Goal: Task Accomplishment & Management: Manage account settings

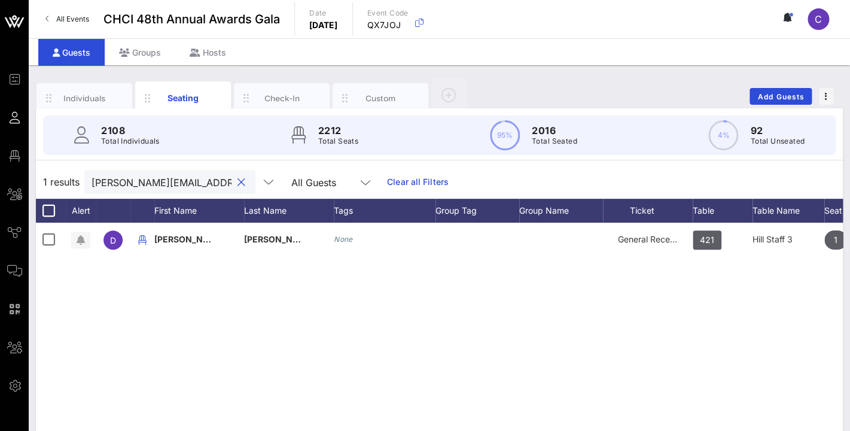
scroll to position [0, 20]
click at [237, 181] on button "clear icon" at bounding box center [241, 182] width 8 height 12
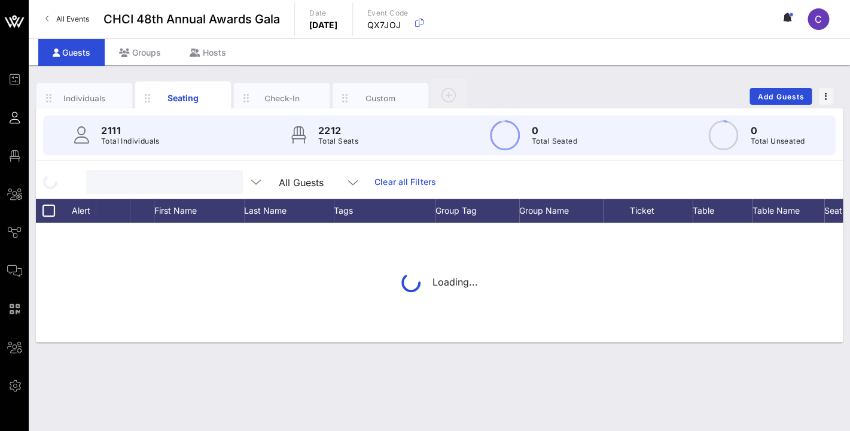
scroll to position [0, 0]
click at [175, 182] on input "text" at bounding box center [163, 182] width 140 height 16
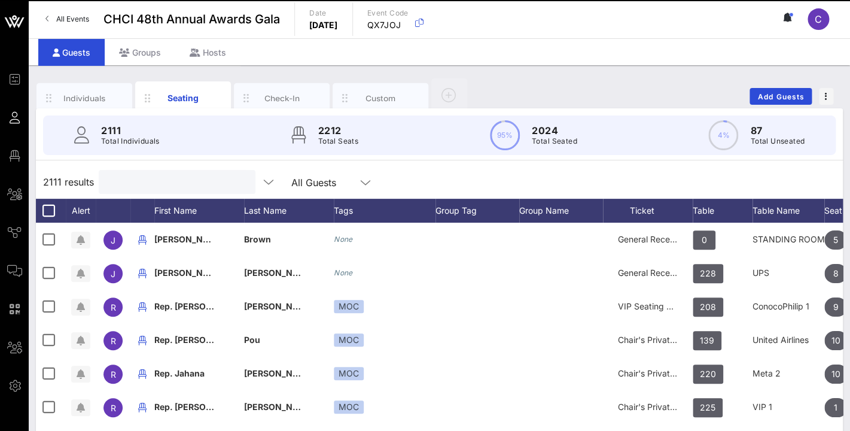
paste input "[PERSON_NAME]"
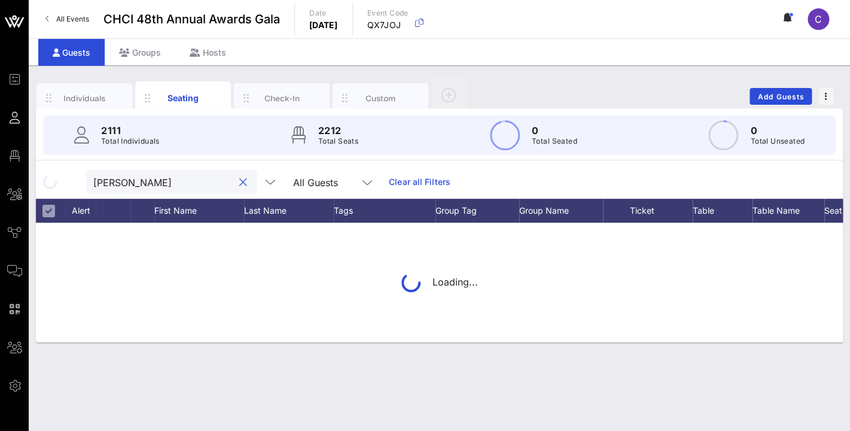
type input "Marco"
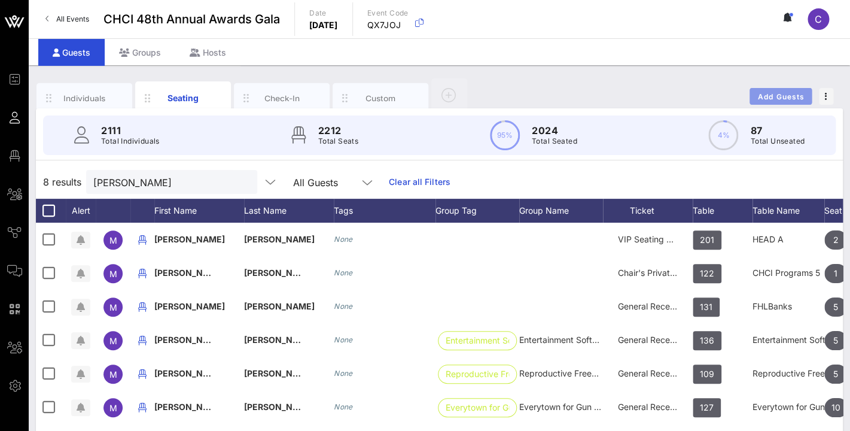
click at [788, 99] on span "Add Guests" at bounding box center [780, 96] width 47 height 9
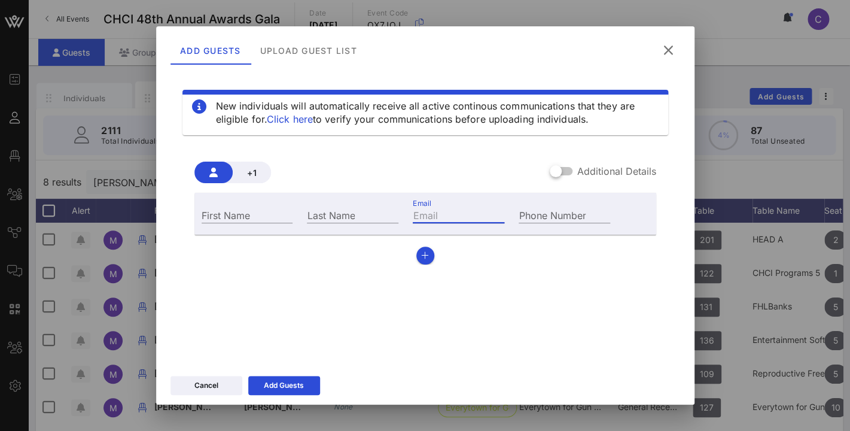
click at [447, 214] on input "Email" at bounding box center [459, 215] width 92 height 16
paste input "marcoperez3232@yahoo.com"
type input "marcoperez3232@yahoo.com"
click at [257, 220] on input "First Name" at bounding box center [248, 215] width 92 height 16
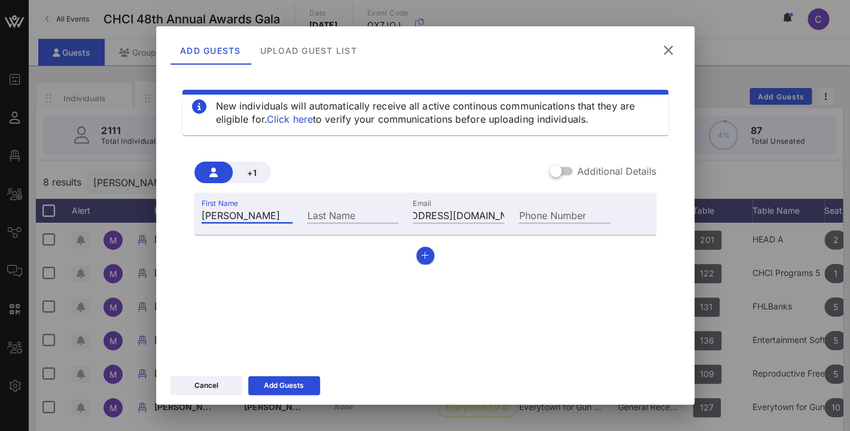
type input "Marco"
type input "Perez"
click at [560, 170] on div at bounding box center [556, 171] width 20 height 20
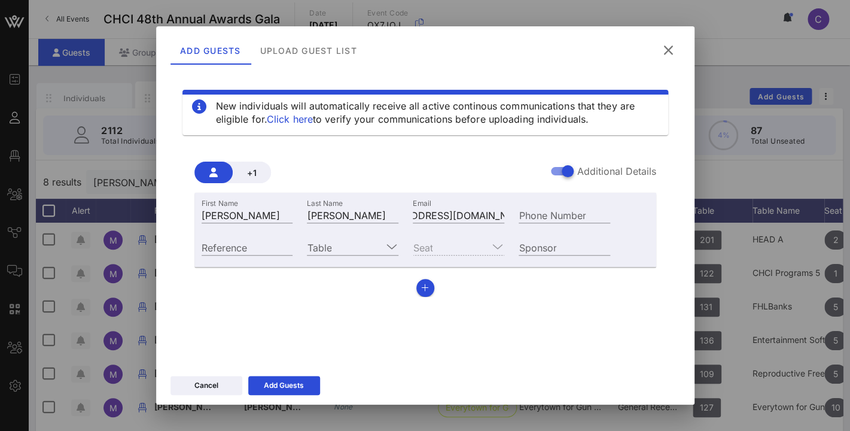
click at [669, 48] on icon at bounding box center [668, 50] width 16 height 14
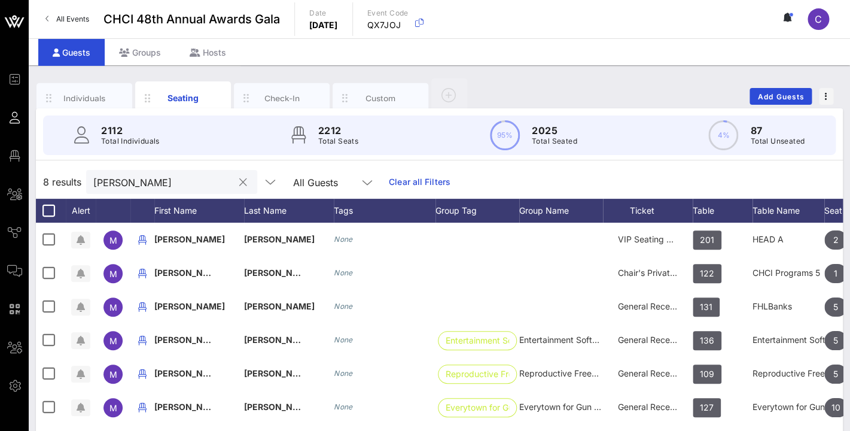
click at [156, 182] on input "Marco" at bounding box center [163, 182] width 140 height 16
drag, startPoint x: 156, startPoint y: 182, endPoint x: 59, endPoint y: 179, distance: 96.4
click at [93, 179] on input "Marco" at bounding box center [163, 182] width 140 height 16
click at [775, 97] on span "Add Guests" at bounding box center [780, 96] width 47 height 9
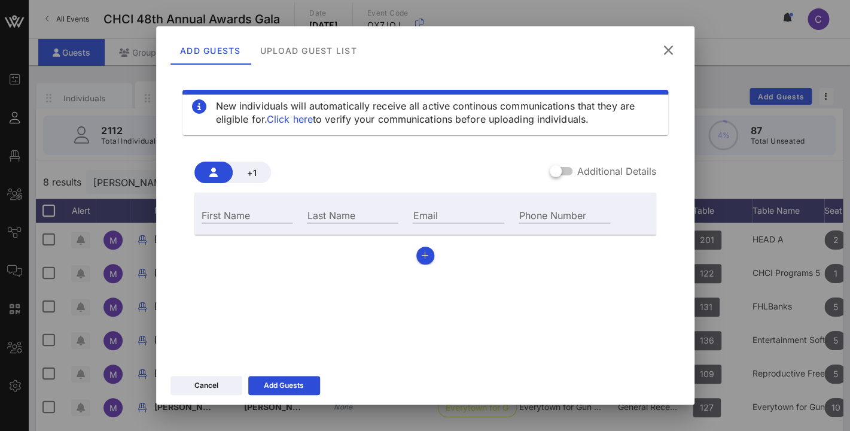
click at [437, 206] on div "Email" at bounding box center [459, 213] width 106 height 32
click at [431, 209] on div "Email" at bounding box center [459, 215] width 92 height 16
paste input "marcoperez3232@yahoo.com"
type input "marcoperez3232@yahoo.com"
click at [329, 210] on div "Last Name" at bounding box center [353, 215] width 92 height 16
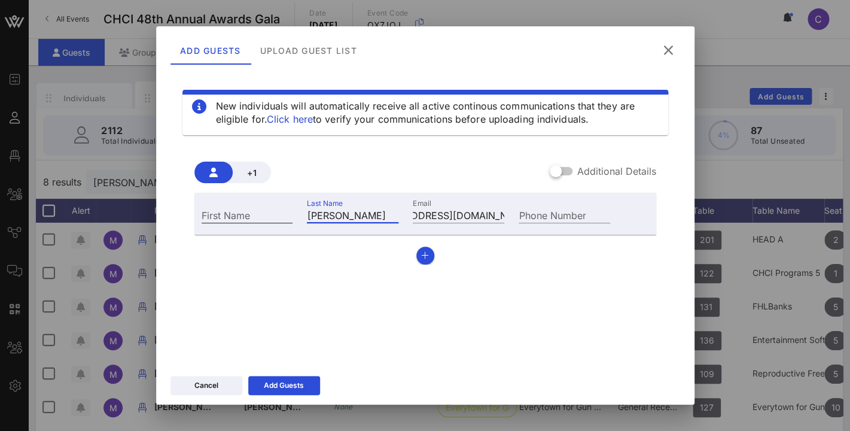
type input "[PERSON_NAME]"
click at [212, 214] on div "First Name" at bounding box center [248, 215] width 92 height 16
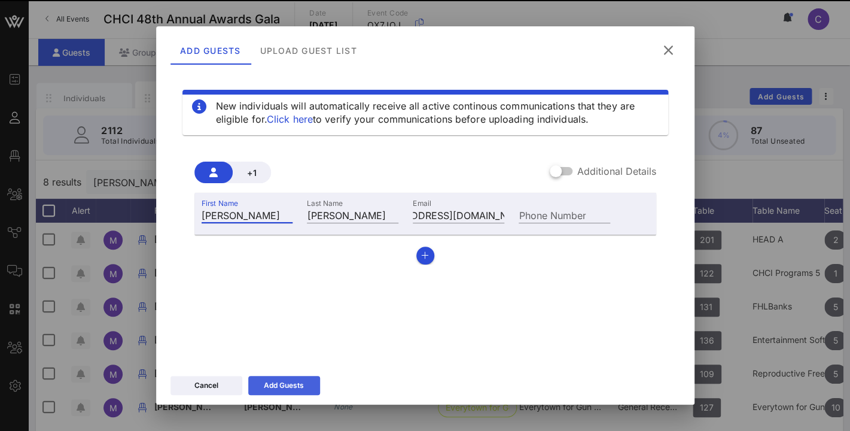
type input "[PERSON_NAME]"
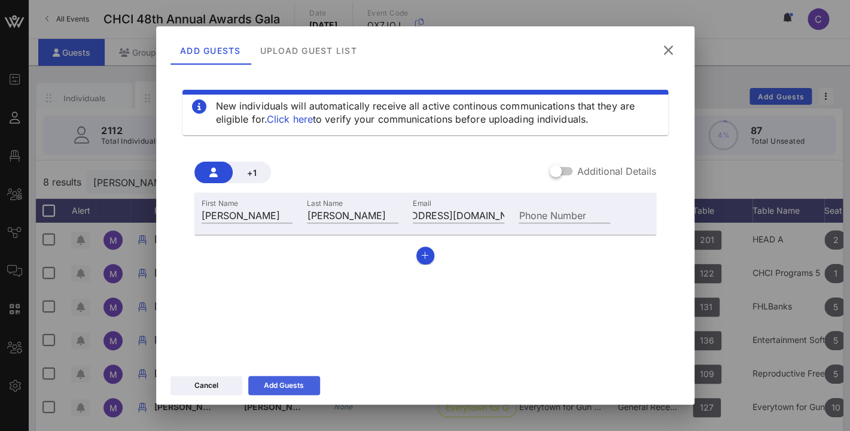
click at [282, 383] on icon at bounding box center [284, 385] width 8 height 7
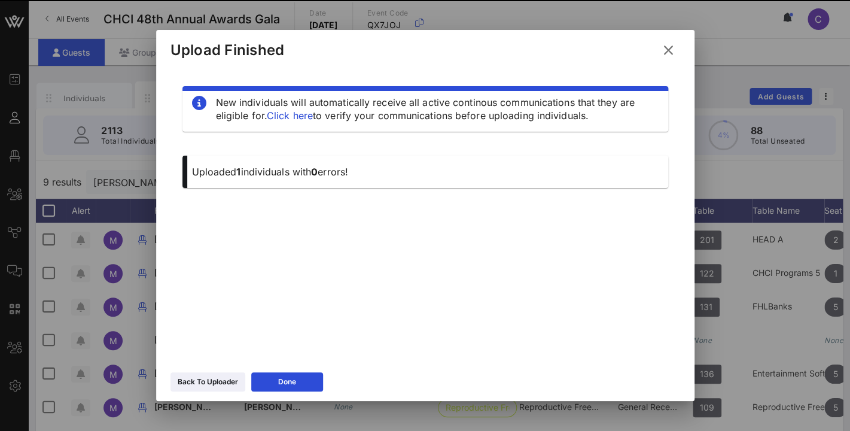
click at [666, 46] on icon at bounding box center [668, 50] width 16 height 14
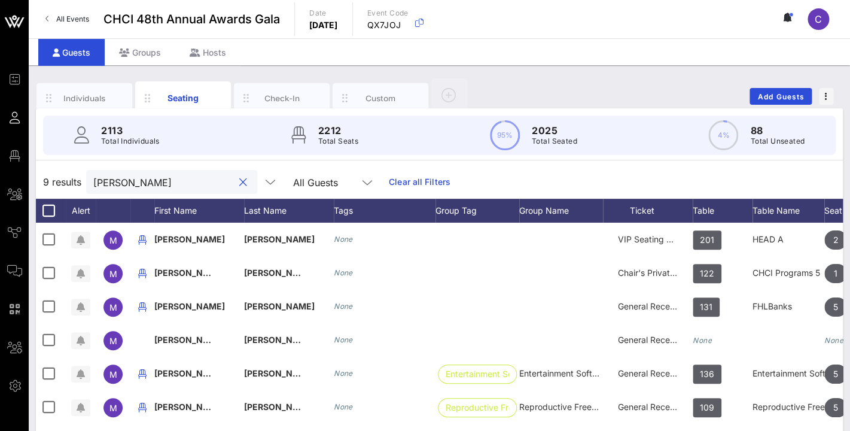
drag, startPoint x: 138, startPoint y: 188, endPoint x: 69, endPoint y: 182, distance: 69.1
click at [93, 182] on input "[PERSON_NAME]" at bounding box center [163, 182] width 140 height 16
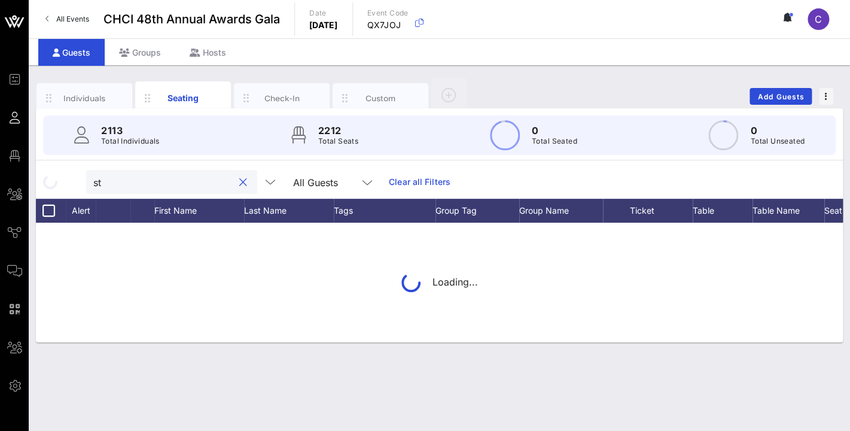
type input "s"
type input "dominguez"
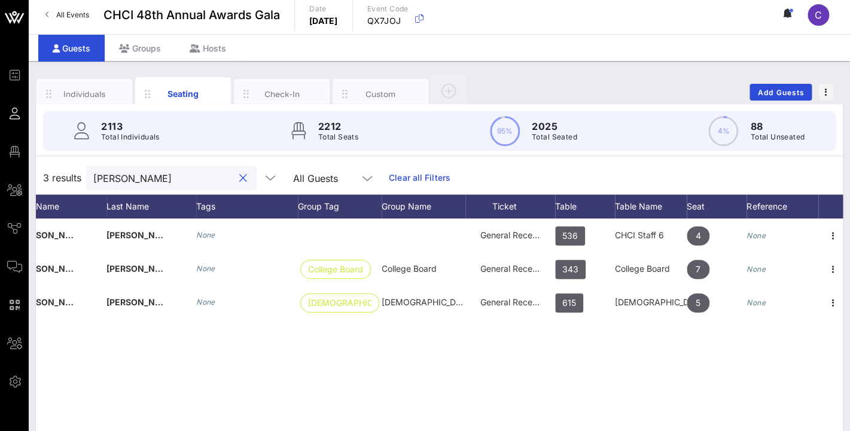
scroll to position [0, 138]
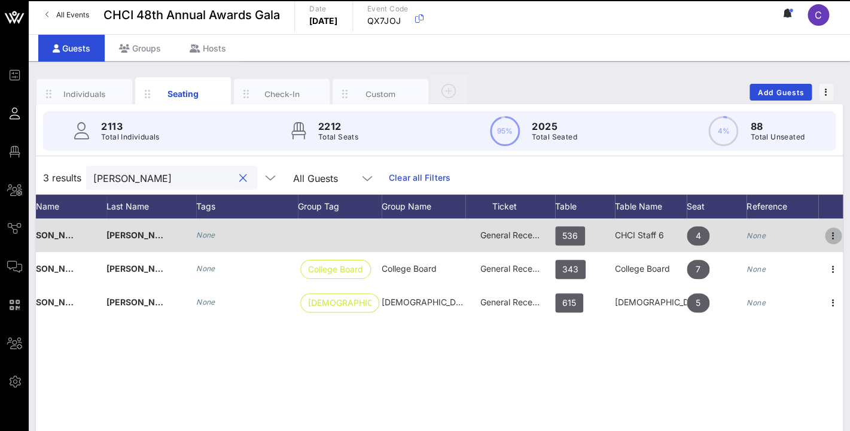
click at [830, 233] on icon "button" at bounding box center [833, 236] width 14 height 14
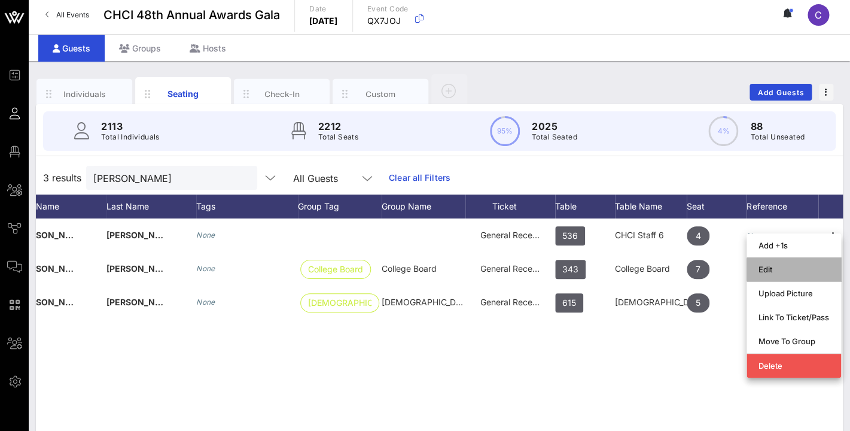
click at [770, 263] on div "Edit" at bounding box center [794, 269] width 71 height 19
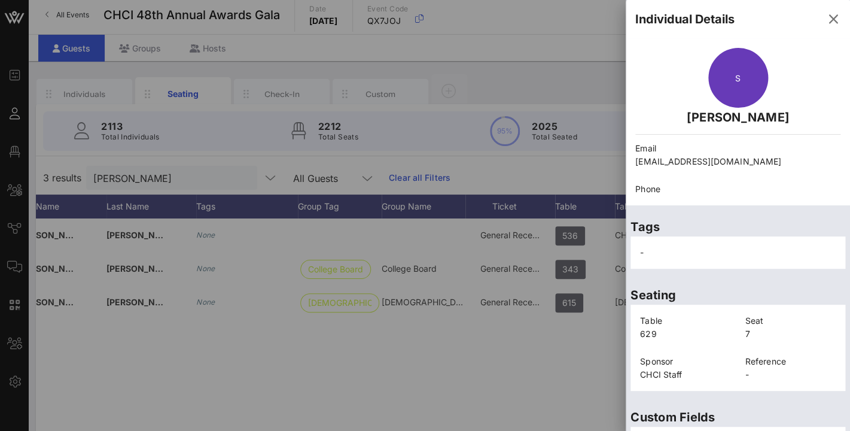
scroll to position [0, 0]
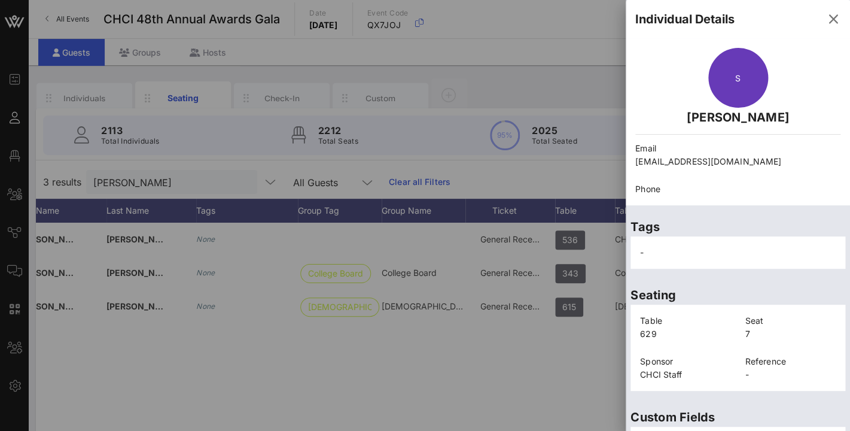
click at [679, 190] on p "Phone" at bounding box center [737, 188] width 205 height 13
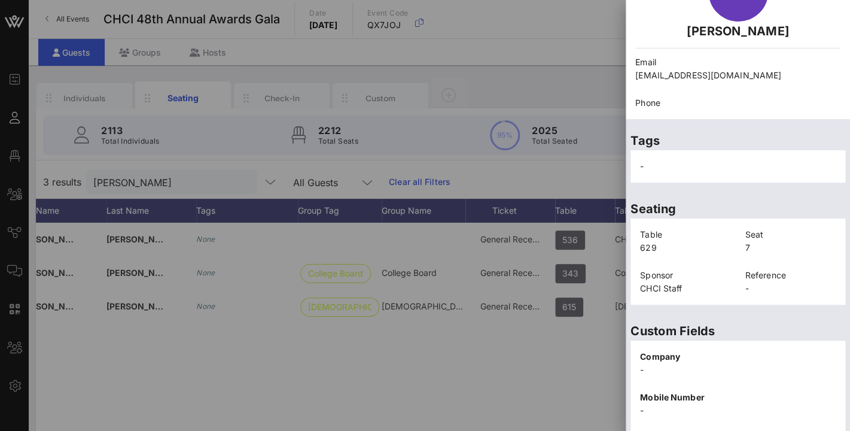
scroll to position [283, 0]
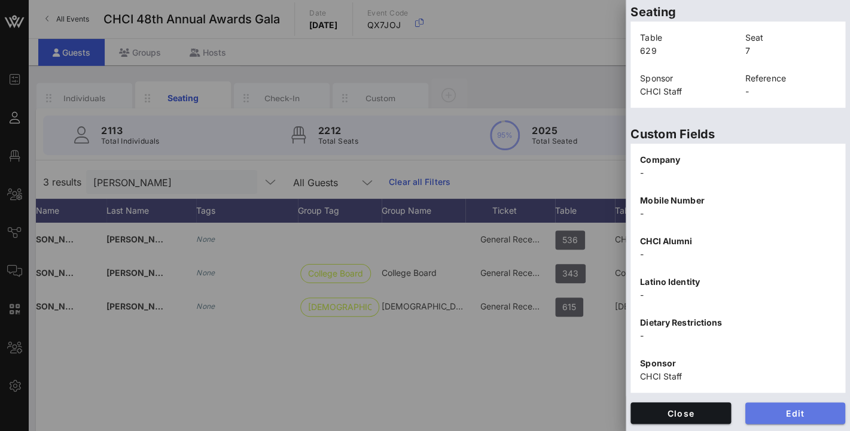
click at [797, 413] on span "Edit" at bounding box center [795, 413] width 81 height 10
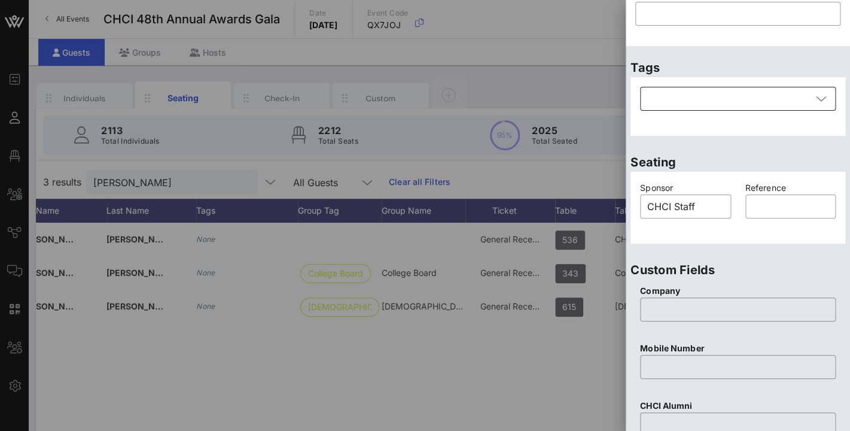
scroll to position [93, 0]
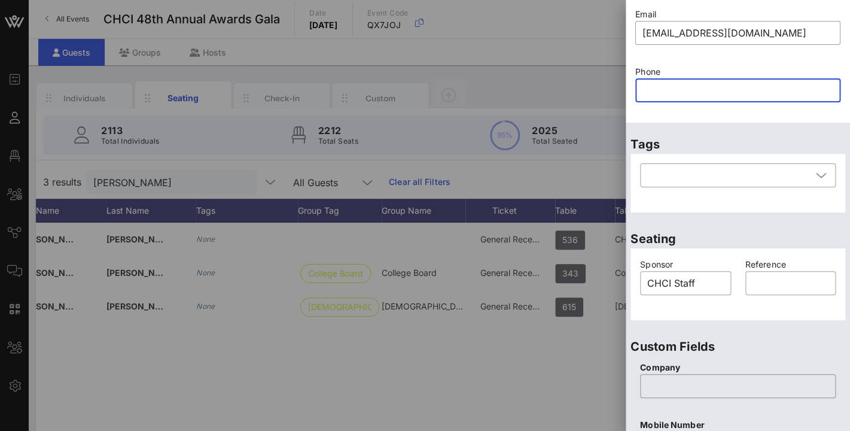
click at [650, 92] on input "text" at bounding box center [737, 90] width 191 height 19
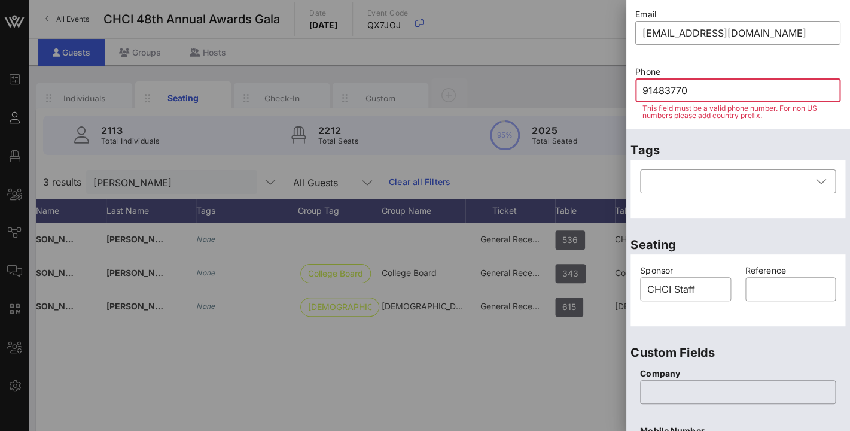
type input "914837709"
type input "3"
type input "914837"
type input "7"
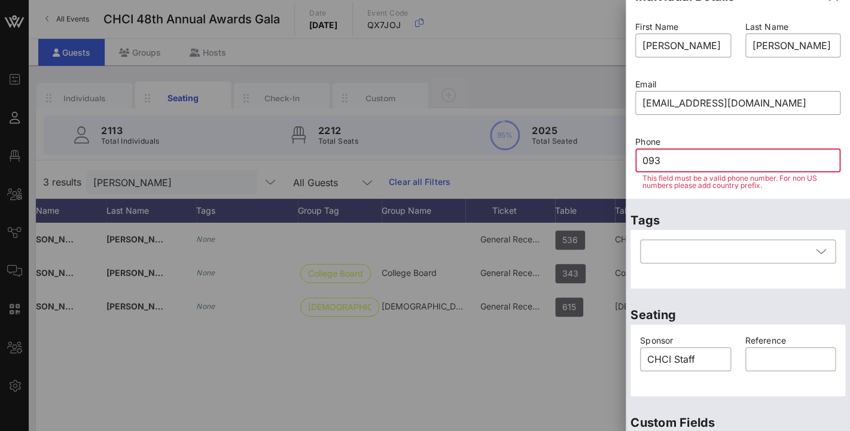
type input "093"
click at [697, 135] on div "Phone ​ 093 This field must be a valid phone number. For non US numbers please …" at bounding box center [738, 164] width 220 height 63
click at [682, 156] on input "093" at bounding box center [737, 160] width 191 height 19
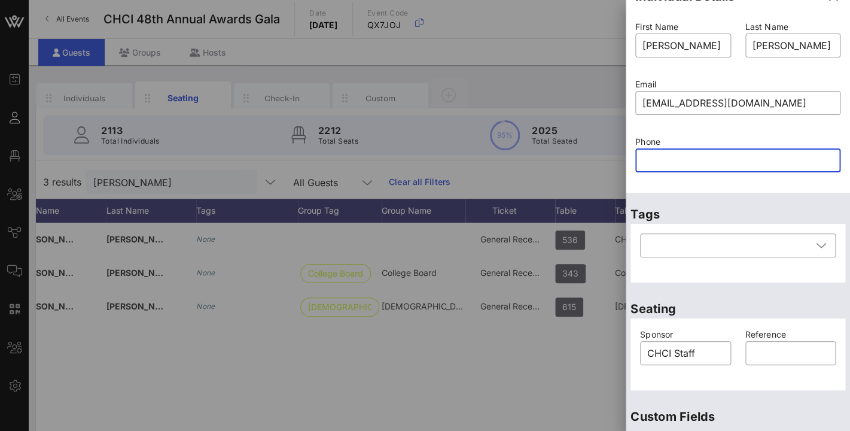
scroll to position [0, 0]
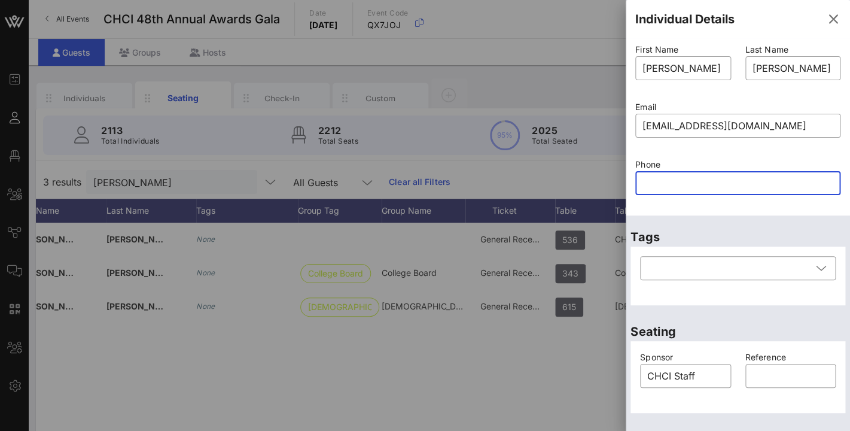
paste input "9148377093"
type input "9148377093"
click at [800, 162] on p "Phone" at bounding box center [737, 164] width 205 height 13
click at [697, 182] on input "text" at bounding box center [737, 182] width 191 height 19
paste input "9148377093"
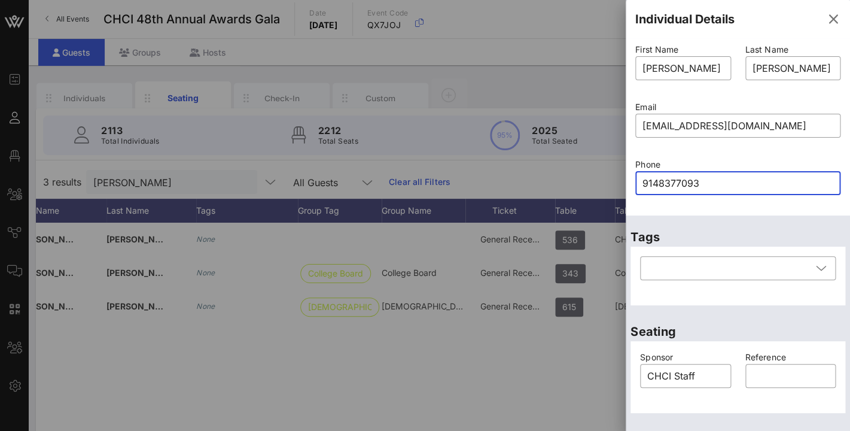
type input "9148377093"
click at [710, 213] on div "First Name ​ Steven Last Name ​ Dominguez Email ​ smdominguez@chci.org Phone ​ …" at bounding box center [738, 126] width 224 height 177
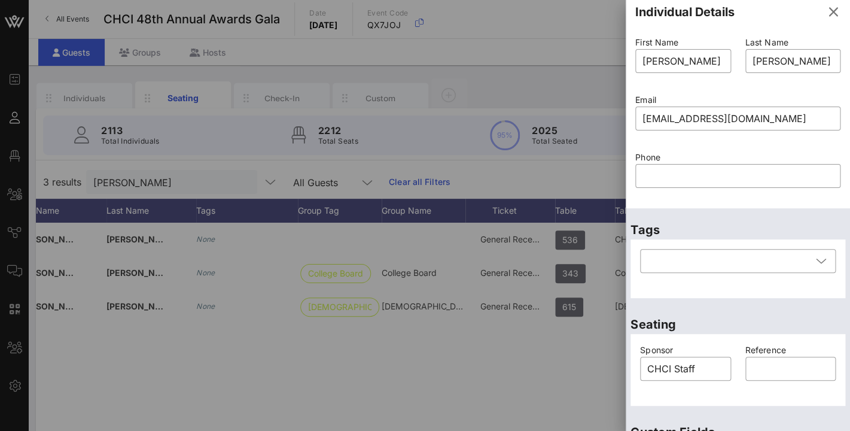
click at [846, 174] on div "Phone ​" at bounding box center [738, 176] width 220 height 57
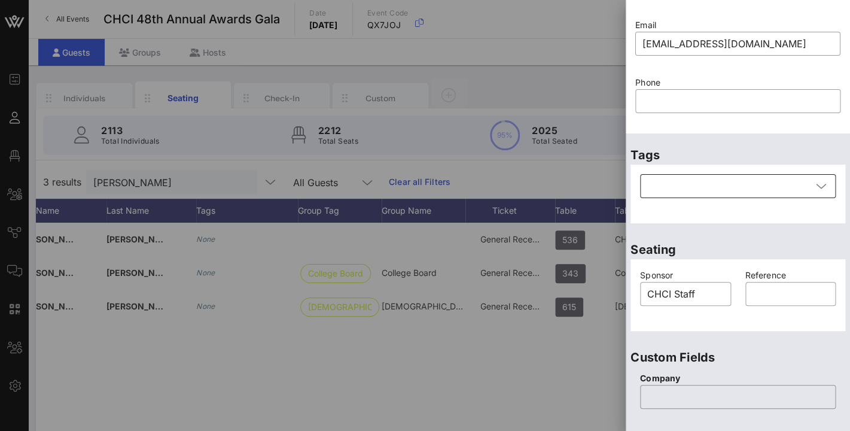
scroll to position [85, 0]
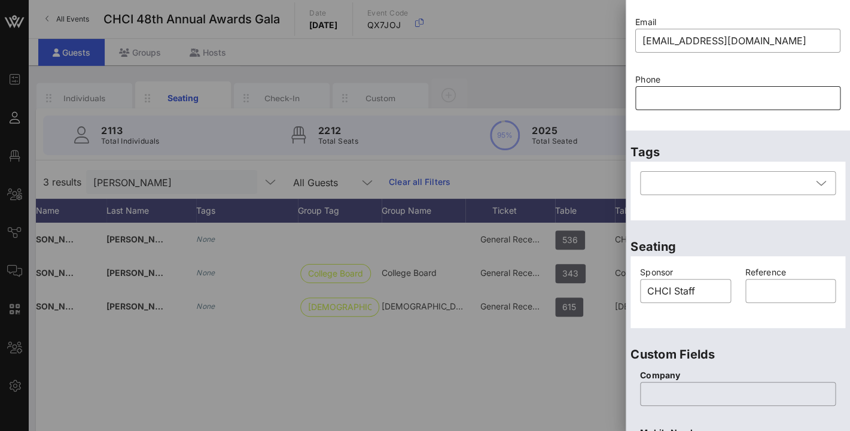
click at [684, 96] on input "text" at bounding box center [737, 98] width 191 height 19
paste input "9148377093"
type input "9148377093"
click at [777, 126] on div "Phone ​ 9148377093" at bounding box center [738, 99] width 220 height 57
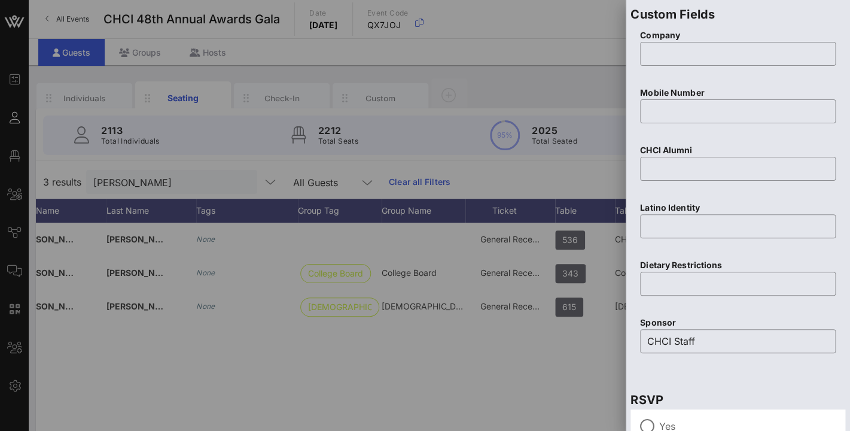
scroll to position [526, 0]
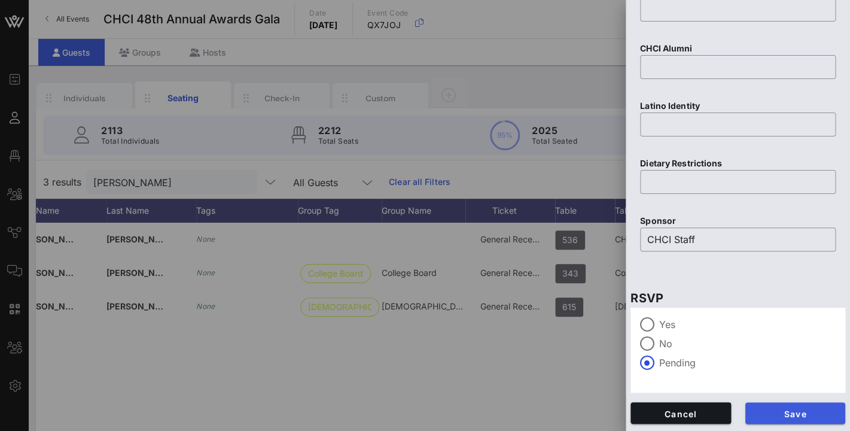
click at [809, 415] on span "Save" at bounding box center [795, 413] width 81 height 10
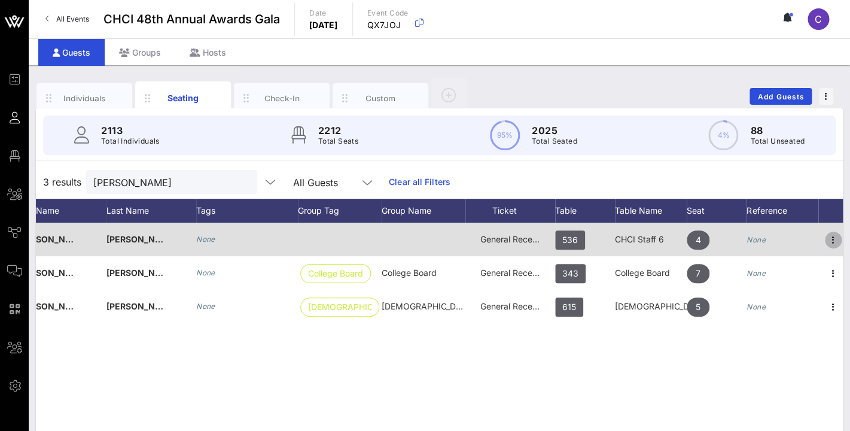
click at [831, 241] on icon "button" at bounding box center [833, 240] width 14 height 14
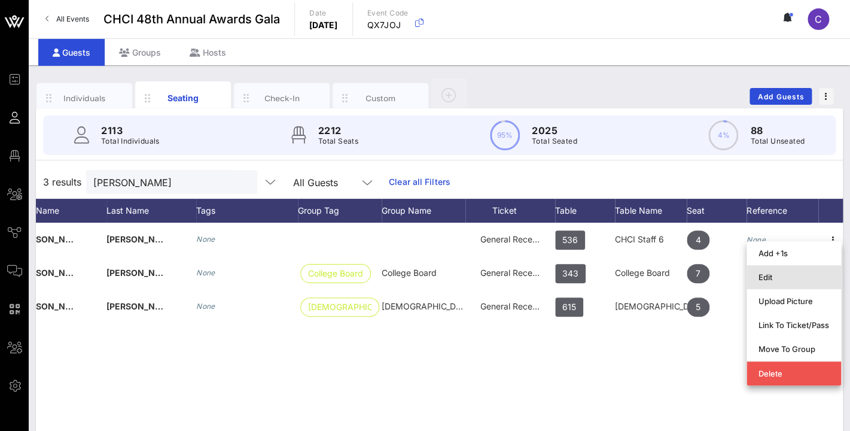
click at [786, 275] on div "Edit" at bounding box center [794, 277] width 71 height 10
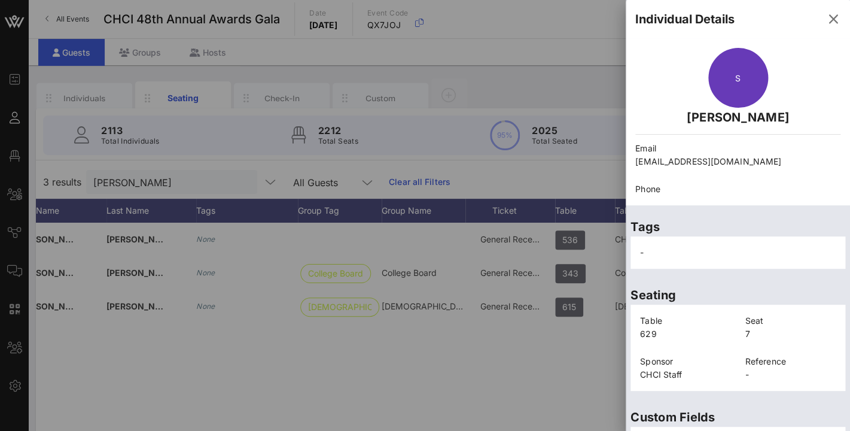
scroll to position [283, 0]
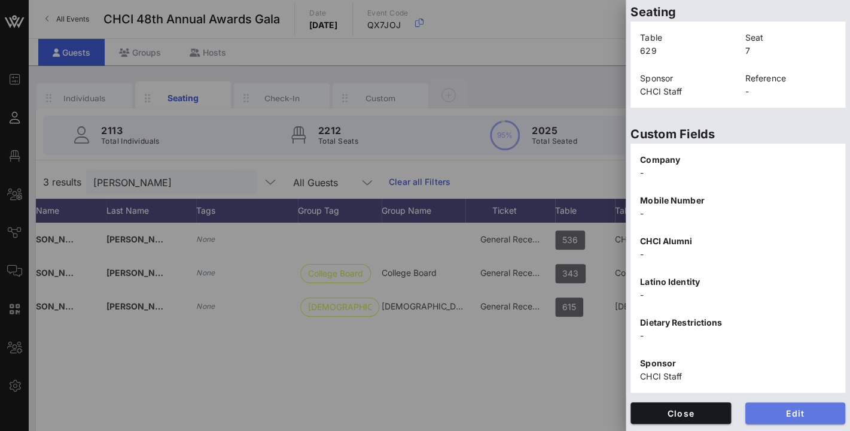
click at [804, 421] on button "Edit" at bounding box center [795, 413] width 101 height 22
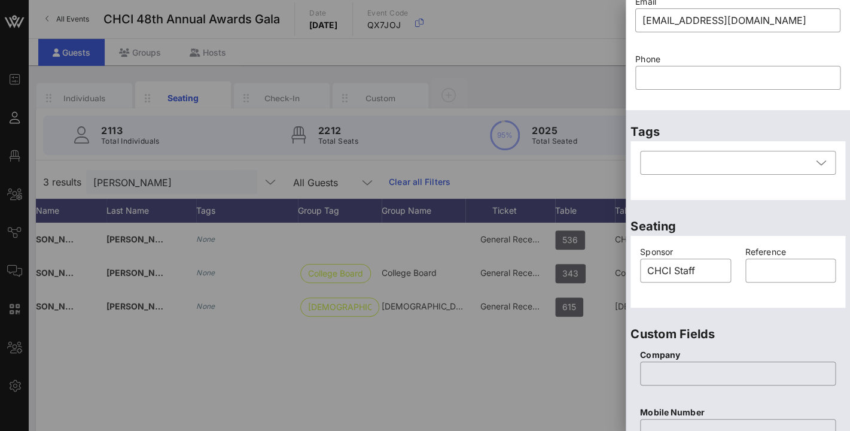
scroll to position [100, 0]
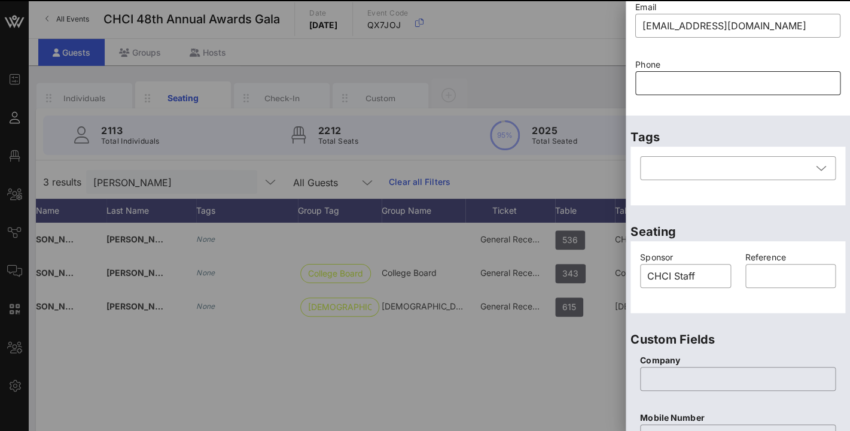
click at [715, 82] on input "text" at bounding box center [737, 83] width 191 height 19
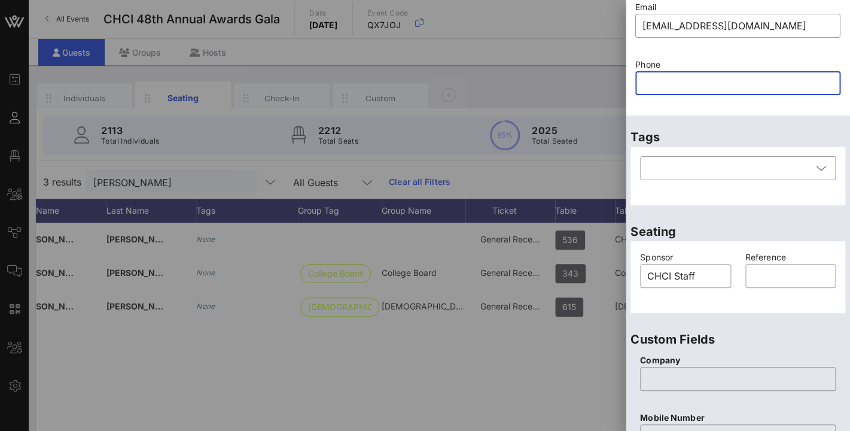
paste input "9148377093"
type input "9148377093"
click at [767, 106] on div "​ 9148377093" at bounding box center [737, 90] width 205 height 39
click at [846, 109] on div "Phone ​ 9148377093" at bounding box center [738, 84] width 220 height 57
click at [849, 139] on div "Tags ​" at bounding box center [738, 162] width 224 height 95
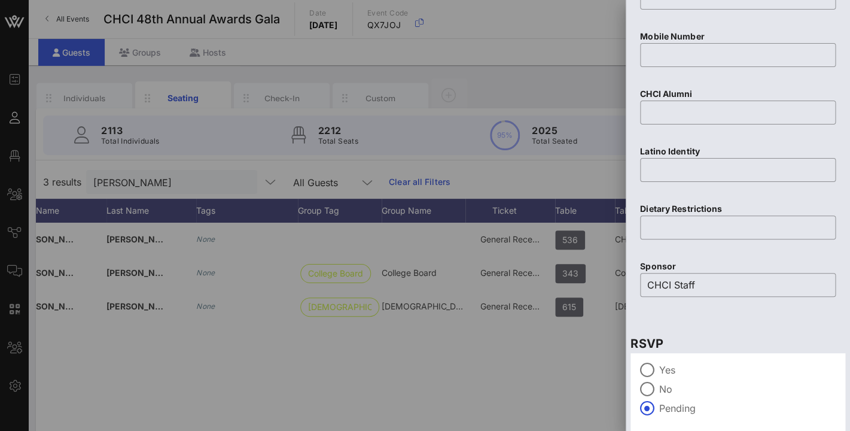
scroll to position [526, 0]
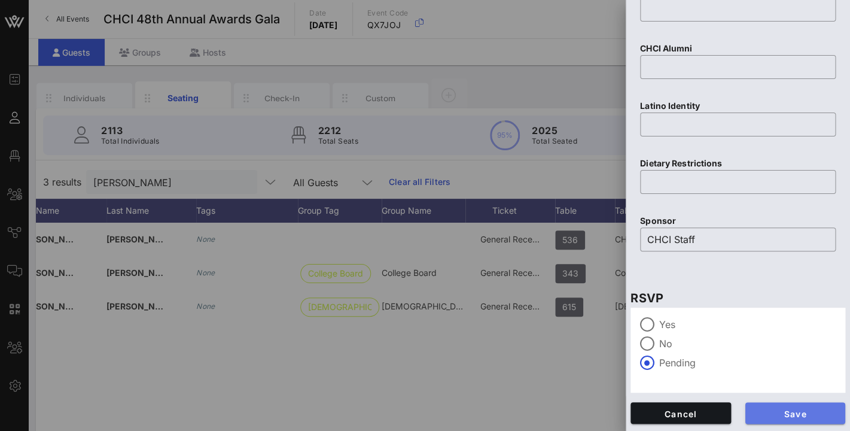
click at [802, 407] on button "Save" at bounding box center [795, 413] width 101 height 22
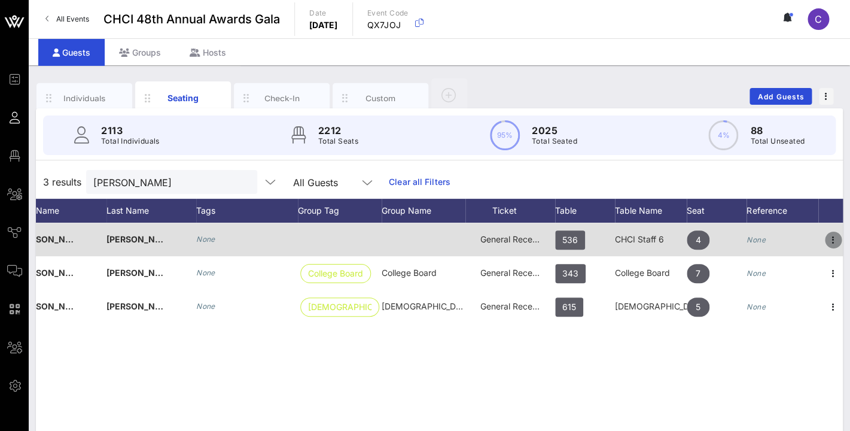
click at [830, 237] on icon "button" at bounding box center [833, 240] width 14 height 14
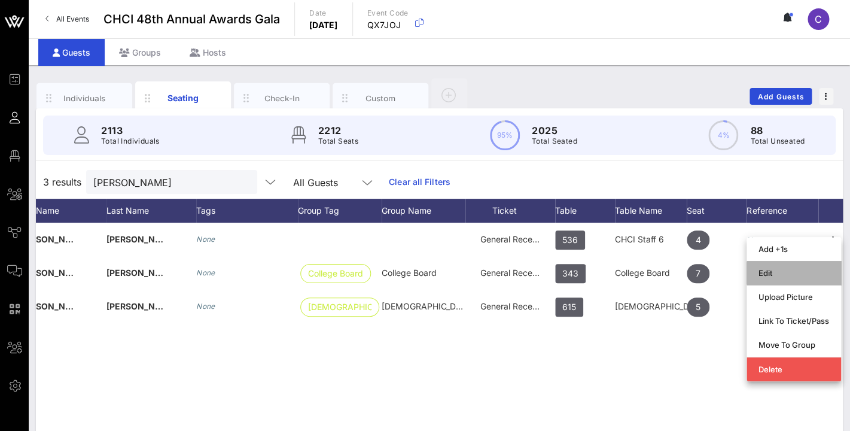
click at [772, 268] on div "Edit" at bounding box center [794, 273] width 71 height 10
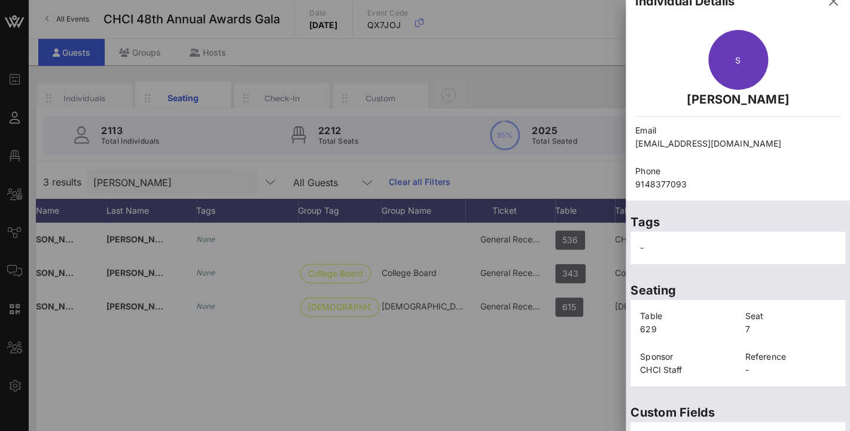
scroll to position [24, 0]
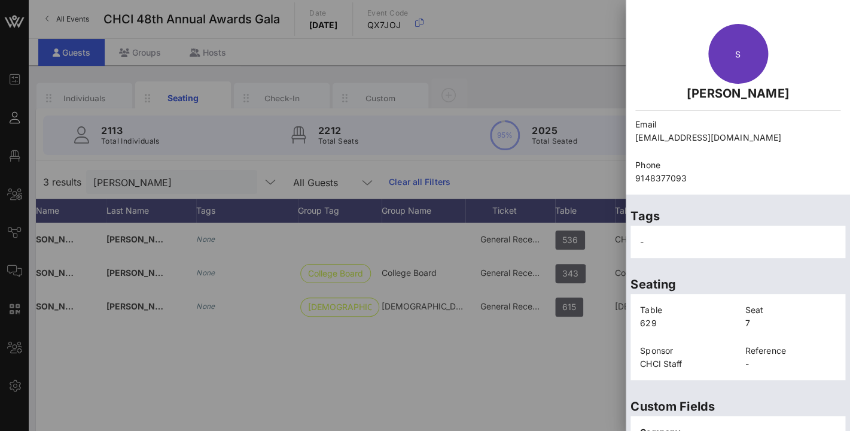
click at [409, 359] on div at bounding box center [425, 215] width 850 height 431
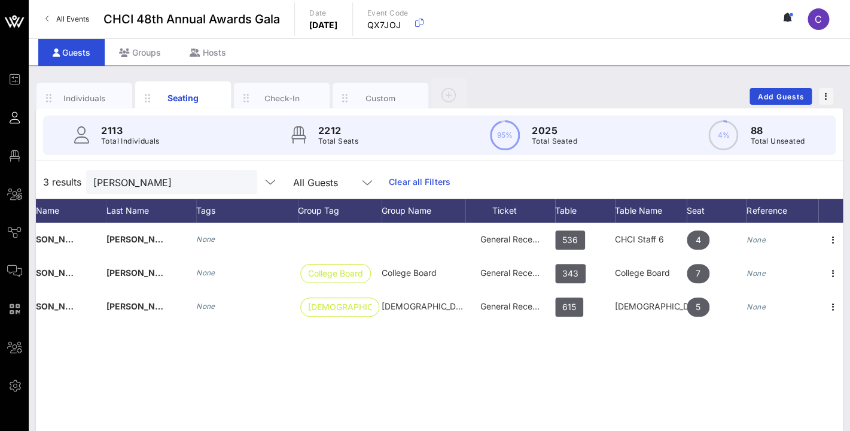
click at [239, 186] on button "clear icon" at bounding box center [243, 182] width 8 height 12
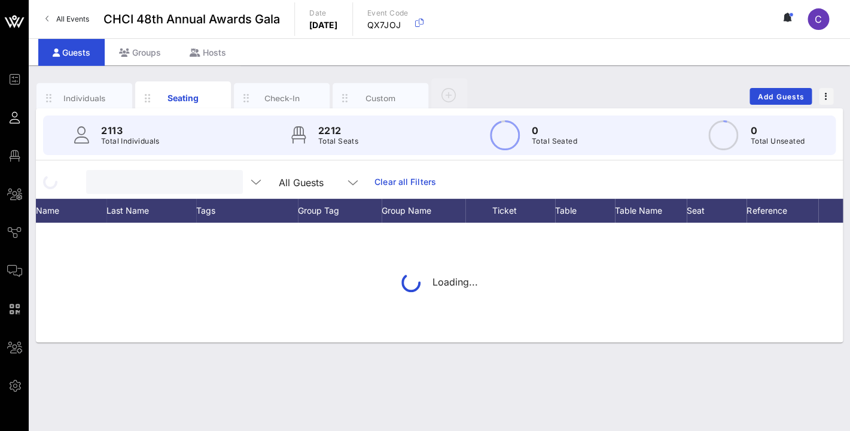
click at [163, 191] on div at bounding box center [163, 182] width 140 height 24
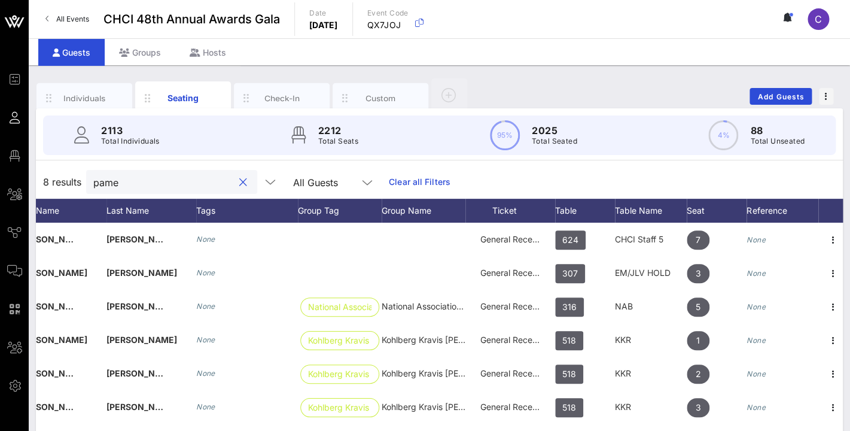
scroll to position [0, 138]
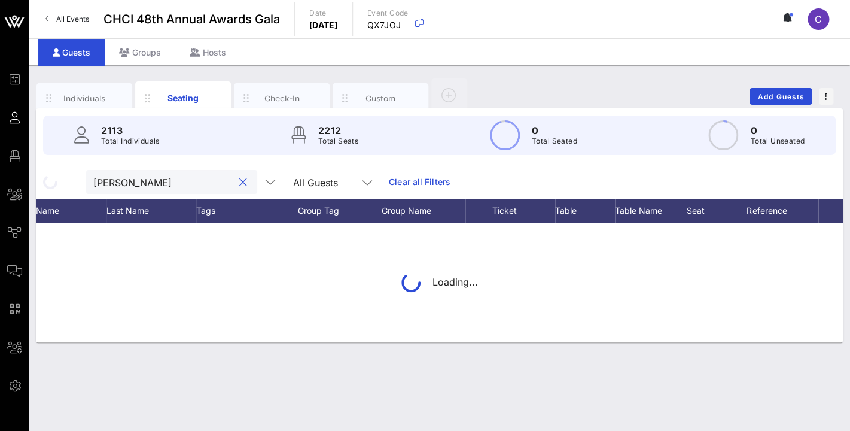
type input "pamela"
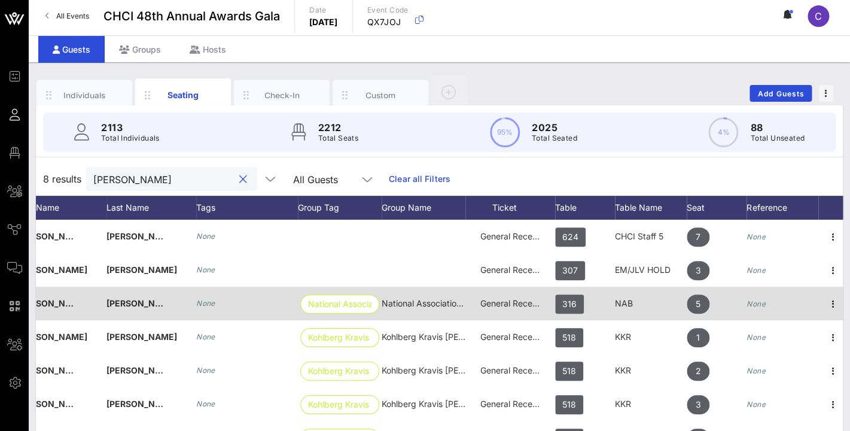
scroll to position [5, 0]
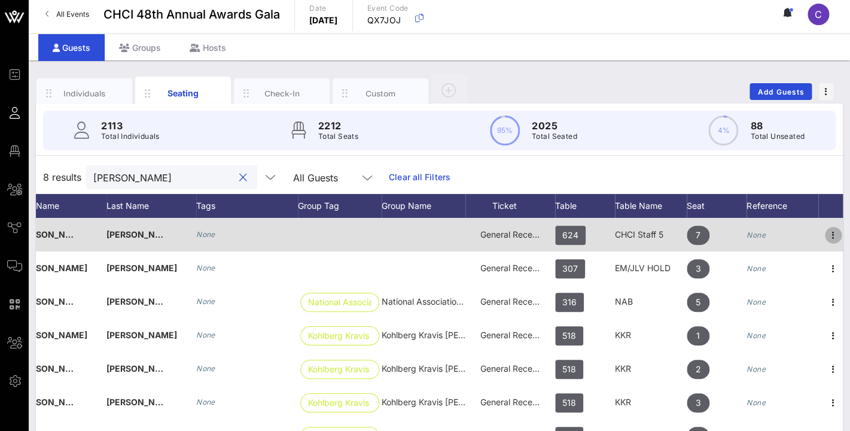
click at [832, 235] on icon "button" at bounding box center [833, 235] width 14 height 14
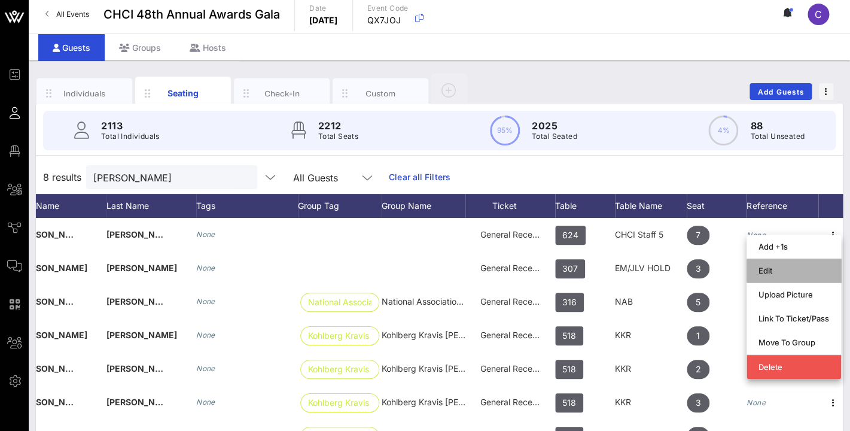
click at [779, 270] on div "Edit" at bounding box center [794, 271] width 71 height 10
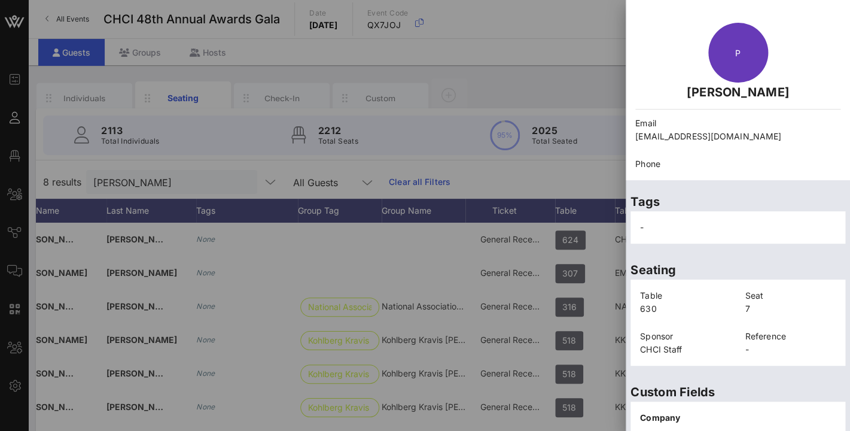
scroll to position [283, 0]
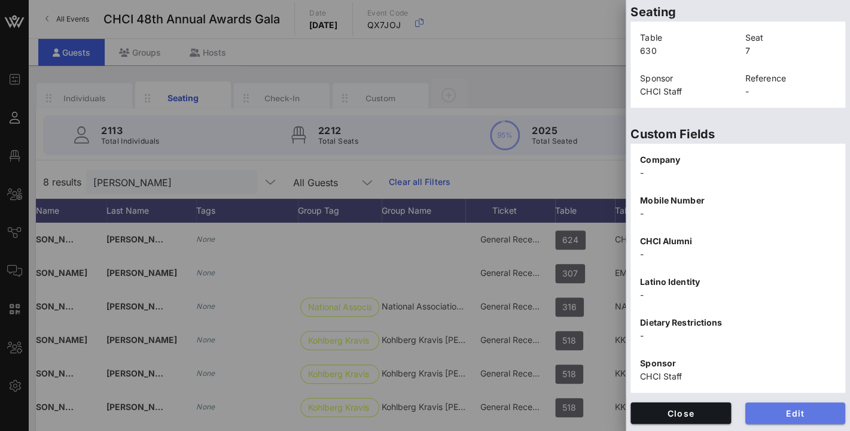
click at [811, 410] on span "Edit" at bounding box center [795, 413] width 81 height 10
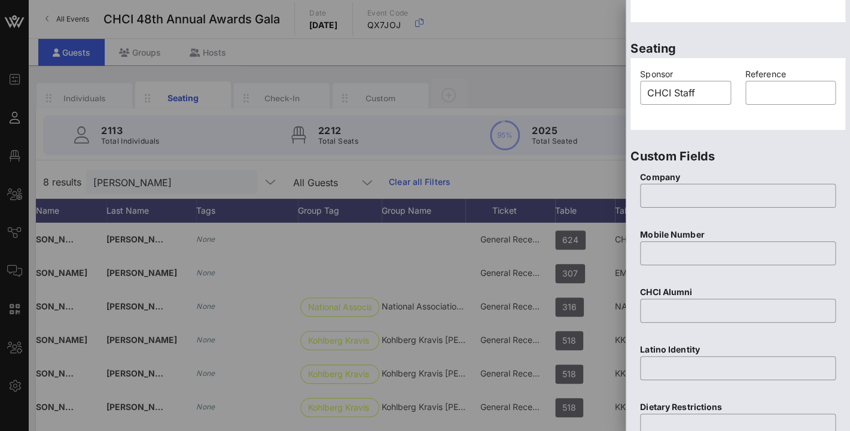
scroll to position [101, 0]
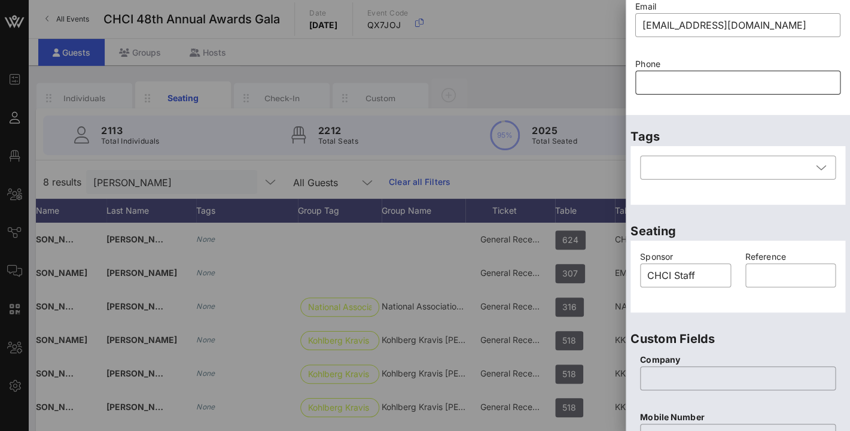
click at [667, 89] on input "text" at bounding box center [737, 82] width 191 height 19
paste input "2024944229"
type input "2024944229"
click at [717, 120] on div "Tags ​" at bounding box center [738, 162] width 224 height 95
click at [846, 123] on div "Tags ​" at bounding box center [738, 162] width 224 height 95
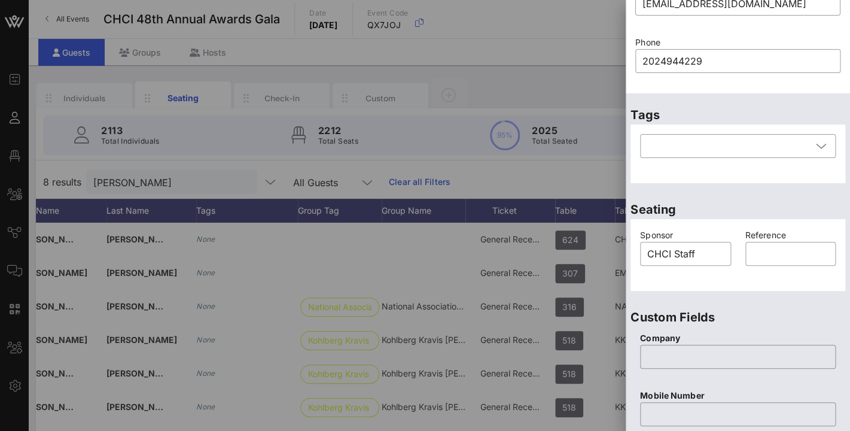
scroll to position [526, 0]
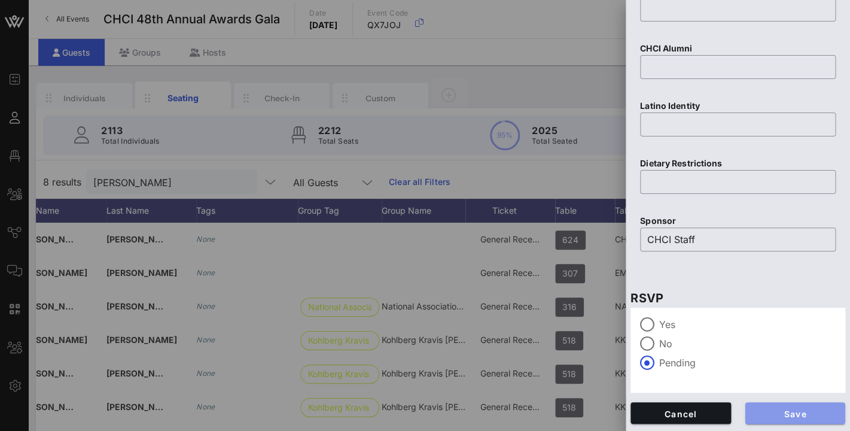
click at [808, 410] on span "Save" at bounding box center [795, 413] width 81 height 10
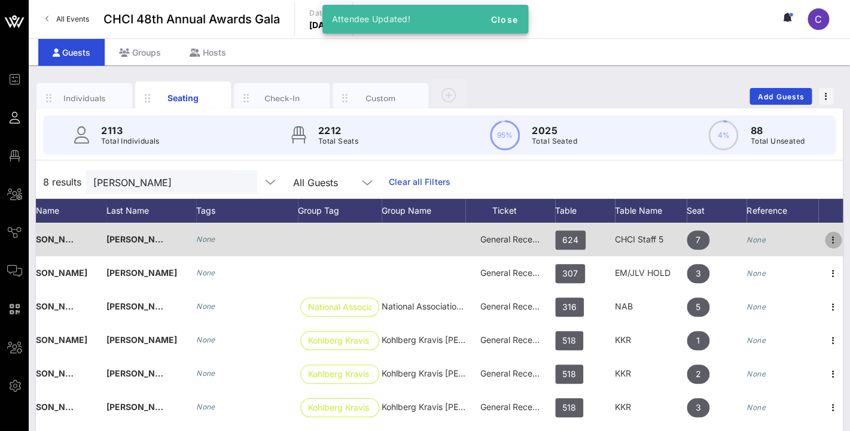
click at [835, 239] on icon "button" at bounding box center [833, 240] width 14 height 14
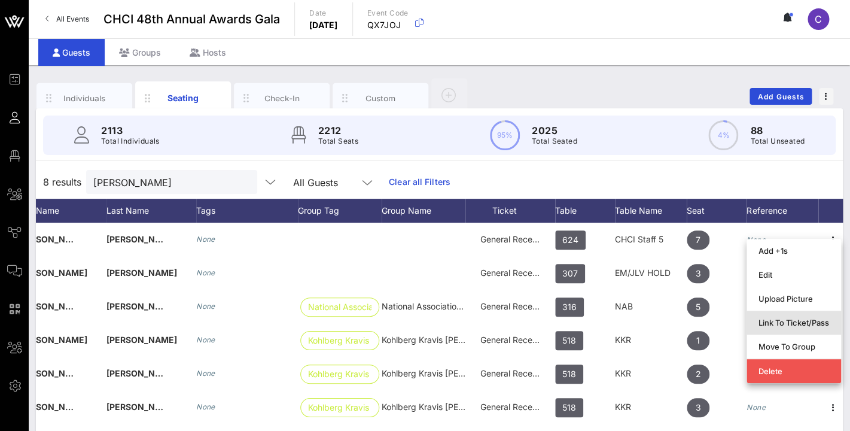
click at [793, 322] on div "Link To Ticket/Pass" at bounding box center [794, 323] width 71 height 10
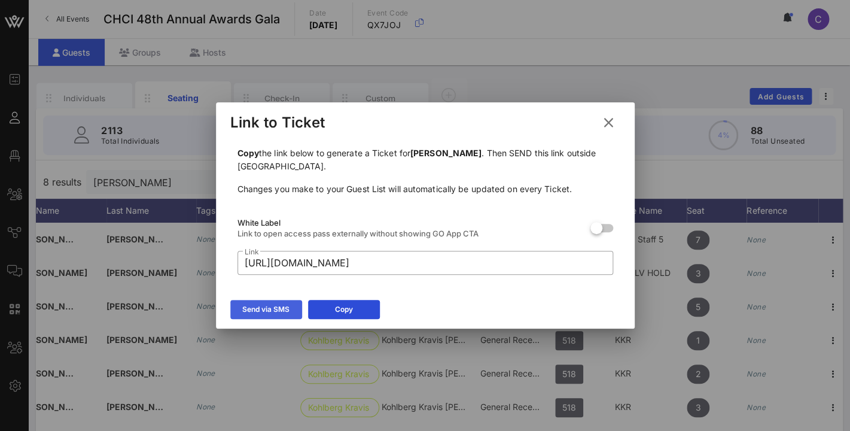
click at [270, 308] on icon at bounding box center [266, 309] width 8 height 7
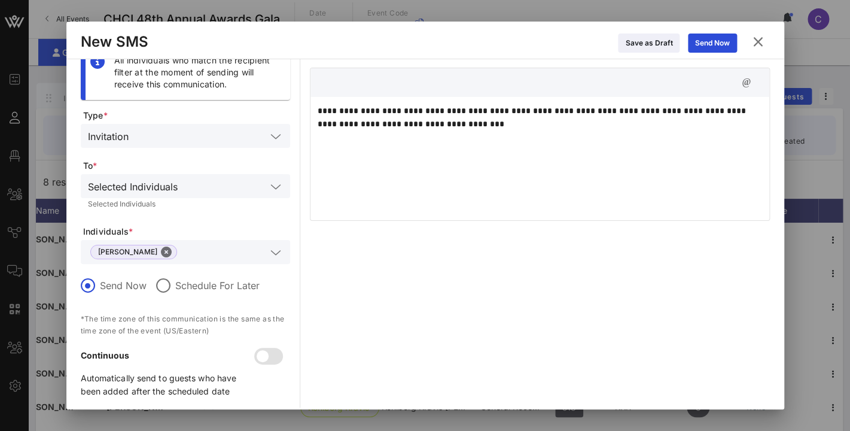
scroll to position [17, 0]
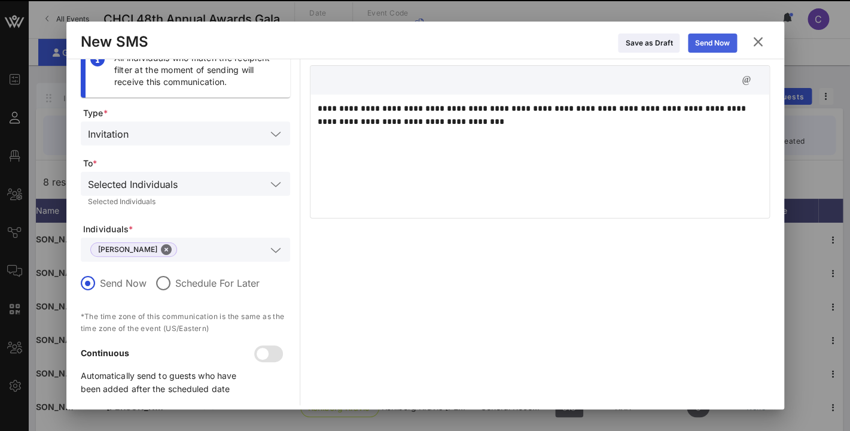
click at [712, 40] on icon at bounding box center [712, 42] width 8 height 7
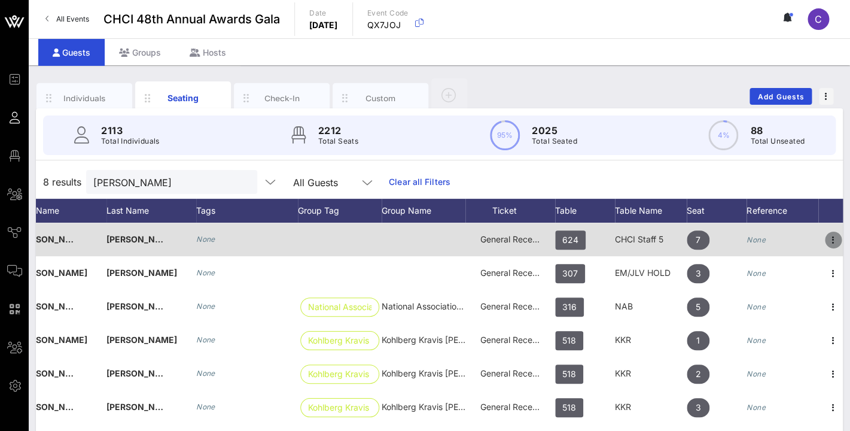
click at [837, 238] on icon "button" at bounding box center [833, 240] width 14 height 14
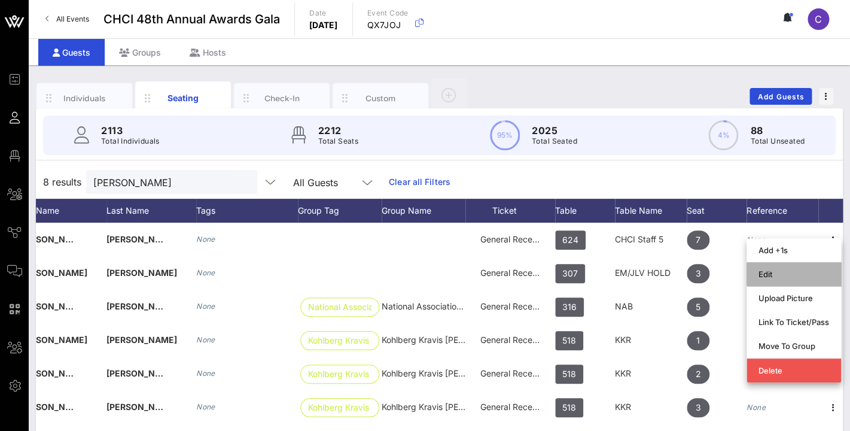
click at [784, 269] on div "Edit" at bounding box center [794, 274] width 71 height 10
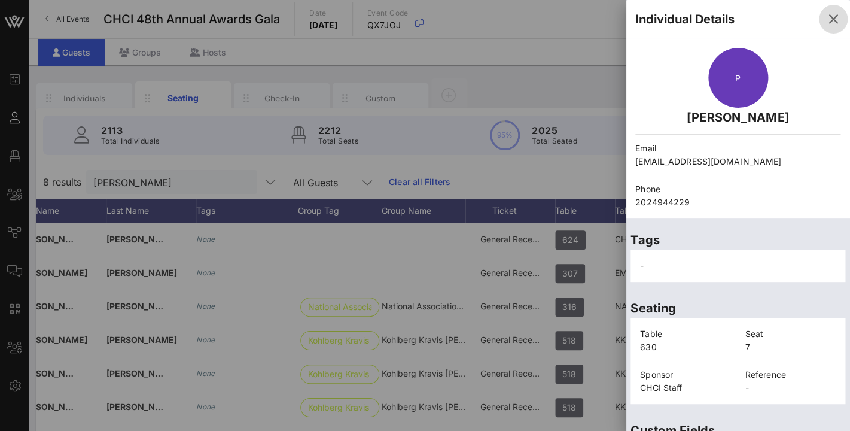
click at [833, 16] on icon "button" at bounding box center [833, 19] width 14 height 14
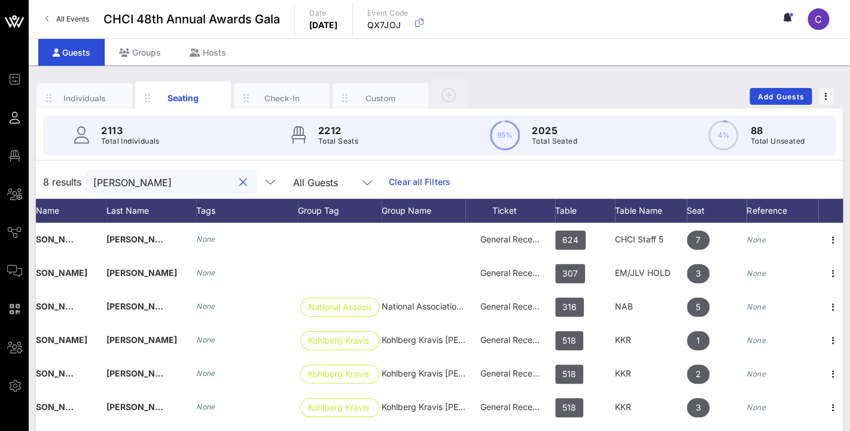
drag, startPoint x: 153, startPoint y: 186, endPoint x: 77, endPoint y: 184, distance: 75.4
click at [93, 184] on input "pamela" at bounding box center [163, 182] width 140 height 16
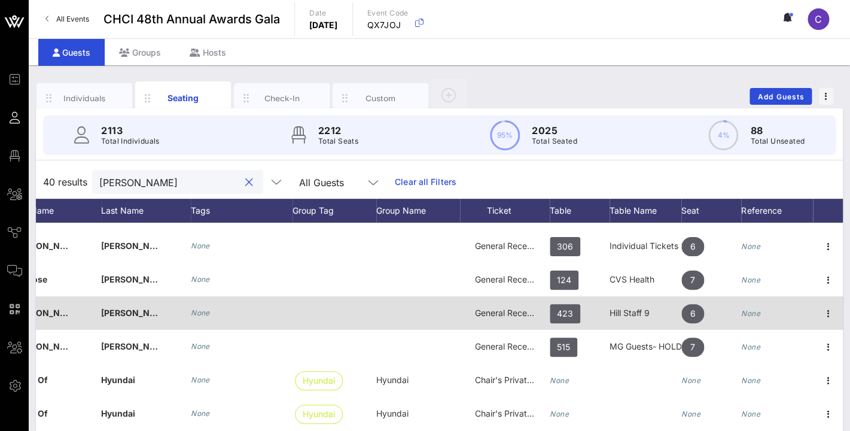
scroll to position [162, 143]
click at [827, 307] on icon "button" at bounding box center [828, 312] width 14 height 14
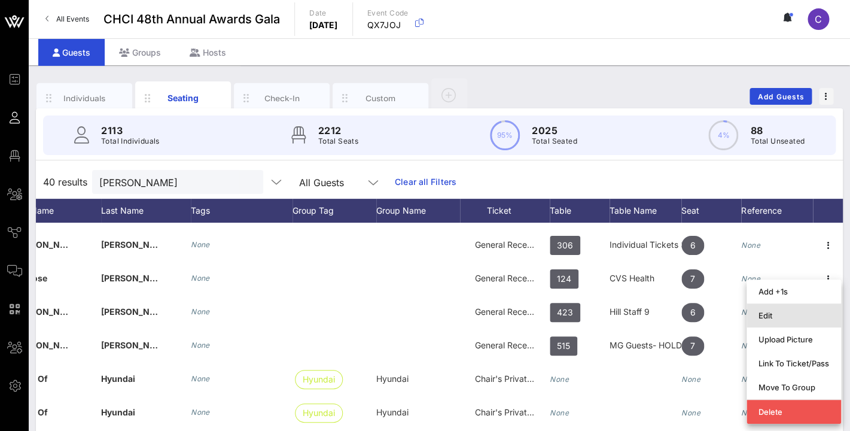
click at [785, 315] on div "Edit" at bounding box center [794, 315] width 71 height 10
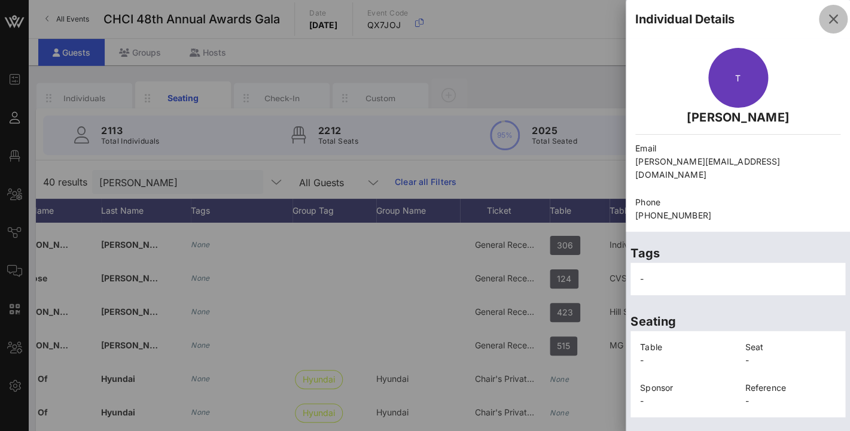
click at [833, 16] on icon "button" at bounding box center [833, 19] width 14 height 14
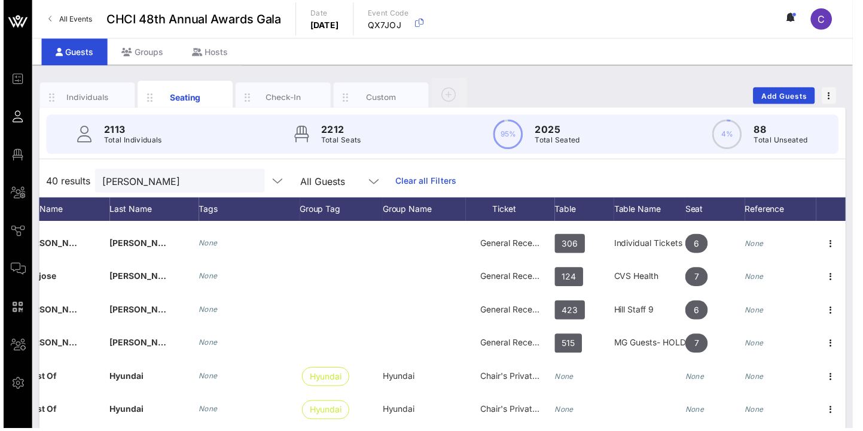
scroll to position [162, 130]
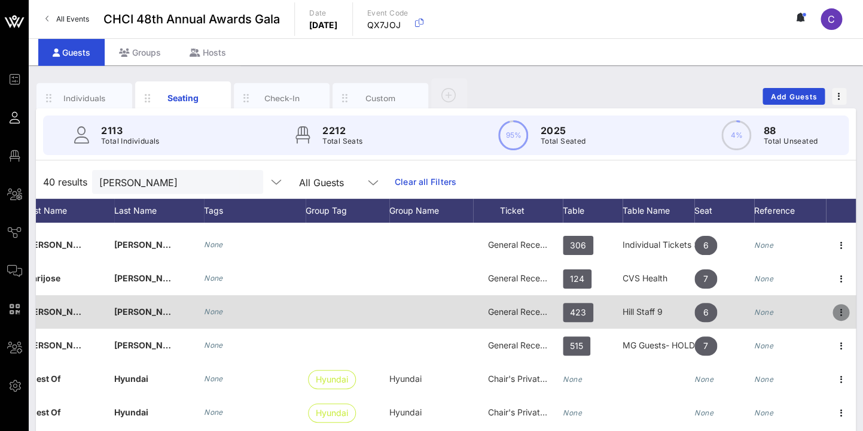
click at [839, 309] on icon "button" at bounding box center [841, 312] width 14 height 14
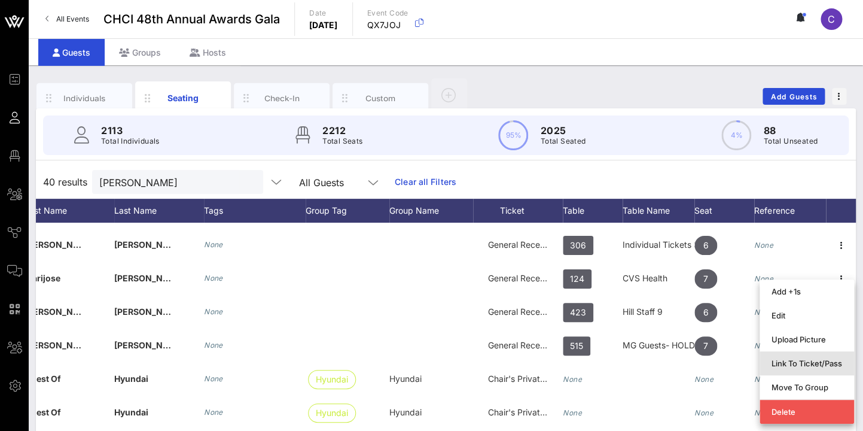
click at [818, 361] on div "Link To Ticket/Pass" at bounding box center [807, 363] width 71 height 10
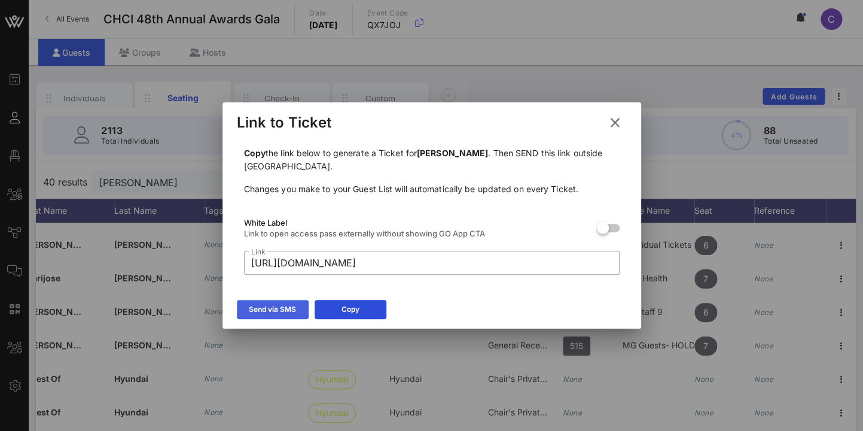
click at [270, 309] on icon at bounding box center [272, 310] width 9 height 8
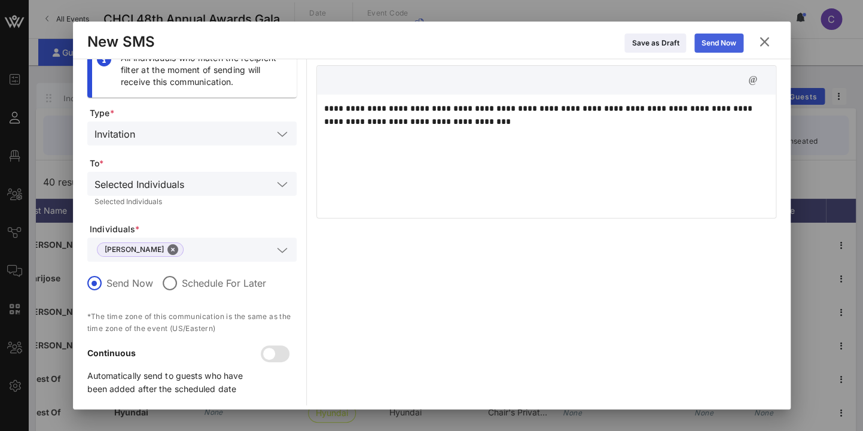
click at [718, 38] on div "Send Now" at bounding box center [719, 43] width 35 height 12
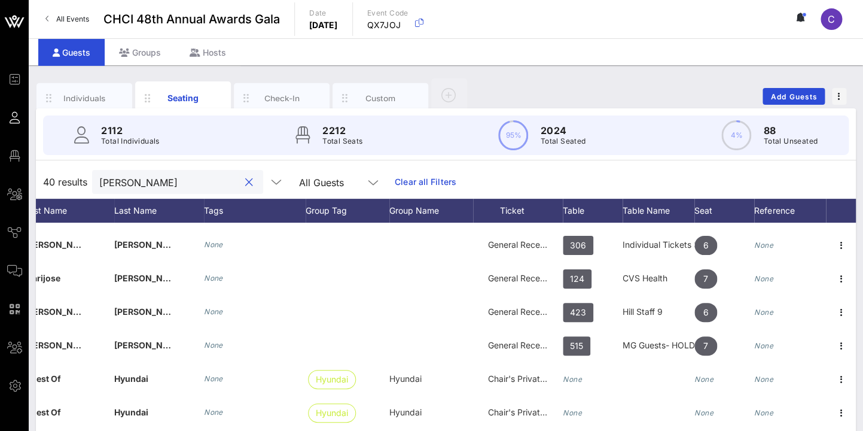
drag, startPoint x: 187, startPoint y: 180, endPoint x: 44, endPoint y: 155, distance: 145.8
click at [99, 174] on input "[PERSON_NAME]" at bounding box center [169, 182] width 140 height 16
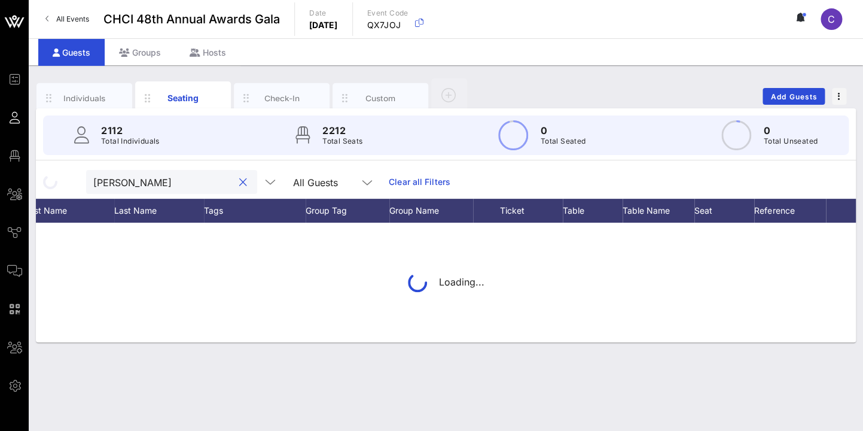
type input "perez"
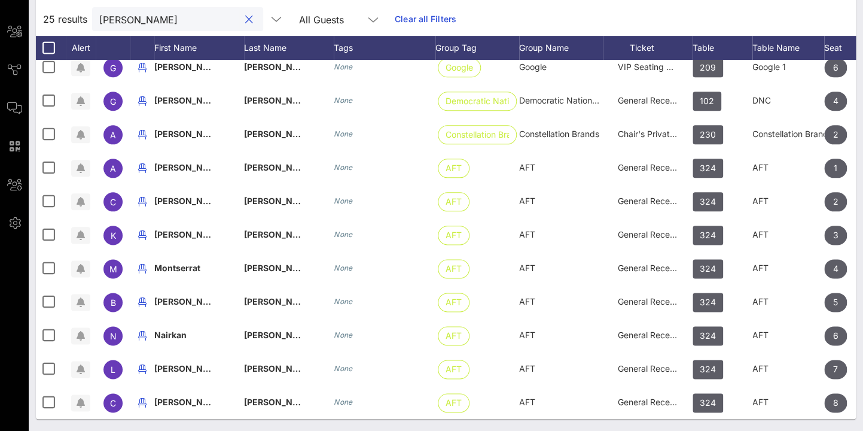
scroll to position [0, 0]
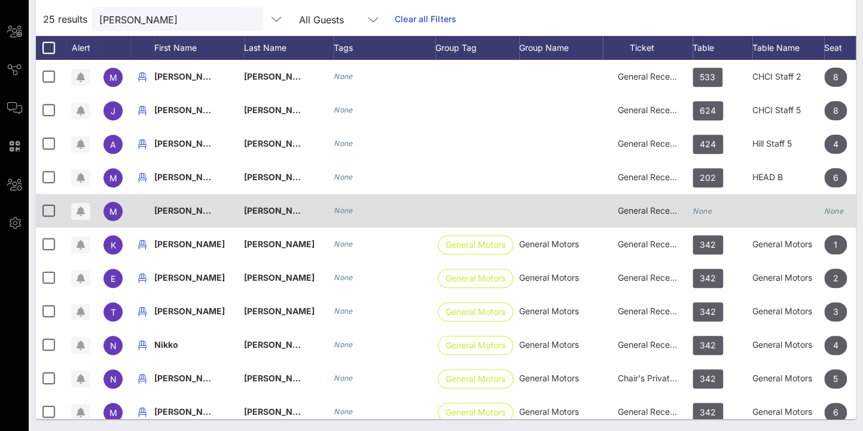
click at [700, 210] on icon "None" at bounding box center [702, 210] width 19 height 9
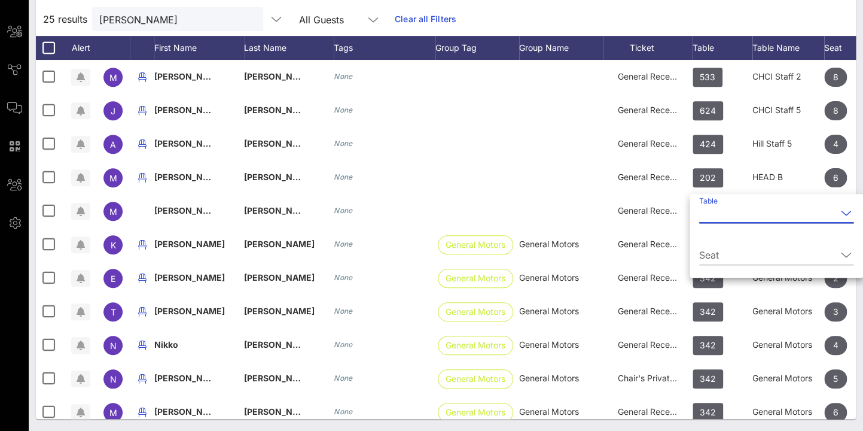
click at [736, 211] on input "Table" at bounding box center [768, 212] width 138 height 19
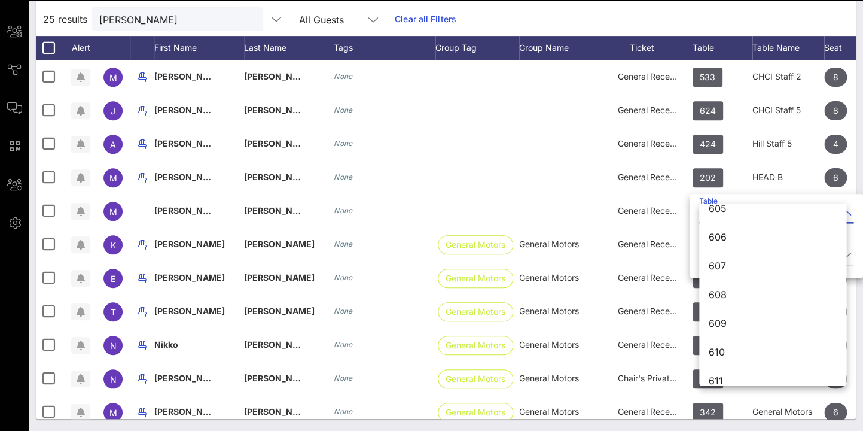
scroll to position [5968, 0]
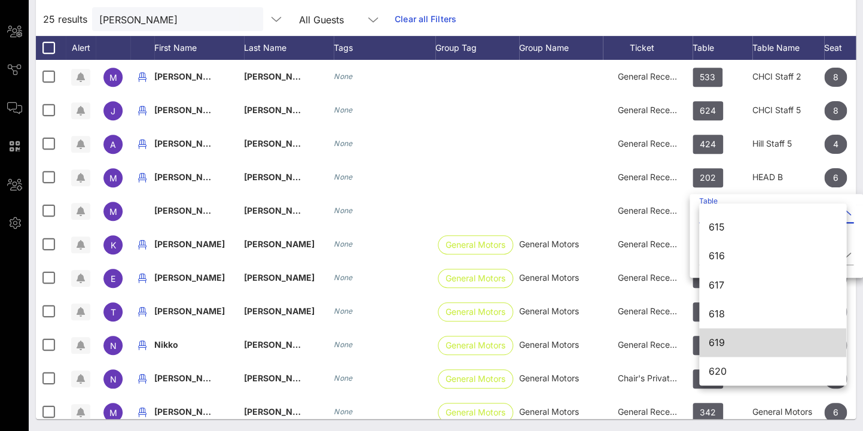
click at [723, 337] on div "619" at bounding box center [773, 341] width 128 height 11
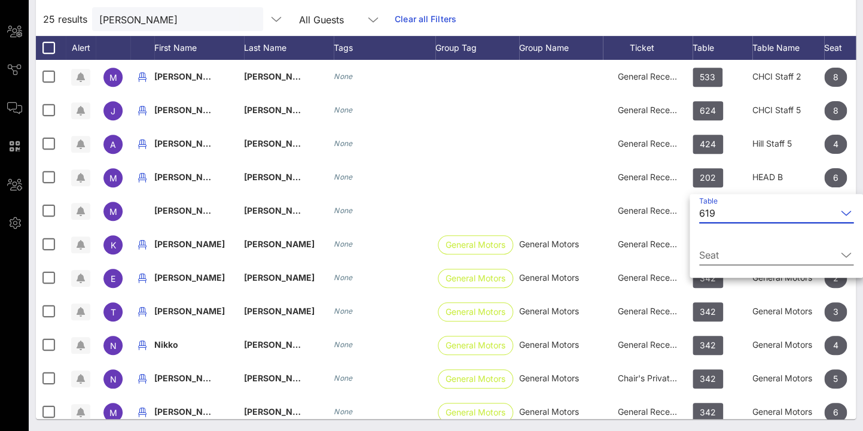
click at [730, 245] on div "Seat" at bounding box center [776, 257] width 154 height 39
click at [846, 256] on icon at bounding box center [846, 255] width 11 height 14
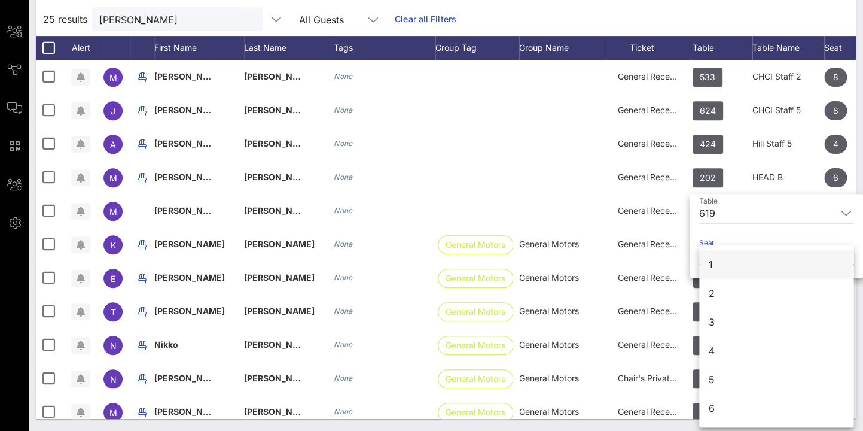
click at [786, 263] on div "1" at bounding box center [776, 264] width 154 height 29
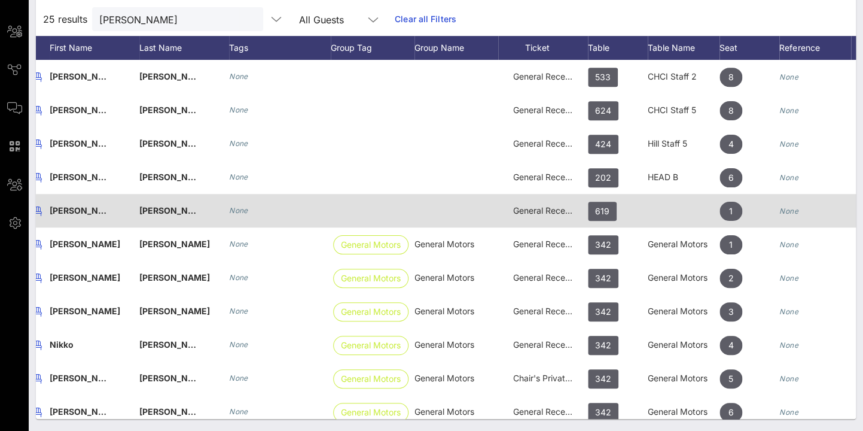
scroll to position [0, 127]
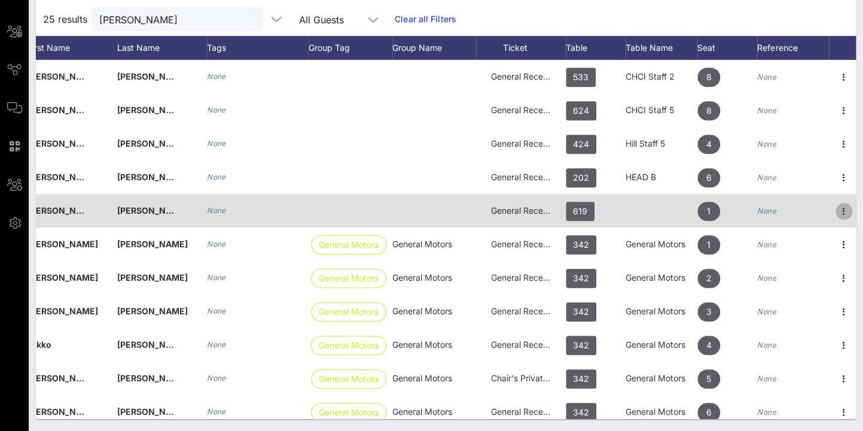
click at [845, 212] on icon "button" at bounding box center [844, 211] width 14 height 14
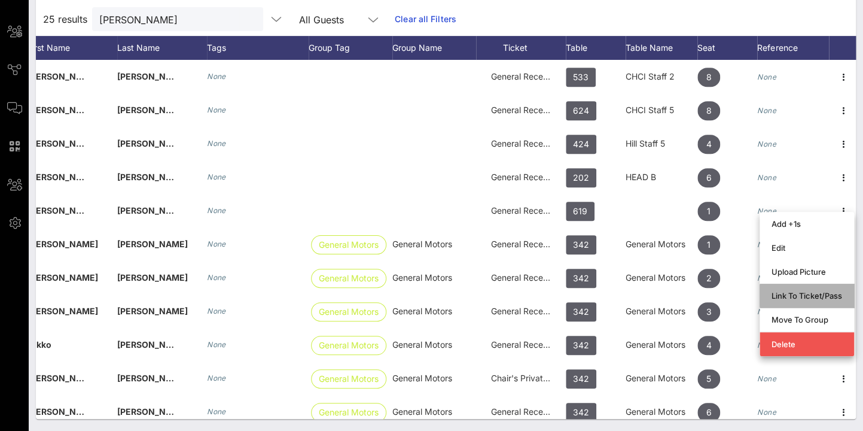
click at [826, 296] on div "Link To Ticket/Pass" at bounding box center [807, 296] width 71 height 10
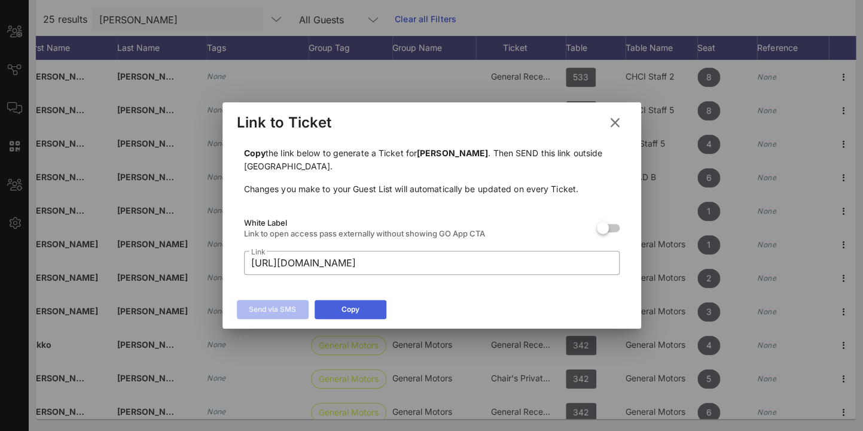
click at [343, 312] on div "Copy" at bounding box center [351, 309] width 18 height 12
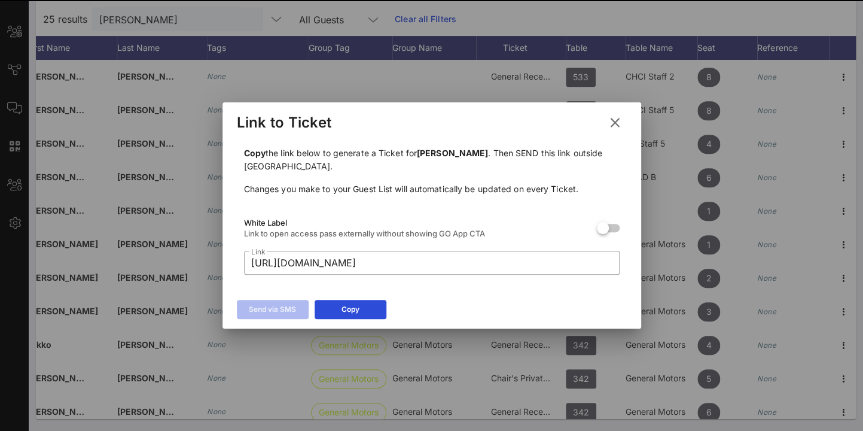
click at [617, 124] on icon at bounding box center [615, 122] width 16 height 14
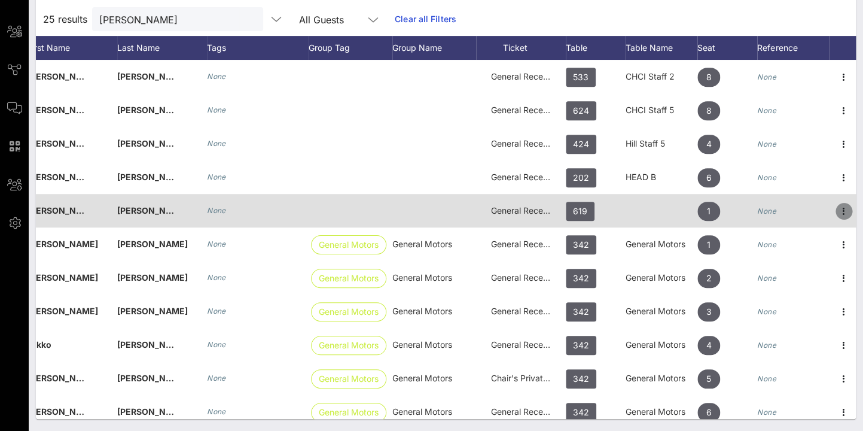
click at [842, 211] on icon "button" at bounding box center [844, 211] width 14 height 14
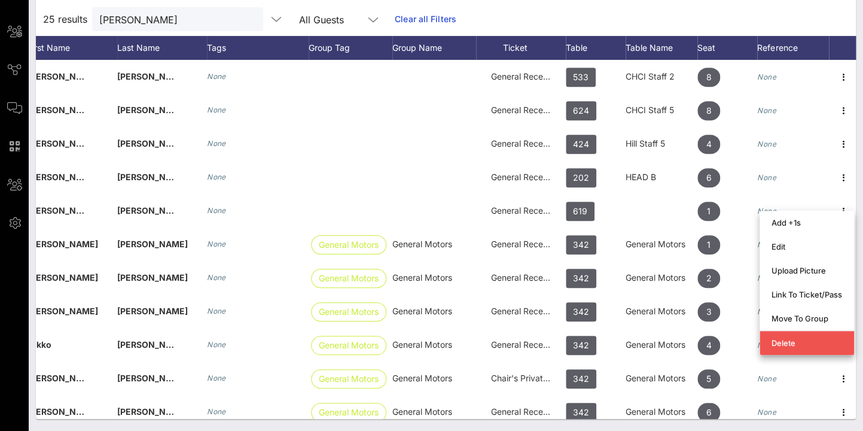
click at [745, 16] on div "25 results perez All Guests Clear all Filters" at bounding box center [446, 19] width 820 height 34
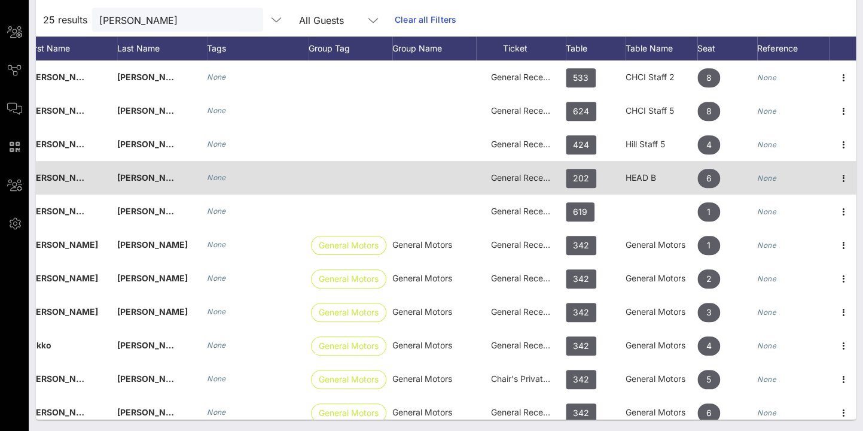
scroll to position [0, 0]
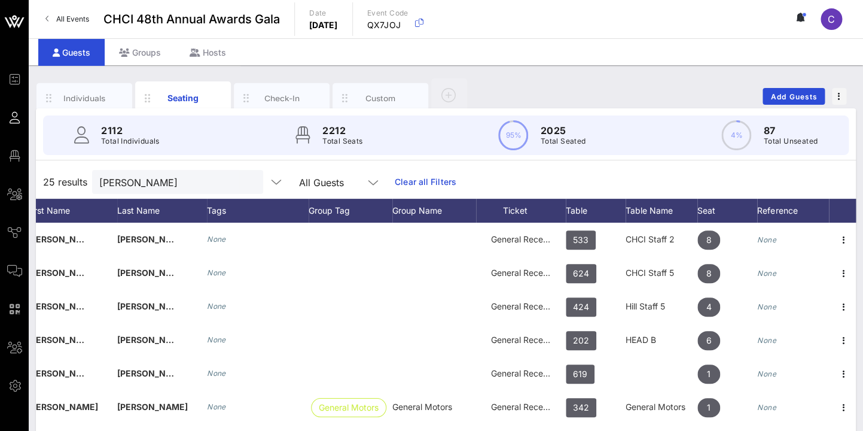
click at [245, 182] on button "clear icon" at bounding box center [249, 182] width 8 height 12
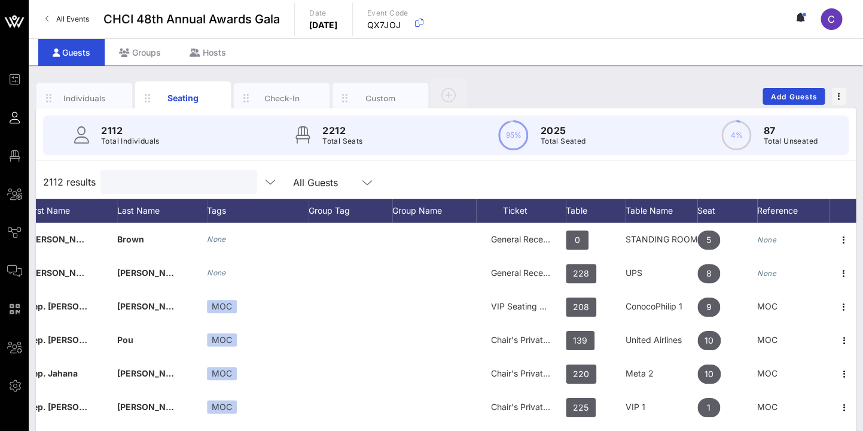
scroll to position [0, 127]
click at [180, 179] on input "text" at bounding box center [178, 182] width 140 height 16
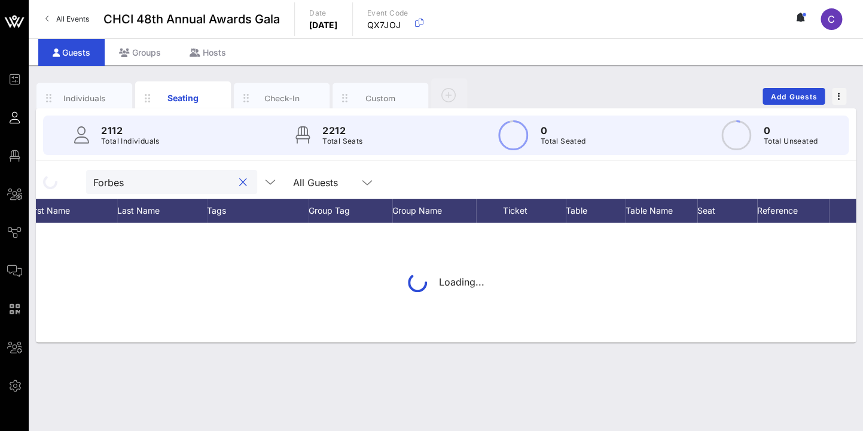
type input "Forbes"
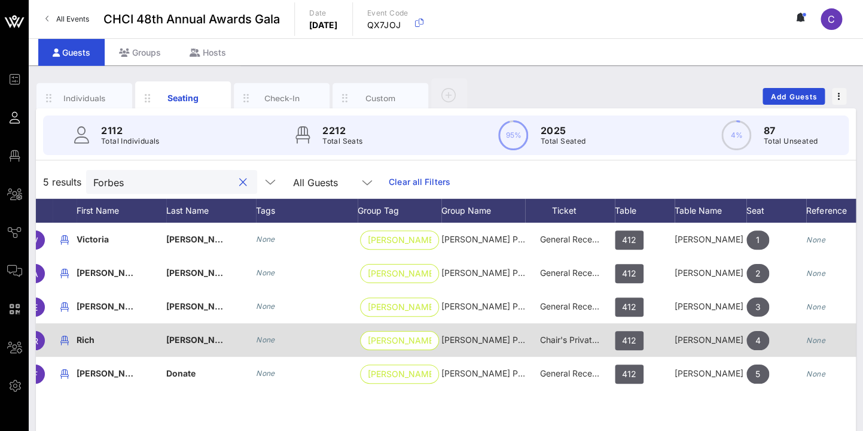
scroll to position [0, 126]
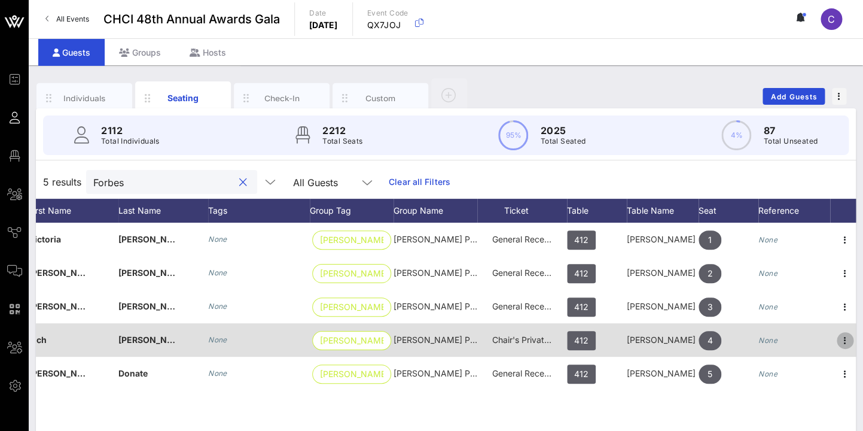
click at [841, 336] on icon "button" at bounding box center [845, 340] width 14 height 14
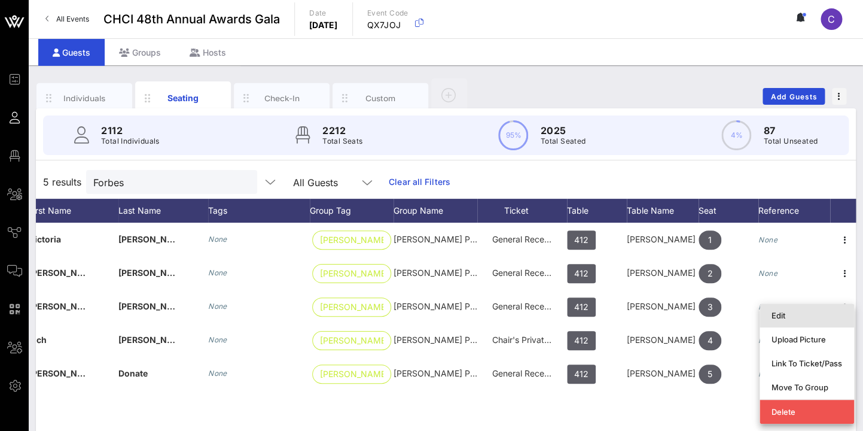
click at [785, 313] on div "Edit" at bounding box center [807, 315] width 71 height 10
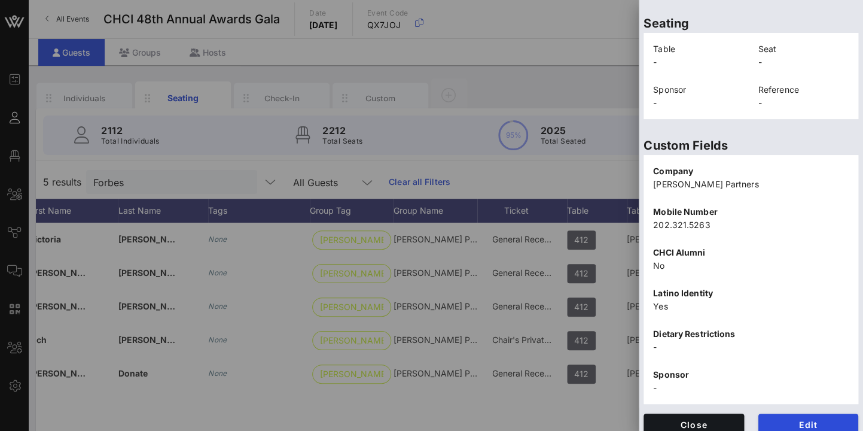
scroll to position [273, 0]
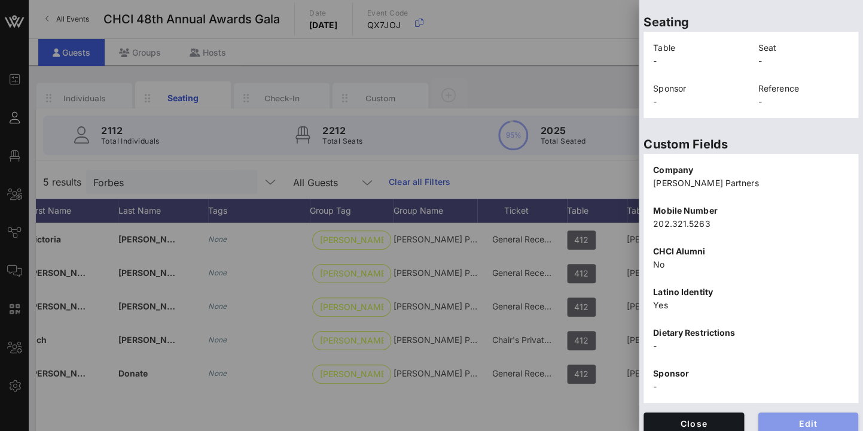
click at [817, 418] on span "Edit" at bounding box center [808, 423] width 81 height 10
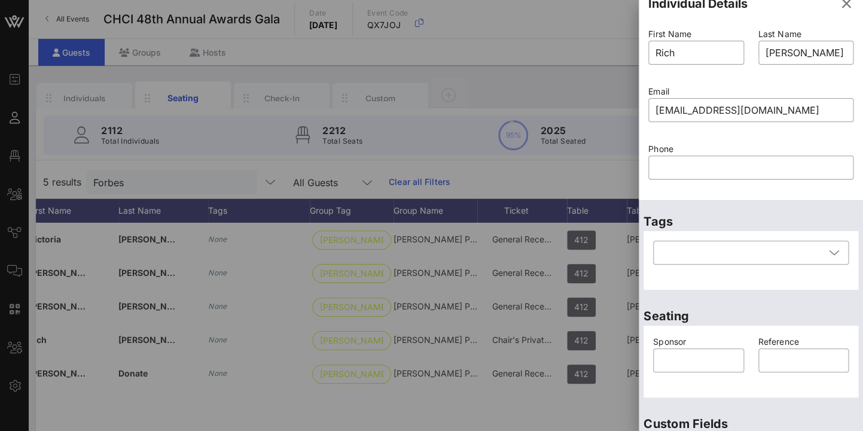
scroll to position [15, 0]
click at [807, 176] on input "text" at bounding box center [751, 168] width 191 height 19
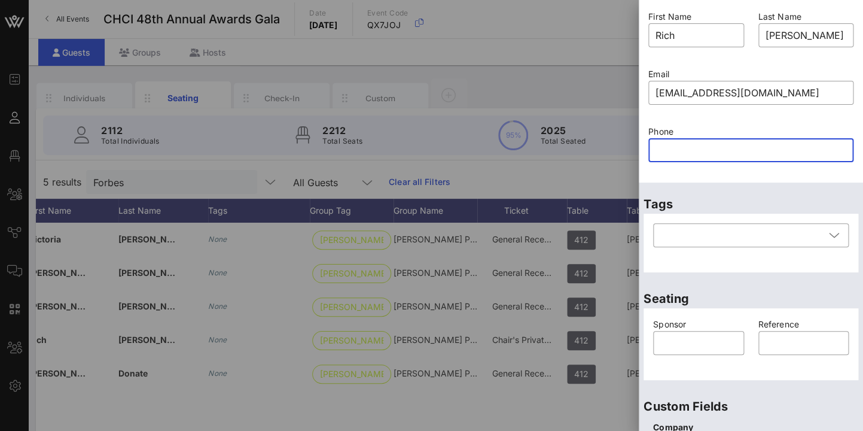
paste input "2023215263"
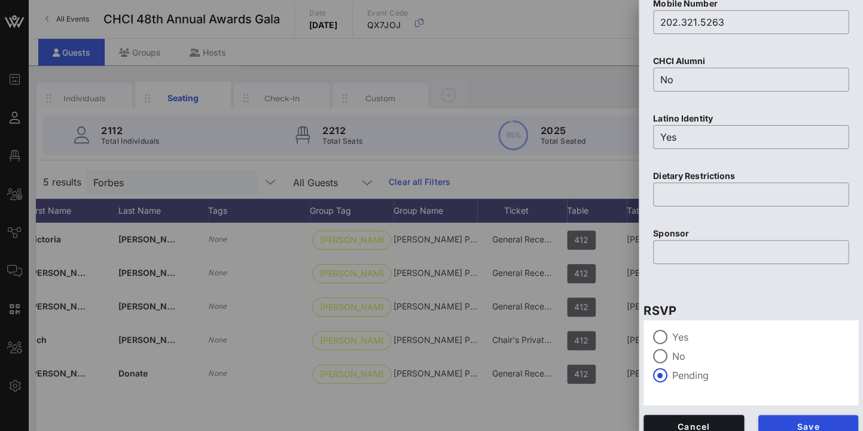
scroll to position [526, 0]
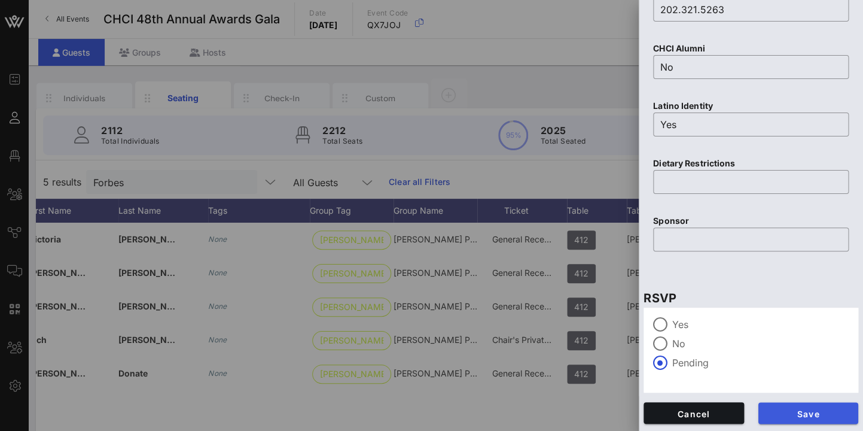
type input "2023215263"
click at [831, 419] on button "Save" at bounding box center [809, 413] width 101 height 22
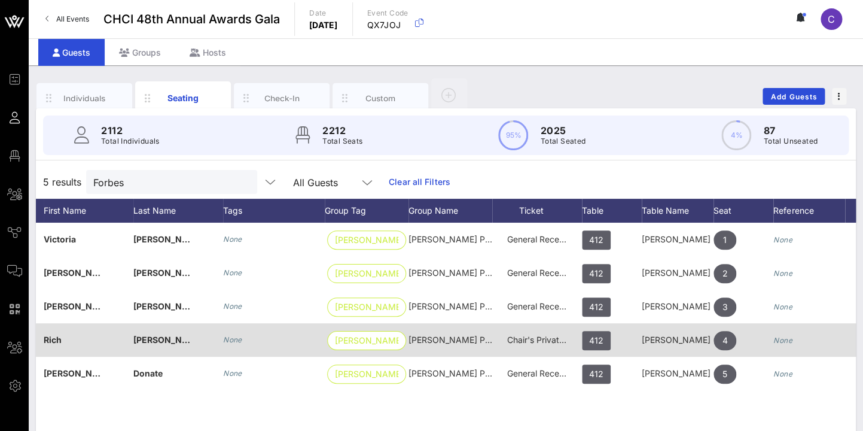
scroll to position [0, 130]
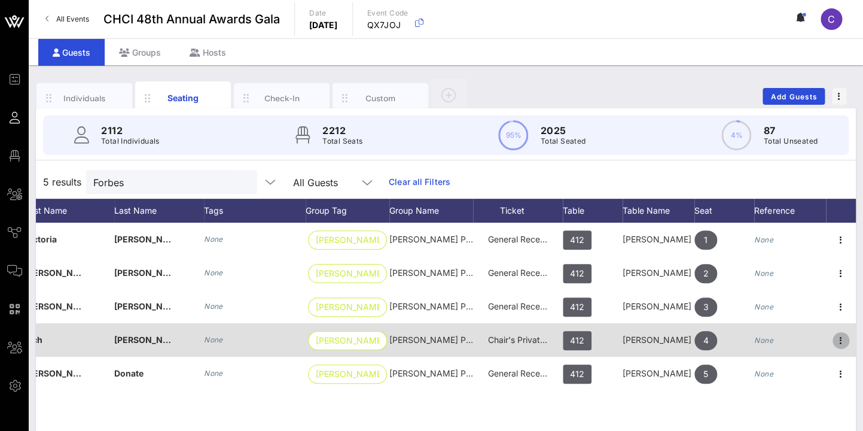
click at [843, 338] on icon "button" at bounding box center [841, 340] width 14 height 14
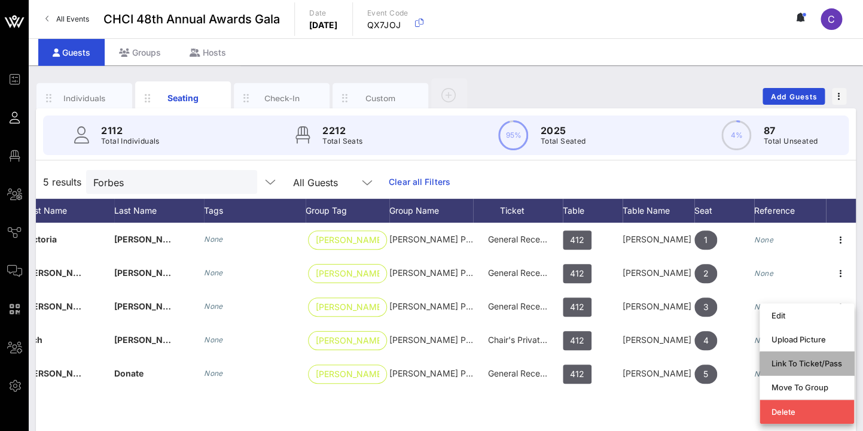
click at [818, 364] on div "Link To Ticket/Pass" at bounding box center [807, 363] width 71 height 10
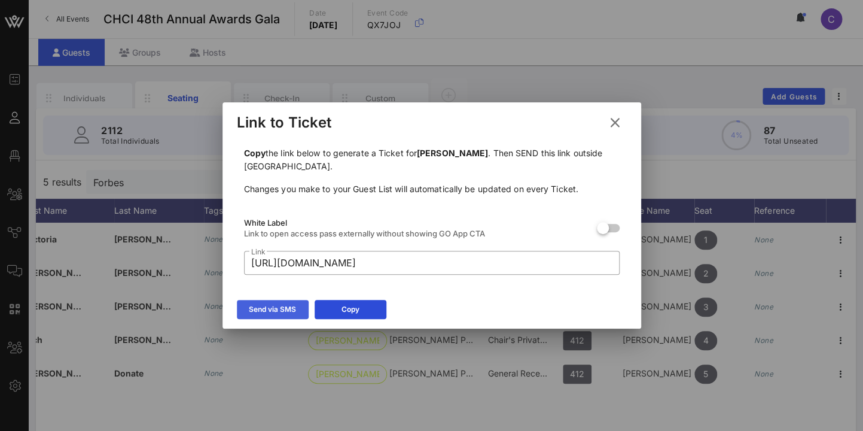
click at [267, 316] on button "Send via SMS" at bounding box center [273, 309] width 72 height 19
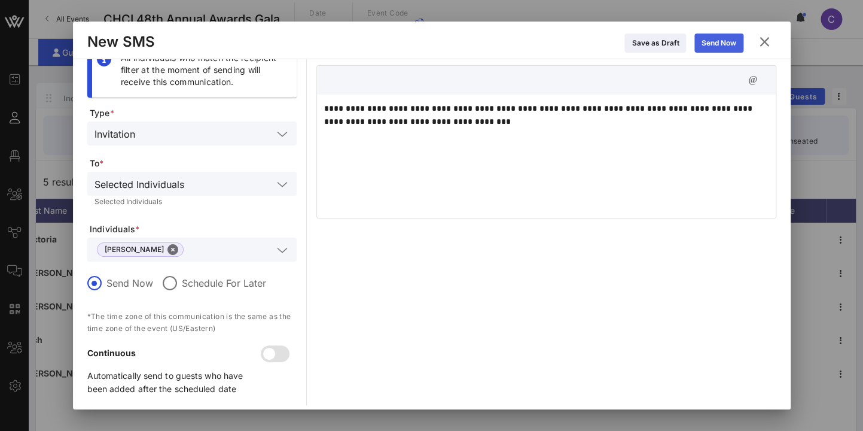
click at [727, 37] on div "Send Now" at bounding box center [719, 43] width 35 height 12
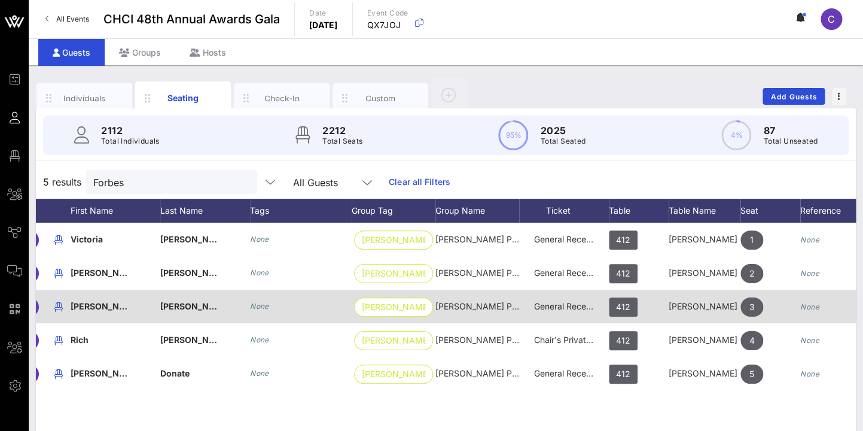
scroll to position [0, 87]
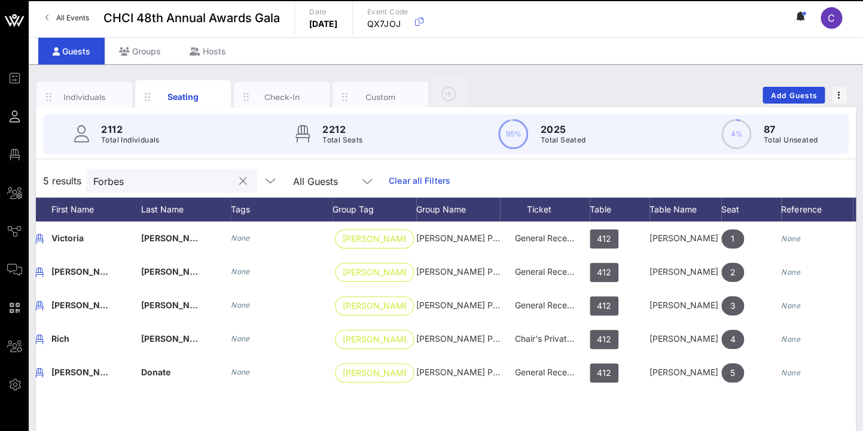
drag, startPoint x: 151, startPoint y: 170, endPoint x: 142, endPoint y: 176, distance: 11.1
click at [140, 176] on div "Forbes" at bounding box center [163, 181] width 140 height 24
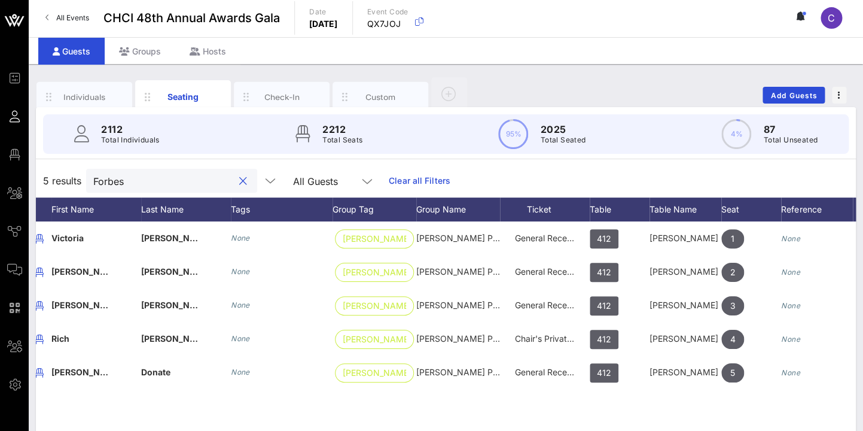
drag, startPoint x: 141, startPoint y: 178, endPoint x: 70, endPoint y: 178, distance: 71.2
click at [93, 178] on input "Forbes" at bounding box center [163, 181] width 140 height 16
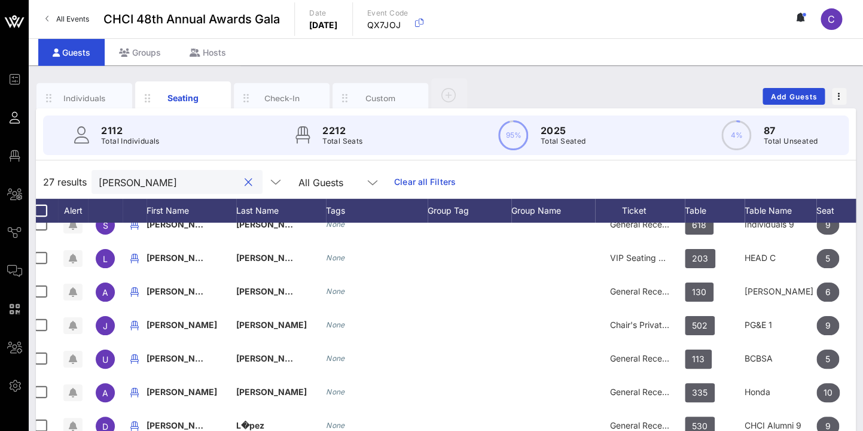
click at [103, 175] on input "Lopez" at bounding box center [169, 182] width 140 height 16
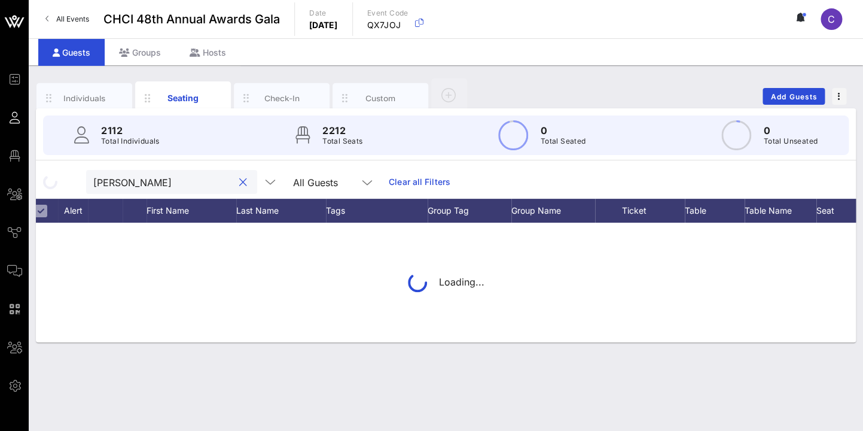
type input "Rich Lopez"
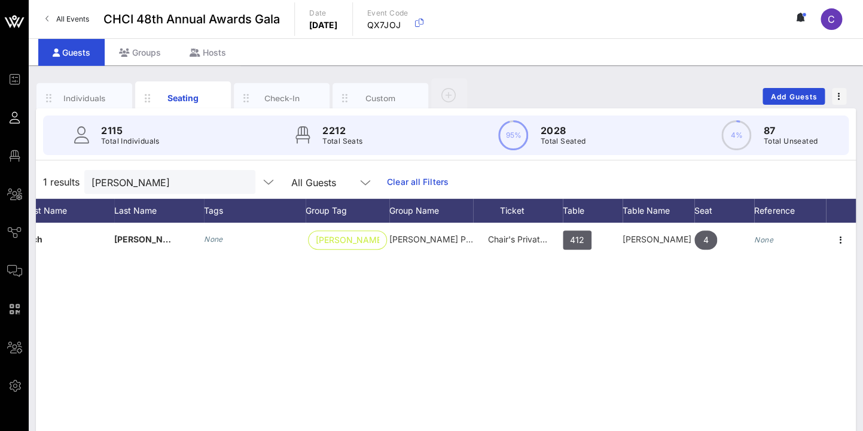
click at [317, 389] on div "R Rich Lopez None Forbes Tate Partn… Forbes Tate Partners Chair's Private Recep…" at bounding box center [446, 402] width 820 height 359
click at [774, 98] on span "Add Guests" at bounding box center [794, 96] width 47 height 9
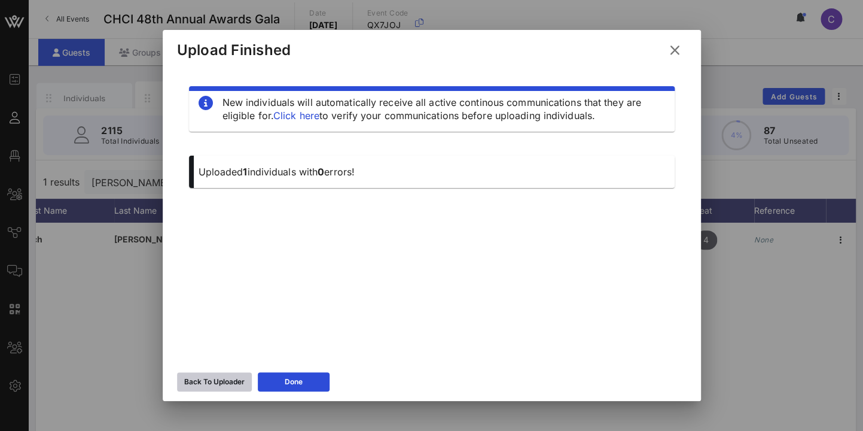
click at [229, 377] on div "Back To Uploader" at bounding box center [214, 382] width 60 height 12
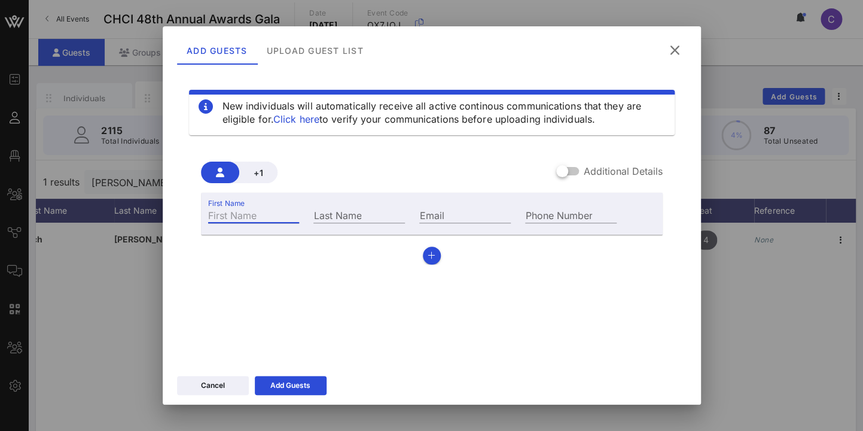
click at [283, 212] on input "First Name" at bounding box center [254, 215] width 92 height 16
type input "Michelle"
type input "Moreno"
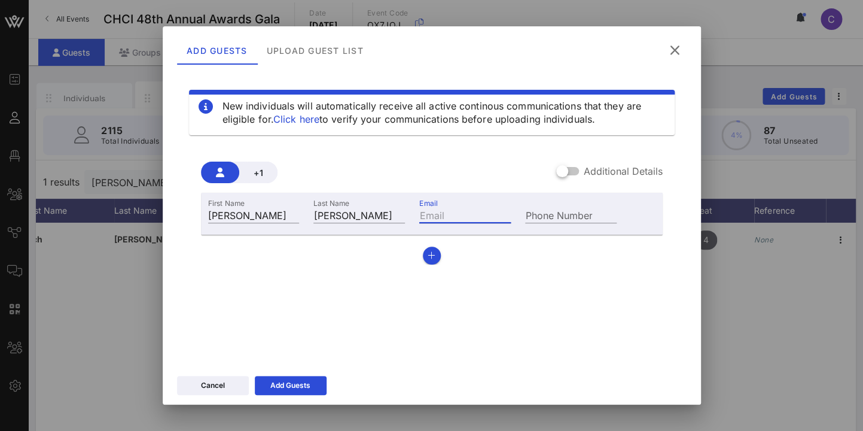
click at [456, 219] on input "Email" at bounding box center [465, 215] width 92 height 16
type input "mmoreno@chci.org"
click at [285, 383] on div "Add Guests" at bounding box center [290, 385] width 40 height 12
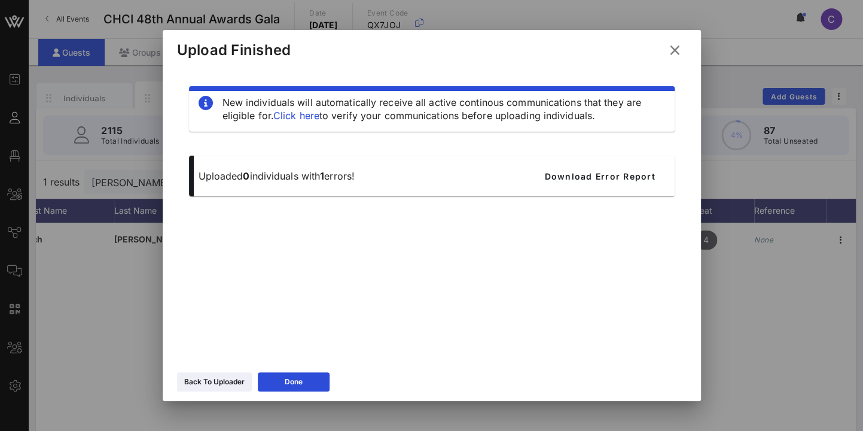
click at [678, 47] on icon at bounding box center [674, 49] width 17 height 15
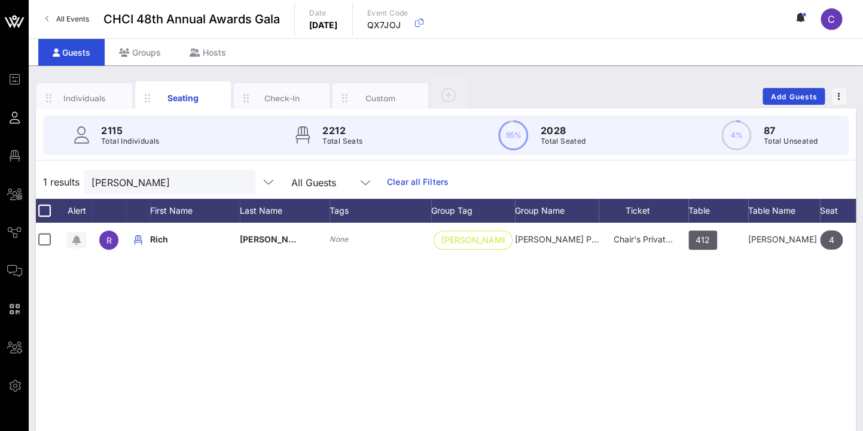
scroll to position [0, 0]
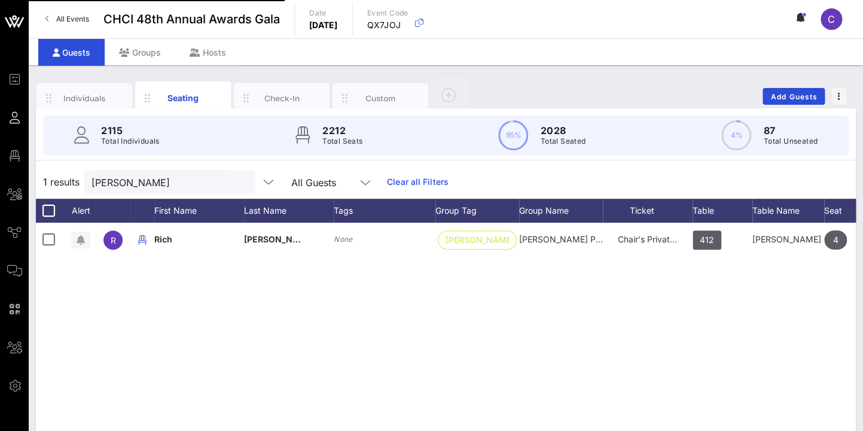
click at [237, 185] on button "clear icon" at bounding box center [241, 182] width 8 height 12
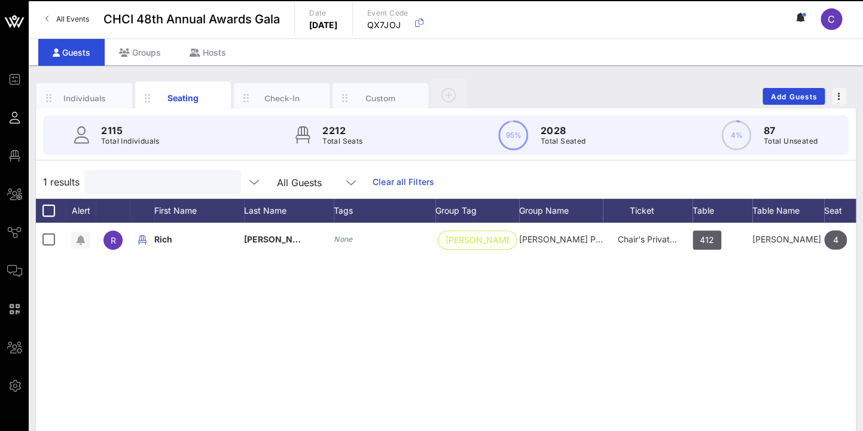
click at [170, 183] on input "text" at bounding box center [162, 182] width 140 height 16
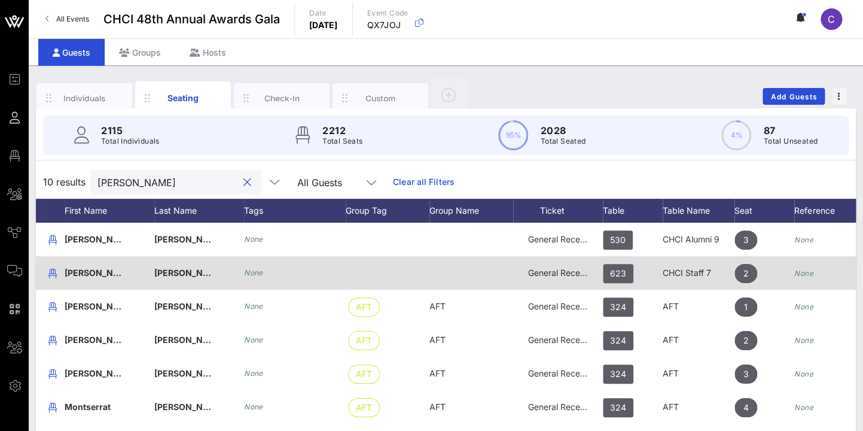
scroll to position [0, 127]
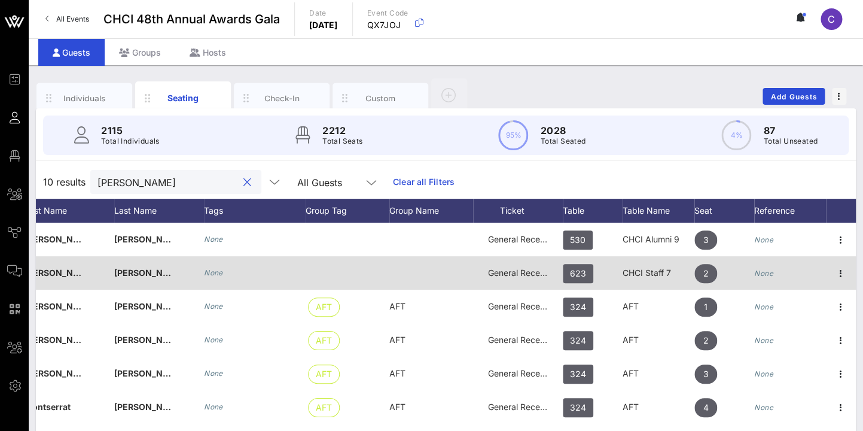
type input "Moreno"
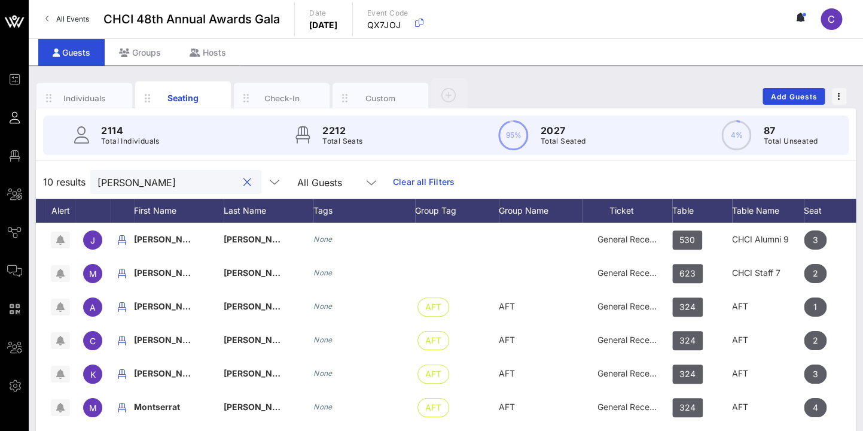
click at [243, 183] on button "clear icon" at bounding box center [247, 182] width 8 height 12
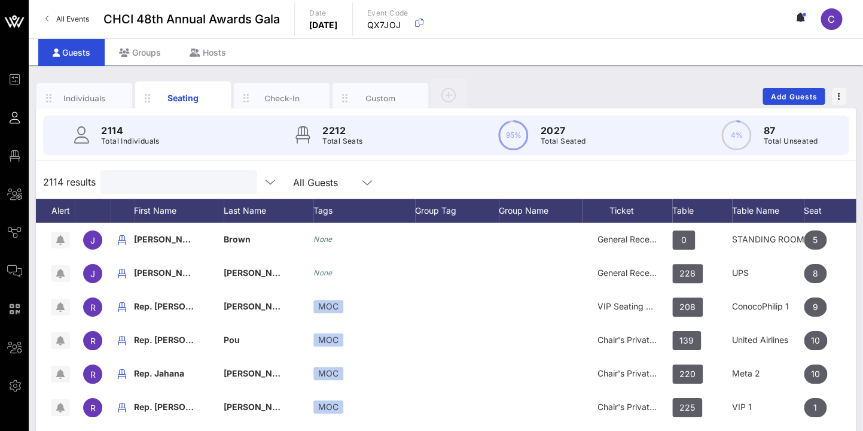
click at [144, 172] on div at bounding box center [178, 182] width 140 height 24
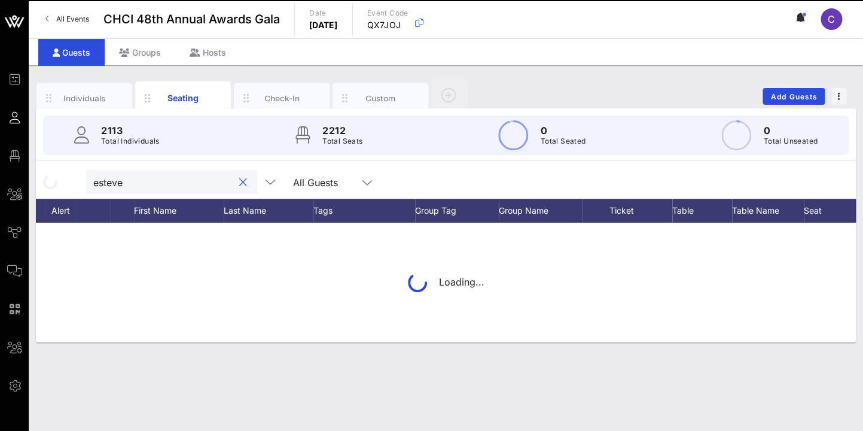
type input "estevez"
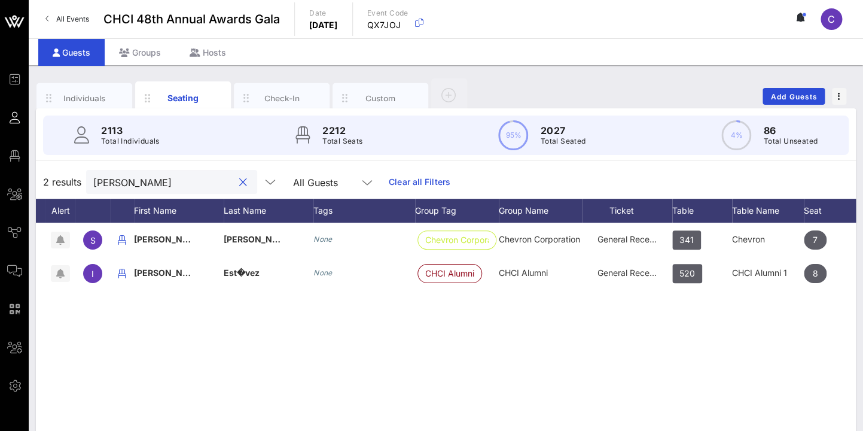
drag, startPoint x: 141, startPoint y: 183, endPoint x: 81, endPoint y: 182, distance: 60.4
click at [93, 182] on input "estevez" at bounding box center [163, 182] width 140 height 16
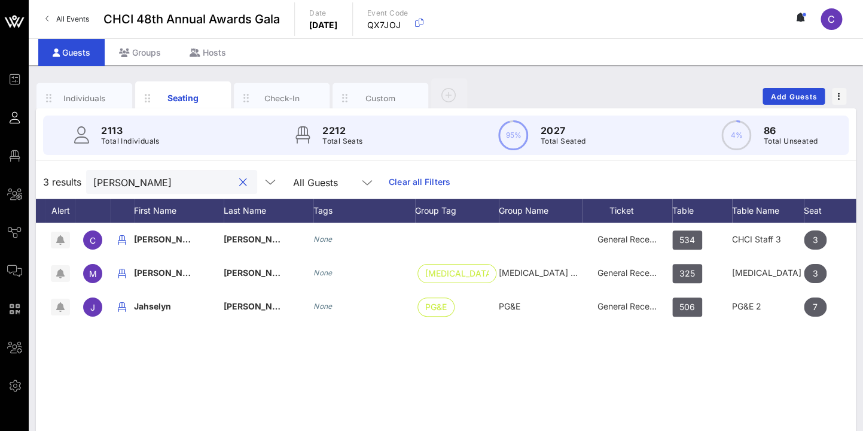
type input "MEdina"
click at [151, 342] on div "C Carlos Medina None General Reception 534 CHCI Staff 3 3 None M Miladis Medina…" at bounding box center [446, 402] width 820 height 359
click at [239, 182] on button "clear icon" at bounding box center [243, 182] width 8 height 12
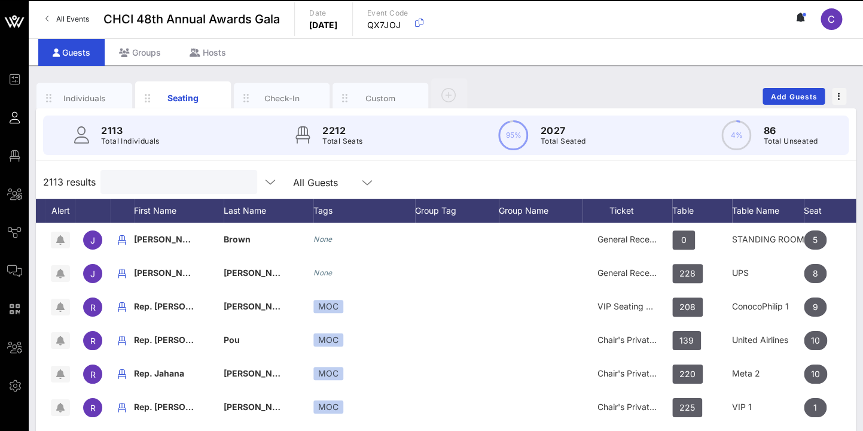
click at [151, 184] on input "text" at bounding box center [178, 182] width 140 height 16
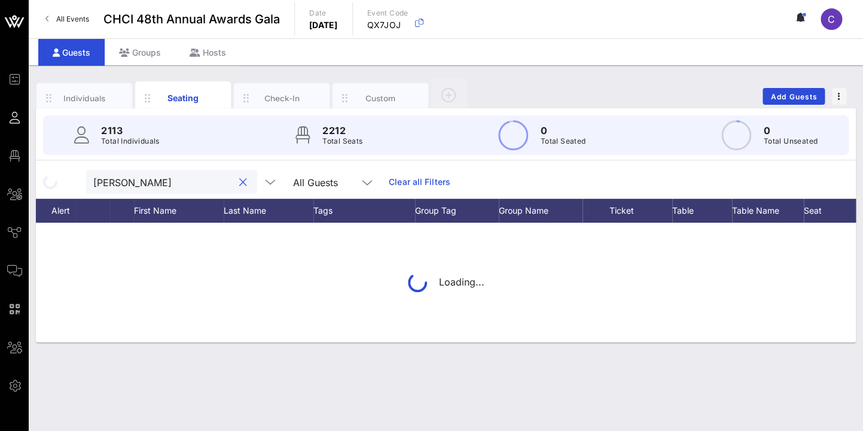
type input "aguilar"
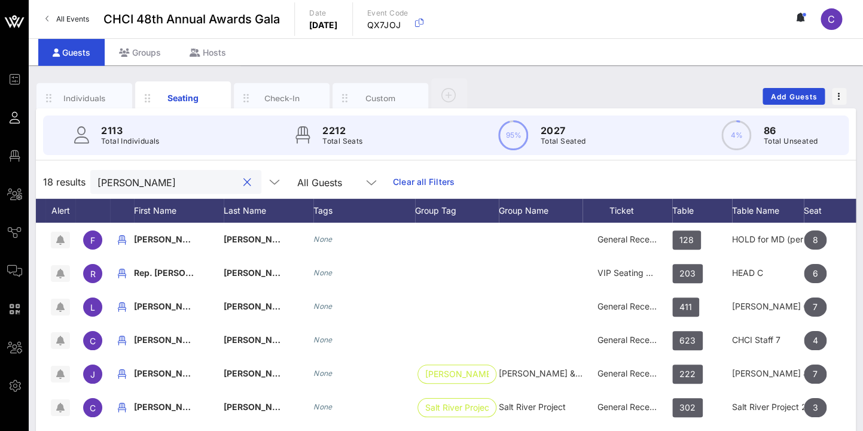
click at [240, 179] on div at bounding box center [247, 182] width 14 height 14
click at [243, 184] on button "clear icon" at bounding box center [247, 182] width 8 height 12
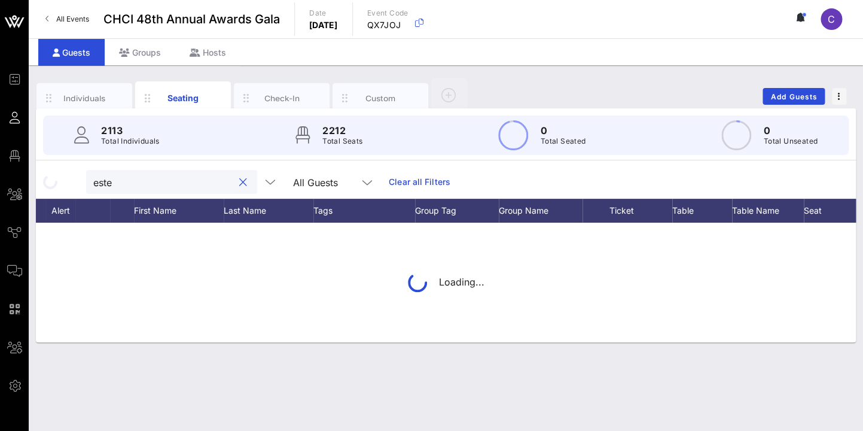
scroll to position [0, 0]
type input "estevez"
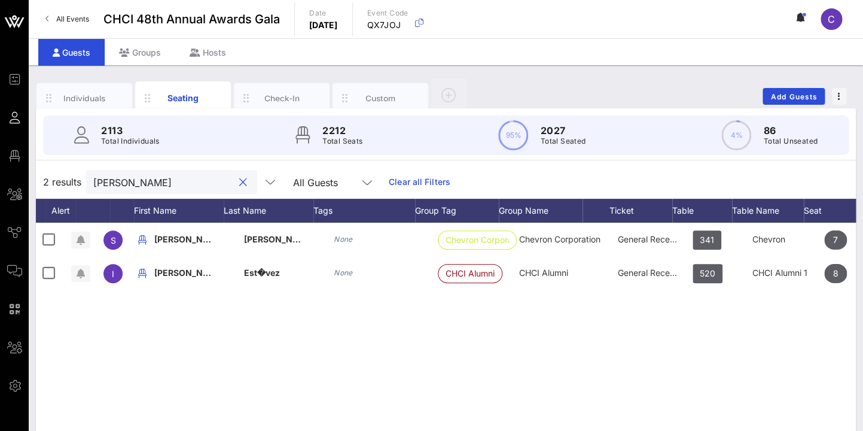
scroll to position [0, 20]
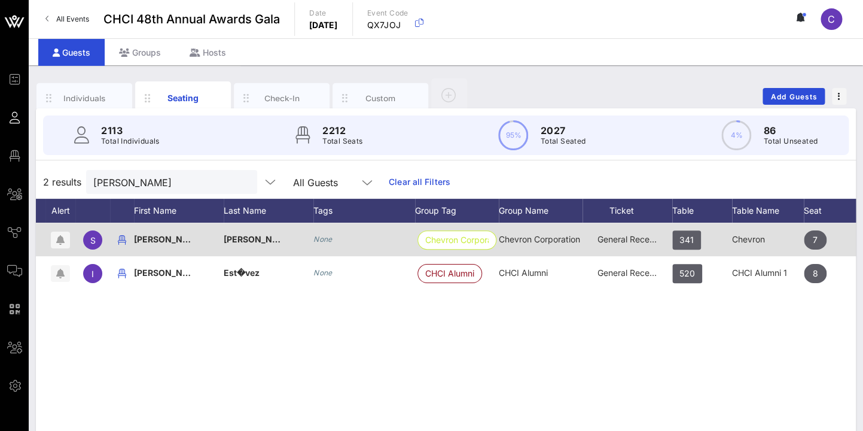
click at [622, 245] on div "General Reception" at bounding box center [628, 240] width 60 height 34
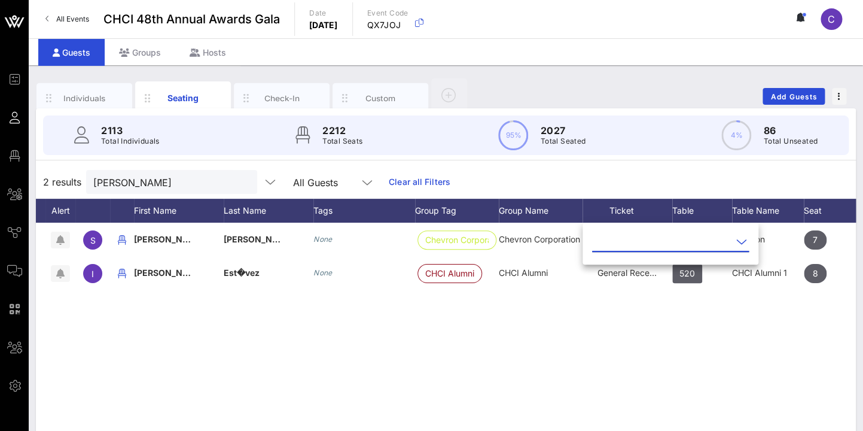
click at [736, 239] on icon at bounding box center [741, 242] width 11 height 14
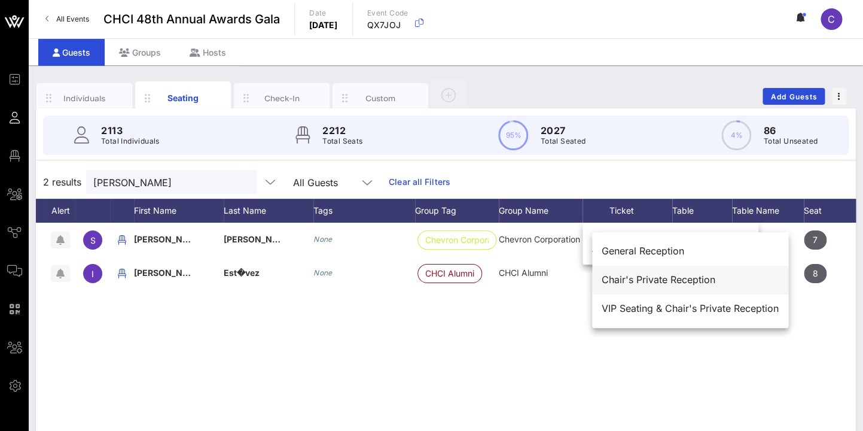
click at [647, 280] on div "Chair's Private Reception" at bounding box center [690, 279] width 177 height 11
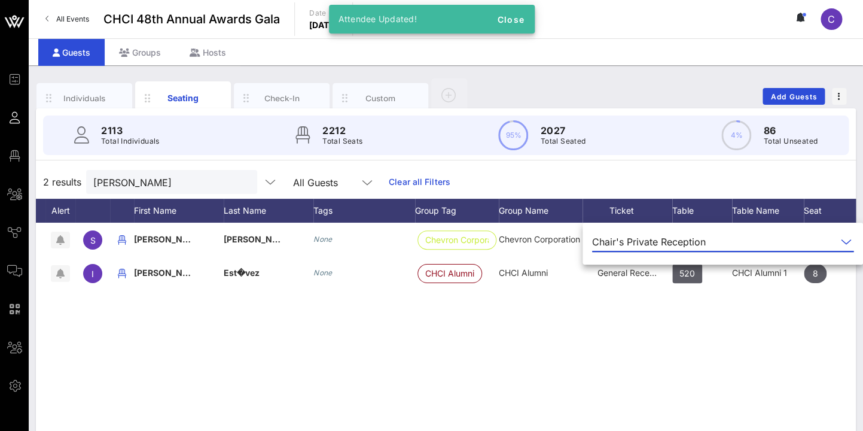
click at [638, 346] on div "S Simon Estevez None Chevron Corporati… Chevron Corporation Chair's Private Rec…" at bounding box center [446, 402] width 820 height 359
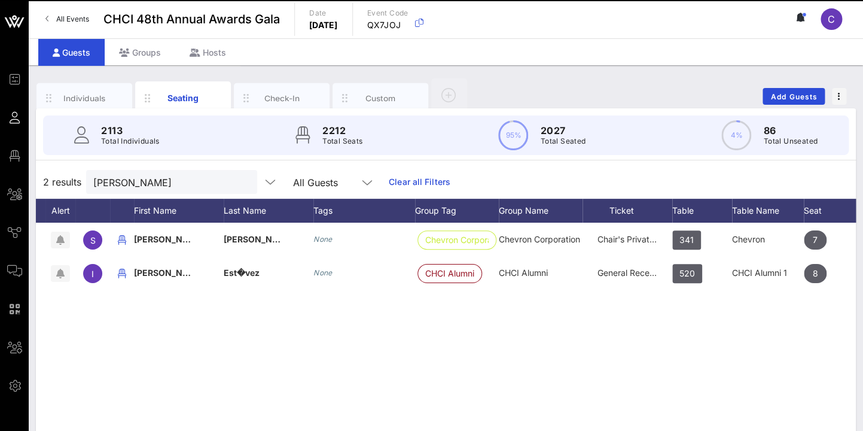
click at [239, 182] on button "clear icon" at bounding box center [243, 182] width 8 height 12
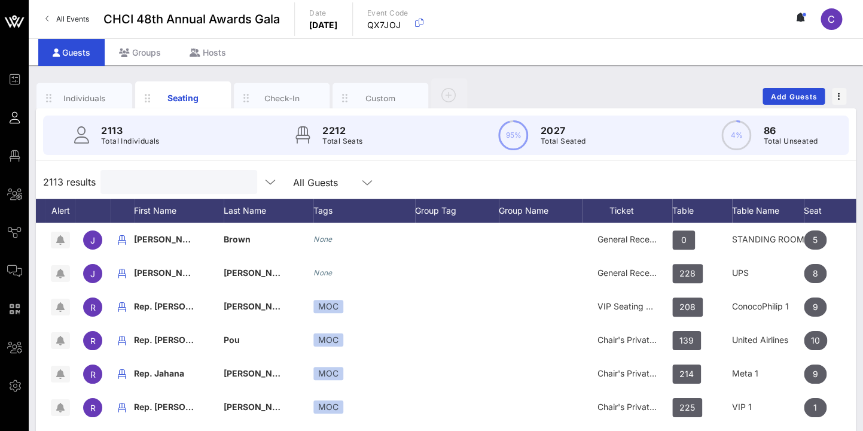
click at [136, 179] on input "text" at bounding box center [178, 182] width 140 height 16
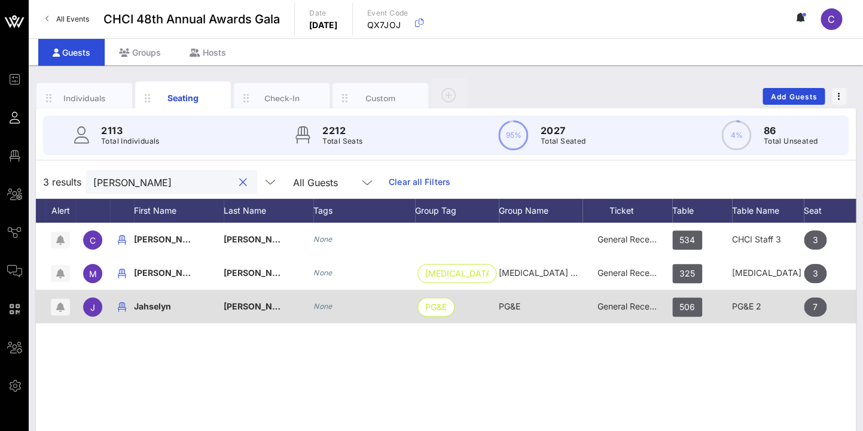
type input "medina"
click at [639, 309] on span "General Reception" at bounding box center [634, 306] width 72 height 10
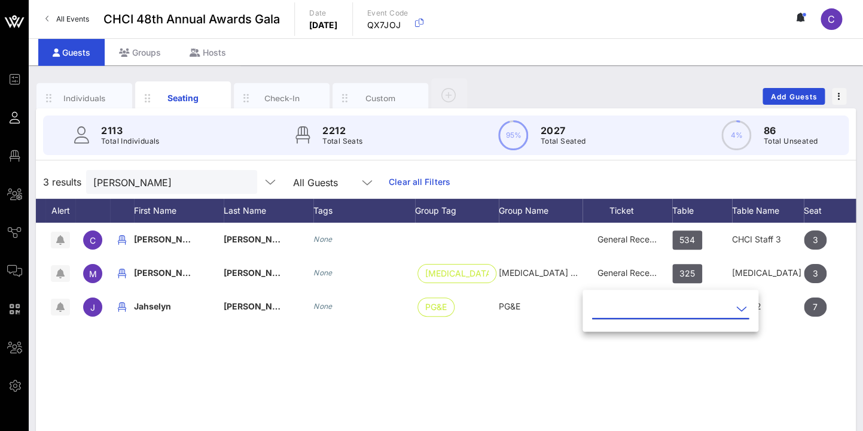
click at [736, 310] on icon at bounding box center [741, 309] width 11 height 14
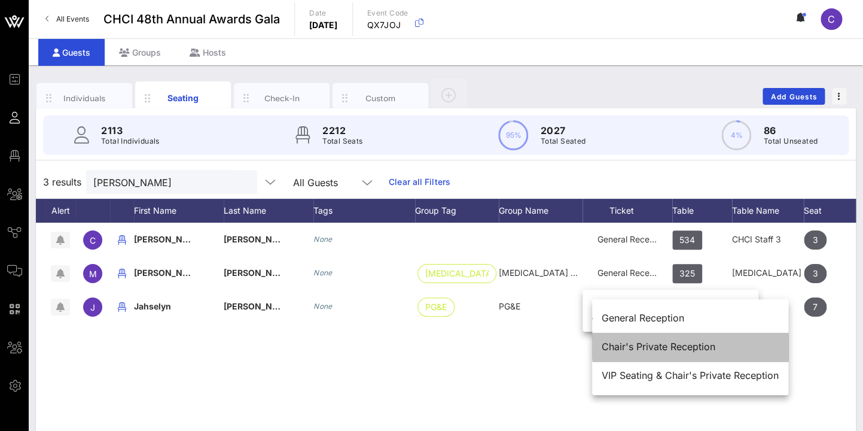
click at [709, 344] on div "Chair's Private Reception" at bounding box center [690, 346] width 177 height 11
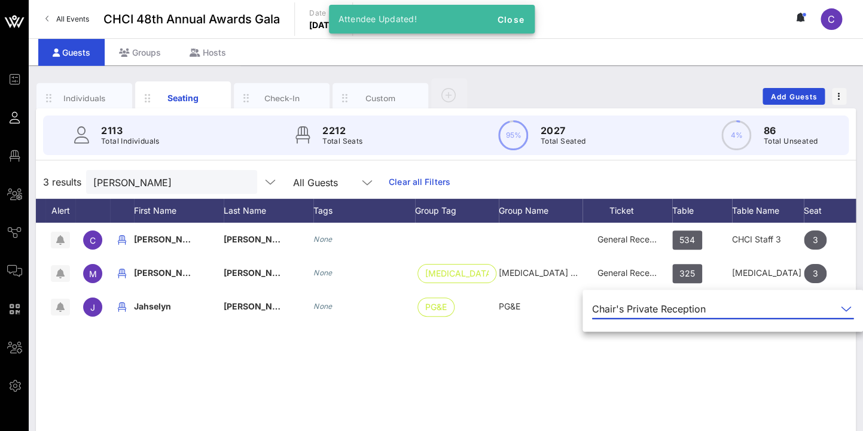
click at [564, 376] on div "C Carlos Medina None General Reception 534 CHCI Staff 3 3 None M Miladis Medina…" at bounding box center [446, 402] width 820 height 359
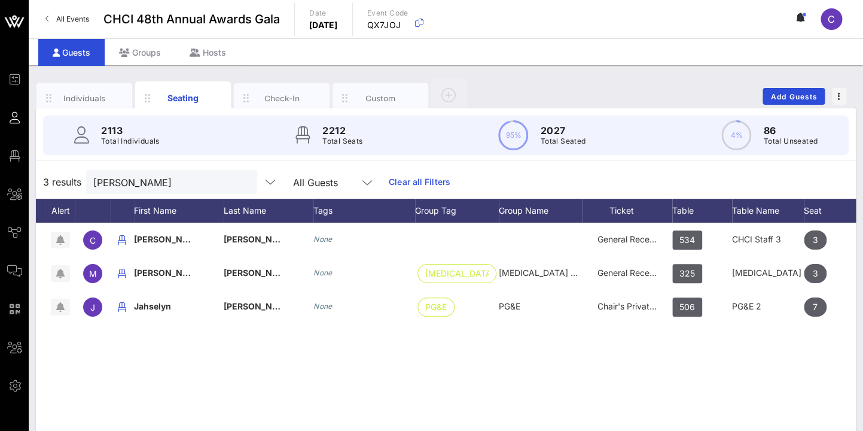
click at [239, 183] on button "clear icon" at bounding box center [243, 182] width 8 height 12
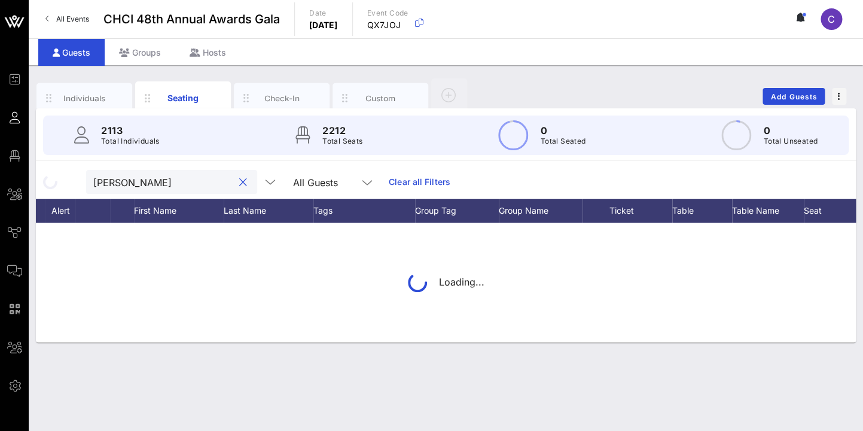
type input "gonzales"
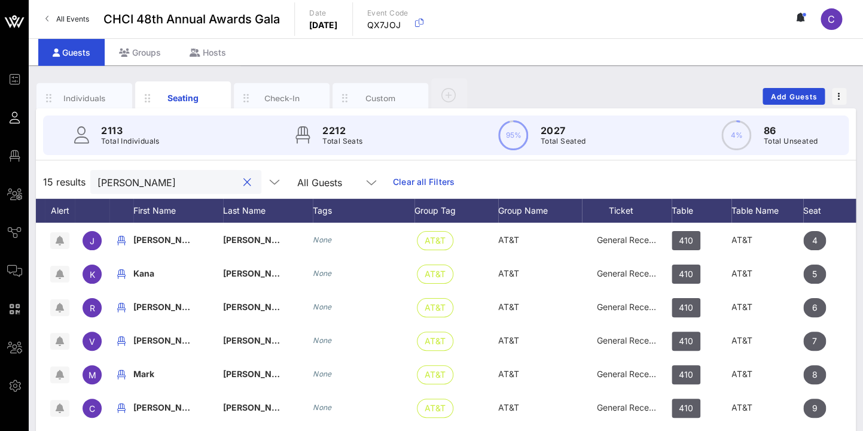
scroll to position [0, 21]
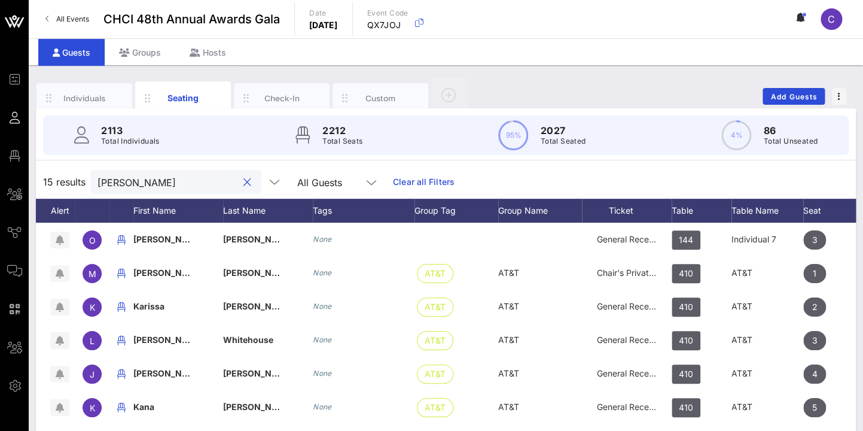
drag, startPoint x: 147, startPoint y: 180, endPoint x: 78, endPoint y: 179, distance: 68.2
click at [98, 179] on input "gonzales" at bounding box center [168, 182] width 140 height 16
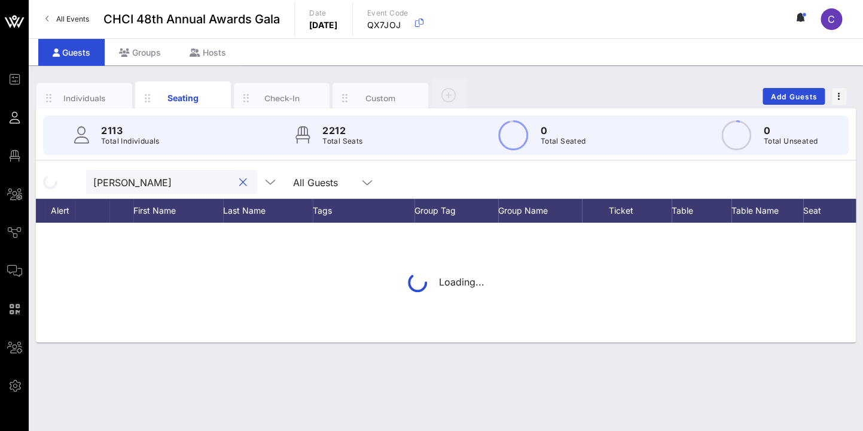
type input "Tate"
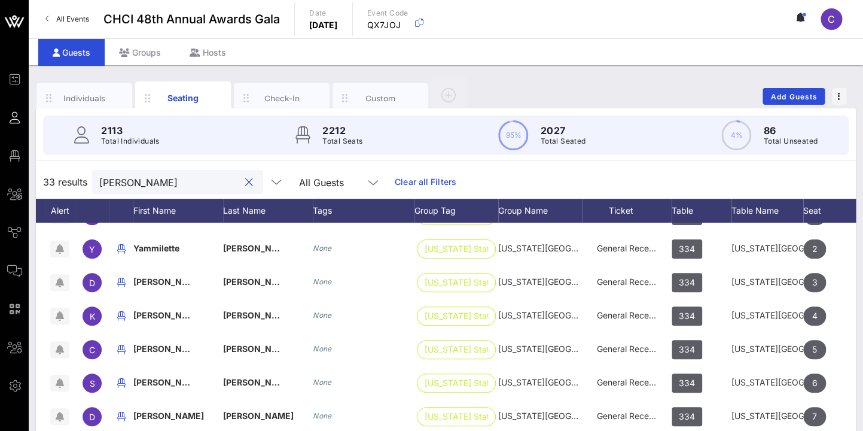
scroll to position [0, 20]
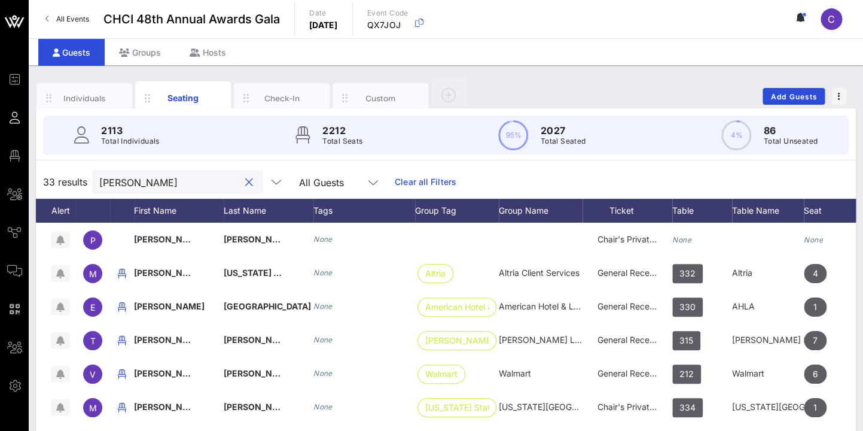
drag, startPoint x: 131, startPoint y: 181, endPoint x: 70, endPoint y: 181, distance: 61.0
click at [99, 181] on input "Tate" at bounding box center [169, 182] width 140 height 16
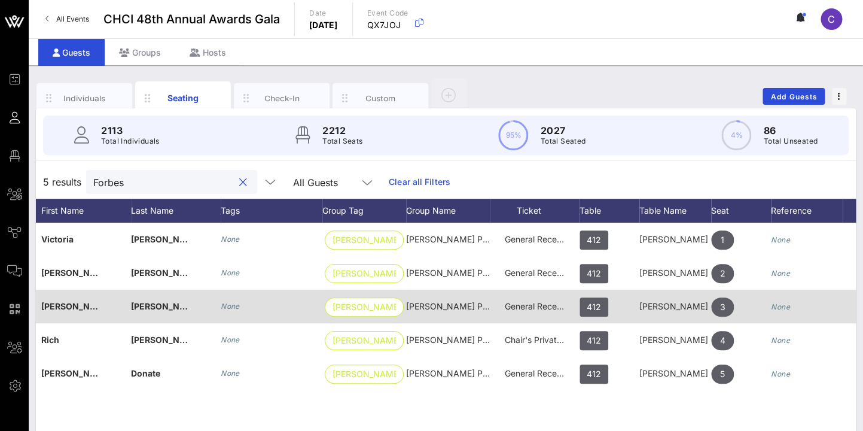
scroll to position [0, 130]
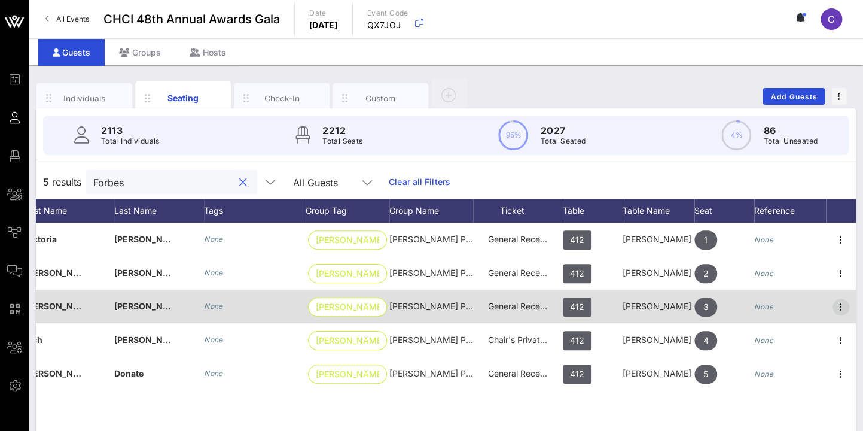
type input "Forbes"
click at [840, 304] on icon "button" at bounding box center [841, 307] width 14 height 14
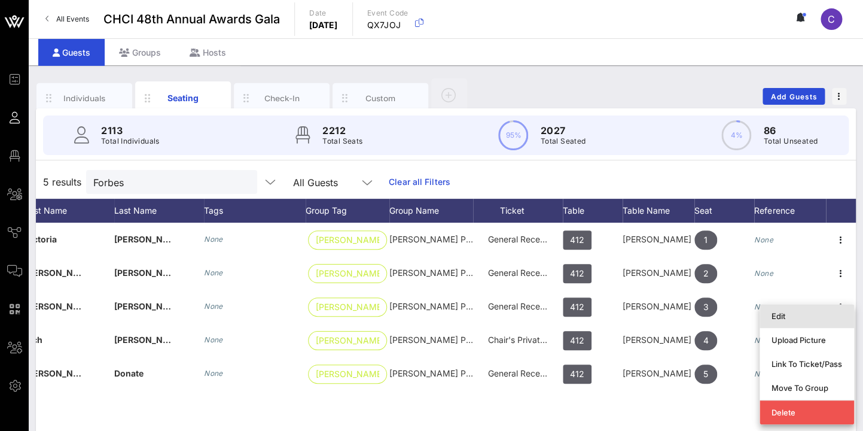
click at [792, 315] on div "Edit" at bounding box center [807, 316] width 71 height 10
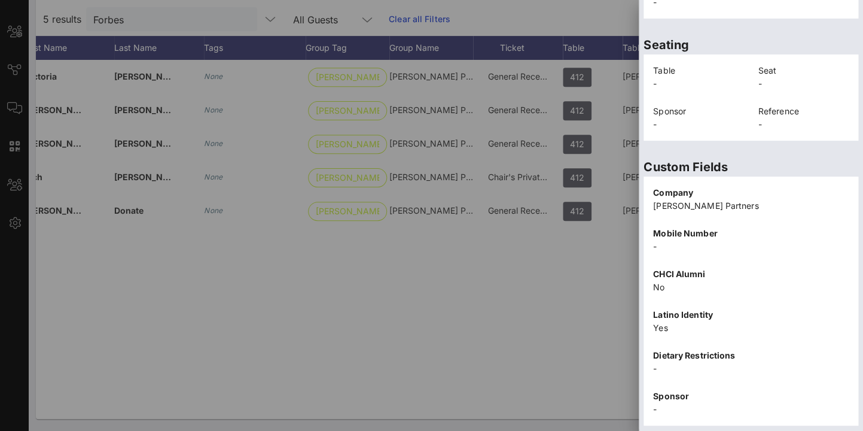
scroll to position [269, 0]
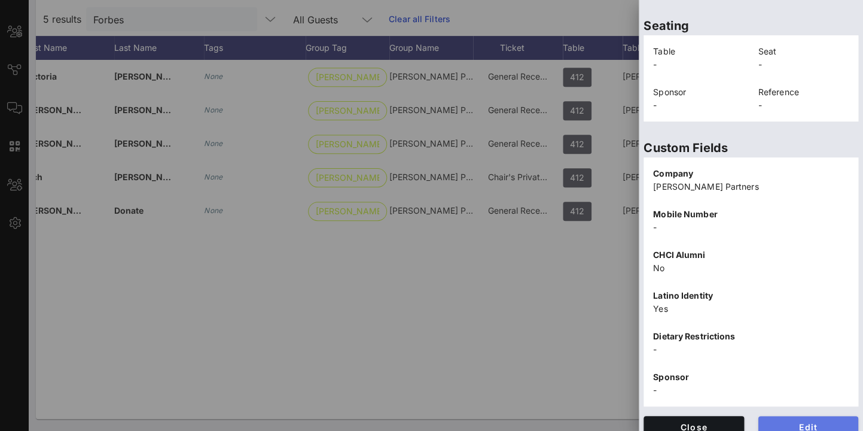
click at [820, 421] on button "Edit" at bounding box center [809, 427] width 101 height 22
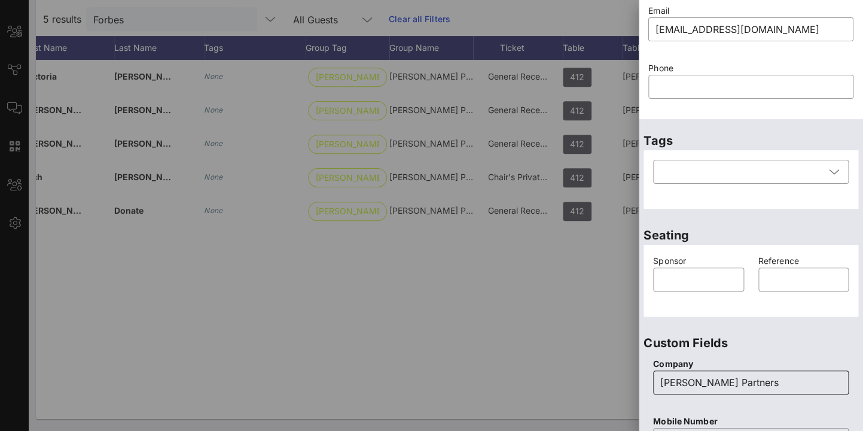
scroll to position [0, 0]
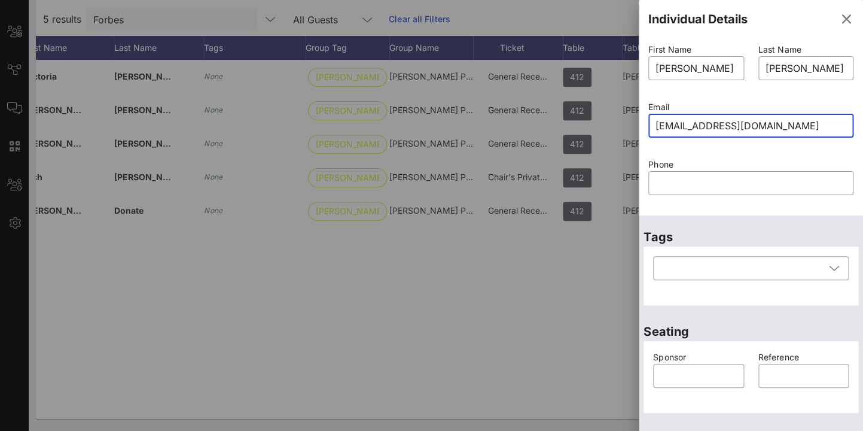
drag, startPoint x: 783, startPoint y: 130, endPoint x: 647, endPoint y: 118, distance: 136.3
click at [656, 118] on input "elzgonzalez22@gmail.com" at bounding box center [751, 125] width 191 height 19
paste input "andresramireslv"
click at [812, 158] on p "Phone" at bounding box center [750, 164] width 205 height 13
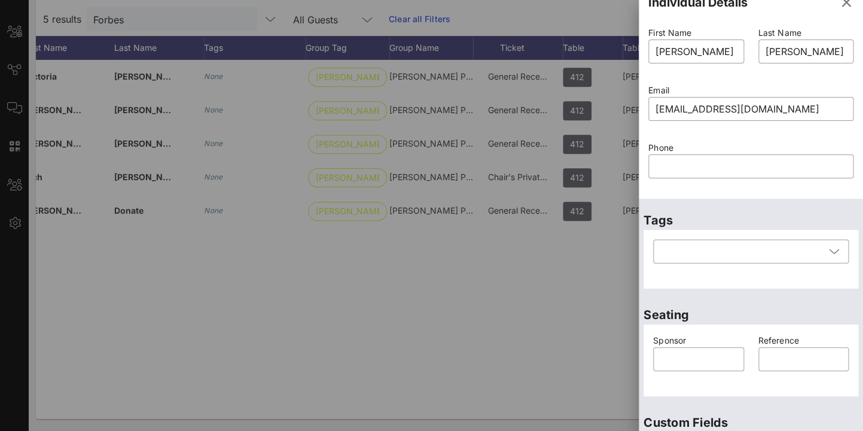
click at [731, 302] on div "Seating Sponsor ​ Reference ​" at bounding box center [751, 347] width 224 height 108
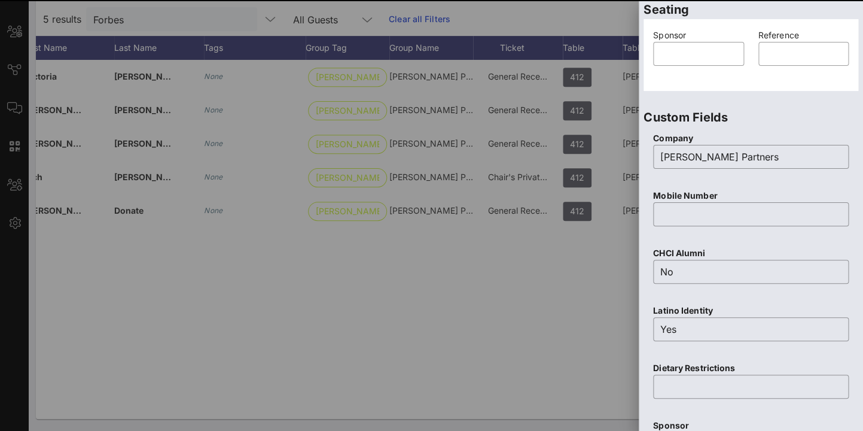
type input "elzgonzalez22@gmail.com"
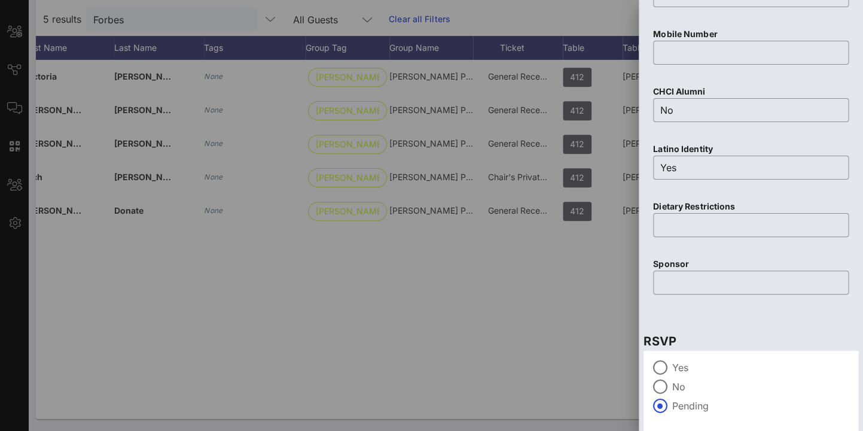
scroll to position [526, 0]
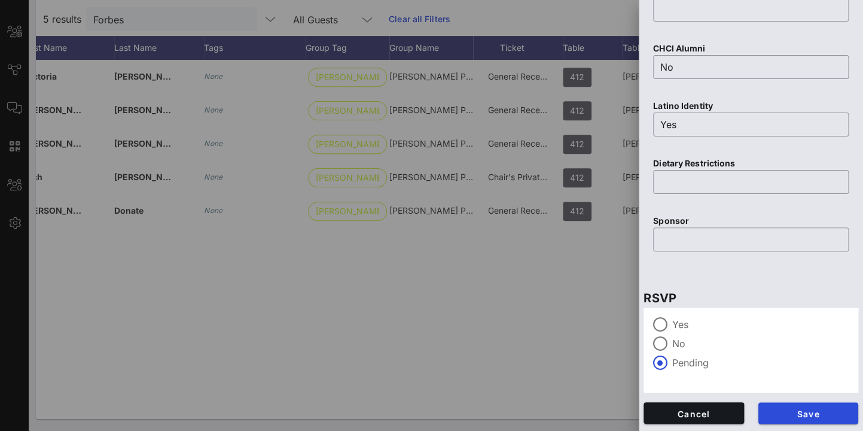
click at [821, 401] on div "Save" at bounding box center [808, 413] width 115 height 36
click at [816, 410] on span "Save" at bounding box center [808, 413] width 81 height 10
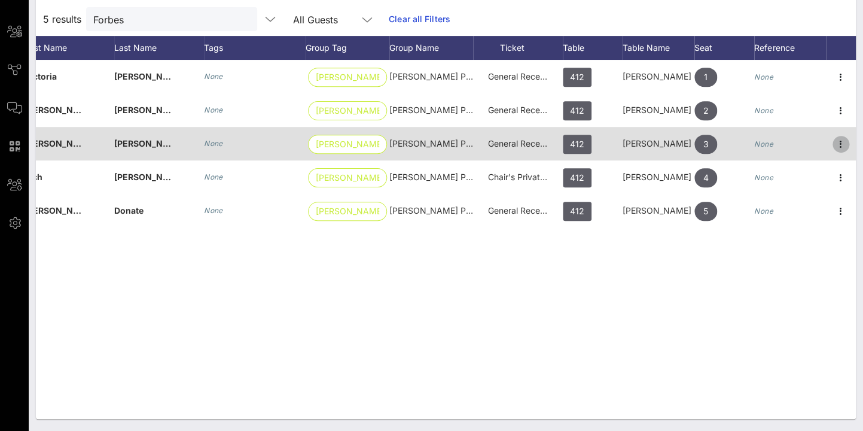
click at [839, 148] on icon "button" at bounding box center [841, 144] width 14 height 14
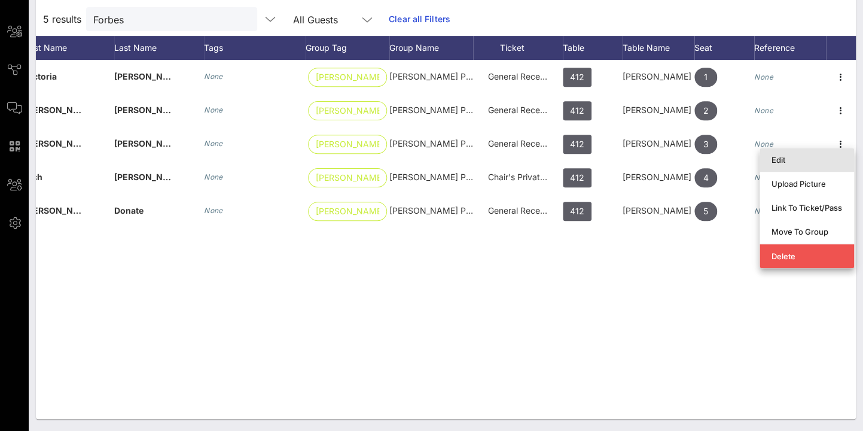
click at [802, 157] on div "Edit" at bounding box center [807, 160] width 71 height 10
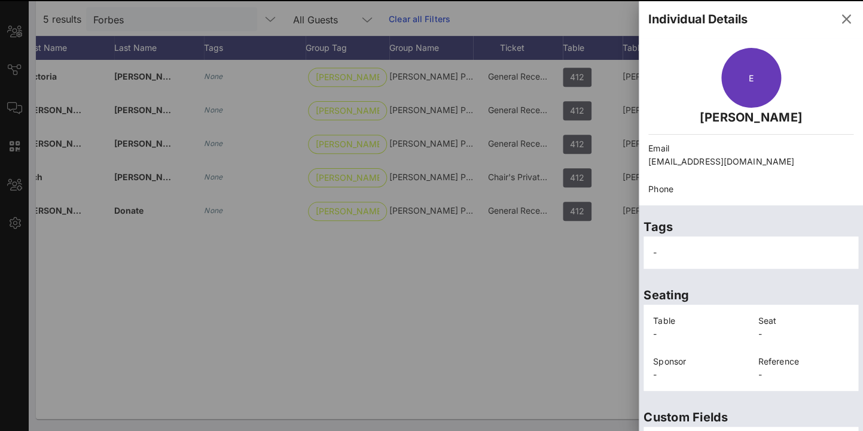
scroll to position [283, 0]
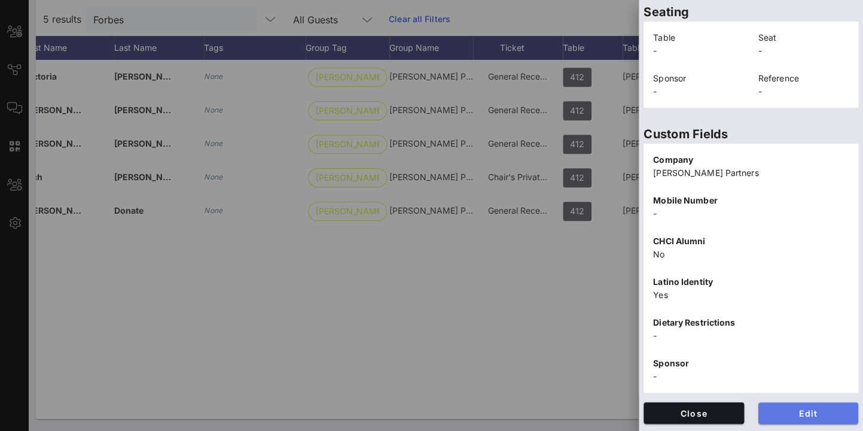
click at [826, 408] on span "Edit" at bounding box center [808, 413] width 81 height 10
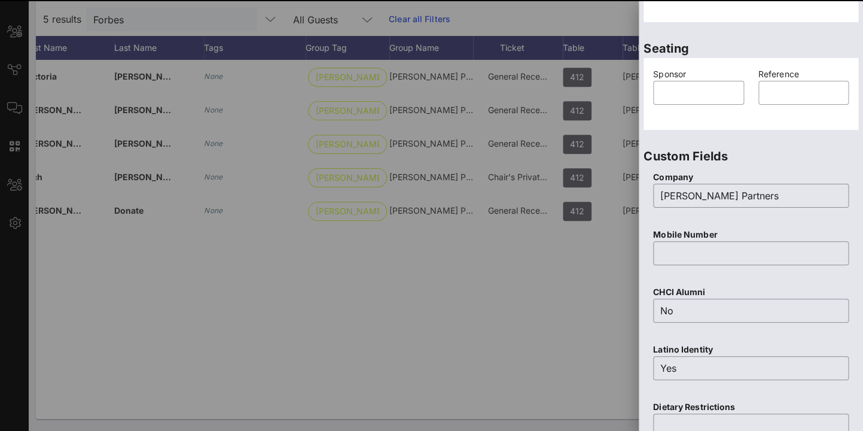
scroll to position [0, 0]
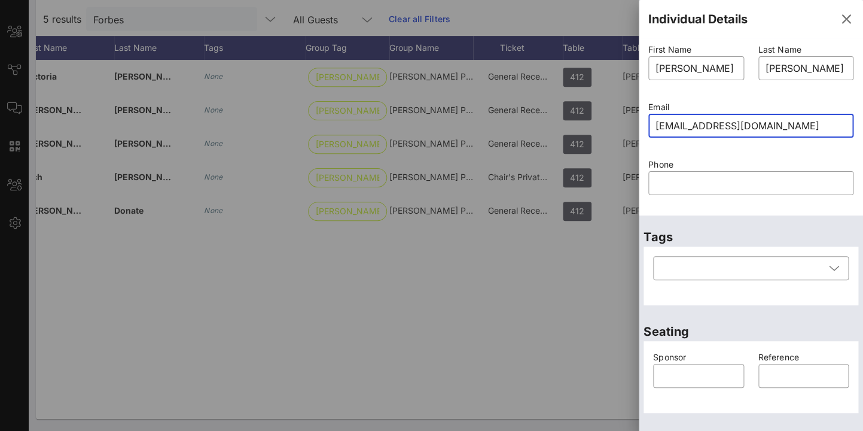
drag, startPoint x: 785, startPoint y: 125, endPoint x: 630, endPoint y: 109, distance: 156.4
click at [656, 116] on input "elzgonzalez22@gmail.com" at bounding box center [751, 125] width 191 height 19
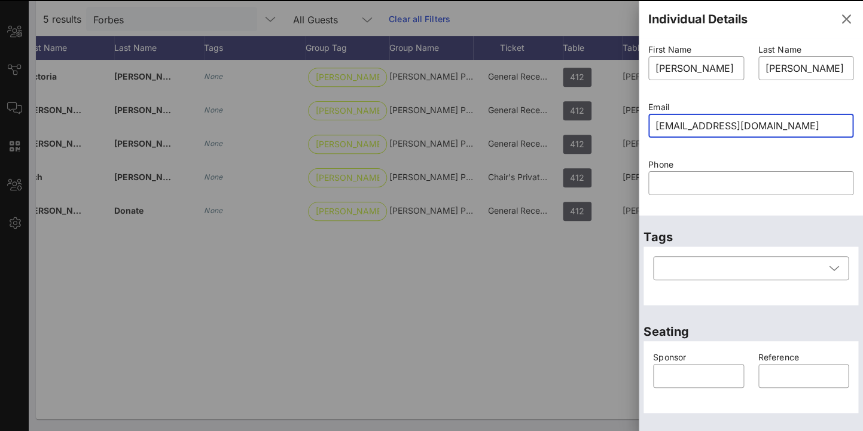
paste input "andresramireslv"
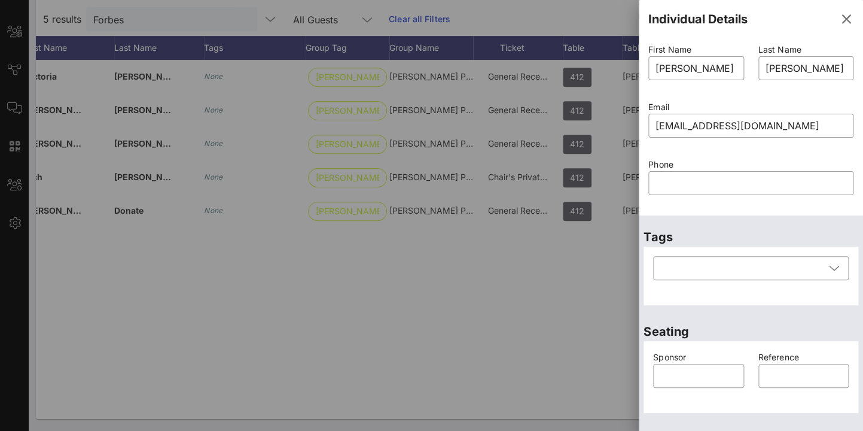
click at [744, 155] on div "Email ​ andresramireslv@gmail.com" at bounding box center [751, 126] width 220 height 57
type input "elzgonzalez22@gmail.com"
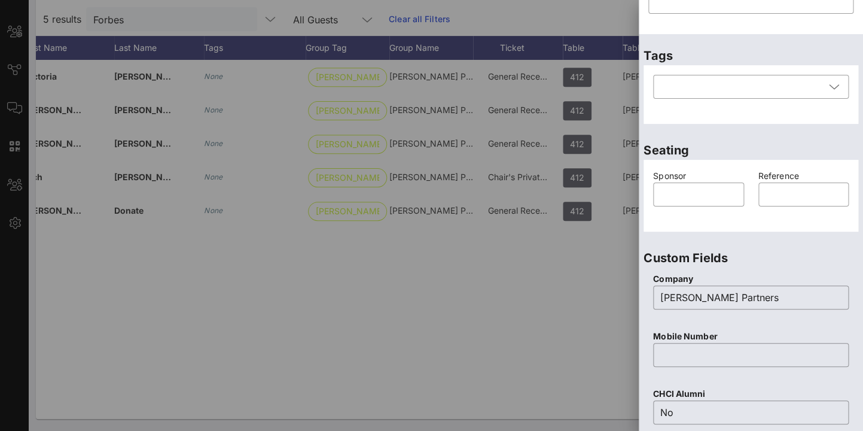
scroll to position [526, 0]
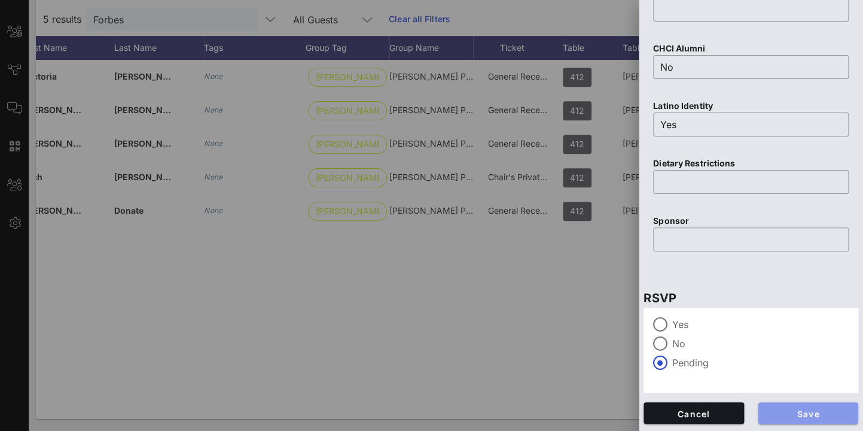
click at [832, 415] on span "Save" at bounding box center [808, 413] width 81 height 10
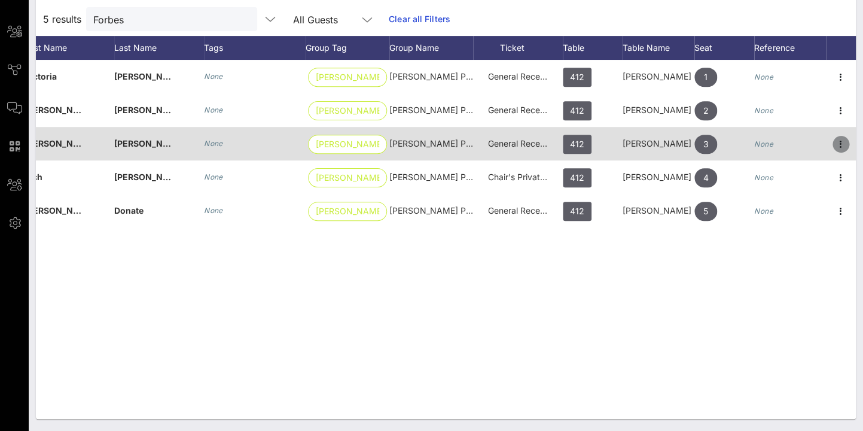
click at [842, 141] on icon "button" at bounding box center [841, 144] width 14 height 14
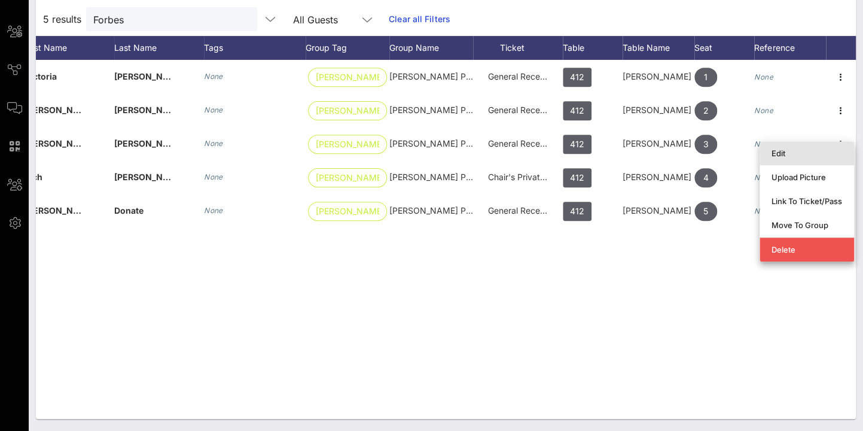
click at [796, 157] on div "Edit" at bounding box center [807, 153] width 71 height 10
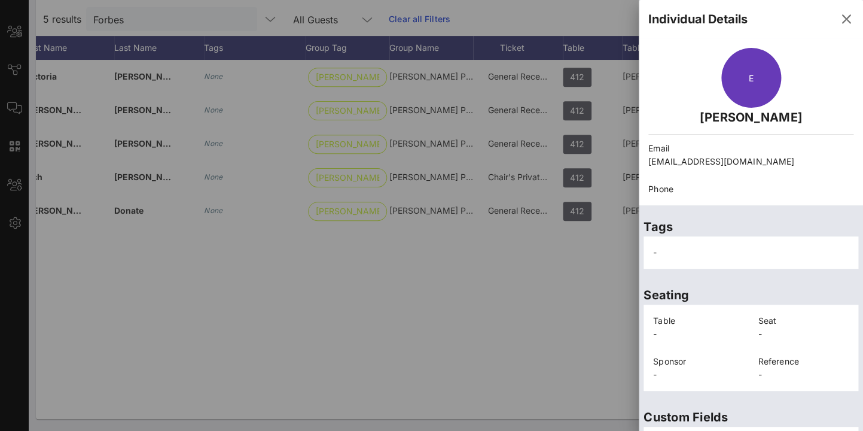
click at [836, 80] on div "E Elizabeth Gonzalez" at bounding box center [751, 87] width 220 height 93
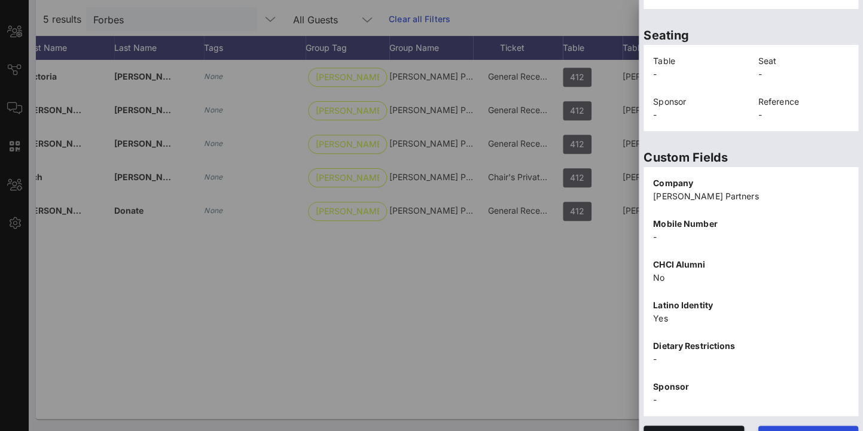
scroll to position [283, 0]
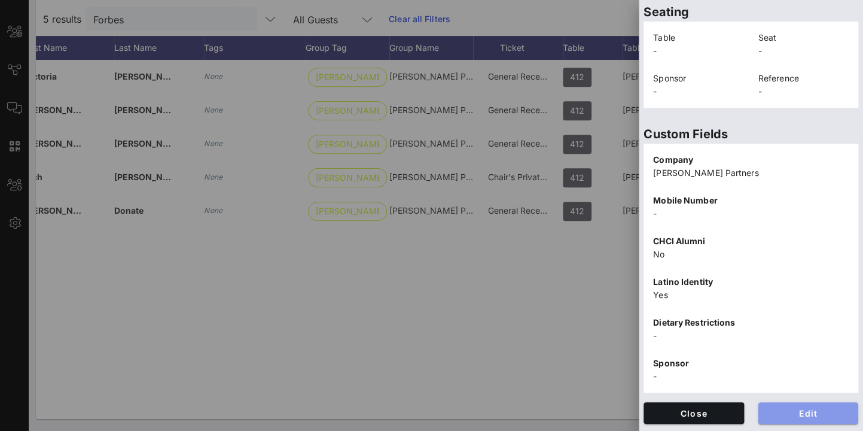
click at [812, 405] on button "Edit" at bounding box center [809, 413] width 101 height 22
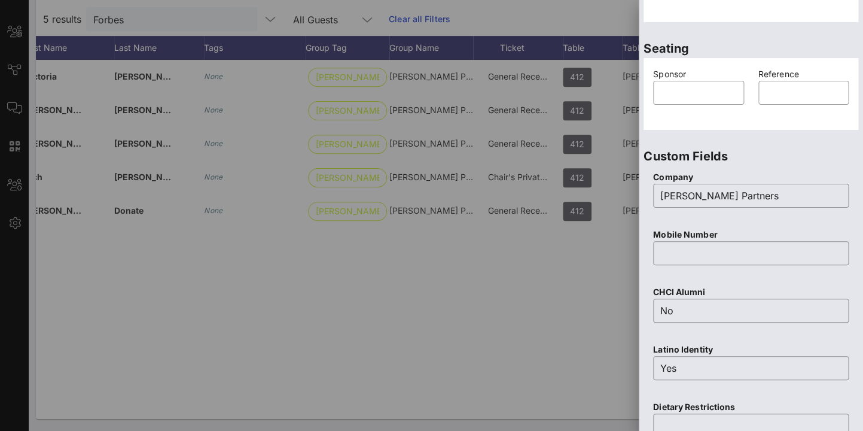
click at [849, 309] on div "Custom Fields Company ​ Forbes Tate Partners Mobile Number ​ CHCI Alumni ​ No L…" at bounding box center [751, 327] width 224 height 385
drag, startPoint x: 856, startPoint y: 309, endPoint x: 852, endPoint y: 214, distance: 95.8
click at [849, 214] on div "Company ​ Forbes Tate Partners Mobile Number ​ CHCI Alumni ​ No Latino Identity…" at bounding box center [751, 340] width 215 height 349
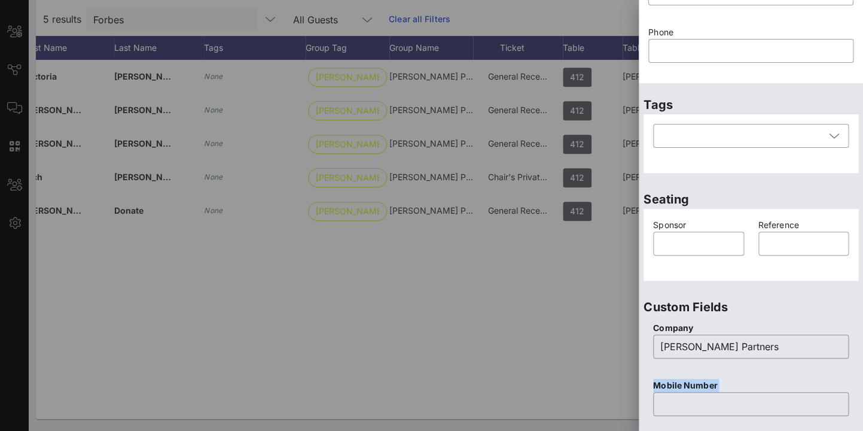
scroll to position [0, 0]
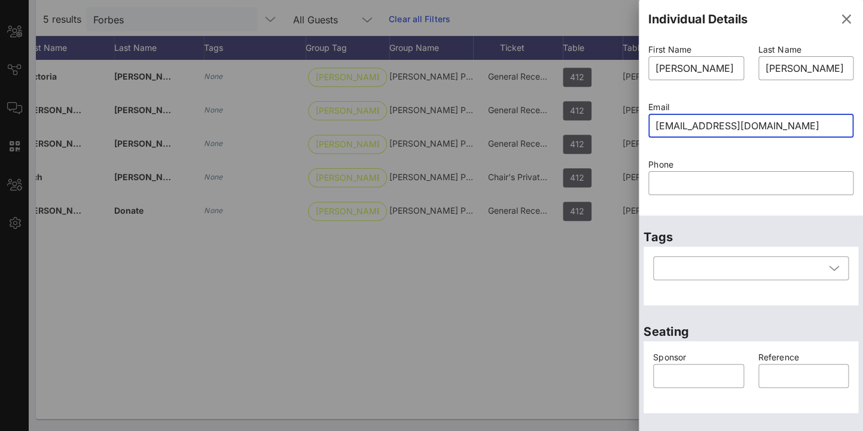
drag, startPoint x: 781, startPoint y: 129, endPoint x: 637, endPoint y: 116, distance: 145.4
click at [656, 116] on input "elzgonzalez22@gmail.com" at bounding box center [751, 125] width 191 height 19
paste input "andresramireslv"
type input "elzgonzalez22@gmail.com"
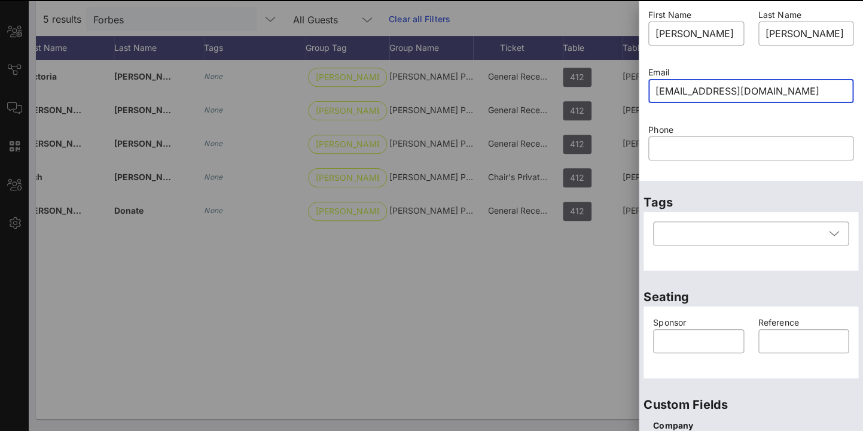
scroll to position [526, 0]
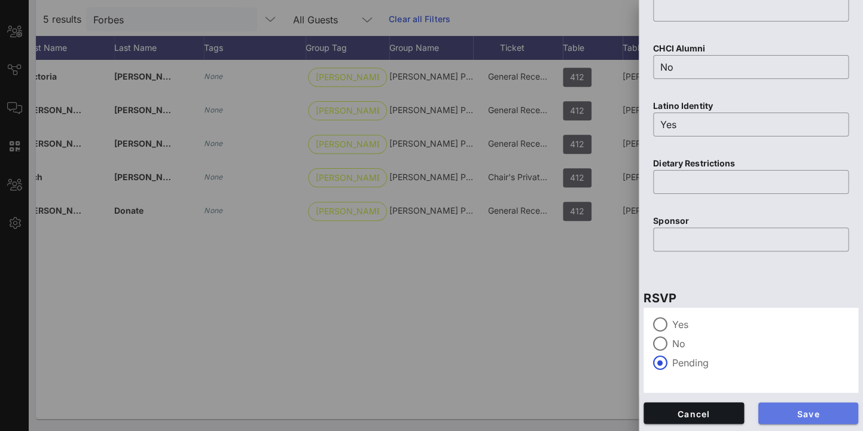
click at [832, 410] on span "Save" at bounding box center [808, 413] width 81 height 10
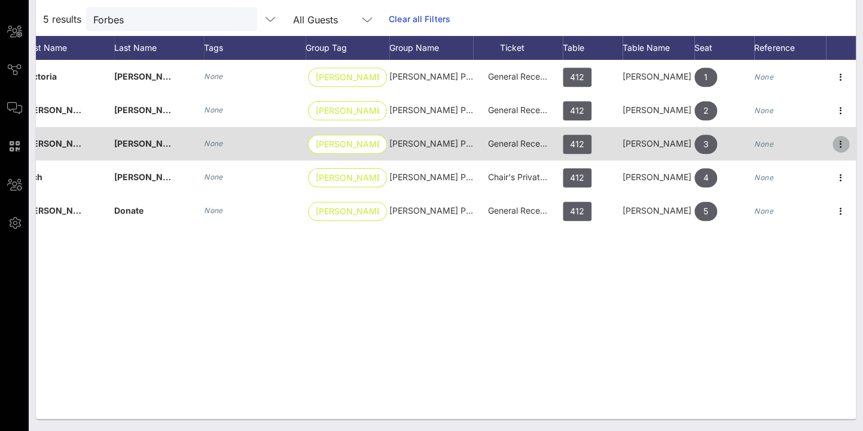
click at [842, 141] on icon "button" at bounding box center [841, 144] width 14 height 14
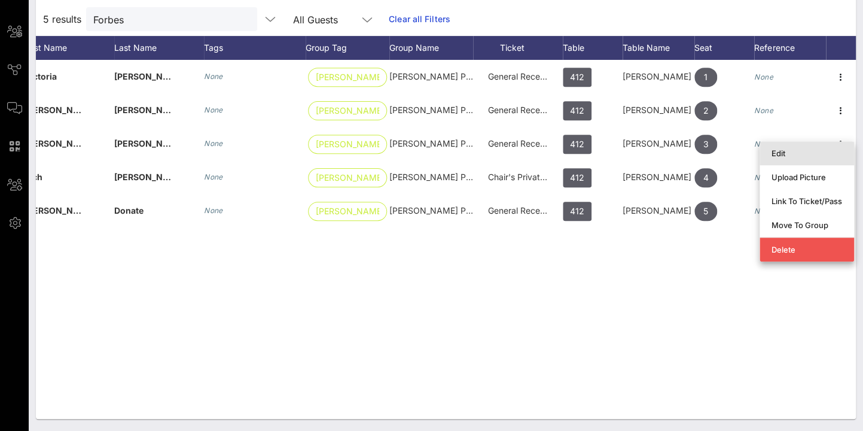
click at [779, 157] on div "Edit" at bounding box center [807, 153] width 71 height 10
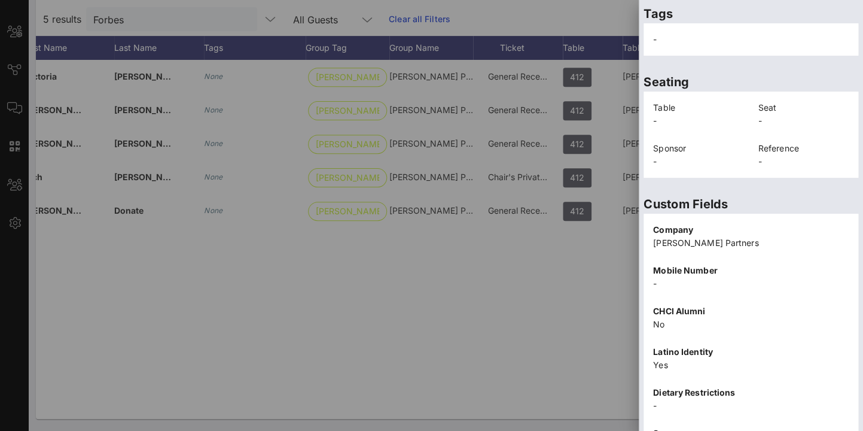
scroll to position [283, 0]
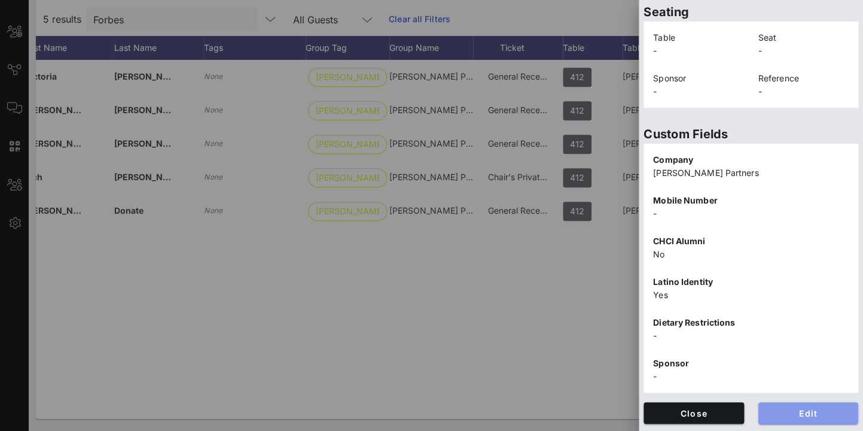
click at [800, 409] on span "Edit" at bounding box center [808, 413] width 81 height 10
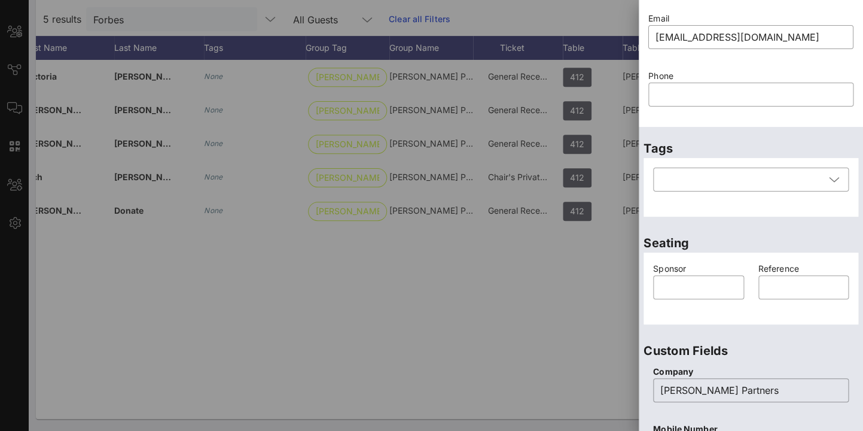
scroll to position [88, 0]
click at [680, 96] on input "text" at bounding box center [751, 95] width 191 height 19
paste input "7024016476"
type input "7024016476"
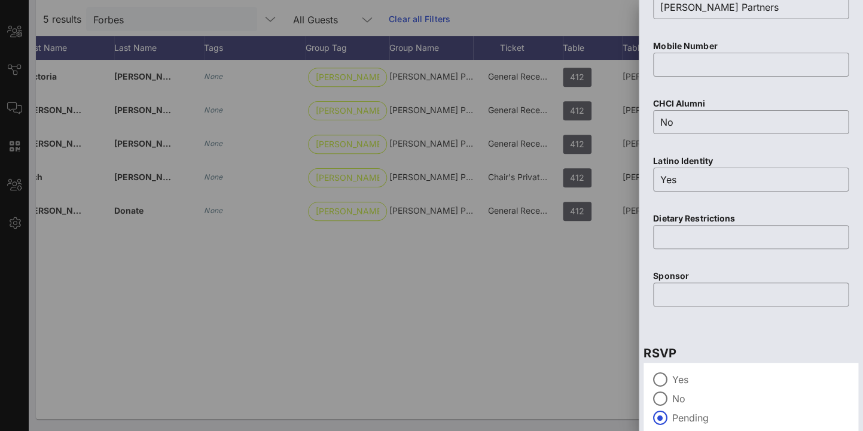
scroll to position [526, 0]
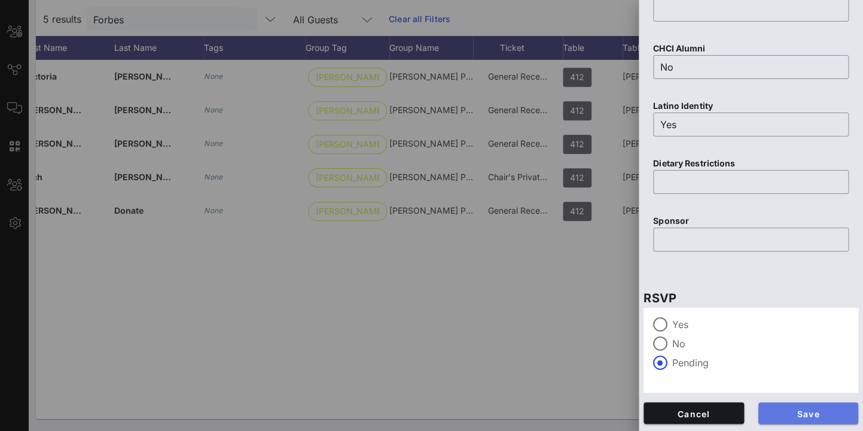
click at [835, 416] on span "Save" at bounding box center [808, 413] width 81 height 10
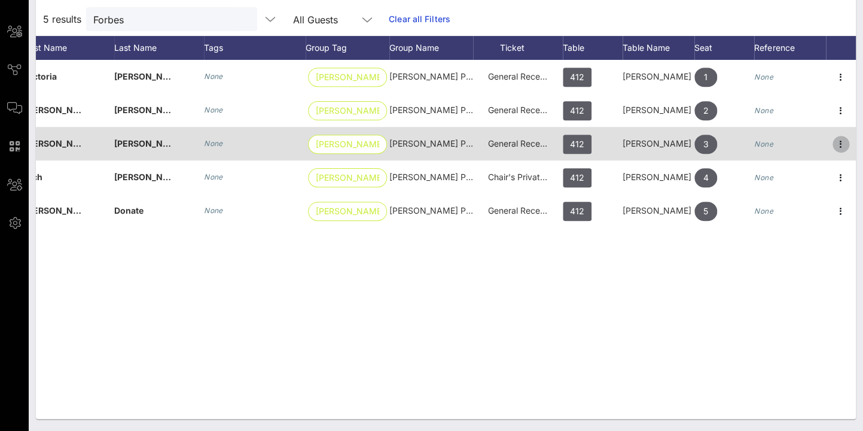
click at [841, 139] on icon "button" at bounding box center [841, 144] width 14 height 14
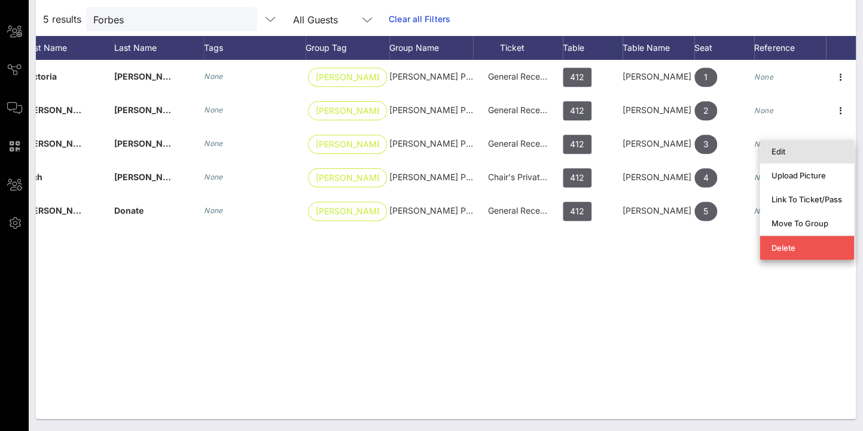
click at [788, 153] on div "Edit" at bounding box center [807, 152] width 71 height 10
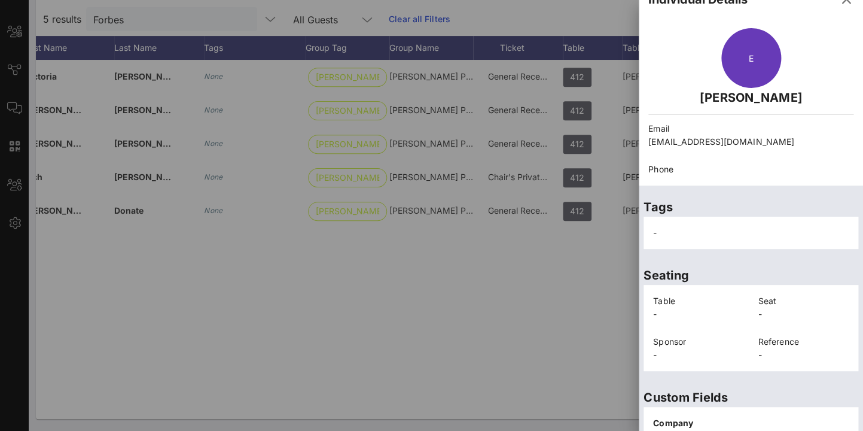
scroll to position [283, 0]
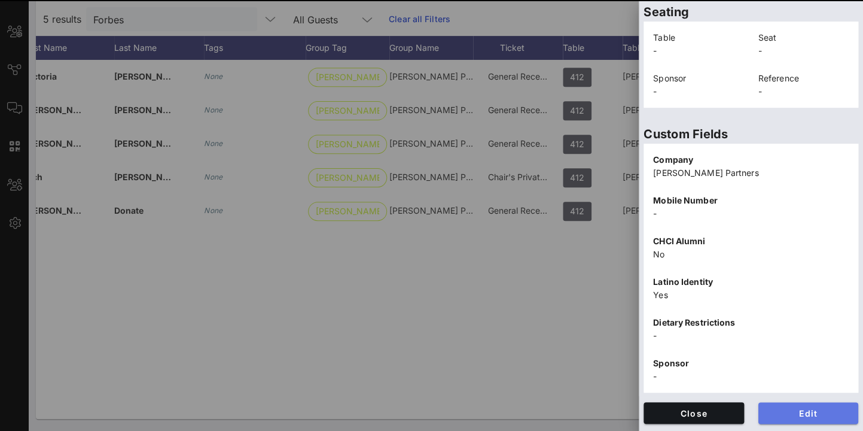
click at [814, 411] on span "Edit" at bounding box center [808, 413] width 81 height 10
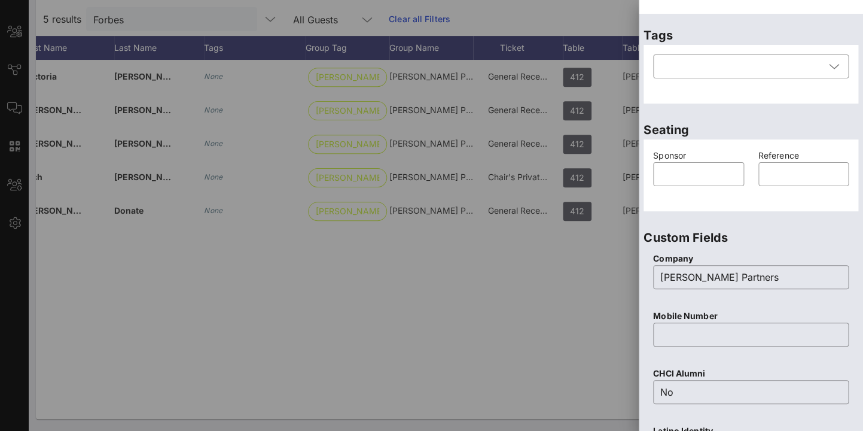
scroll to position [115, 0]
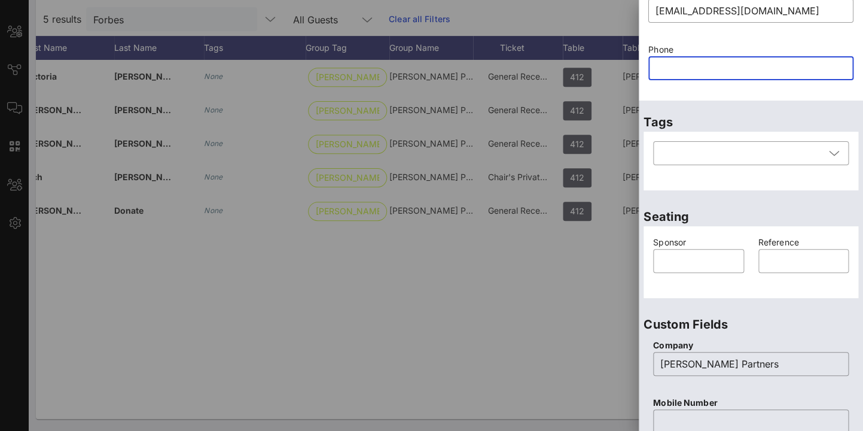
click at [670, 70] on input "text" at bounding box center [751, 68] width 191 height 19
paste input "7024016476"
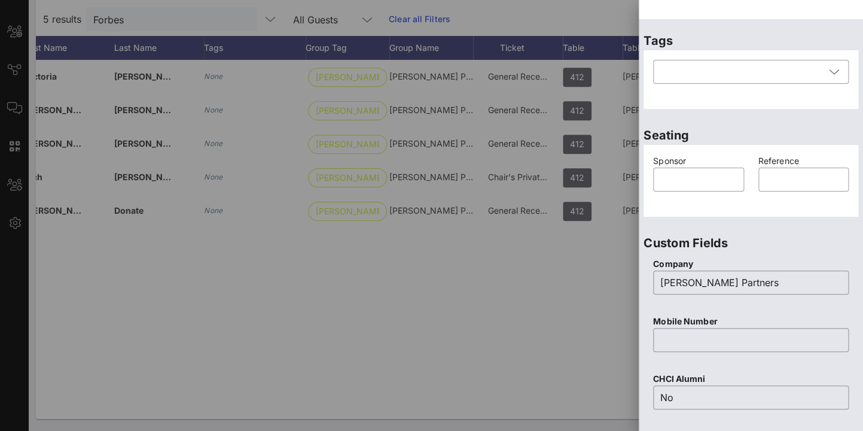
scroll to position [526, 0]
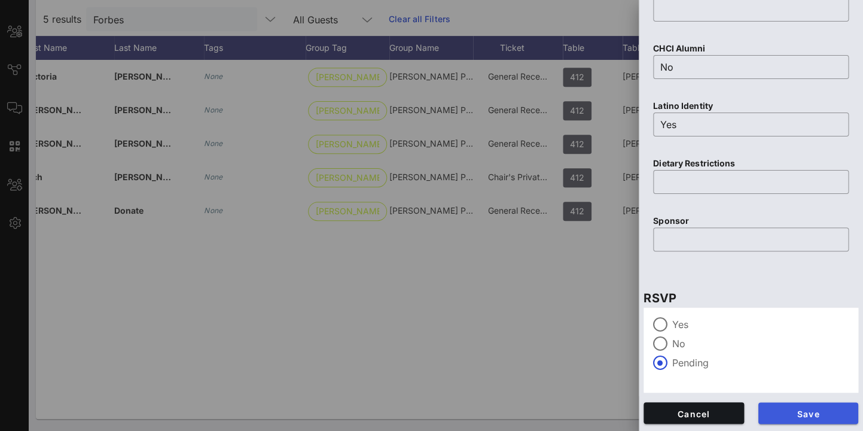
type input "7024016476"
click at [811, 411] on span "Save" at bounding box center [808, 413] width 81 height 10
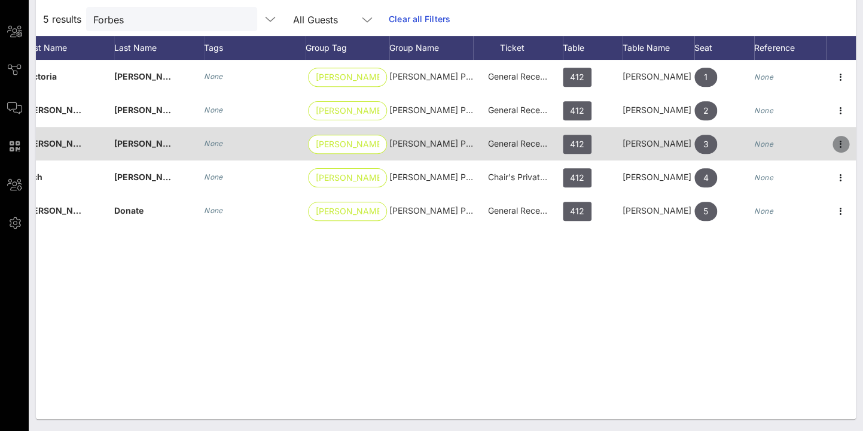
click at [839, 143] on icon "button" at bounding box center [841, 144] width 14 height 14
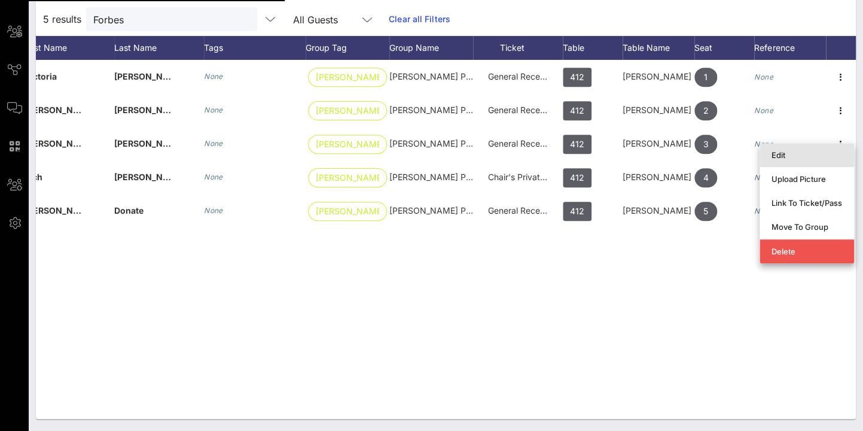
click at [784, 156] on div "Edit" at bounding box center [807, 155] width 71 height 10
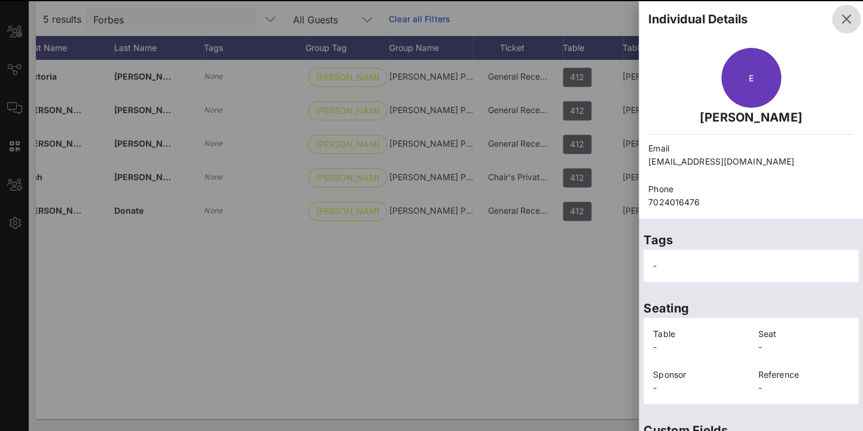
click at [845, 15] on icon "button" at bounding box center [846, 19] width 14 height 14
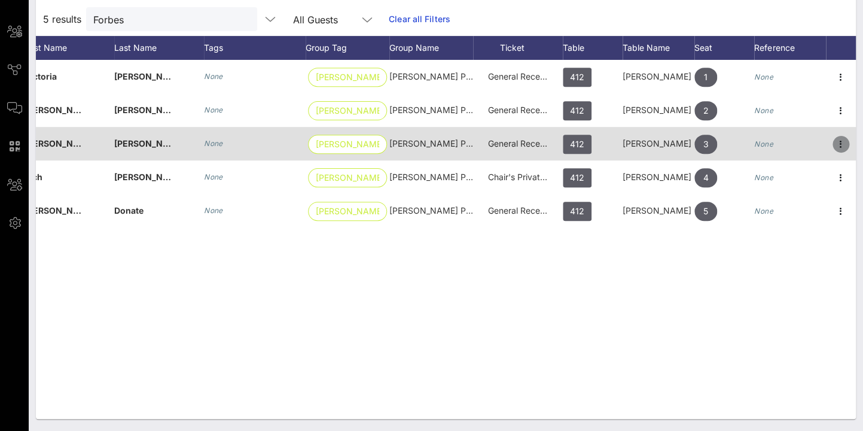
click at [842, 144] on icon "button" at bounding box center [841, 144] width 14 height 14
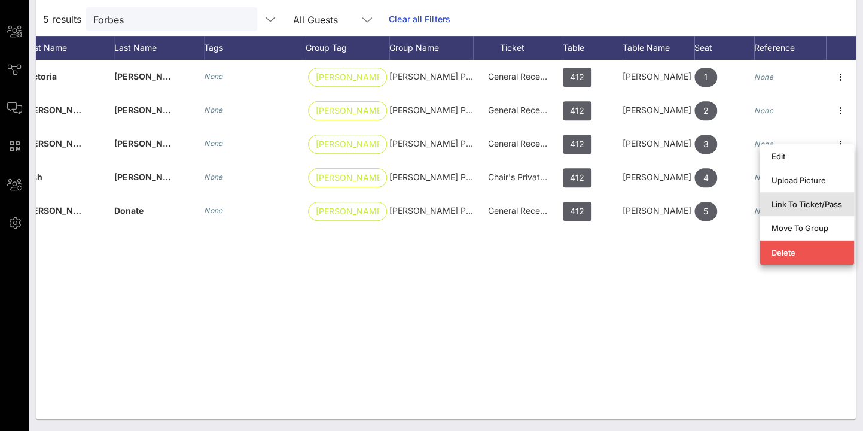
click at [831, 201] on div "Link To Ticket/Pass" at bounding box center [807, 204] width 71 height 10
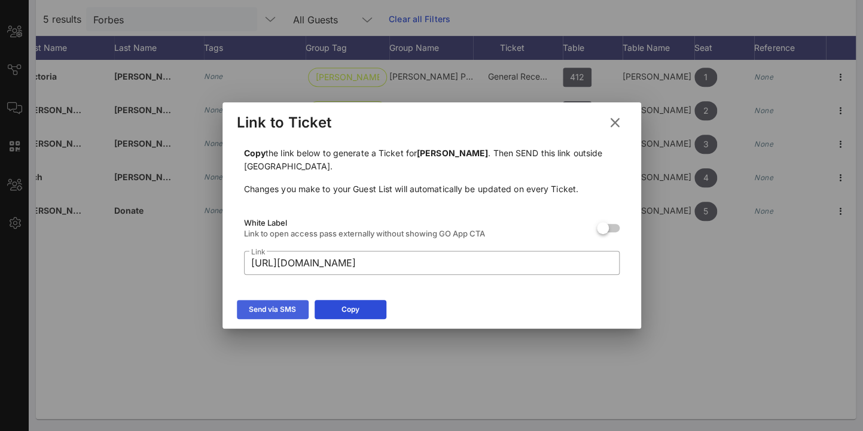
click at [272, 310] on icon at bounding box center [273, 309] width 8 height 7
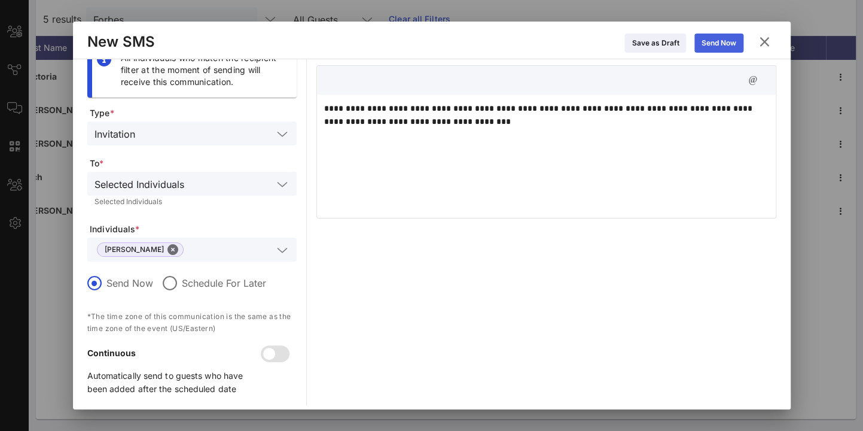
click at [715, 42] on icon at bounding box center [719, 42] width 8 height 7
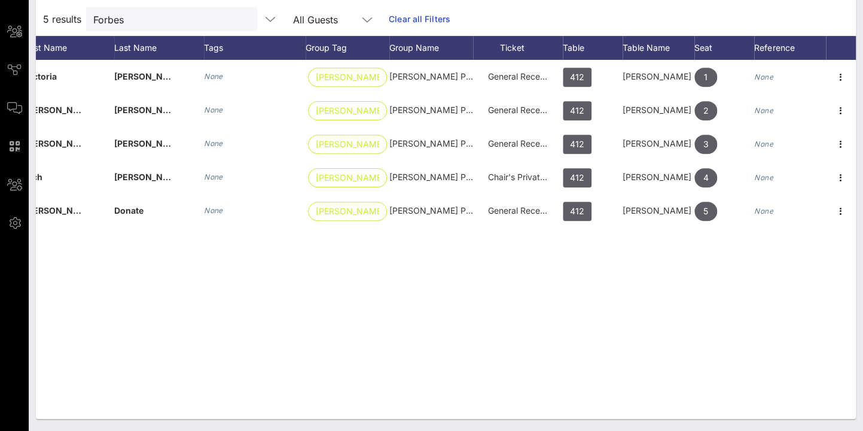
scroll to position [0, 0]
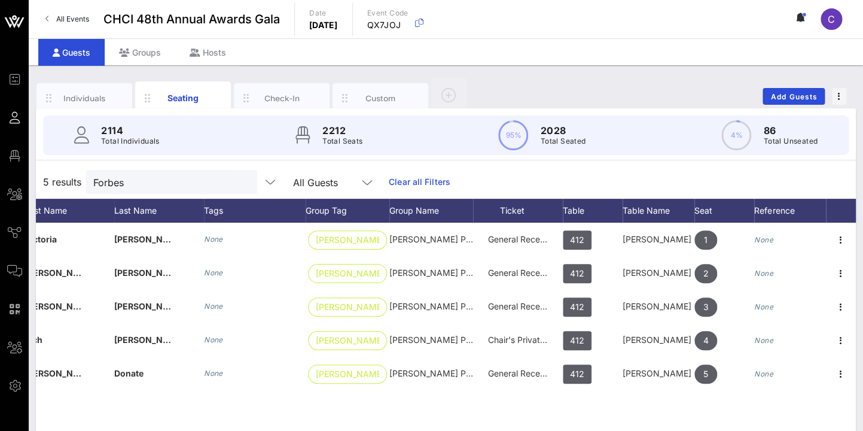
click at [239, 181] on button "clear icon" at bounding box center [243, 182] width 8 height 12
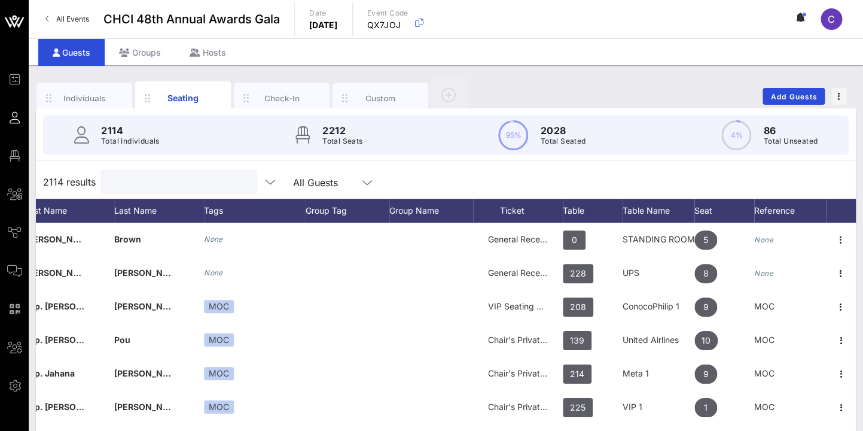
scroll to position [0, 130]
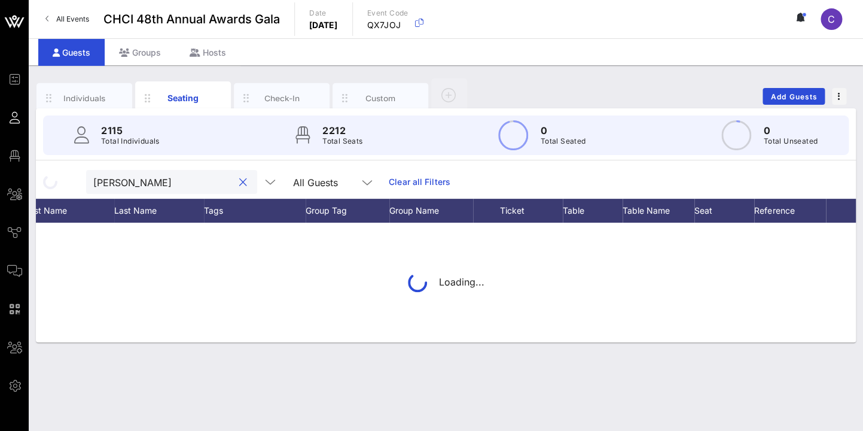
type input "Quintana"
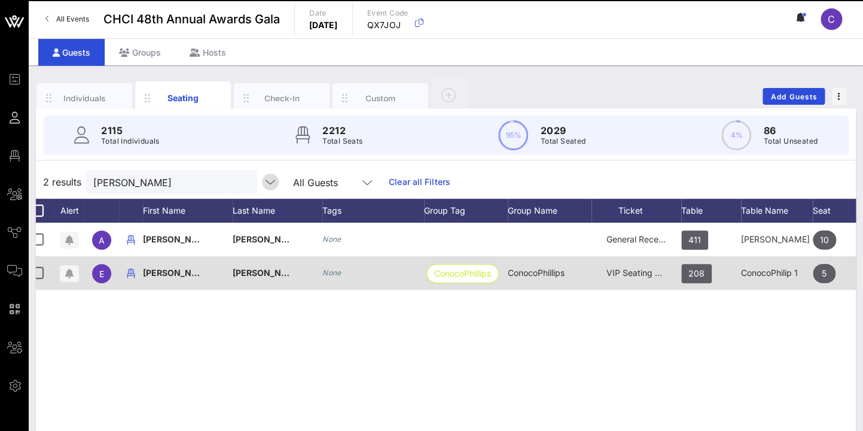
scroll to position [0, 0]
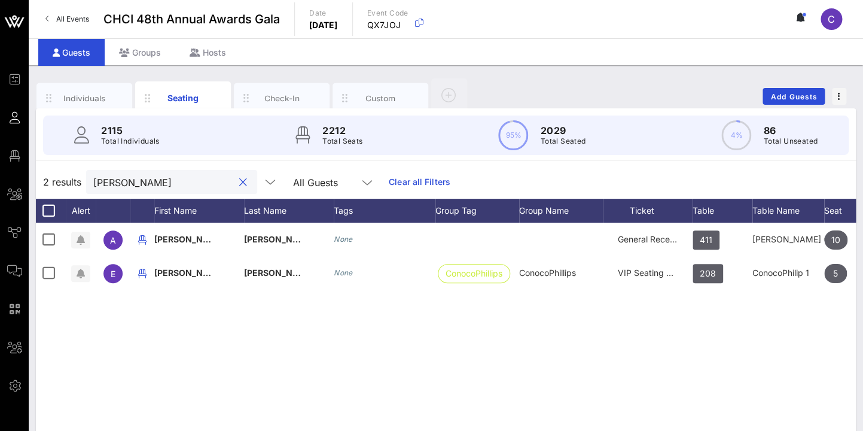
drag, startPoint x: 154, startPoint y: 184, endPoint x: 78, endPoint y: 179, distance: 76.1
click at [93, 179] on input "Quintana" at bounding box center [163, 182] width 140 height 16
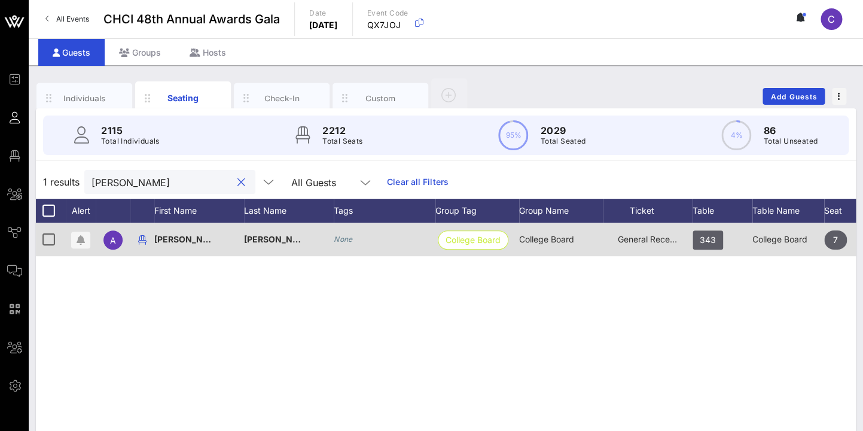
type input "Galka"
click at [205, 238] on div "Alexandra" at bounding box center [199, 246] width 90 height 47
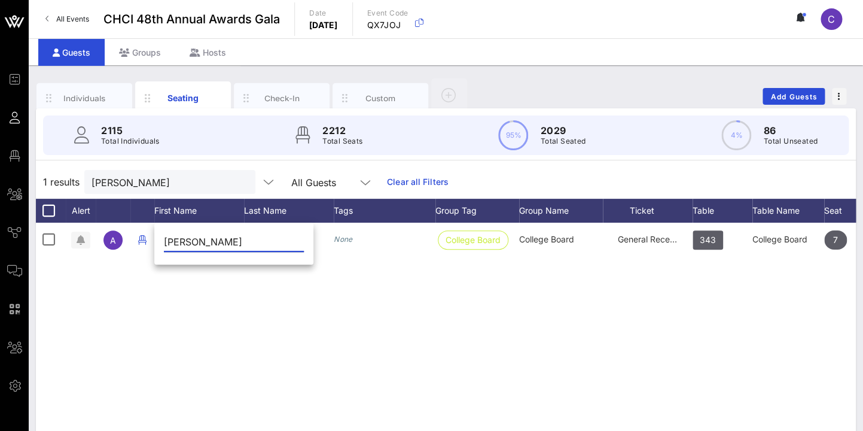
drag, startPoint x: 168, startPoint y: 244, endPoint x: 142, endPoint y: 244, distance: 25.7
click at [164, 244] on input "Alexandra" at bounding box center [234, 241] width 140 height 19
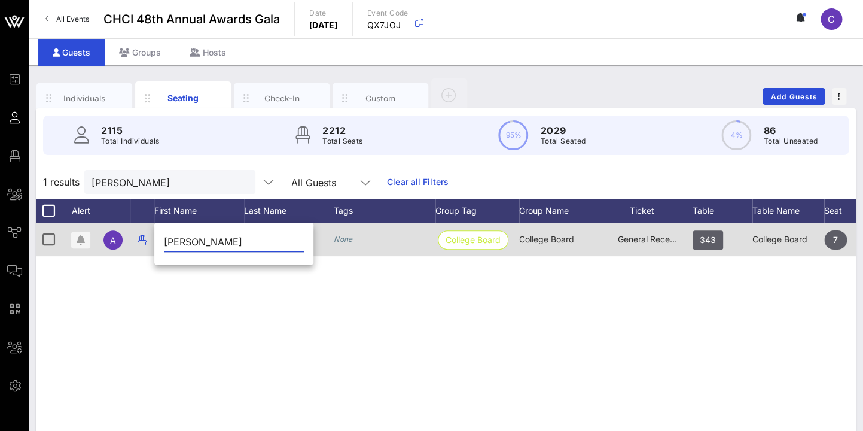
type input "Michelle"
click at [328, 251] on div "Galka" at bounding box center [289, 246] width 90 height 47
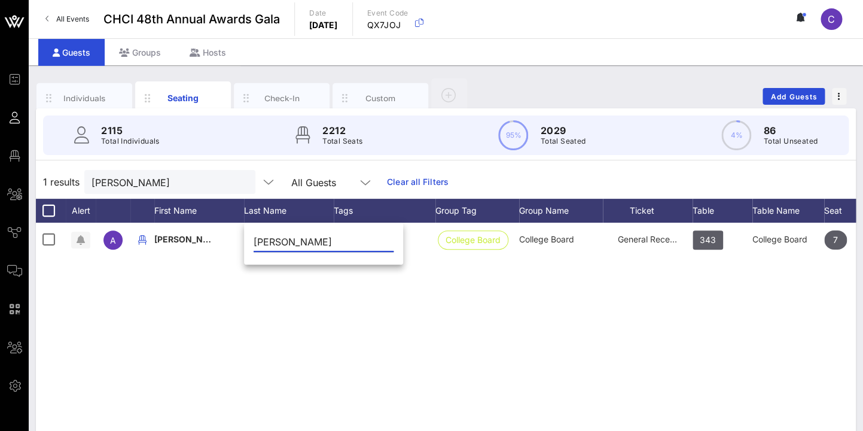
click at [290, 245] on input "Galka" at bounding box center [324, 241] width 140 height 19
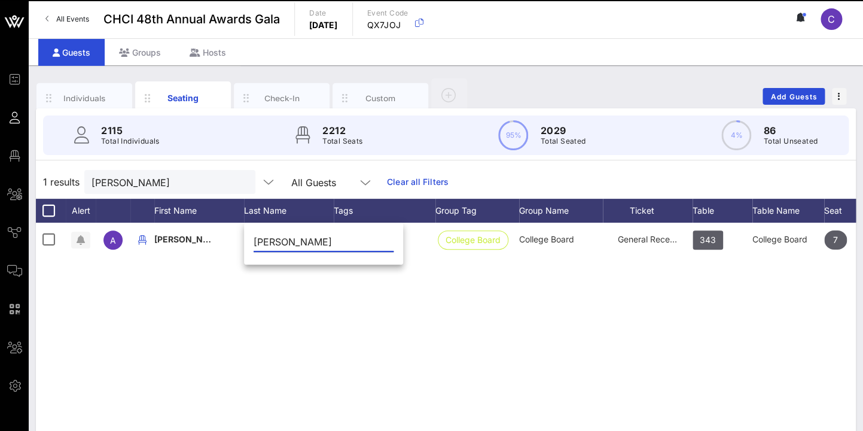
drag, startPoint x: 290, startPoint y: 245, endPoint x: 254, endPoint y: 244, distance: 35.9
click at [254, 244] on input "Galka" at bounding box center [324, 241] width 140 height 19
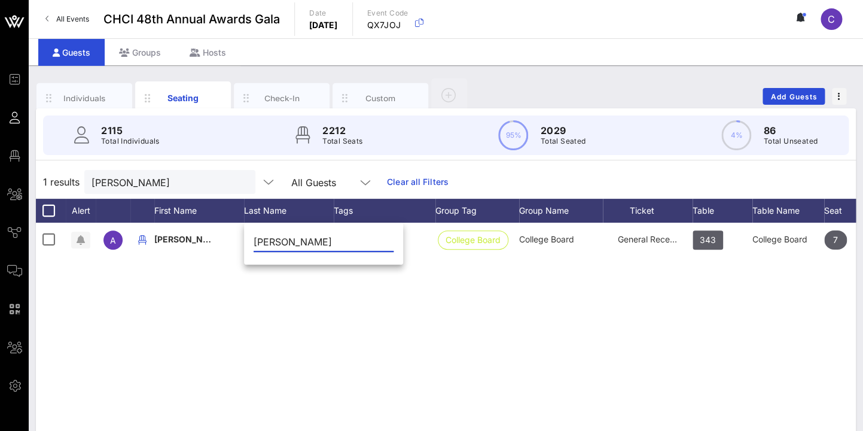
type input "Quintana"
click at [416, 298] on div "A Alexandra Galka None College Board College Board General Reception 343 Colleg…" at bounding box center [446, 402] width 820 height 359
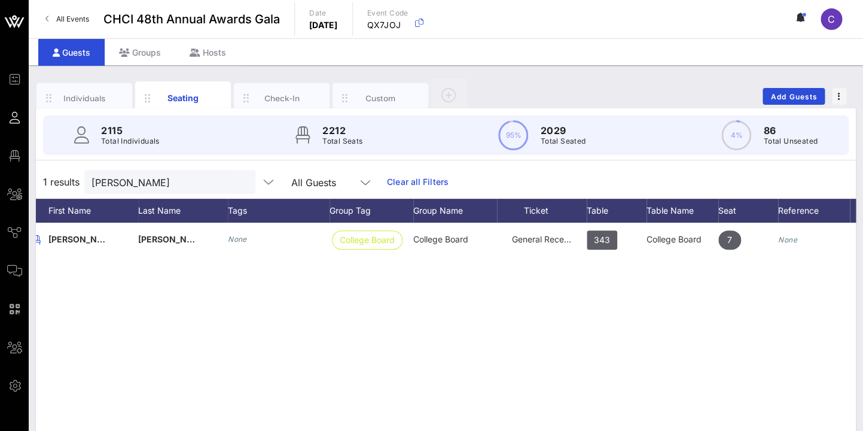
scroll to position [0, 114]
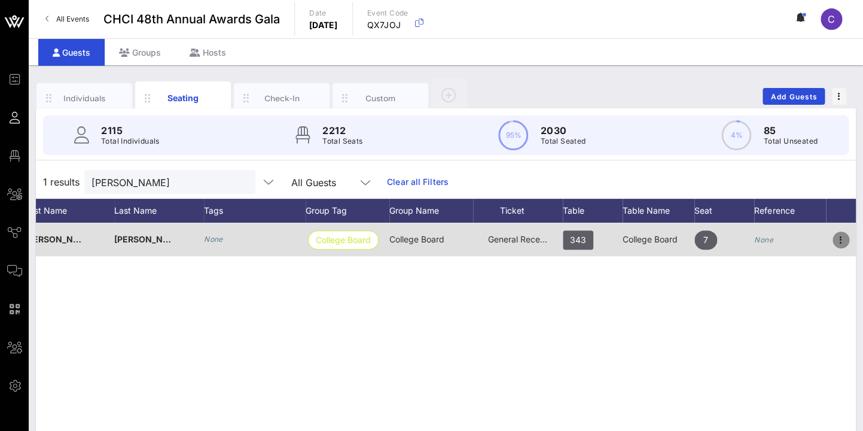
click at [841, 237] on icon "button" at bounding box center [841, 240] width 14 height 14
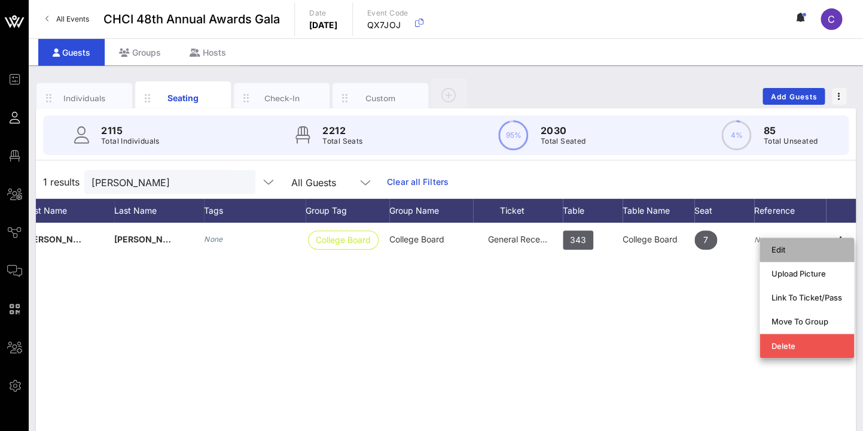
click at [785, 248] on div "Edit" at bounding box center [807, 250] width 71 height 10
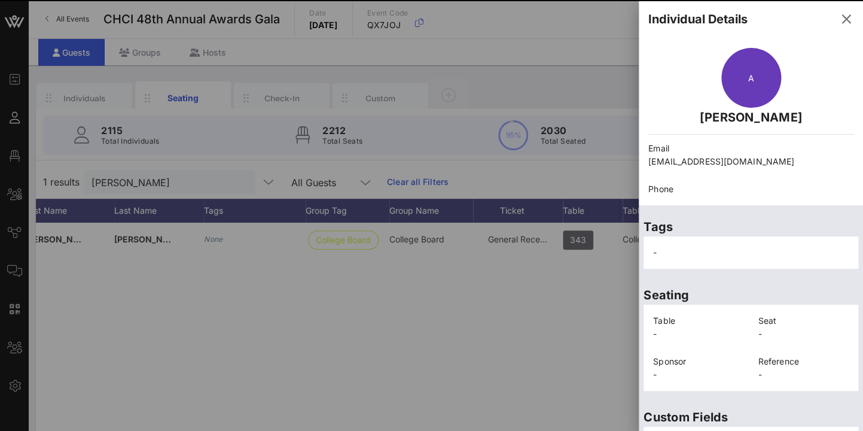
click at [815, 163] on p "adominguez@collegeboard.org" at bounding box center [750, 161] width 205 height 13
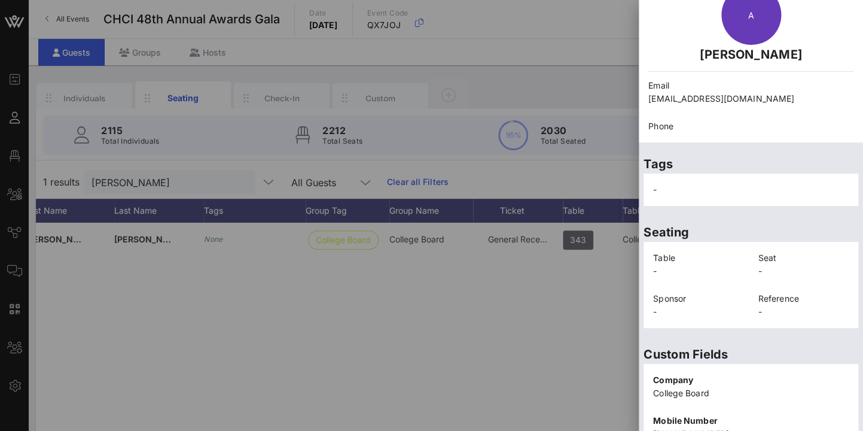
scroll to position [283, 0]
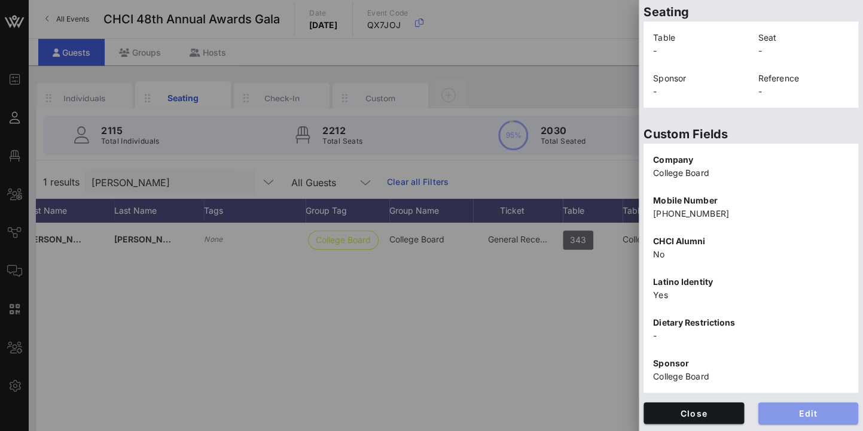
click at [820, 408] on span "Edit" at bounding box center [808, 413] width 81 height 10
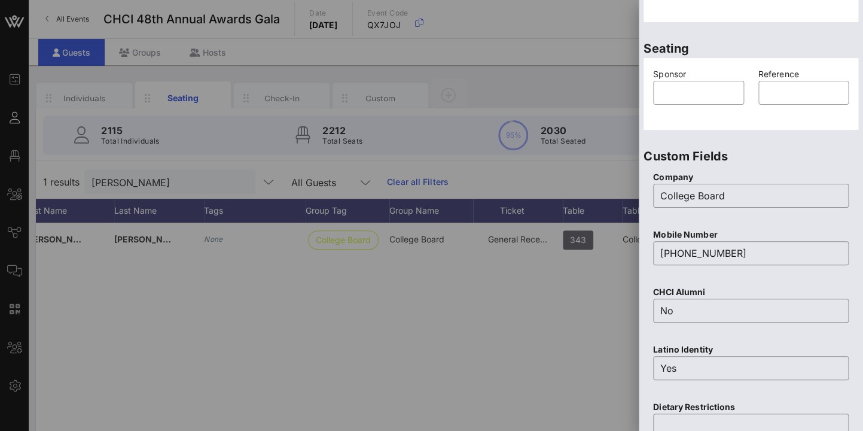
click at [849, 284] on div "CHCI Alumni ​ No" at bounding box center [751, 311] width 210 height 57
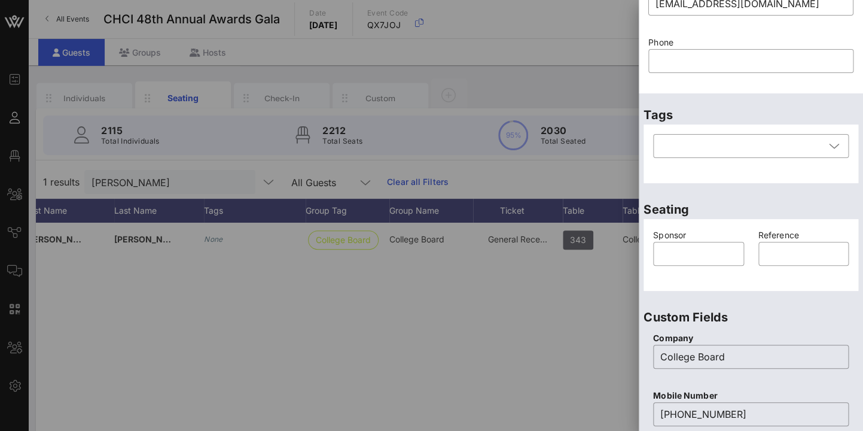
scroll to position [0, 0]
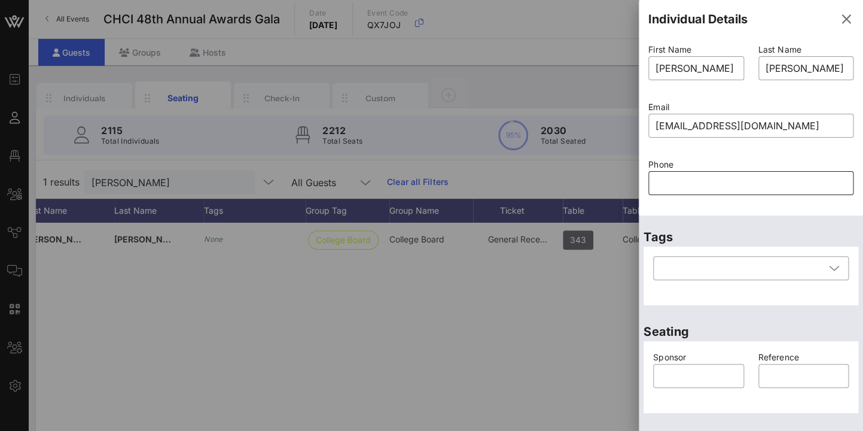
click at [702, 185] on input "text" at bounding box center [751, 182] width 191 height 19
paste input "6302000707"
type input "6302000707"
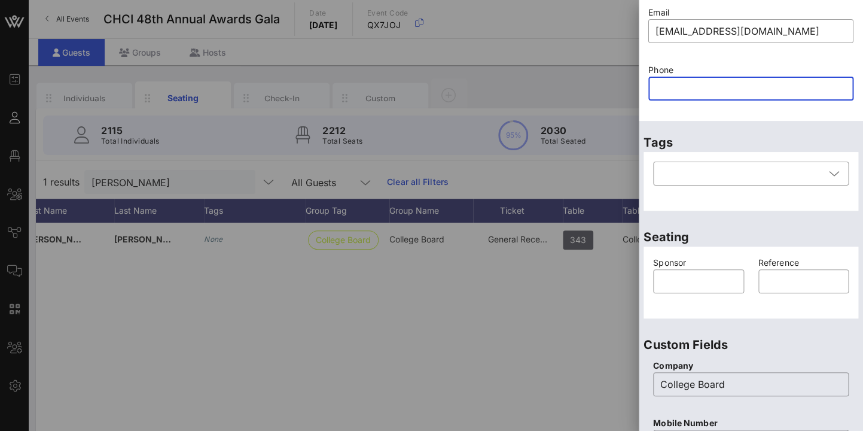
scroll to position [75, 0]
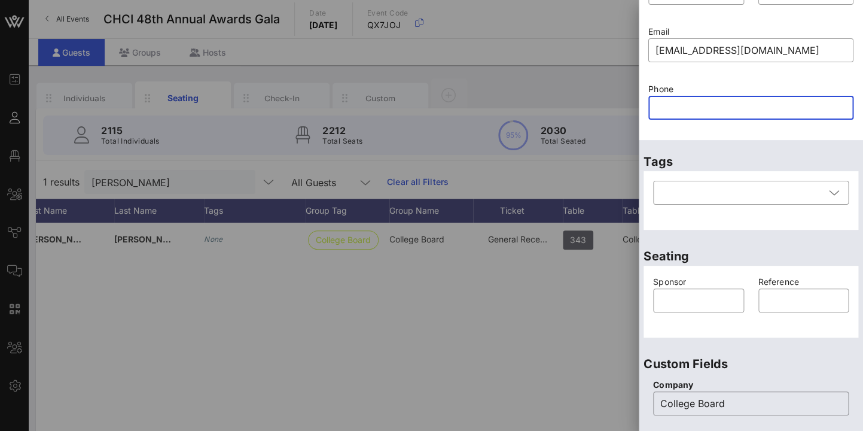
paste input "6302000707"
type input "6302000707"
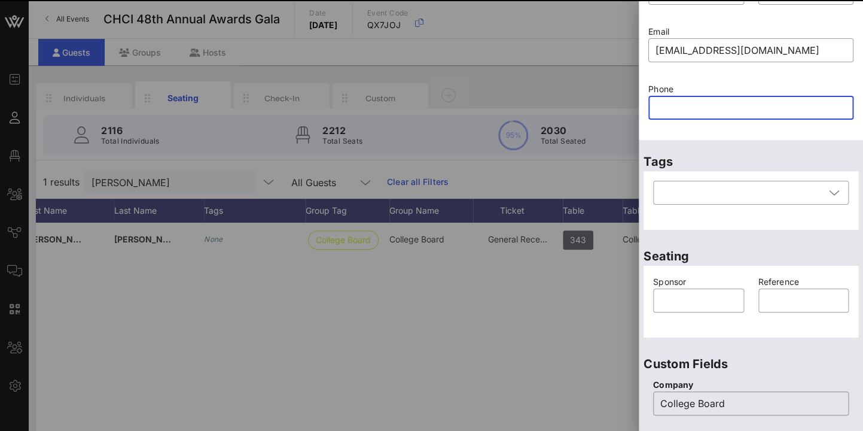
click at [785, 153] on p "Tags" at bounding box center [751, 161] width 215 height 19
click at [734, 113] on input "text" at bounding box center [751, 107] width 191 height 19
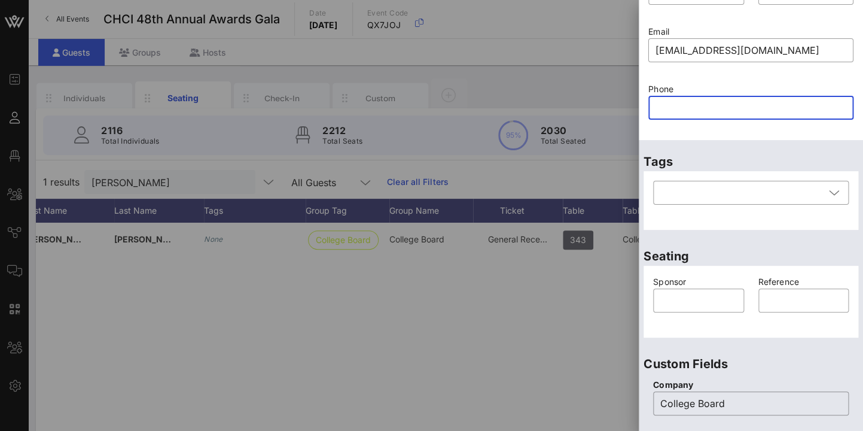
paste input "6302000707"
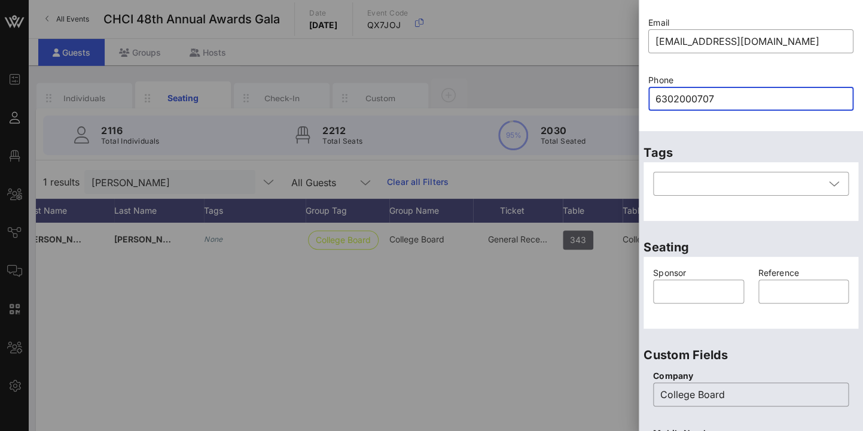
scroll to position [526, 0]
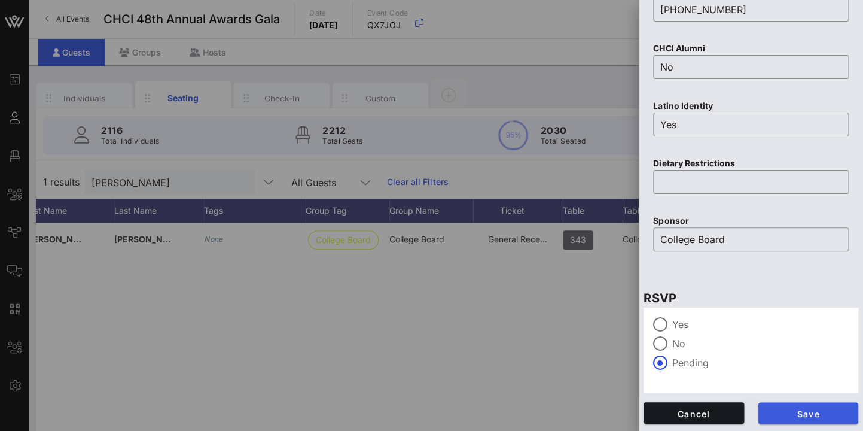
type input "6302000707"
click at [838, 402] on button "Save" at bounding box center [809, 413] width 101 height 22
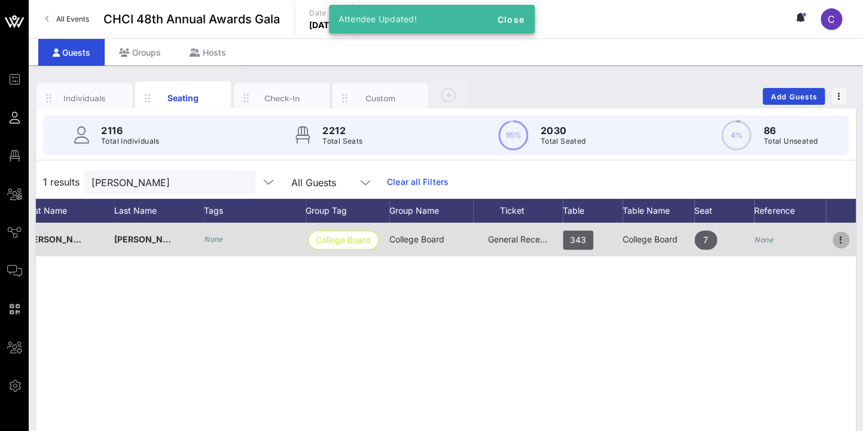
click at [840, 240] on icon "button" at bounding box center [841, 240] width 14 height 14
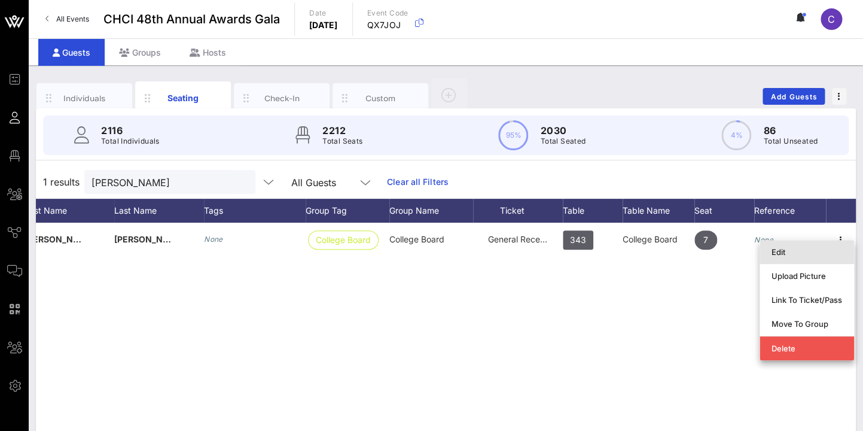
click at [785, 251] on div "Edit" at bounding box center [807, 252] width 71 height 10
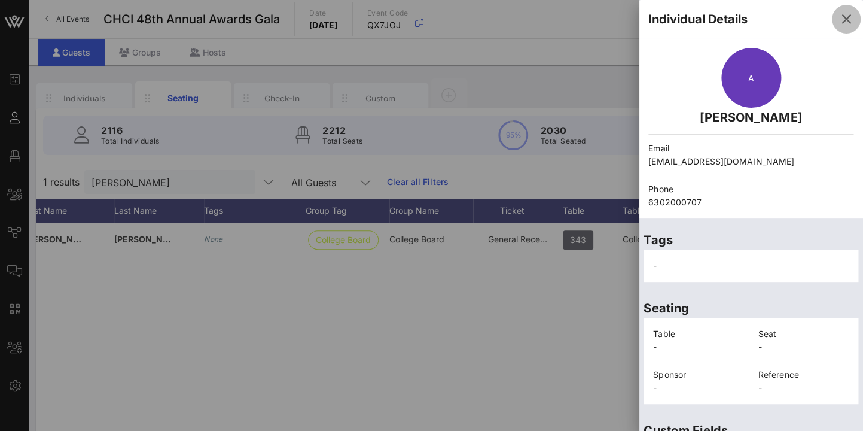
click at [849, 15] on icon "button" at bounding box center [846, 19] width 14 height 14
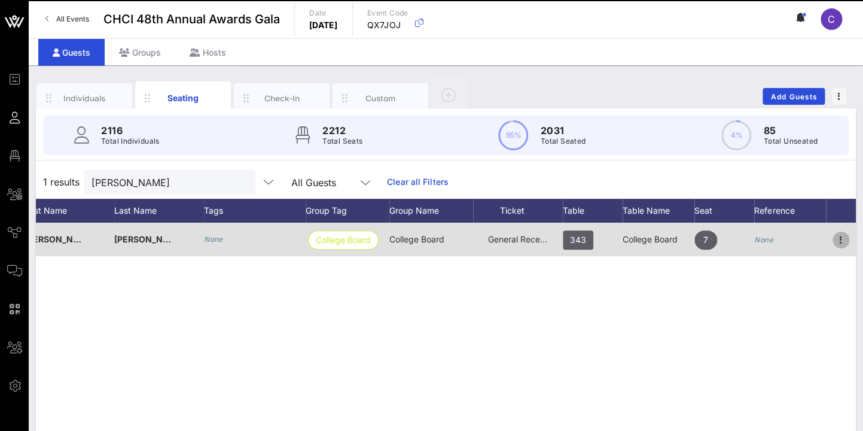
click at [843, 242] on icon "button" at bounding box center [841, 240] width 14 height 14
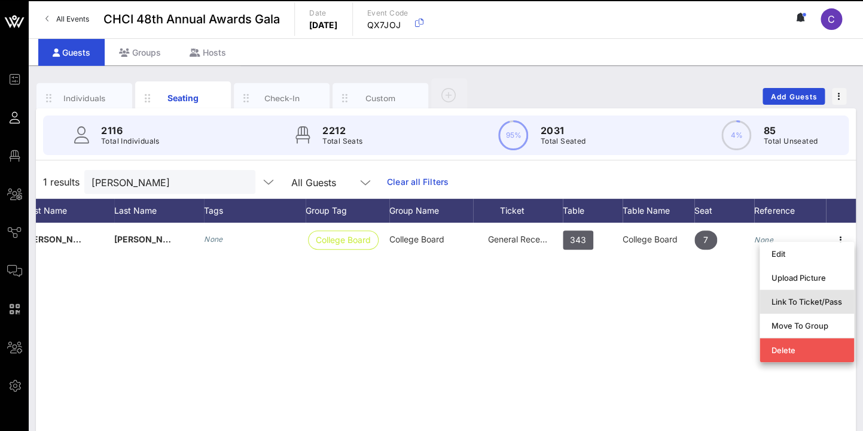
click at [827, 301] on div "Link To Ticket/Pass" at bounding box center [807, 302] width 71 height 10
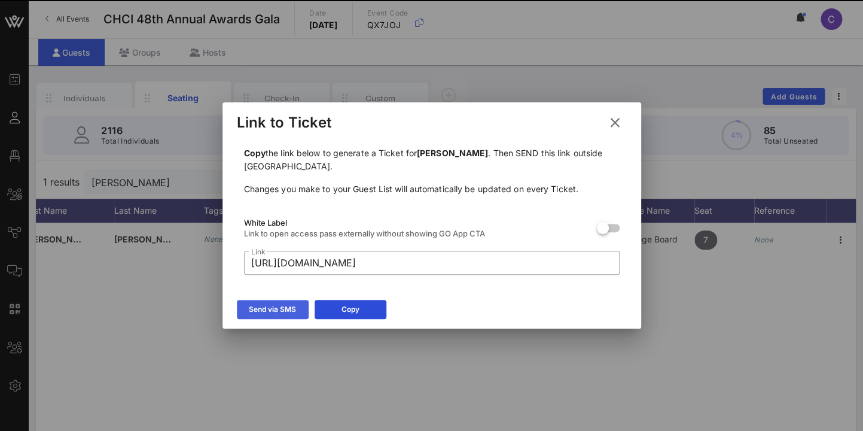
click at [281, 310] on div "Send via SMS" at bounding box center [272, 309] width 47 height 12
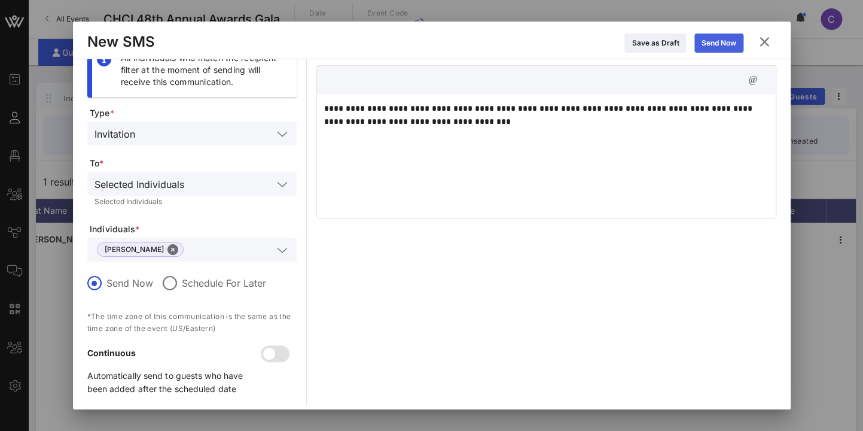
click at [721, 41] on icon at bounding box center [719, 42] width 8 height 7
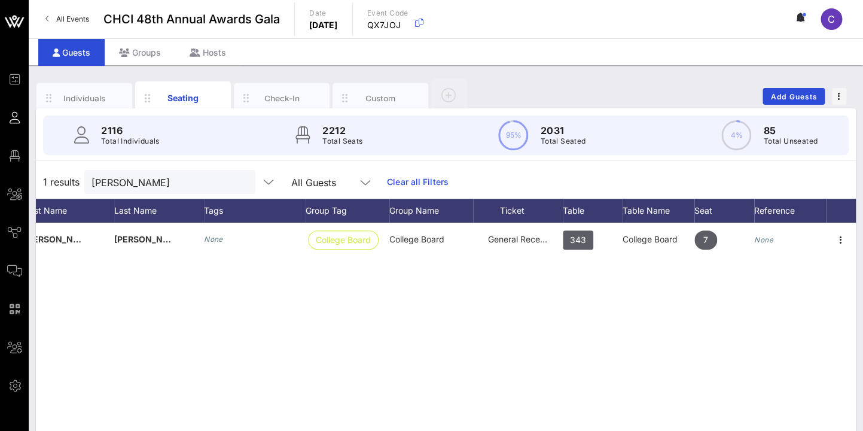
scroll to position [0, 0]
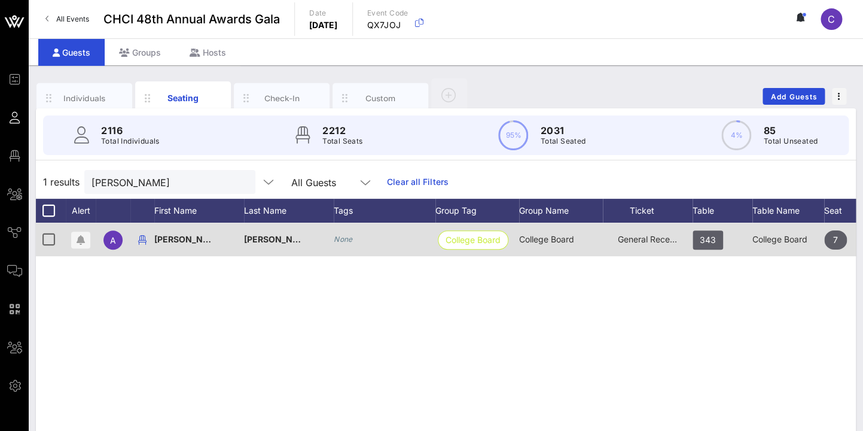
click at [191, 240] on span "Alexandra" at bounding box center [189, 239] width 71 height 10
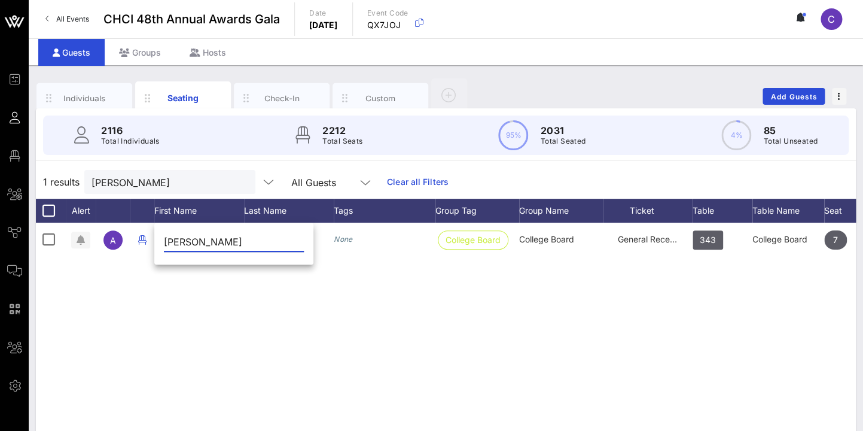
drag, startPoint x: 221, startPoint y: 239, endPoint x: 139, endPoint y: 200, distance: 89.9
click at [164, 232] on input "Alexandra" at bounding box center [234, 241] width 140 height 19
type input "Michelle"
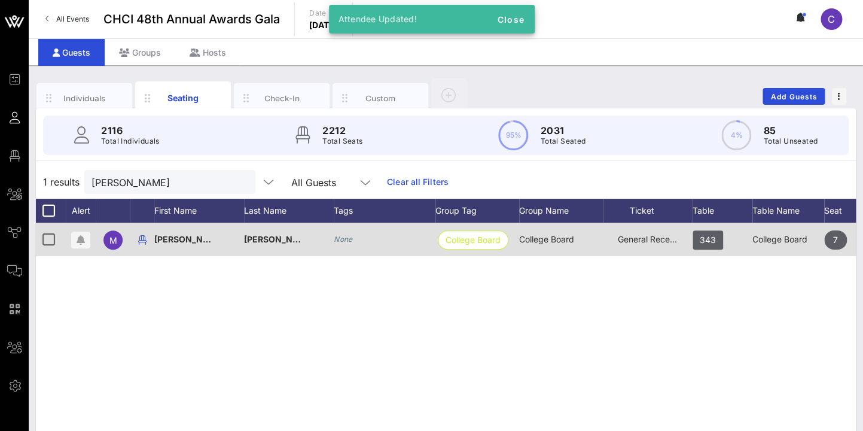
click at [262, 246] on div "Galka" at bounding box center [274, 240] width 60 height 34
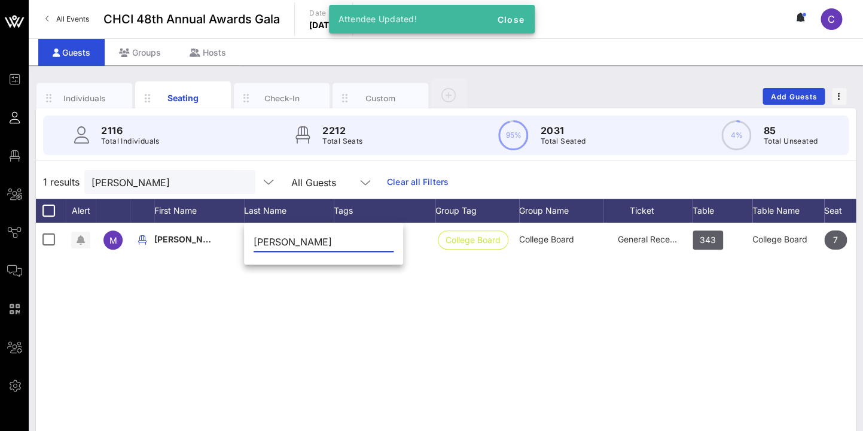
drag, startPoint x: 290, startPoint y: 239, endPoint x: 250, endPoint y: 238, distance: 40.1
click at [254, 238] on input "Galka" at bounding box center [324, 241] width 140 height 19
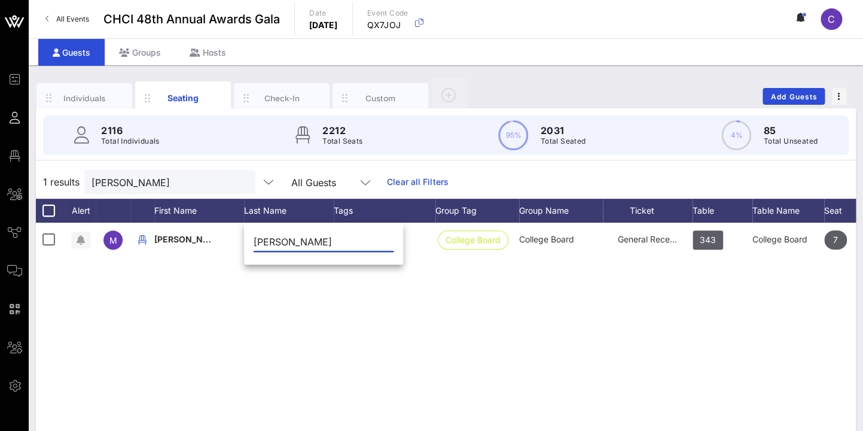
type input "Quintana"
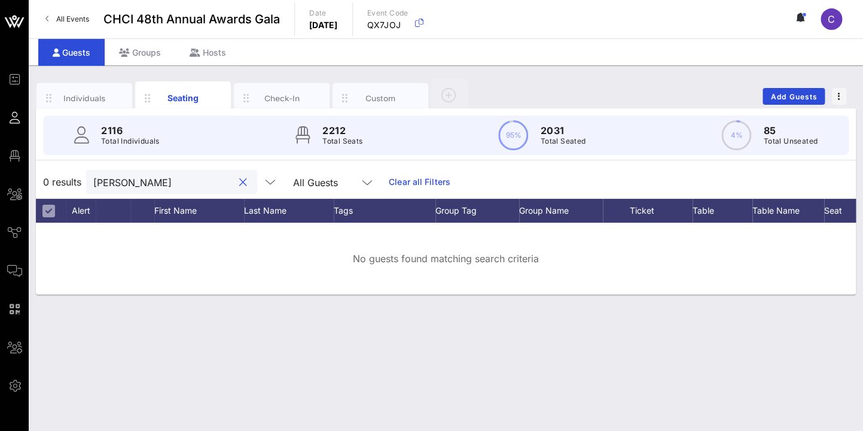
drag, startPoint x: 148, startPoint y: 182, endPoint x: 83, endPoint y: 182, distance: 65.8
click at [93, 182] on input "Galka" at bounding box center [163, 182] width 140 height 16
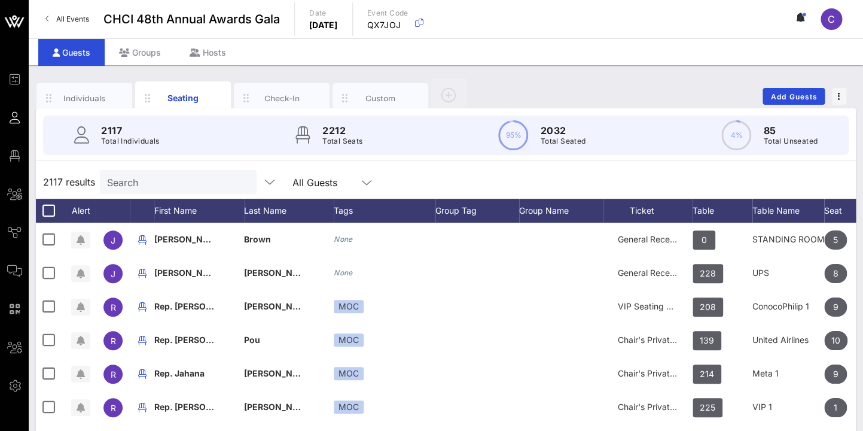
click at [610, 179] on div "2117 results Search All Guests" at bounding box center [446, 182] width 820 height 34
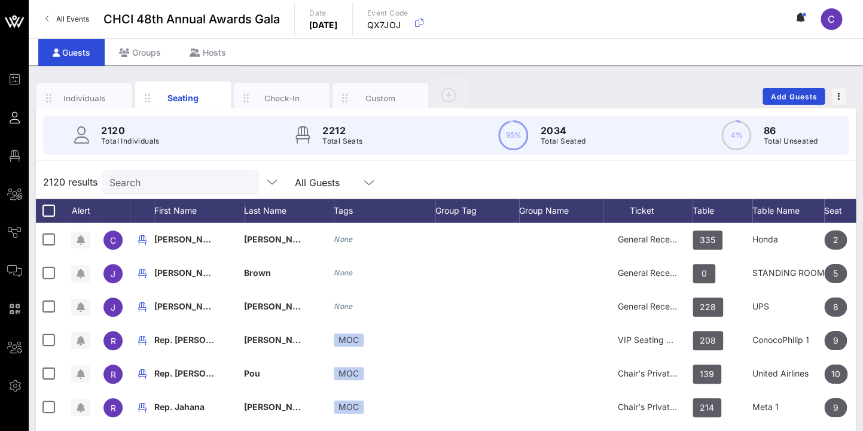
click at [598, 174] on div "2120 results Search All Guests" at bounding box center [446, 182] width 820 height 34
click at [162, 179] on input "Search" at bounding box center [179, 182] width 140 height 16
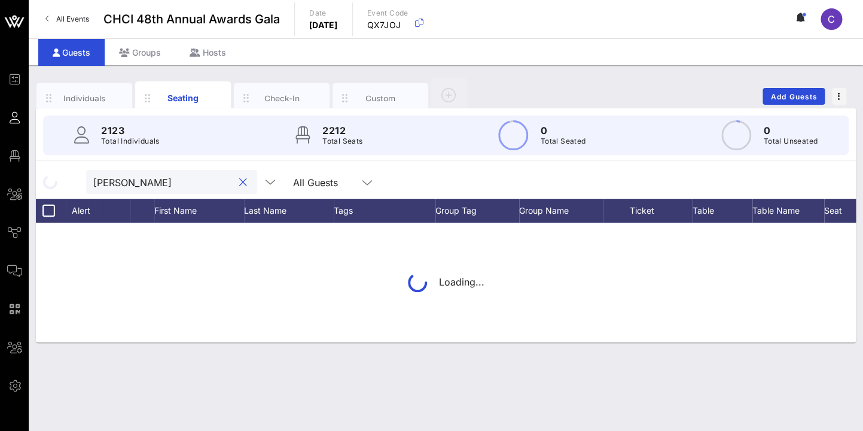
type input "garrett"
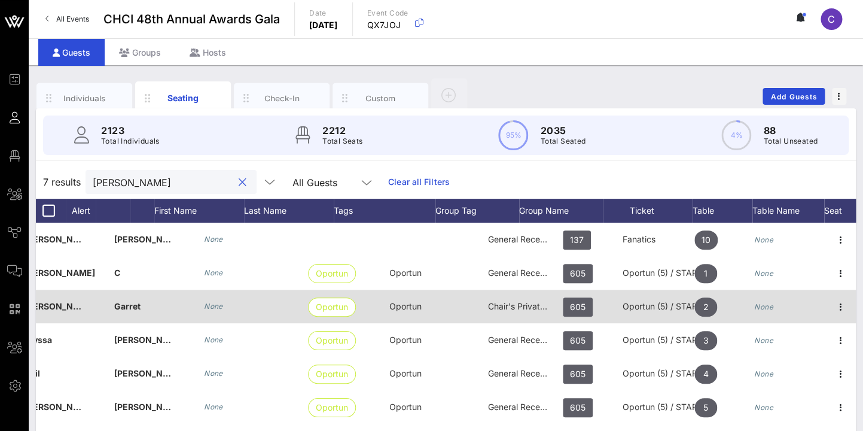
scroll to position [0, 130]
click at [842, 304] on icon "button" at bounding box center [841, 307] width 14 height 14
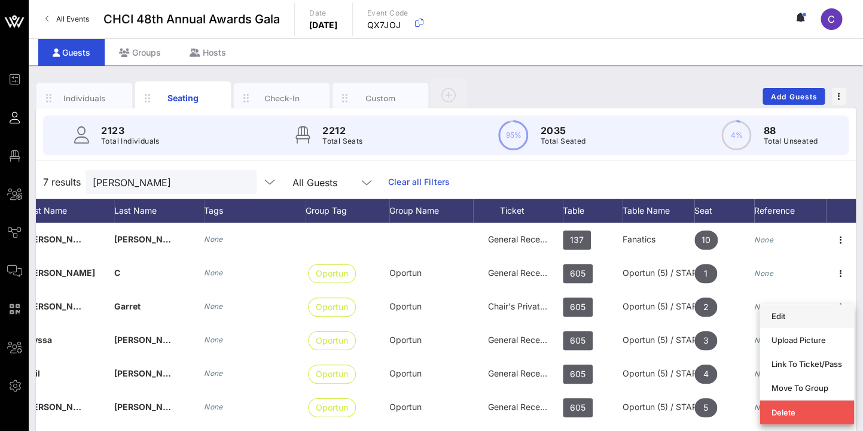
click at [776, 312] on div "Edit" at bounding box center [807, 316] width 71 height 10
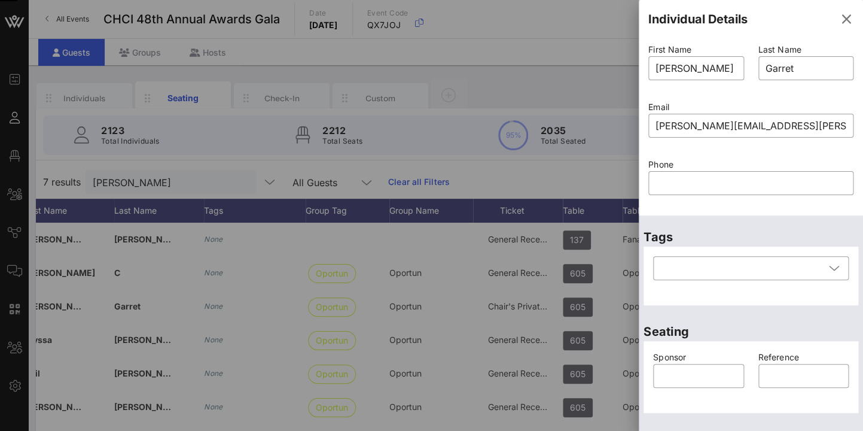
scroll to position [283, 0]
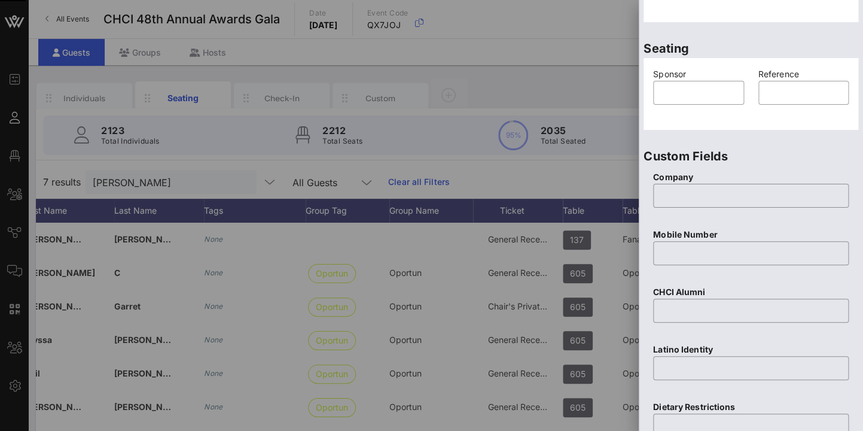
paste input "4158283224"
type input "4158283224"
paste input "4158283224"
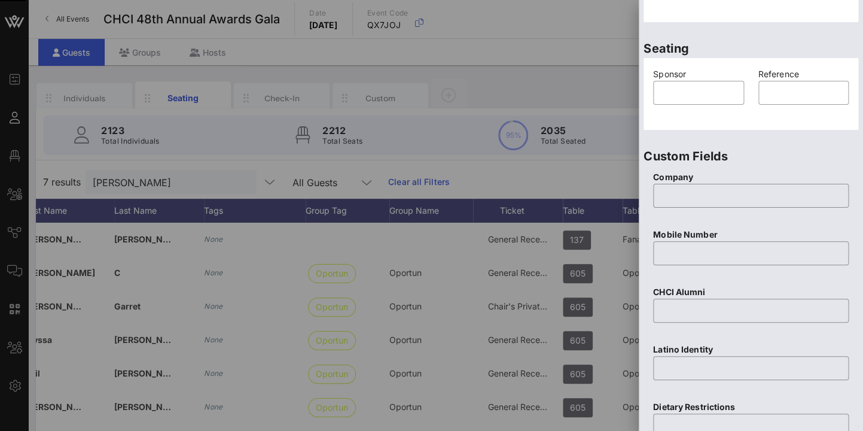
type input "4158283224"
paste input "4158283224"
type input "4158283224"
paste input "4158283224"
type input "4158283224"
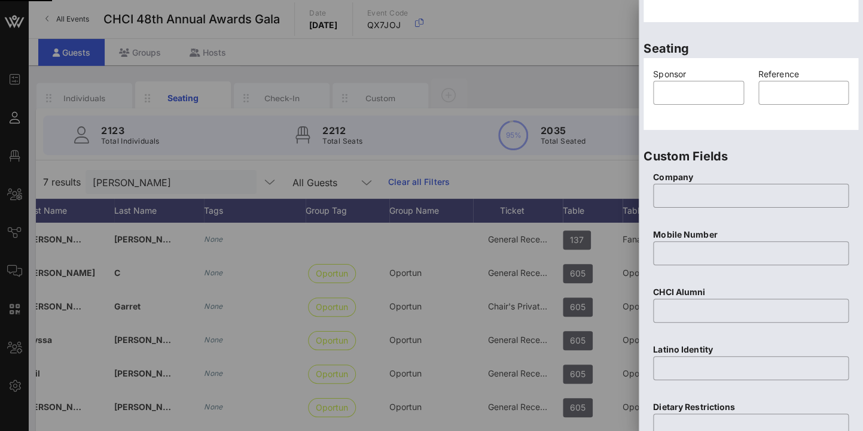
paste input "4158283224"
type input "4158283224"
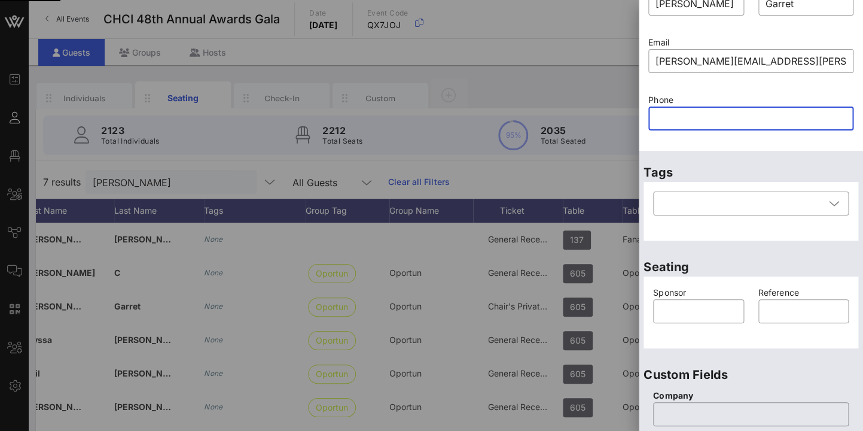
paste input "4158283224"
type input "4158283224"
paste input "4158283224"
type input "4158283224"
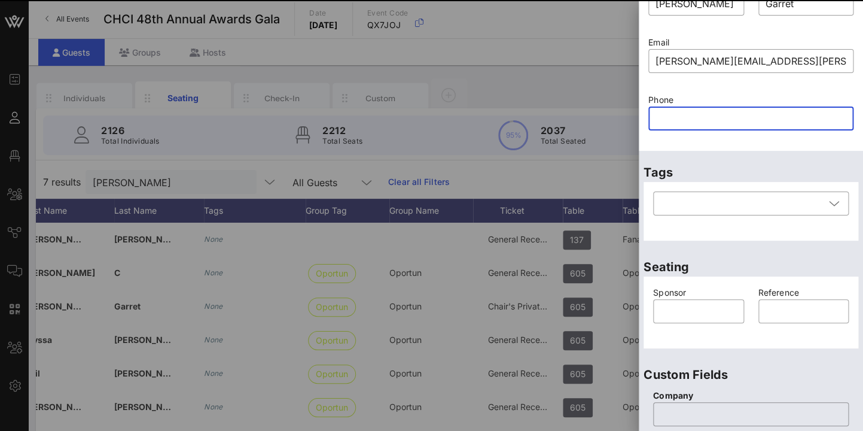
paste input "4158283224"
type input "4158283224"
paste input "4158283224"
type input "4158283224"
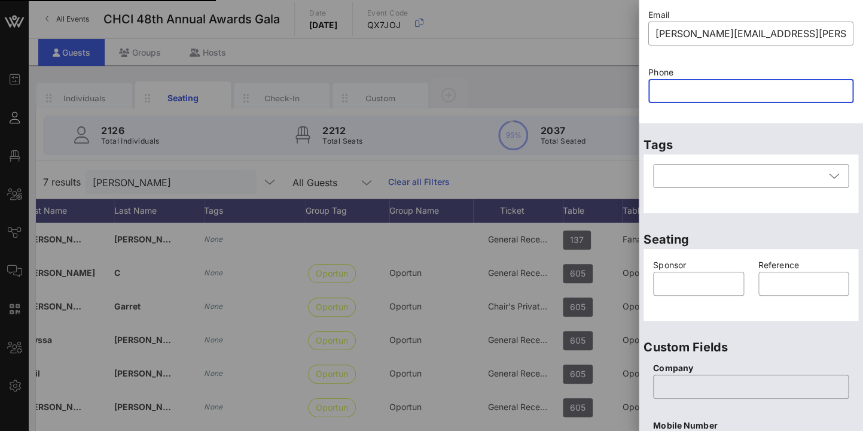
scroll to position [0, 0]
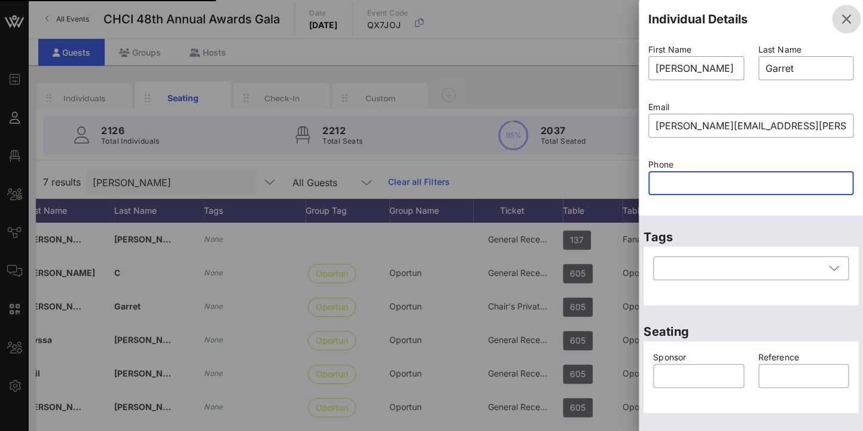
click at [844, 19] on icon "button" at bounding box center [846, 19] width 14 height 14
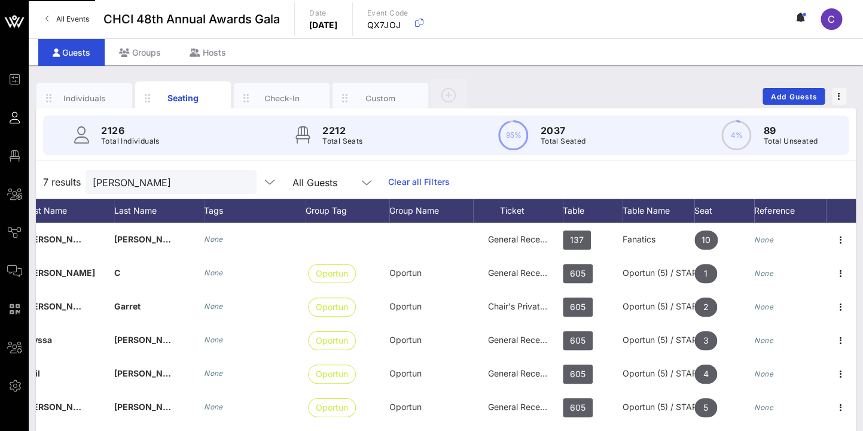
click at [637, 34] on div "All Events CHCI 48th Annual Awards Gala Date Thursday, Sep. 18, 2025 Event Code…" at bounding box center [446, 19] width 835 height 38
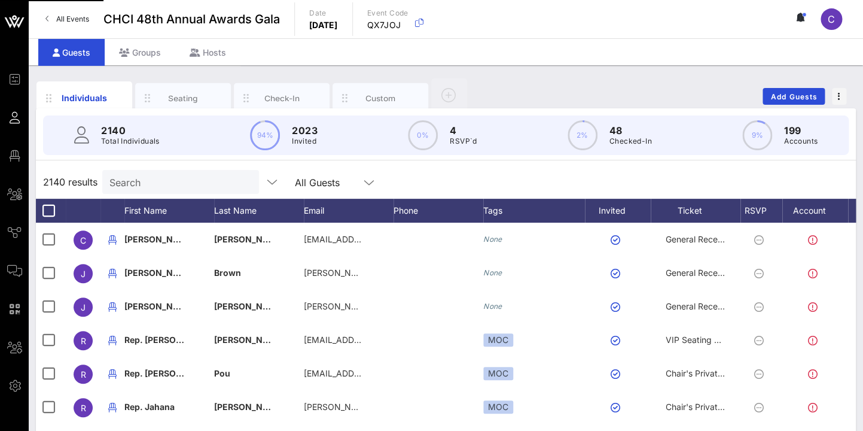
click at [151, 184] on input "Search" at bounding box center [179, 182] width 140 height 16
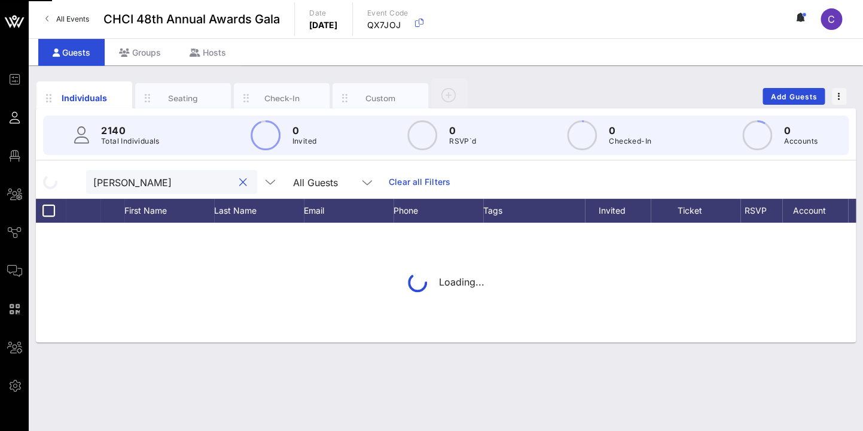
type input "ezra"
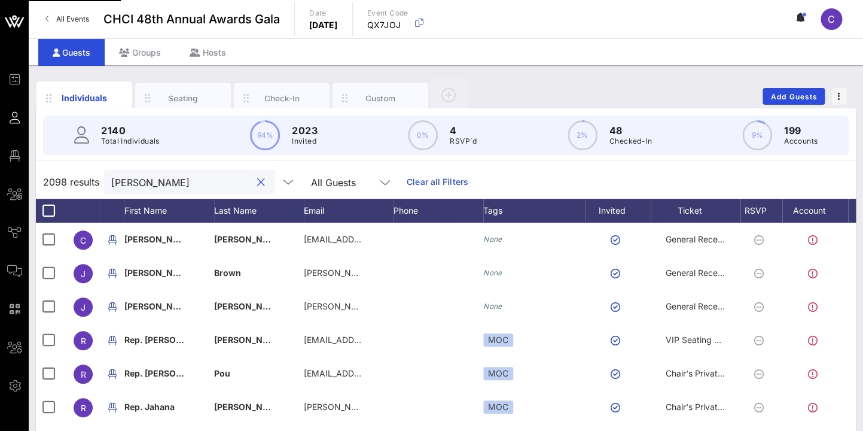
click at [150, 179] on input "ezra" at bounding box center [181, 182] width 140 height 16
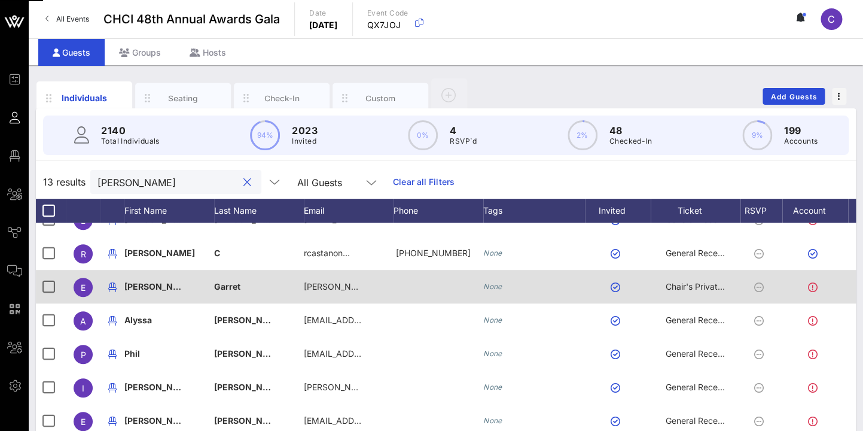
scroll to position [31, 0]
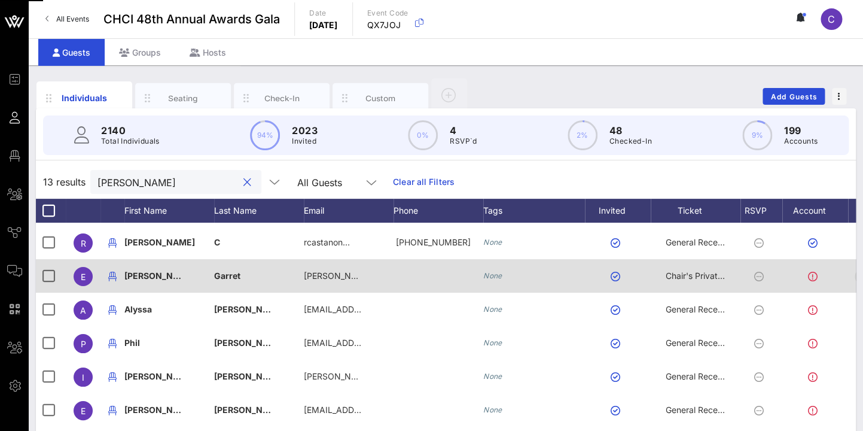
click at [856, 274] on icon "button" at bounding box center [863, 276] width 14 height 14
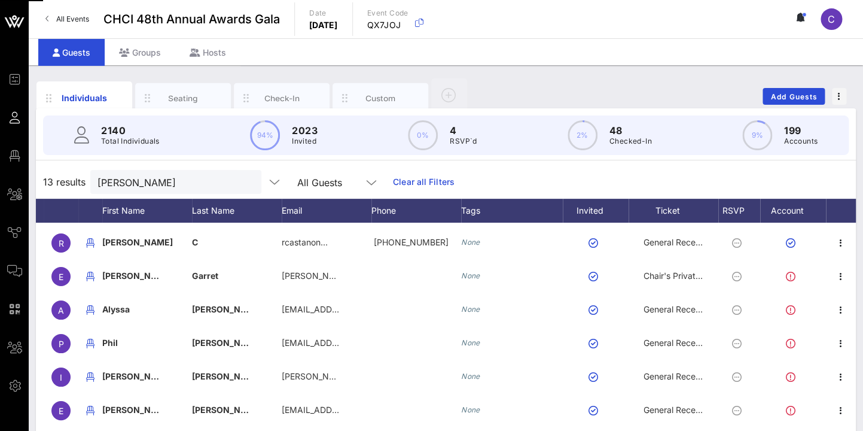
click at [841, 275] on div "Edit" at bounding box center [807, 286] width 95 height 24
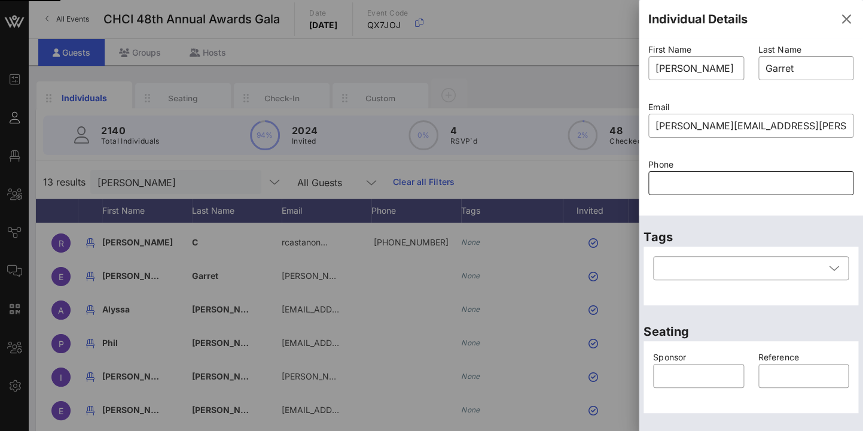
click at [715, 184] on input "text" at bounding box center [751, 182] width 191 height 19
paste input "4158283224"
type input "4158283224"
paste input "4158283224"
type input "4158283224"
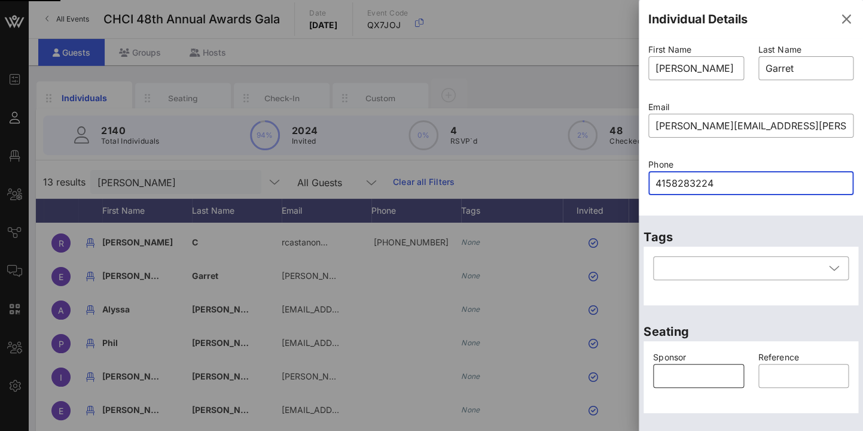
scroll to position [177, 0]
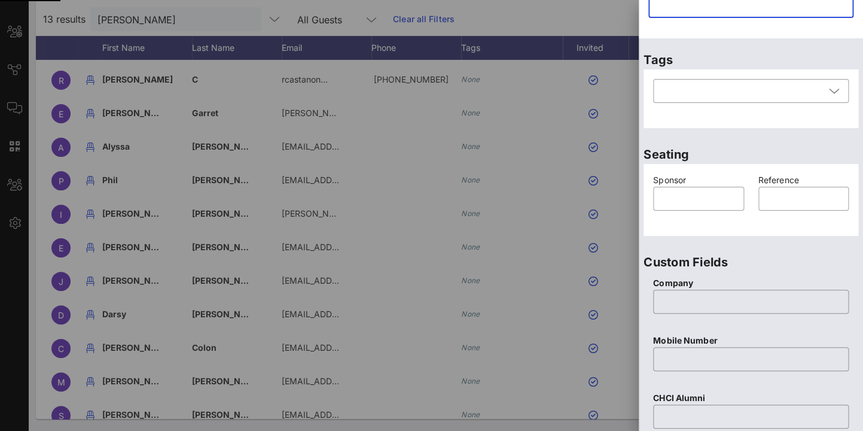
paste input "text"
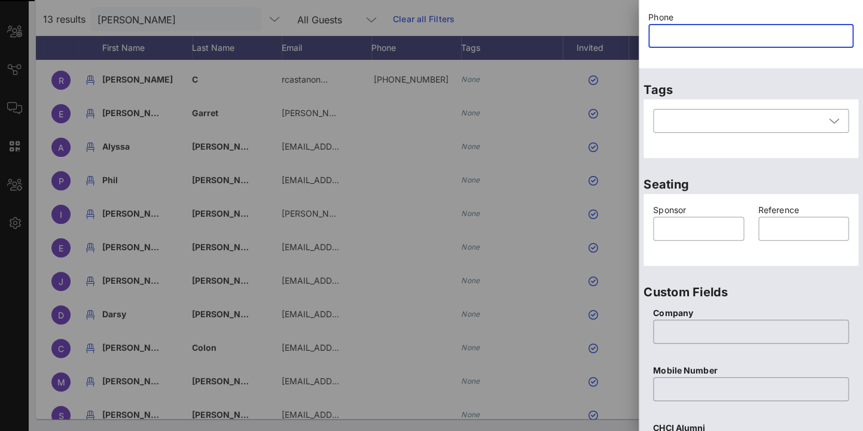
paste input "4158283224"
type input "4158283224"
paste input "text"
paste input "4158283224"
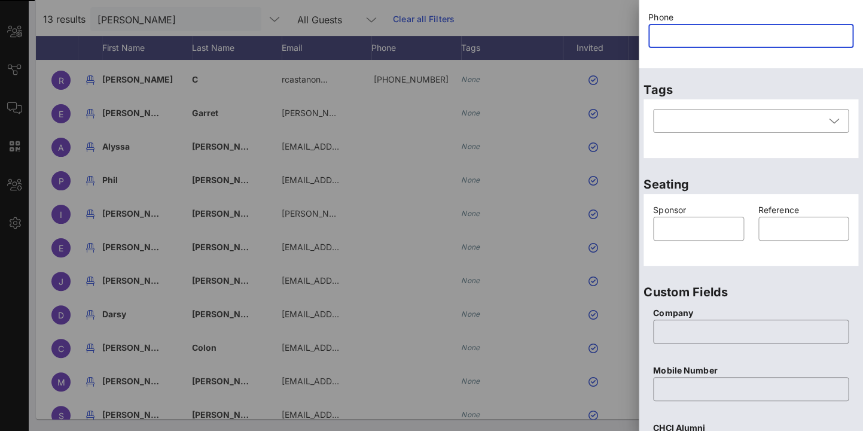
type input "4158283224"
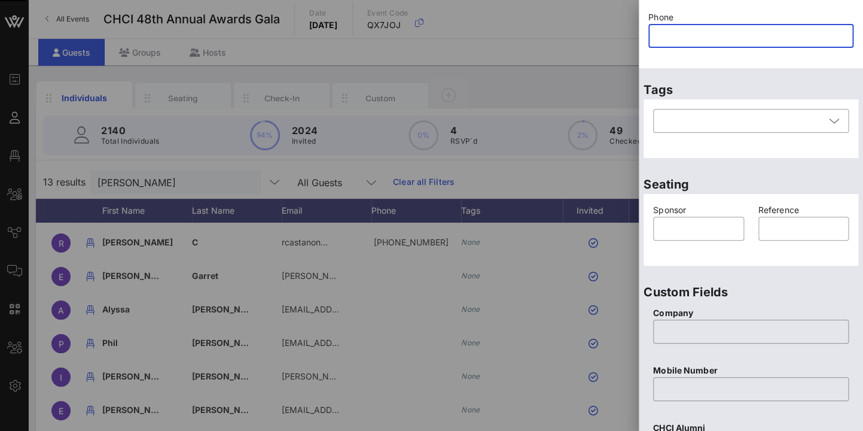
scroll to position [0, 0]
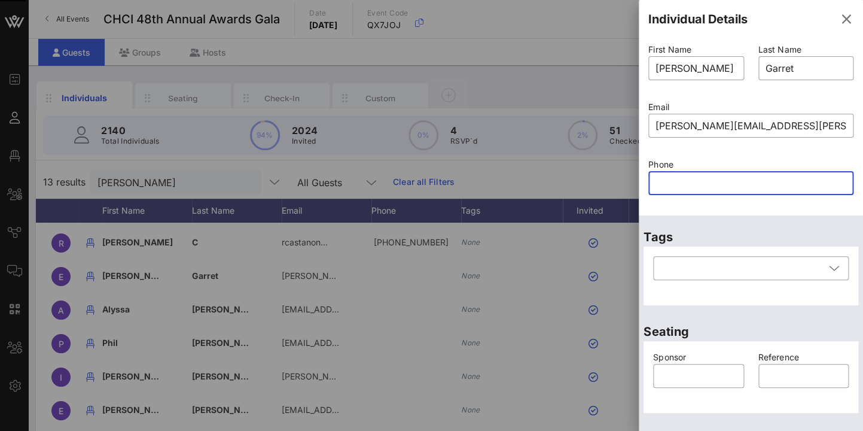
paste input "4158283224"
type input "4158283224"
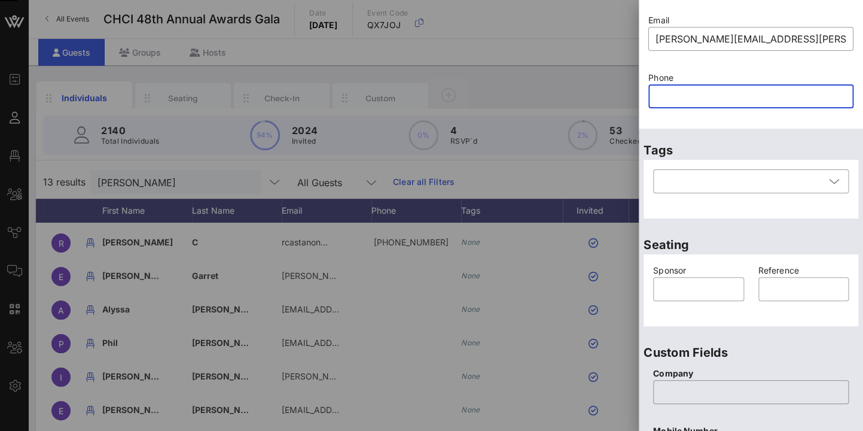
click at [365, 62] on div at bounding box center [431, 215] width 863 height 431
click at [846, 22] on div "C" at bounding box center [837, 19] width 33 height 22
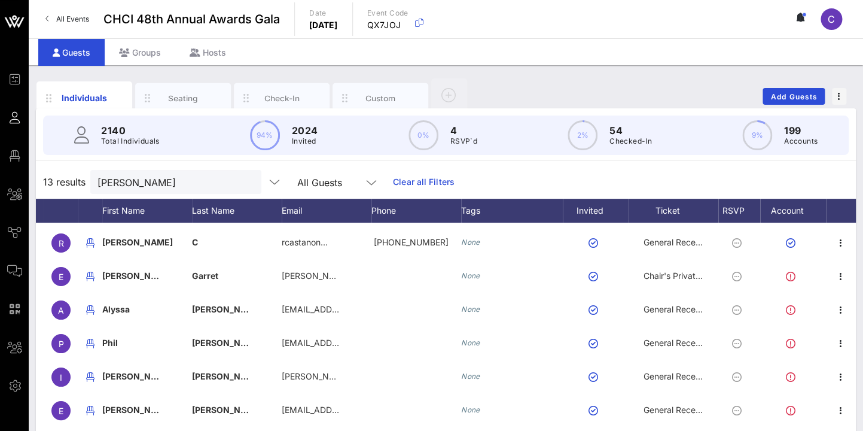
click at [647, 59] on div "Guests Groups Hosts" at bounding box center [446, 51] width 835 height 27
click at [512, 89] on div "Individuals Seating Check-In Custom Add Guests" at bounding box center [446, 96] width 820 height 38
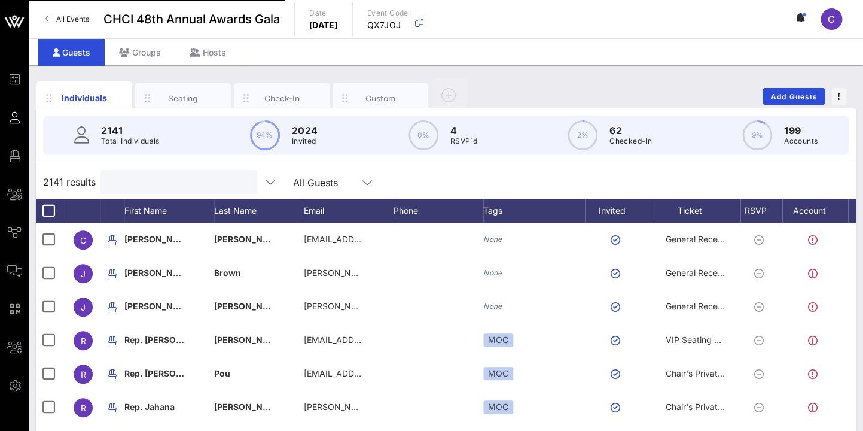
click at [130, 175] on input "text" at bounding box center [178, 182] width 140 height 16
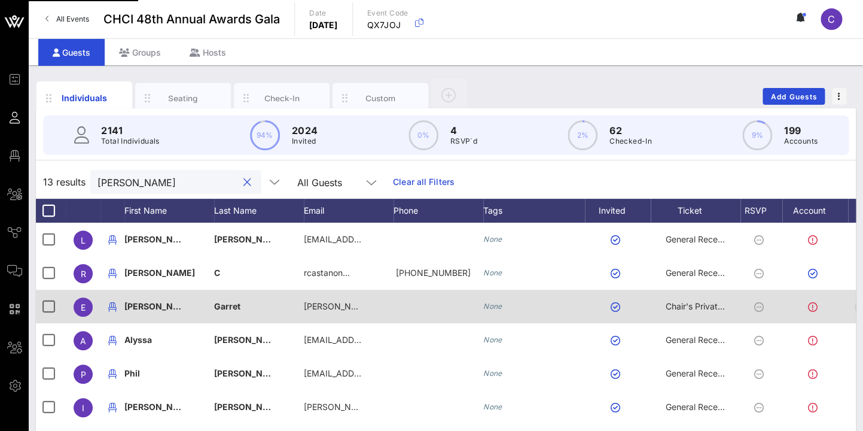
type input "ezra"
click at [856, 306] on icon "button" at bounding box center [863, 307] width 14 height 14
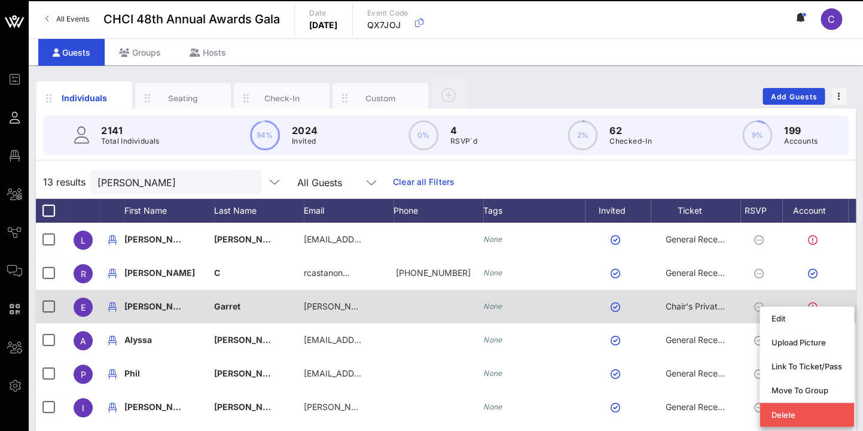
scroll to position [0, 22]
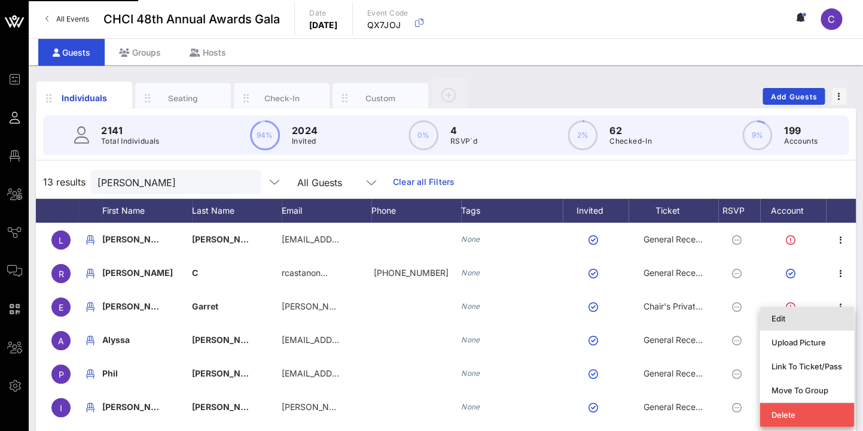
click at [788, 319] on div "Edit" at bounding box center [807, 318] width 71 height 10
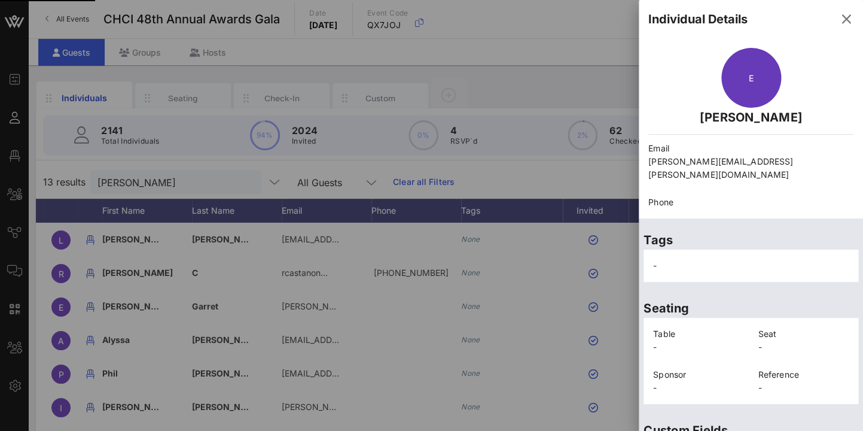
scroll to position [283, 0]
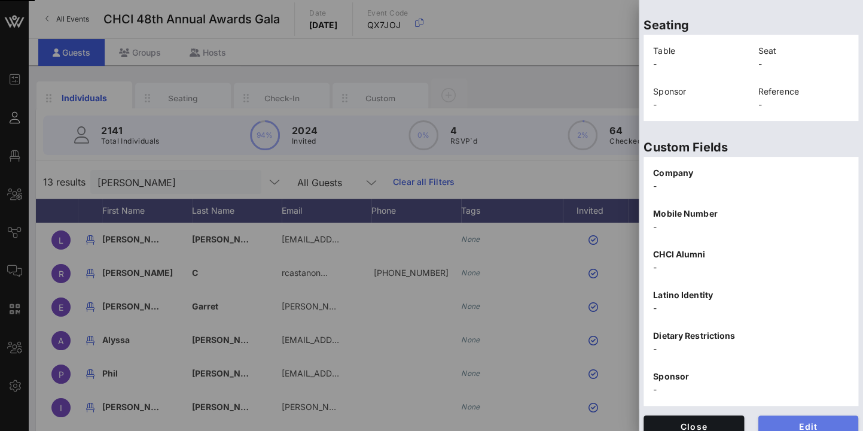
click at [813, 421] on span "Edit" at bounding box center [808, 426] width 81 height 10
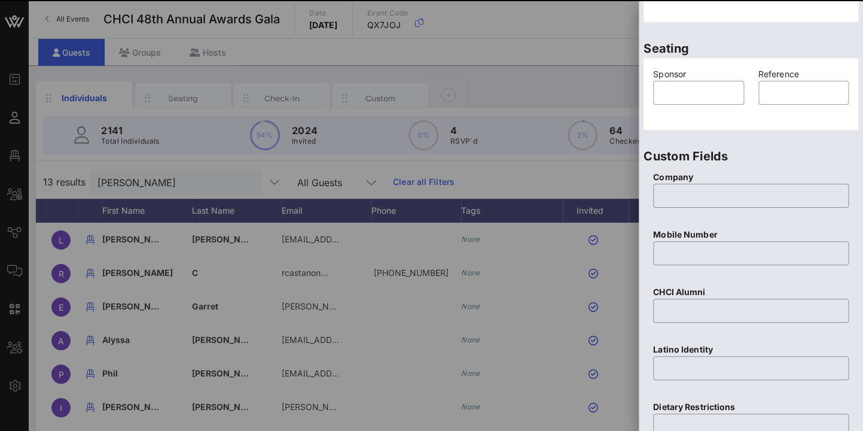
scroll to position [42, 0]
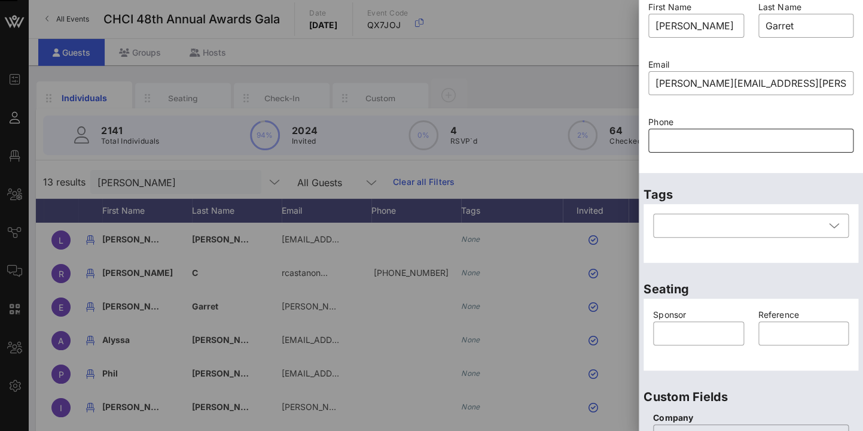
click at [680, 141] on input "text" at bounding box center [751, 140] width 191 height 19
paste input "4158283224"
type input "4158283224"
paste input "4158283224"
type input "4158283224"
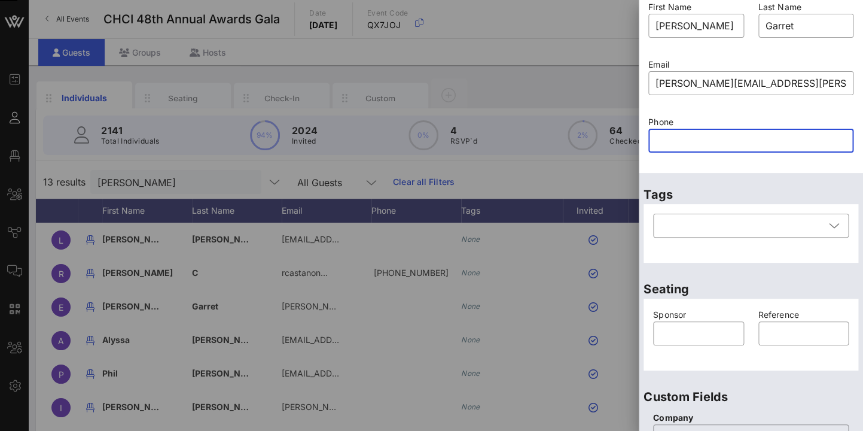
paste input "4158283224"
type input "4158283224"
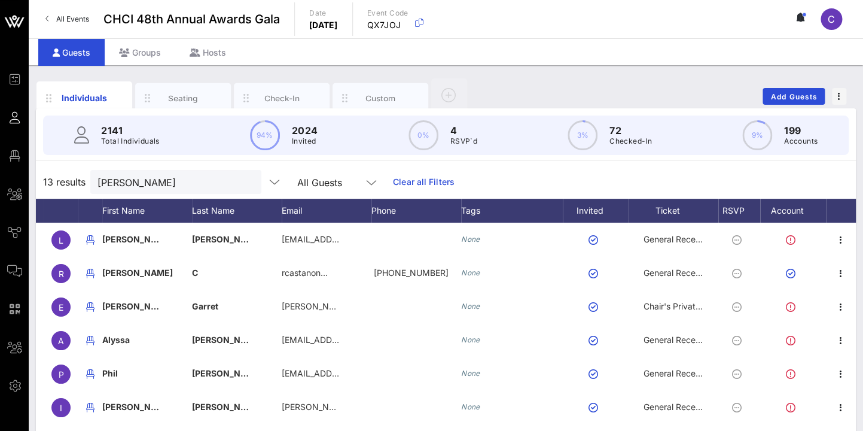
click at [672, 60] on div "Guests Groups Hosts" at bounding box center [446, 51] width 835 height 27
click at [672, 51] on div "Guests Groups Hosts" at bounding box center [446, 51] width 835 height 27
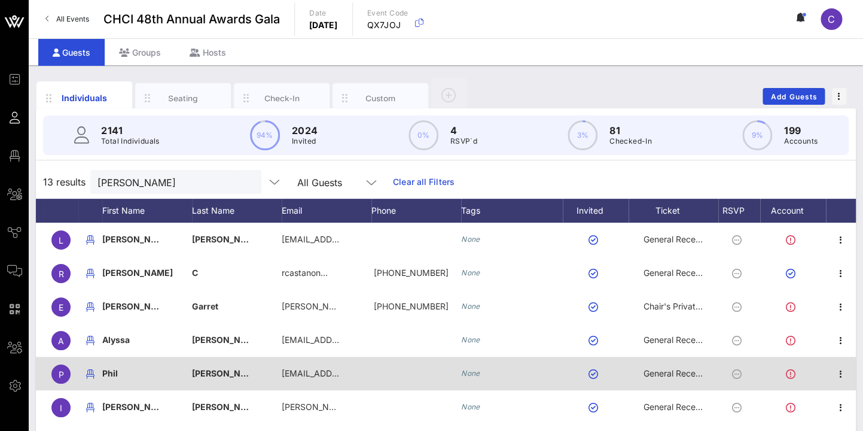
scroll to position [77, 22]
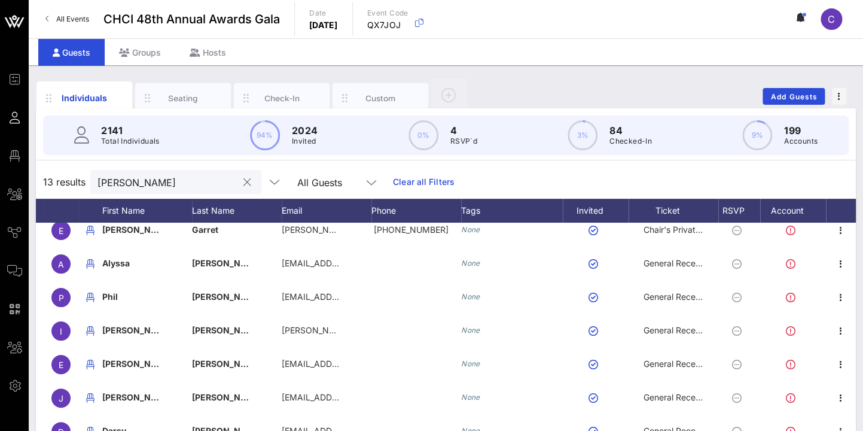
click at [130, 181] on input "ezra" at bounding box center [168, 182] width 140 height 16
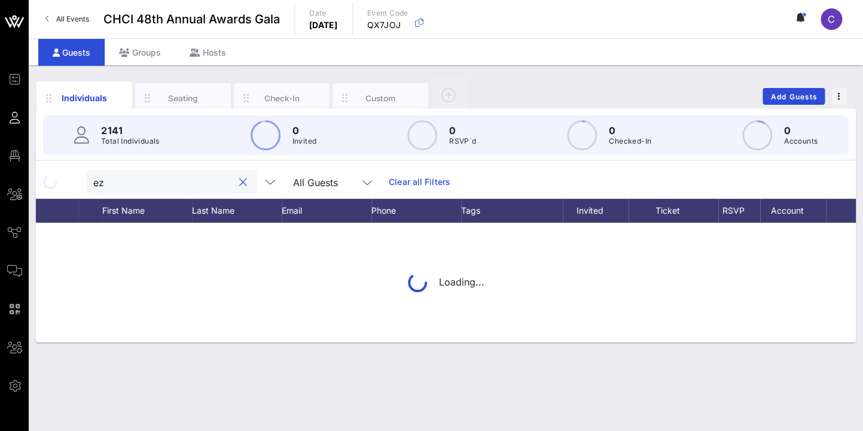
type input "e"
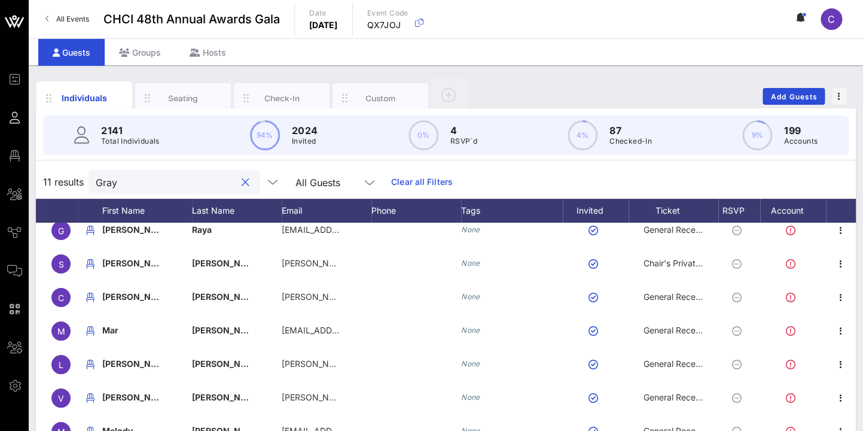
click at [96, 180] on input "Gray" at bounding box center [166, 182] width 140 height 16
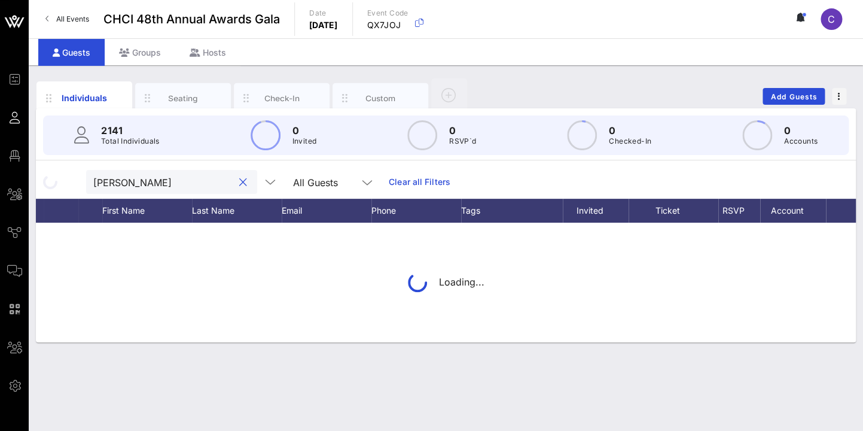
type input "Dana"
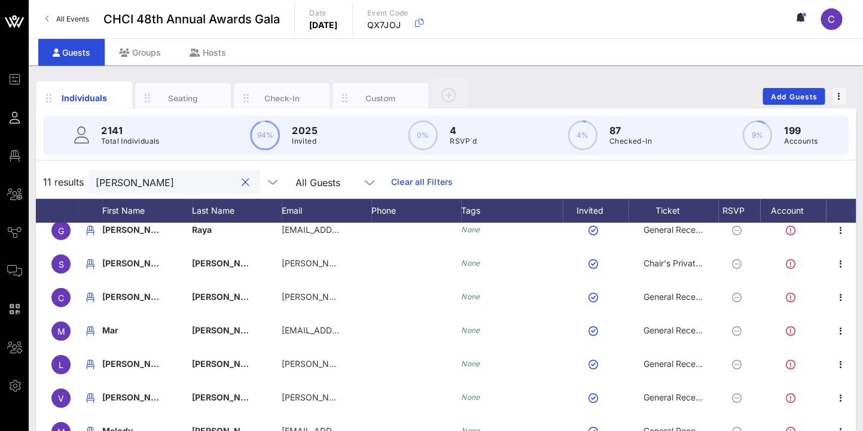
click at [242, 176] on button "clear icon" at bounding box center [246, 182] width 8 height 12
click at [123, 184] on input "text" at bounding box center [166, 182] width 140 height 16
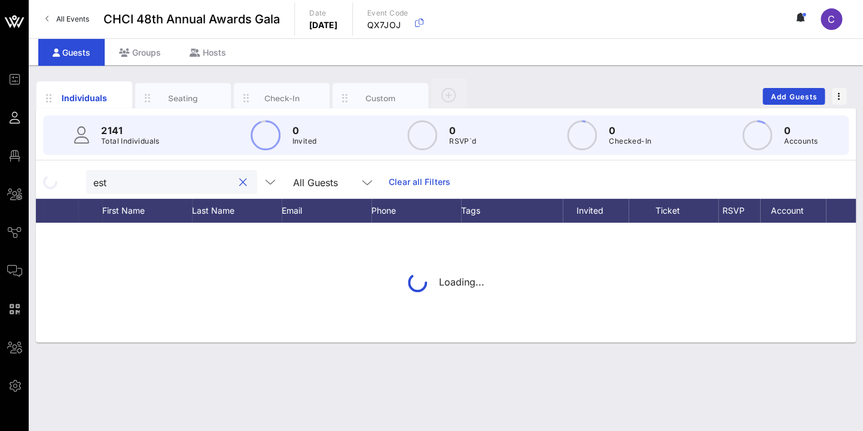
scroll to position [0, 21]
type input "estuar"
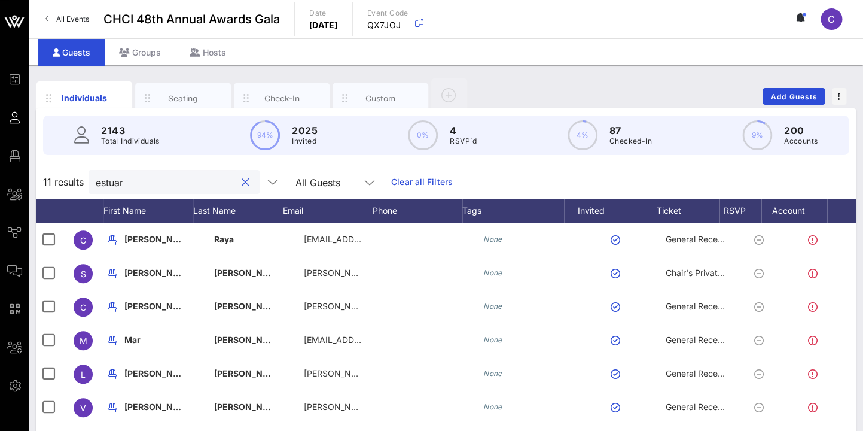
click at [242, 179] on button "clear icon" at bounding box center [246, 182] width 8 height 12
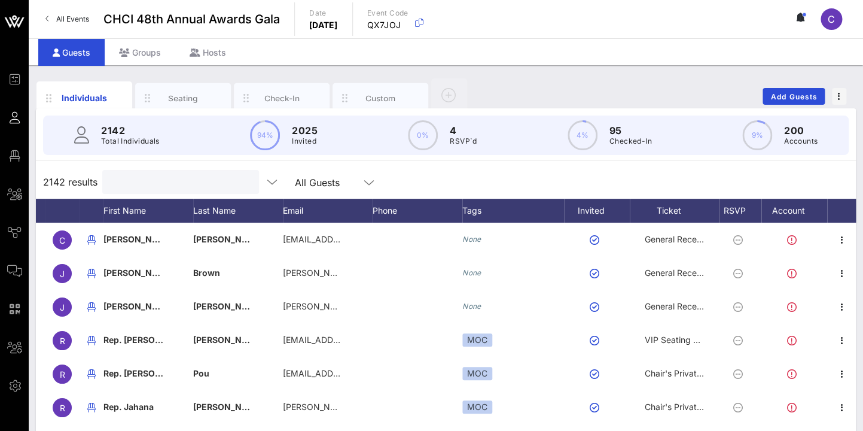
click at [133, 191] on div at bounding box center [179, 182] width 140 height 24
click at [136, 186] on input "text" at bounding box center [179, 182] width 140 height 16
type input "romo"
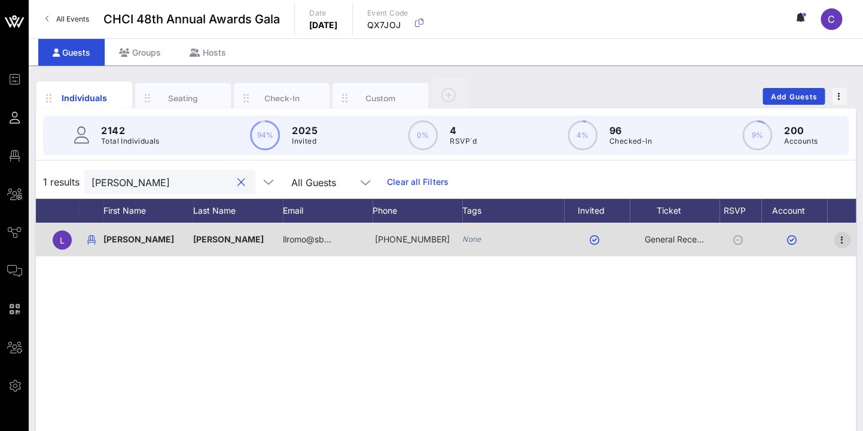
scroll to position [0, 22]
click at [843, 240] on icon "button" at bounding box center [841, 240] width 14 height 14
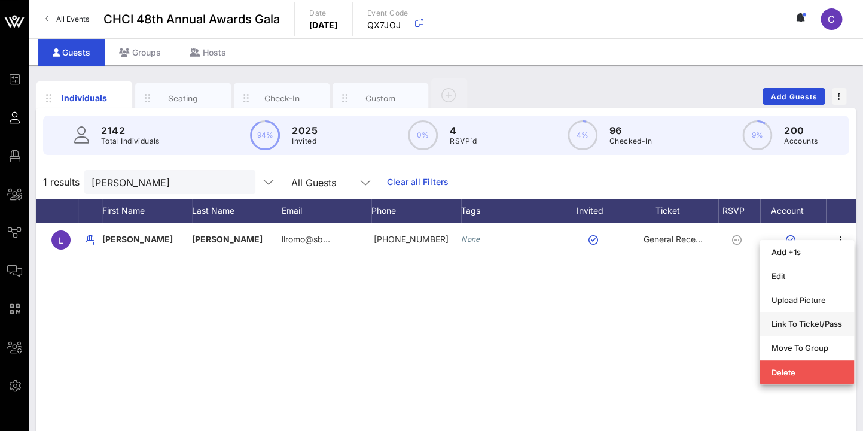
click at [830, 319] on div "Link To Ticket/Pass" at bounding box center [807, 324] width 71 height 10
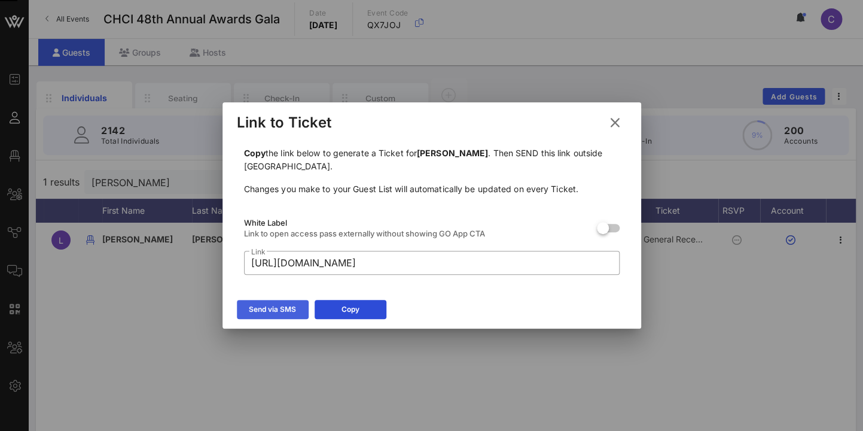
click at [279, 310] on div "Send via SMS" at bounding box center [272, 309] width 47 height 12
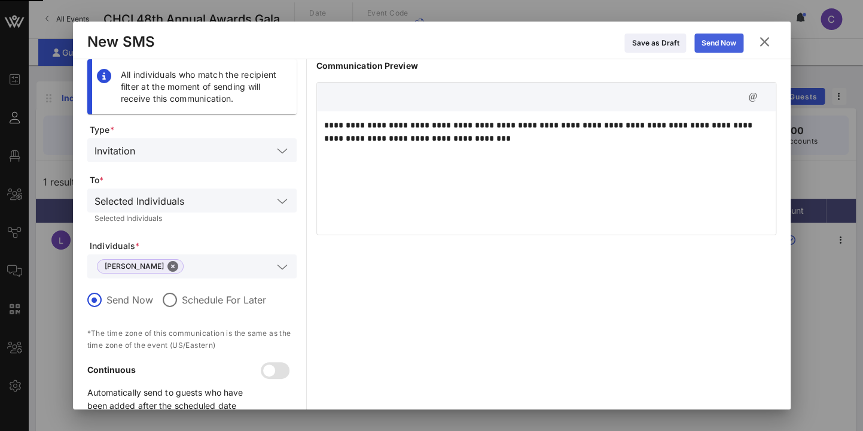
click at [716, 38] on div "Send Now" at bounding box center [719, 43] width 35 height 12
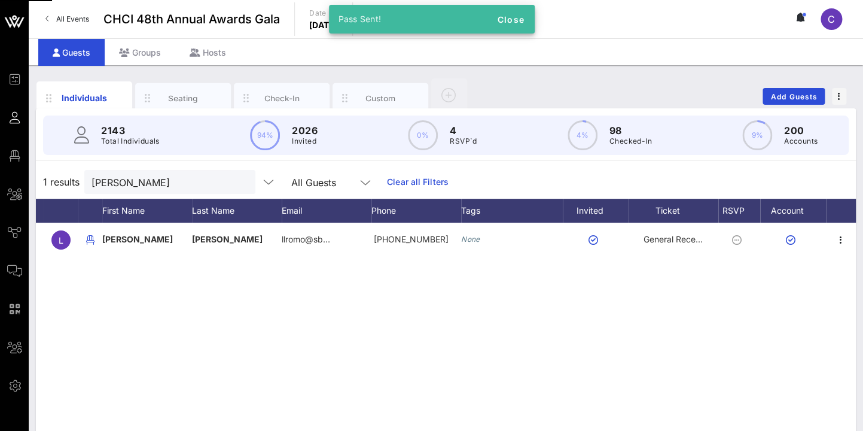
click at [648, 57] on div "Guests Groups Hosts" at bounding box center [446, 51] width 835 height 27
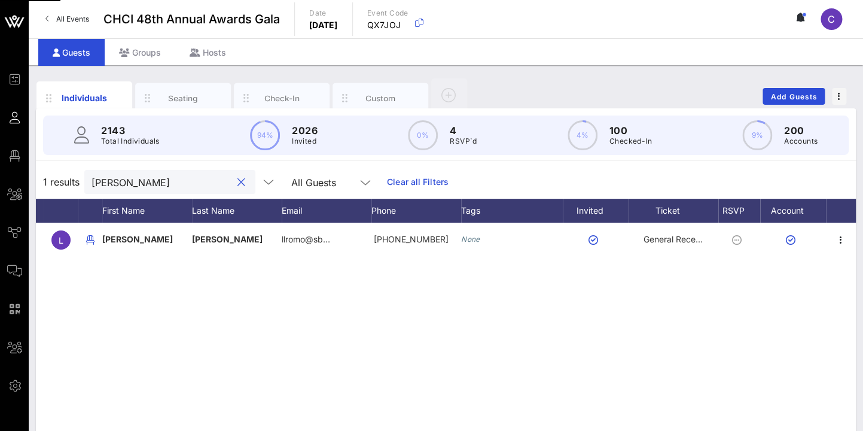
click at [135, 180] on input "romo" at bounding box center [162, 182] width 140 height 16
drag, startPoint x: 135, startPoint y: 180, endPoint x: 91, endPoint y: 182, distance: 43.7
click at [92, 182] on input "romo" at bounding box center [162, 182] width 140 height 16
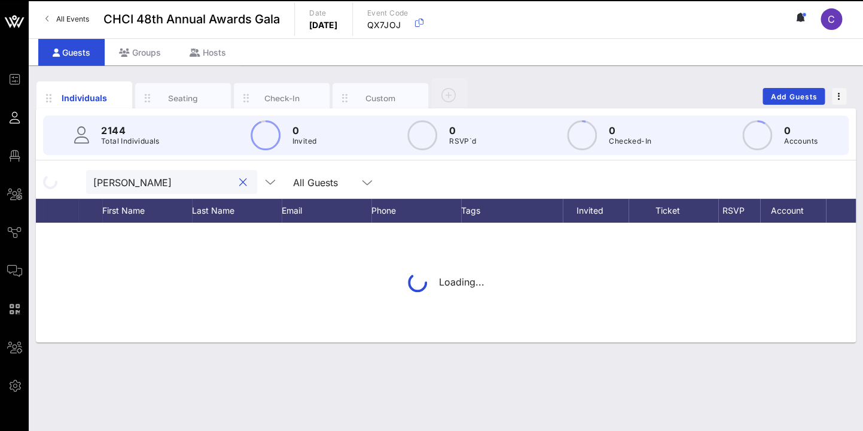
type input "castillo"
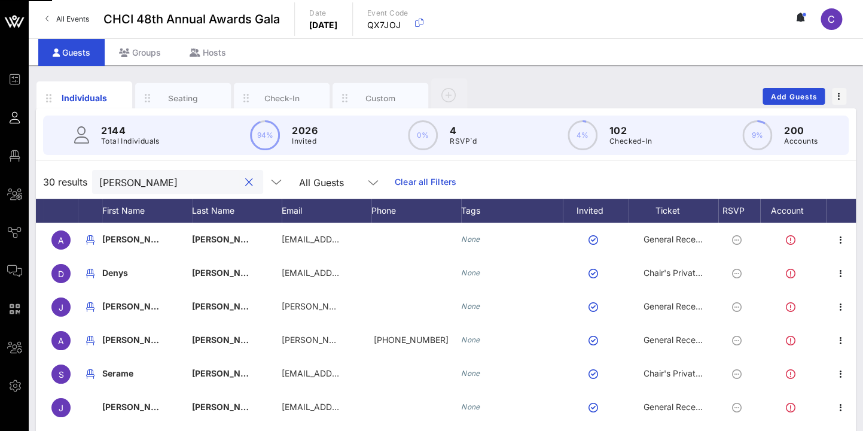
click at [245, 184] on button "clear icon" at bounding box center [249, 182] width 8 height 12
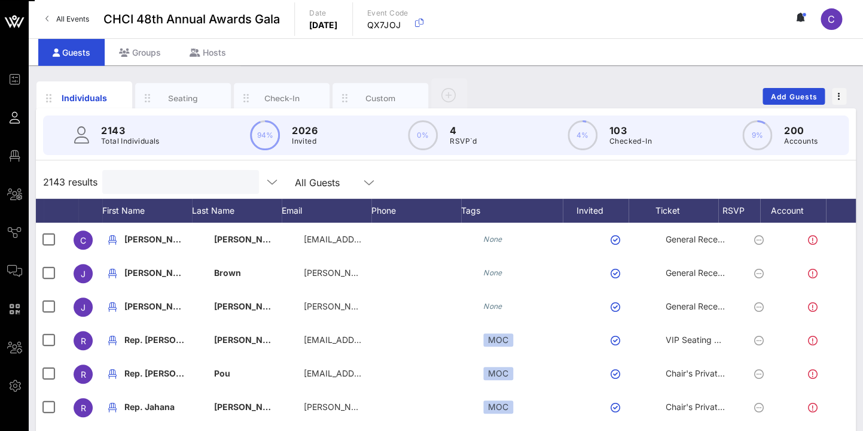
scroll to position [27, 22]
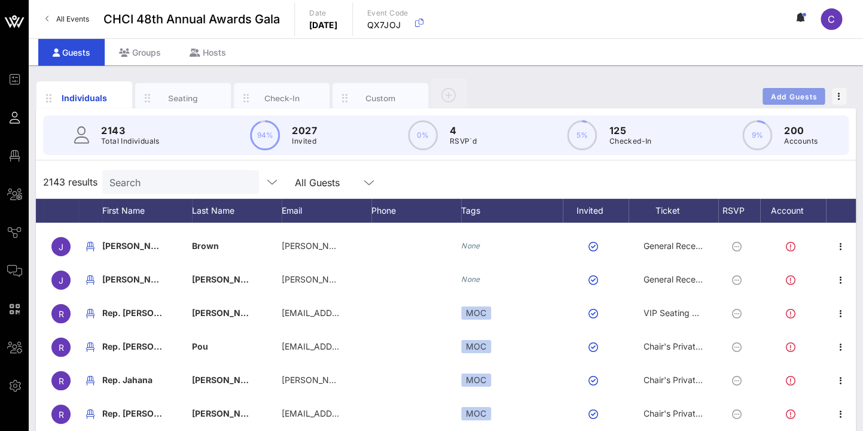
click at [768, 92] on button "Add Guests" at bounding box center [794, 96] width 62 height 17
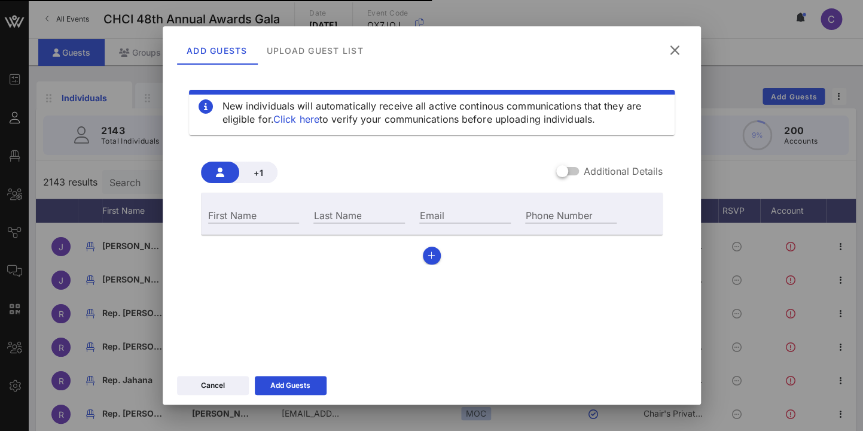
click at [260, 205] on div "First Name" at bounding box center [254, 213] width 106 height 32
click at [251, 212] on input "First Name" at bounding box center [254, 215] width 92 height 16
type input "Dana"
click at [321, 215] on div "Last Name" at bounding box center [359, 215] width 92 height 16
type input "Gray"
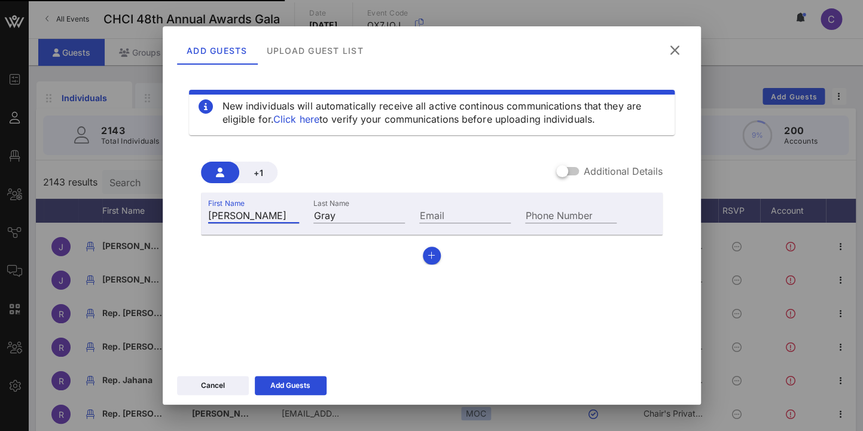
click at [288, 219] on input "Dana" at bounding box center [254, 215] width 92 height 16
click at [428, 217] on input "Email" at bounding box center [465, 215] width 92 height 16
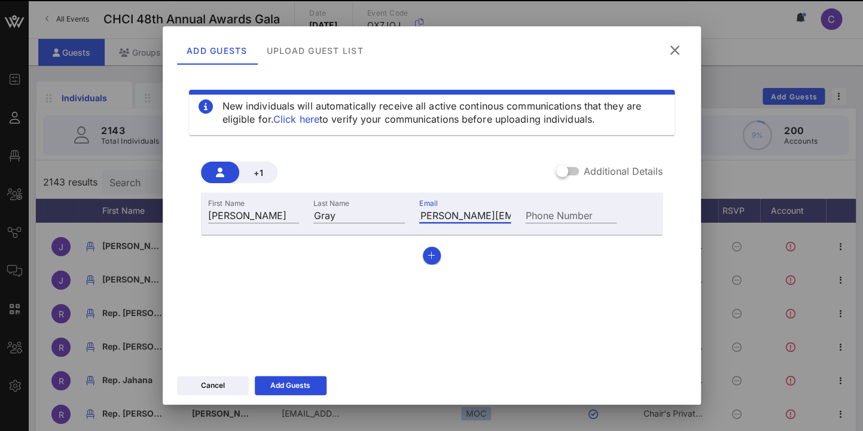
scroll to position [0, 18]
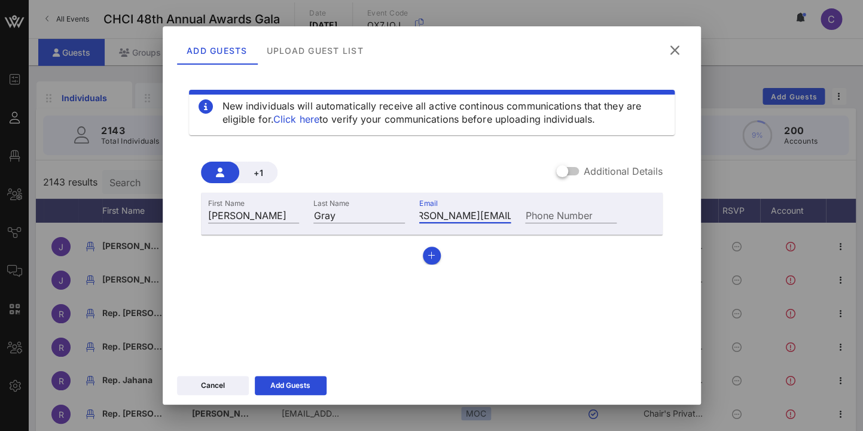
type input "dana.gray@t-mobile.org"
drag, startPoint x: 520, startPoint y: 220, endPoint x: 532, endPoint y: 218, distance: 12.1
click at [532, 218] on div "Phone Number" at bounding box center [571, 213] width 106 height 32
click at [532, 218] on input "Phone Number" at bounding box center [571, 215] width 92 height 16
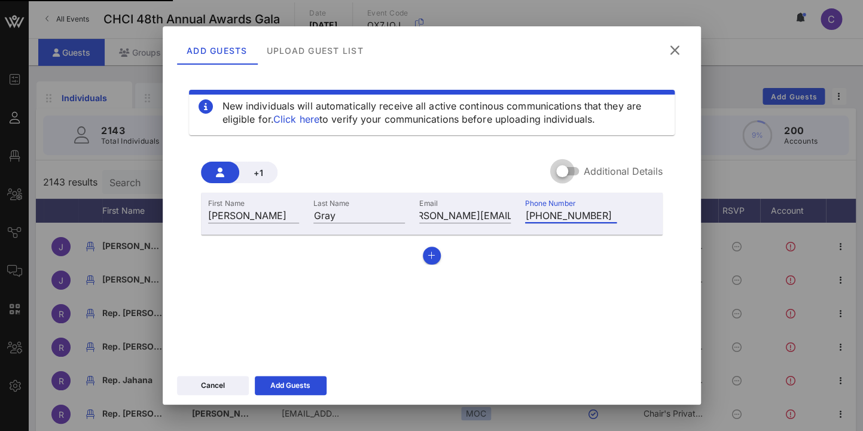
type input "+12024891602"
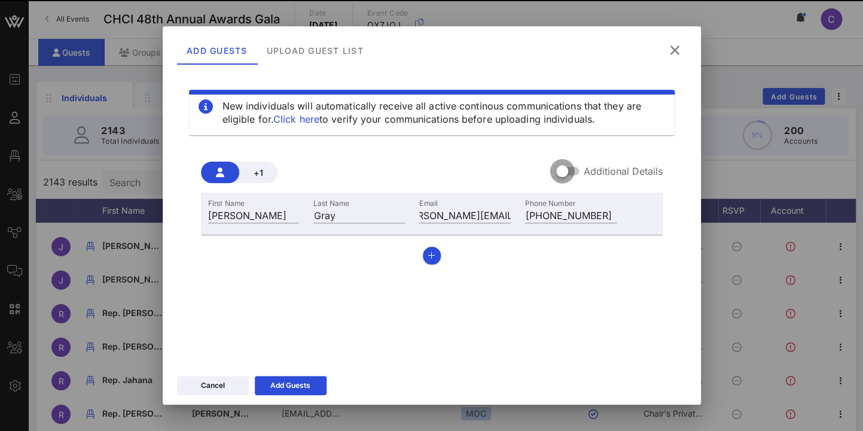
click at [561, 175] on div at bounding box center [562, 171] width 20 height 20
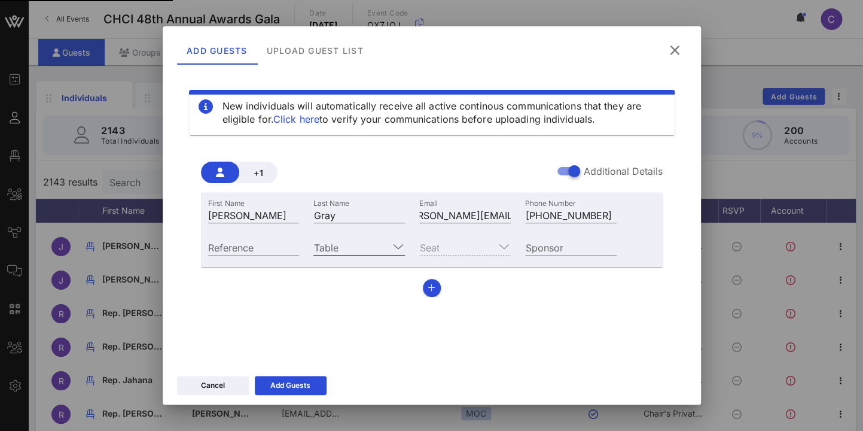
click at [401, 241] on icon at bounding box center [397, 246] width 11 height 14
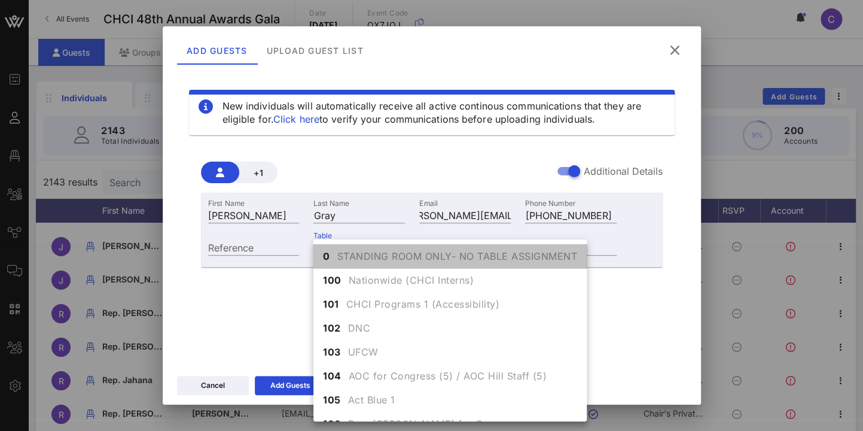
click at [390, 252] on span "STANDING ROOM ONLY- NO TABLE ASSIGNMENT" at bounding box center [457, 256] width 240 height 14
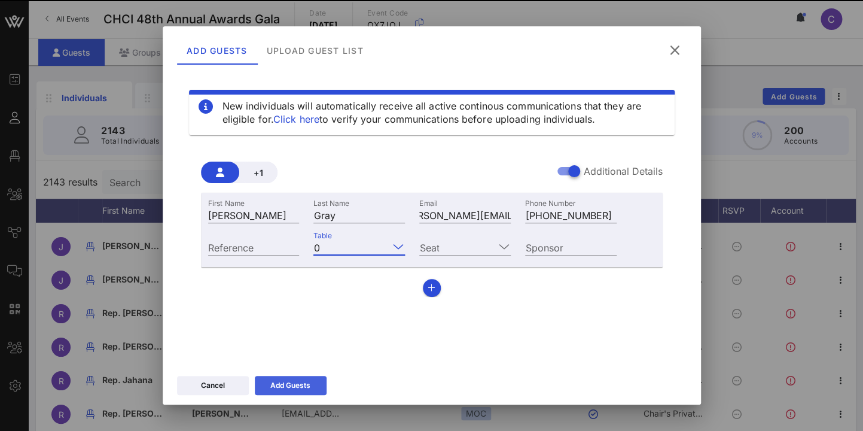
click at [309, 382] on div "Add Guests" at bounding box center [290, 385] width 40 height 12
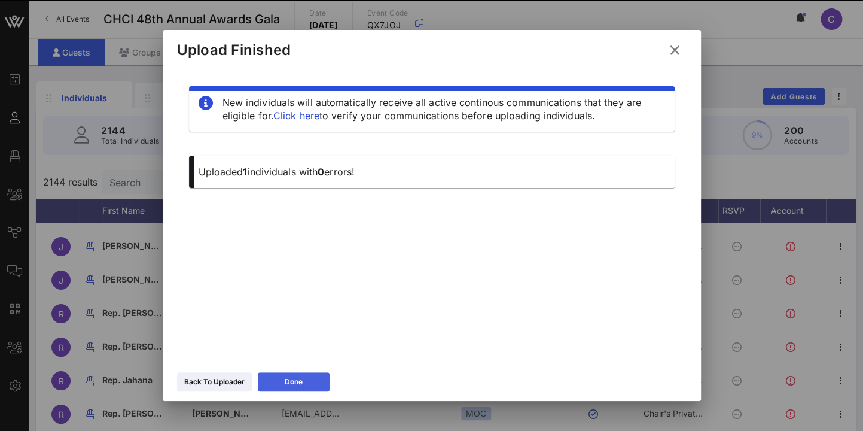
click at [283, 382] on button "Done" at bounding box center [294, 381] width 72 height 19
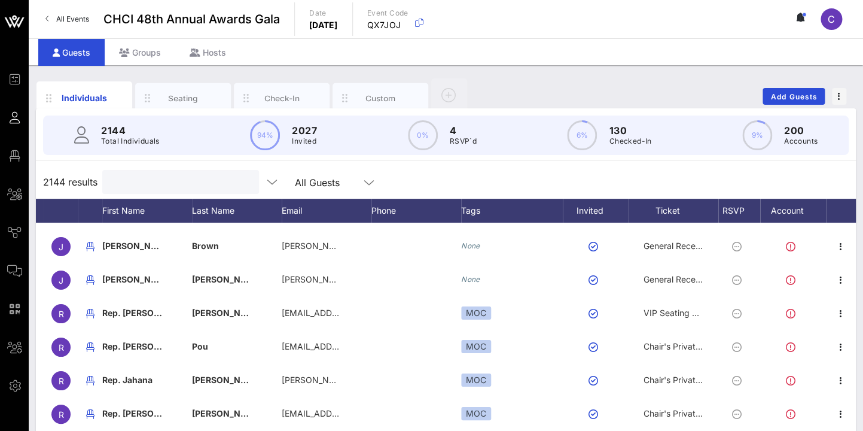
click at [210, 180] on input "text" at bounding box center [179, 182] width 140 height 16
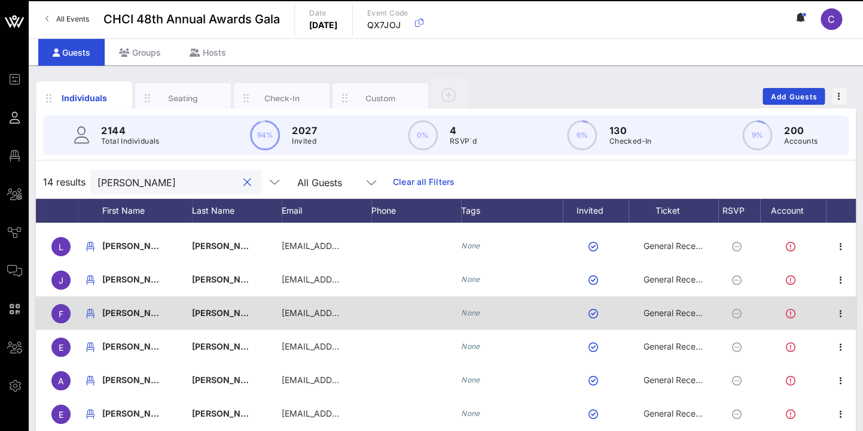
scroll to position [110, 22]
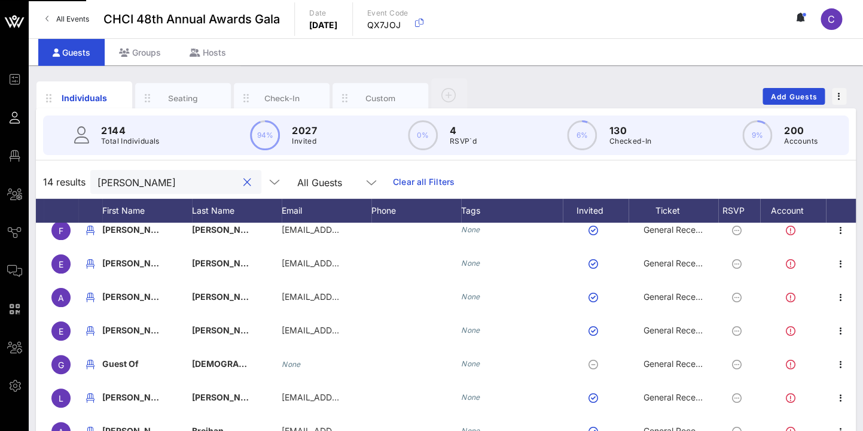
type input "dana"
click at [838, 137] on icon "button" at bounding box center [841, 130] width 14 height 14
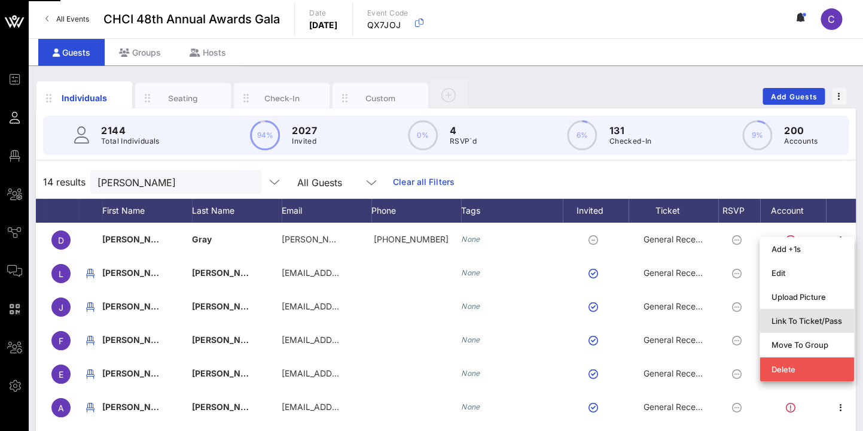
click at [814, 315] on div "Link To Ticket/Pass" at bounding box center [807, 320] width 71 height 19
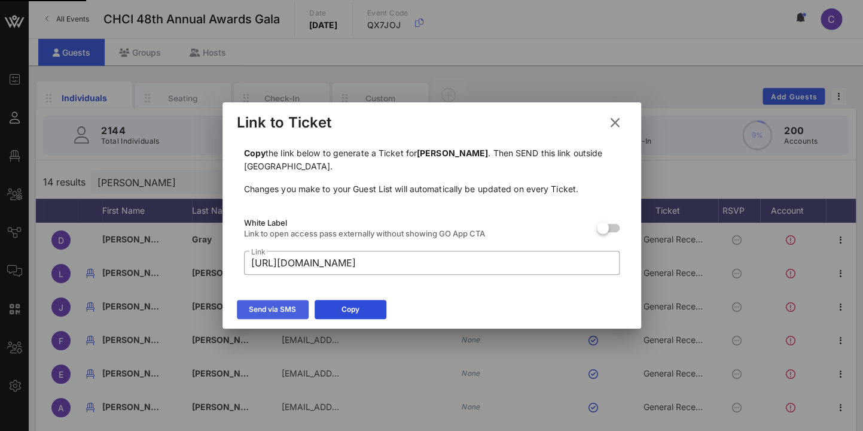
click at [293, 312] on div "Send via SMS" at bounding box center [272, 309] width 47 height 12
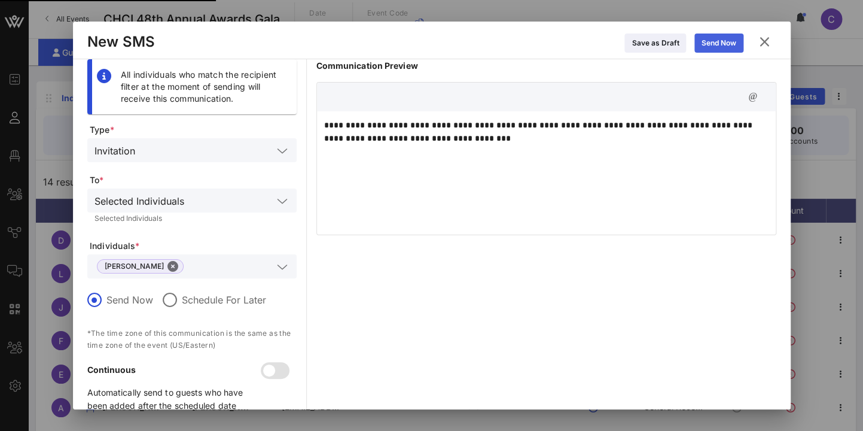
click at [710, 43] on div "Send Now" at bounding box center [719, 43] width 35 height 12
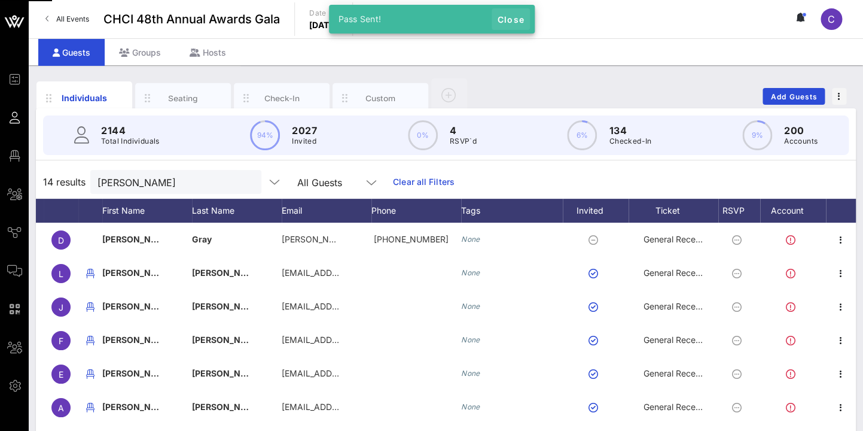
click at [519, 17] on span "Close" at bounding box center [511, 19] width 29 height 10
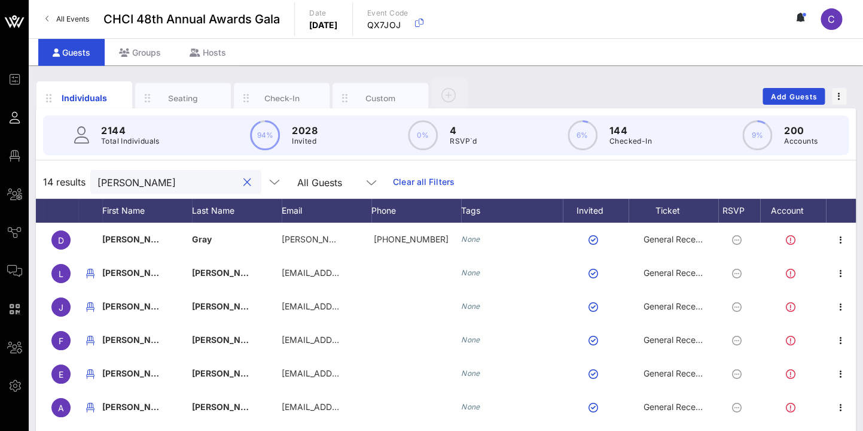
drag, startPoint x: 141, startPoint y: 180, endPoint x: 89, endPoint y: 179, distance: 52.0
click at [98, 179] on input "dana" at bounding box center [168, 182] width 140 height 16
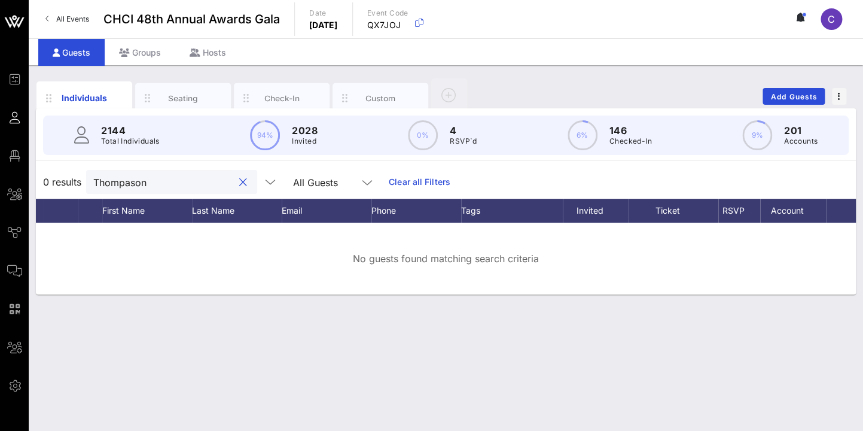
scroll to position [0, 0]
click at [133, 179] on input "Thompason" at bounding box center [163, 182] width 140 height 16
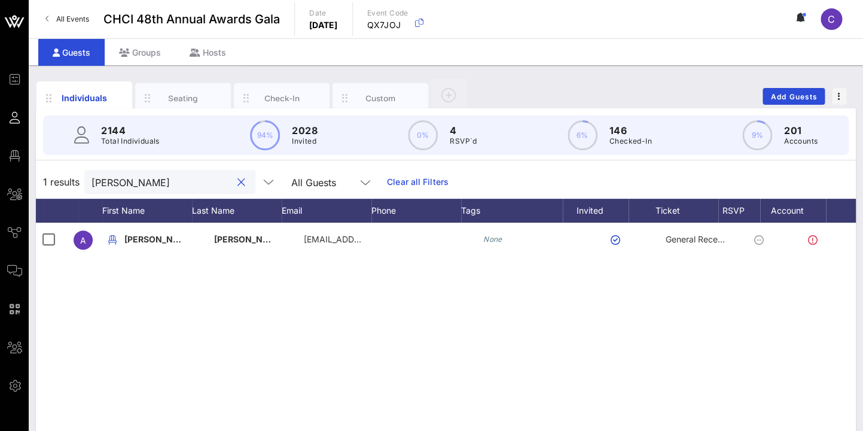
scroll to position [0, 22]
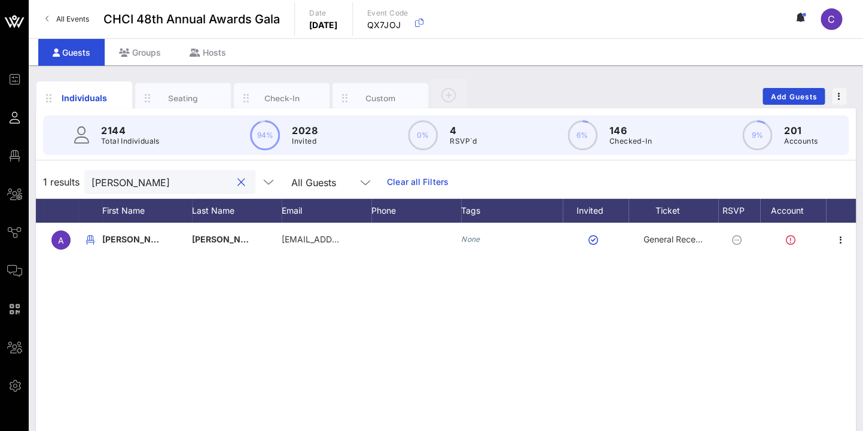
type input "Thompson"
drag, startPoint x: 200, startPoint y: 181, endPoint x: 77, endPoint y: 178, distance: 123.3
click at [92, 178] on input "Thompson" at bounding box center [162, 182] width 140 height 16
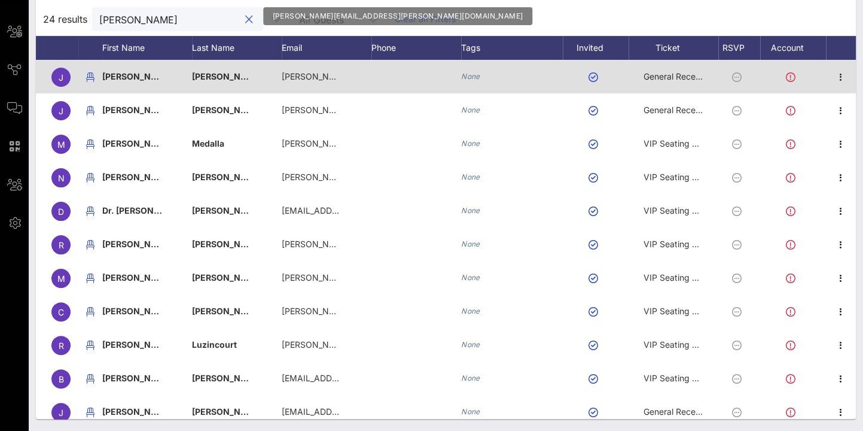
type input "jessica"
click at [838, 68] on div at bounding box center [841, 77] width 30 height 34
click at [841, 76] on icon "button" at bounding box center [841, 77] width 14 height 14
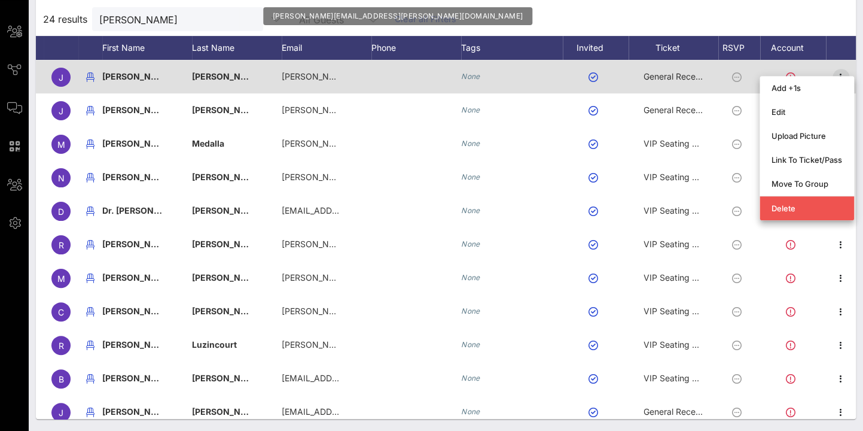
click at [841, 76] on div "Add +1s Edit Upload Picture Link To Ticket/Pass Move To Group Delete" at bounding box center [807, 148] width 95 height 144
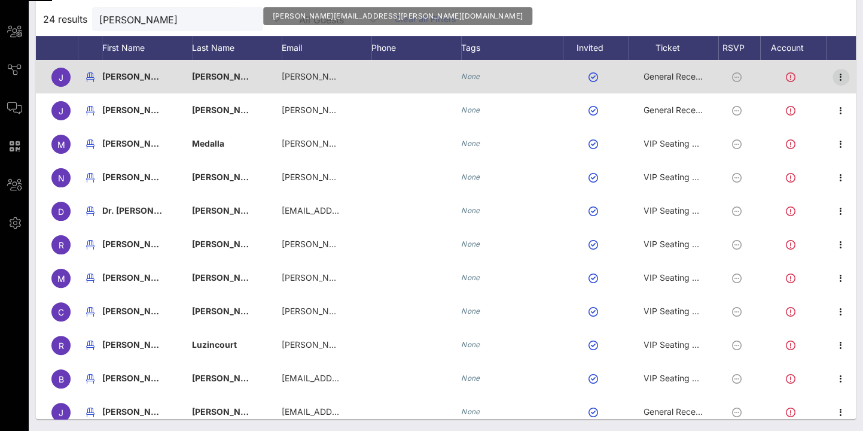
click at [838, 85] on button "button" at bounding box center [841, 77] width 17 height 17
click at [845, 80] on icon "button" at bounding box center [841, 77] width 14 height 14
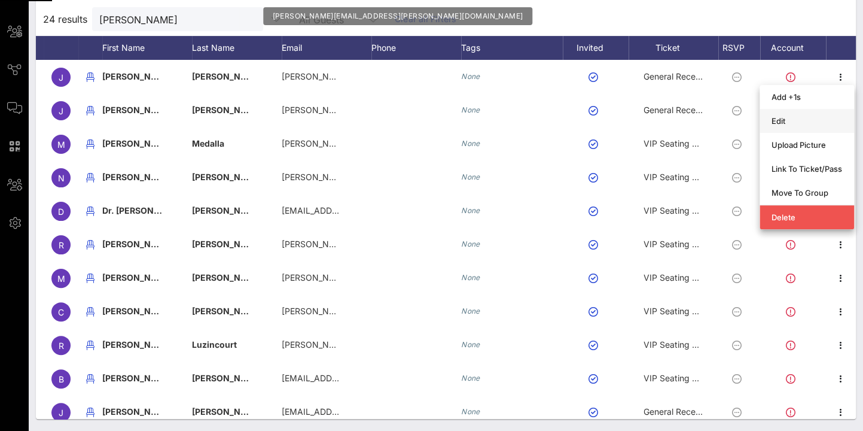
click at [806, 116] on div "Edit" at bounding box center [807, 121] width 71 height 10
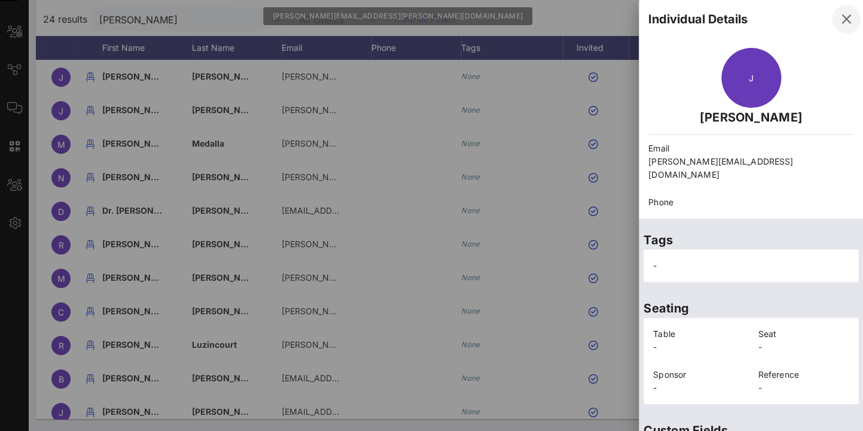
click at [848, 22] on icon "button" at bounding box center [846, 19] width 14 height 14
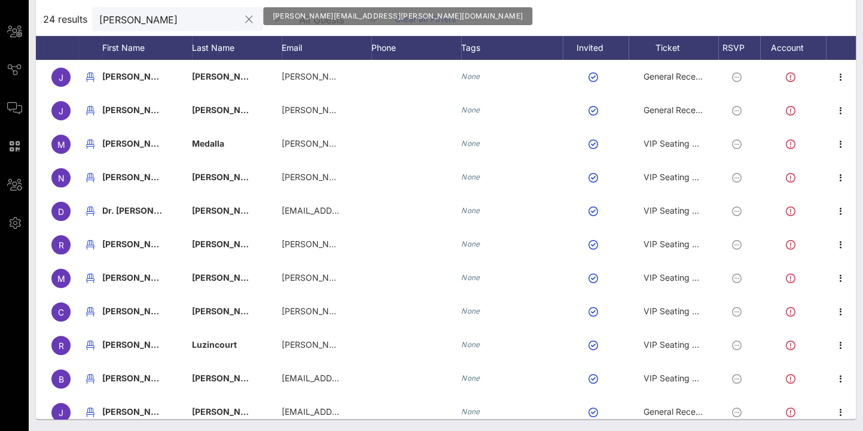
click at [145, 27] on input "jessica" at bounding box center [169, 19] width 140 height 16
drag, startPoint x: 145, startPoint y: 182, endPoint x: 77, endPoint y: 182, distance: 68.2
click at [99, 27] on input "jessica" at bounding box center [169, 19] width 140 height 16
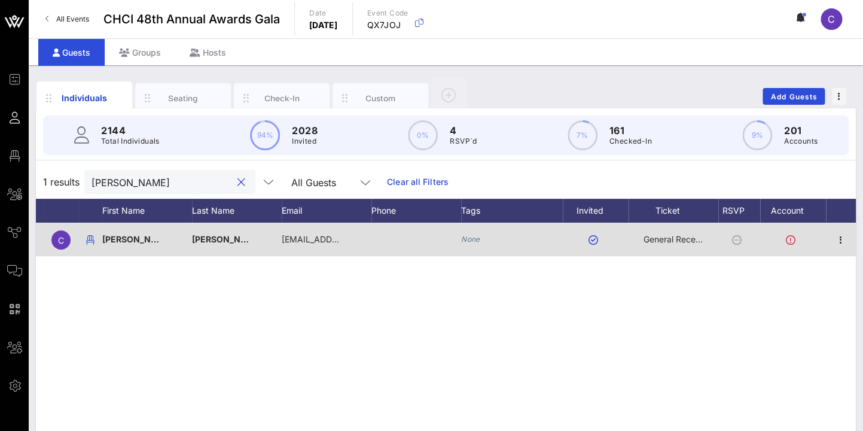
type input "Bolden"
click at [695, 243] on span "General Reception" at bounding box center [680, 239] width 72 height 10
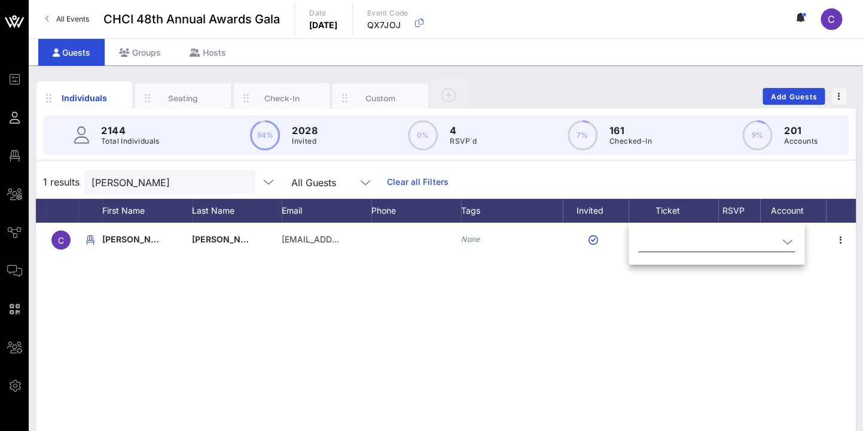
click at [782, 245] on icon at bounding box center [787, 242] width 11 height 14
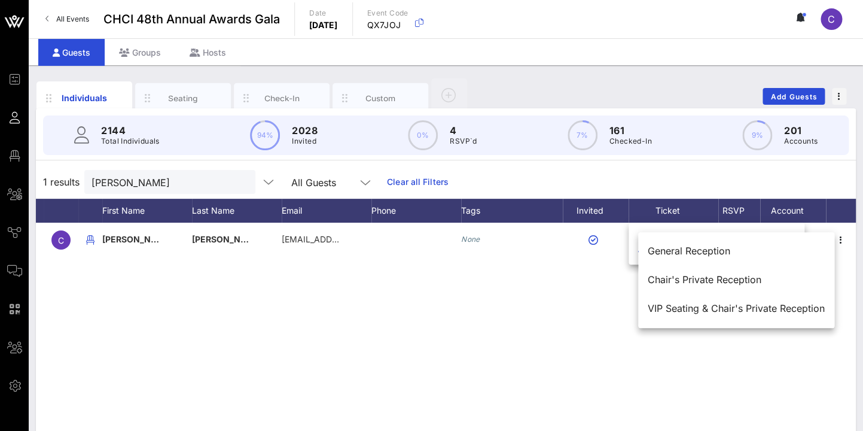
click at [726, 272] on div "Chair's Private Reception" at bounding box center [736, 280] width 177 height 26
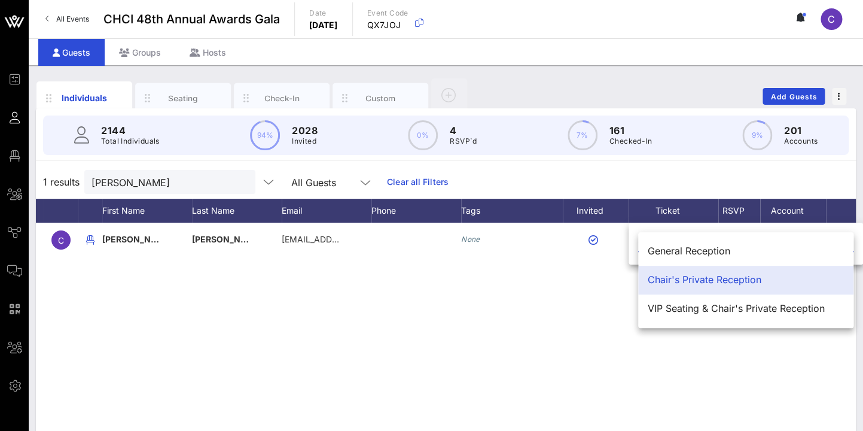
click at [823, 175] on div "1 results Bolden All Guests Clear all Filters" at bounding box center [446, 182] width 820 height 34
click at [748, 281] on div "Chair's Private Reception" at bounding box center [746, 279] width 196 height 11
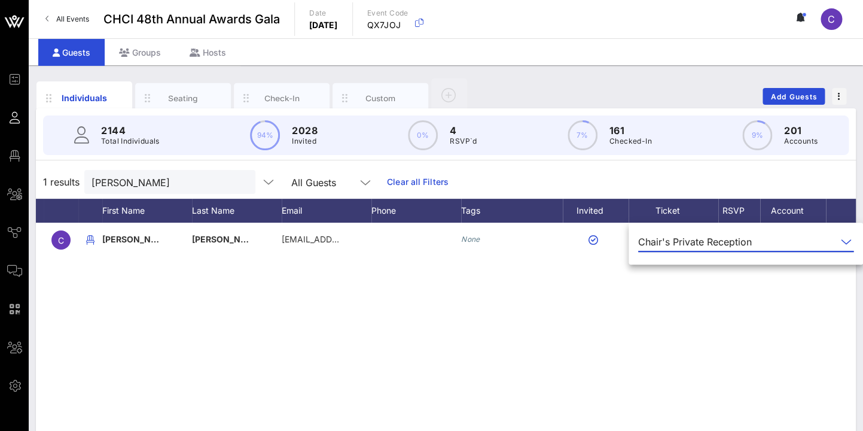
click at [573, 315] on div "C Charles Bolden cbolden@seia.org None General Reception" at bounding box center [446, 402] width 820 height 359
click at [772, 235] on input "text" at bounding box center [797, 241] width 80 height 19
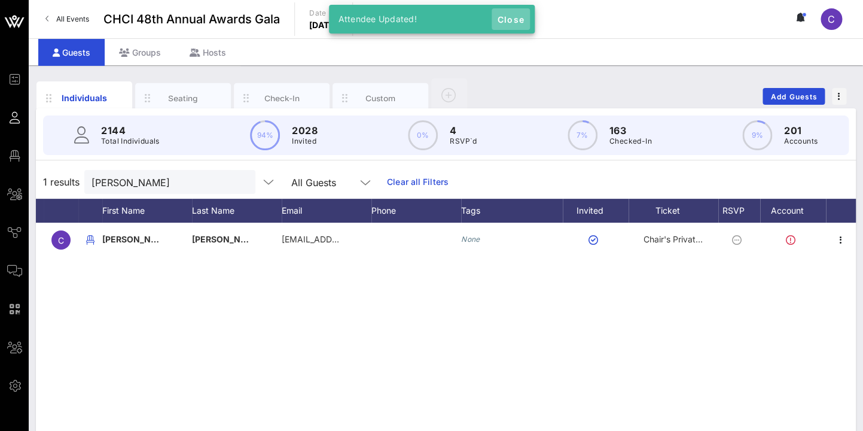
click at [517, 20] on span "Close" at bounding box center [511, 19] width 29 height 10
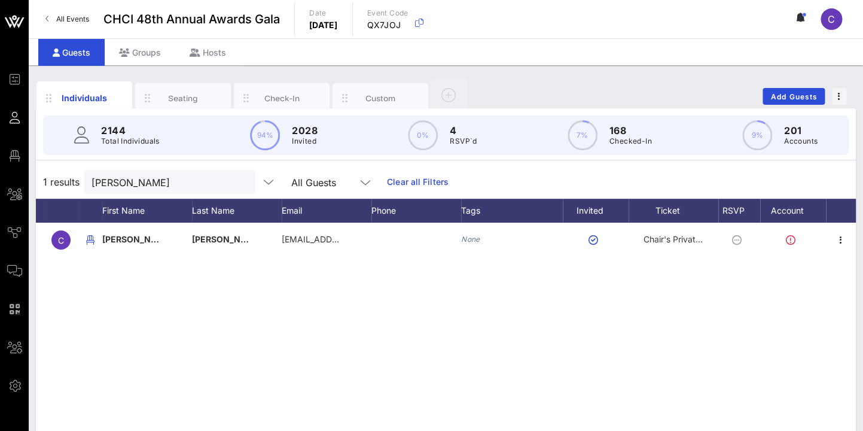
click at [772, 23] on div "All Events CHCI 48th Annual Awards Gala Date Thursday, Sep. 18, 2025 Event Code…" at bounding box center [446, 19] width 835 height 38
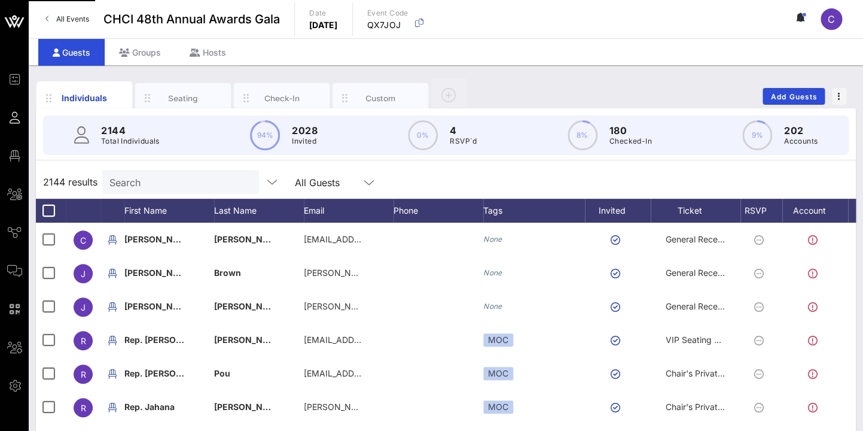
click at [611, 76] on div "Individuals Seating Check-In Custom Add Guests 2144 Total Individuals 94% 2028 …" at bounding box center [446, 329] width 835 height 528
click at [618, 174] on div "2144 results Search All Guests" at bounding box center [446, 182] width 820 height 34
click at [692, 25] on div "All Events CHCI 48th Annual Awards Gala Date Thursday, Sep. 18, 2025 Event Code…" at bounding box center [446, 19] width 835 height 38
click at [149, 176] on input "Search" at bounding box center [179, 182] width 140 height 16
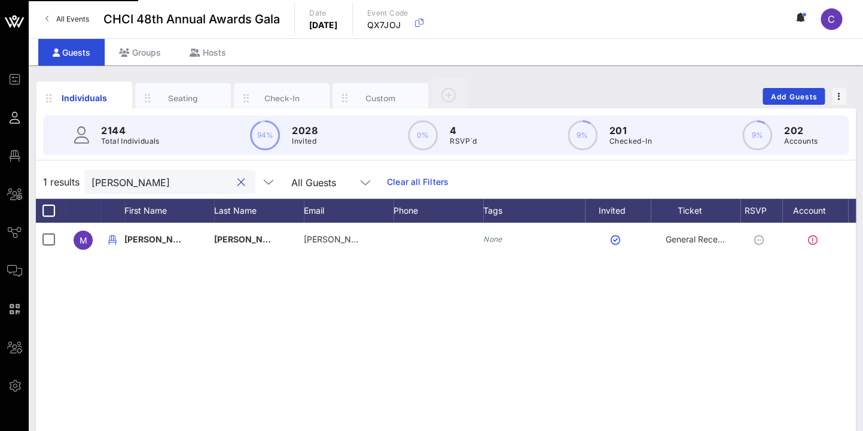
click at [106, 182] on input "NEwman" at bounding box center [162, 182] width 140 height 16
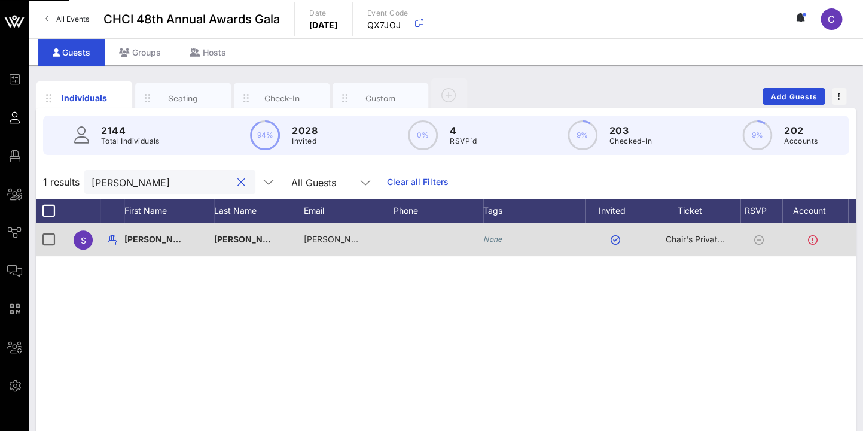
type input "Neuman"
click at [809, 238] on icon at bounding box center [813, 240] width 10 height 10
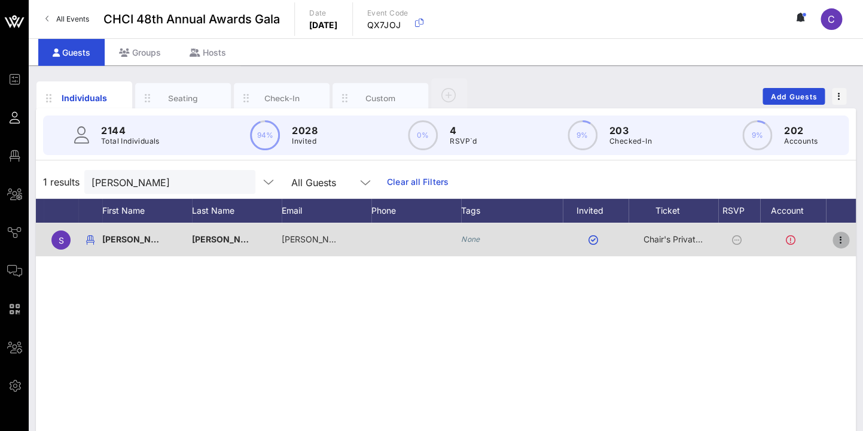
click at [842, 240] on icon "button" at bounding box center [841, 240] width 14 height 14
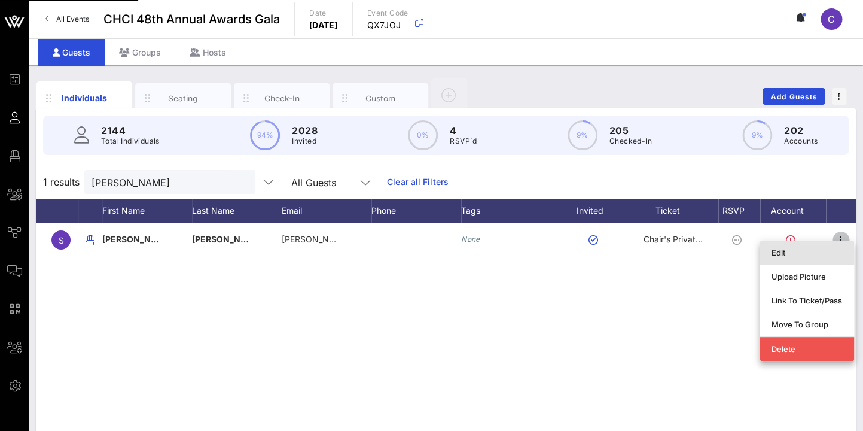
click at [778, 251] on div "Edit" at bounding box center [807, 253] width 71 height 10
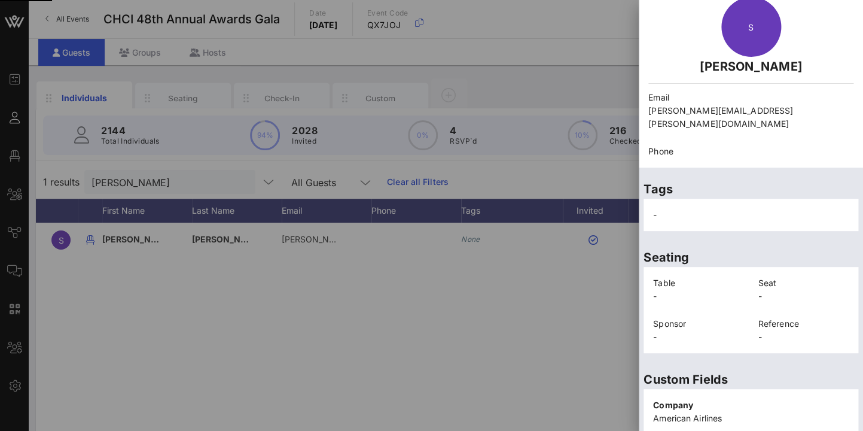
scroll to position [0, 0]
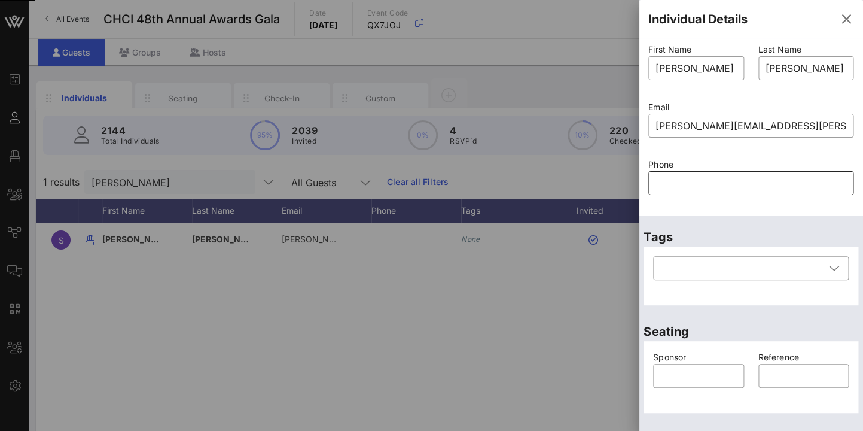
click at [670, 182] on input "text" at bounding box center [751, 182] width 191 height 19
paste input "202-486-3404"
type input "202-486-3404"
paste input "text"
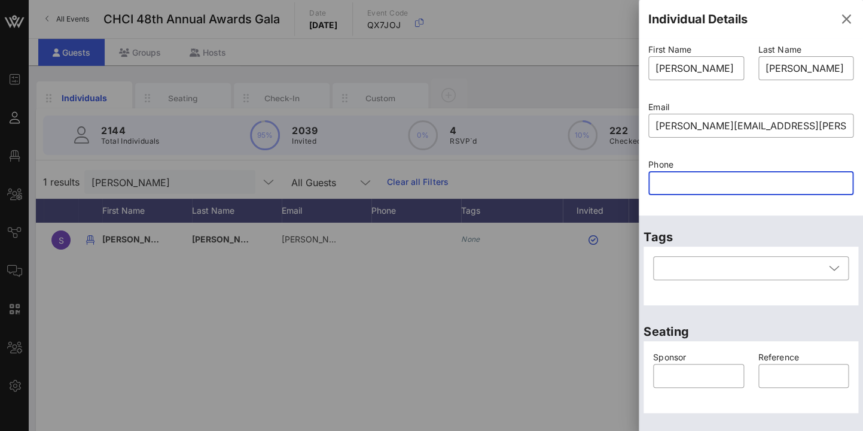
paste input "202-486-3404"
type input "202-486-3404"
click at [857, 162] on div "Phone ​ 202-486-3404" at bounding box center [751, 184] width 220 height 57
click at [858, 173] on div "Phone ​" at bounding box center [751, 184] width 220 height 57
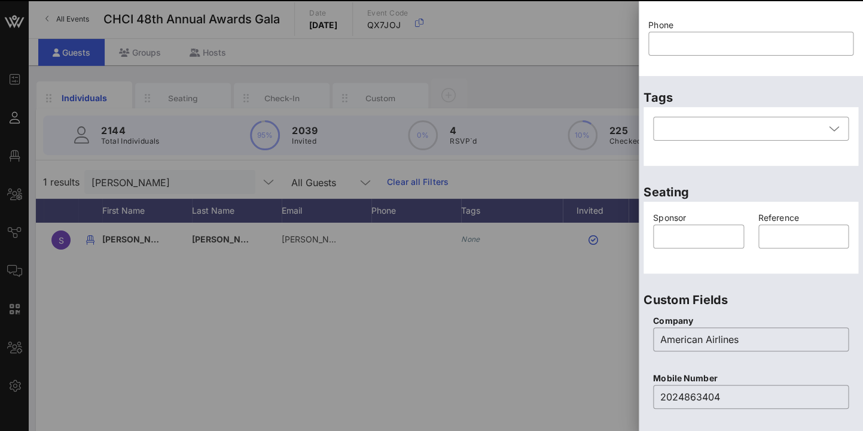
scroll to position [132, 0]
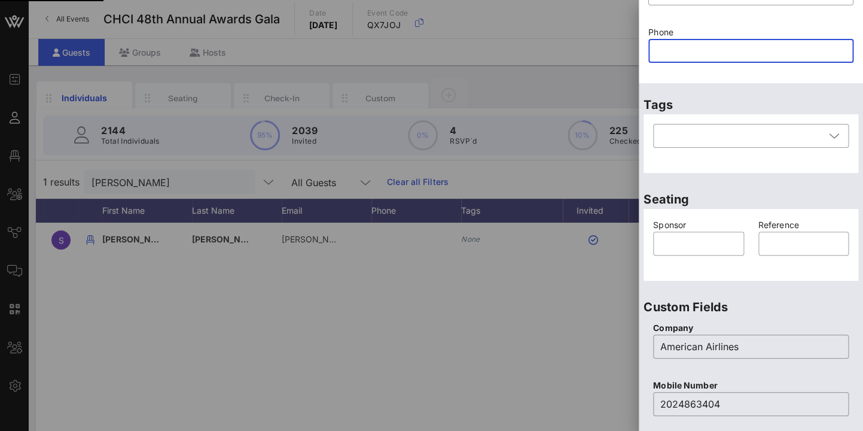
click at [677, 54] on input "text" at bounding box center [751, 50] width 191 height 19
paste input "202-486-3404"
type input "202-486-3404"
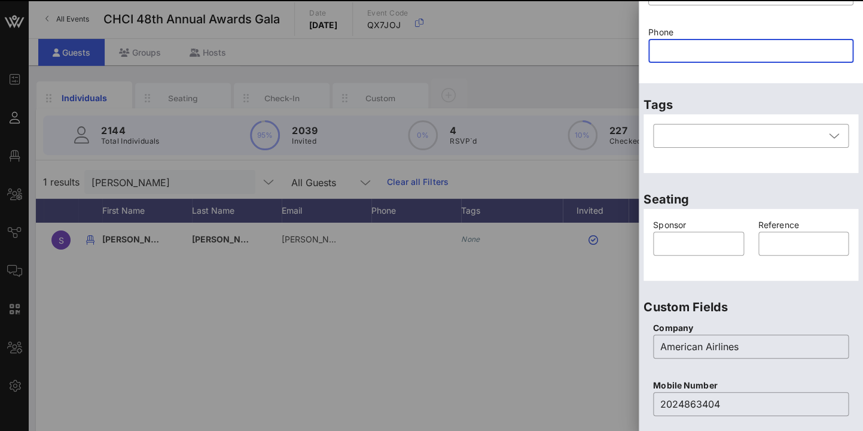
paste input "202-486-3404"
type input "202-486-3404"
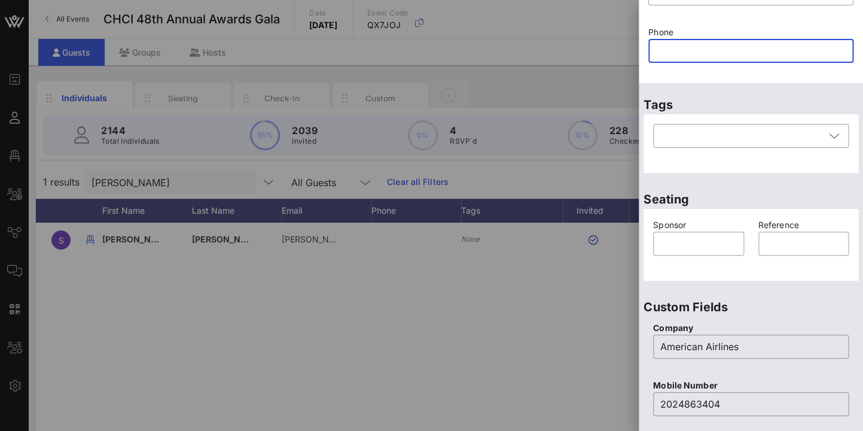
paste input "202-486-3404"
type input "202-486-3404"
click at [857, 144] on div "​" at bounding box center [751, 143] width 215 height 59
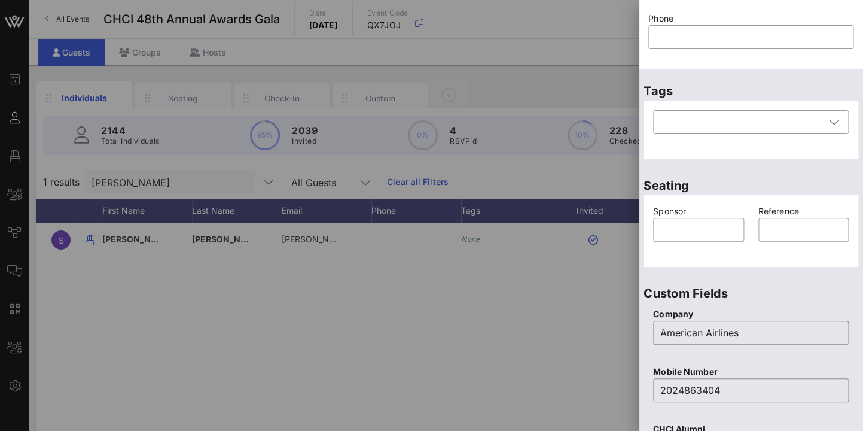
scroll to position [135, 0]
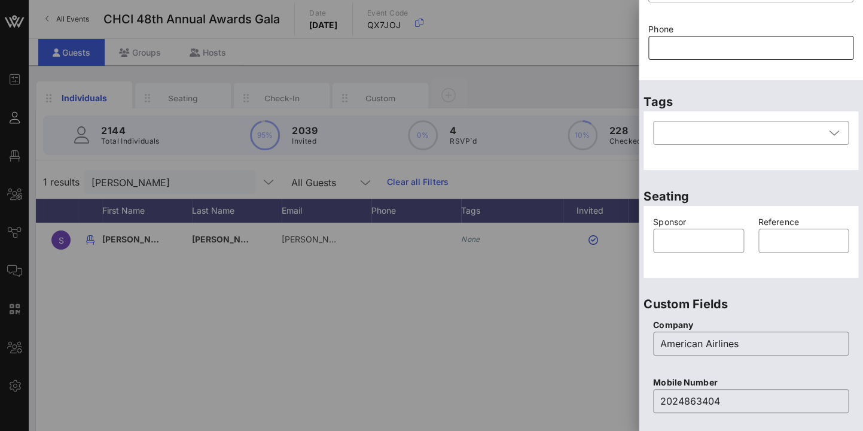
click at [666, 42] on input "text" at bounding box center [751, 47] width 191 height 19
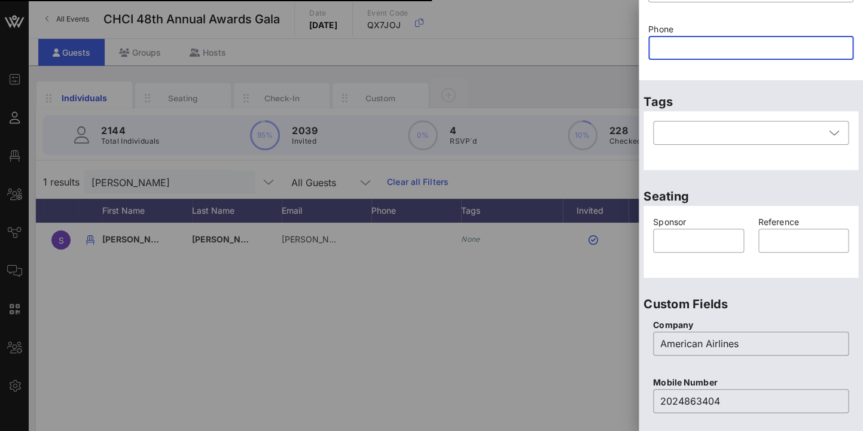
paste input "202-486-3404"
type input "202-486-3404"
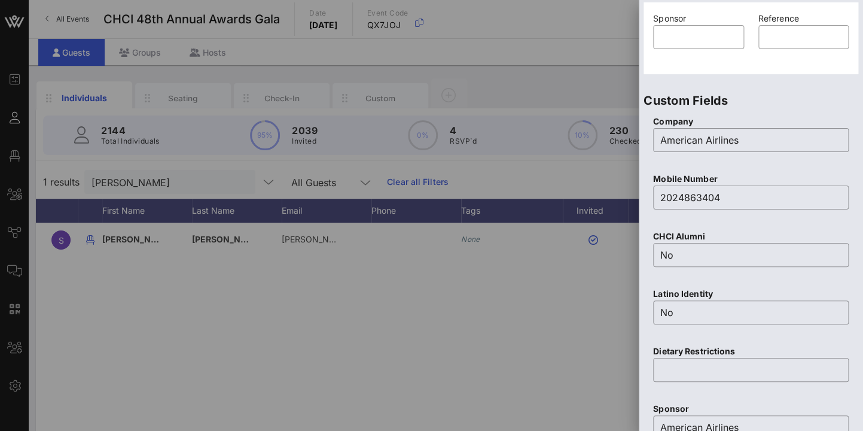
scroll to position [0, 0]
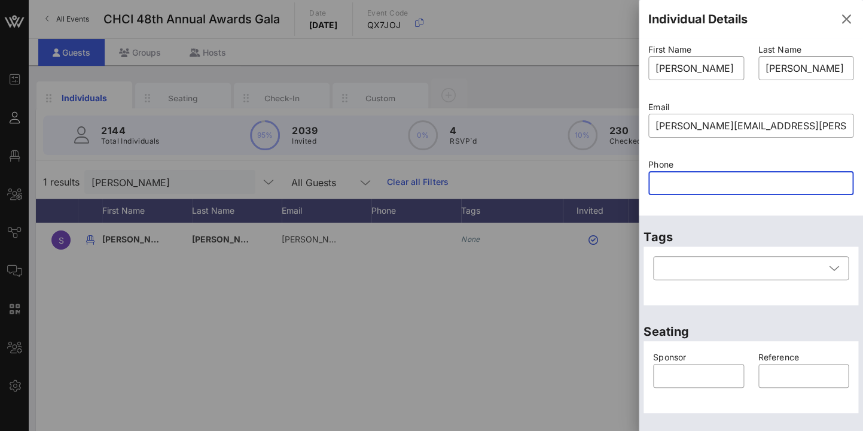
paste input "202-486-3404"
type input "202-486-3404"
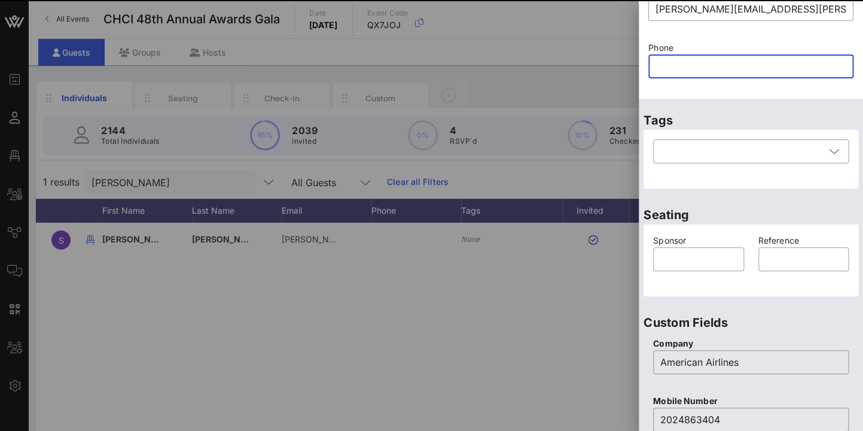
scroll to position [142, 0]
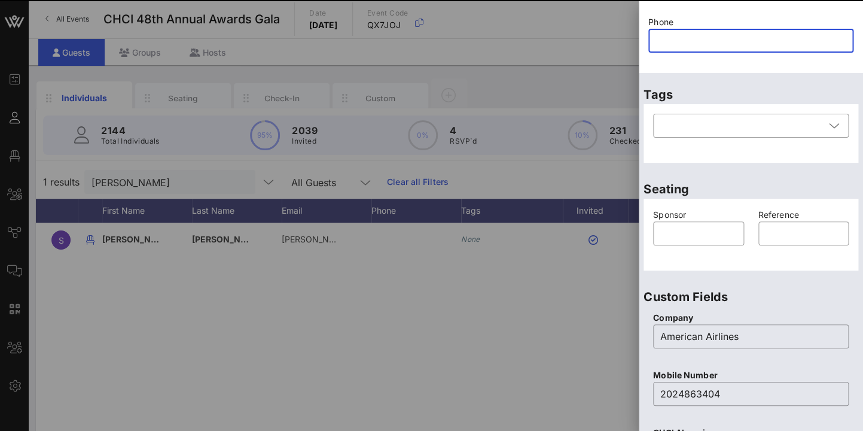
paste input "202-486-3404"
type input "202-486-3404"
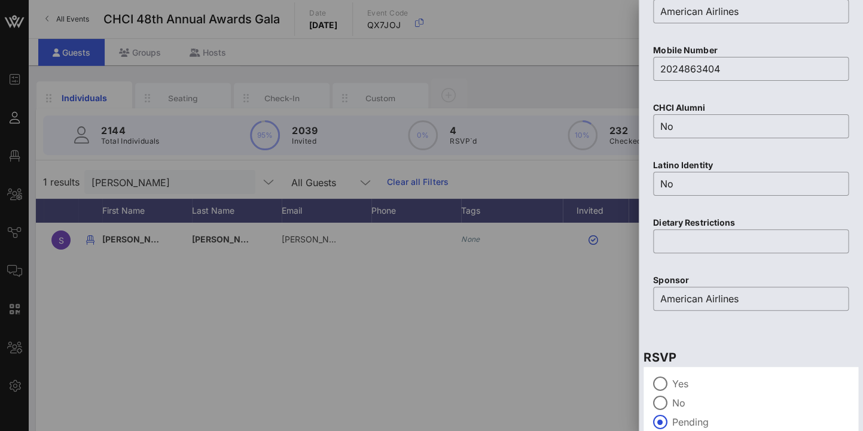
scroll to position [526, 0]
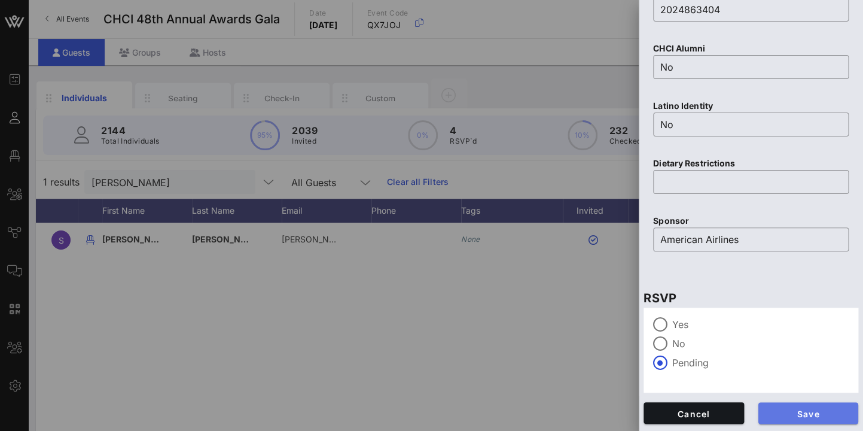
click at [824, 409] on span "Save" at bounding box center [808, 413] width 81 height 10
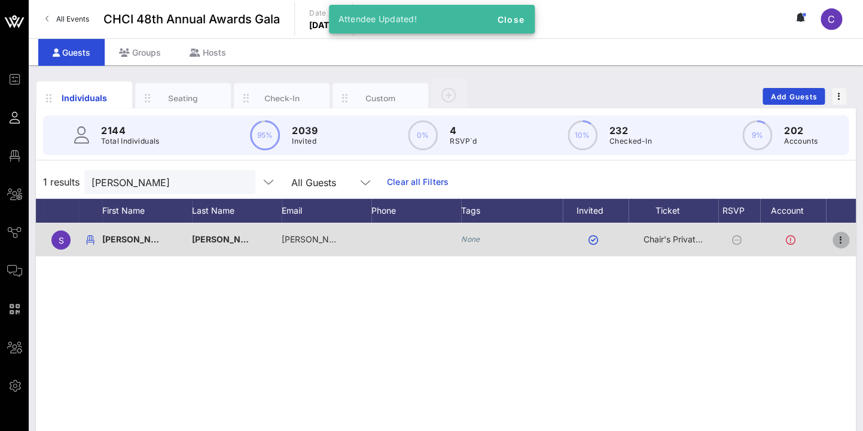
click at [843, 240] on icon "button" at bounding box center [841, 240] width 14 height 14
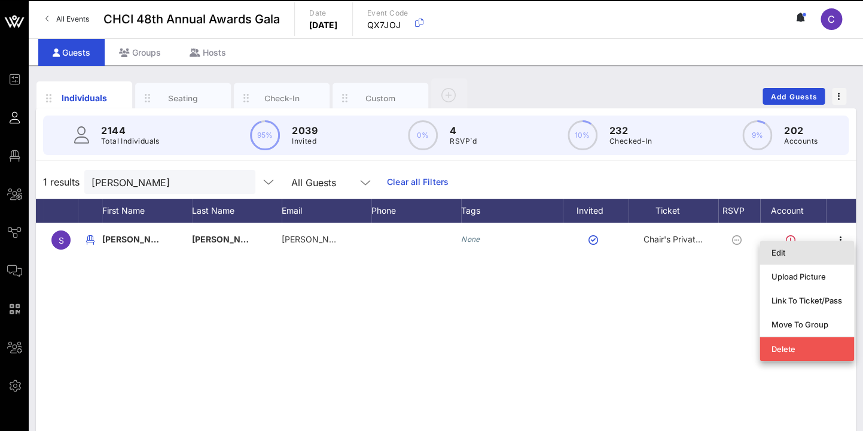
click at [787, 254] on div "Edit" at bounding box center [807, 253] width 71 height 10
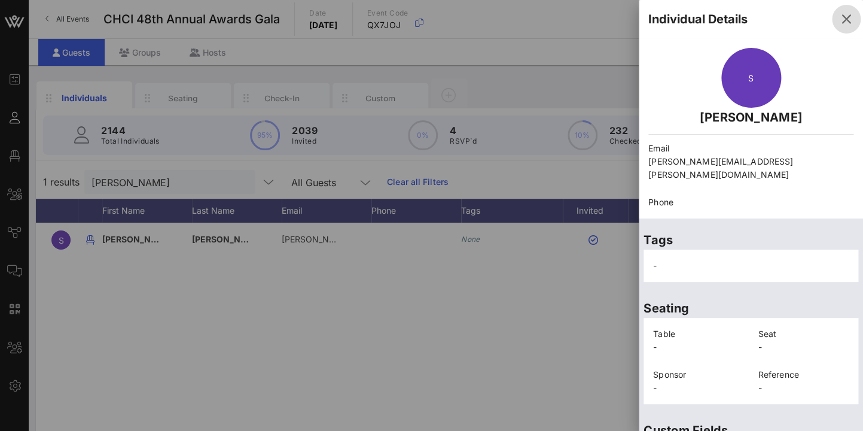
click at [852, 17] on icon "button" at bounding box center [846, 19] width 14 height 14
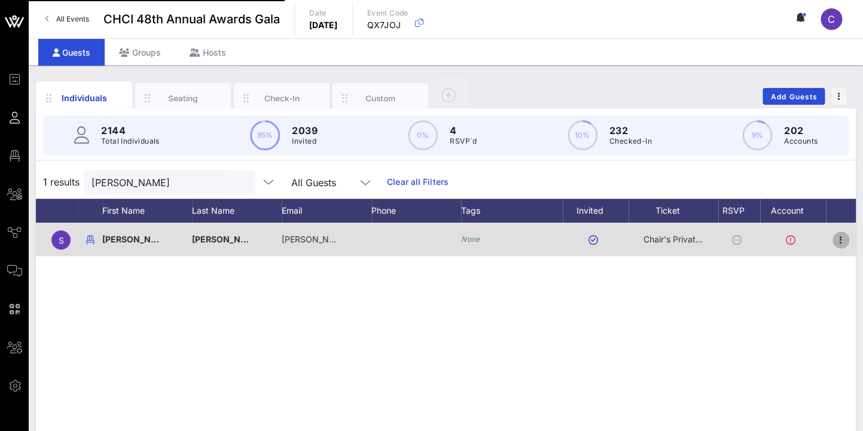
click at [841, 238] on icon "button" at bounding box center [841, 240] width 14 height 14
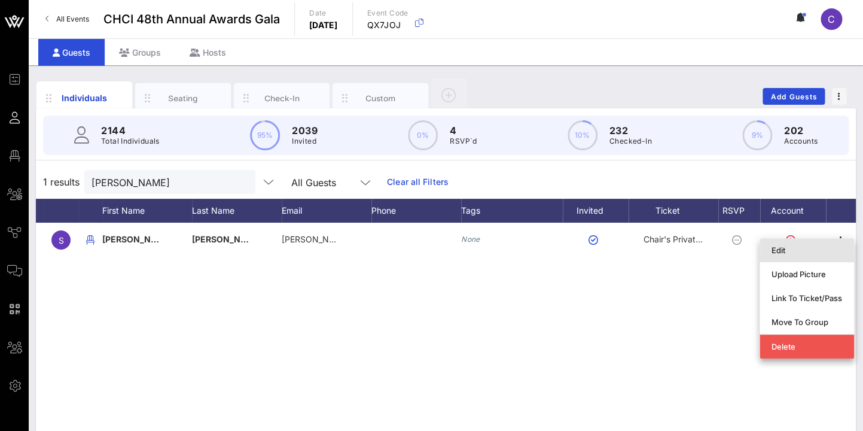
click at [779, 244] on div "Edit" at bounding box center [807, 249] width 71 height 19
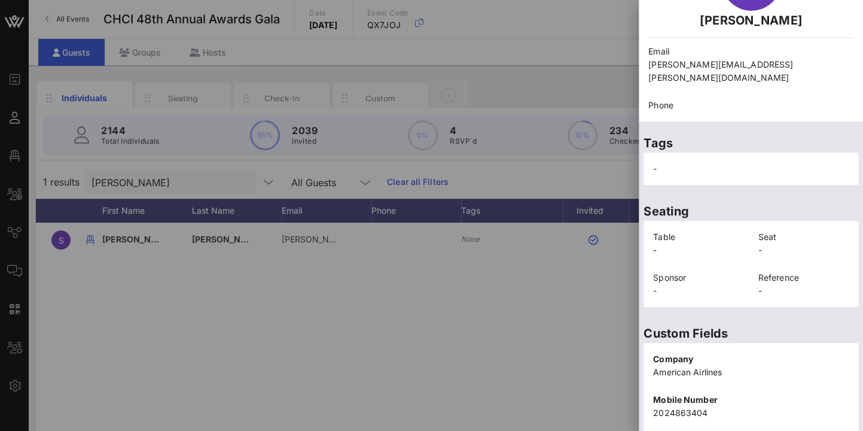
scroll to position [283, 0]
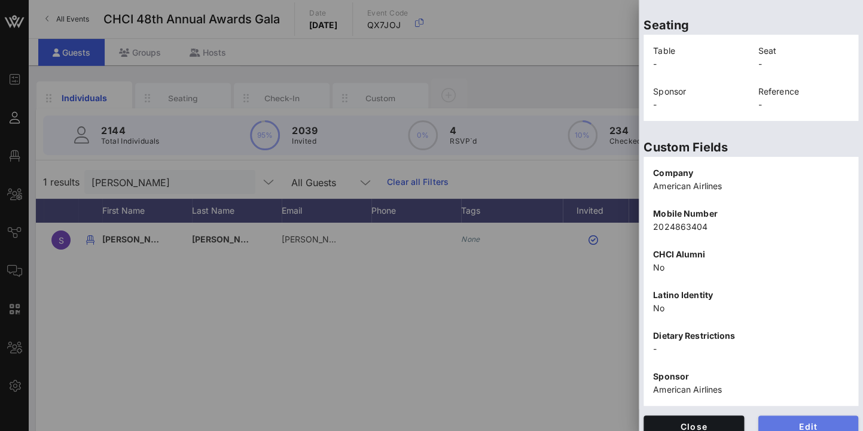
click at [812, 415] on button "Edit" at bounding box center [809, 426] width 101 height 22
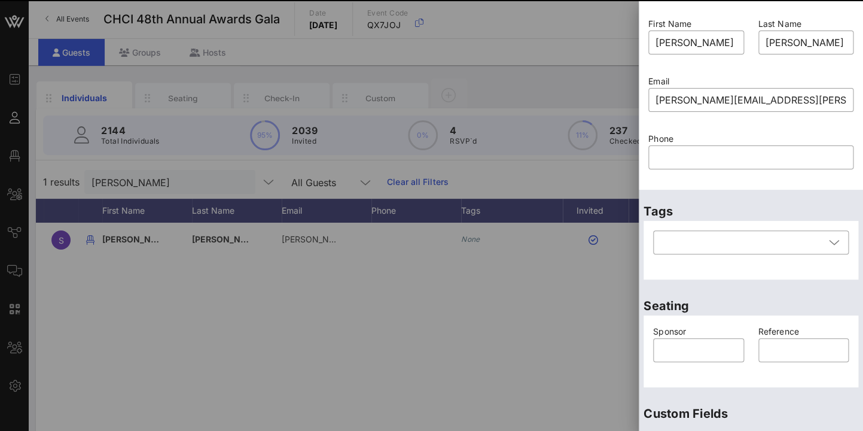
scroll to position [449, 0]
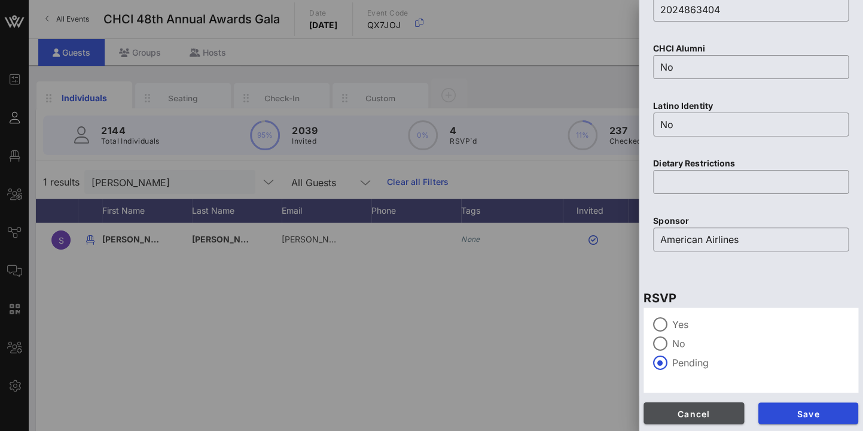
click at [711, 409] on span "Cancel" at bounding box center [693, 413] width 81 height 10
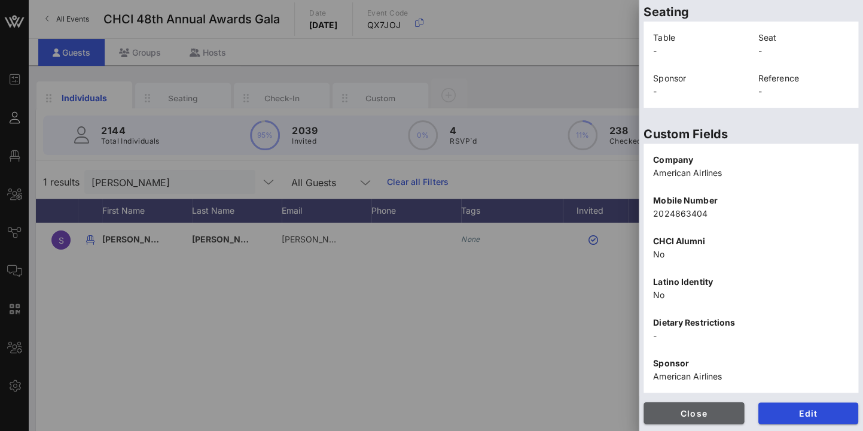
scroll to position [283, 0]
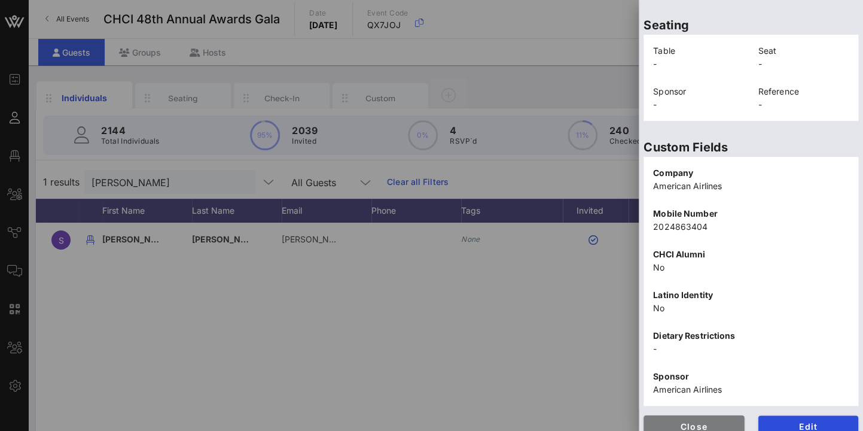
click at [680, 415] on button "Close" at bounding box center [694, 426] width 101 height 22
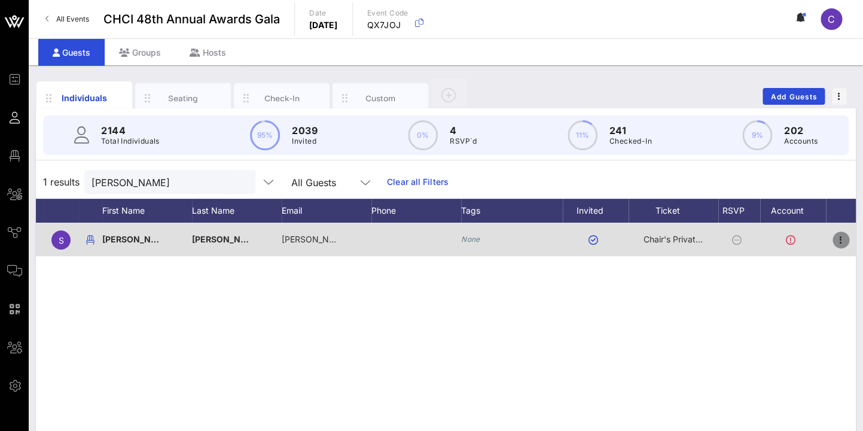
click at [841, 239] on icon "button" at bounding box center [841, 240] width 14 height 14
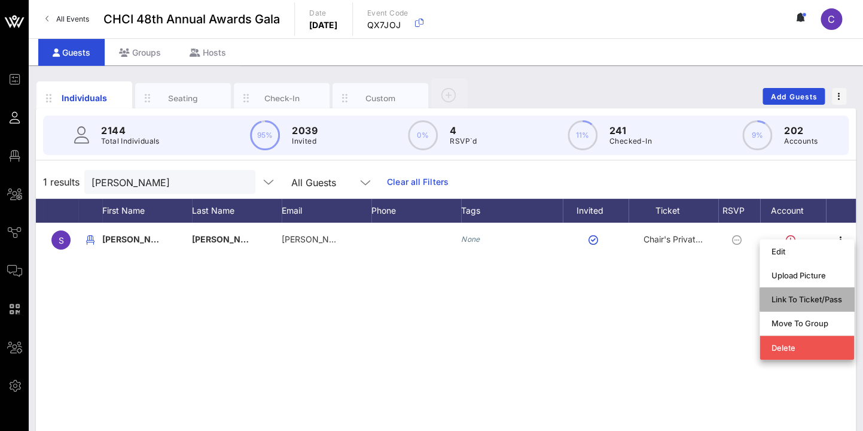
click at [812, 298] on div "Link To Ticket/Pass" at bounding box center [807, 299] width 71 height 10
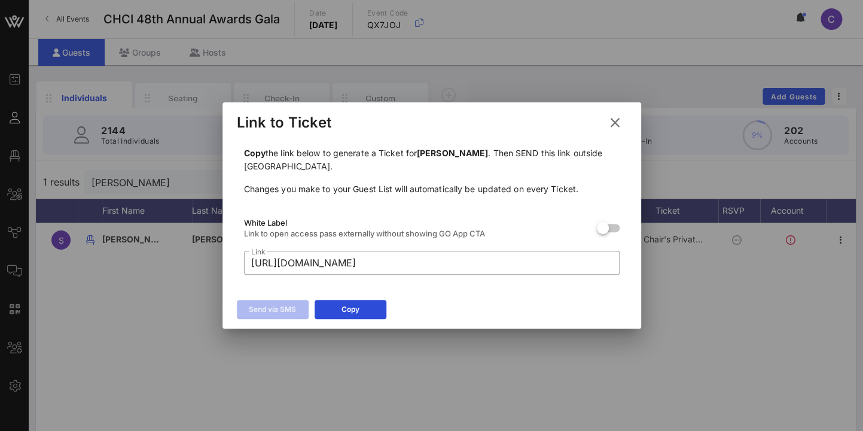
click at [613, 117] on icon at bounding box center [614, 123] width 21 height 22
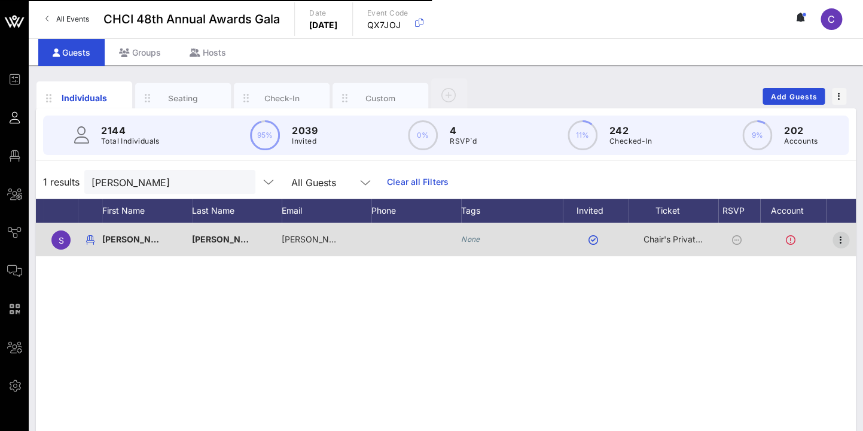
click at [841, 242] on icon "button" at bounding box center [841, 240] width 14 height 14
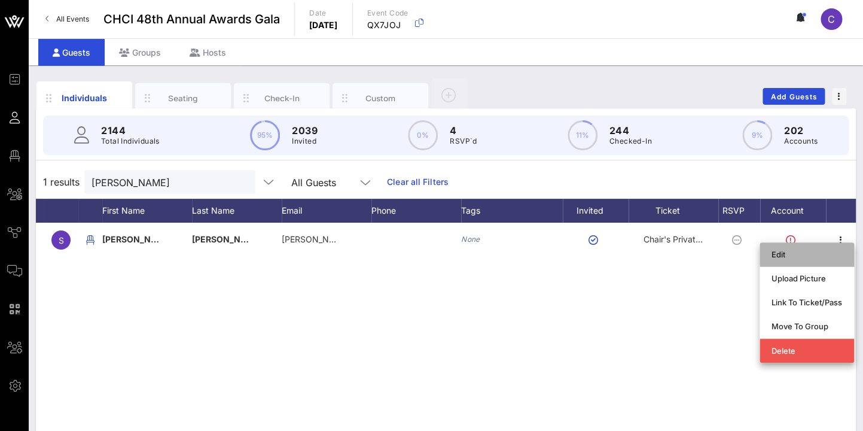
click at [787, 249] on div "Edit" at bounding box center [807, 254] width 71 height 10
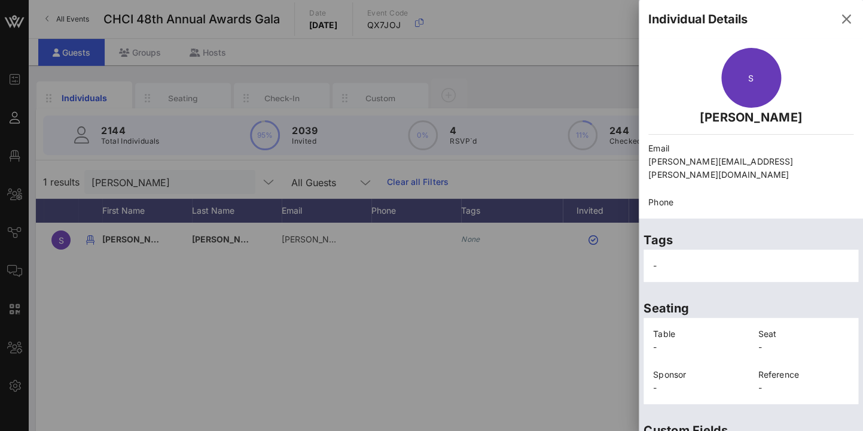
click at [843, 102] on div "S Stephen Neuman" at bounding box center [751, 87] width 220 height 93
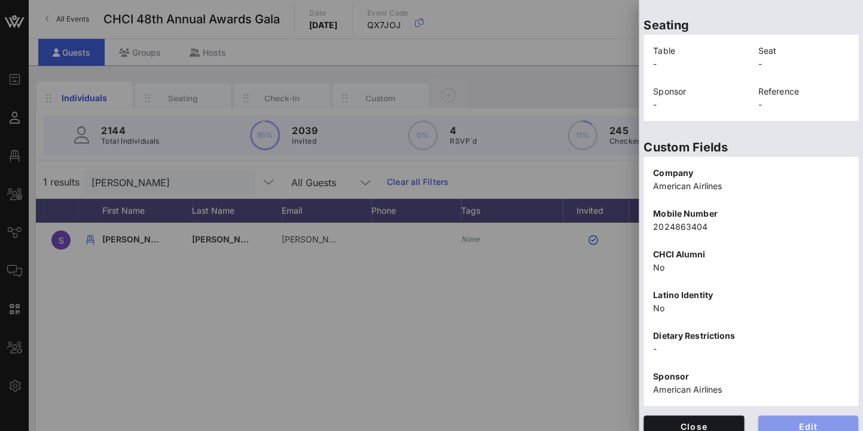
click at [818, 421] on span "Edit" at bounding box center [808, 426] width 81 height 10
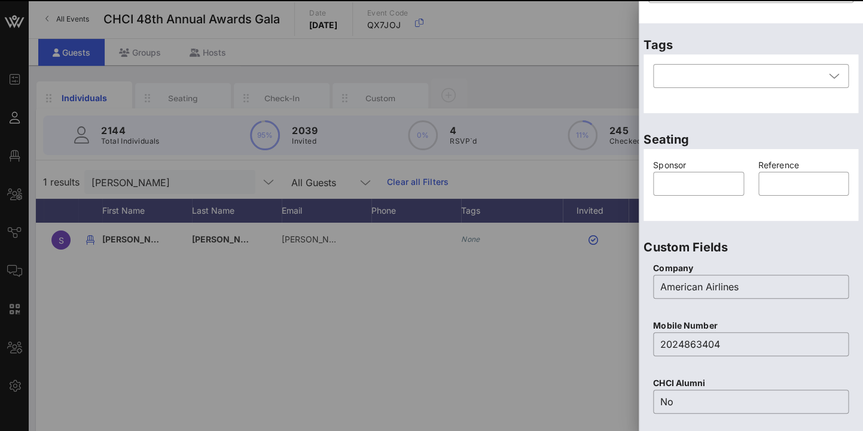
scroll to position [63, 0]
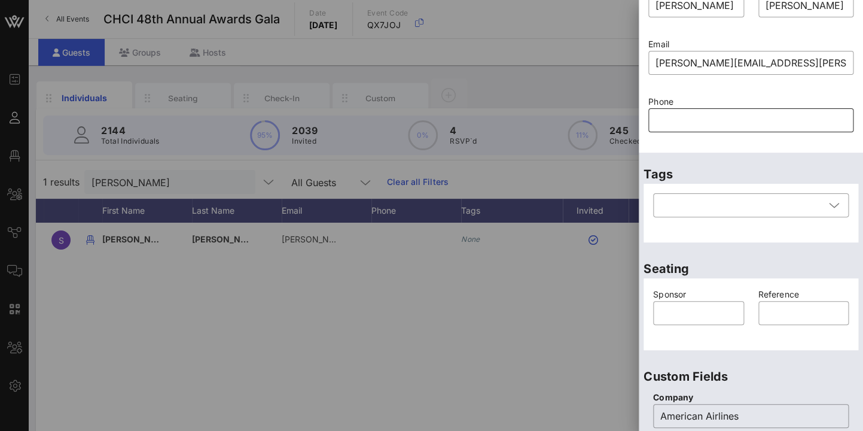
click at [683, 117] on input "text" at bounding box center [751, 120] width 191 height 19
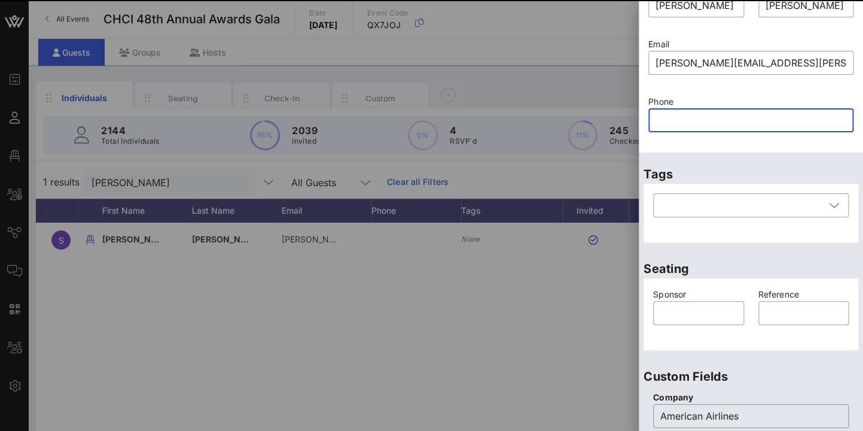
paste input "202-486-3404"
type input "202-486-3404"
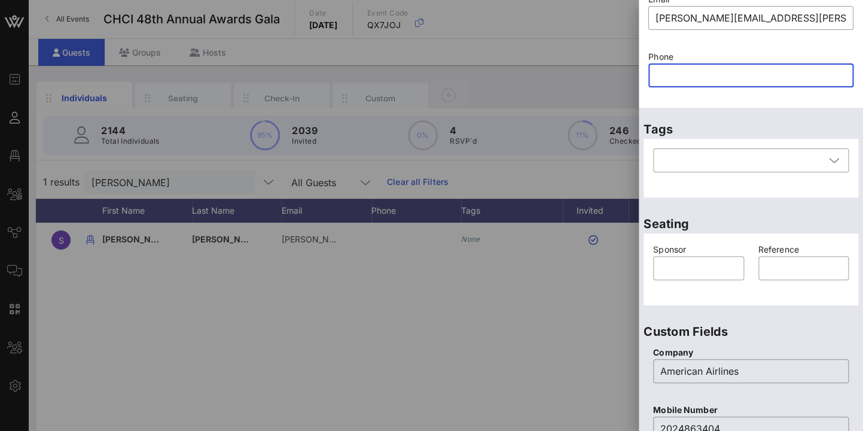
scroll to position [112, 0]
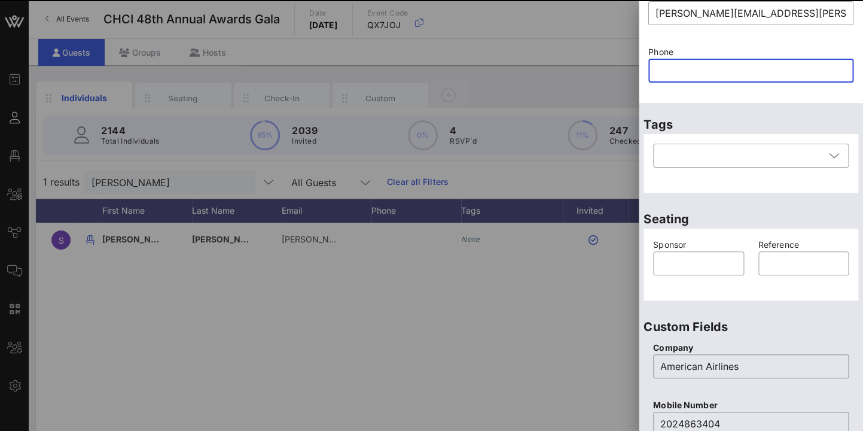
paste input "202-486-3404"
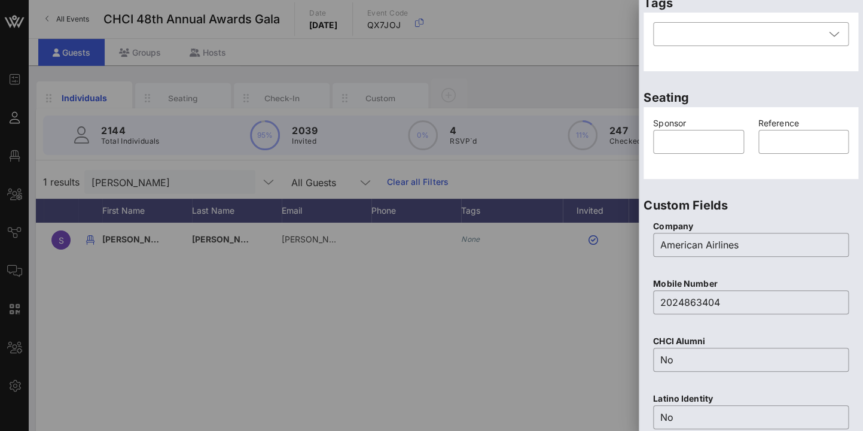
scroll to position [526, 0]
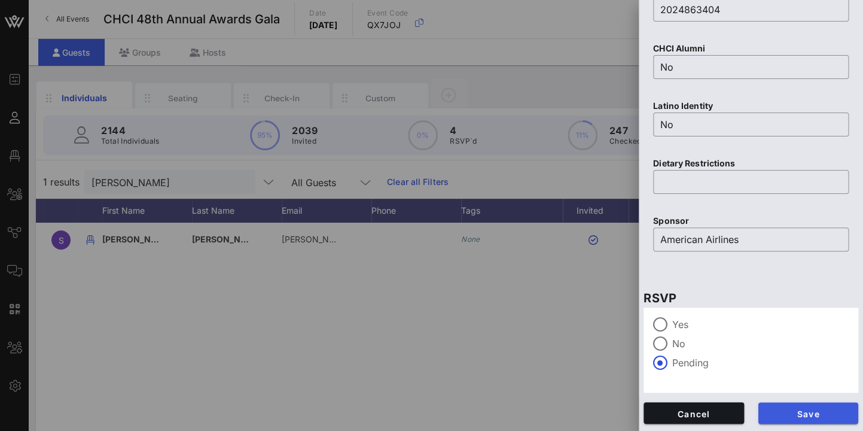
type input "202-486-3404"
click at [851, 409] on button "Save" at bounding box center [809, 413] width 101 height 22
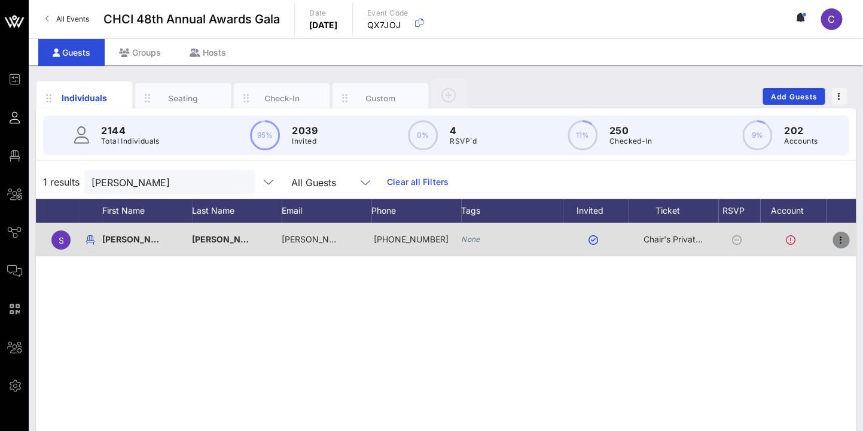
click at [840, 235] on icon "button" at bounding box center [841, 240] width 14 height 14
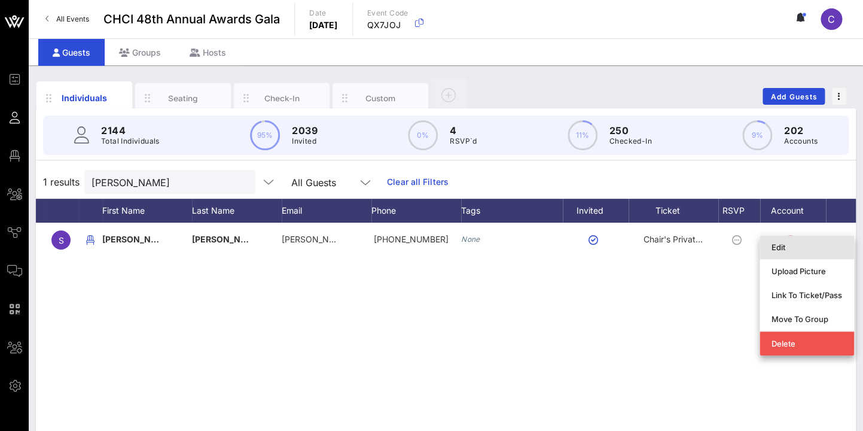
click at [784, 249] on div "Edit" at bounding box center [807, 247] width 71 height 10
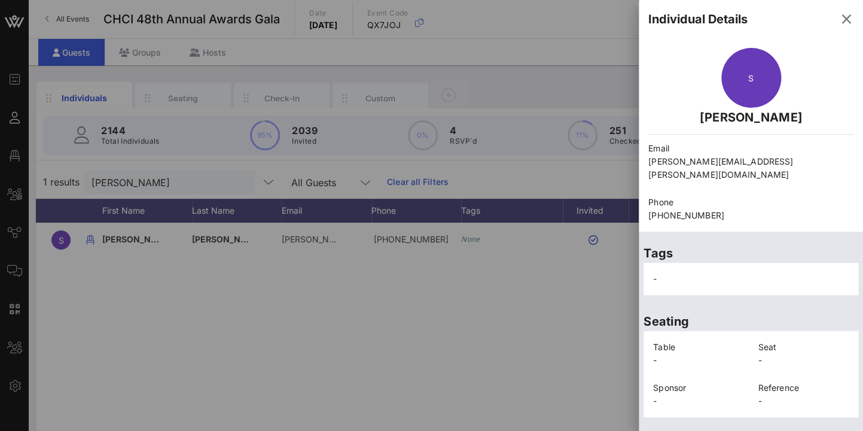
click at [604, 326] on div at bounding box center [431, 215] width 863 height 431
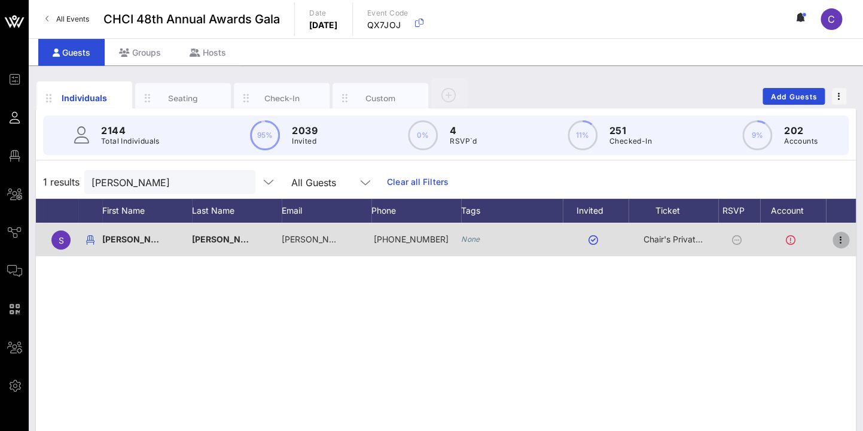
click at [842, 240] on icon "button" at bounding box center [841, 240] width 14 height 14
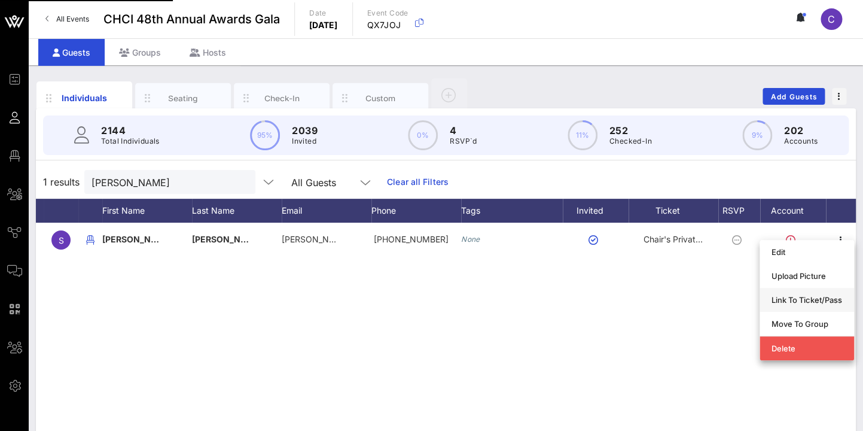
click at [841, 240] on icon "button" at bounding box center [841, 240] width 14 height 14
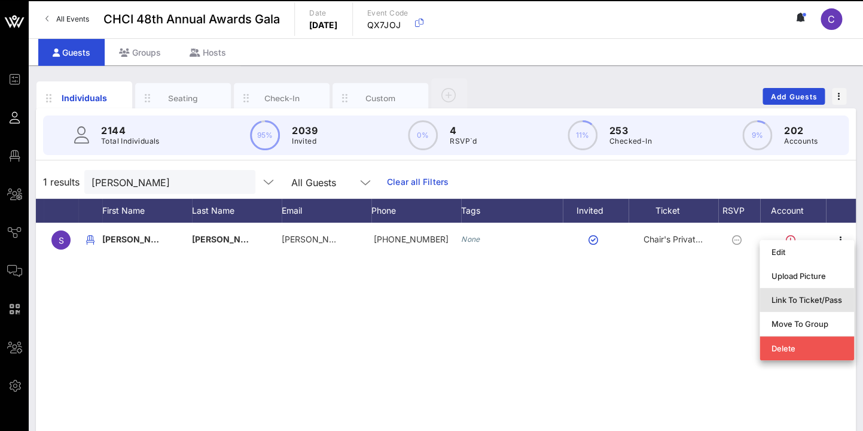
click at [818, 296] on div "Link To Ticket/Pass" at bounding box center [807, 300] width 71 height 10
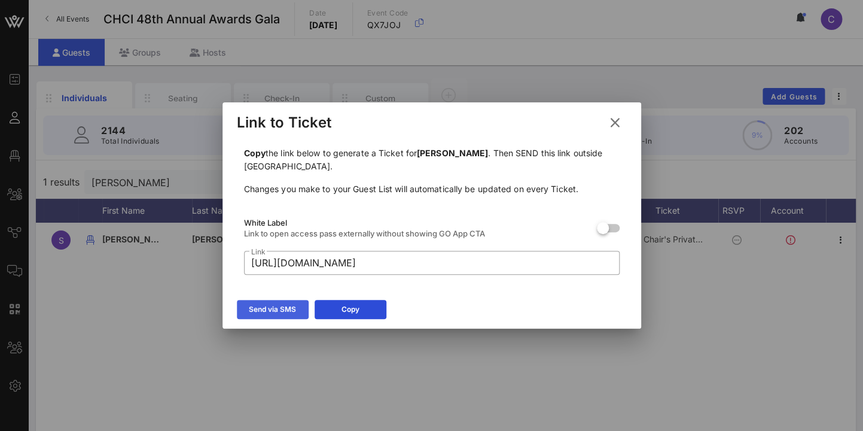
click at [285, 309] on div "Send via SMS" at bounding box center [272, 309] width 47 height 12
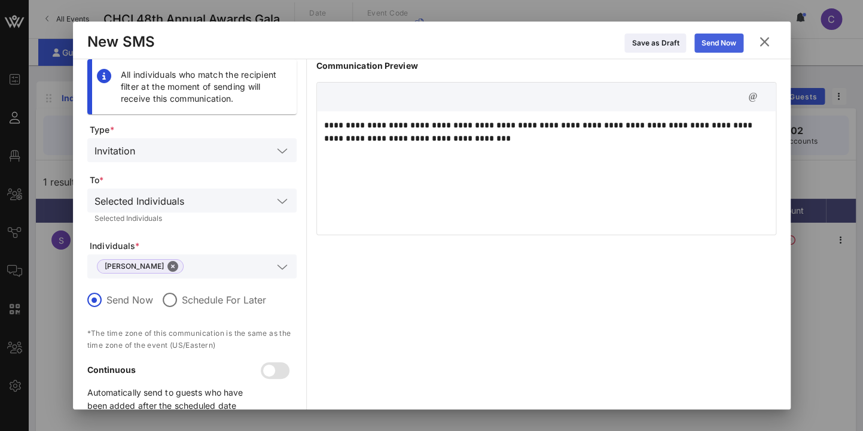
click at [727, 37] on div "Send Now" at bounding box center [719, 43] width 35 height 12
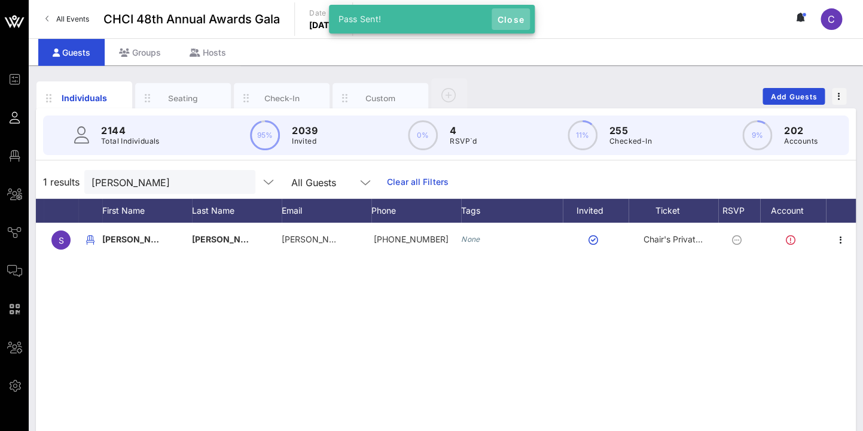
click at [508, 21] on span "Close" at bounding box center [511, 19] width 29 height 10
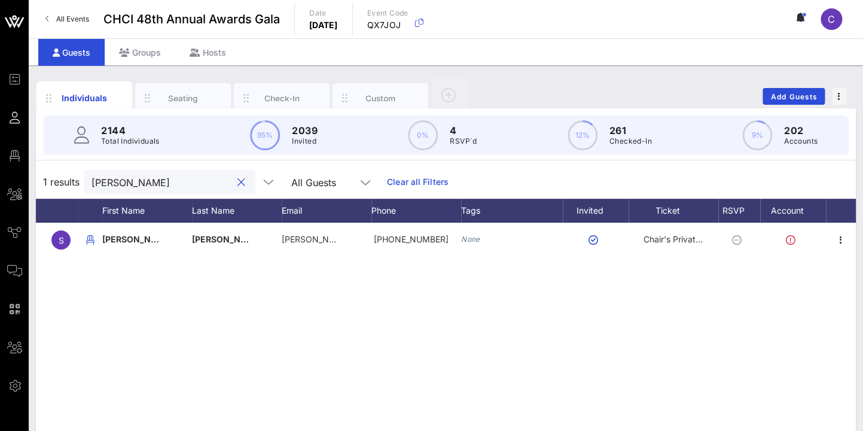
drag, startPoint x: 154, startPoint y: 181, endPoint x: 73, endPoint y: 178, distance: 80.8
click at [92, 178] on input "Neuman" at bounding box center [162, 182] width 140 height 16
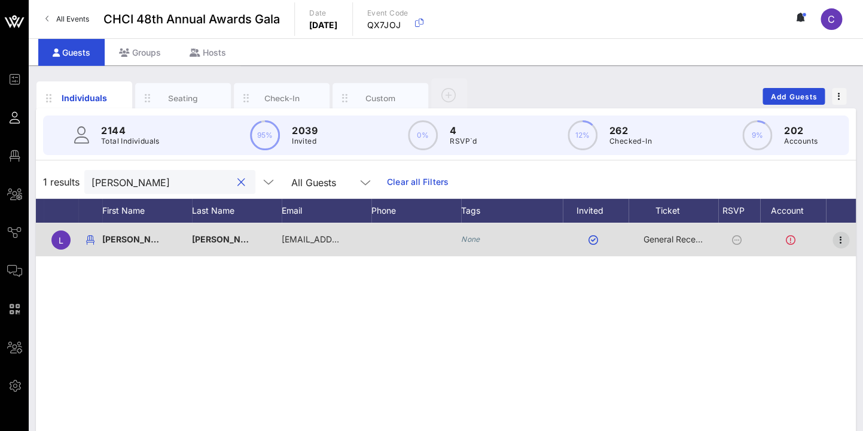
type input "Lorna"
click at [842, 238] on icon "button" at bounding box center [841, 240] width 14 height 14
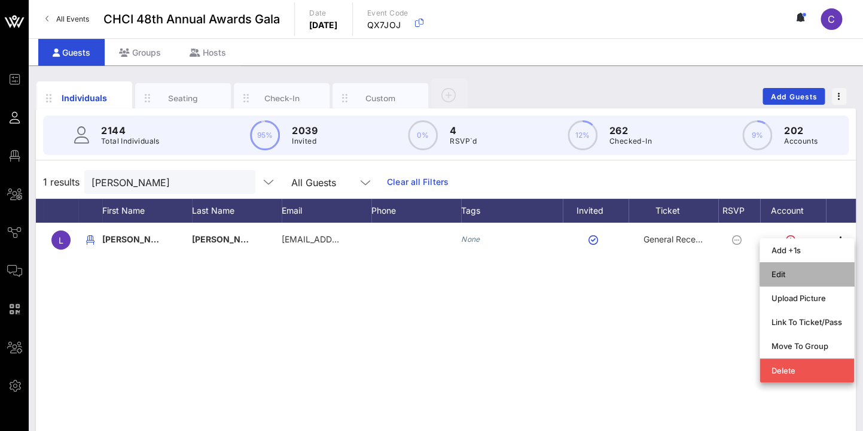
click at [779, 272] on div "Edit" at bounding box center [807, 274] width 71 height 10
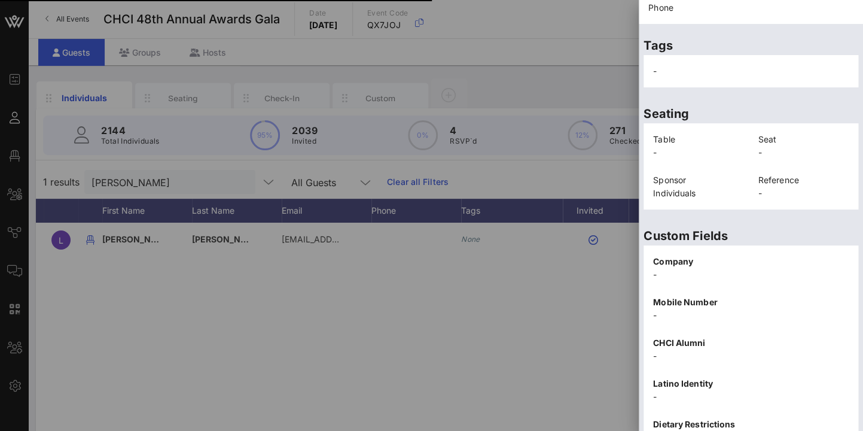
scroll to position [283, 0]
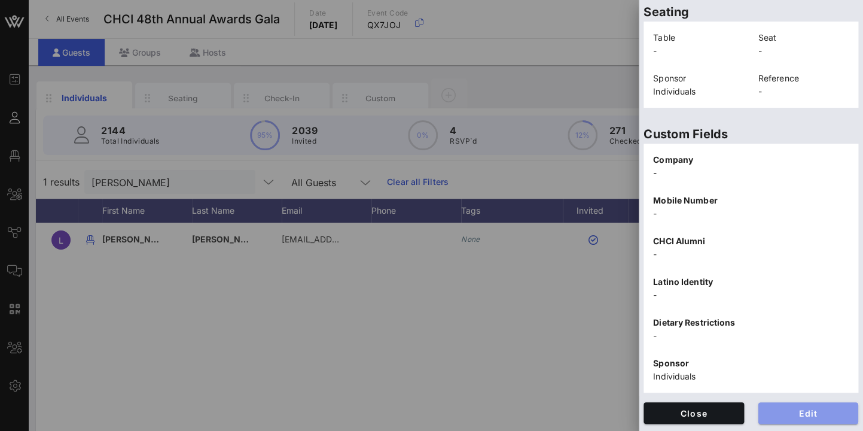
click at [808, 409] on span "Edit" at bounding box center [808, 413] width 81 height 10
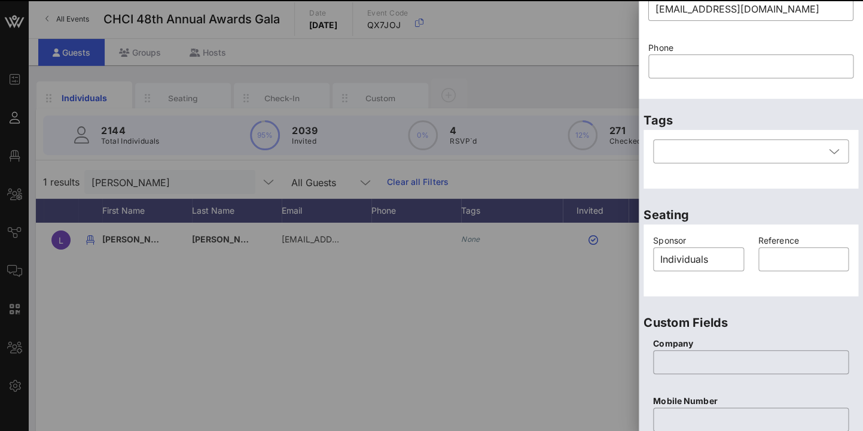
scroll to position [145, 0]
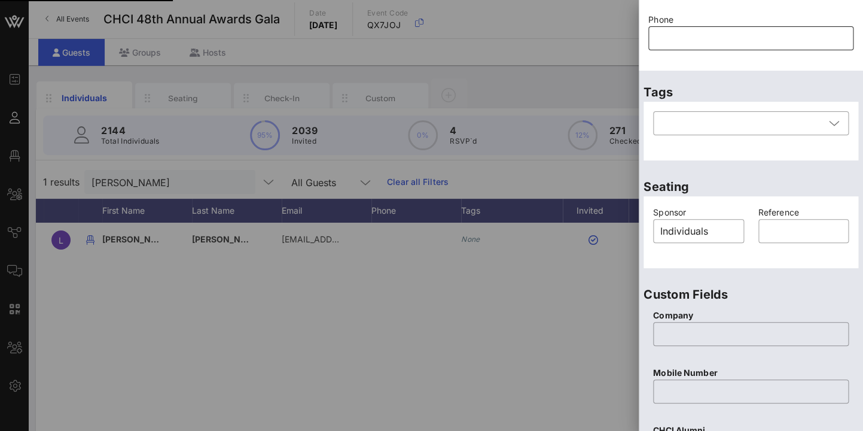
click at [676, 42] on input "text" at bounding box center [751, 38] width 191 height 19
paste input "626-32-9723"
type input "626-32-9723"
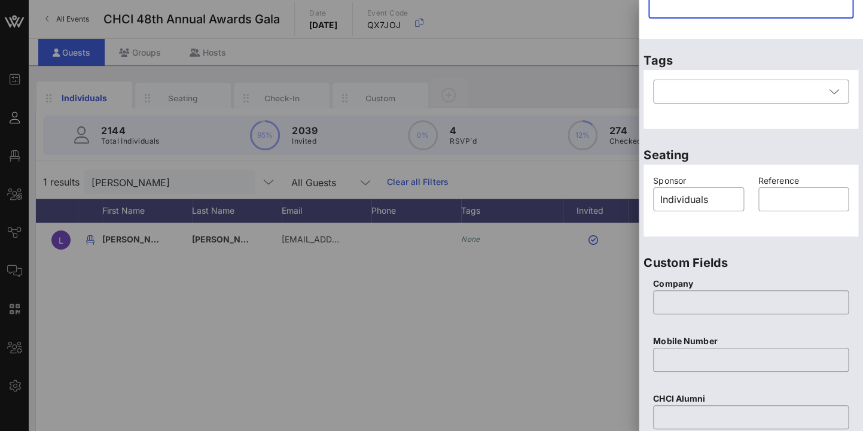
scroll to position [132, 0]
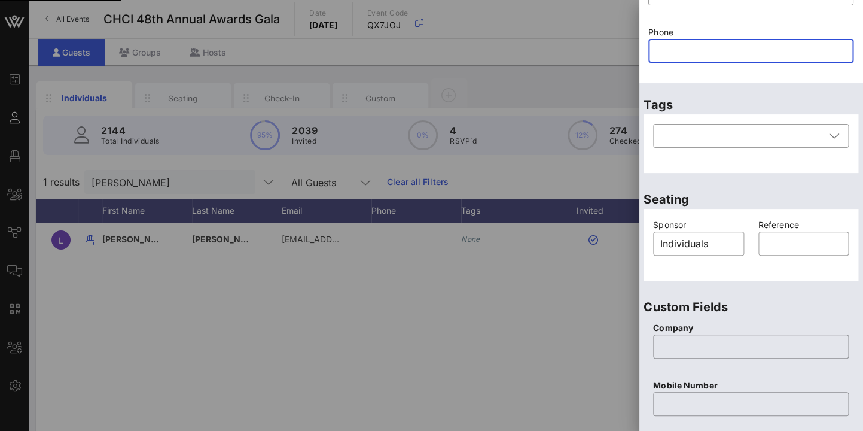
paste input "text"
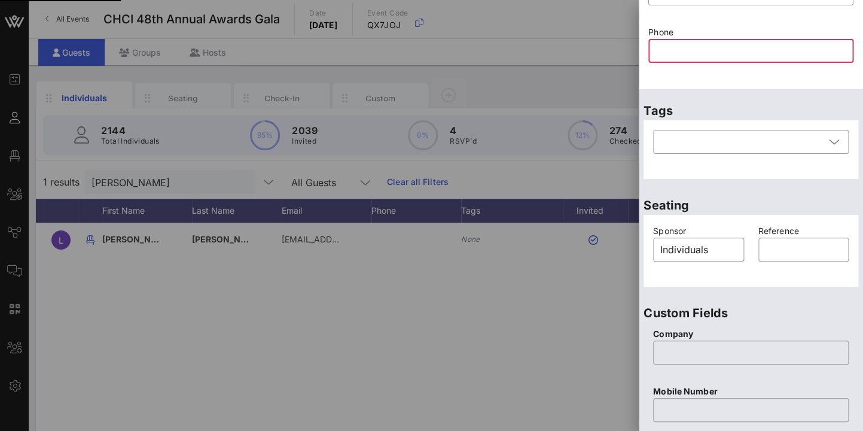
scroll to position [124, 0]
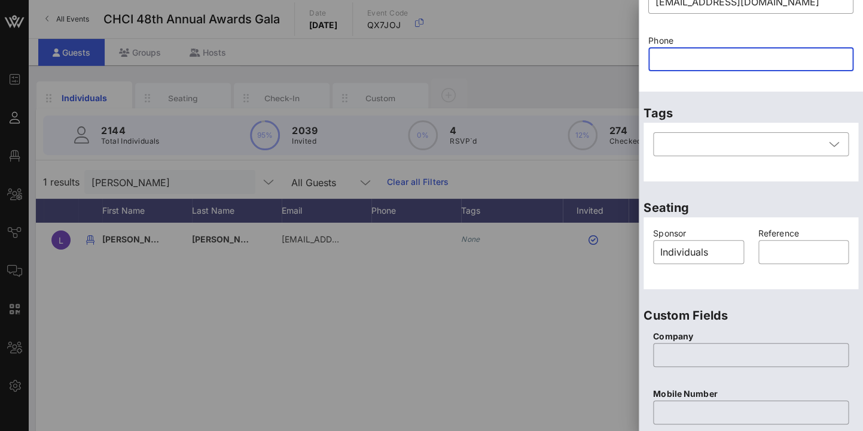
paste input "626-32-9723"
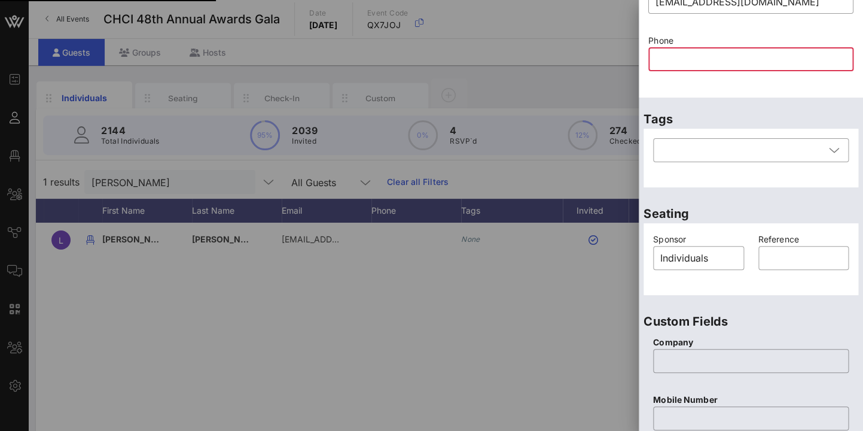
type input "626-32-9723"
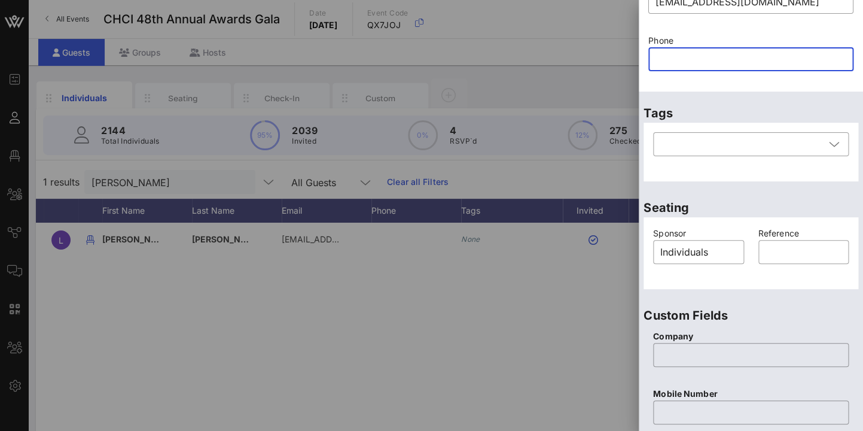
paste input "626-32-9723"
type input "626-32-9723"
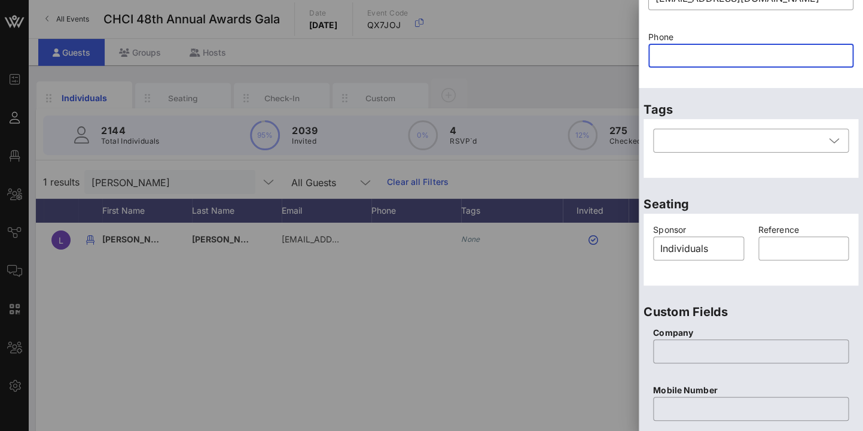
scroll to position [129, 0]
click at [696, 49] on input "text" at bounding box center [751, 53] width 191 height 19
paste input "626-32-9723"
type input "626-32-9723"
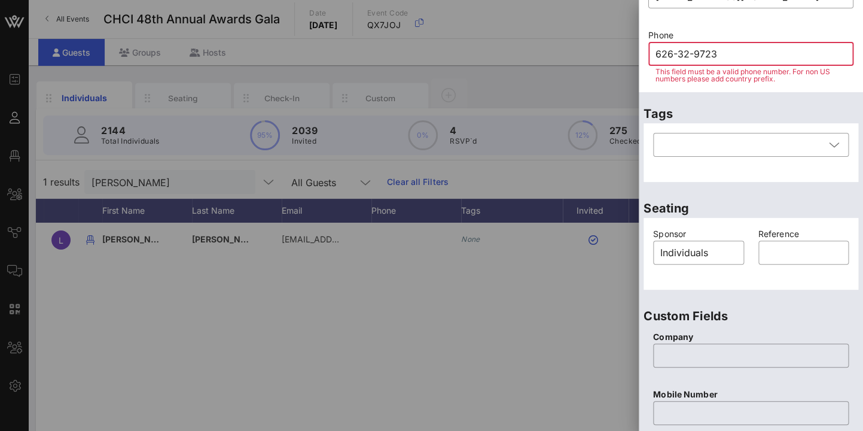
click at [662, 50] on input "626-32-9723" at bounding box center [751, 53] width 191 height 19
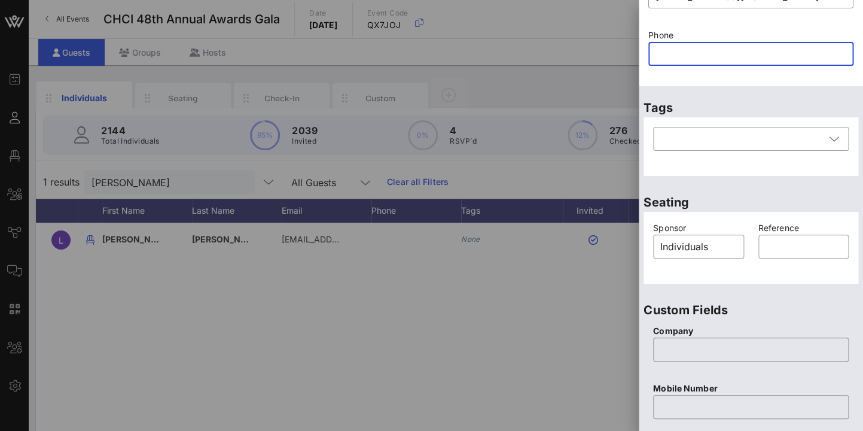
paste input "626-32-9723"
type input "626-32-9723"
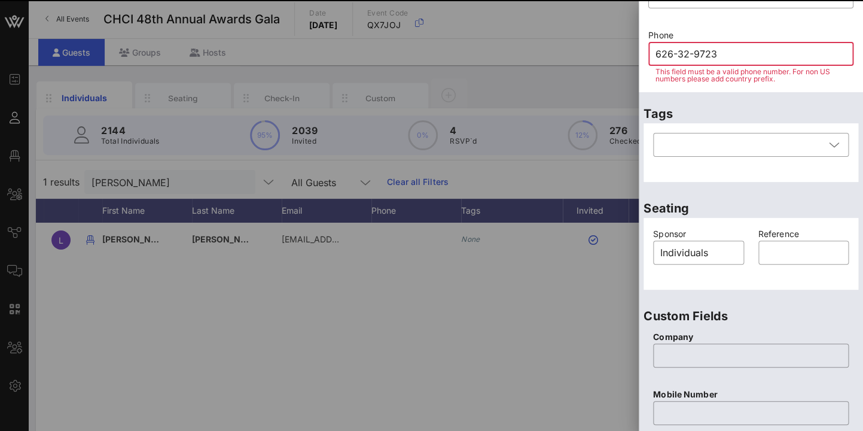
click at [678, 56] on input "626-32-9723" at bounding box center [751, 53] width 191 height 19
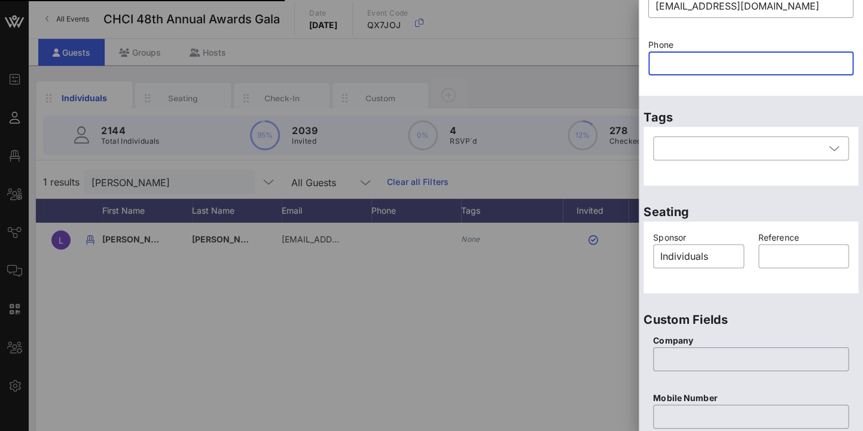
scroll to position [102, 0]
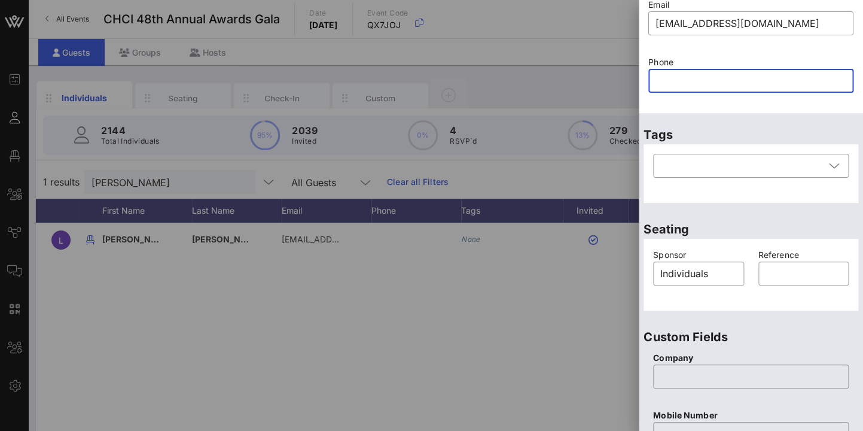
paste input "626329723"
type input "626329723"
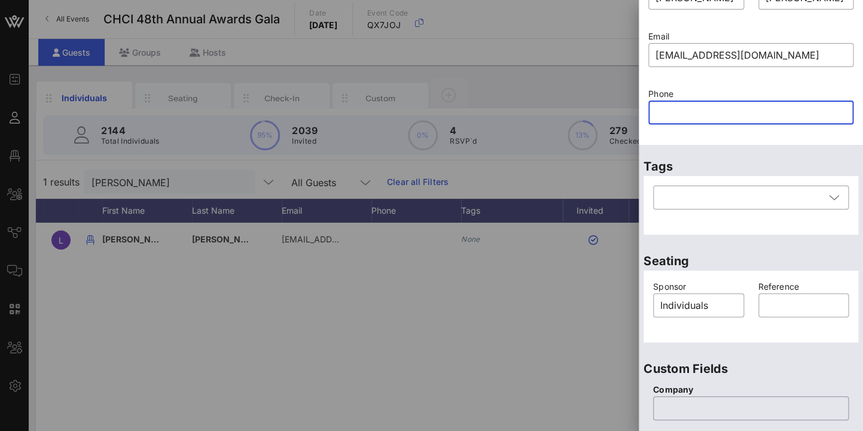
paste input "626329723"
type input "626329723"
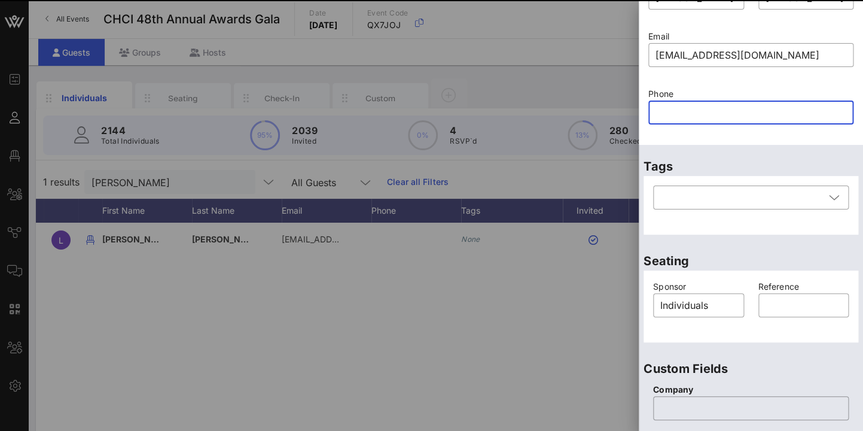
paste input "626329723"
type input "626329723"
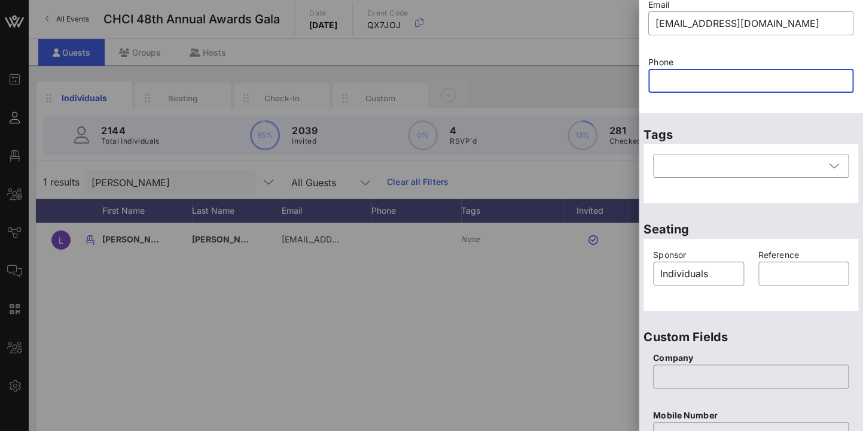
scroll to position [103, 0]
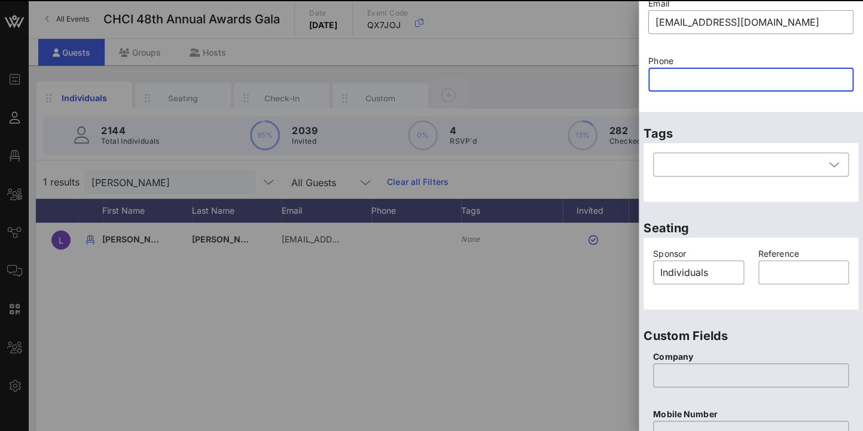
paste input "626329723"
type input "626329723"
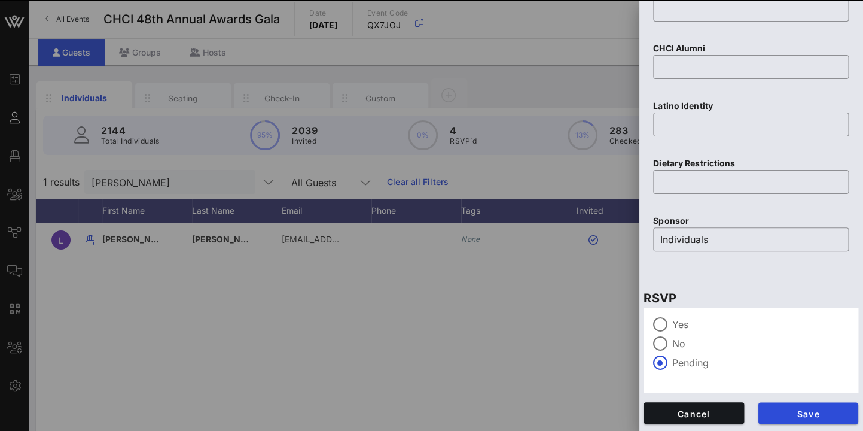
scroll to position [526, 0]
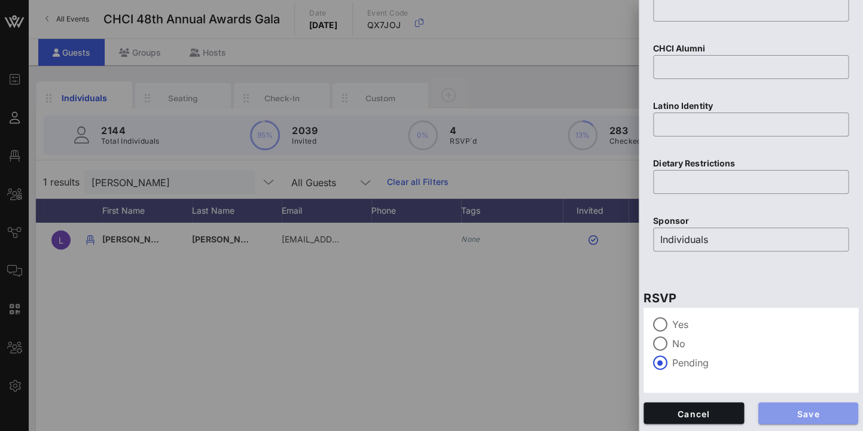
click at [811, 412] on span "Save" at bounding box center [808, 413] width 81 height 10
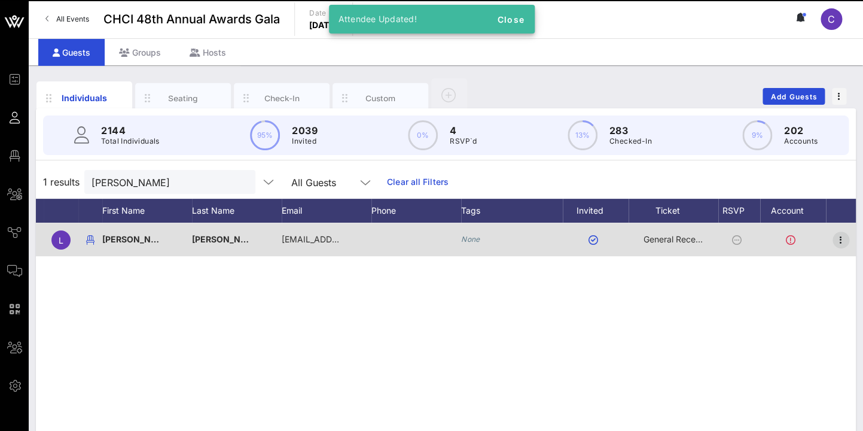
click at [841, 239] on icon "button" at bounding box center [841, 240] width 14 height 14
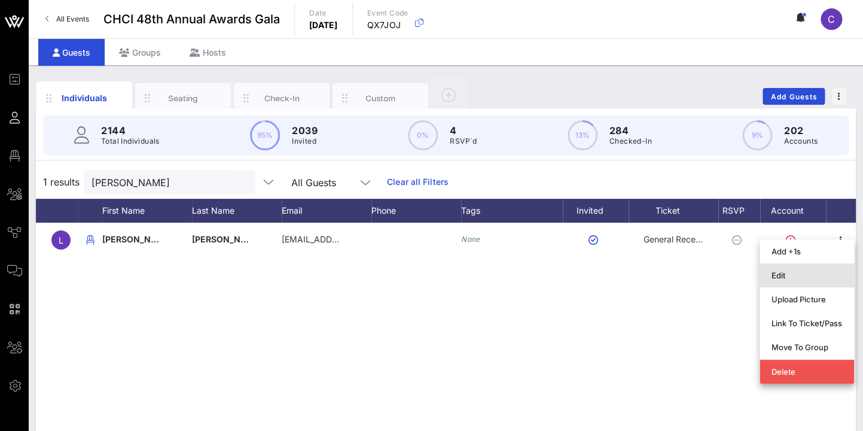
click at [783, 273] on div "Edit" at bounding box center [807, 275] width 71 height 10
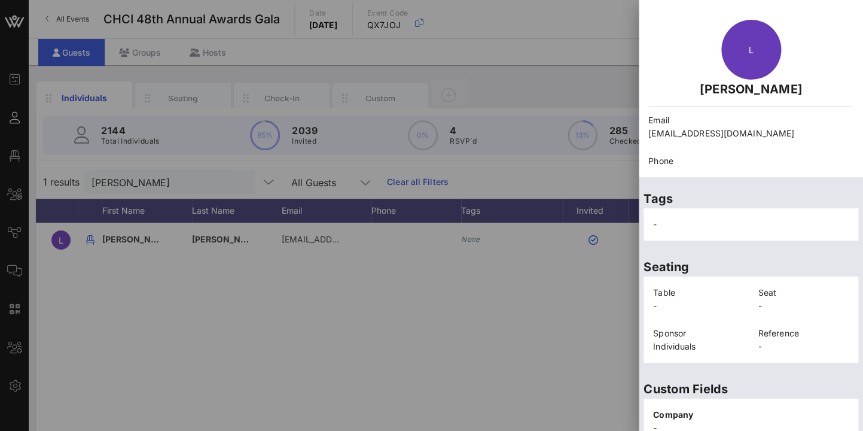
scroll to position [283, 0]
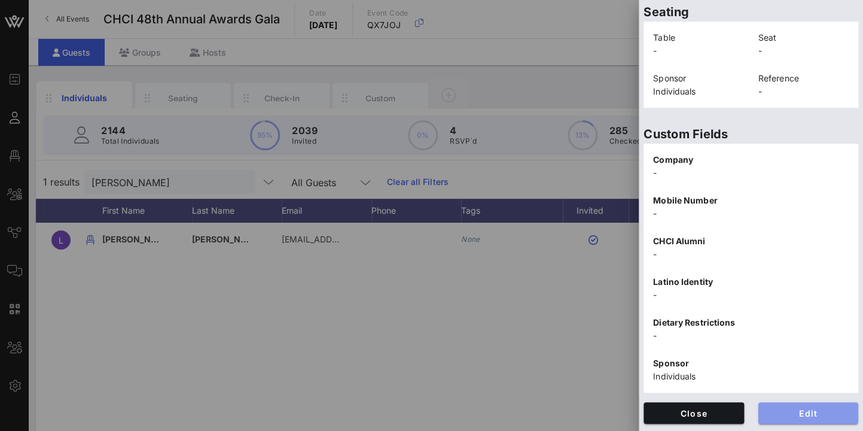
click at [824, 413] on span "Edit" at bounding box center [808, 413] width 81 height 10
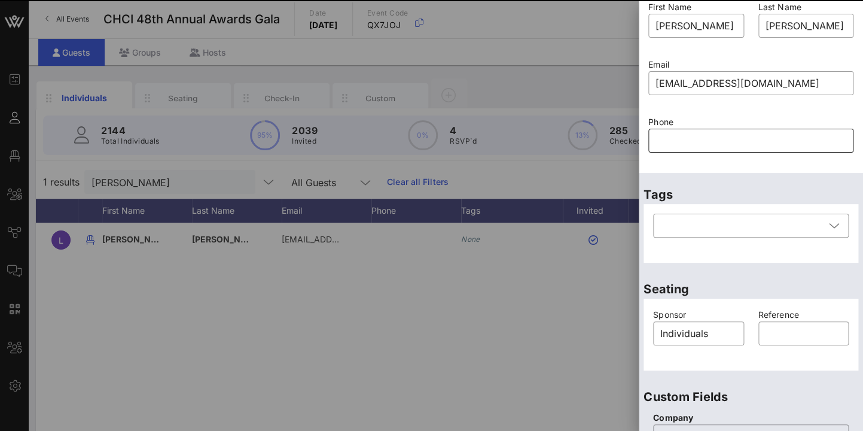
scroll to position [43, 0]
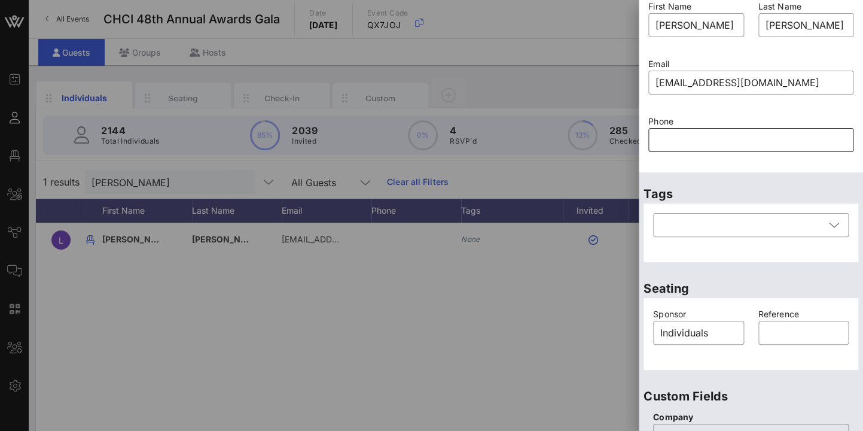
click at [692, 141] on input "text" at bounding box center [751, 139] width 191 height 19
paste input "626329723"
type input "626329723"
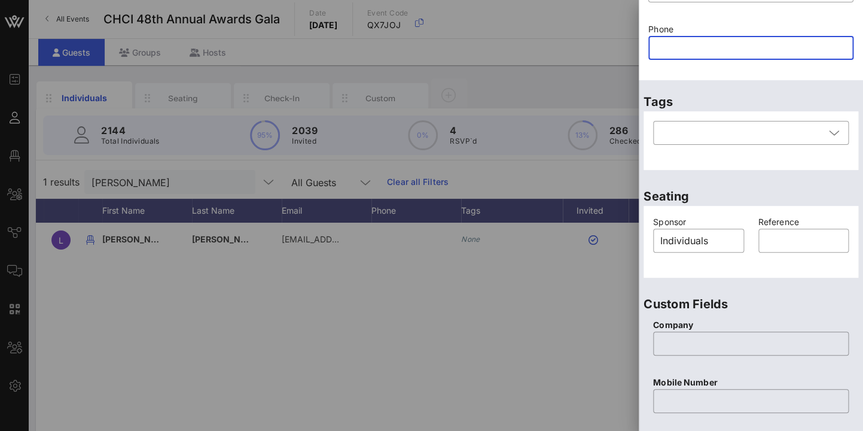
scroll to position [136, 0]
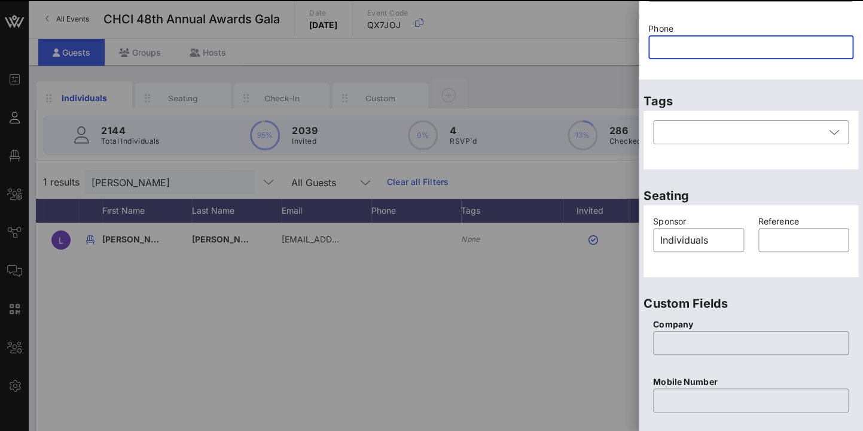
paste input "626329723"
type input "626329723"
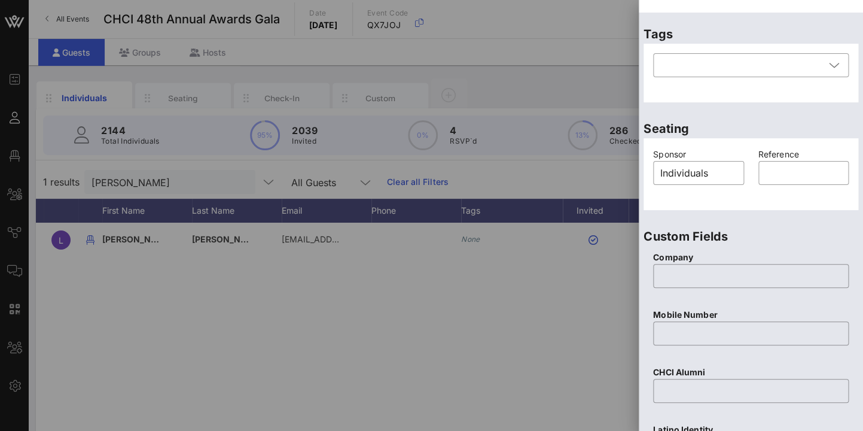
scroll to position [136, 0]
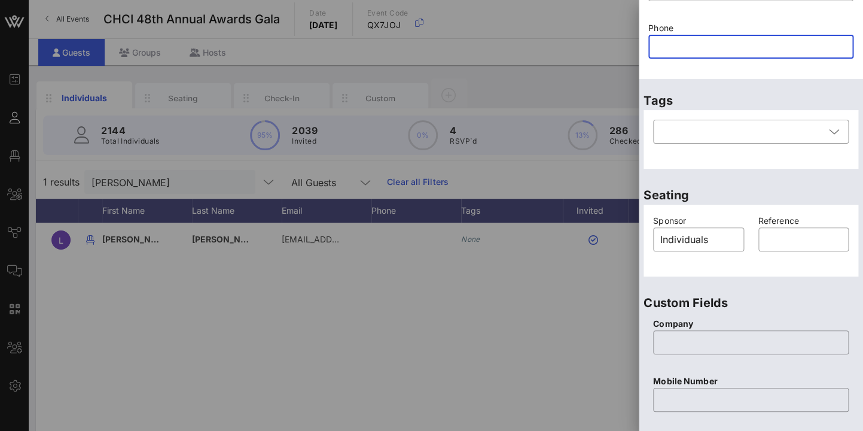
paste input "626329723"
type input "626329723"
paste input "626329723"
type input "626329723"
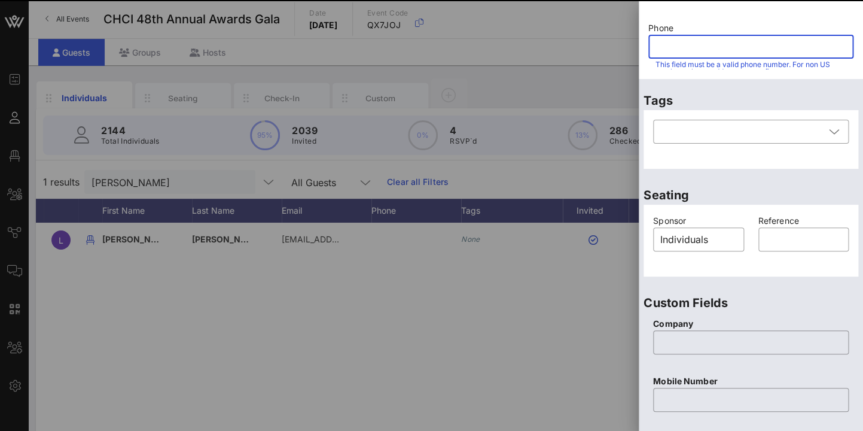
scroll to position [526, 0]
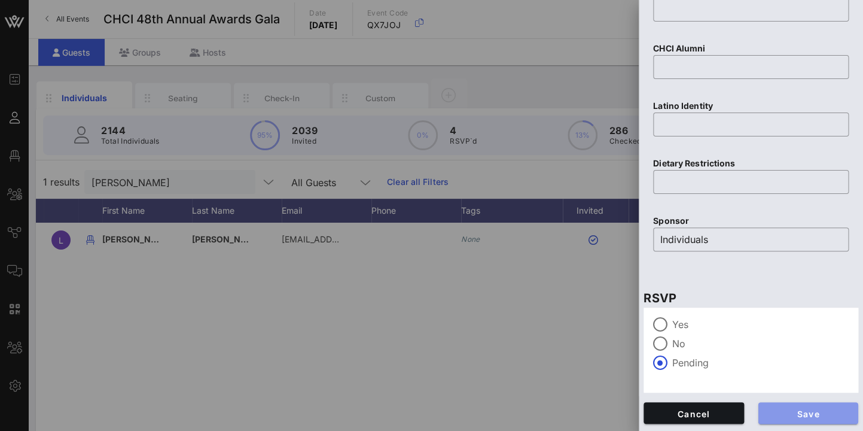
click at [834, 409] on span "Save" at bounding box center [808, 413] width 81 height 10
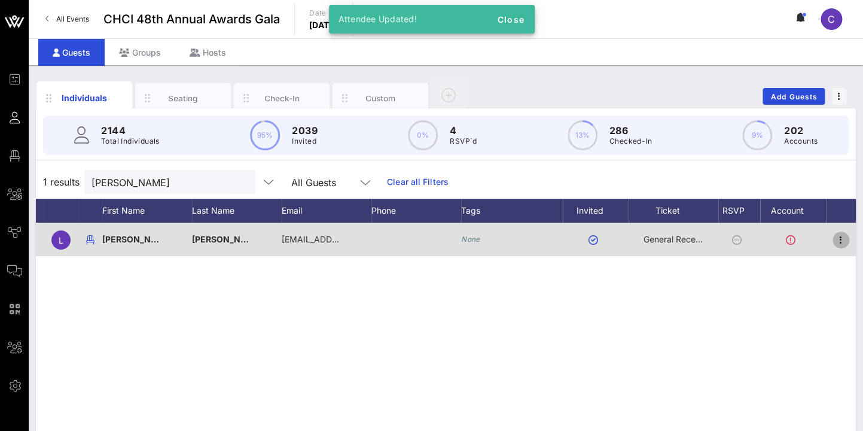
click at [843, 239] on icon "button" at bounding box center [841, 240] width 14 height 14
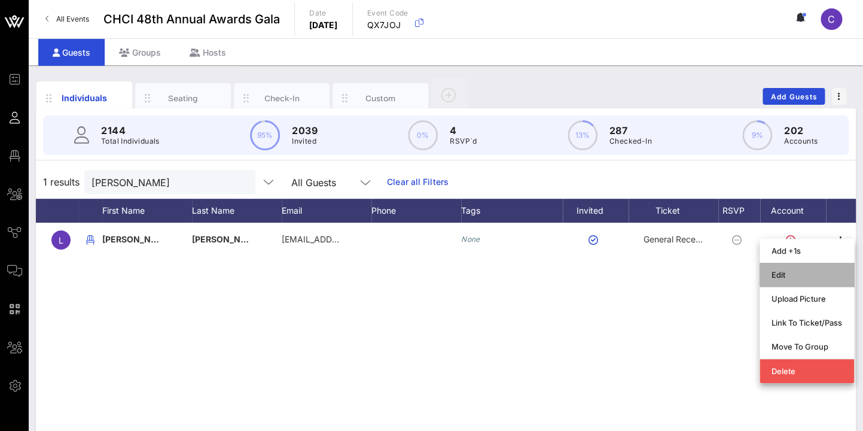
click at [785, 274] on div "Edit" at bounding box center [807, 275] width 71 height 10
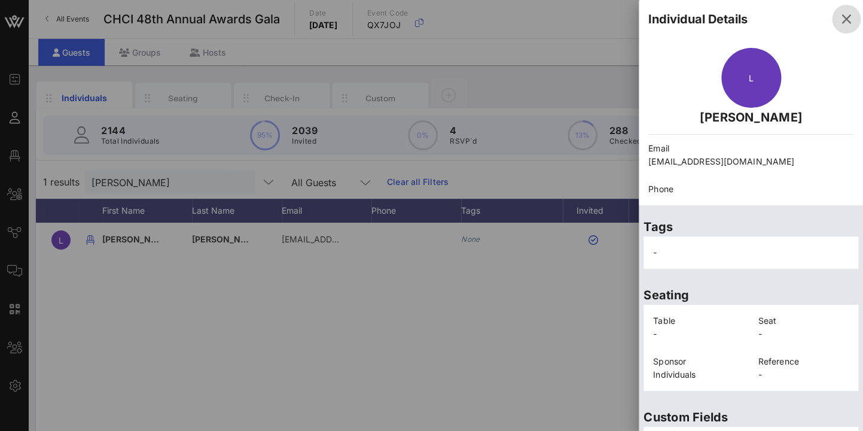
click at [845, 22] on icon "button" at bounding box center [846, 19] width 14 height 14
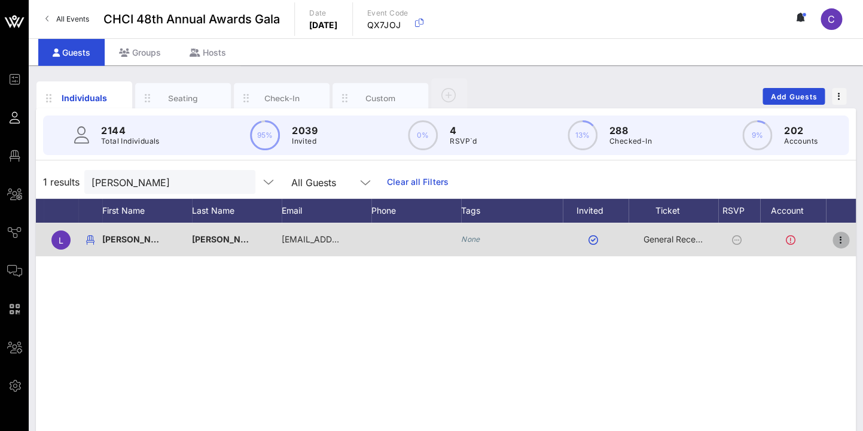
click at [841, 239] on icon "button" at bounding box center [841, 240] width 14 height 14
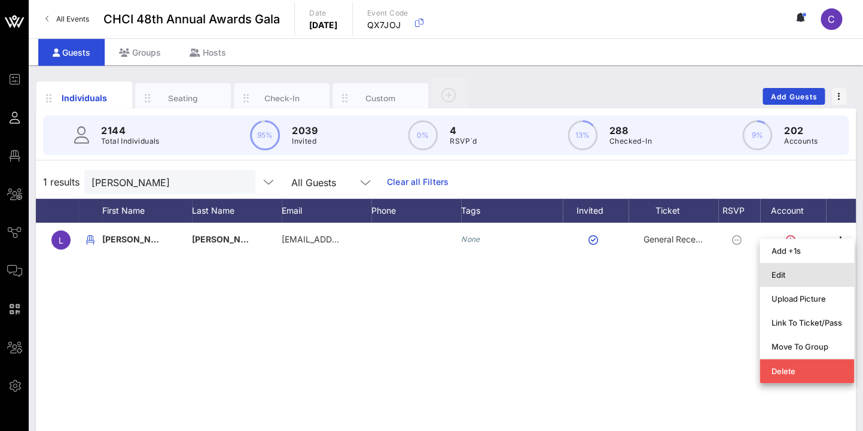
click at [788, 273] on div "Edit" at bounding box center [807, 275] width 71 height 10
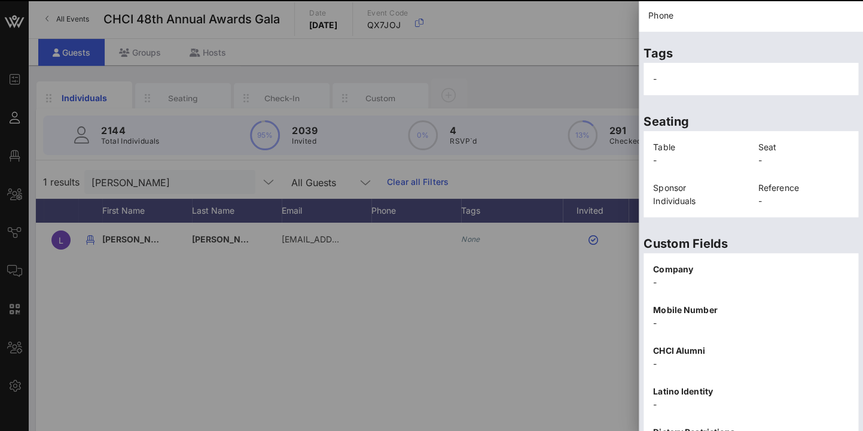
scroll to position [283, 0]
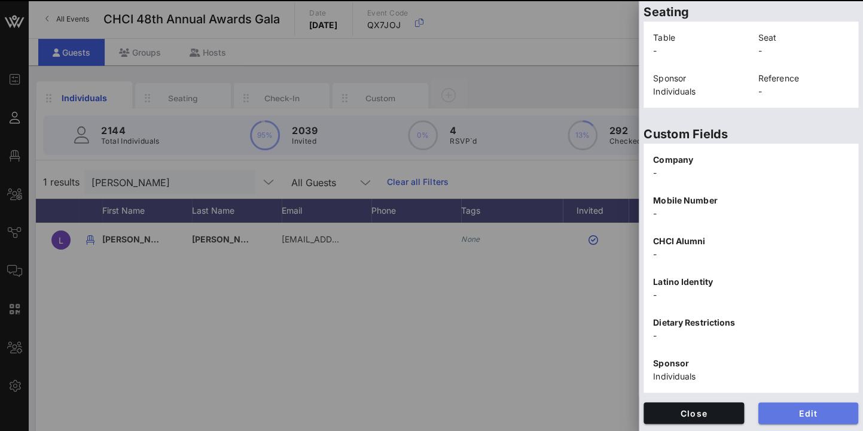
click at [809, 410] on span "Edit" at bounding box center [808, 413] width 81 height 10
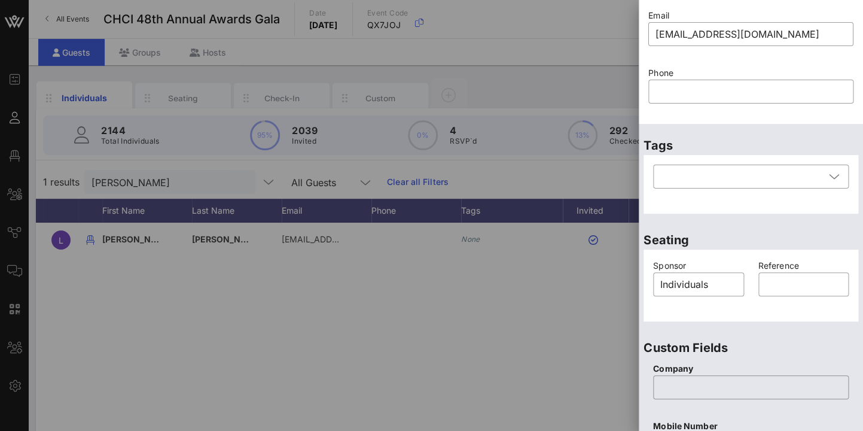
scroll to position [90, 0]
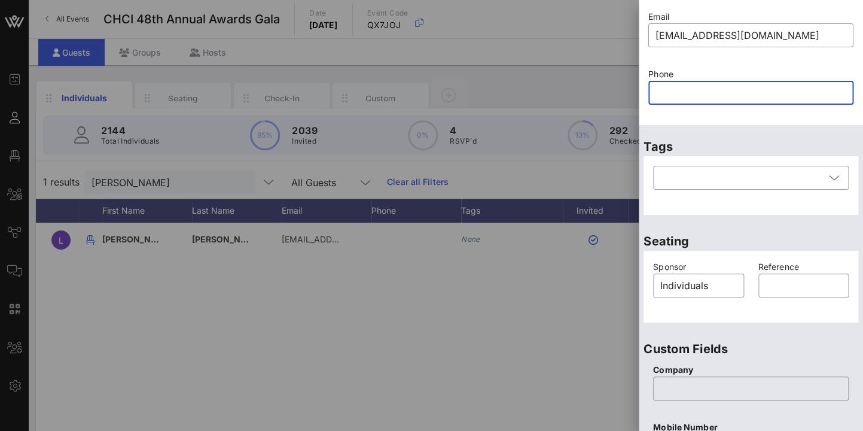
click at [682, 89] on input "text" at bounding box center [751, 92] width 191 height 19
paste input "626329723"
type input "626329723"
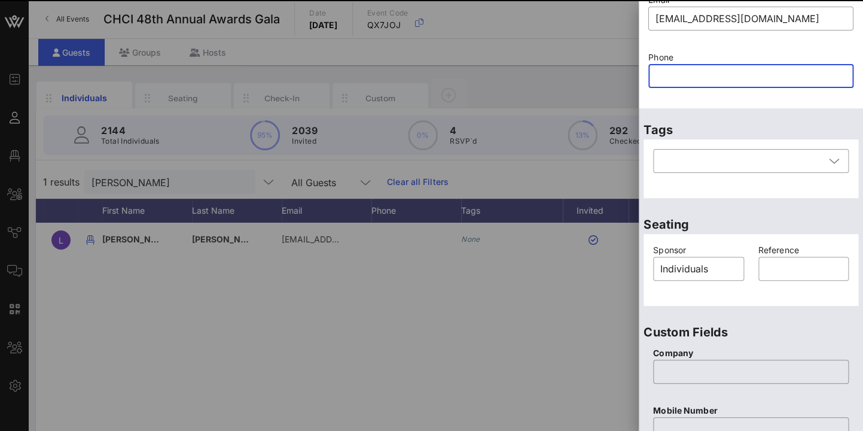
scroll to position [115, 0]
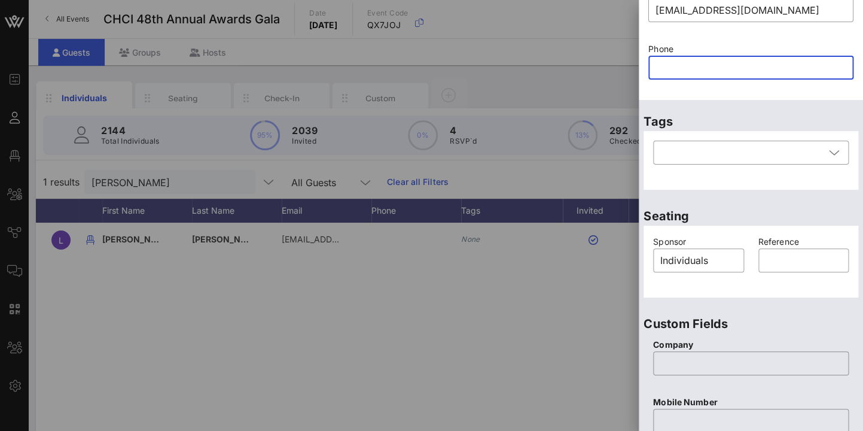
paste input "626329723"
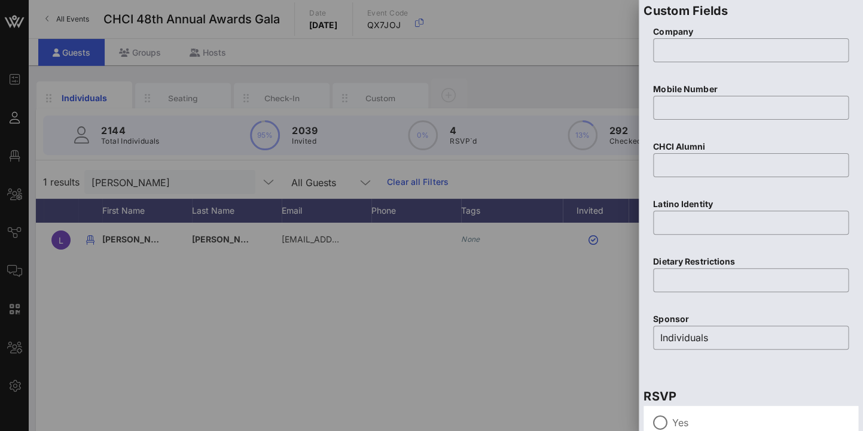
scroll to position [532, 0]
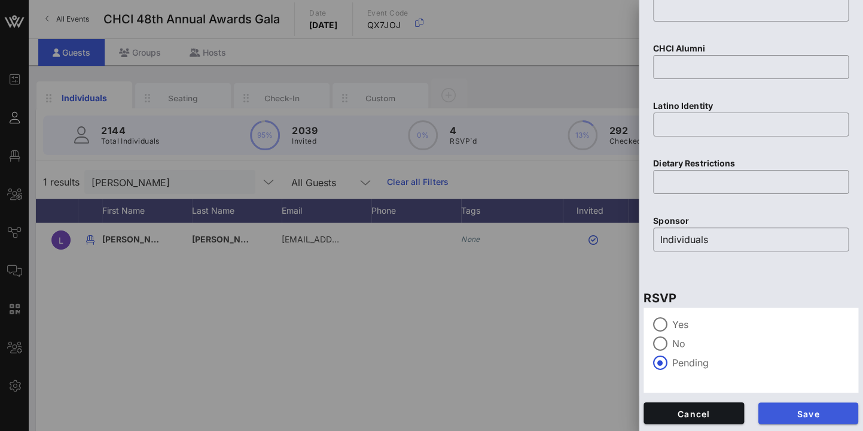
type input "626329723"
click at [824, 412] on span "Save" at bounding box center [808, 413] width 81 height 10
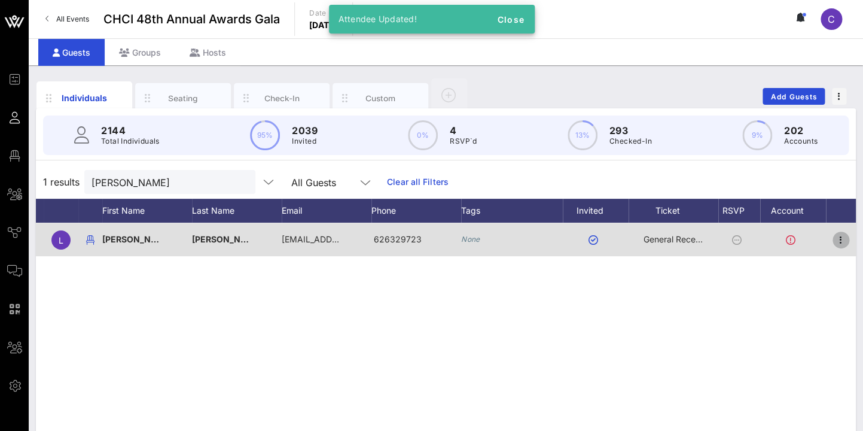
click at [840, 238] on icon "button" at bounding box center [841, 240] width 14 height 14
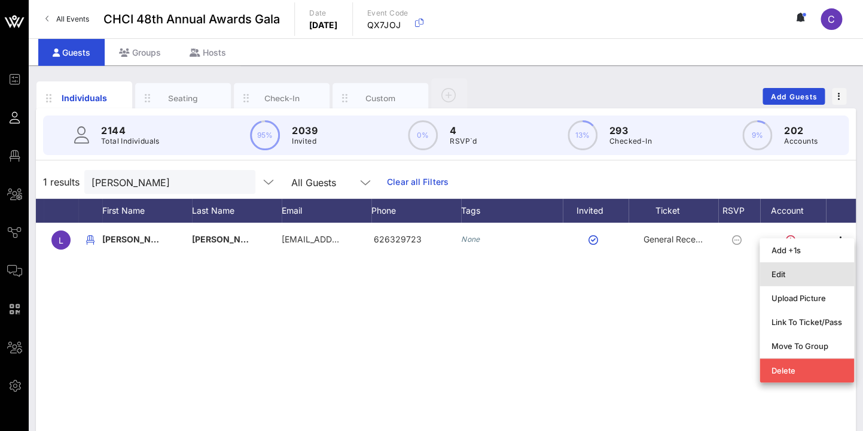
click at [794, 270] on div "Edit" at bounding box center [807, 274] width 71 height 10
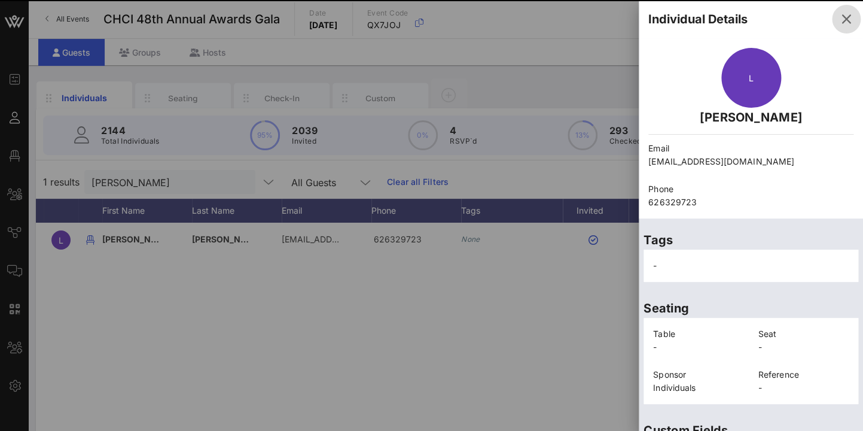
click at [845, 19] on icon "button" at bounding box center [846, 19] width 14 height 14
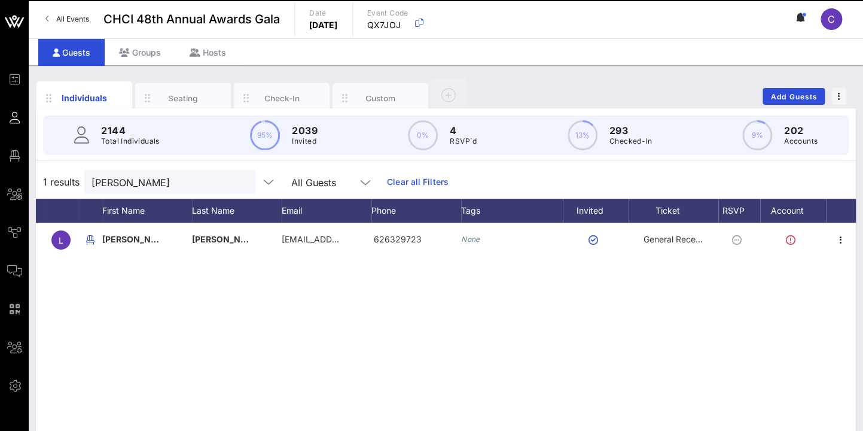
scroll to position [0, 0]
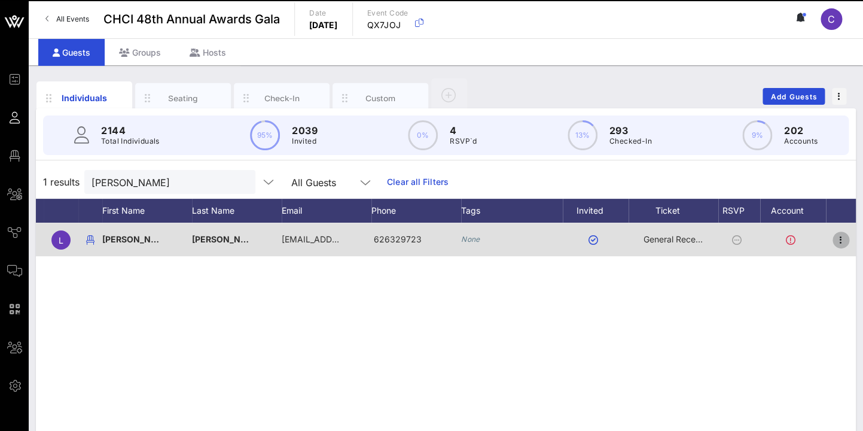
click at [841, 237] on icon "button" at bounding box center [841, 240] width 14 height 14
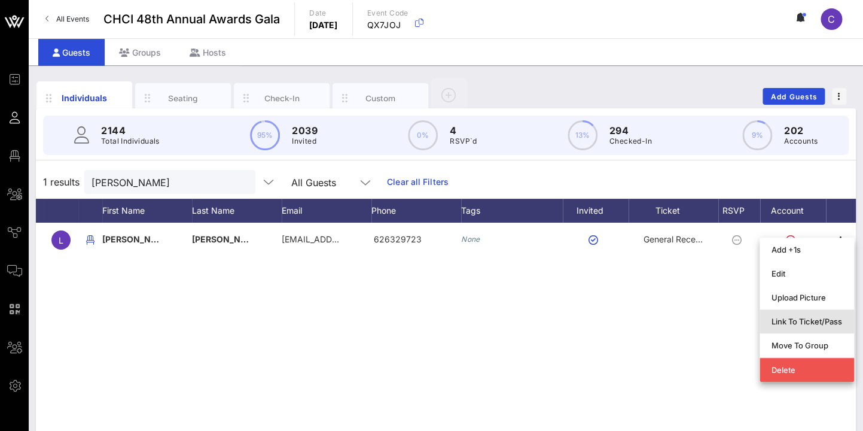
click at [812, 319] on div "Link To Ticket/Pass" at bounding box center [807, 321] width 71 height 10
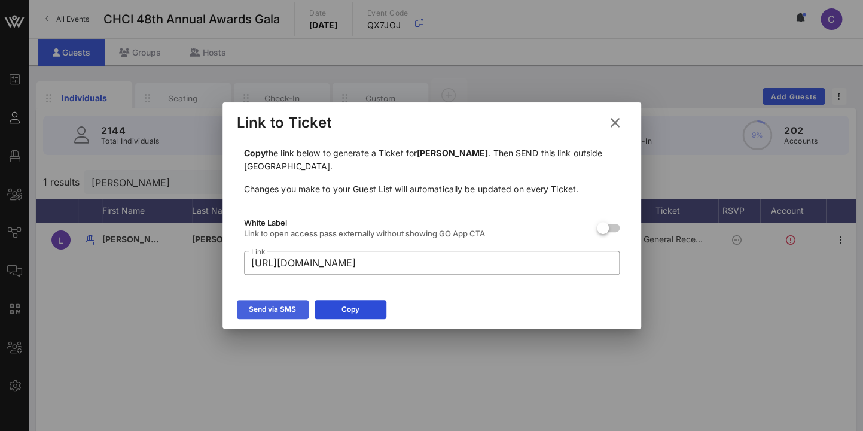
click at [272, 309] on icon at bounding box center [272, 309] width 9 height 8
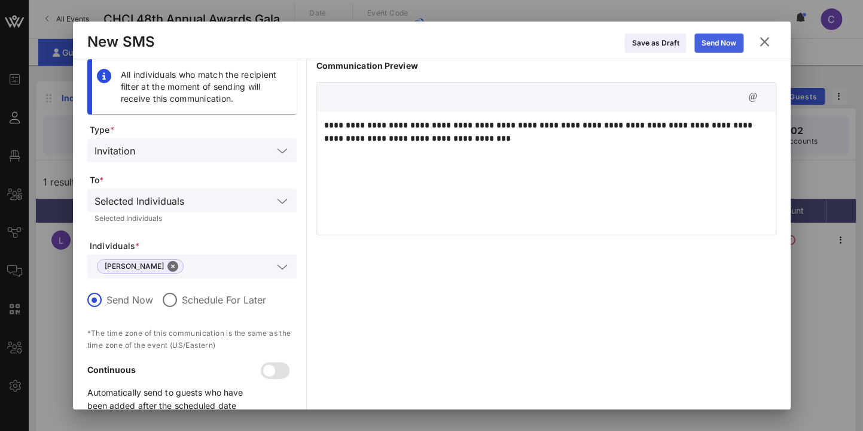
click at [719, 42] on icon at bounding box center [719, 42] width 10 height 8
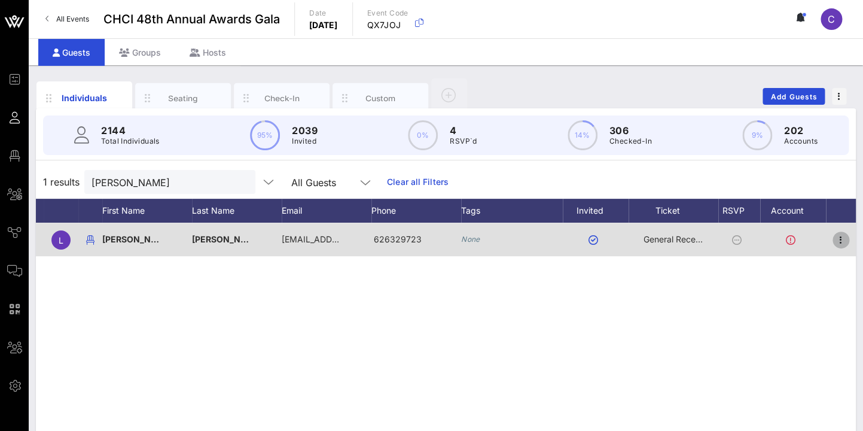
click at [842, 238] on icon "button" at bounding box center [841, 240] width 14 height 14
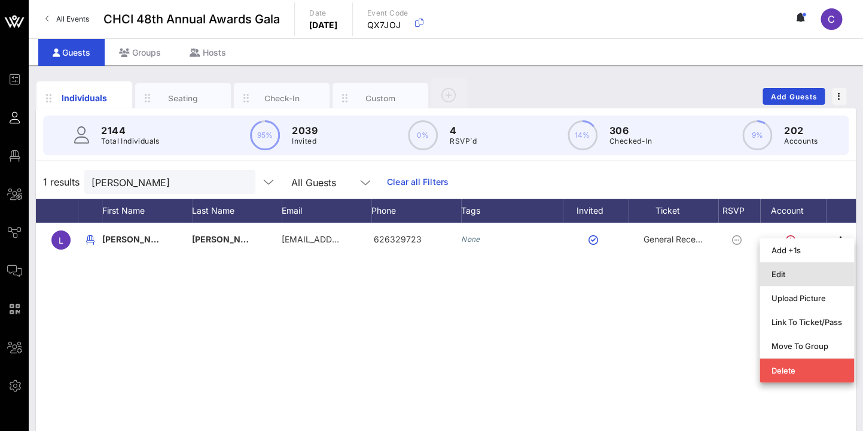
click at [788, 279] on div "Edit" at bounding box center [807, 273] width 71 height 19
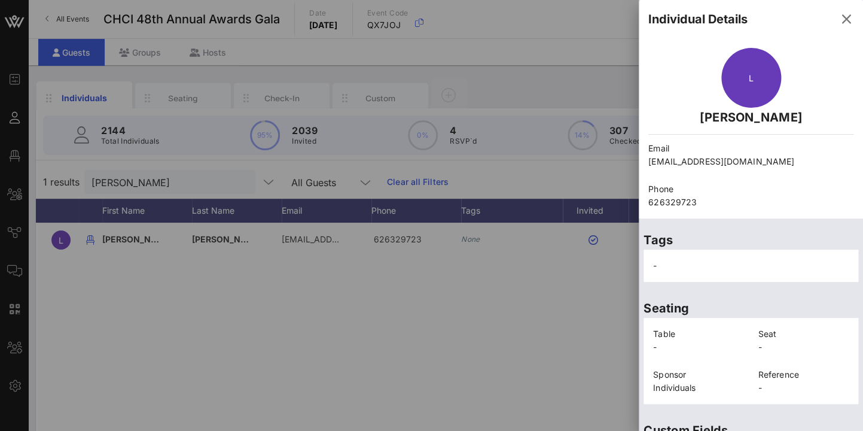
click at [757, 197] on p "626329723" at bounding box center [750, 202] width 205 height 13
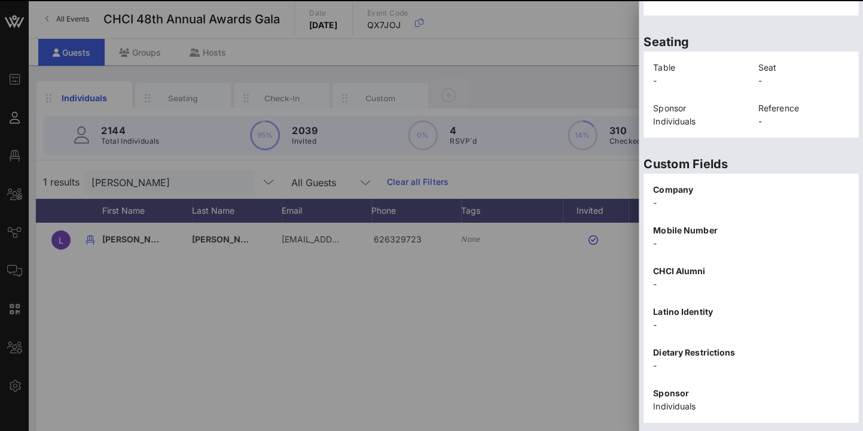
scroll to position [296, 0]
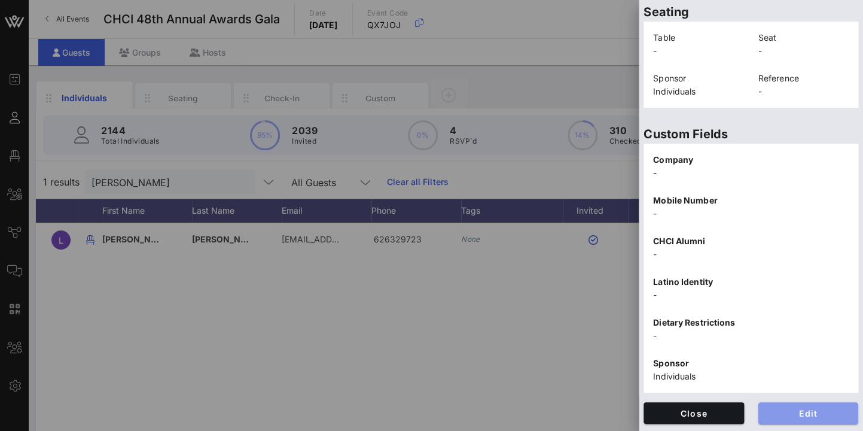
click at [824, 414] on span "Edit" at bounding box center [808, 413] width 81 height 10
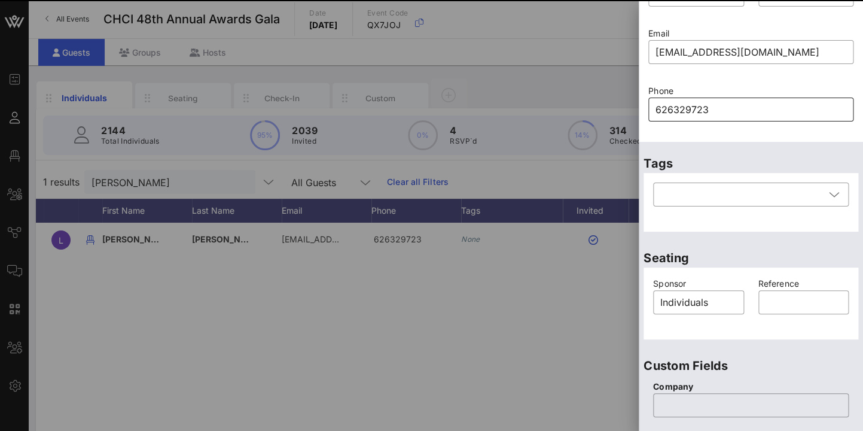
scroll to position [114, 0]
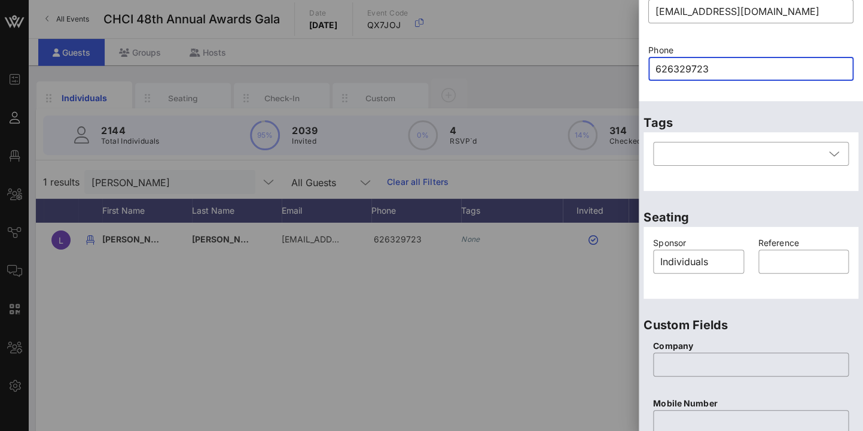
drag, startPoint x: 721, startPoint y: 72, endPoint x: 618, endPoint y: 64, distance: 103.2
click at [656, 64] on input "626329723" at bounding box center [751, 68] width 191 height 19
paste input "0"
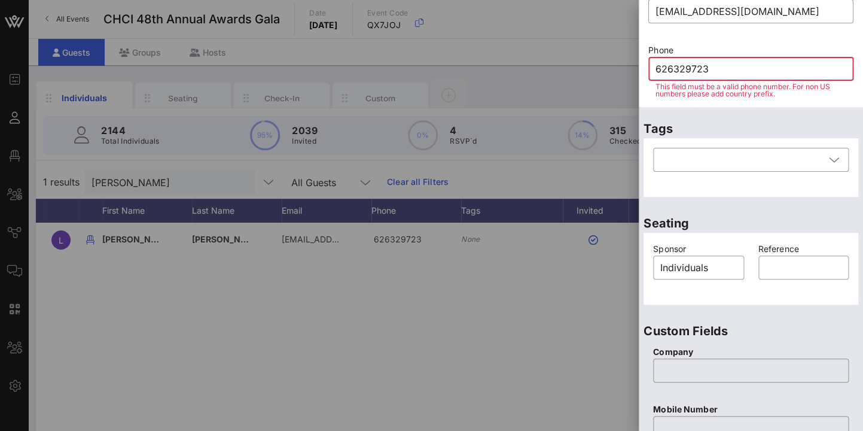
drag, startPoint x: 724, startPoint y: 66, endPoint x: 602, endPoint y: 67, distance: 121.4
click at [656, 67] on input "626329723" at bounding box center [751, 68] width 191 height 19
paste input "0"
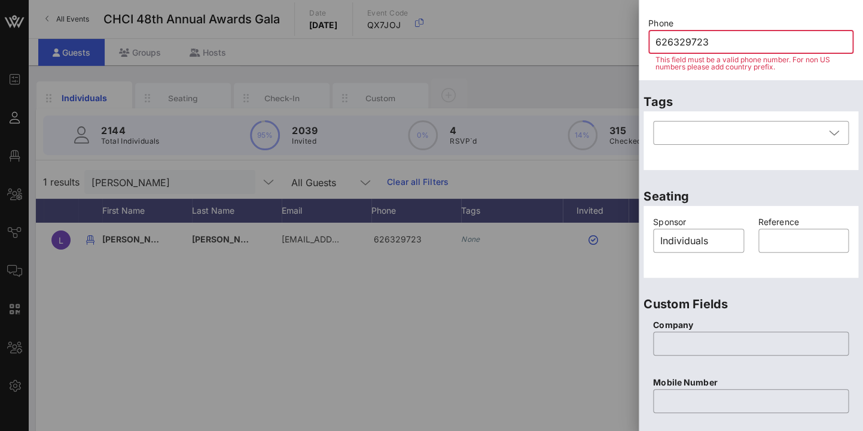
scroll to position [142, 0]
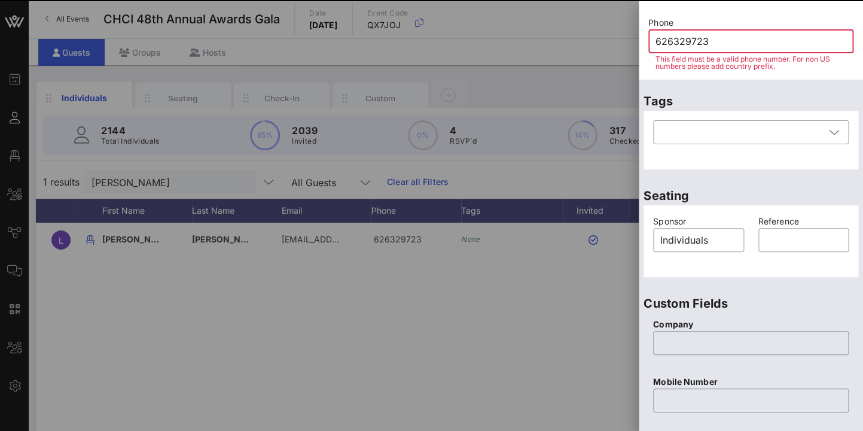
drag, startPoint x: 715, startPoint y: 38, endPoint x: 623, endPoint y: 38, distance: 92.1
click at [656, 38] on input "626329723" at bounding box center [751, 41] width 191 height 19
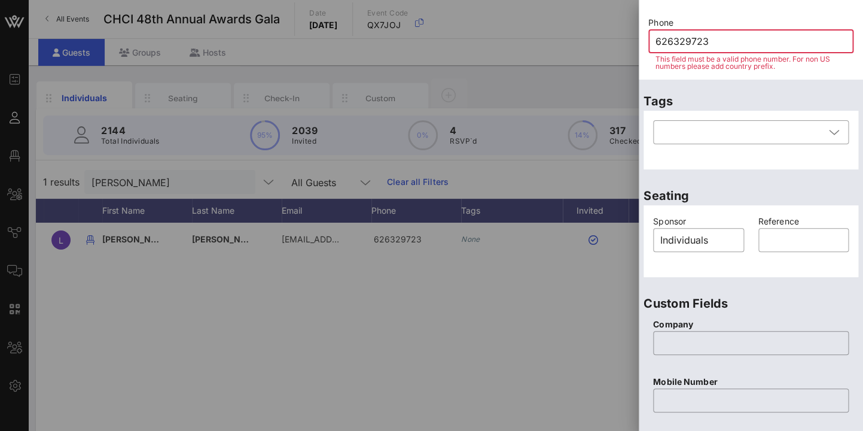
paste input "0"
drag, startPoint x: 718, startPoint y: 42, endPoint x: 647, endPoint y: 41, distance: 71.2
click at [656, 41] on input "626329723" at bounding box center [751, 41] width 191 height 19
paste input "0"
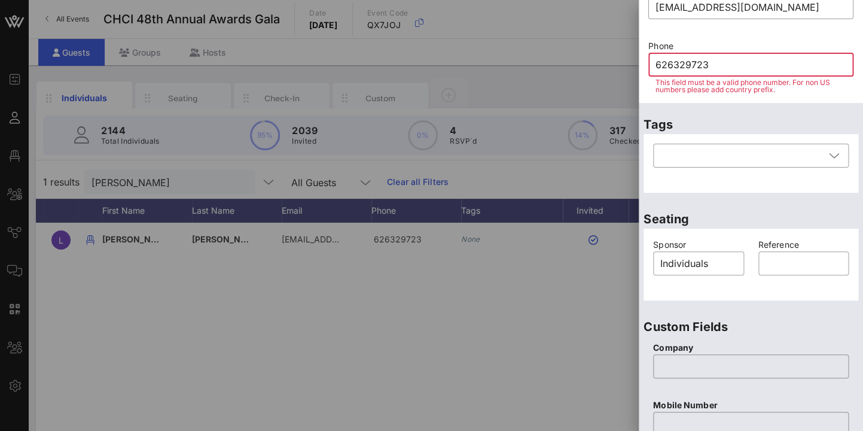
scroll to position [84, 0]
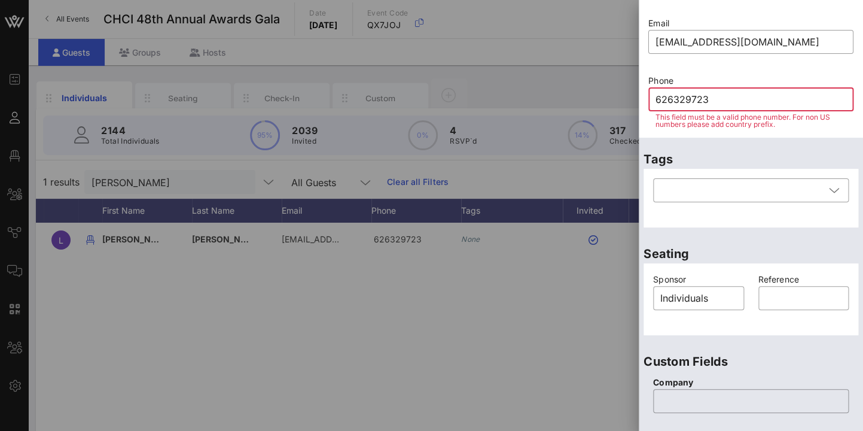
drag, startPoint x: 717, startPoint y: 99, endPoint x: 628, endPoint y: 96, distance: 89.2
click at [656, 96] on input "626329723" at bounding box center [751, 99] width 191 height 19
paste input "0"
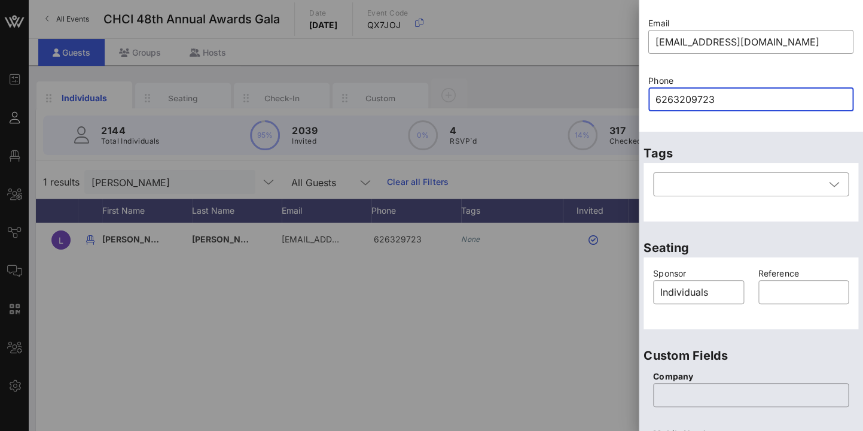
type input "626329723"
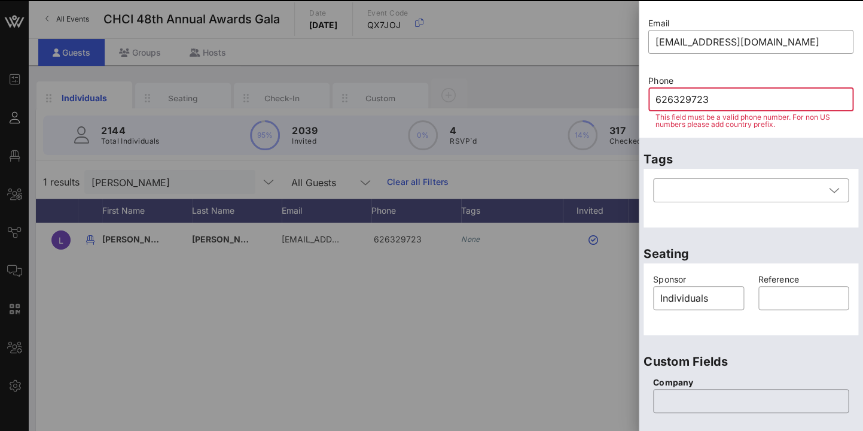
scroll to position [516, 0]
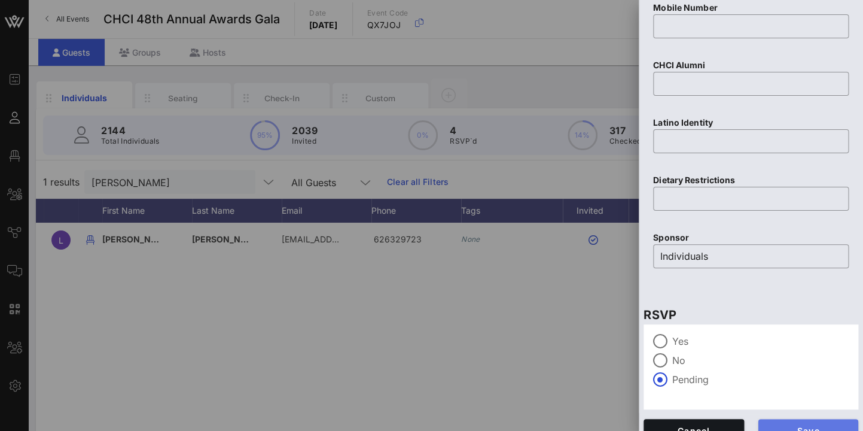
click at [827, 421] on button "Save" at bounding box center [809, 430] width 101 height 22
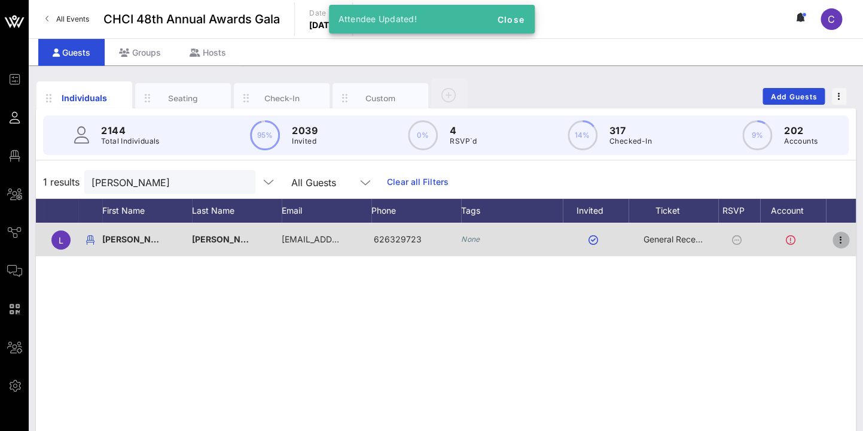
click at [843, 239] on icon "button" at bounding box center [841, 240] width 14 height 14
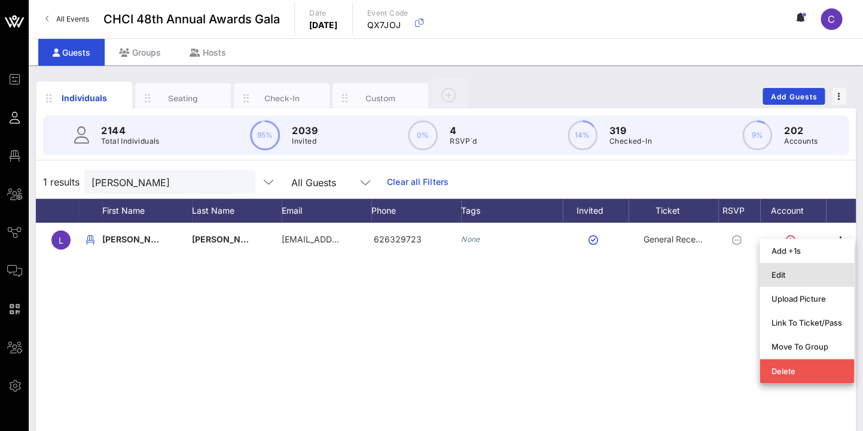
click at [781, 279] on div "Edit" at bounding box center [807, 275] width 71 height 10
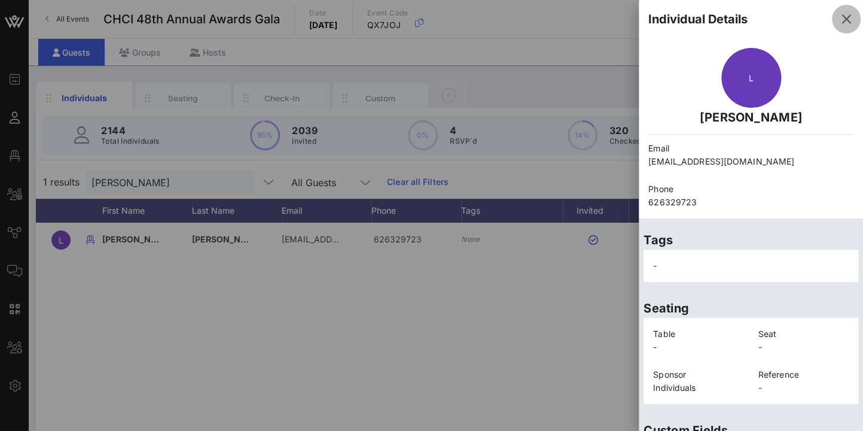
click at [851, 23] on icon "button" at bounding box center [846, 19] width 14 height 14
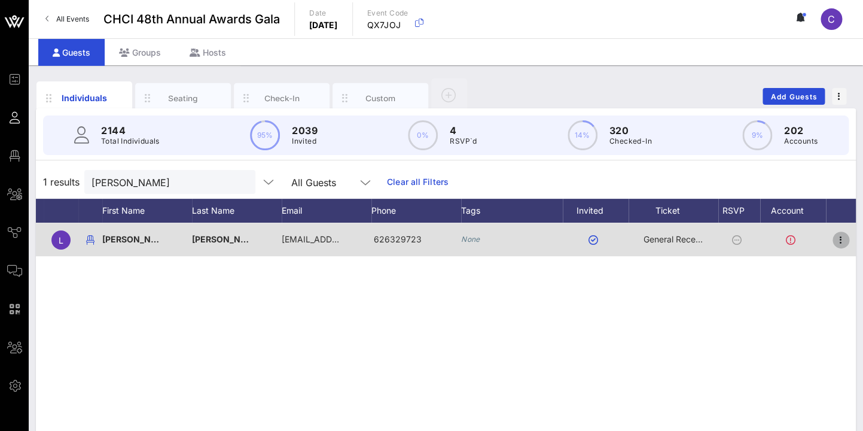
click at [843, 236] on icon "button" at bounding box center [841, 240] width 14 height 14
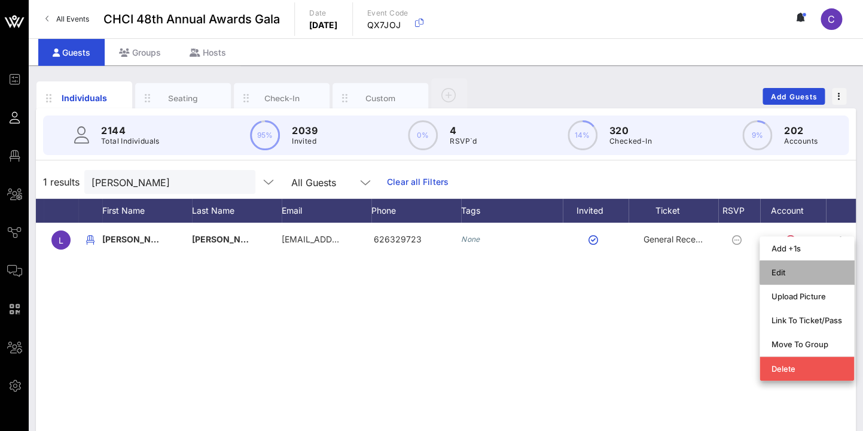
click at [785, 268] on div "Edit" at bounding box center [807, 272] width 71 height 10
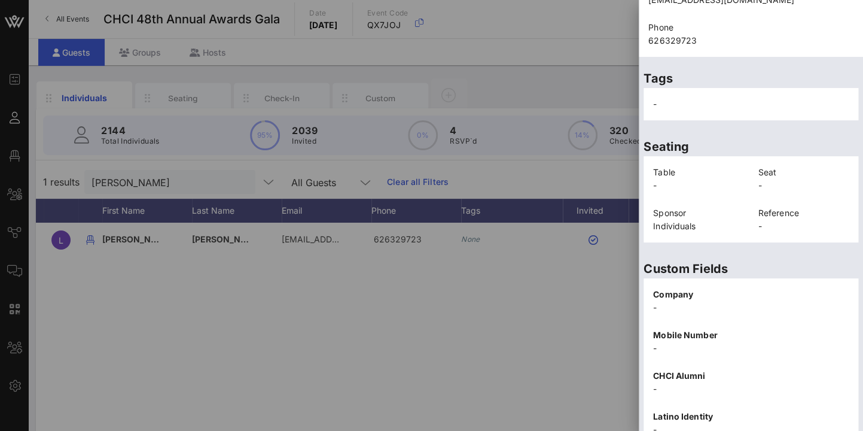
scroll to position [296, 0]
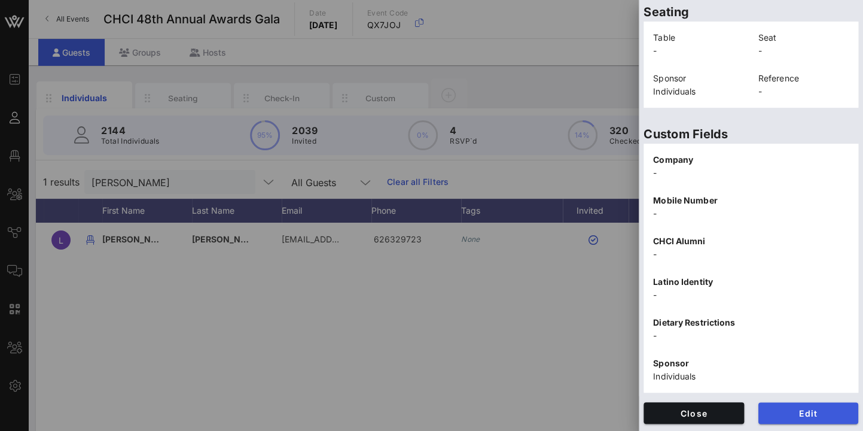
click at [820, 412] on span "Edit" at bounding box center [808, 413] width 81 height 10
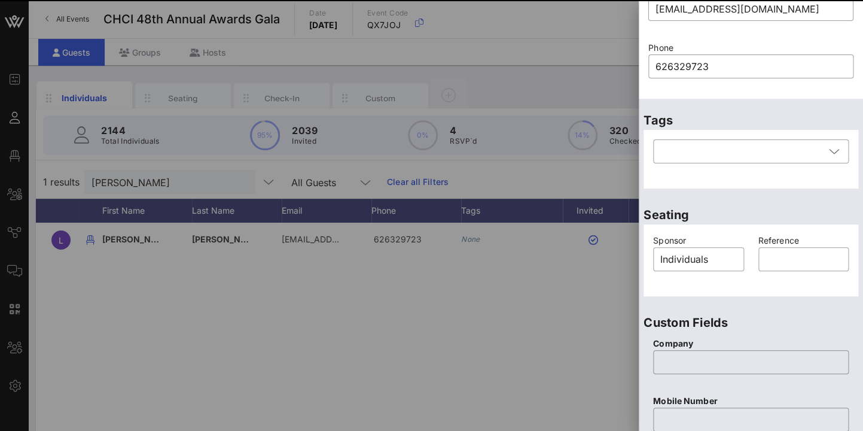
scroll to position [138, 0]
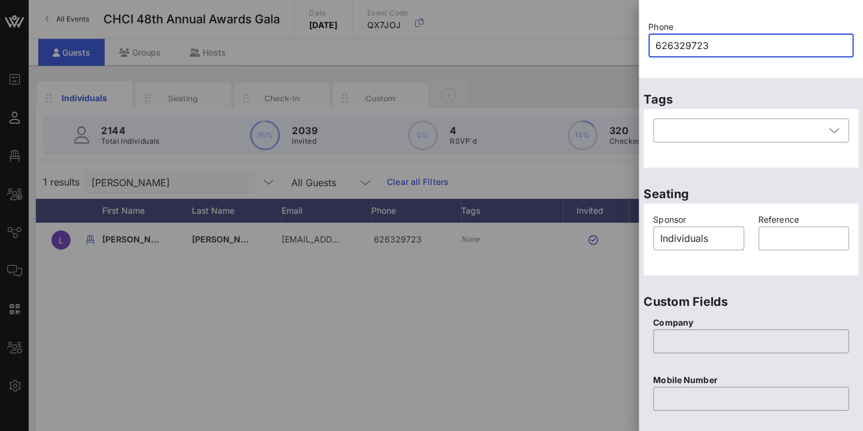
drag, startPoint x: 709, startPoint y: 46, endPoint x: 612, endPoint y: 45, distance: 96.9
click at [656, 45] on input "626329723" at bounding box center [751, 45] width 191 height 19
paste input "0"
type input "626329723"
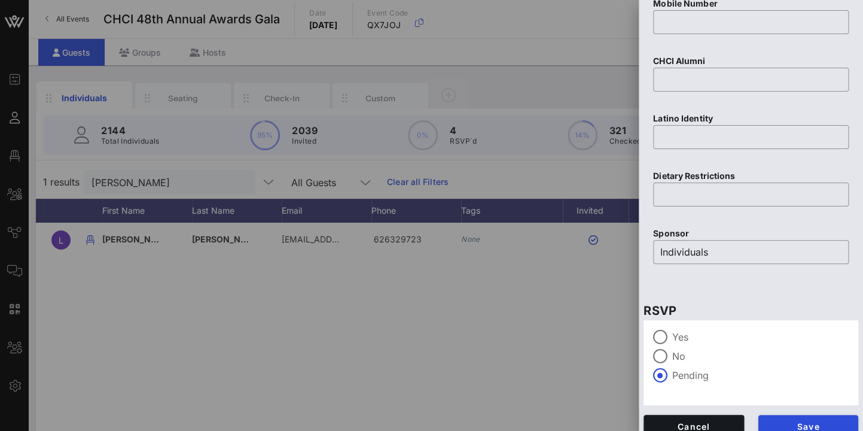
scroll to position [532, 0]
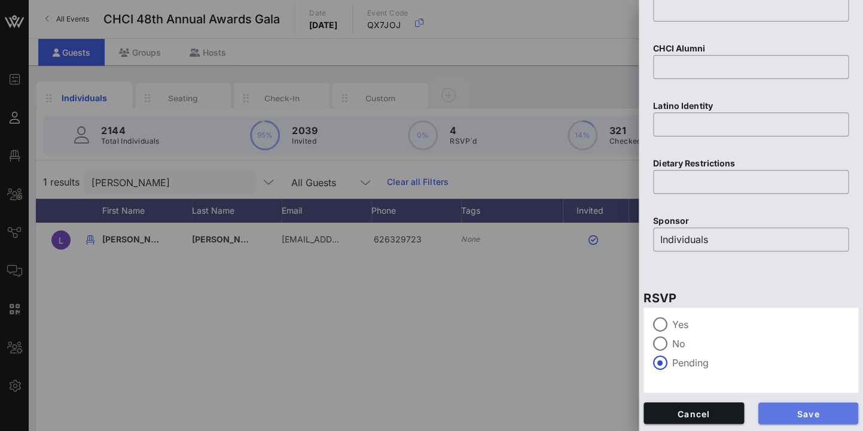
click at [823, 413] on span "Save" at bounding box center [808, 413] width 81 height 10
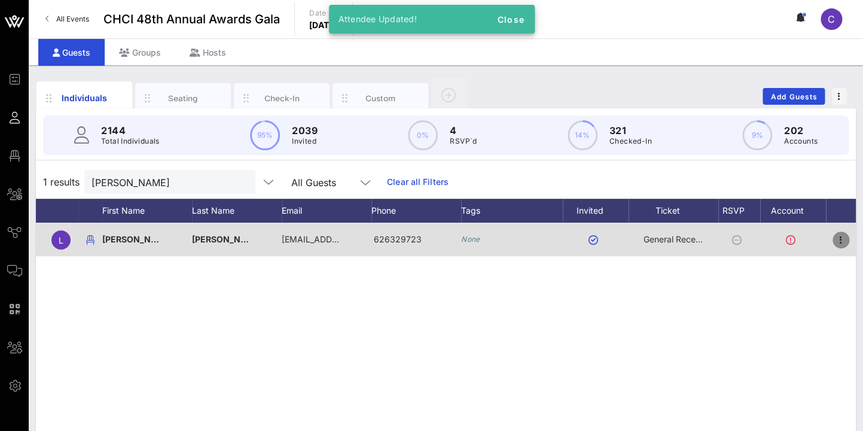
click at [840, 235] on icon "button" at bounding box center [841, 240] width 14 height 14
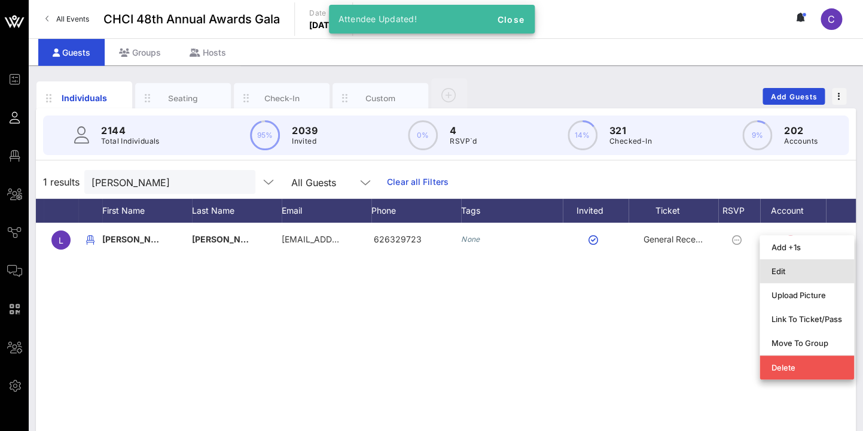
click at [792, 268] on div "Edit" at bounding box center [807, 271] width 71 height 10
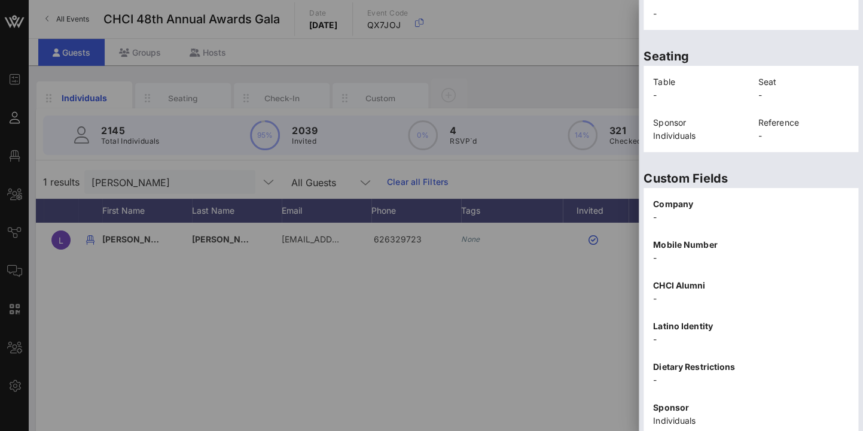
scroll to position [296, 0]
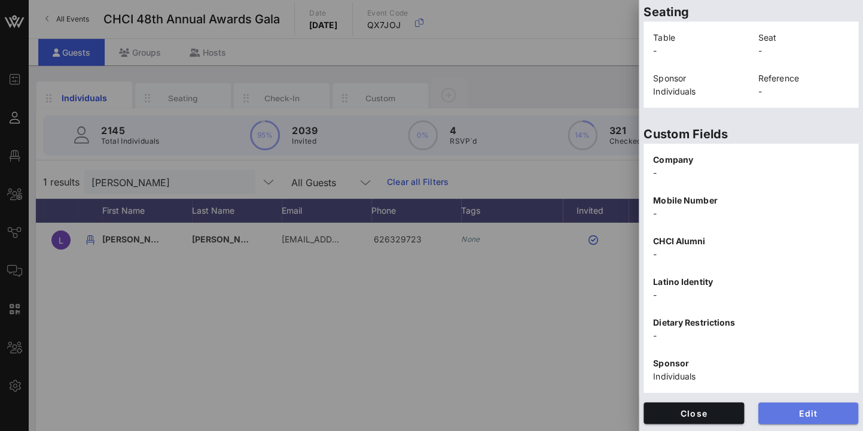
click at [821, 404] on button "Edit" at bounding box center [809, 413] width 101 height 22
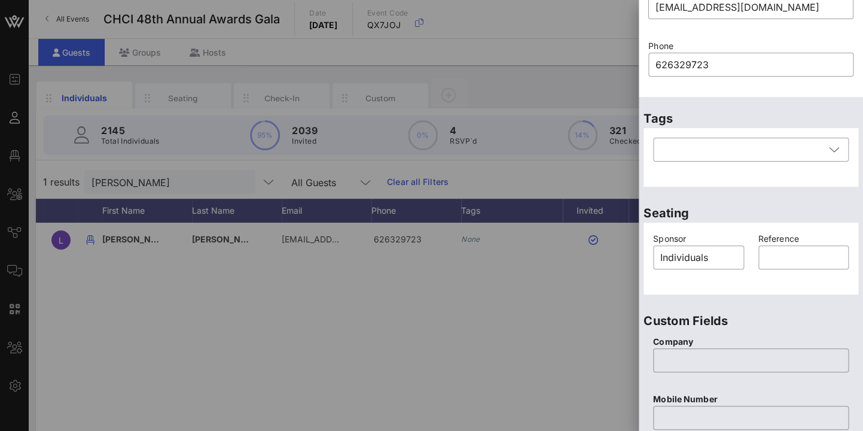
scroll to position [118, 0]
drag, startPoint x: 737, startPoint y: 61, endPoint x: 576, endPoint y: 63, distance: 160.9
click at [656, 63] on input "626329723" at bounding box center [751, 65] width 191 height 19
paste input "0"
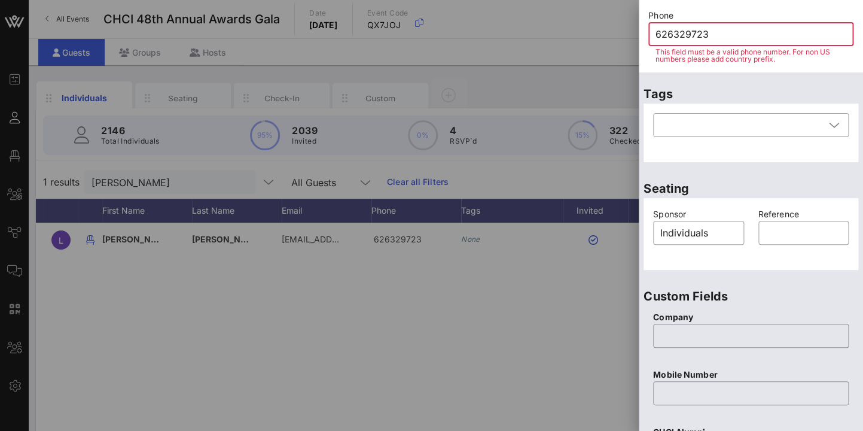
scroll to position [170, 0]
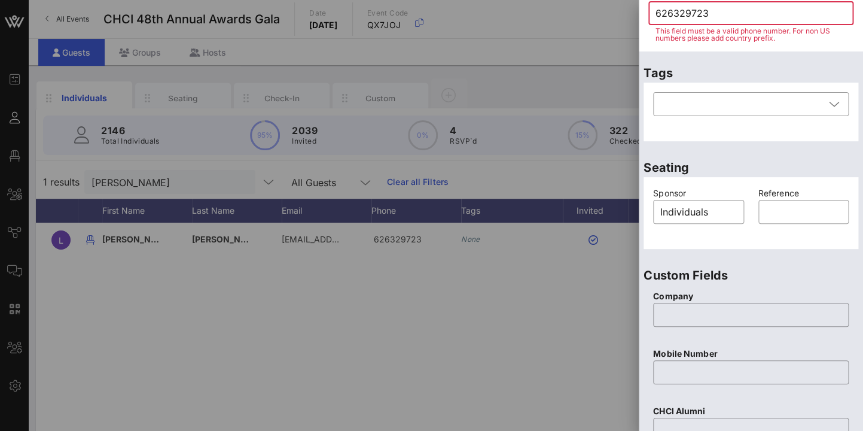
drag, startPoint x: 709, startPoint y: 14, endPoint x: 608, endPoint y: 16, distance: 100.5
click at [656, 16] on input "626329723" at bounding box center [751, 13] width 191 height 19
paste input "0"
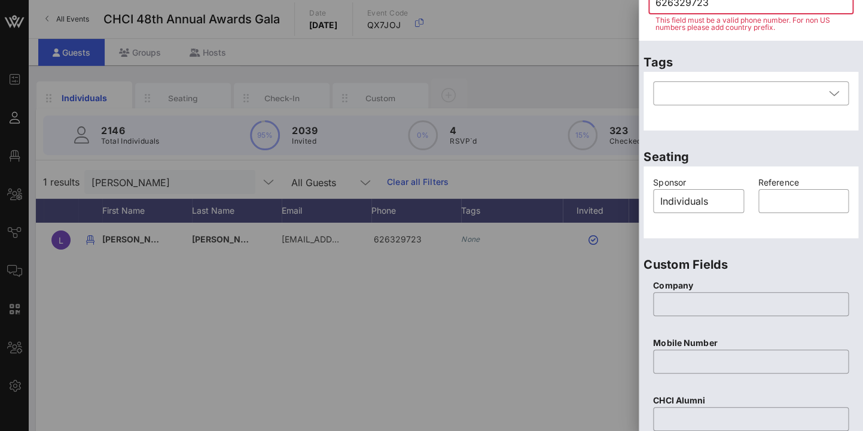
scroll to position [165, 0]
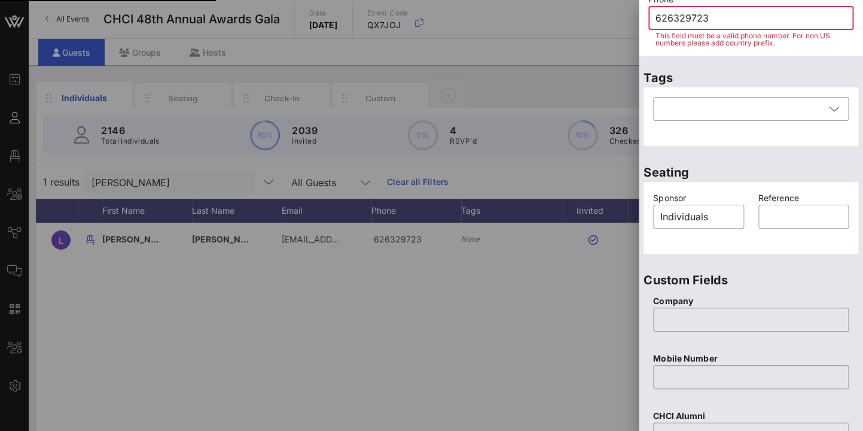
drag, startPoint x: 630, startPoint y: 18, endPoint x: 619, endPoint y: 16, distance: 11.5
click at [656, 16] on input "626329723" at bounding box center [751, 17] width 191 height 19
paste input "0"
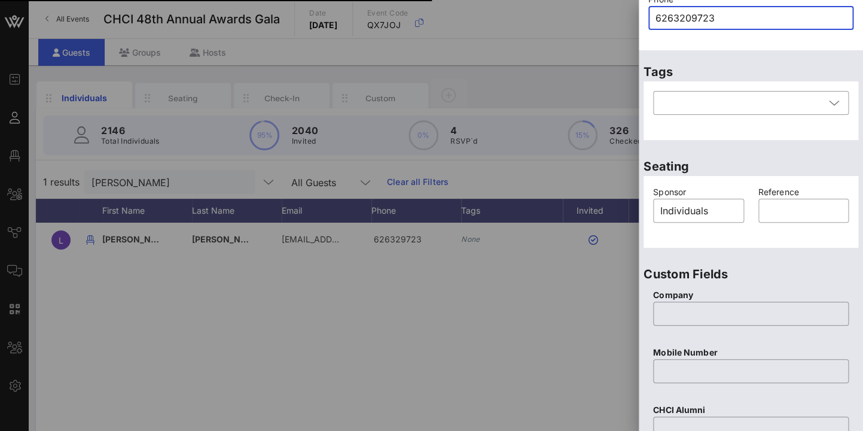
type input "626329723"
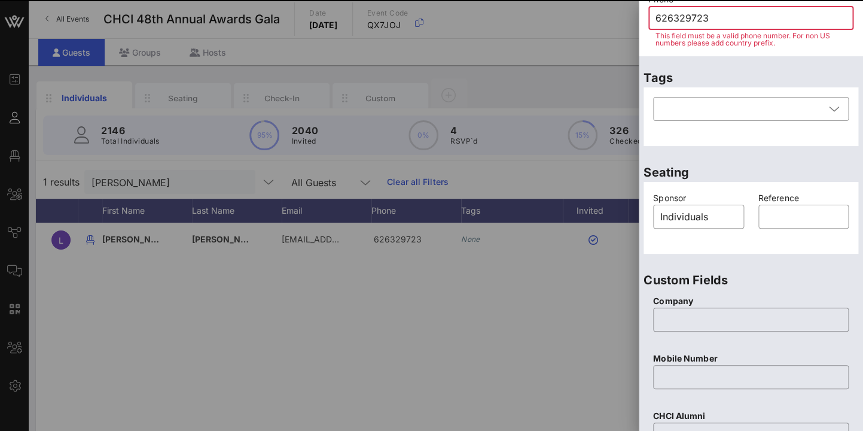
scroll to position [526, 0]
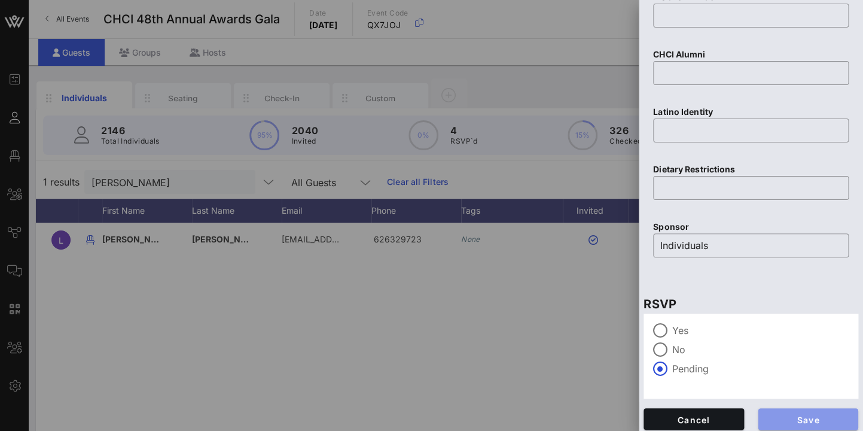
click at [838, 414] on span "Save" at bounding box center [808, 419] width 81 height 10
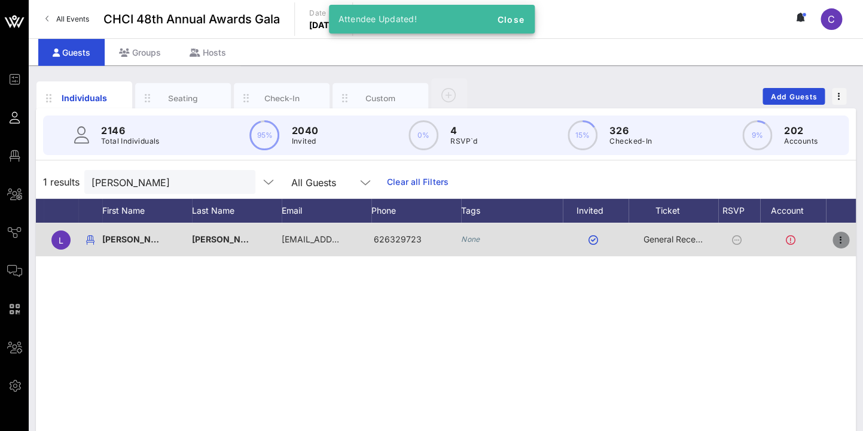
click at [842, 241] on icon "button" at bounding box center [841, 240] width 14 height 14
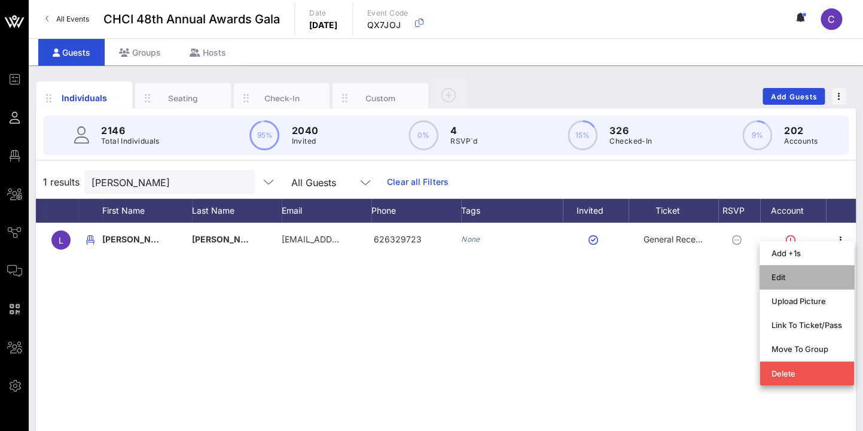
click at [780, 277] on div "Edit" at bounding box center [807, 277] width 71 height 10
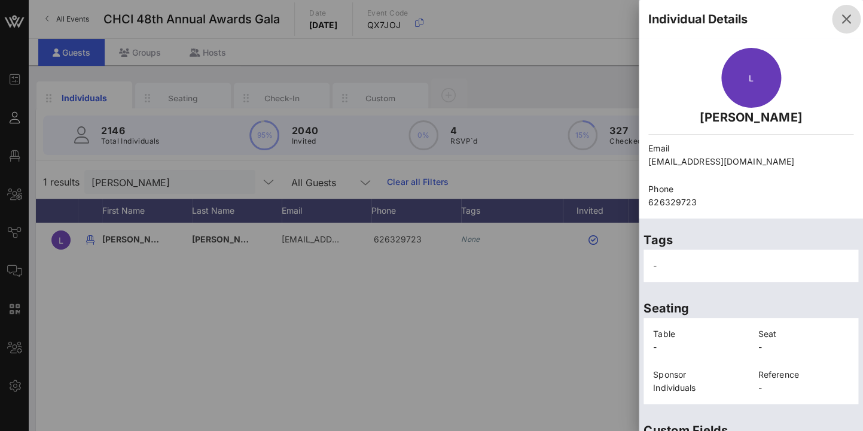
click at [848, 19] on icon "button" at bounding box center [846, 19] width 14 height 14
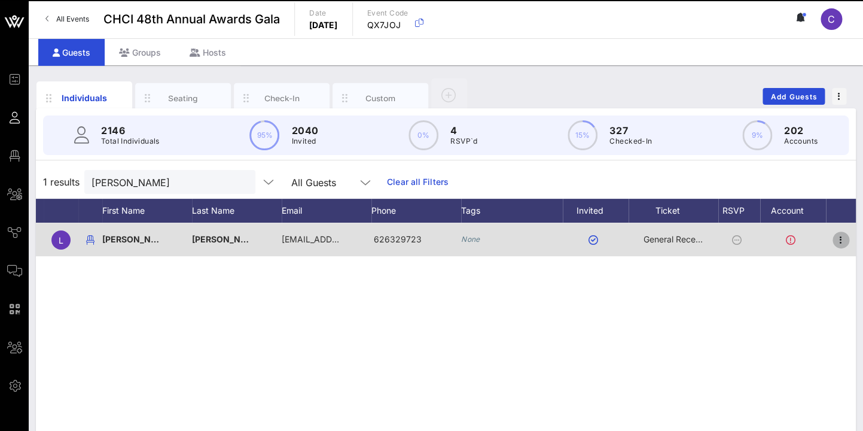
click at [839, 239] on icon "button" at bounding box center [841, 240] width 14 height 14
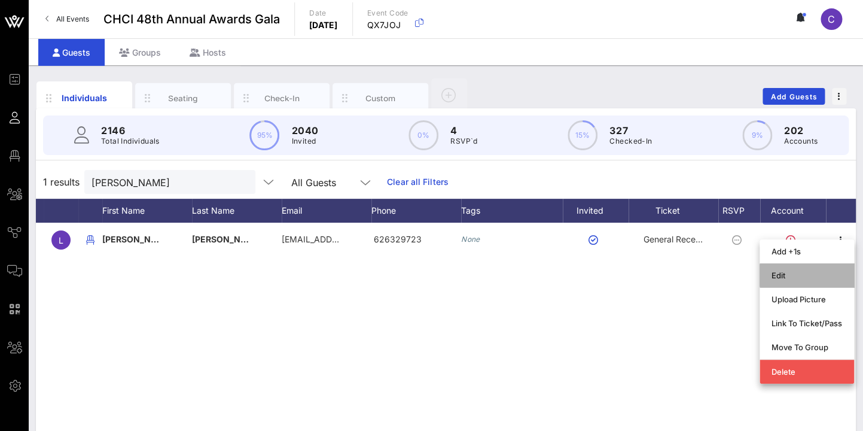
click at [794, 270] on div "Edit" at bounding box center [807, 275] width 71 height 19
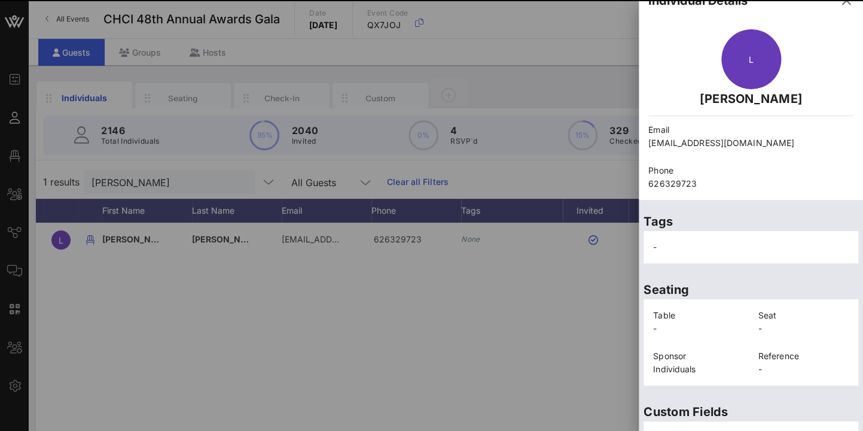
scroll to position [296, 0]
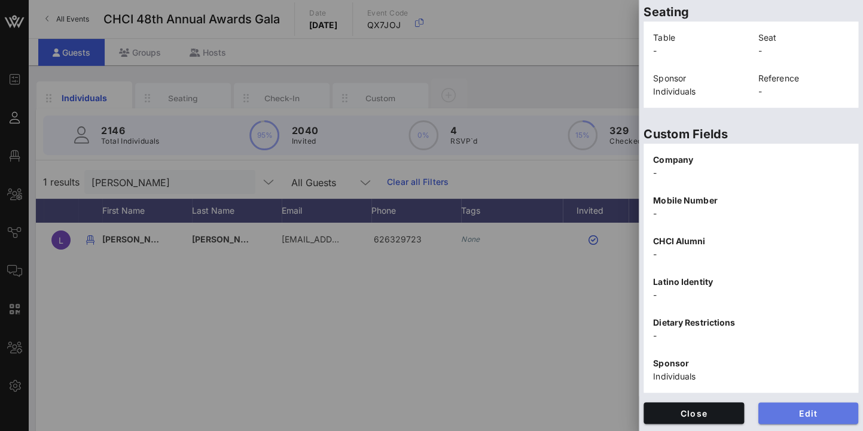
click at [811, 410] on span "Edit" at bounding box center [808, 413] width 81 height 10
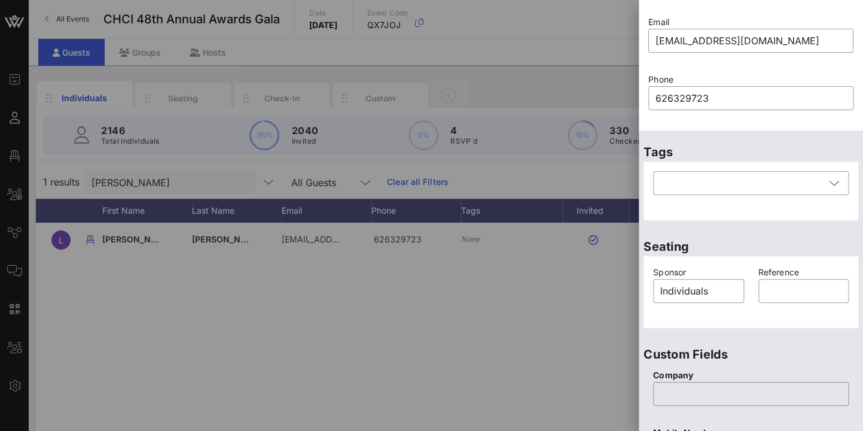
scroll to position [87, 0]
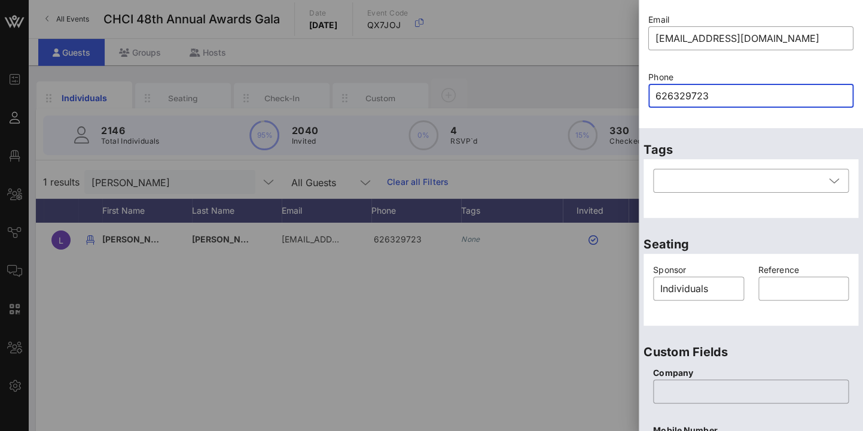
drag, startPoint x: 714, startPoint y: 96, endPoint x: 628, endPoint y: 84, distance: 87.0
click at [656, 86] on input "626329723" at bounding box center [751, 95] width 191 height 19
paste input "0"
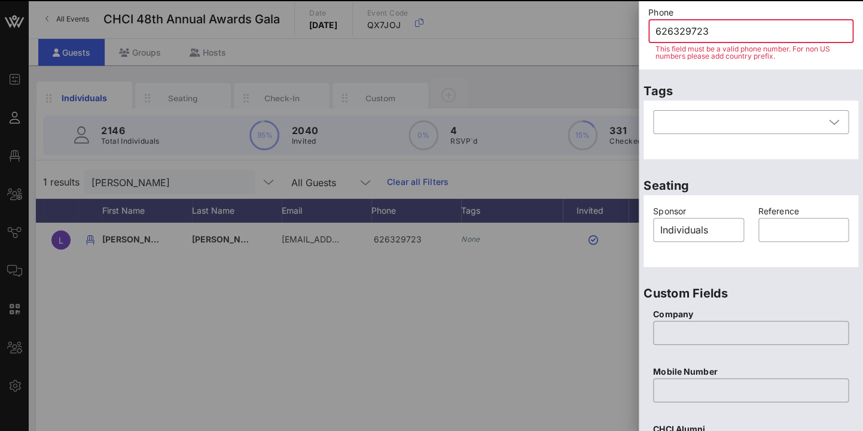
scroll to position [157, 0]
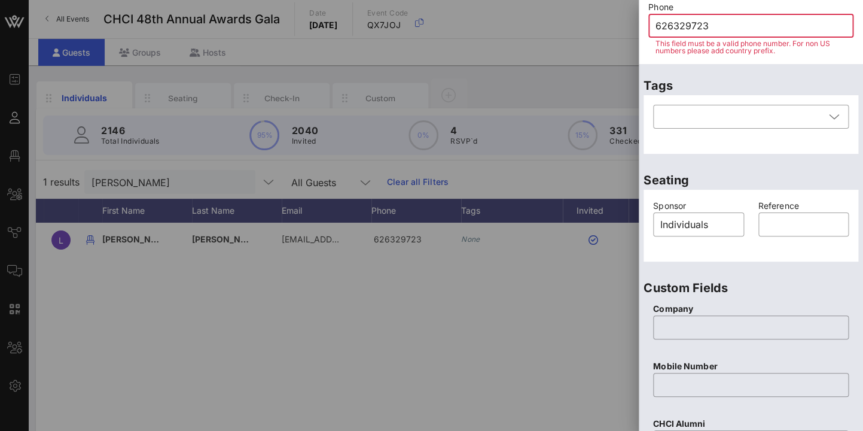
drag, startPoint x: 718, startPoint y: 28, endPoint x: 634, endPoint y: 28, distance: 84.4
click at [656, 28] on input "626329723" at bounding box center [751, 25] width 191 height 19
paste input "0"
drag, startPoint x: 724, startPoint y: 26, endPoint x: 642, endPoint y: 20, distance: 82.2
click at [656, 20] on input "626329723" at bounding box center [751, 25] width 191 height 19
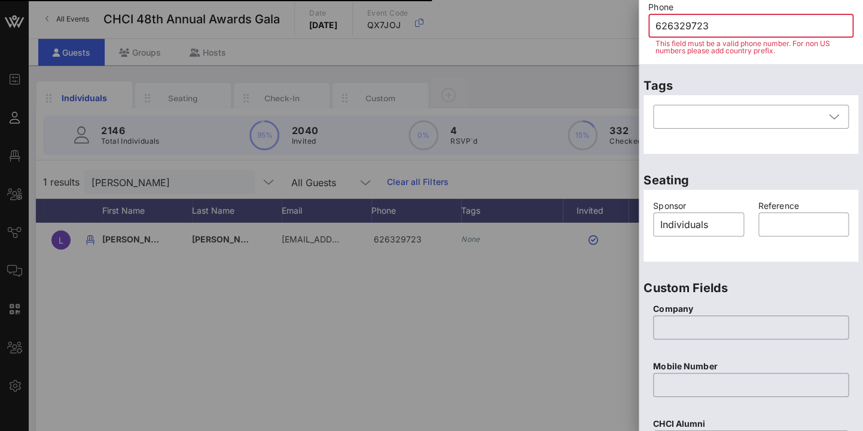
paste input "0"
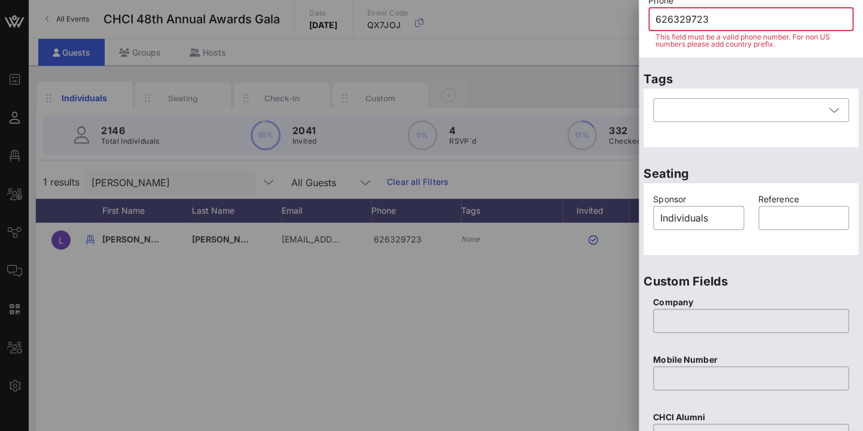
drag, startPoint x: 719, startPoint y: 17, endPoint x: 617, endPoint y: 21, distance: 102.4
click at [656, 21] on input "626329723" at bounding box center [751, 19] width 191 height 19
click at [742, 23] on input "626329723" at bounding box center [751, 19] width 191 height 19
drag, startPoint x: 721, startPoint y: 22, endPoint x: 644, endPoint y: 13, distance: 77.7
click at [656, 13] on input "626329723" at bounding box center [751, 19] width 191 height 19
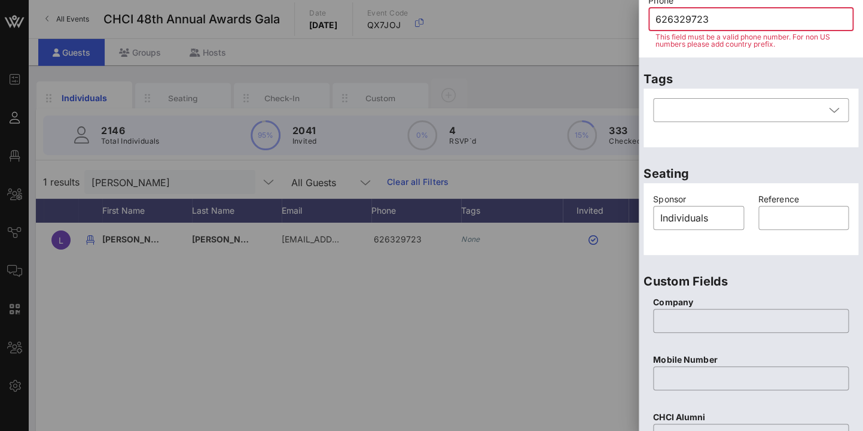
paste input "0"
drag, startPoint x: 721, startPoint y: 22, endPoint x: 647, endPoint y: 20, distance: 74.2
click at [656, 19] on input "626329723" at bounding box center [751, 19] width 191 height 19
paste input "0"
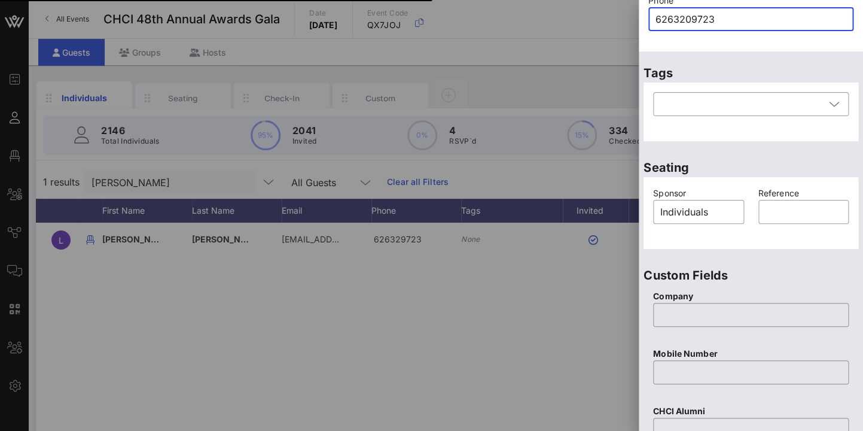
type input "626329723"
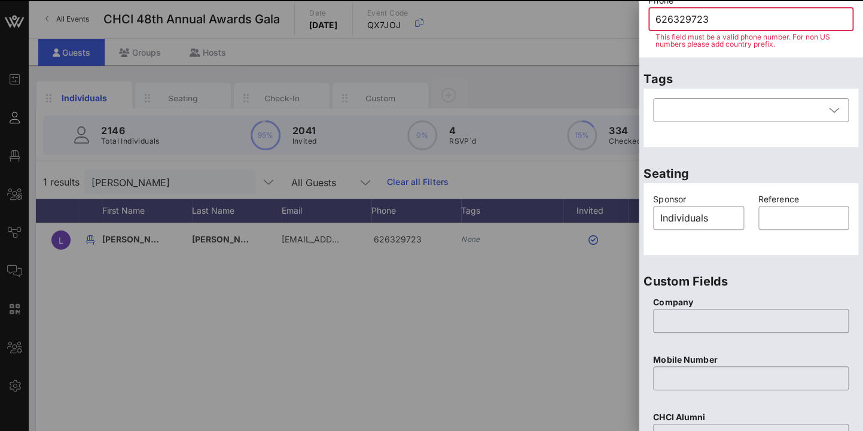
scroll to position [526, 0]
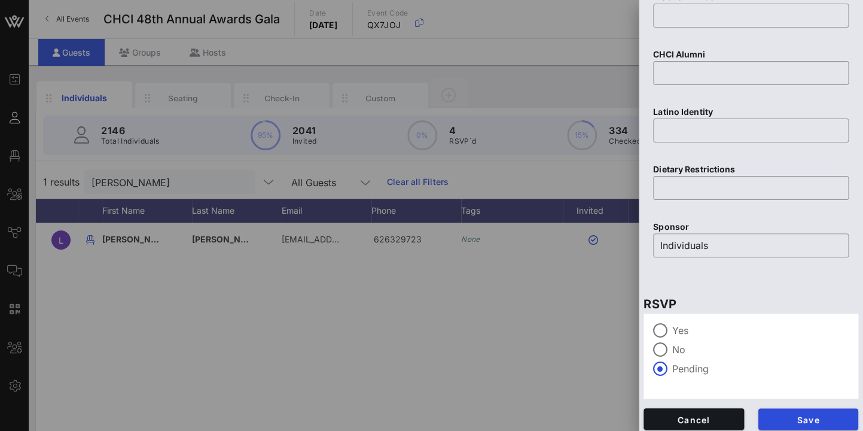
click at [834, 407] on div "Save" at bounding box center [808, 419] width 115 height 36
click at [832, 413] on button "Save" at bounding box center [809, 419] width 101 height 22
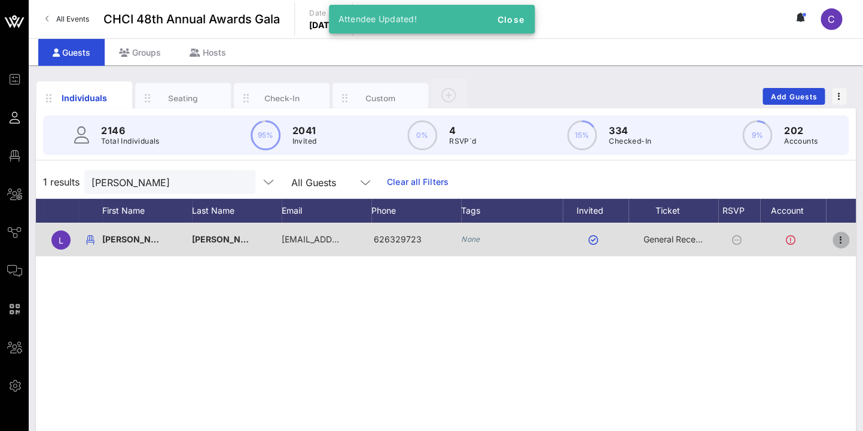
click at [841, 236] on icon "button" at bounding box center [841, 240] width 14 height 14
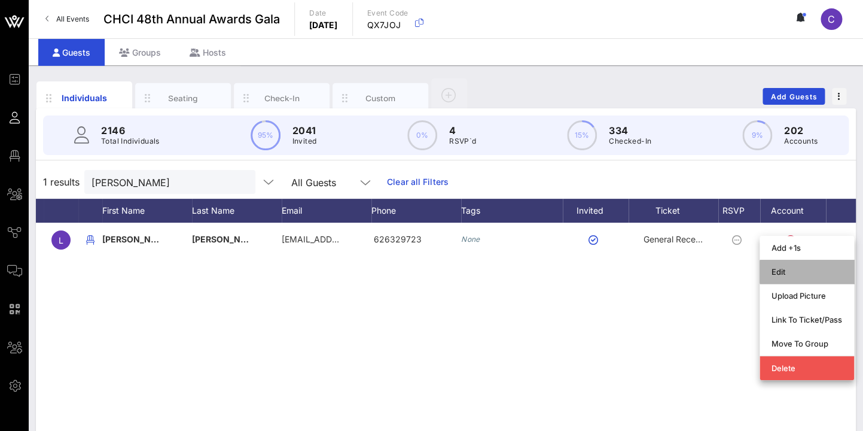
click at [787, 267] on div "Edit" at bounding box center [807, 271] width 71 height 19
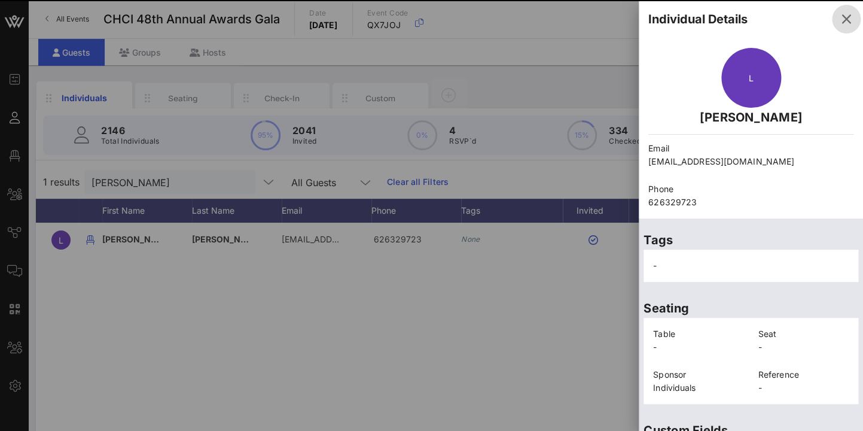
click at [854, 23] on span "button" at bounding box center [846, 19] width 29 height 14
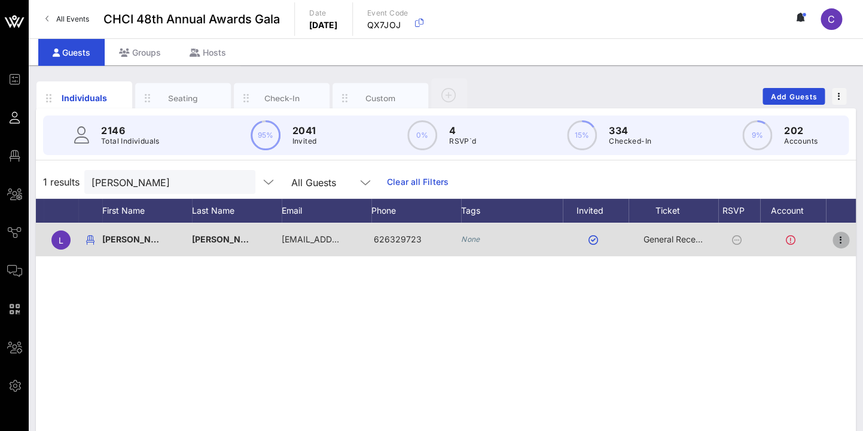
click at [840, 236] on icon "button" at bounding box center [841, 240] width 14 height 14
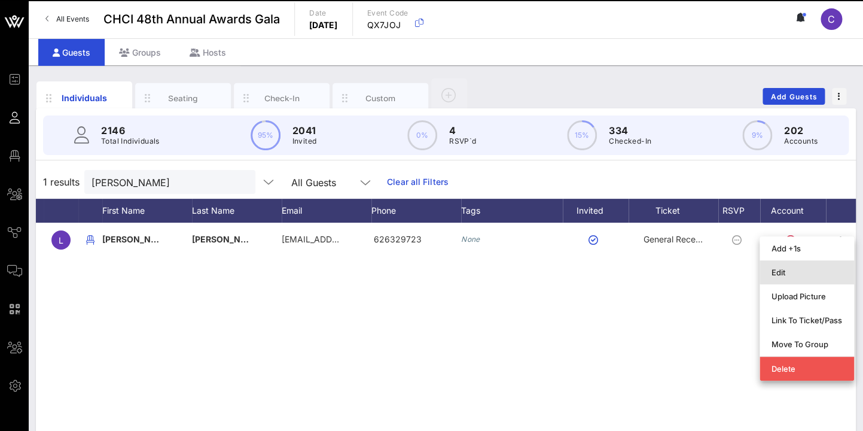
click at [786, 270] on div "Edit" at bounding box center [807, 272] width 71 height 10
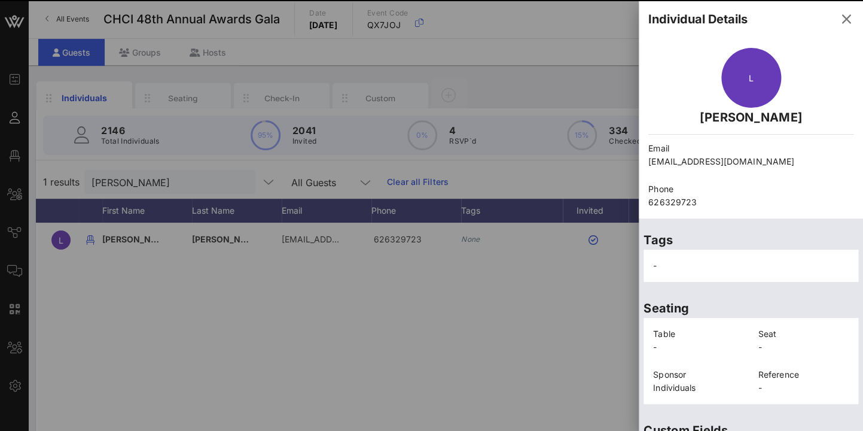
scroll to position [296, 0]
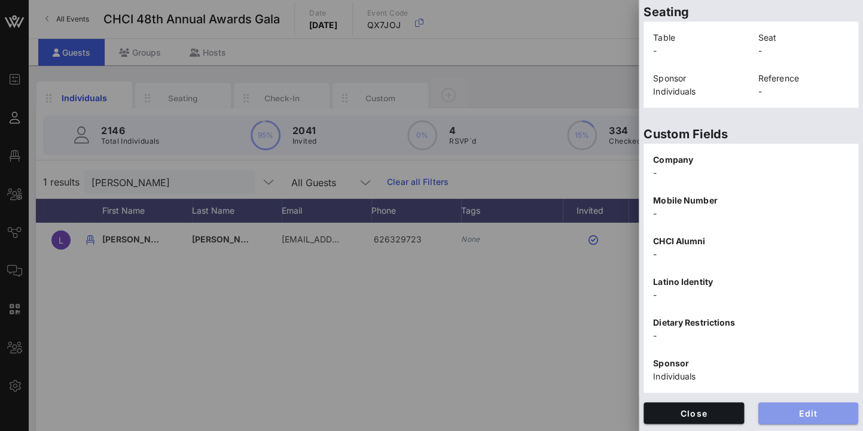
click at [808, 410] on span "Edit" at bounding box center [808, 413] width 81 height 10
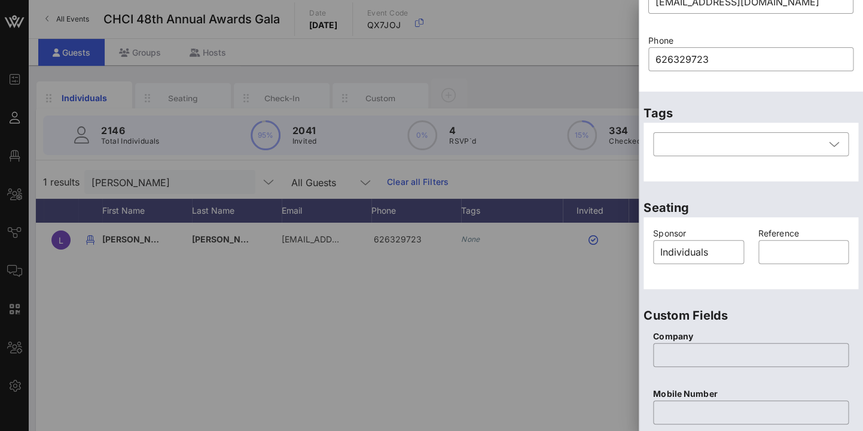
scroll to position [121, 0]
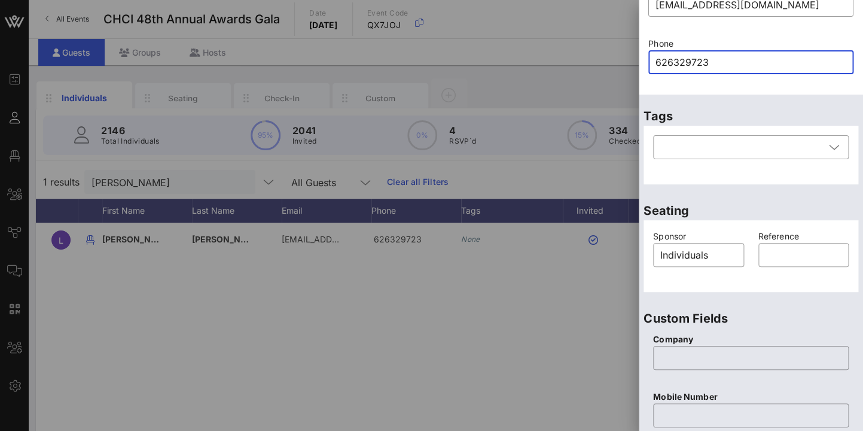
drag, startPoint x: 711, startPoint y: 60, endPoint x: 639, endPoint y: 58, distance: 71.8
click at [656, 58] on input "626329723" at bounding box center [751, 62] width 191 height 19
paste input "0"
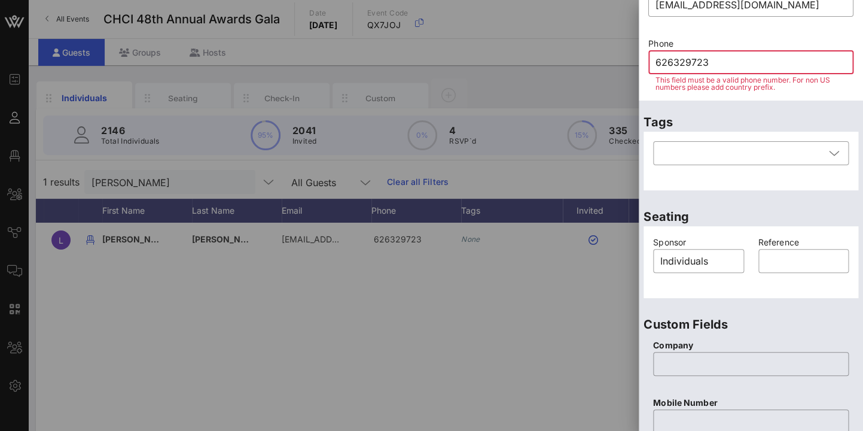
scroll to position [164, 0]
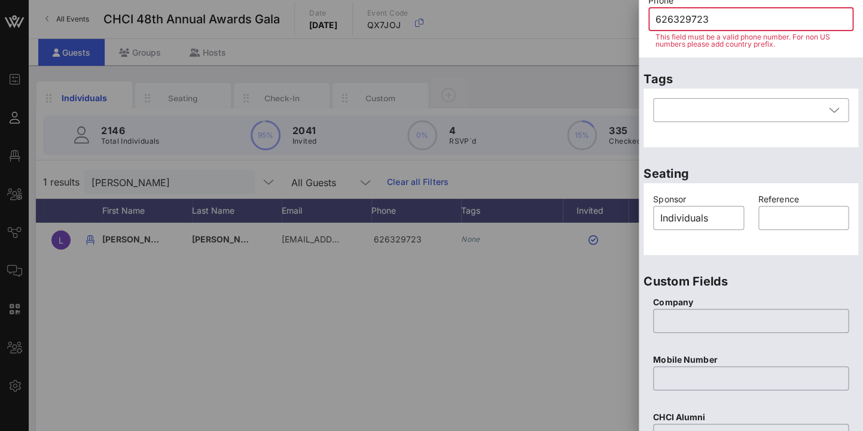
drag, startPoint x: 725, startPoint y: 16, endPoint x: 595, endPoint y: 16, distance: 130.4
click at [656, 16] on input "626329723" at bounding box center [751, 19] width 191 height 19
paste input "0"
drag, startPoint x: 718, startPoint y: 22, endPoint x: 616, endPoint y: 17, distance: 102.4
click at [656, 17] on input "626329723" at bounding box center [751, 19] width 191 height 19
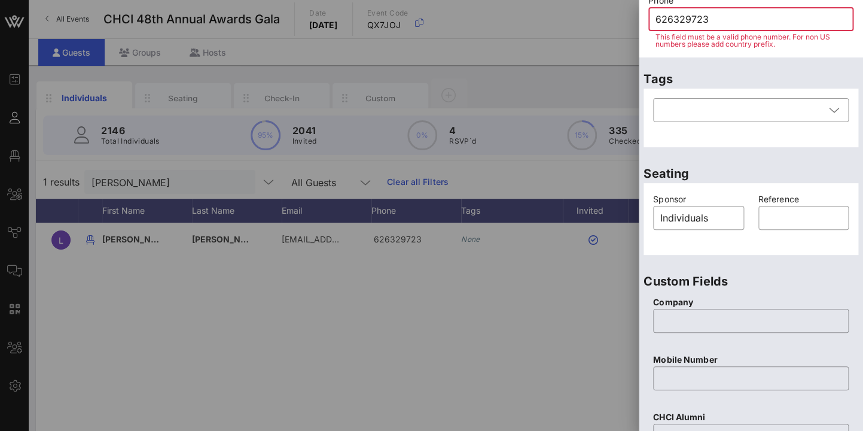
paste input "0"
drag, startPoint x: 714, startPoint y: 19, endPoint x: 644, endPoint y: 21, distance: 70.6
click at [656, 21] on input "626329723" at bounding box center [751, 19] width 191 height 19
paste input "0"
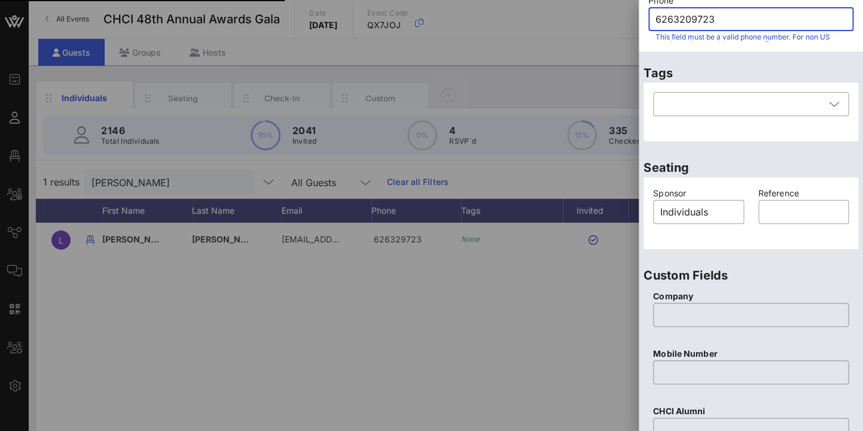
type input "626329723"
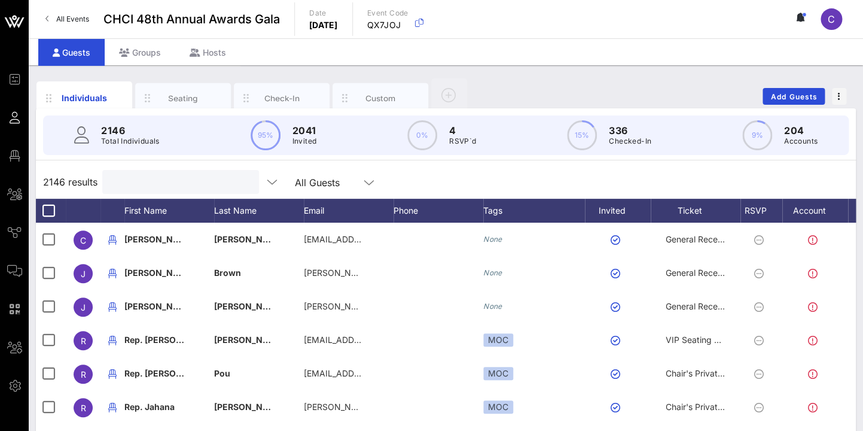
click at [133, 187] on input "text" at bounding box center [179, 182] width 140 height 16
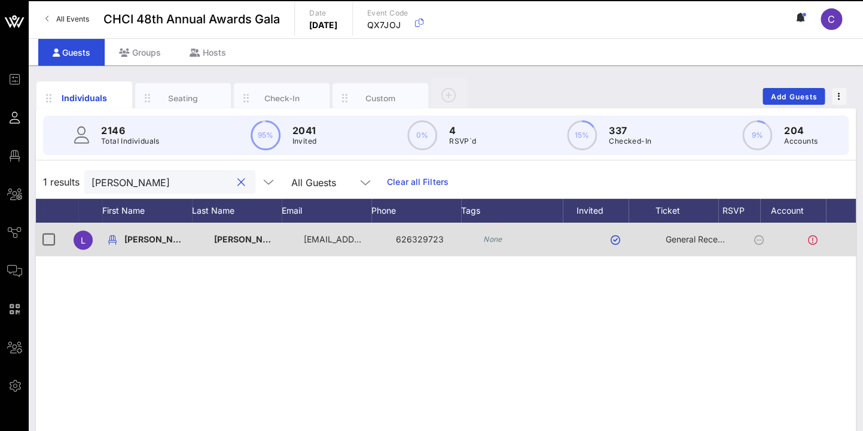
scroll to position [0, 22]
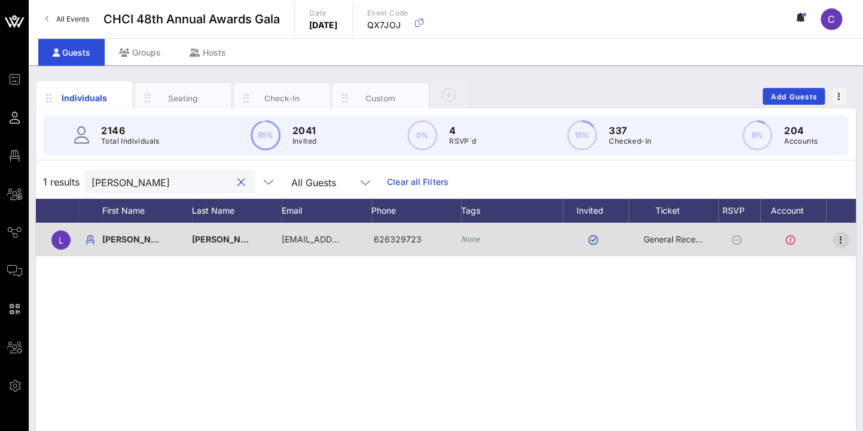
type input "[PERSON_NAME]"
click at [841, 239] on icon "button" at bounding box center [841, 240] width 14 height 14
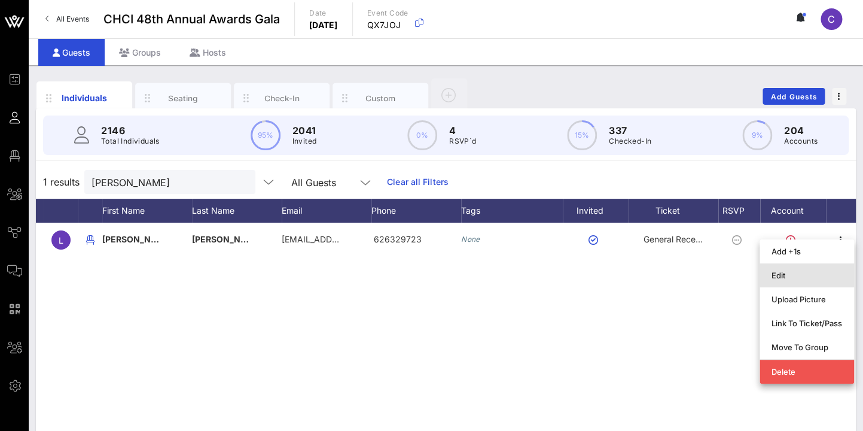
click at [787, 274] on div "Edit" at bounding box center [807, 275] width 71 height 10
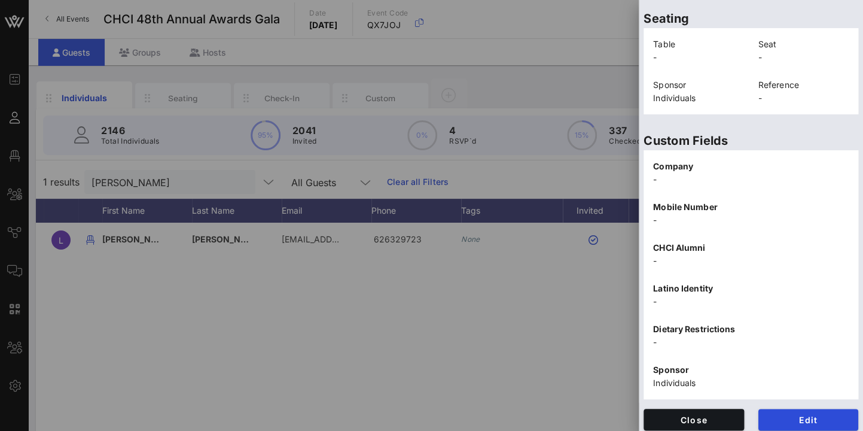
scroll to position [293, 0]
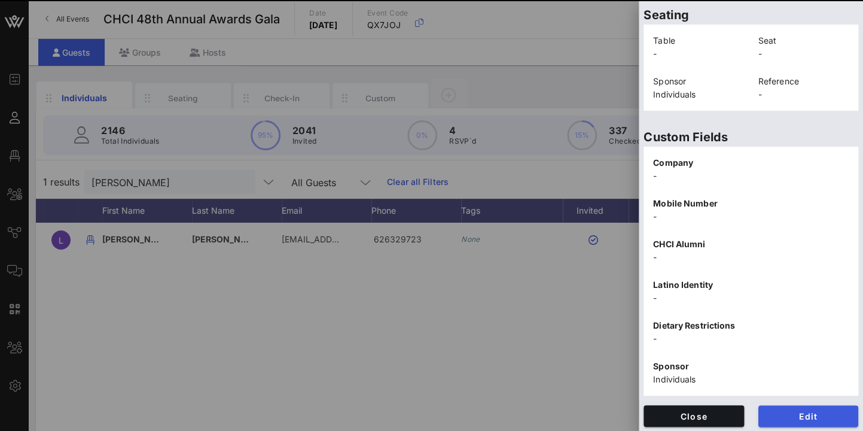
click at [836, 415] on span "Edit" at bounding box center [808, 416] width 81 height 10
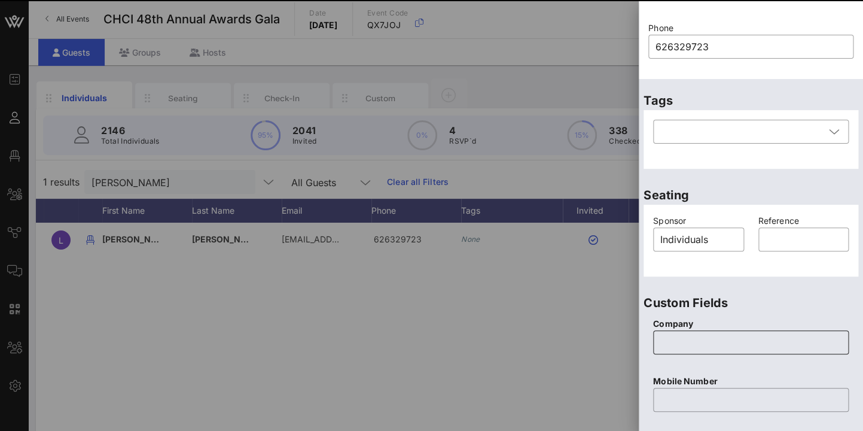
scroll to position [141, 0]
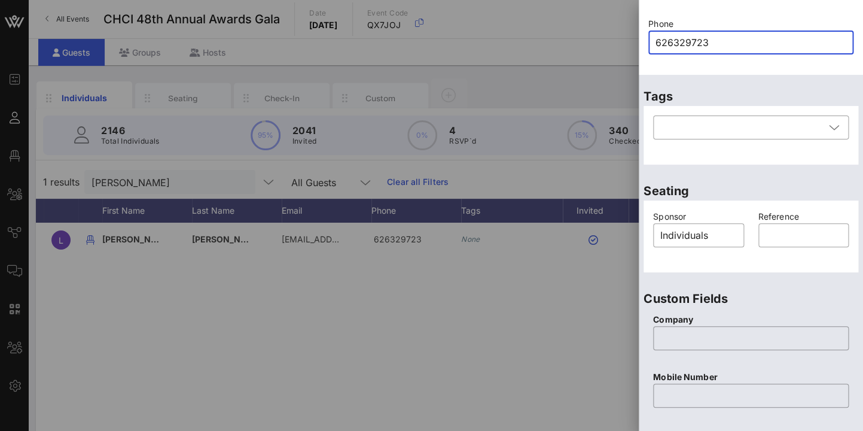
click at [656, 44] on input "626329723" at bounding box center [751, 42] width 191 height 19
paste input "0"
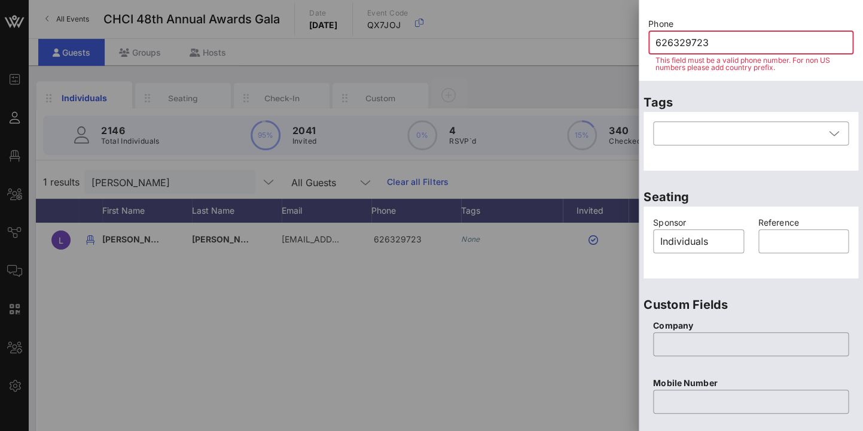
drag, startPoint x: 684, startPoint y: 38, endPoint x: 622, endPoint y: 31, distance: 62.6
click at [656, 33] on input "626329723" at bounding box center [751, 42] width 191 height 19
paste input "0"
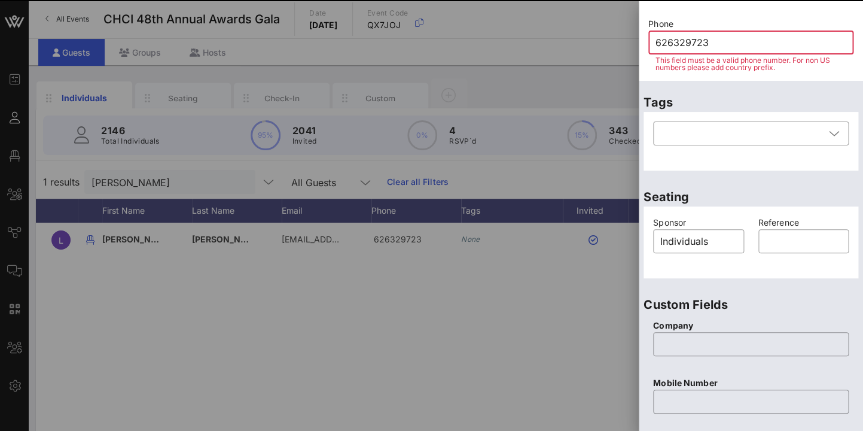
scroll to position [163, 0]
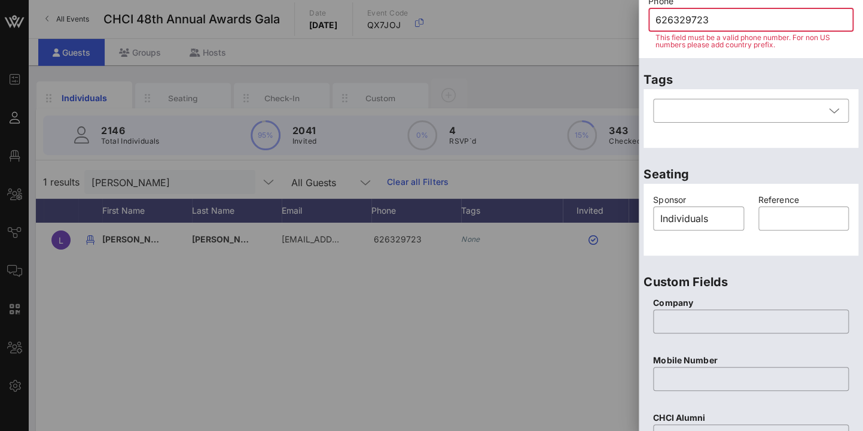
drag, startPoint x: 732, startPoint y: 20, endPoint x: 630, endPoint y: 22, distance: 102.3
click at [656, 22] on input "626329723" at bounding box center [751, 19] width 191 height 19
paste input "0"
drag, startPoint x: 733, startPoint y: 13, endPoint x: 745, endPoint y: 22, distance: 14.5
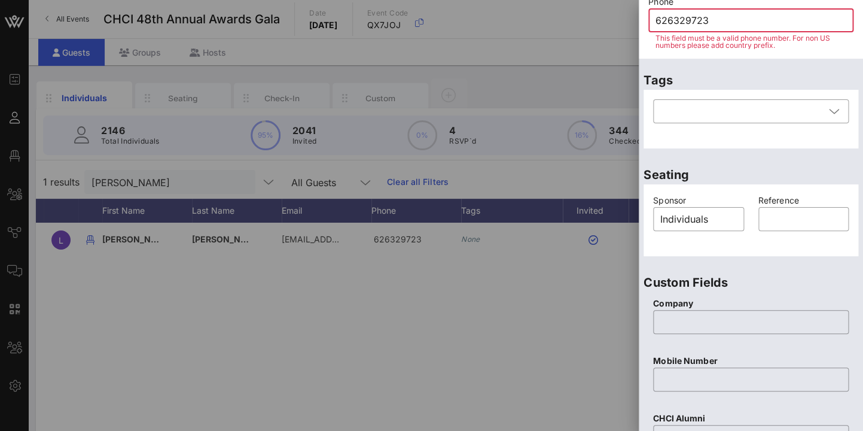
click at [745, 22] on input "626329723" at bounding box center [751, 20] width 191 height 19
paste input "0"
drag, startPoint x: 715, startPoint y: 23, endPoint x: 621, endPoint y: 20, distance: 94.0
click at [656, 20] on input "626329723" at bounding box center [751, 19] width 191 height 19
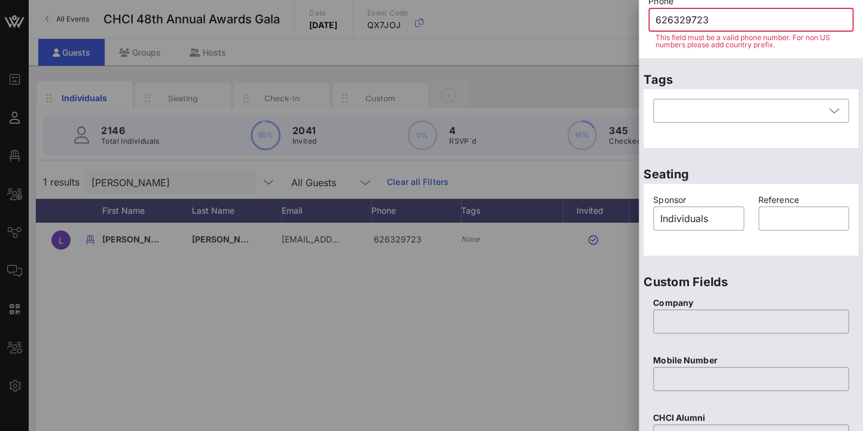
paste input "0"
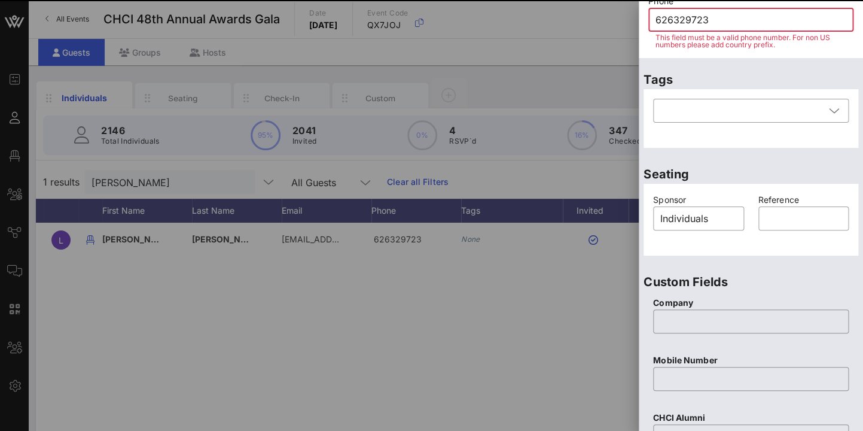
click at [656, 16] on input "626329723" at bounding box center [751, 19] width 191 height 19
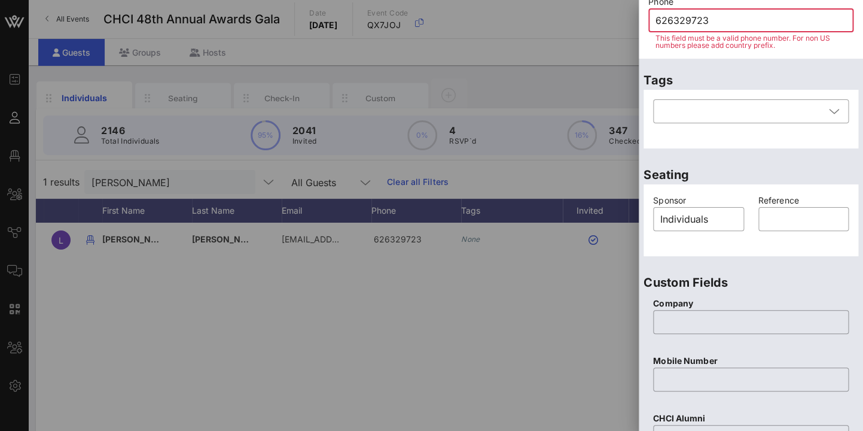
paste input "0"
drag, startPoint x: 719, startPoint y: 16, endPoint x: 625, endPoint y: 16, distance: 94.5
click at [656, 16] on input "626329723" at bounding box center [751, 19] width 191 height 19
paste input "0"
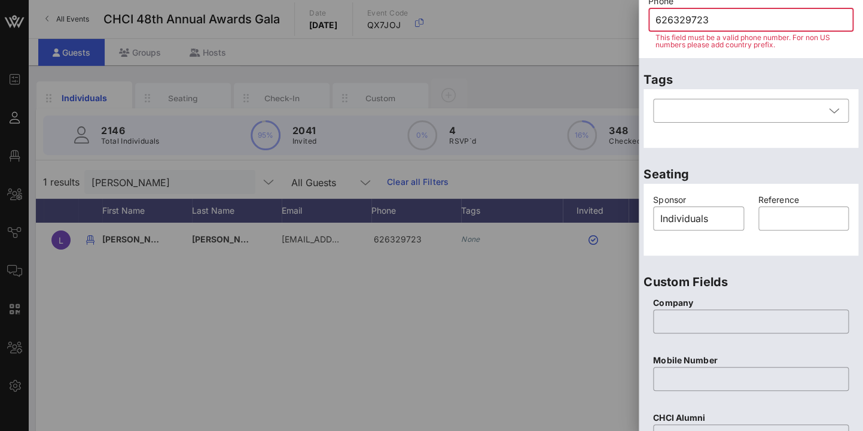
scroll to position [163, 0]
drag, startPoint x: 722, startPoint y: 20, endPoint x: 634, endPoint y: 20, distance: 88.5
click at [656, 20] on input "626329723" at bounding box center [751, 20] width 191 height 19
paste input "0"
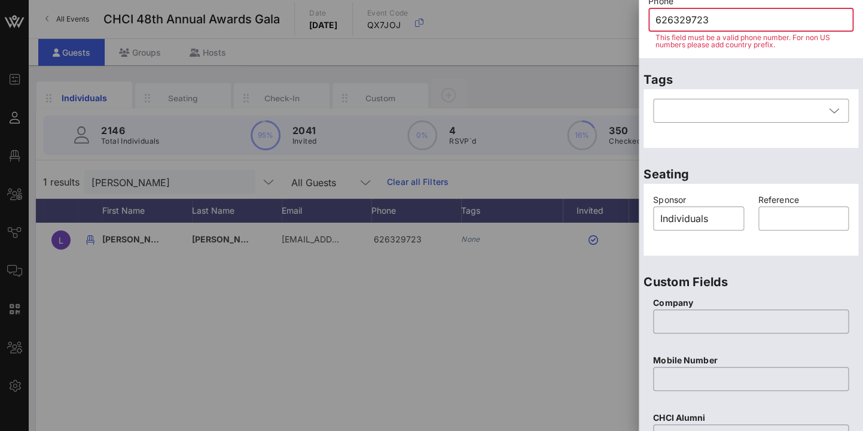
drag, startPoint x: 720, startPoint y: 20, endPoint x: 649, endPoint y: 18, distance: 70.6
click at [656, 18] on input "626329723" at bounding box center [751, 19] width 191 height 19
paste input "0"
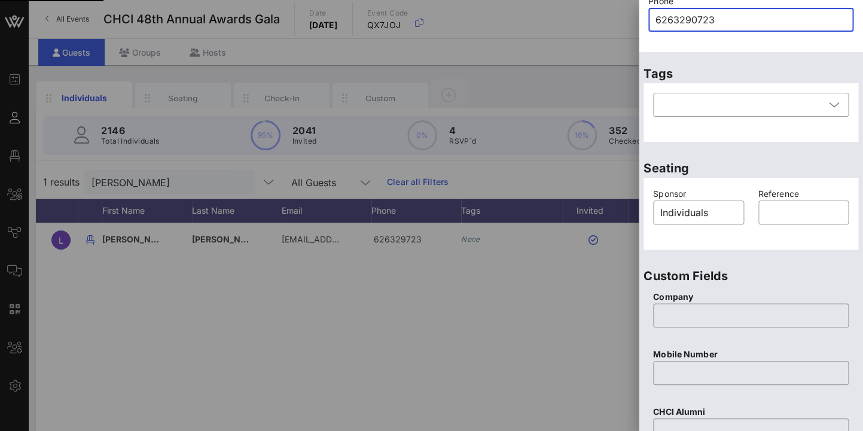
type input "626329723"
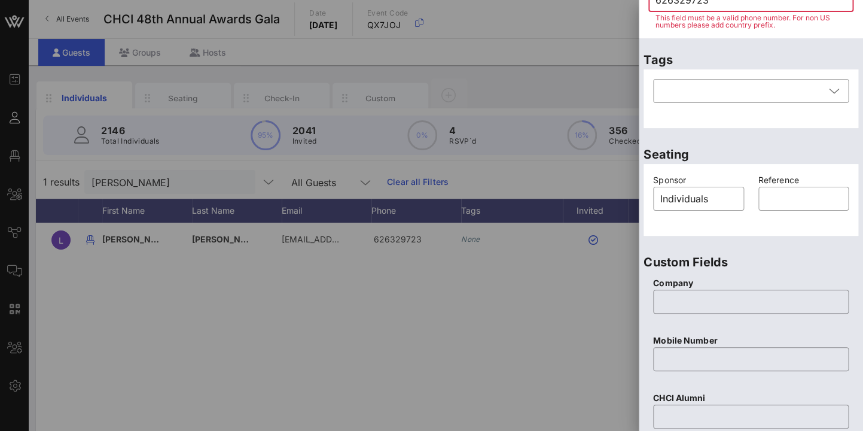
scroll to position [125, 0]
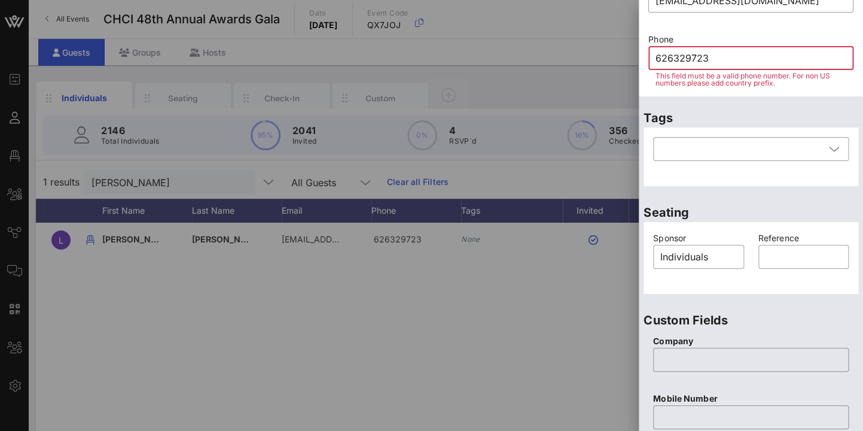
drag, startPoint x: 726, startPoint y: 61, endPoint x: 628, endPoint y: 51, distance: 98.6
click at [656, 51] on input "626329723" at bounding box center [751, 57] width 191 height 19
drag, startPoint x: 716, startPoint y: 62, endPoint x: 644, endPoint y: 59, distance: 72.4
click at [656, 59] on input "626329723" at bounding box center [751, 57] width 191 height 19
paste input "0"
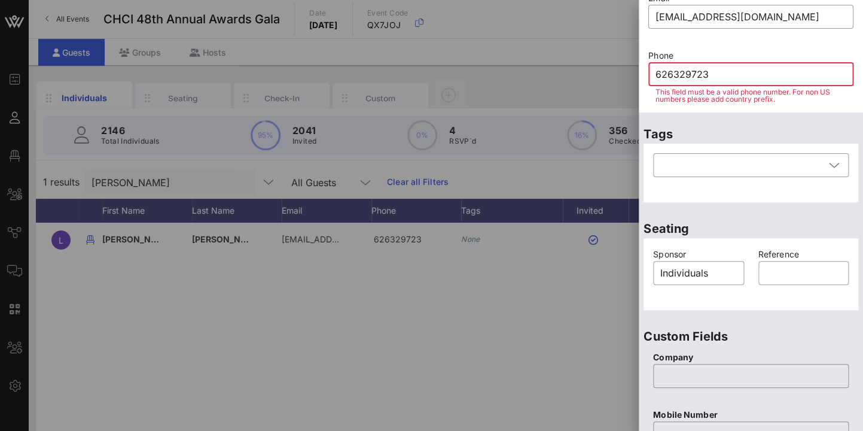
scroll to position [110, 0]
drag, startPoint x: 714, startPoint y: 75, endPoint x: 628, endPoint y: 74, distance: 86.2
click at [656, 74] on input "626329723" at bounding box center [751, 72] width 191 height 19
paste input "0"
drag, startPoint x: 721, startPoint y: 75, endPoint x: 644, endPoint y: 75, distance: 77.8
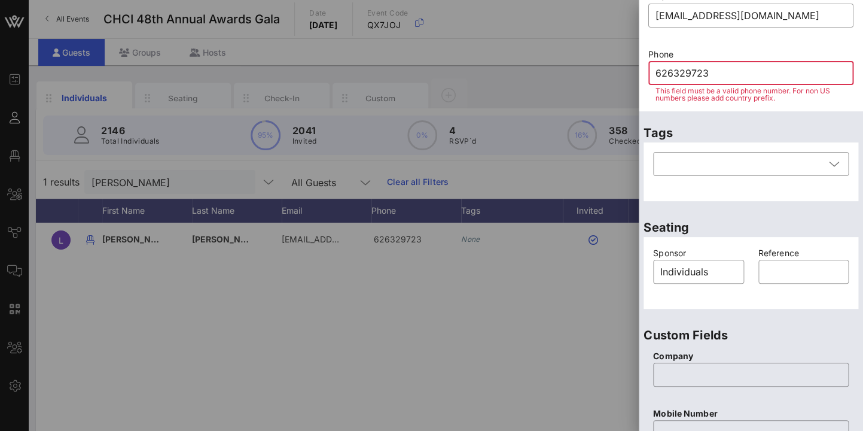
click at [656, 75] on input "626329723" at bounding box center [751, 72] width 191 height 19
paste input "0"
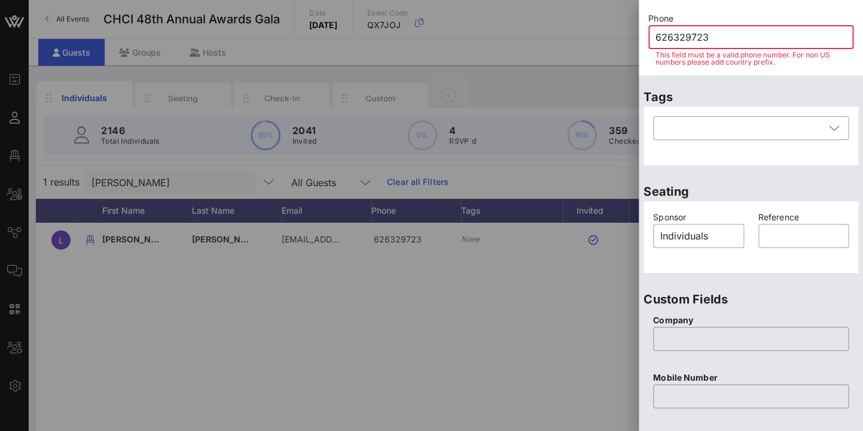
scroll to position [145, 0]
drag, startPoint x: 725, startPoint y: 39, endPoint x: 590, endPoint y: 39, distance: 135.2
click at [656, 39] on input "626329723" at bounding box center [751, 38] width 191 height 19
paste input "0"
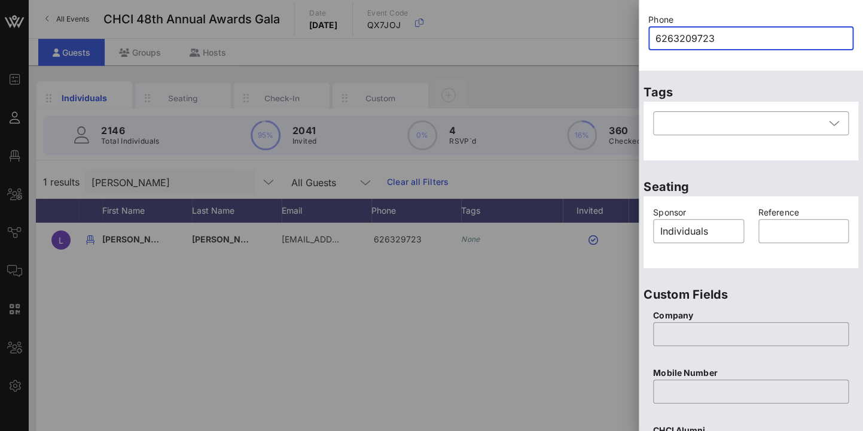
type input "626329723"
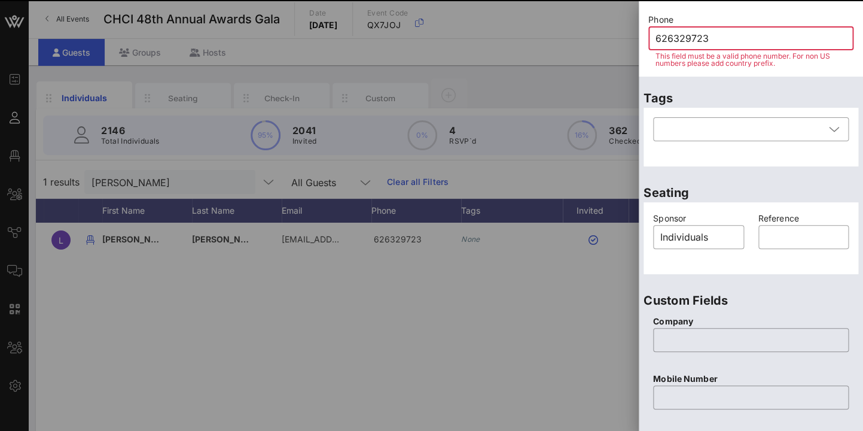
scroll to position [532, 0]
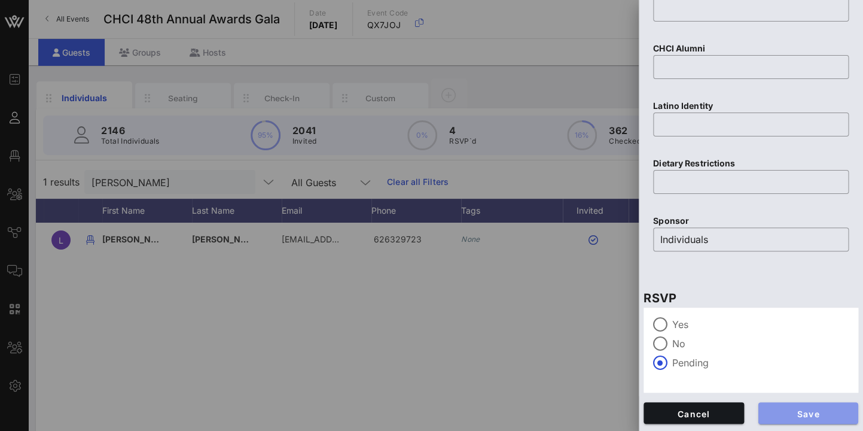
click at [836, 410] on span "Save" at bounding box center [808, 413] width 81 height 10
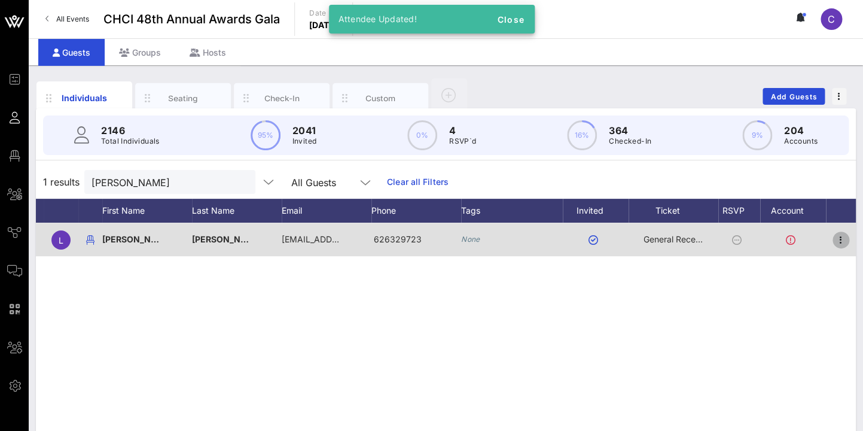
click at [842, 237] on icon "button" at bounding box center [841, 240] width 14 height 14
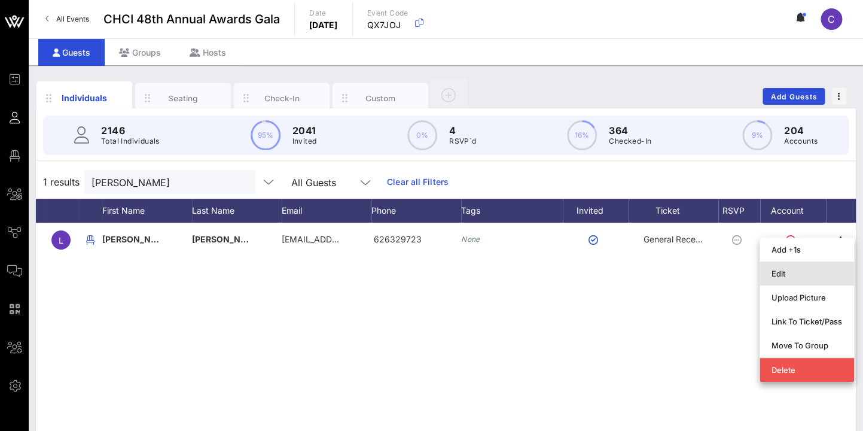
click at [796, 264] on div "Edit" at bounding box center [807, 273] width 71 height 19
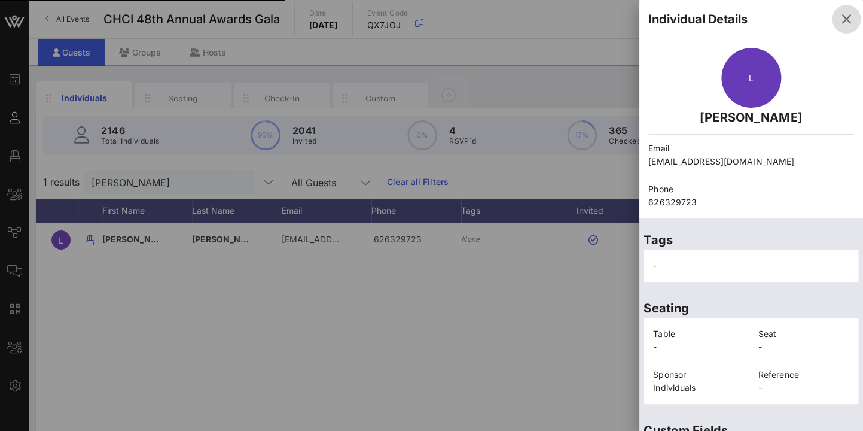
click at [849, 20] on icon "button" at bounding box center [846, 19] width 14 height 14
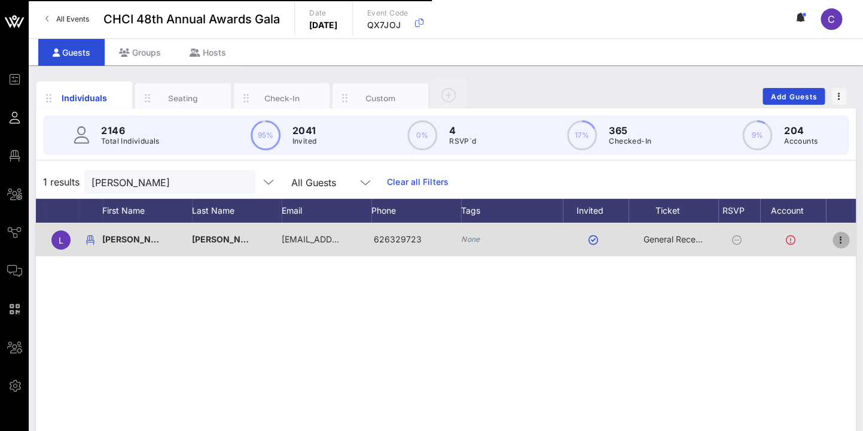
click at [842, 242] on icon "button" at bounding box center [841, 240] width 14 height 14
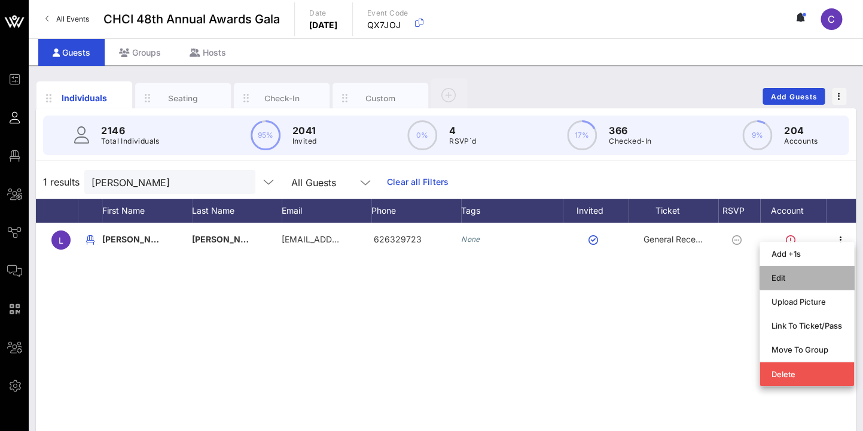
click at [787, 276] on div "Edit" at bounding box center [807, 278] width 71 height 10
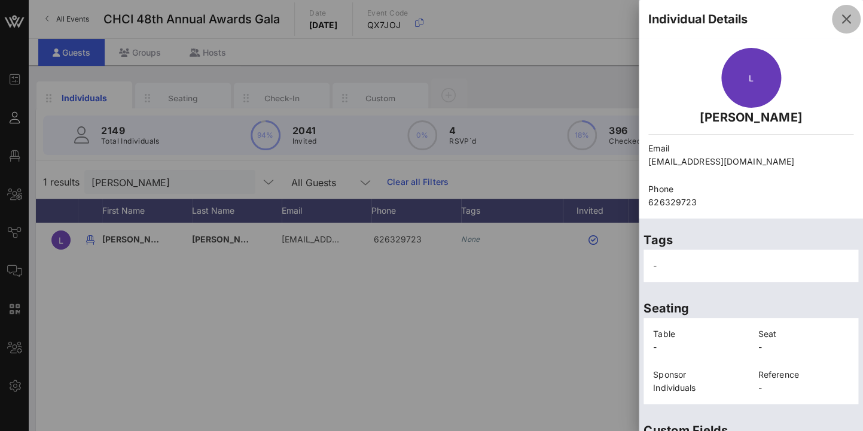
click at [843, 20] on icon "button" at bounding box center [846, 19] width 14 height 14
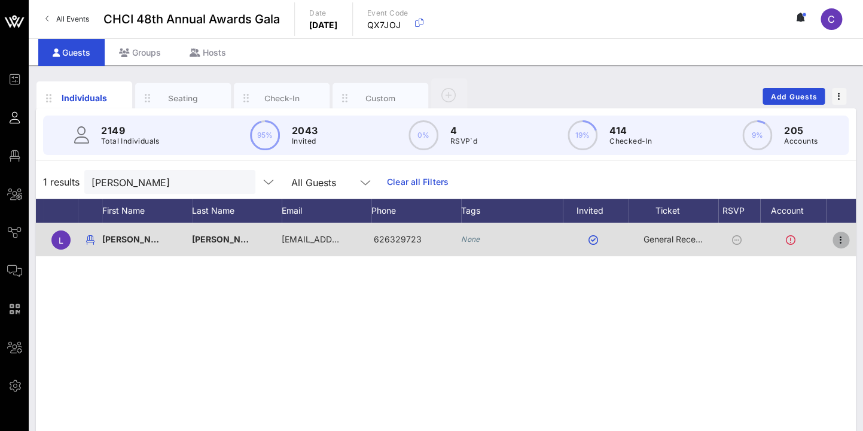
click at [841, 236] on icon "button" at bounding box center [841, 240] width 14 height 14
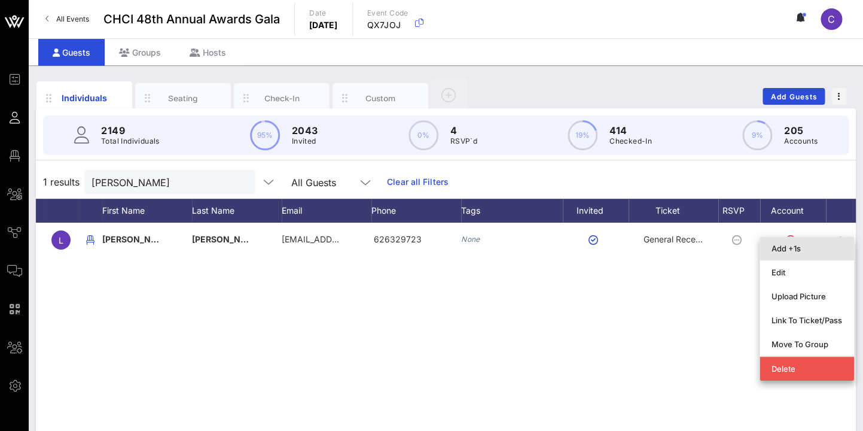
click at [796, 245] on div "Add +1s" at bounding box center [807, 248] width 71 height 10
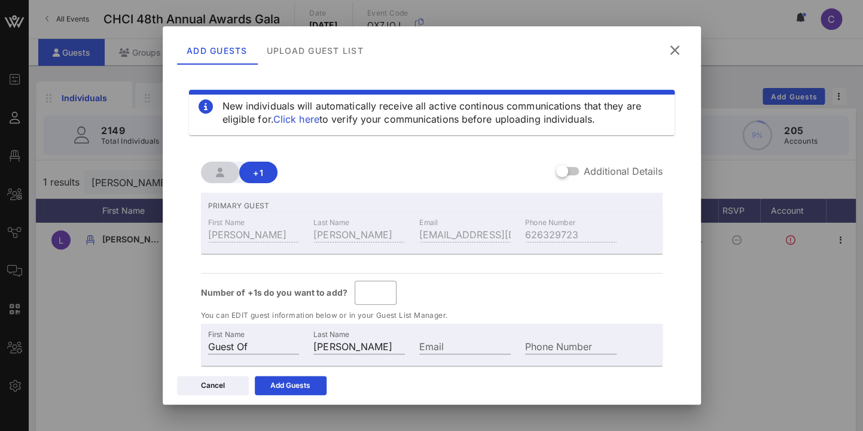
click at [677, 51] on icon at bounding box center [675, 50] width 16 height 14
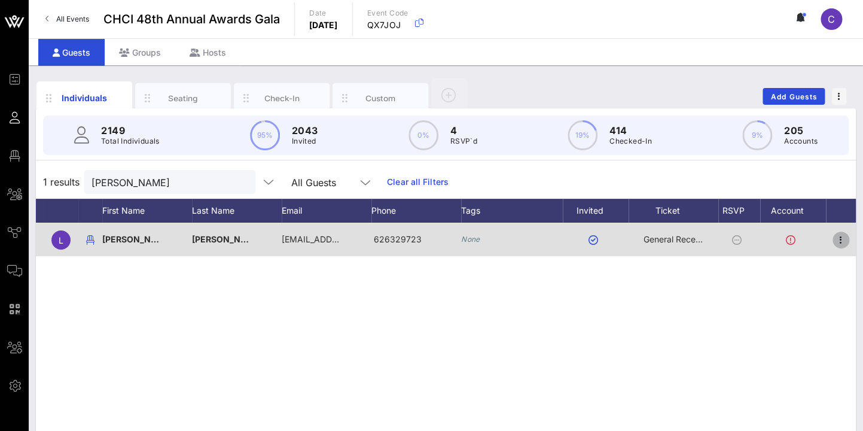
click at [839, 237] on icon "button" at bounding box center [841, 240] width 14 height 14
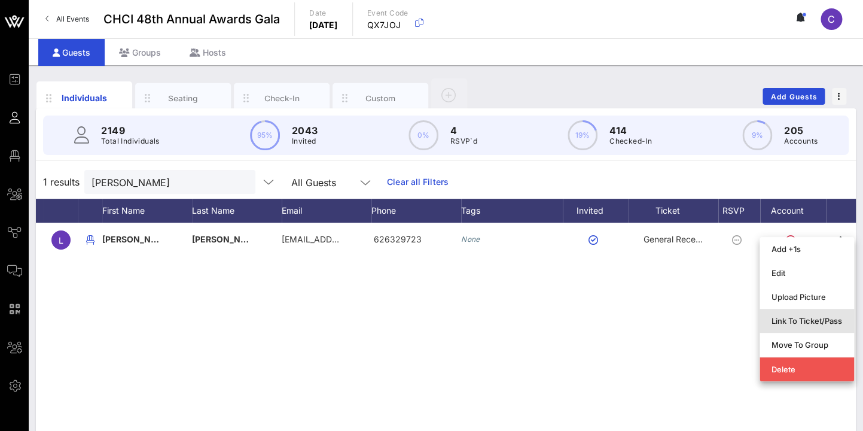
click at [817, 320] on div "Link To Ticket/Pass" at bounding box center [807, 321] width 71 height 10
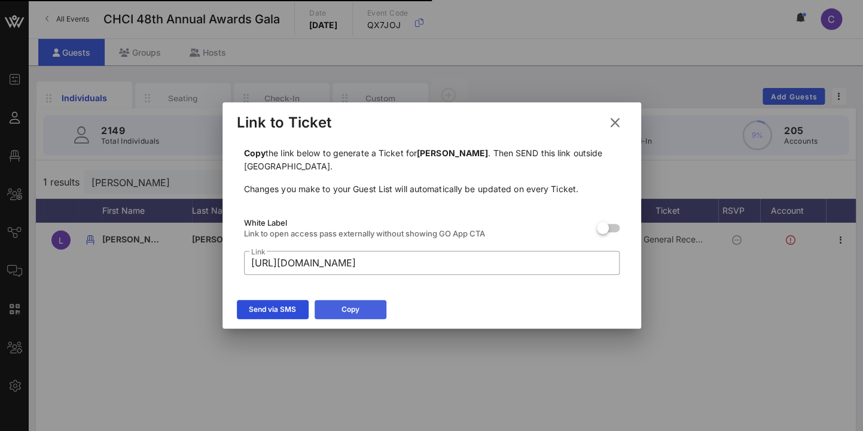
click at [351, 307] on icon at bounding box center [350, 309] width 8 height 7
click at [617, 120] on icon at bounding box center [615, 122] width 16 height 14
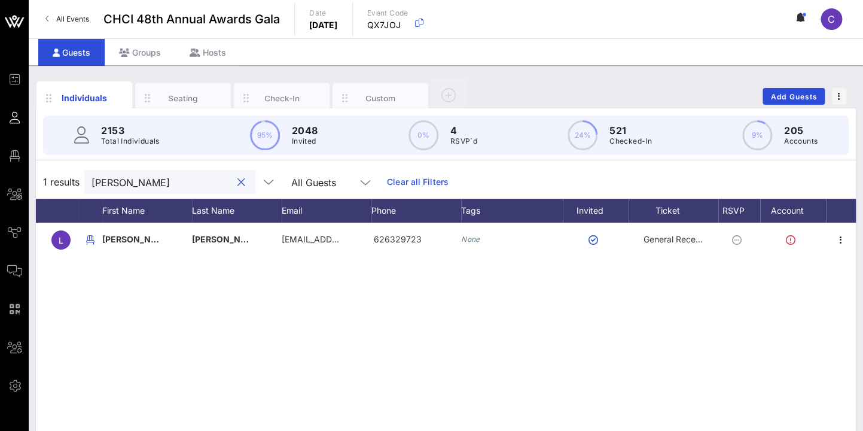
drag, startPoint x: 142, startPoint y: 178, endPoint x: 65, endPoint y: 166, distance: 78.6
click at [92, 182] on input "[PERSON_NAME]" at bounding box center [162, 182] width 140 height 16
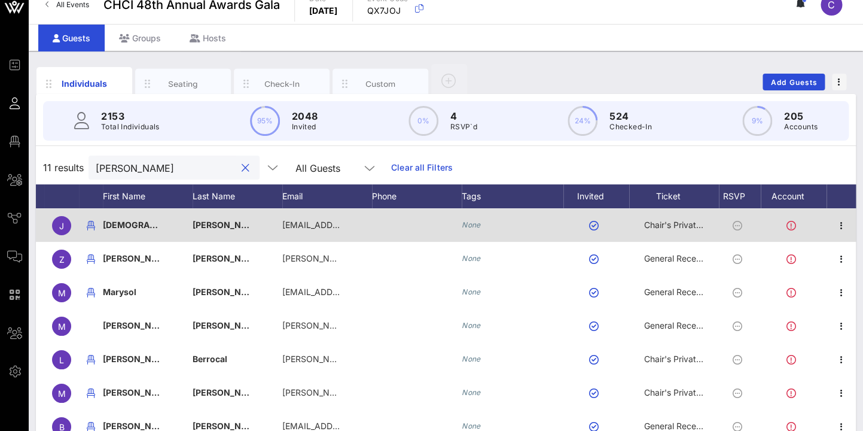
scroll to position [8, 0]
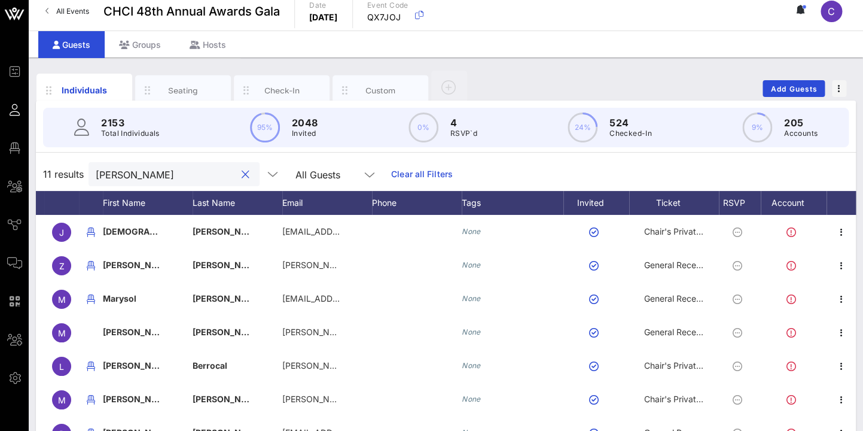
drag, startPoint x: 98, startPoint y: 172, endPoint x: 81, endPoint y: 174, distance: 16.8
click at [96, 174] on input "[PERSON_NAME]" at bounding box center [166, 174] width 140 height 16
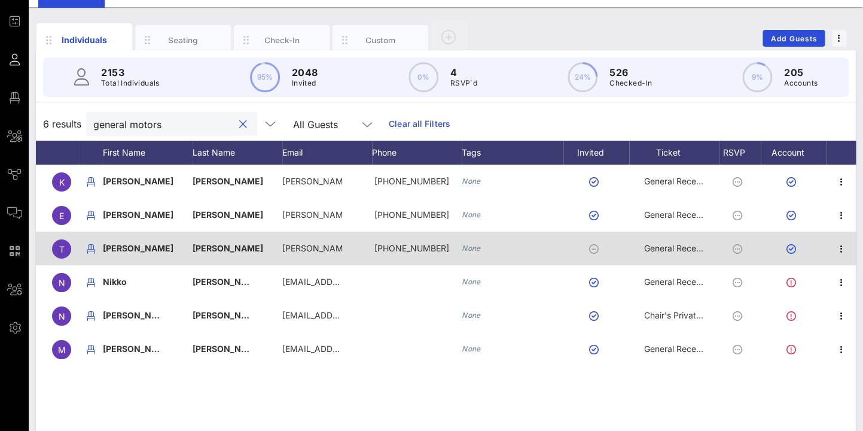
scroll to position [0, 0]
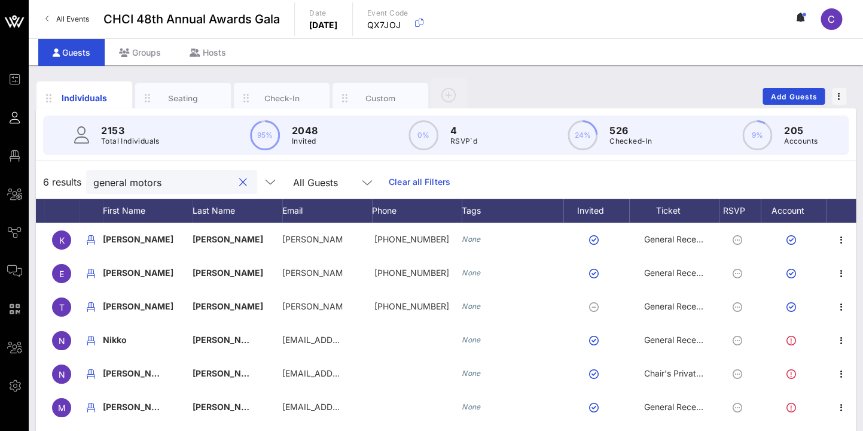
drag, startPoint x: 174, startPoint y: 180, endPoint x: 63, endPoint y: 180, distance: 110.7
click at [93, 180] on input "general motors" at bounding box center [163, 182] width 140 height 16
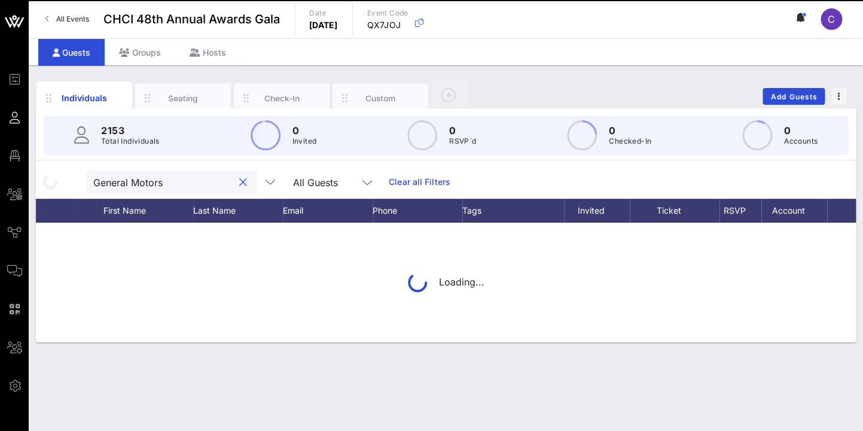
type input "General Motors"
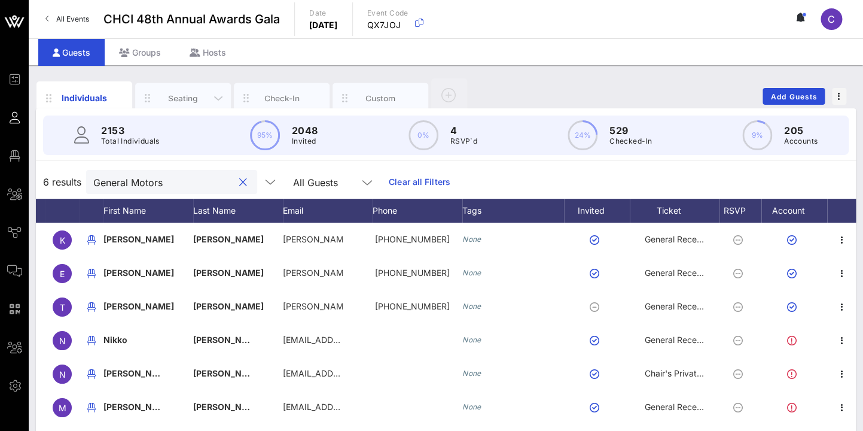
click at [189, 100] on div "Seating" at bounding box center [183, 97] width 53 height 11
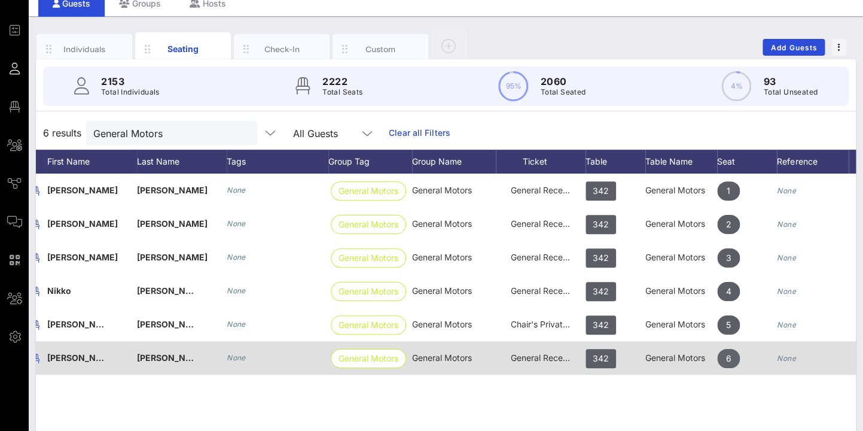
scroll to position [0, 126]
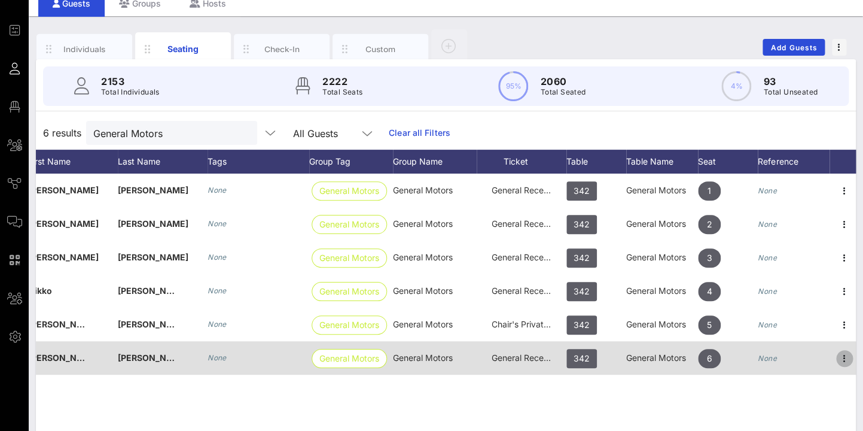
click at [845, 354] on icon "button" at bounding box center [845, 358] width 14 height 14
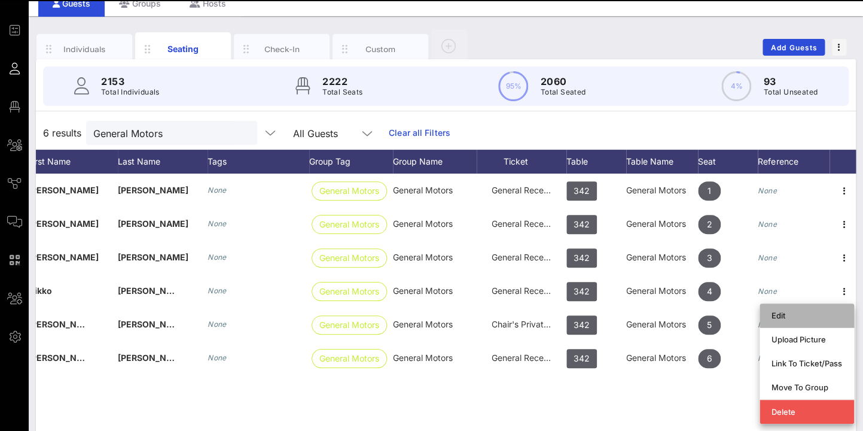
click at [799, 314] on div "Edit" at bounding box center [807, 315] width 71 height 10
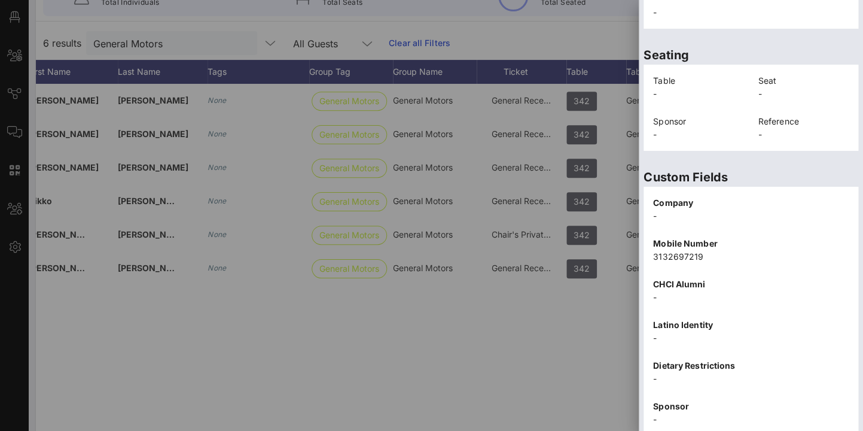
scroll to position [283, 0]
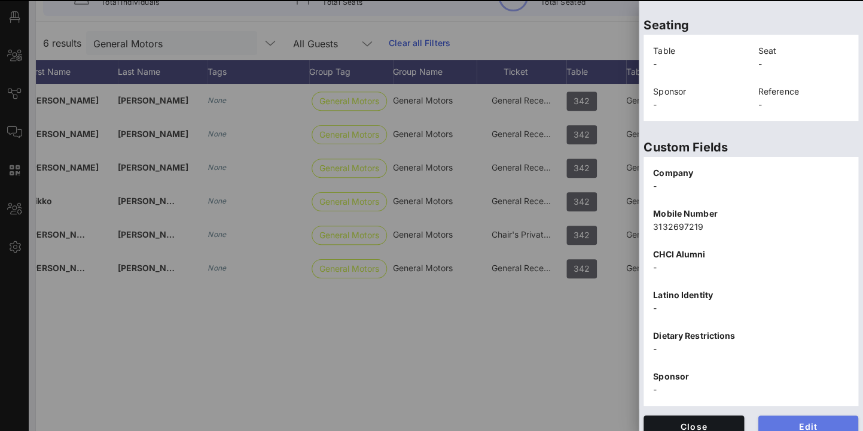
click at [814, 421] on span "Edit" at bounding box center [808, 426] width 81 height 10
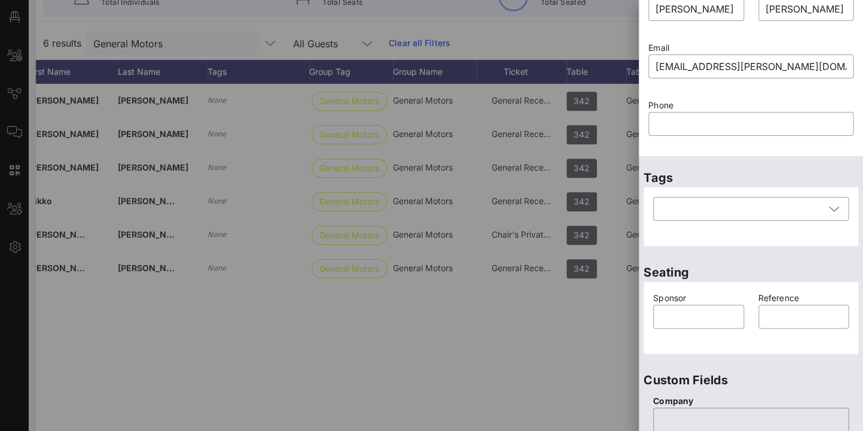
scroll to position [61, 0]
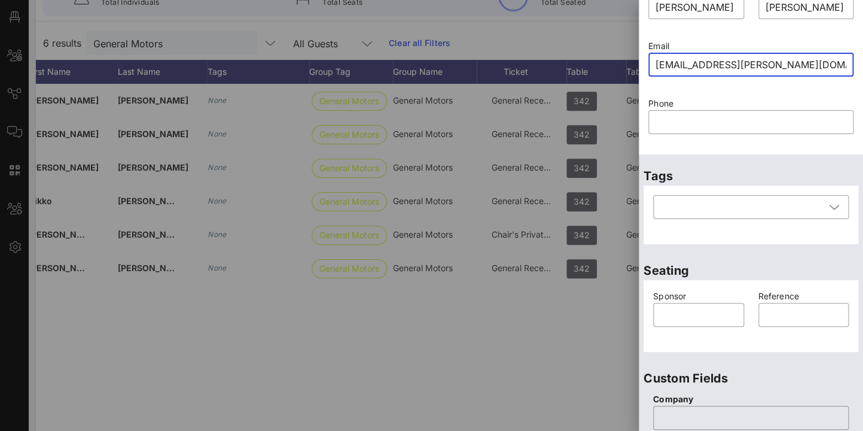
drag, startPoint x: 769, startPoint y: 64, endPoint x: 635, endPoint y: 60, distance: 134.1
click at [656, 60] on input "[EMAIL_ADDRESS][PERSON_NAME][DOMAIN_NAME]" at bounding box center [751, 64] width 191 height 19
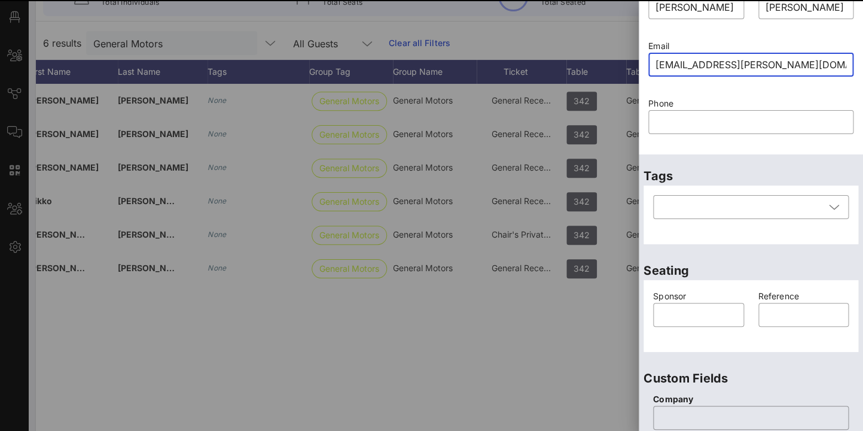
paste input "Mattybarra10"
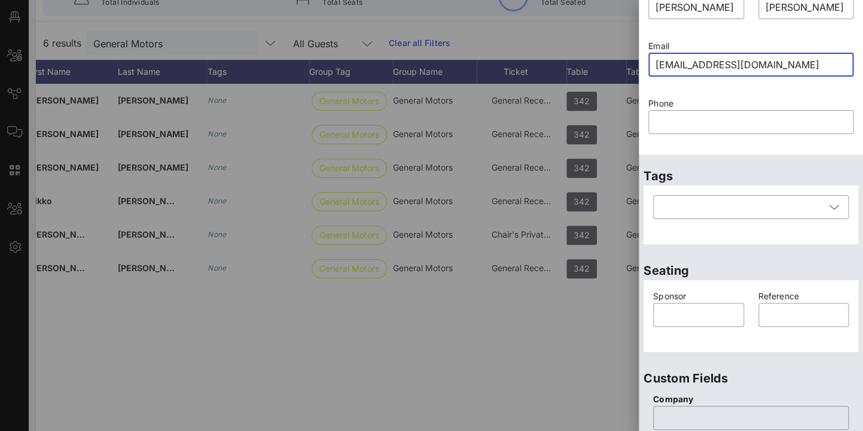
click at [859, 134] on div "Phone ​" at bounding box center [751, 123] width 220 height 57
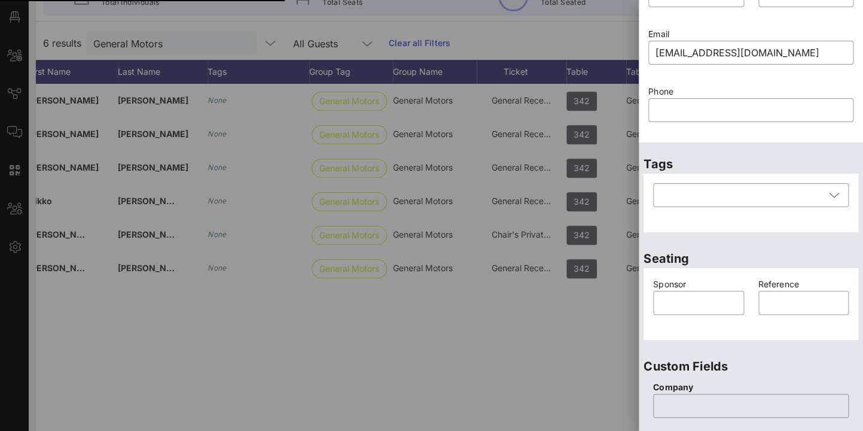
type input "[EMAIL_ADDRESS][PERSON_NAME][DOMAIN_NAME]"
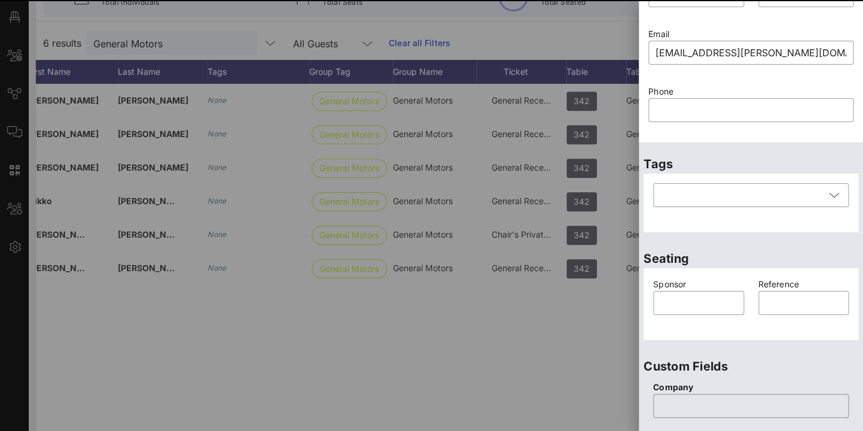
scroll to position [526, 0]
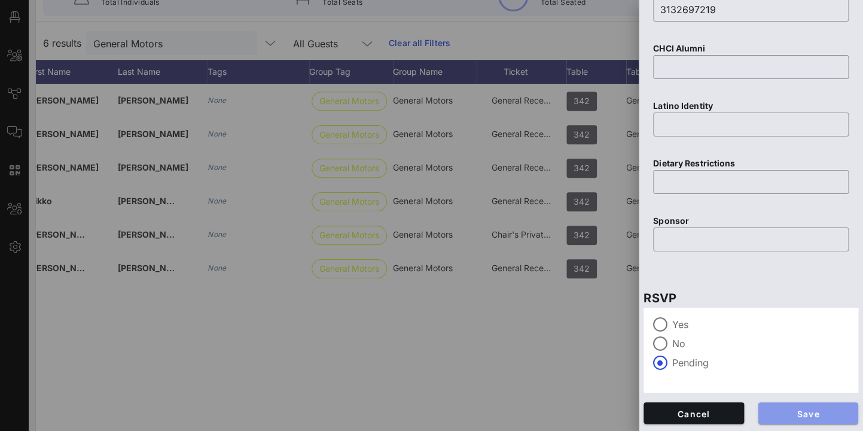
click at [813, 415] on span "Save" at bounding box center [808, 413] width 81 height 10
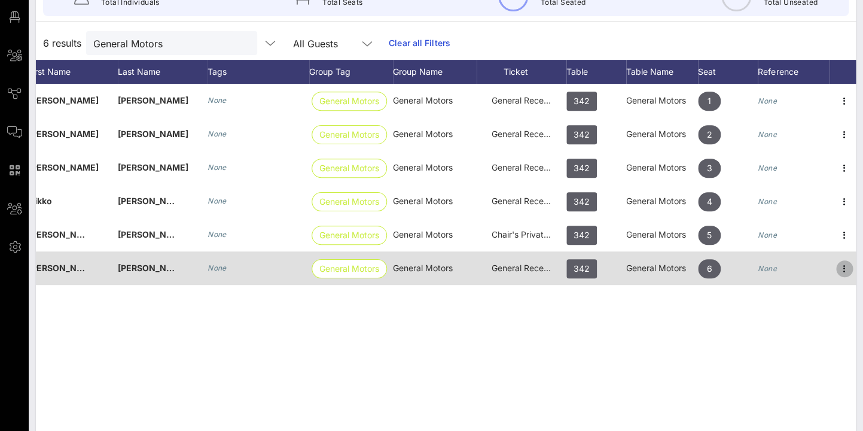
click at [847, 270] on icon "button" at bounding box center [845, 268] width 14 height 14
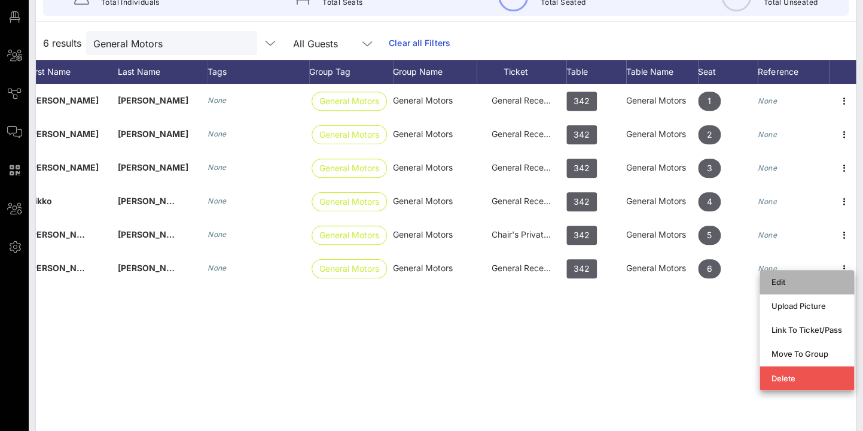
click at [785, 278] on div "Edit" at bounding box center [807, 282] width 71 height 10
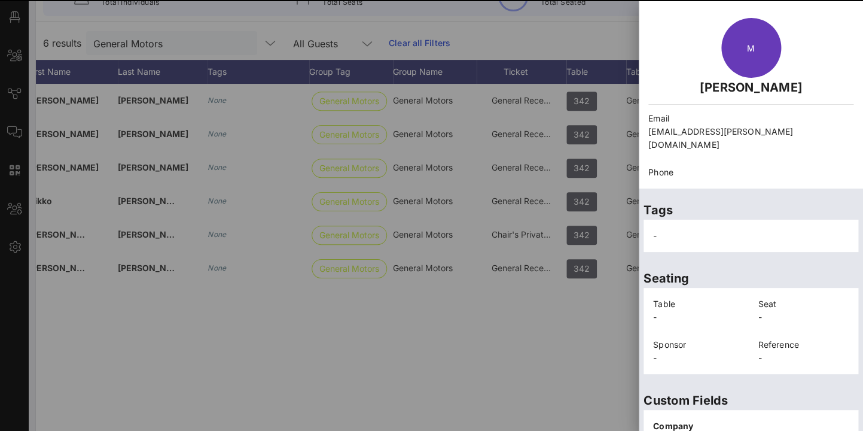
scroll to position [283, 0]
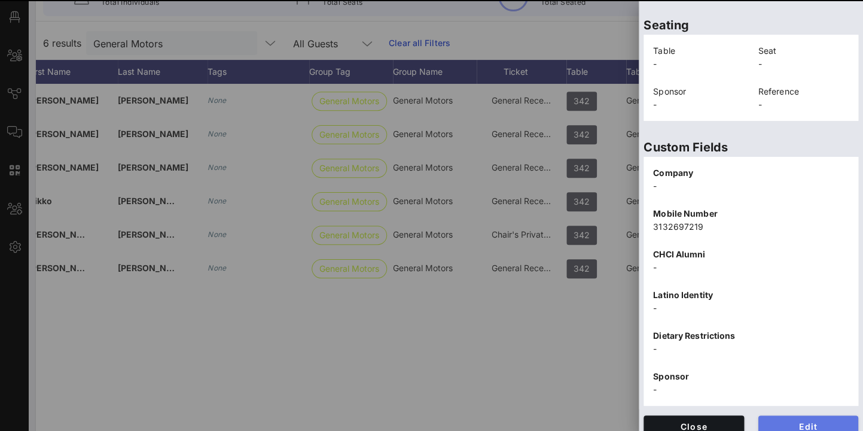
click at [820, 421] on span "Edit" at bounding box center [808, 426] width 81 height 10
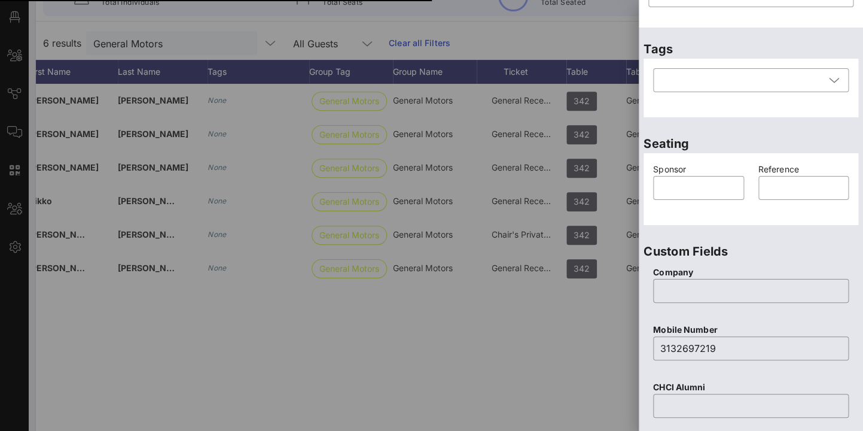
scroll to position [80, 0]
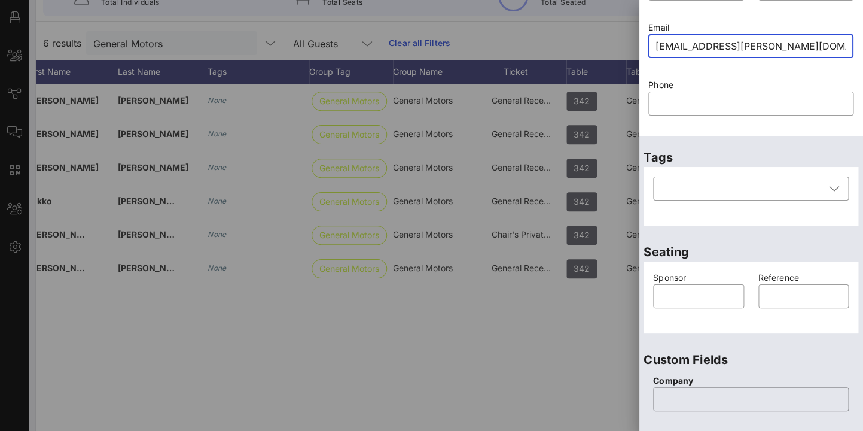
drag, startPoint x: 773, startPoint y: 45, endPoint x: 607, endPoint y: 45, distance: 165.7
click at [656, 45] on input "[EMAIL_ADDRESS][PERSON_NAME][DOMAIN_NAME]" at bounding box center [751, 45] width 191 height 19
paste input "Mattybarra10"
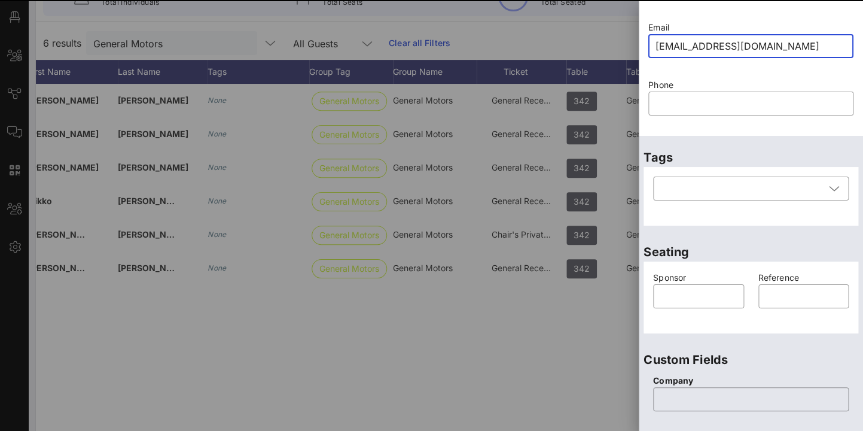
type input "[EMAIL_ADDRESS][PERSON_NAME][DOMAIN_NAME]"
click at [856, 142] on div "Tags ​" at bounding box center [751, 183] width 224 height 95
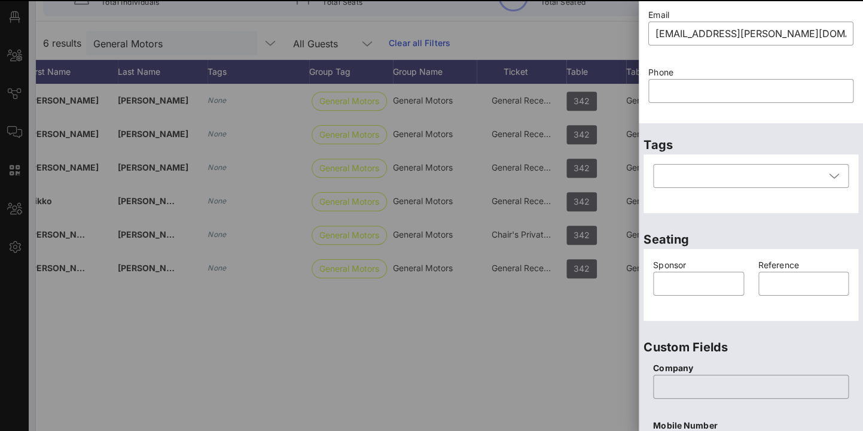
scroll to position [526, 0]
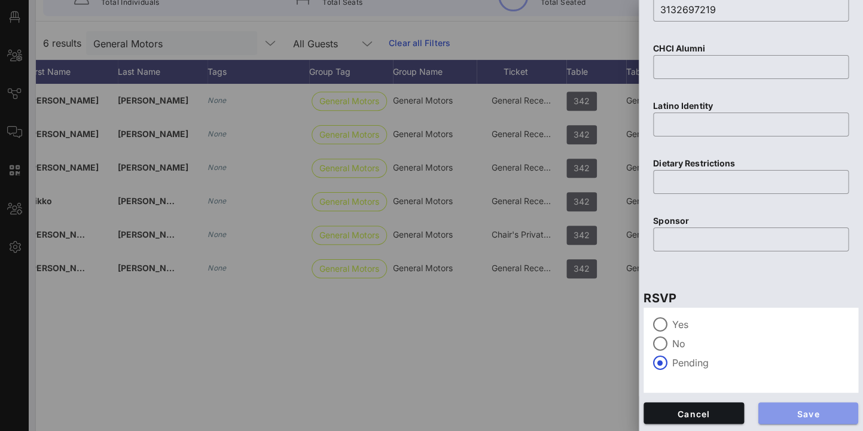
click at [839, 418] on button "Save" at bounding box center [809, 413] width 101 height 22
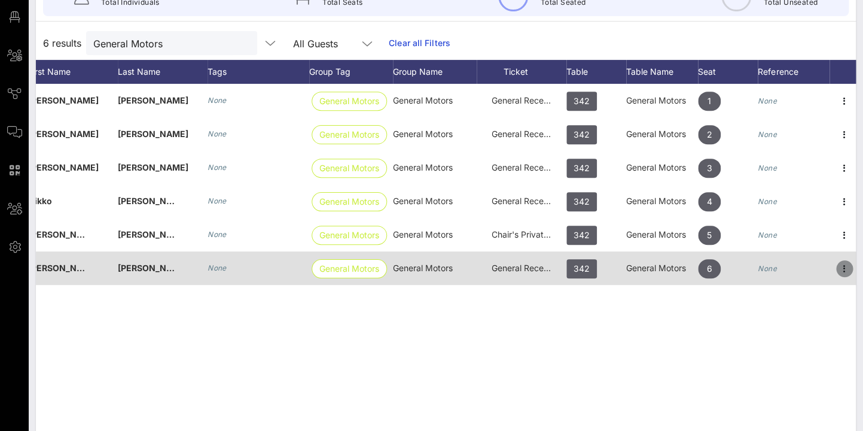
click at [845, 275] on icon "button" at bounding box center [845, 268] width 14 height 14
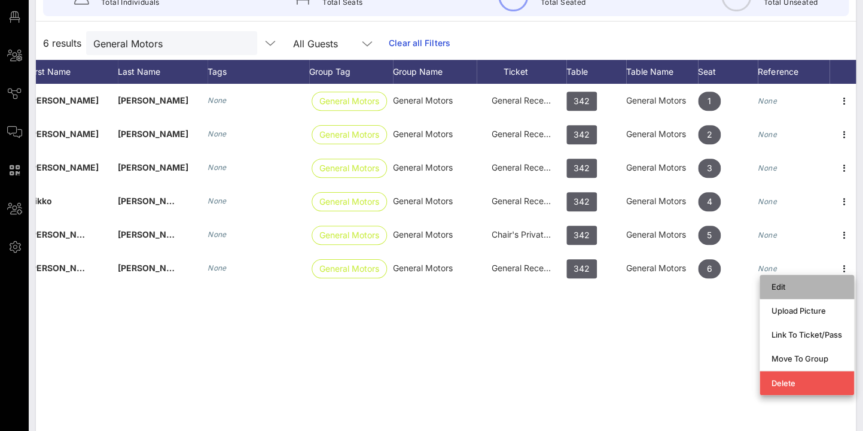
click at [796, 287] on div "Edit" at bounding box center [807, 287] width 71 height 10
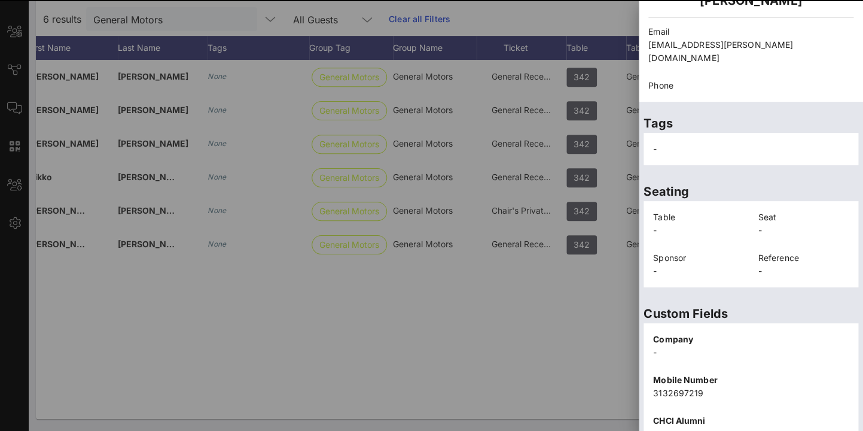
scroll to position [202, 0]
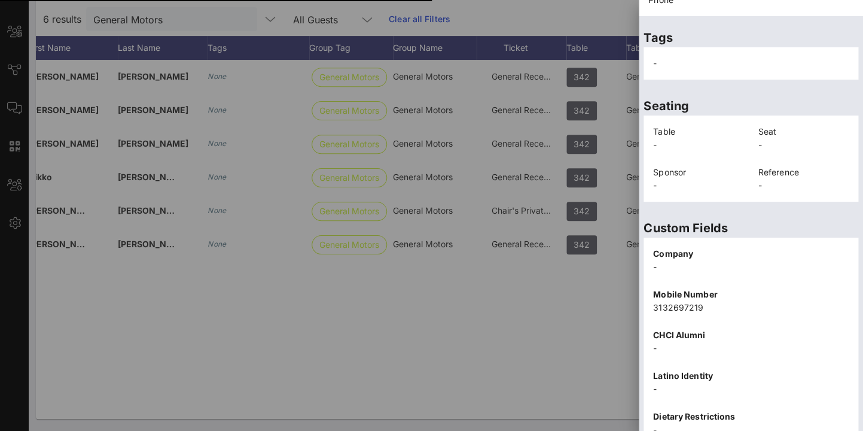
click at [545, 337] on div at bounding box center [431, 215] width 863 height 431
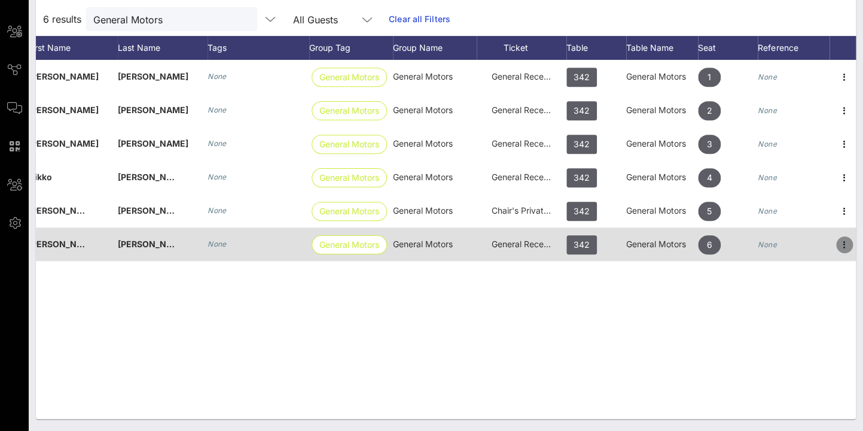
click at [845, 243] on icon "button" at bounding box center [845, 244] width 14 height 14
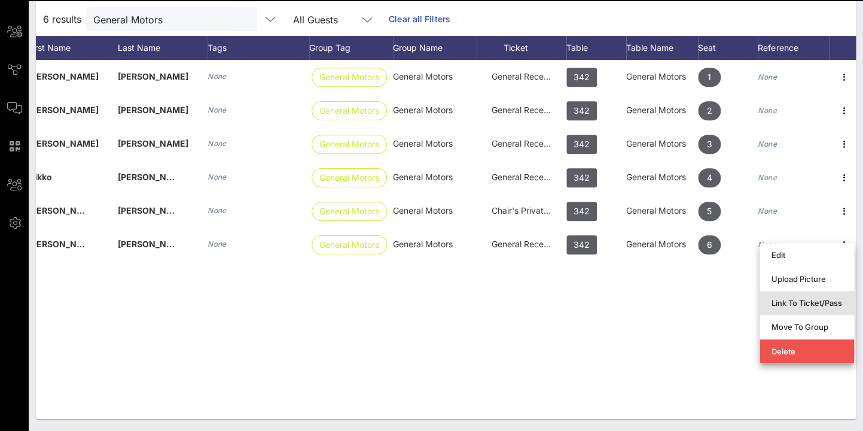
click at [820, 300] on div "Link To Ticket/Pass" at bounding box center [807, 303] width 71 height 10
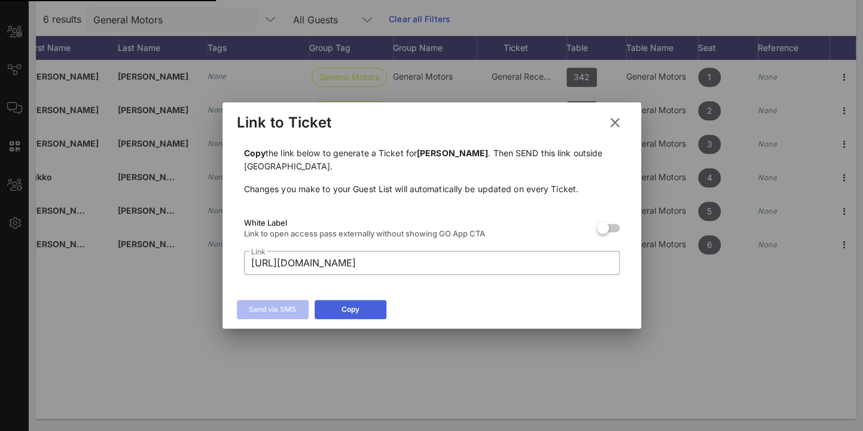
click at [364, 306] on button "Copy" at bounding box center [351, 309] width 72 height 19
click at [614, 122] on icon at bounding box center [615, 122] width 16 height 14
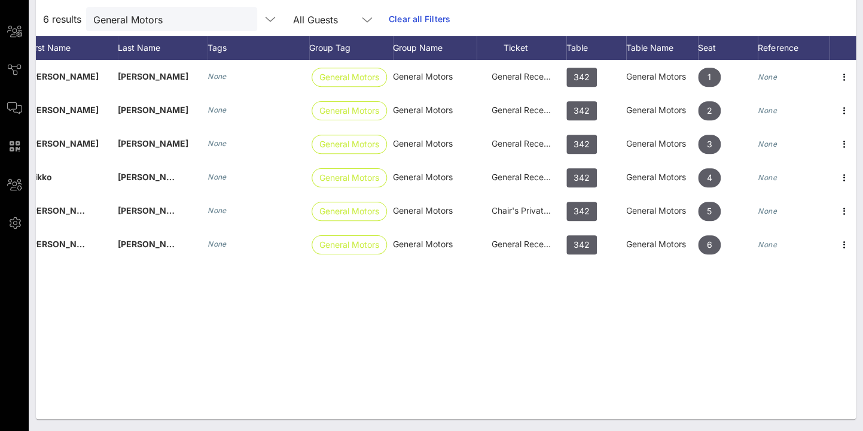
click at [344, 316] on div "K [PERSON_NAME] None General Motors General Motors General Reception 342 Genera…" at bounding box center [446, 239] width 820 height 359
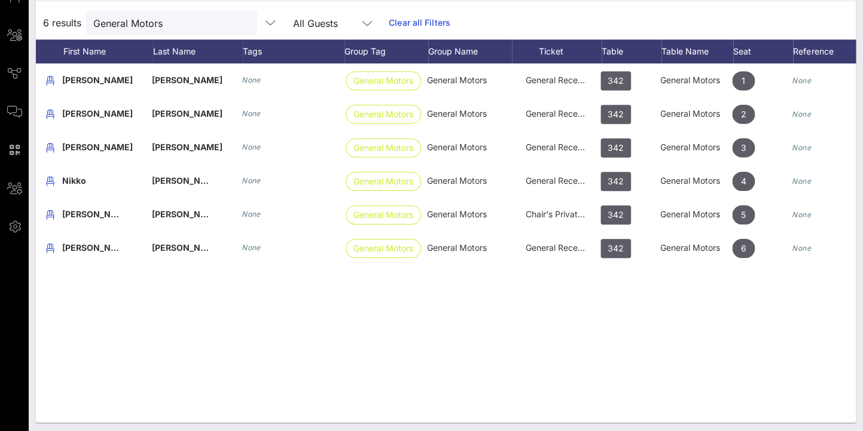
scroll to position [0, 92]
drag, startPoint x: 174, startPoint y: 25, endPoint x: 75, endPoint y: 25, distance: 98.7
click at [93, 25] on input "General Motors" at bounding box center [163, 23] width 140 height 16
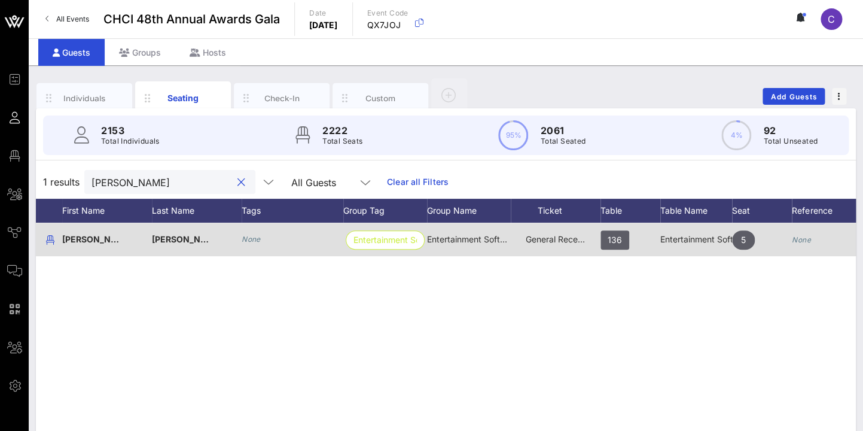
scroll to position [0, 130]
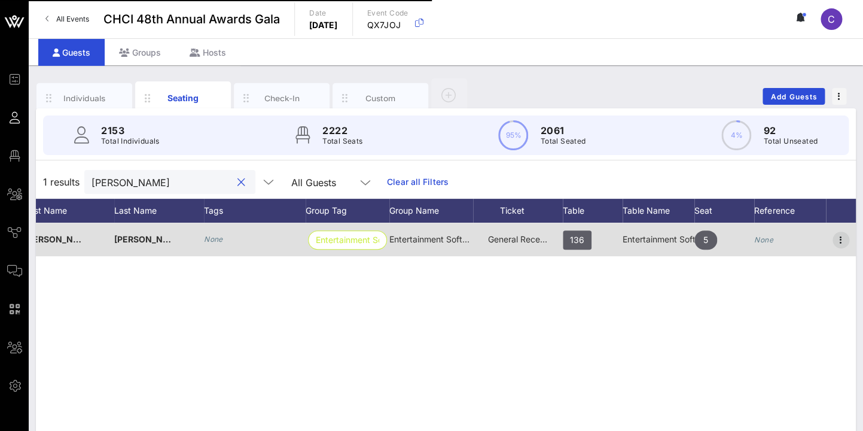
type input "[PERSON_NAME]"
click at [843, 235] on icon "button" at bounding box center [841, 240] width 14 height 14
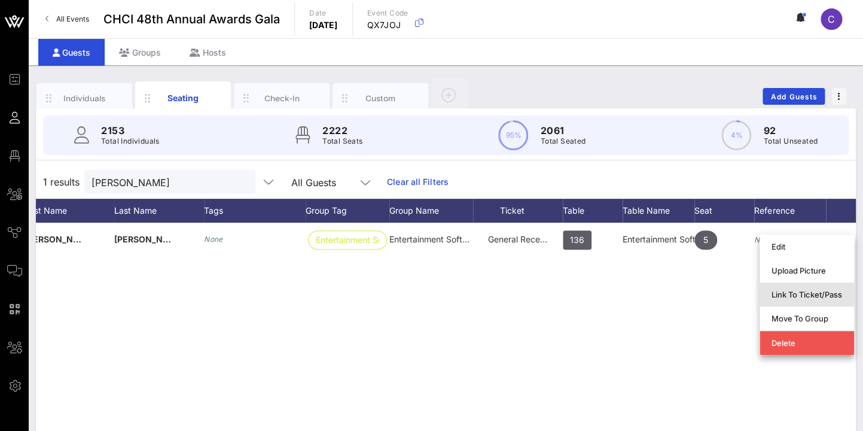
click at [812, 291] on div "Link To Ticket/Pass" at bounding box center [807, 295] width 71 height 10
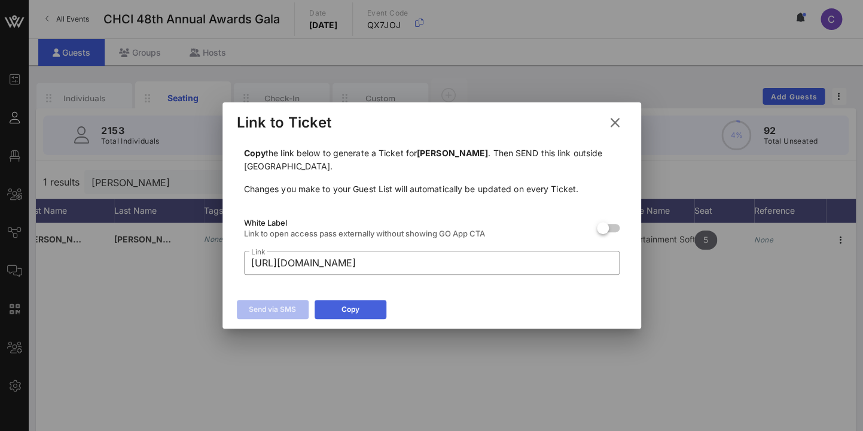
click at [358, 307] on div "Copy" at bounding box center [351, 309] width 18 height 12
click at [614, 121] on icon at bounding box center [615, 122] width 16 height 14
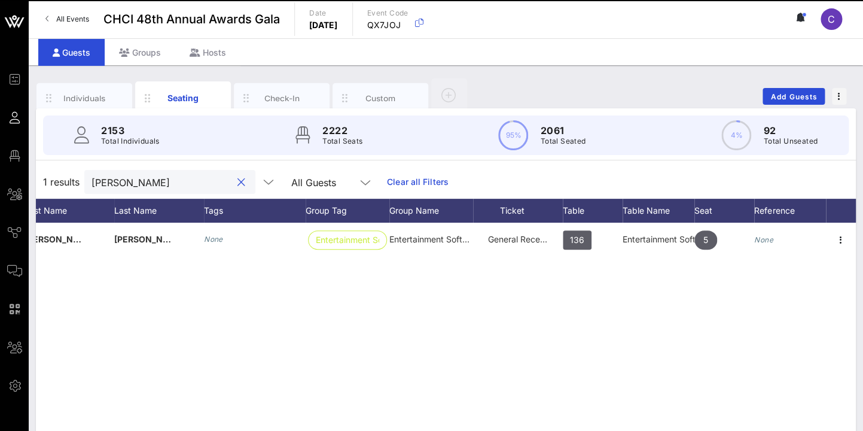
click at [92, 179] on input "[PERSON_NAME]" at bounding box center [162, 182] width 140 height 16
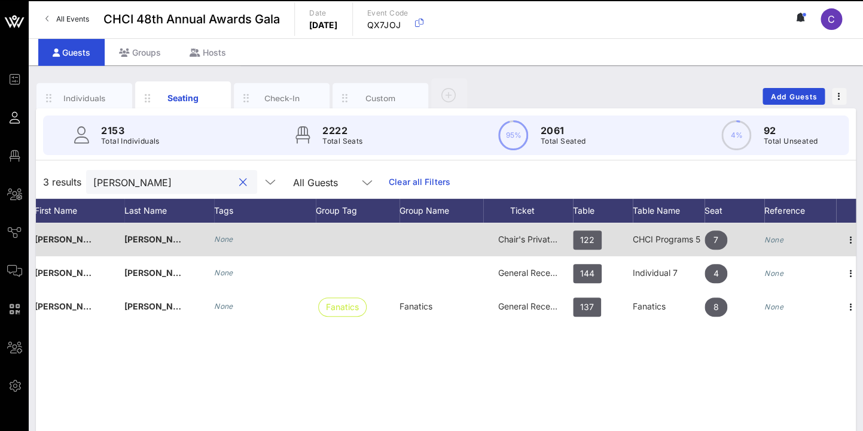
scroll to position [0, 97]
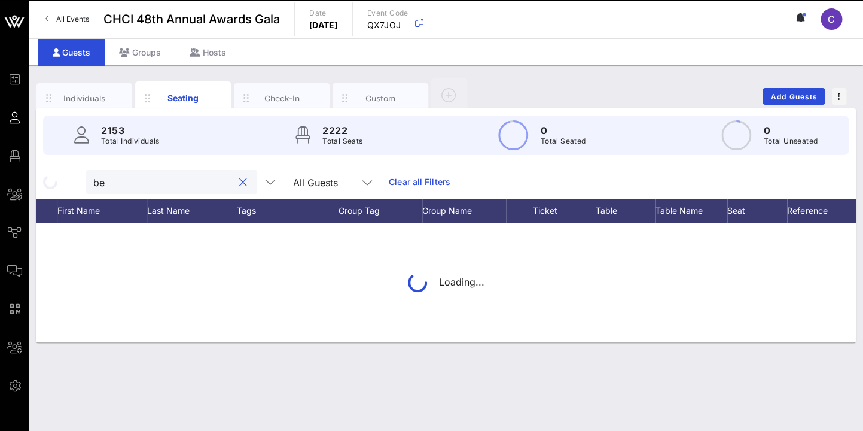
type input "b"
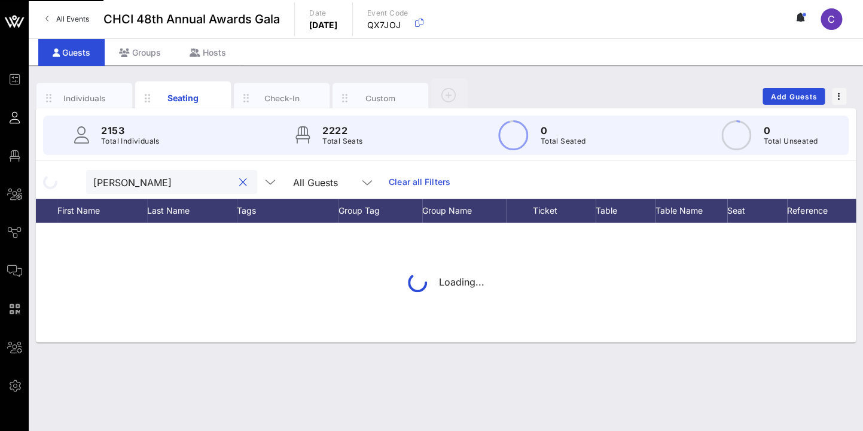
type input "[PERSON_NAME]"
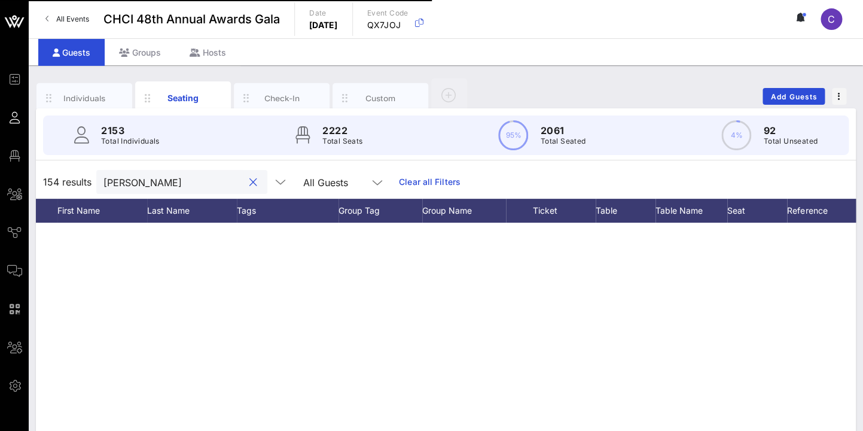
scroll to position [1138, 95]
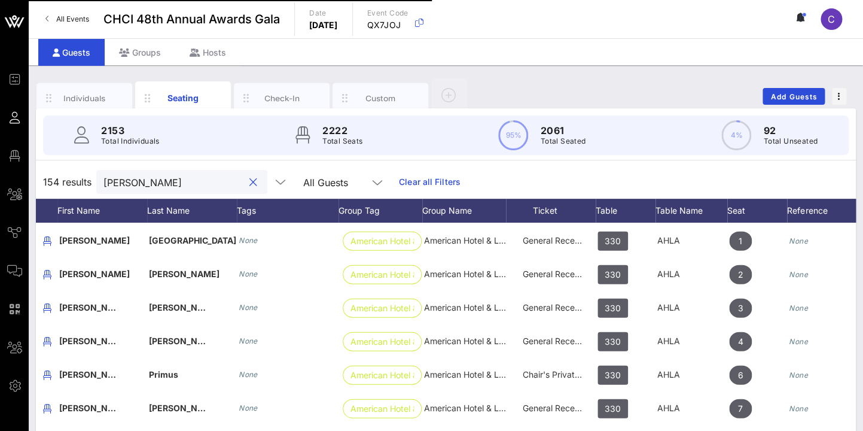
click at [249, 182] on button "clear icon" at bounding box center [253, 182] width 8 height 12
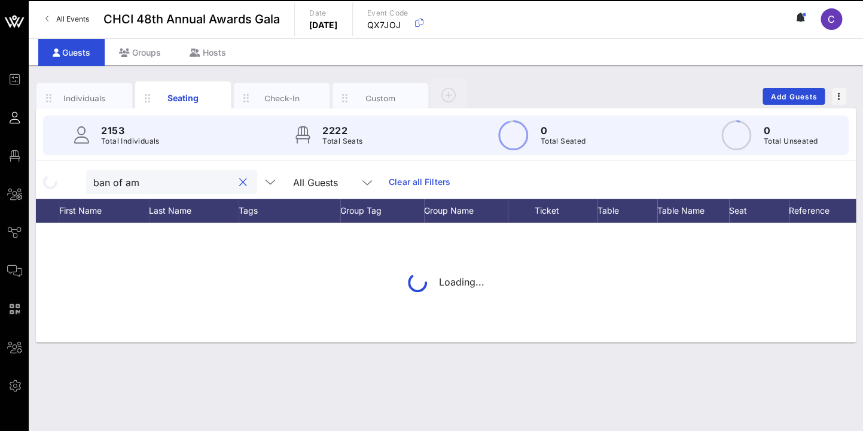
scroll to position [0, 0]
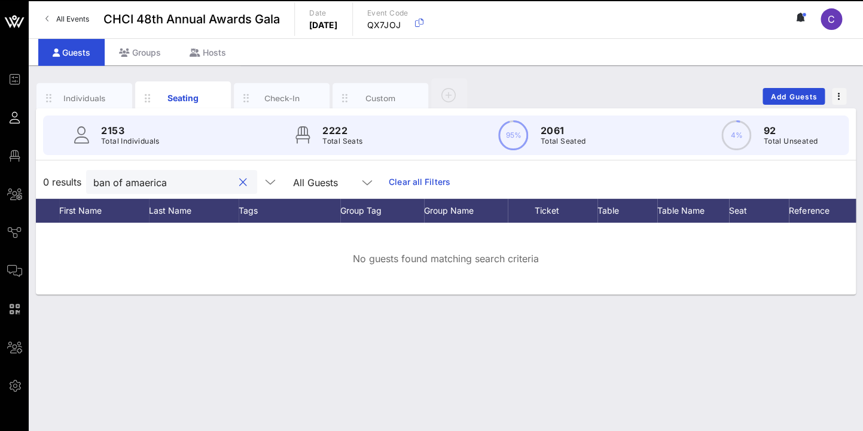
click at [111, 184] on input "ban of amaerica" at bounding box center [163, 182] width 140 height 16
drag, startPoint x: 188, startPoint y: 182, endPoint x: 148, endPoint y: 185, distance: 40.2
click at [148, 185] on input "bank of amaerica" at bounding box center [163, 182] width 140 height 16
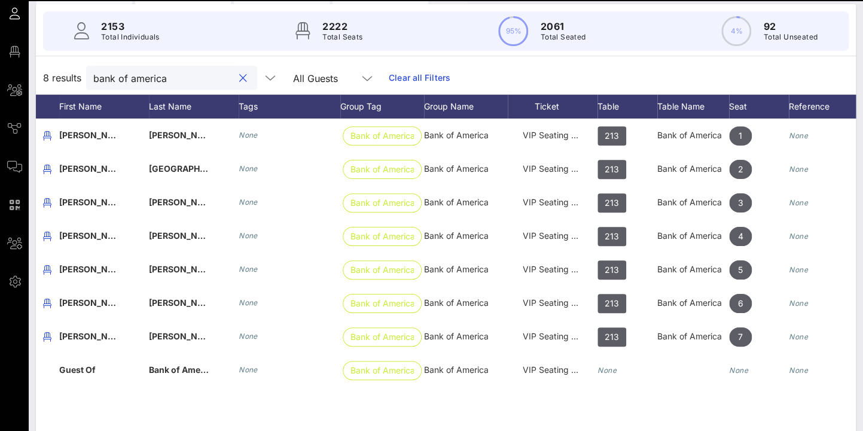
scroll to position [99, 0]
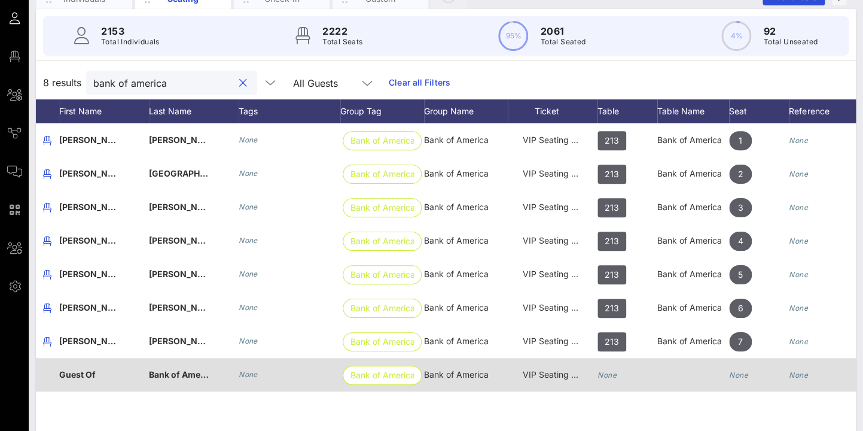
type input "bank of america"
click at [107, 371] on div "Guest Of" at bounding box center [104, 381] width 90 height 47
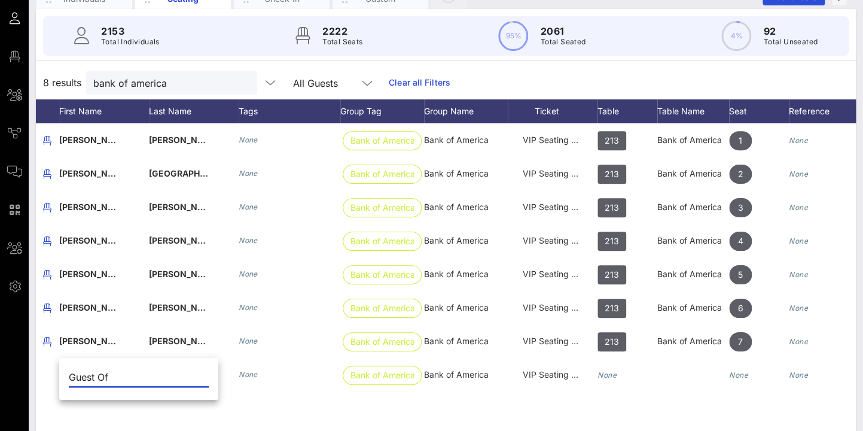
drag, startPoint x: 132, startPoint y: 376, endPoint x: 53, endPoint y: 374, distance: 78.4
click at [69, 374] on input "Guest Of" at bounding box center [139, 376] width 140 height 19
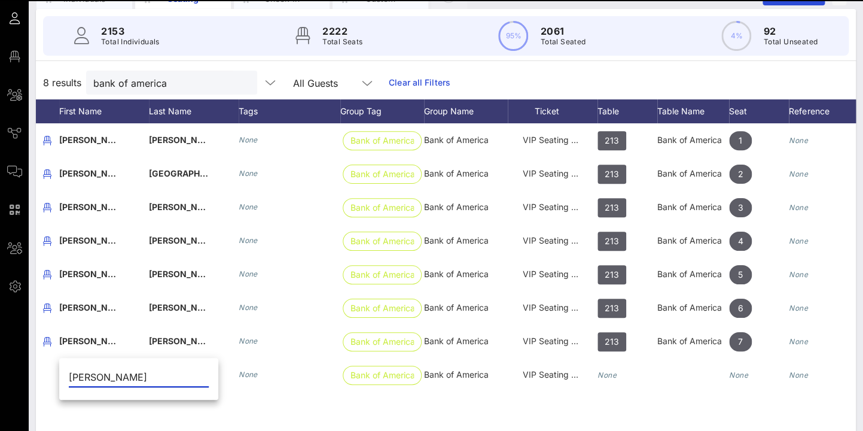
type input "Erica"
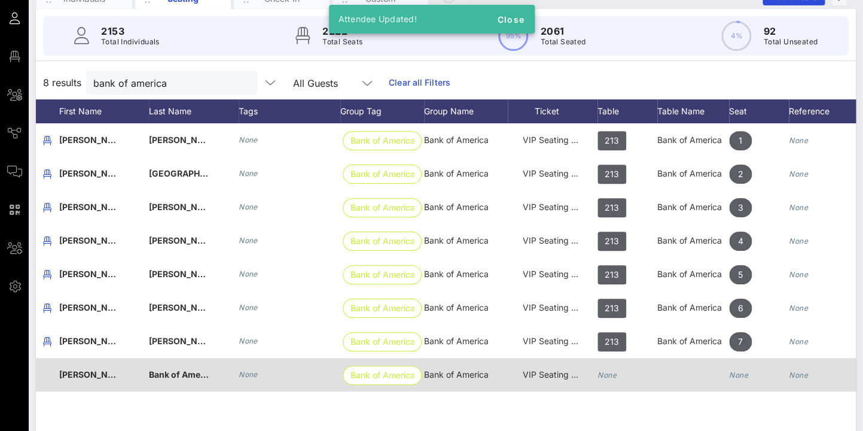
click at [165, 373] on span "Bank of America" at bounding box center [182, 374] width 67 height 10
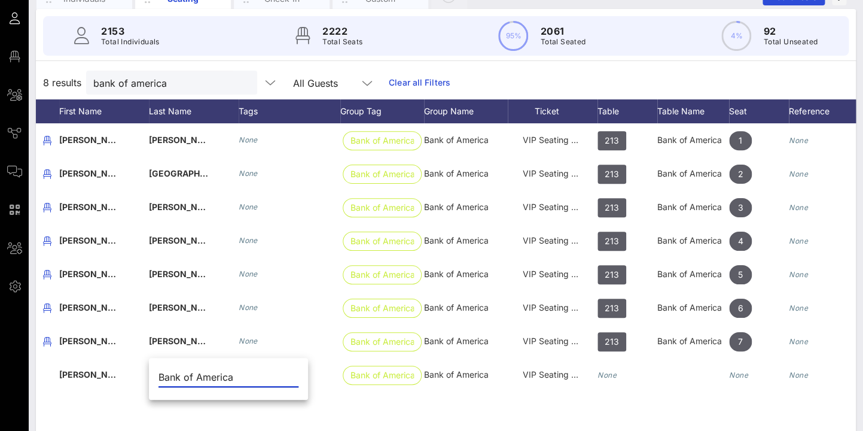
drag, startPoint x: 172, startPoint y: 378, endPoint x: 129, endPoint y: 378, distance: 43.1
click at [159, 378] on input "Bank of America" at bounding box center [229, 376] width 140 height 19
type input "Bernal Martinez"
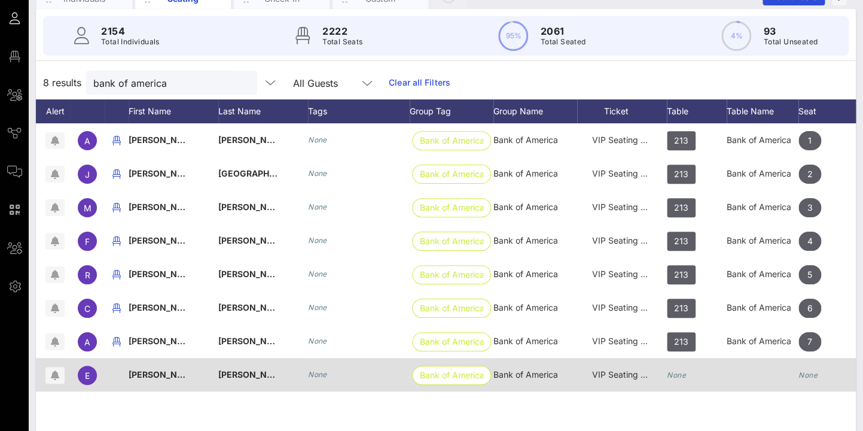
scroll to position [0, 111]
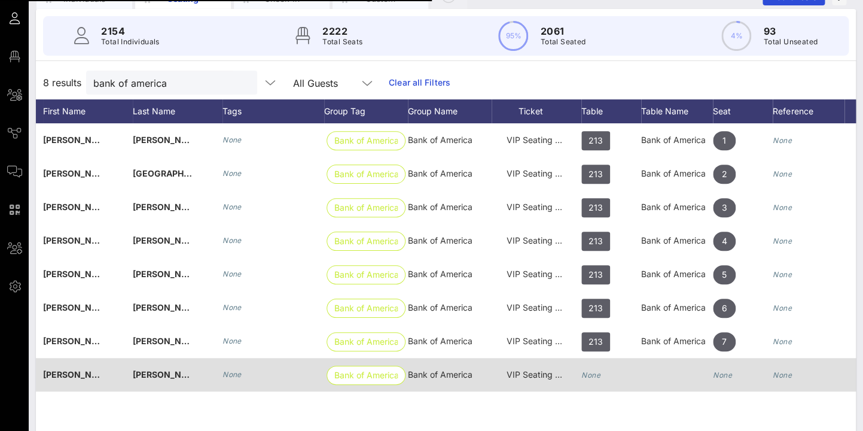
click at [603, 375] on div "None" at bounding box center [611, 381] width 60 height 47
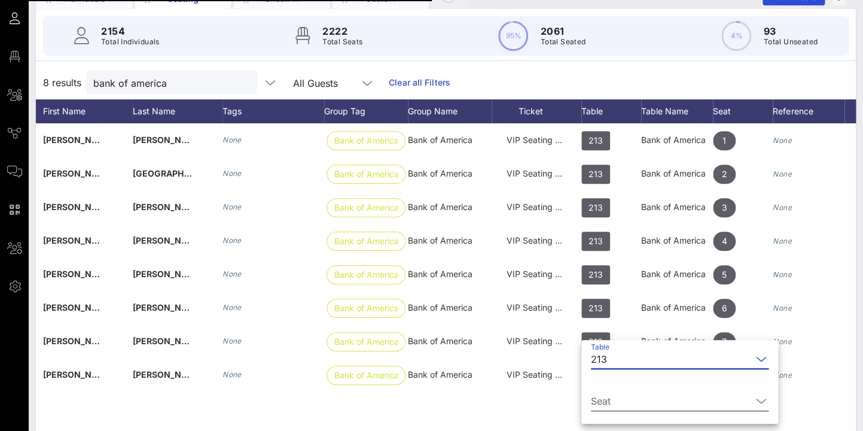
scroll to position [163, 0]
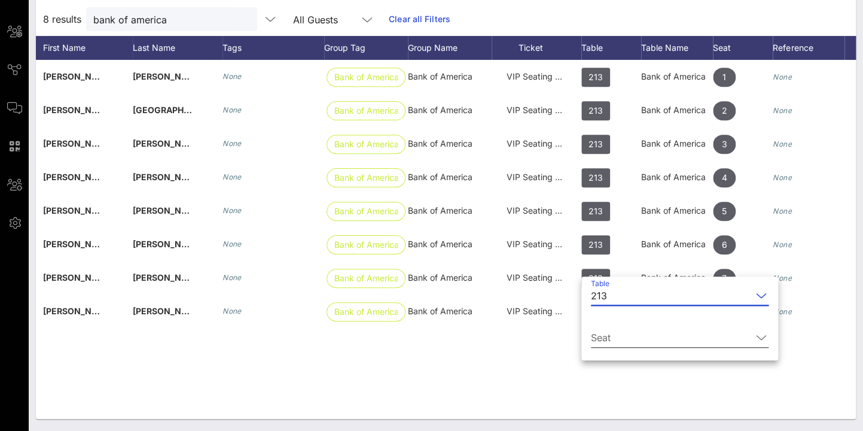
click at [757, 336] on icon at bounding box center [761, 337] width 11 height 14
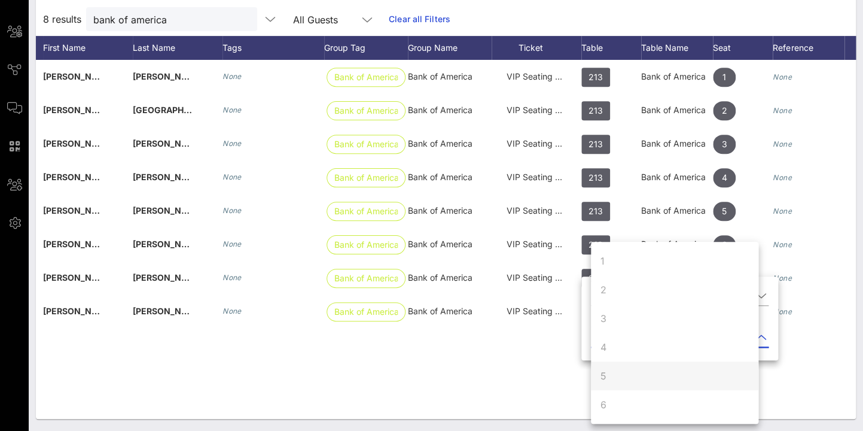
scroll to position [115, 0]
click at [653, 374] on div "9" at bounding box center [675, 375] width 168 height 29
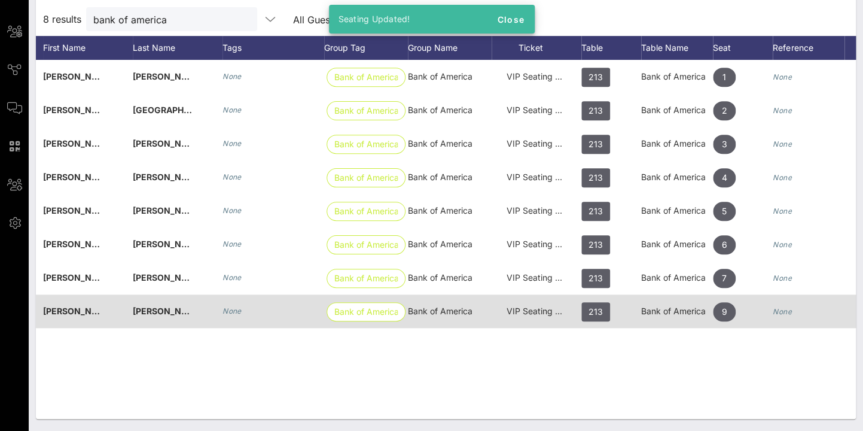
scroll to position [0, 130]
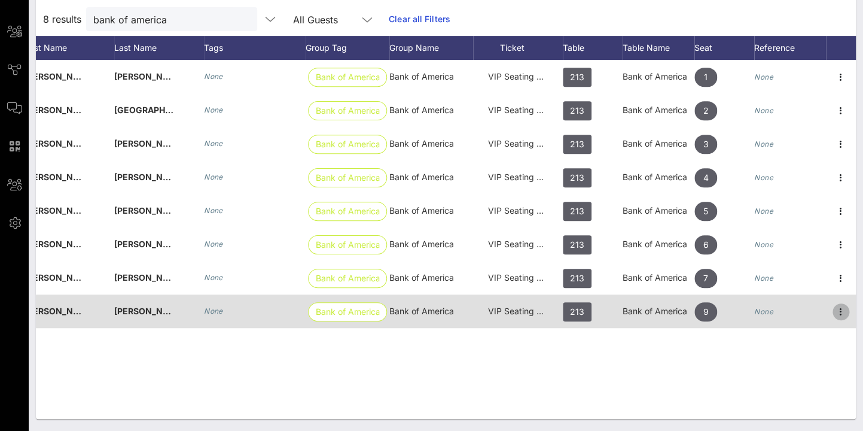
click at [842, 310] on icon "button" at bounding box center [841, 311] width 14 height 14
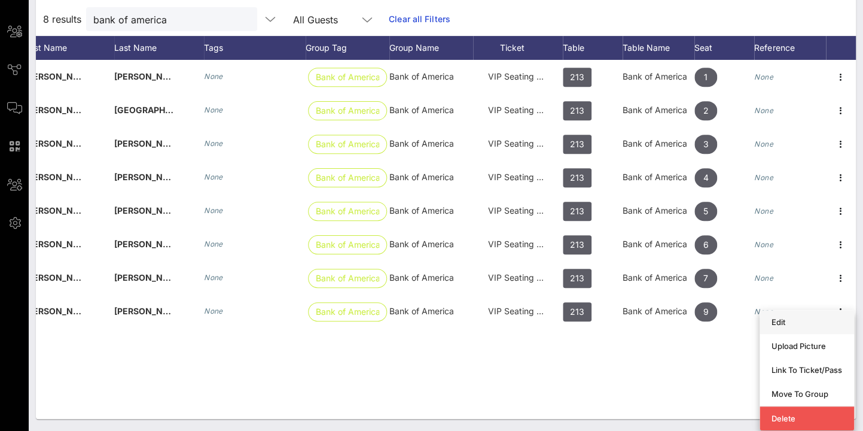
click at [784, 322] on div "Edit" at bounding box center [807, 322] width 71 height 10
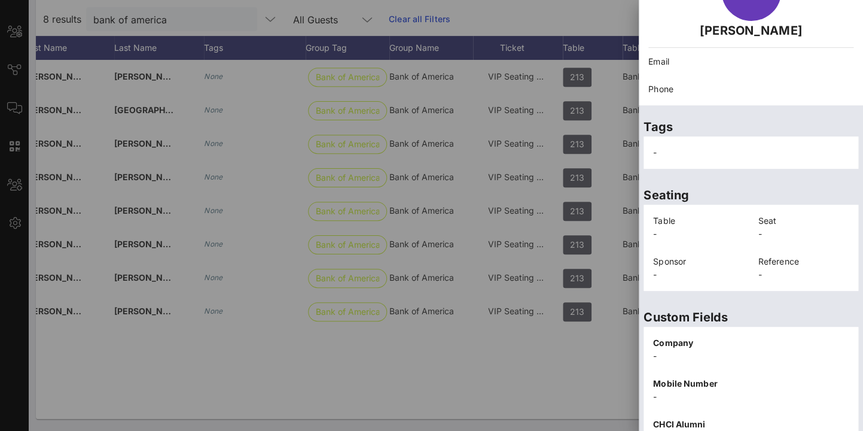
scroll to position [88, 0]
click at [861, 111] on div "Tags -" at bounding box center [751, 138] width 224 height 68
click at [855, 111] on div "Tags -" at bounding box center [751, 138] width 224 height 68
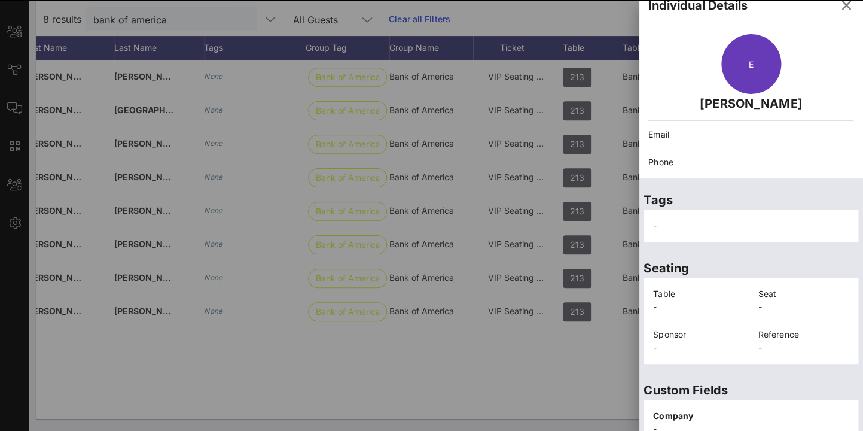
scroll to position [270, 0]
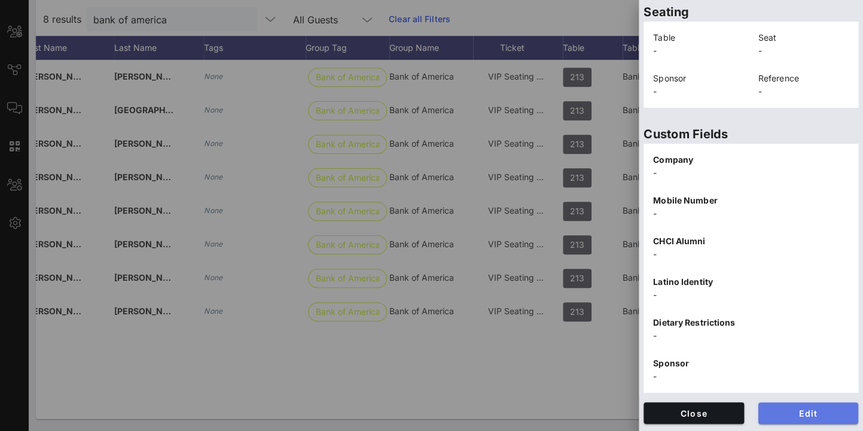
click at [817, 413] on span "Edit" at bounding box center [808, 413] width 81 height 10
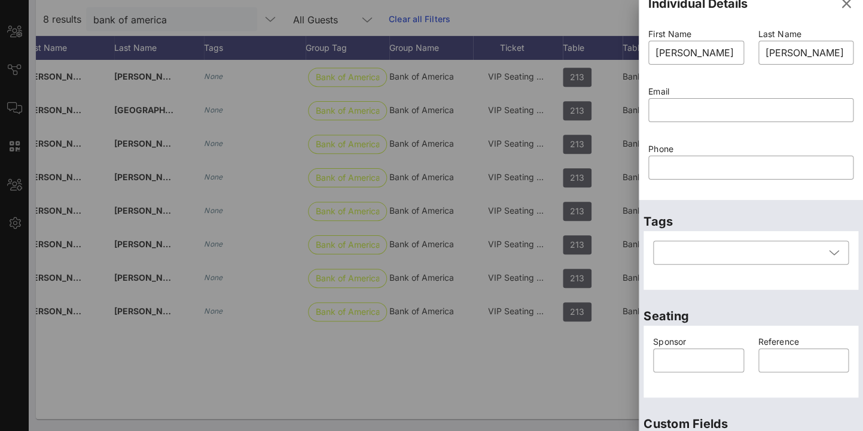
scroll to position [0, 0]
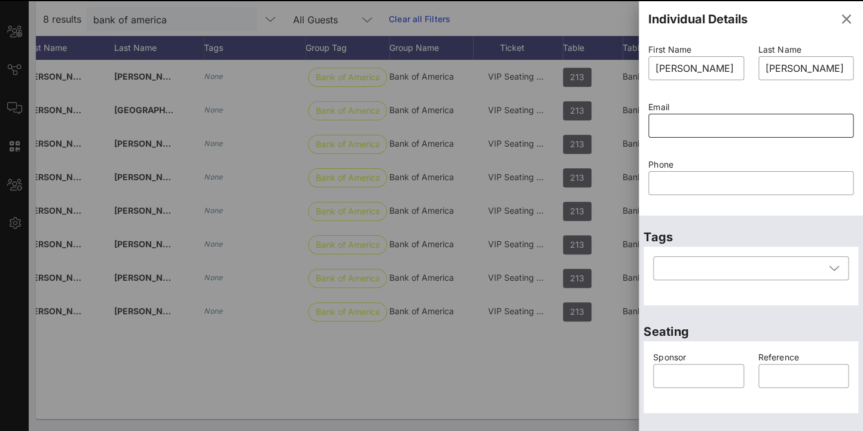
click at [684, 129] on input "text" at bounding box center [751, 125] width 191 height 19
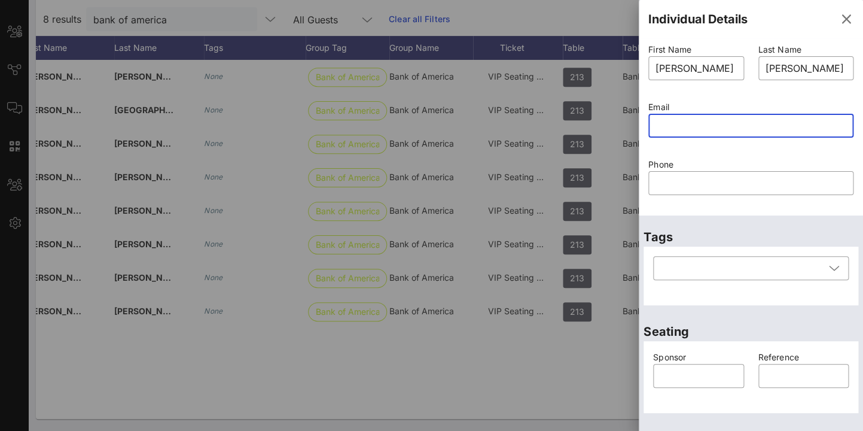
paste input "ebernal@naleo.org"
type input "ebernal@naleo.org"
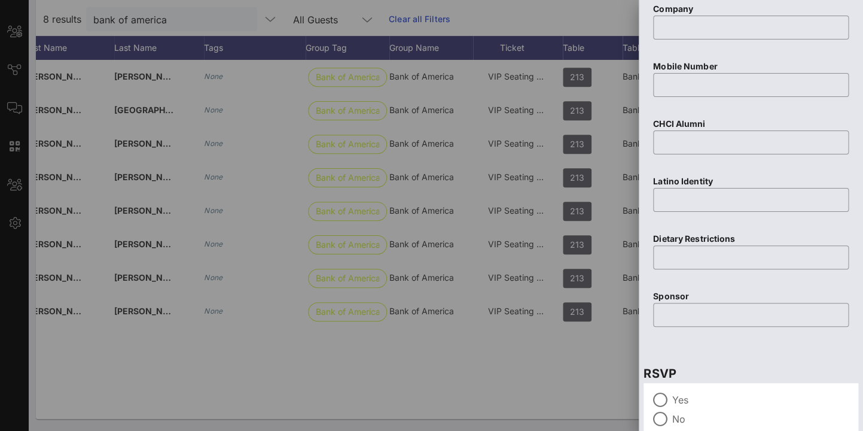
scroll to position [526, 0]
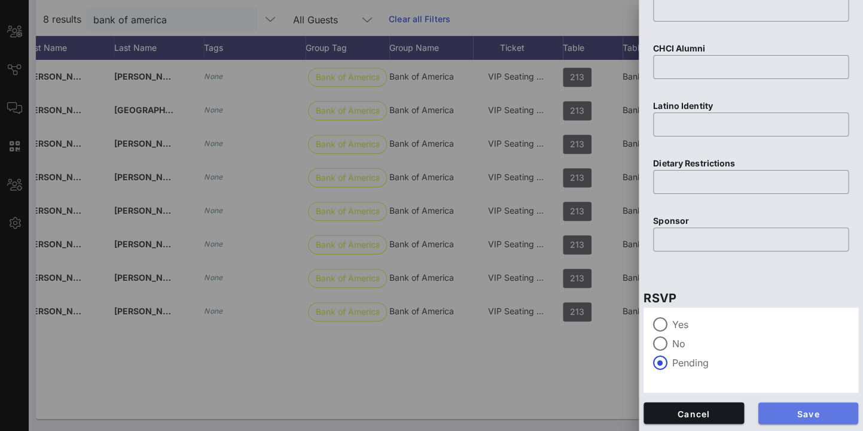
click at [813, 411] on span "Save" at bounding box center [808, 413] width 81 height 10
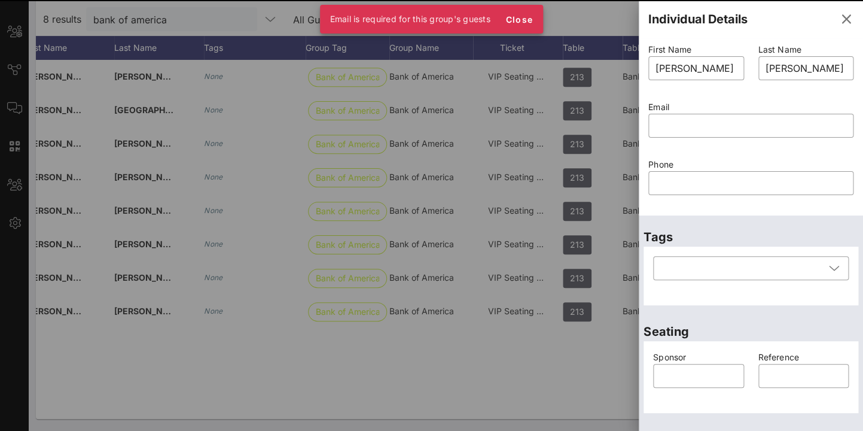
scroll to position [62, 0]
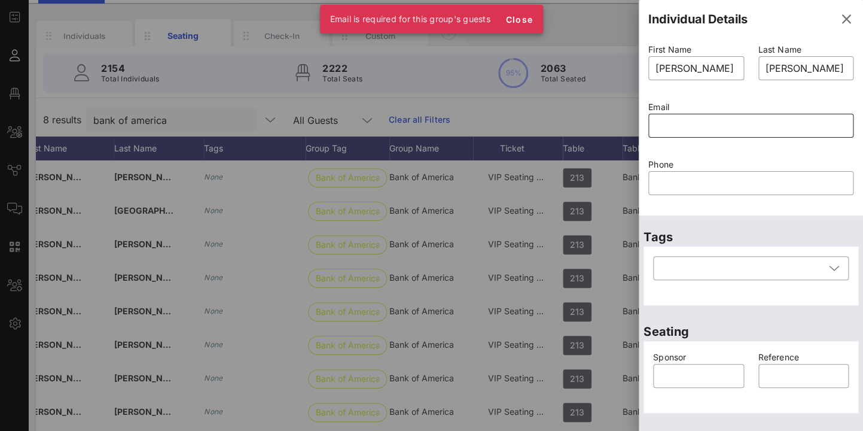
click at [674, 126] on input "text" at bounding box center [751, 125] width 191 height 19
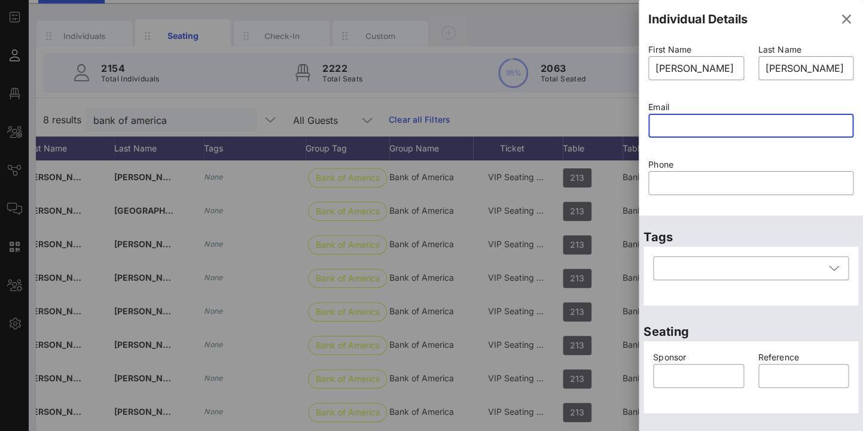
paste input "ebernal@naleo.org"
type input "ebernal@naleo.org"
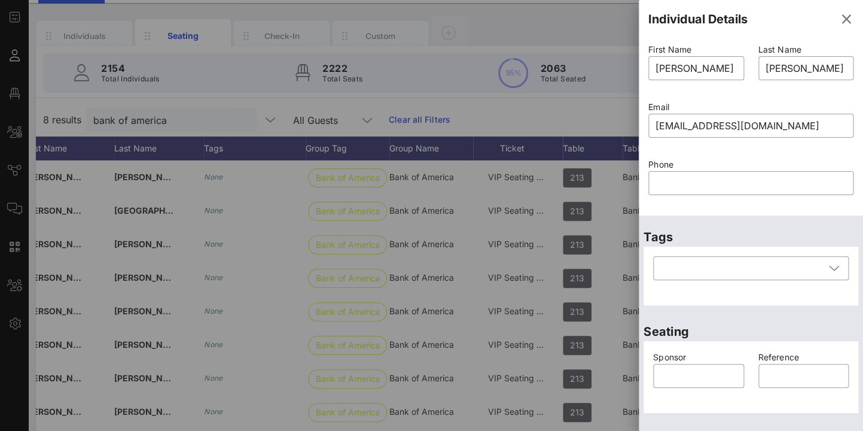
click at [700, 149] on div "​ ebernal@naleo.org" at bounding box center [750, 133] width 205 height 39
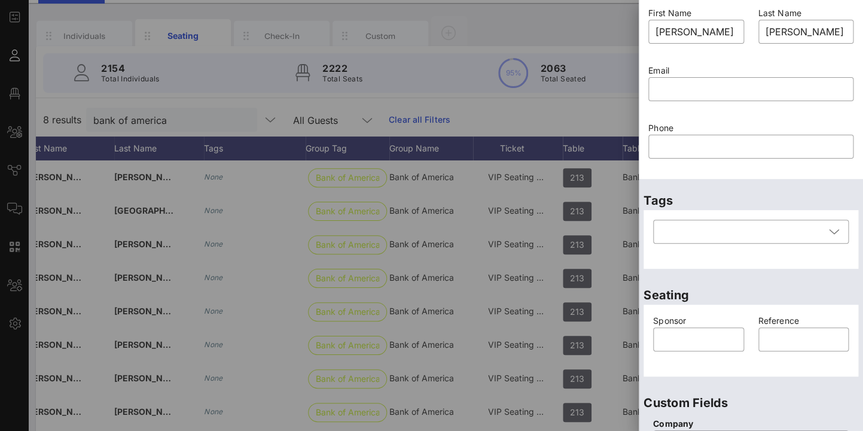
scroll to position [49, 0]
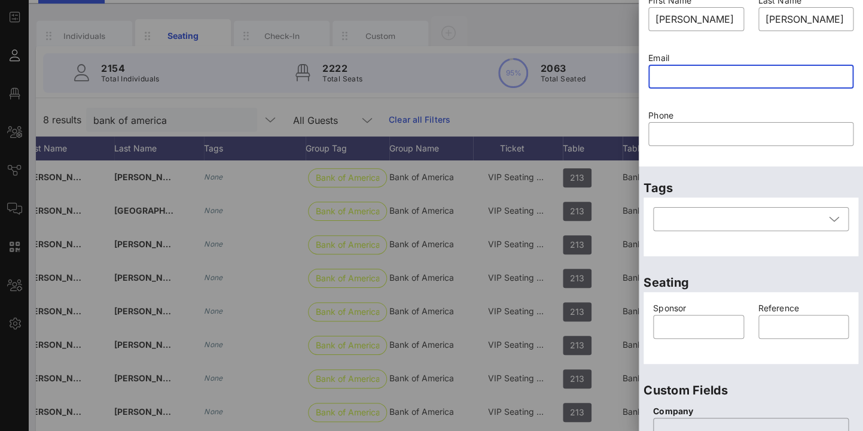
click at [674, 74] on input "text" at bounding box center [751, 76] width 191 height 19
paste input "ebernal@naleo.org"
type input "ebernal@naleo.org"
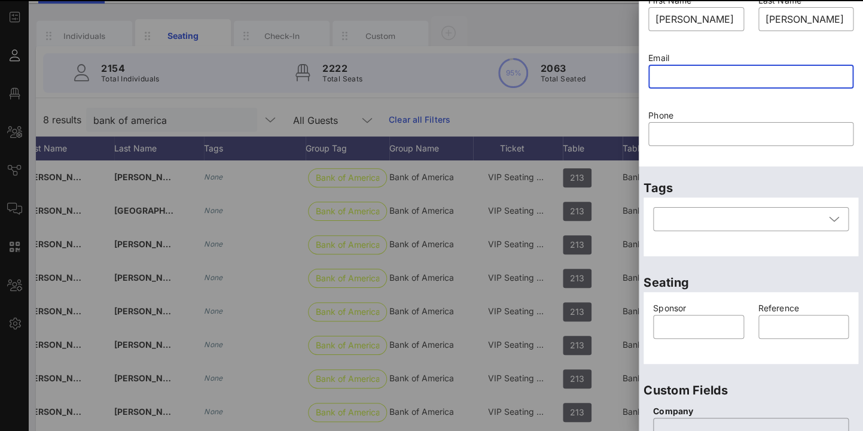
scroll to position [84, 0]
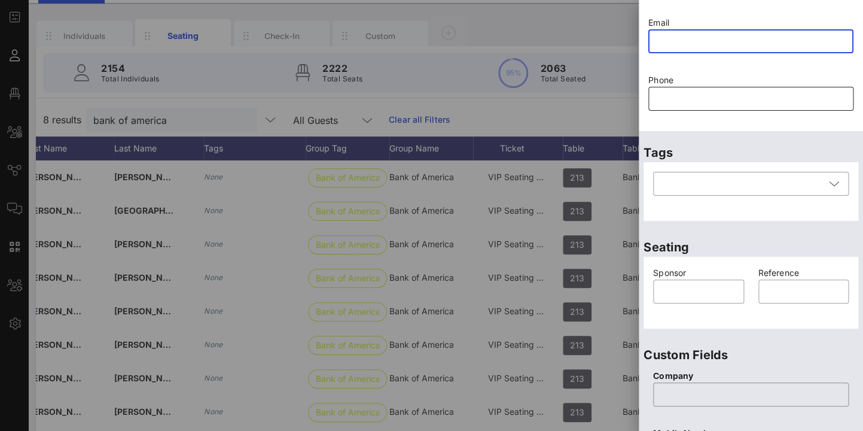
paste input "ebernal@naleo.org"
type input "ebernal@naleo.org"
click at [848, 132] on div "Tags ​" at bounding box center [751, 178] width 224 height 95
click at [715, 41] on input "text" at bounding box center [751, 41] width 191 height 19
paste input "[EMAIL_ADDRESS][DOMAIN_NAME]"
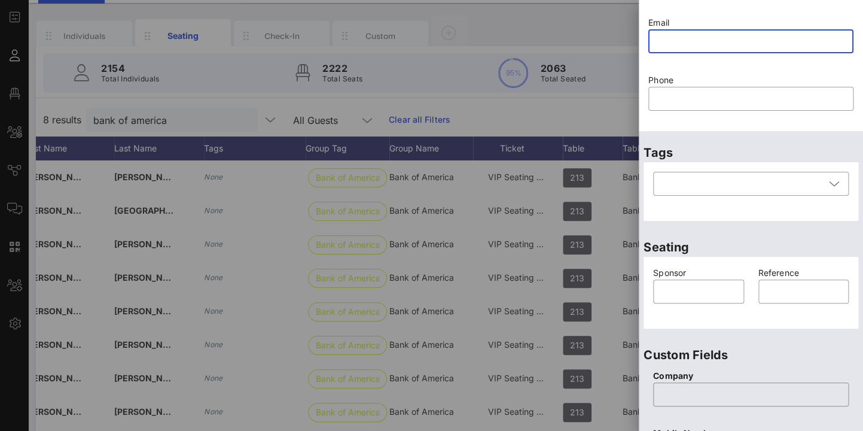
type input "[EMAIL_ADDRESS][DOMAIN_NAME]"
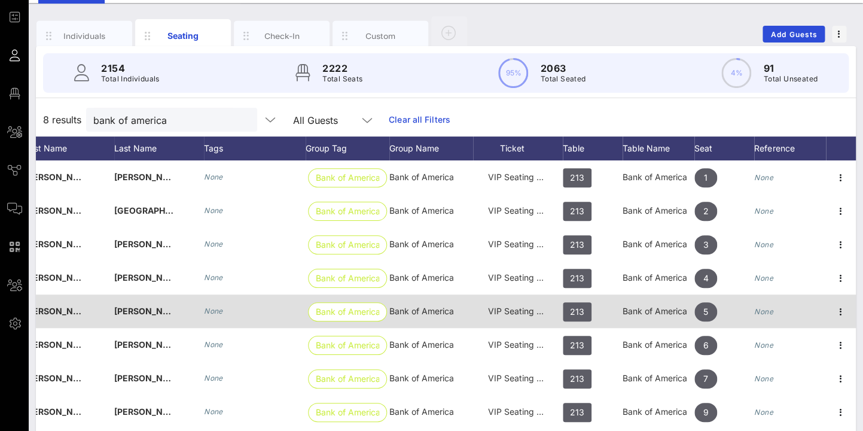
scroll to position [163, 0]
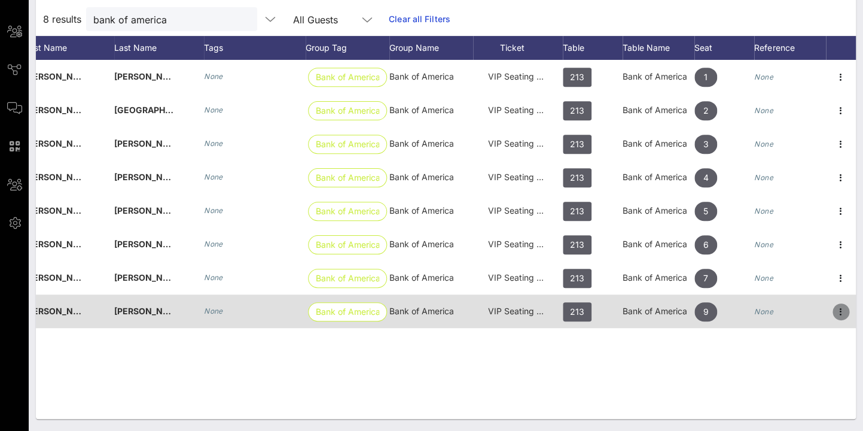
click at [843, 310] on icon "button" at bounding box center [841, 311] width 14 height 14
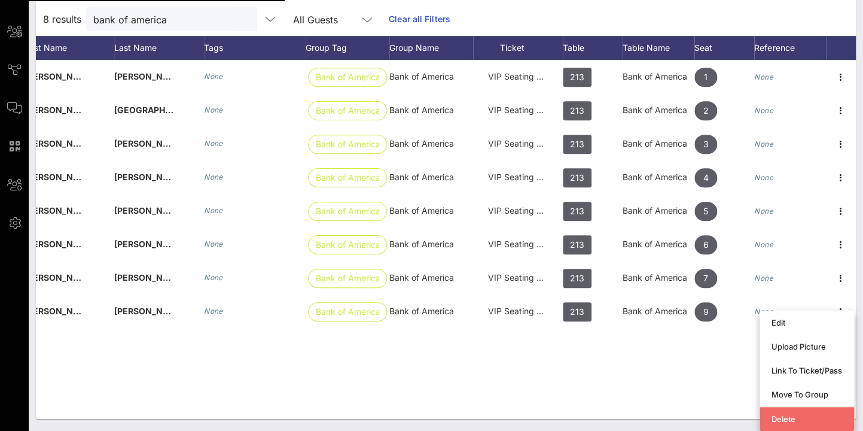
click at [787, 415] on div "Delete" at bounding box center [807, 419] width 71 height 10
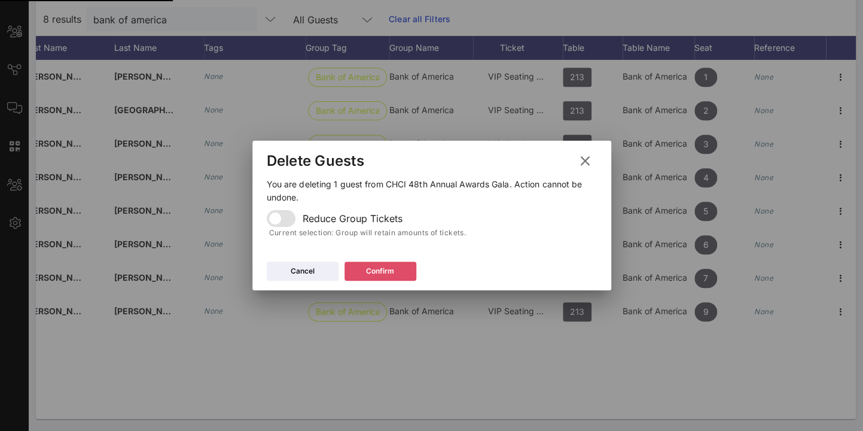
click at [385, 271] on div "Confirm" at bounding box center [380, 271] width 28 height 12
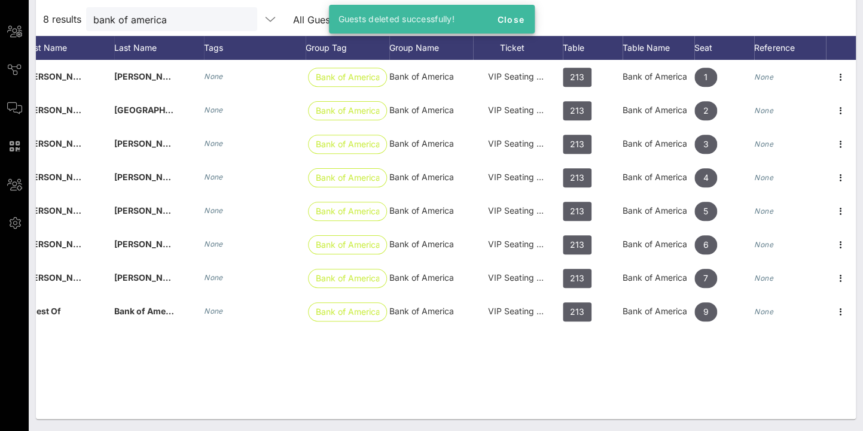
scroll to position [0, 125]
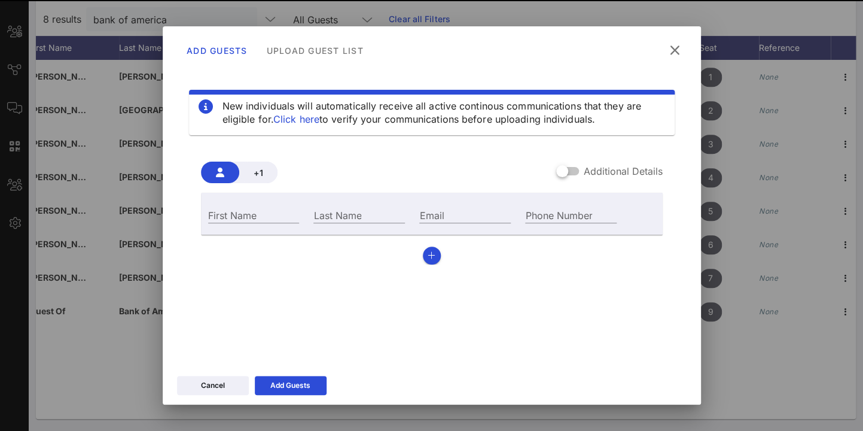
scroll to position [0, 0]
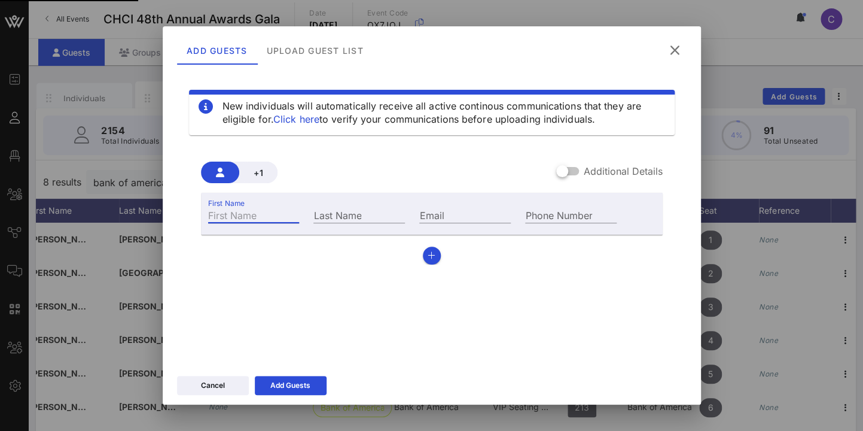
click at [246, 218] on div "First Name" at bounding box center [254, 215] width 92 height 16
type input "[PERSON_NAME]"
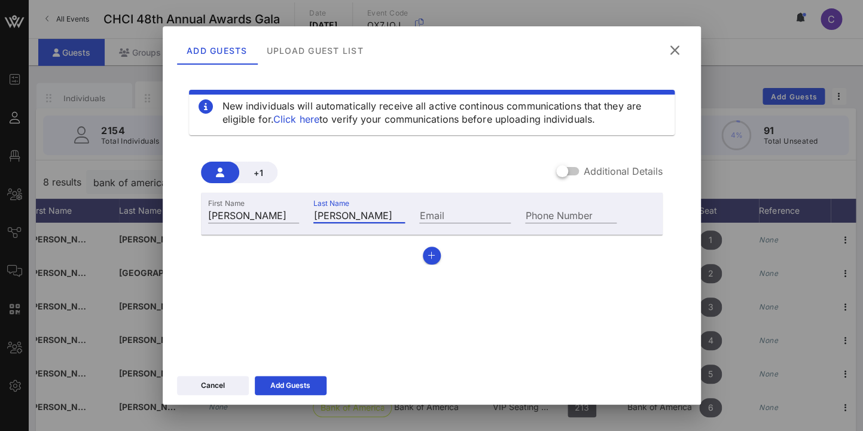
type input "Bernal MArtinez"
click at [438, 203] on div "Email" at bounding box center [465, 213] width 106 height 32
click at [428, 216] on input "Email" at bounding box center [465, 215] width 92 height 16
type input "[EMAIL_ADDRESS][DOMAIN_NAME]"
click at [567, 171] on div at bounding box center [562, 171] width 20 height 20
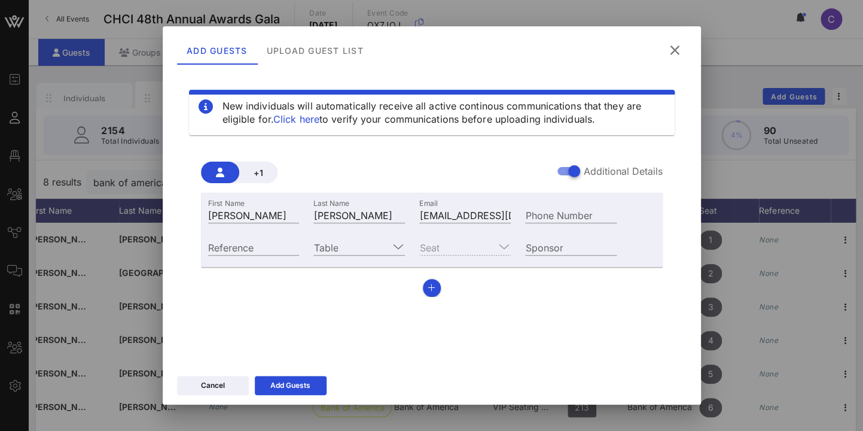
click at [487, 249] on div "Seat" at bounding box center [465, 247] width 92 height 16
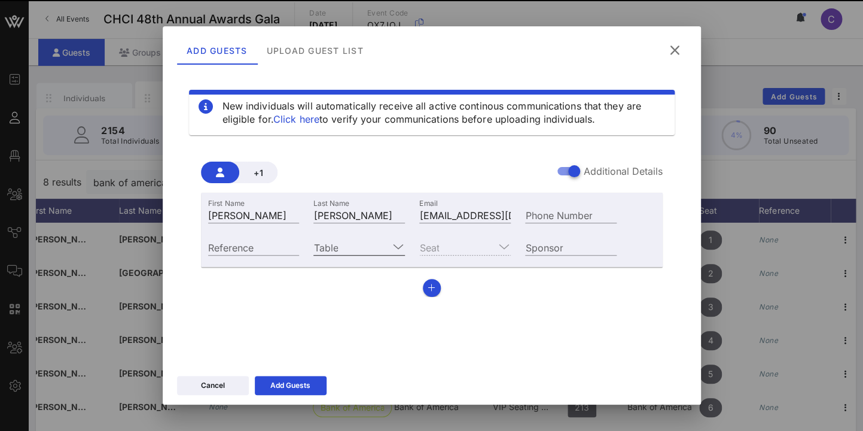
click at [397, 242] on icon at bounding box center [397, 246] width 11 height 14
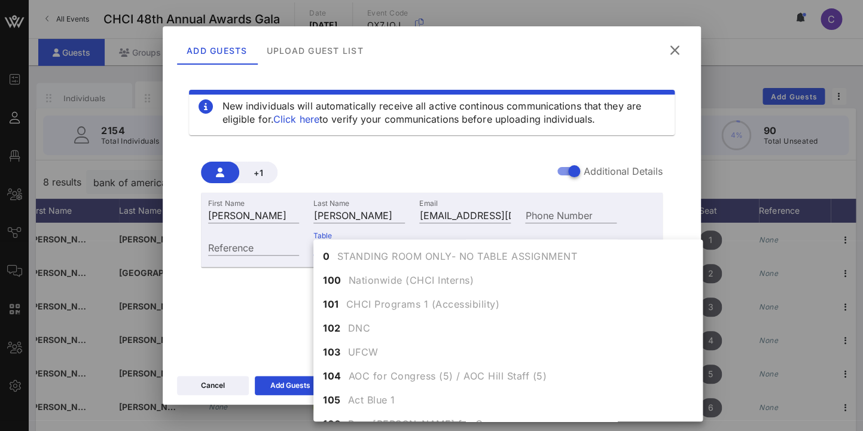
scroll to position [620, 0]
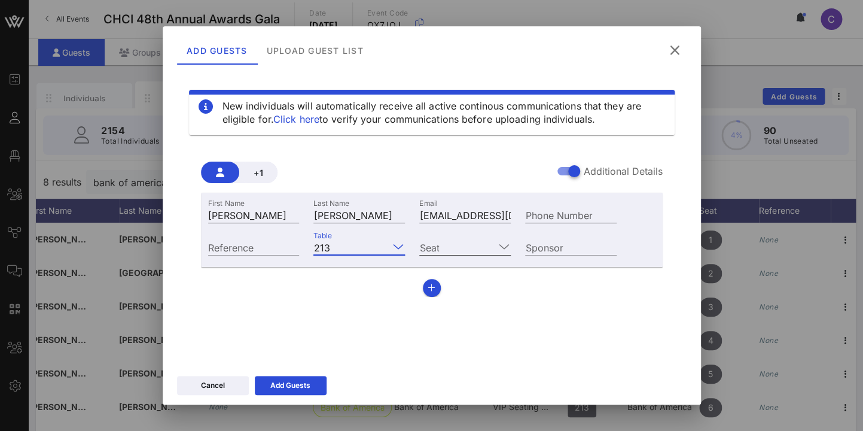
click at [507, 246] on icon at bounding box center [503, 246] width 11 height 14
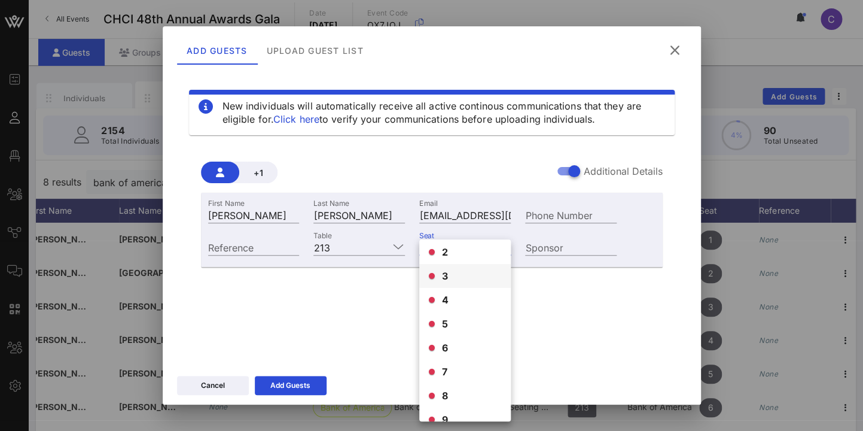
scroll to position [0, 0]
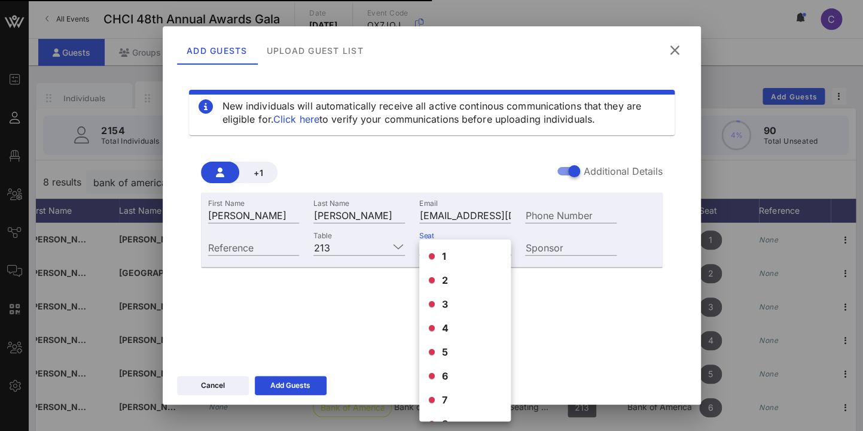
click at [387, 339] on div "New individuals will automatically receive all active continous communications …" at bounding box center [432, 214] width 510 height 287
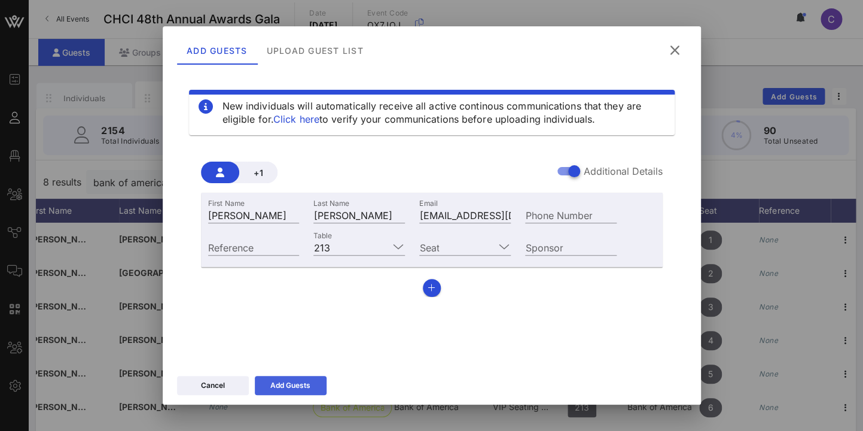
click at [302, 385] on div "Add Guests" at bounding box center [290, 385] width 40 height 12
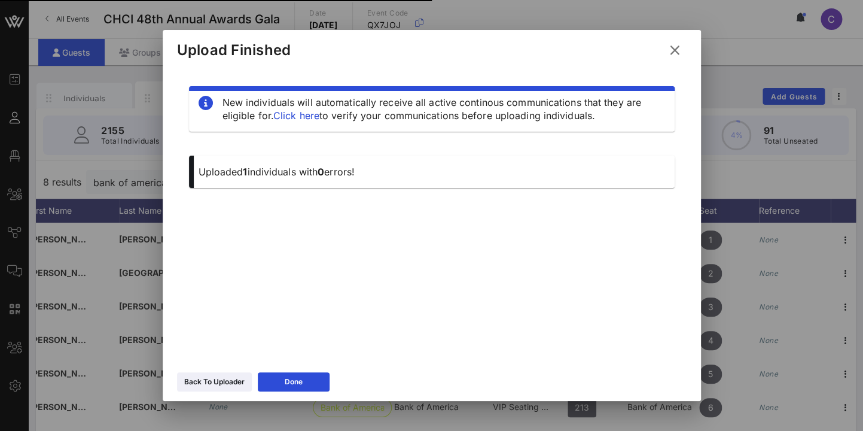
click at [791, 178] on div at bounding box center [431, 215] width 863 height 431
click at [674, 49] on icon at bounding box center [675, 50] width 16 height 14
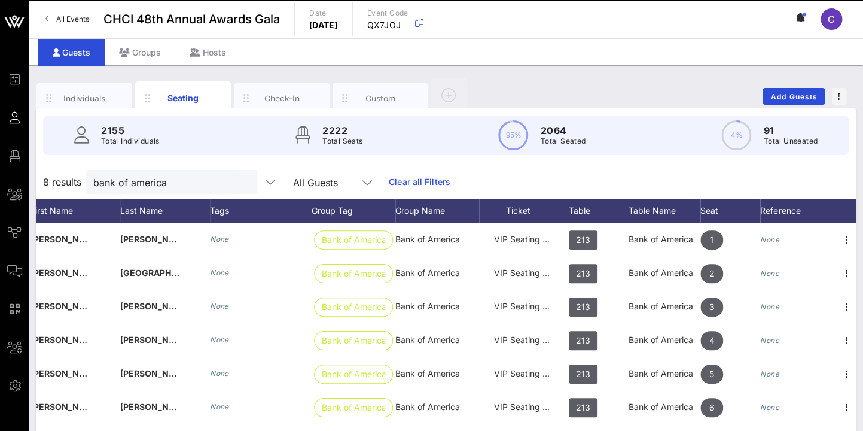
click at [239, 184] on button "clear icon" at bounding box center [243, 182] width 8 height 12
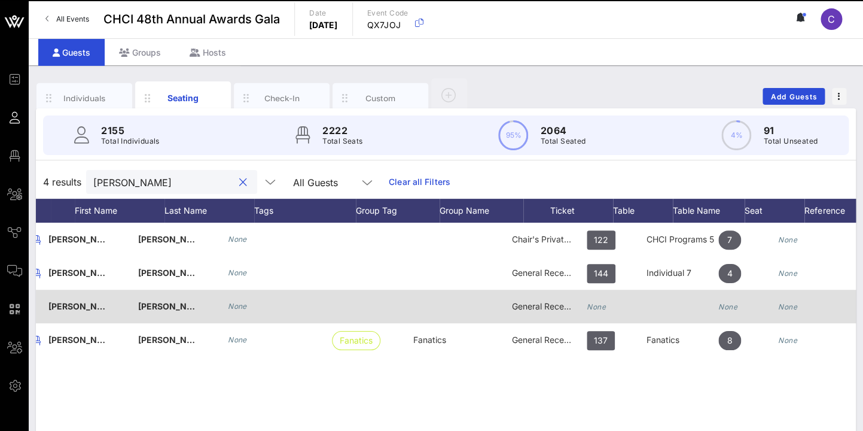
scroll to position [0, 106]
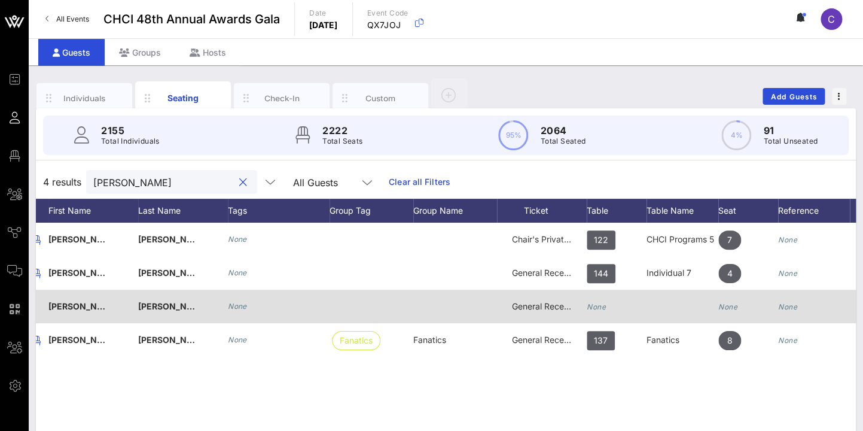
type input "[PERSON_NAME]"
click at [171, 306] on span "Bernal MArtinez" at bounding box center [173, 306] width 71 height 10
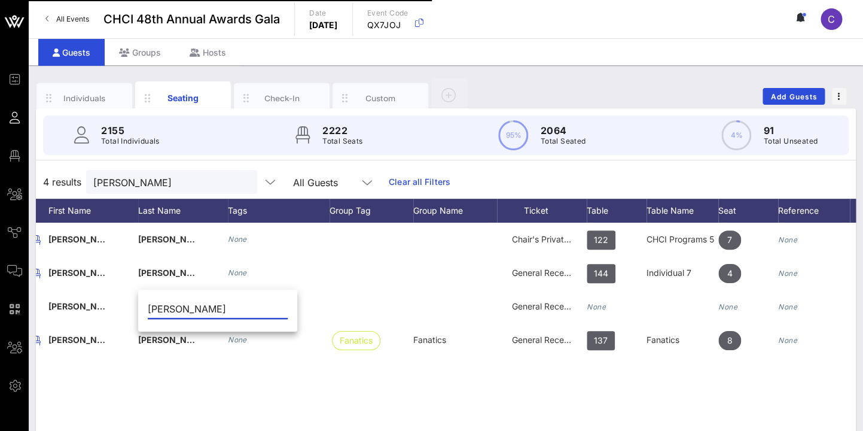
click at [184, 304] on input "Bernal MArtinez" at bounding box center [218, 308] width 140 height 19
click at [193, 307] on input "Bernal MArtinez" at bounding box center [218, 308] width 140 height 19
click at [236, 312] on input "[PERSON_NAME]" at bounding box center [218, 308] width 140 height 19
type input "[PERSON_NAME]"
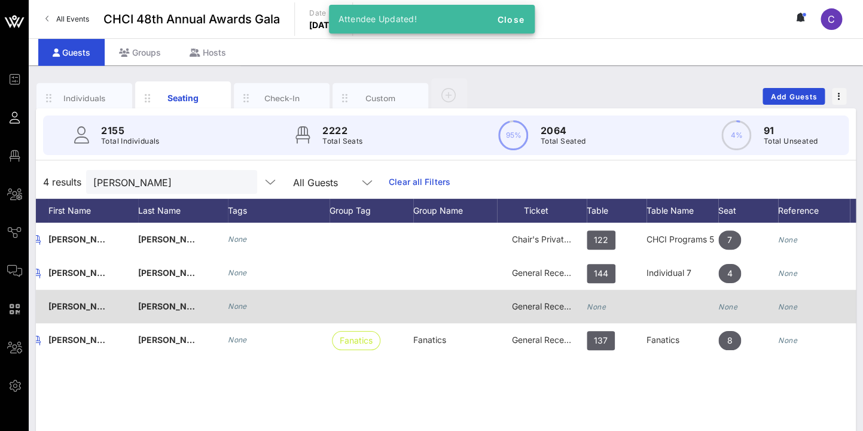
scroll to position [0, 130]
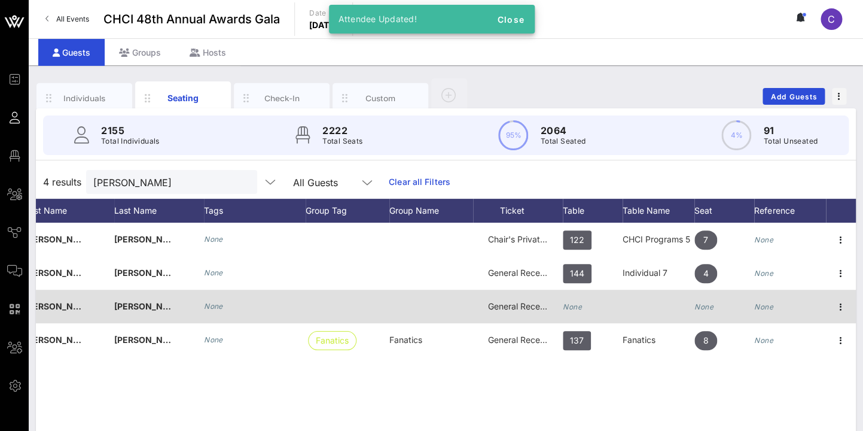
click at [577, 307] on icon "None" at bounding box center [572, 306] width 19 height 9
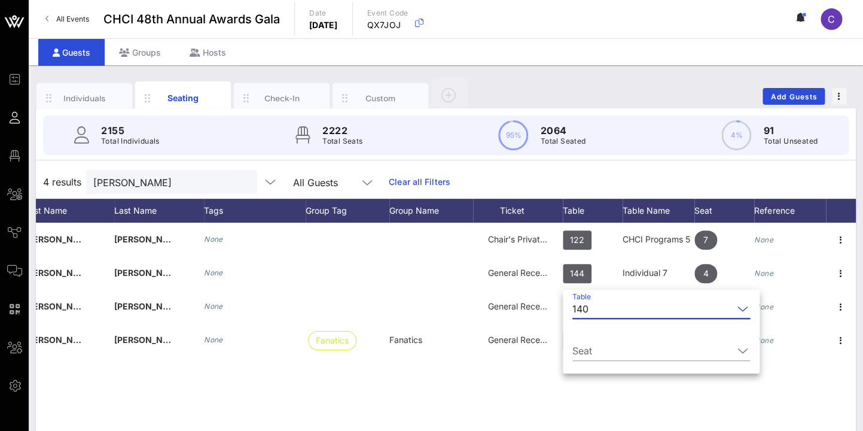
click at [595, 309] on input "Table" at bounding box center [663, 308] width 140 height 19
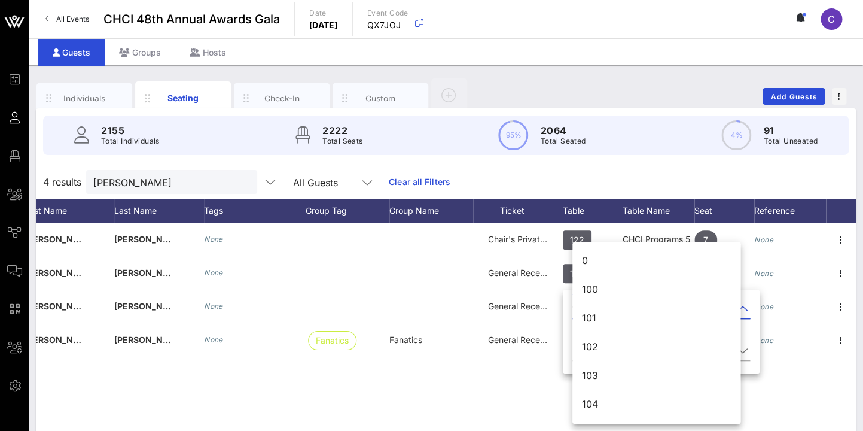
click at [485, 372] on div "B Barbara Bernal Monrroy None Chair's Private Reception 122 CHCI Programs 5 7 N…" at bounding box center [446, 402] width 820 height 359
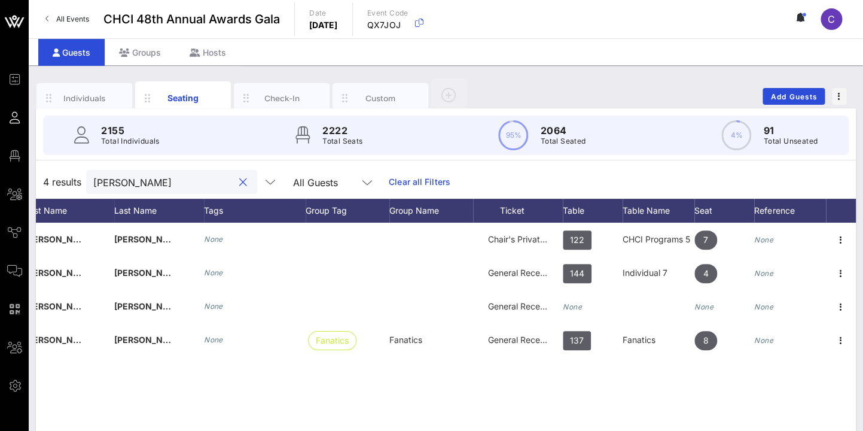
drag, startPoint x: 146, startPoint y: 181, endPoint x: 57, endPoint y: 181, distance: 88.5
click at [93, 181] on input "[PERSON_NAME]" at bounding box center [163, 182] width 140 height 16
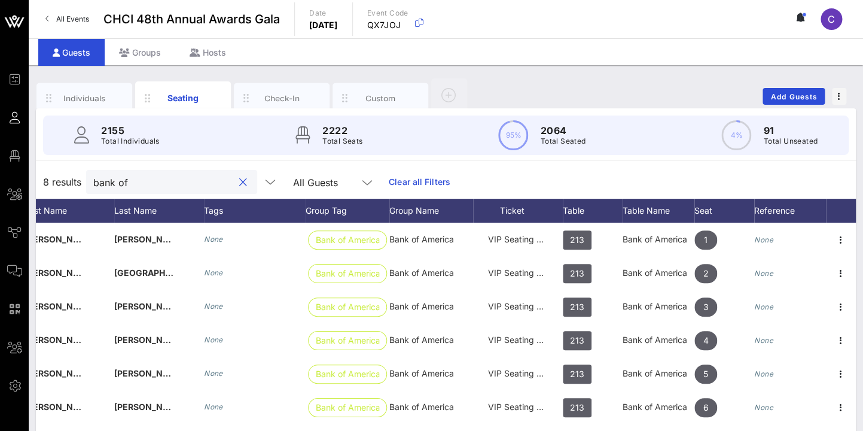
drag, startPoint x: 139, startPoint y: 179, endPoint x: 65, endPoint y: 178, distance: 74.2
click at [93, 178] on input "bank of" at bounding box center [163, 182] width 140 height 16
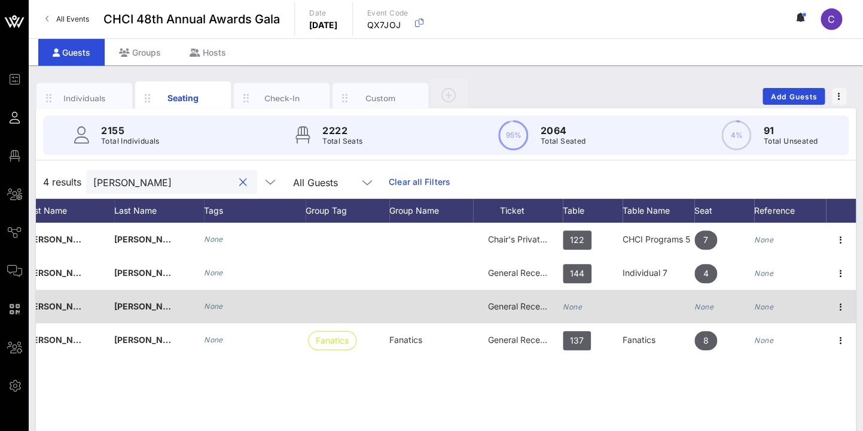
click at [587, 306] on div "None" at bounding box center [593, 313] width 60 height 47
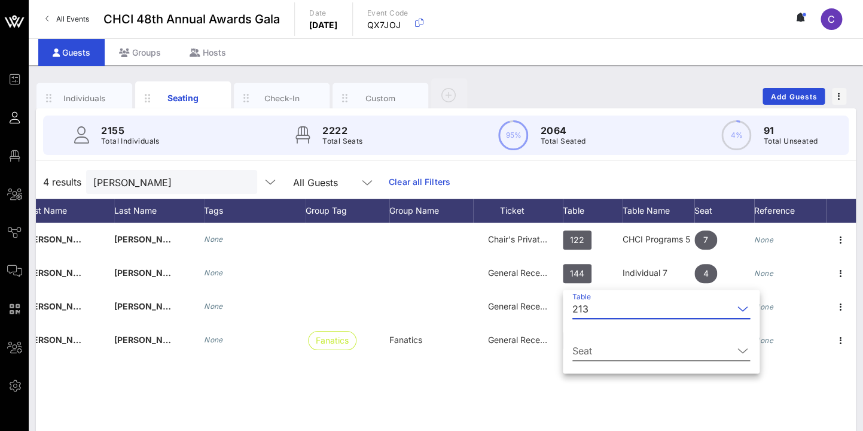
click at [738, 351] on icon at bounding box center [743, 350] width 11 height 14
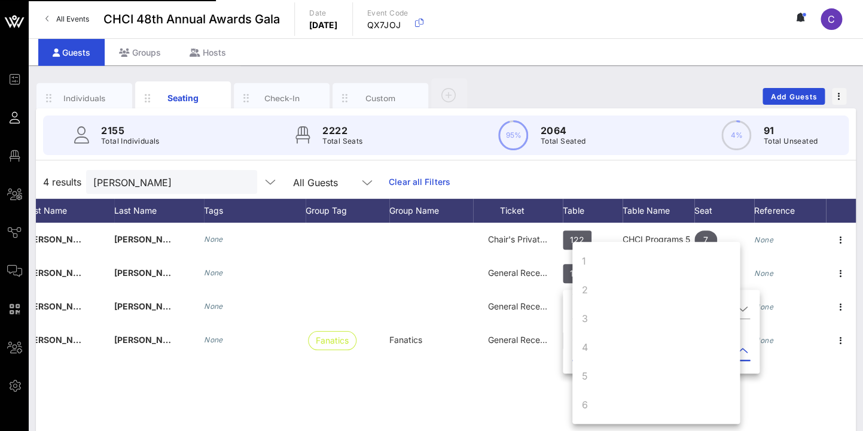
scroll to position [115, 0]
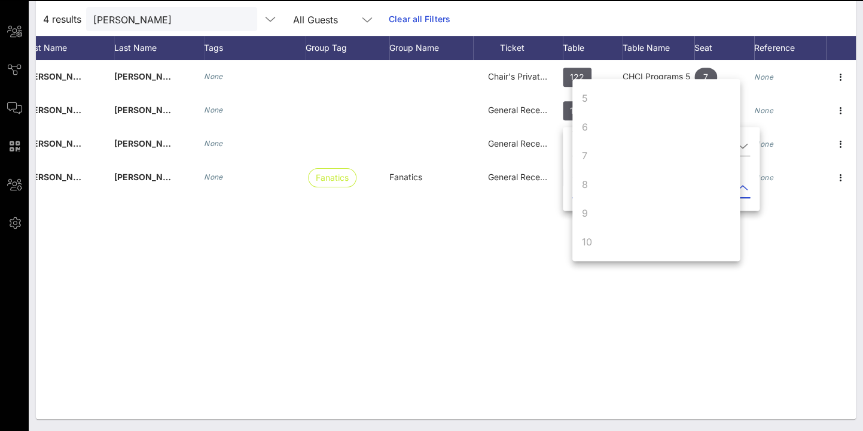
click at [537, 313] on div "B Barbara Bernal Monrroy None Chair's Private Reception 122 CHCI Programs 5 7 N…" at bounding box center [446, 239] width 820 height 359
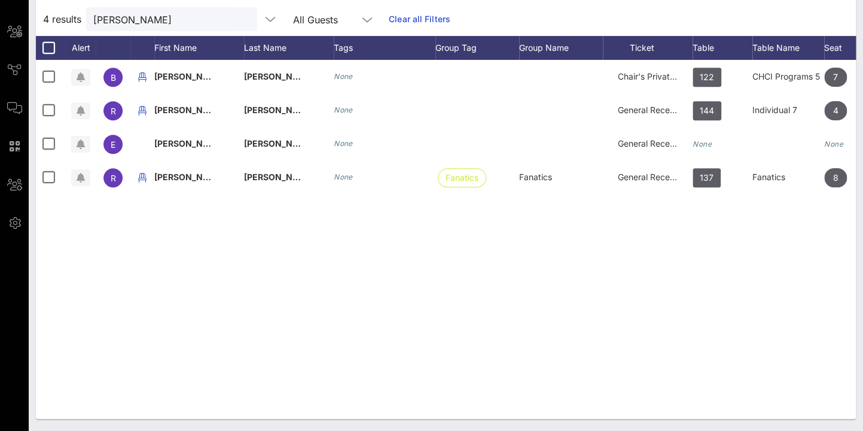
scroll to position [0, 0]
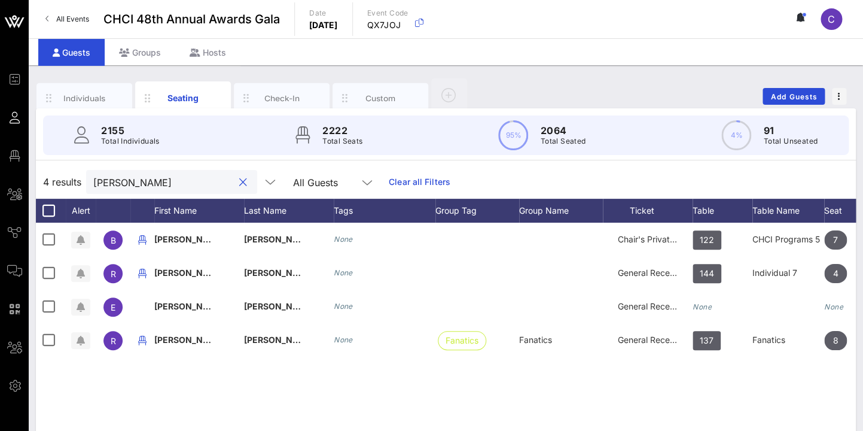
drag, startPoint x: 148, startPoint y: 185, endPoint x: 83, endPoint y: 179, distance: 65.4
click at [93, 179] on input "[PERSON_NAME]" at bounding box center [163, 182] width 140 height 16
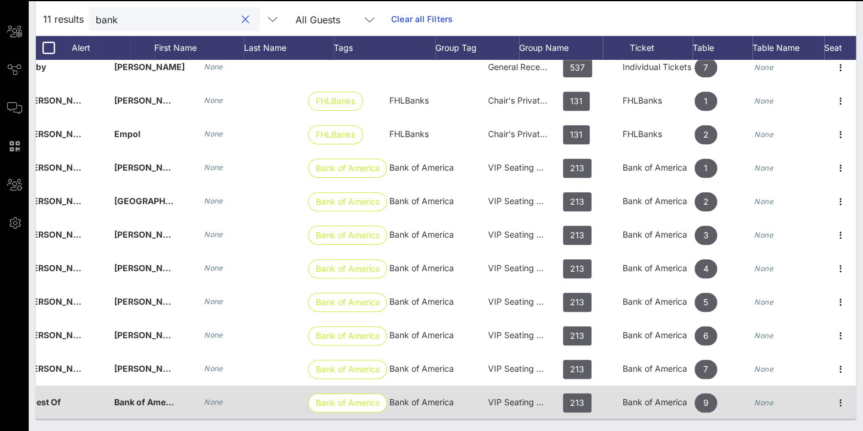
scroll to position [0, 130]
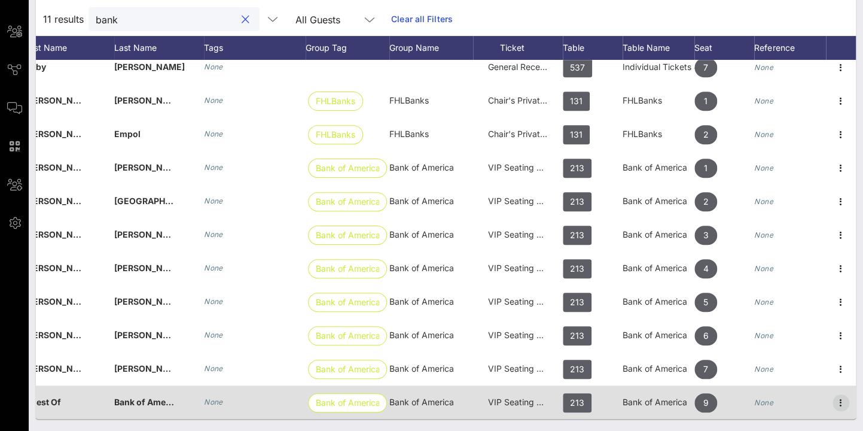
type input "bank"
click at [842, 398] on icon "button" at bounding box center [841, 402] width 14 height 14
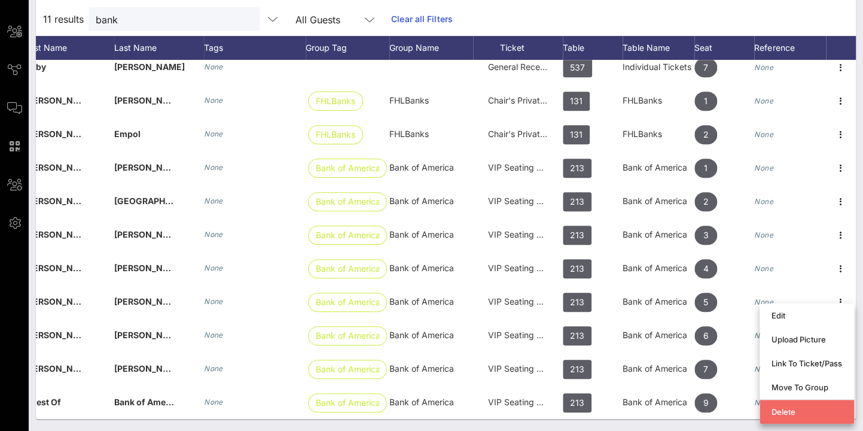
click at [794, 409] on div "Delete" at bounding box center [807, 412] width 71 height 10
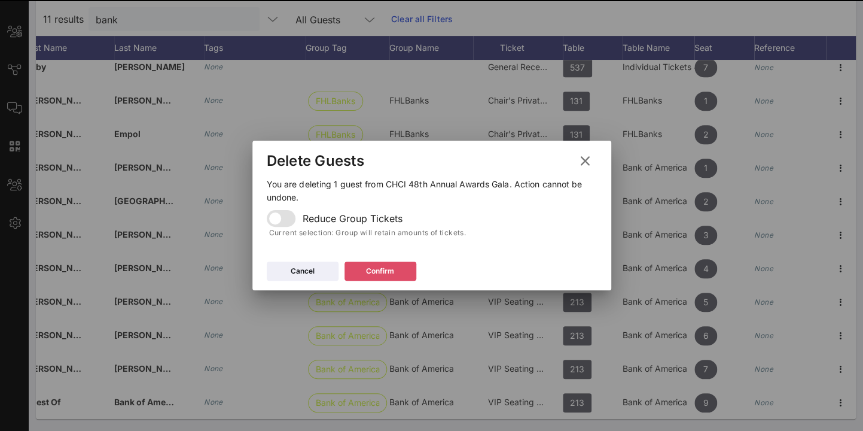
click at [377, 267] on div "Confirm" at bounding box center [380, 271] width 28 height 12
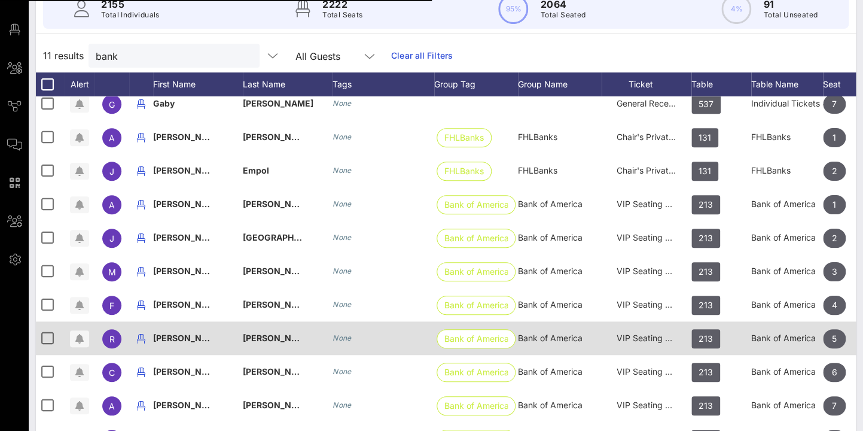
scroll to position [163, 0]
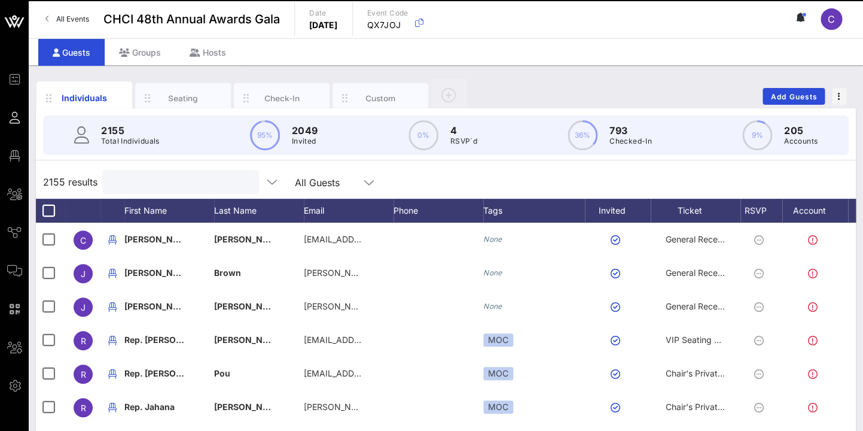
click at [136, 188] on input "text" at bounding box center [179, 182] width 140 height 16
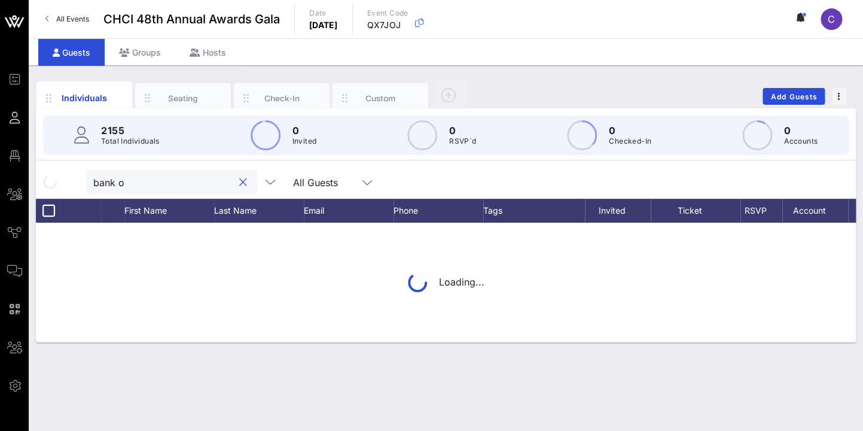
type input "bank of"
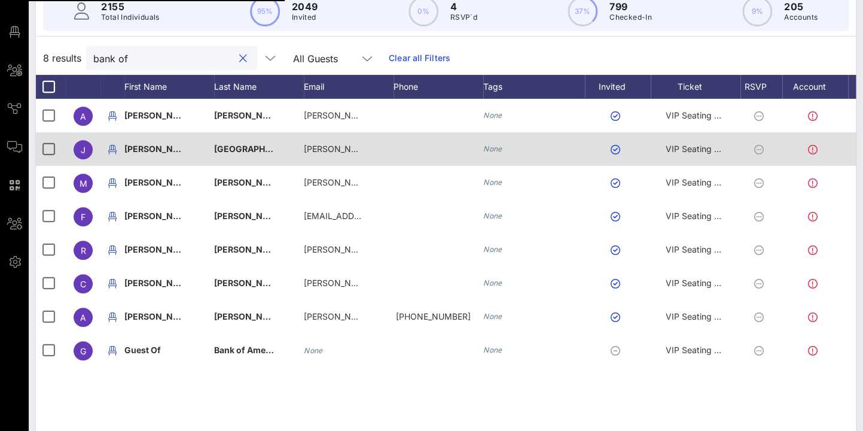
scroll to position [156, 0]
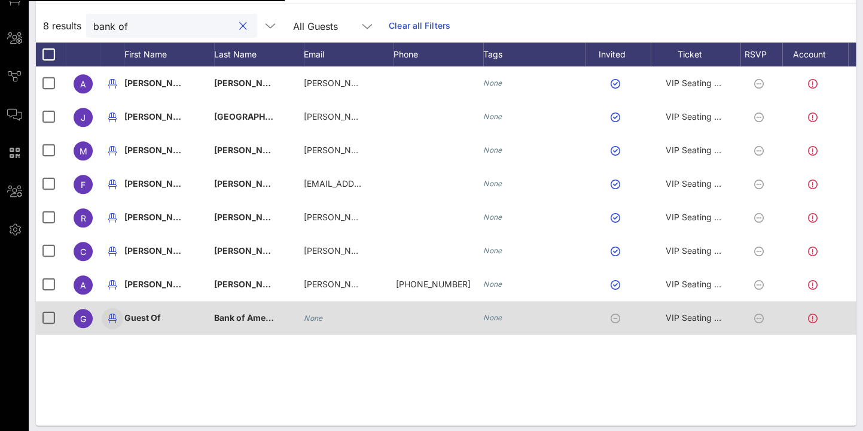
click at [47, 307] on div at bounding box center [48, 317] width 20 height 20
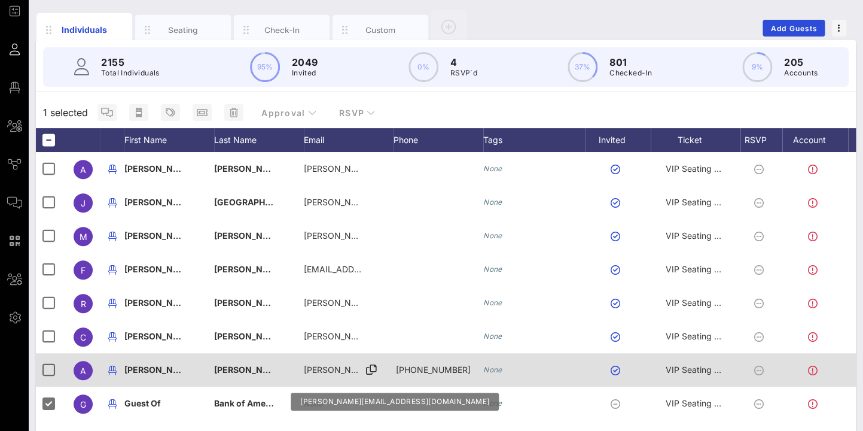
scroll to position [0, 0]
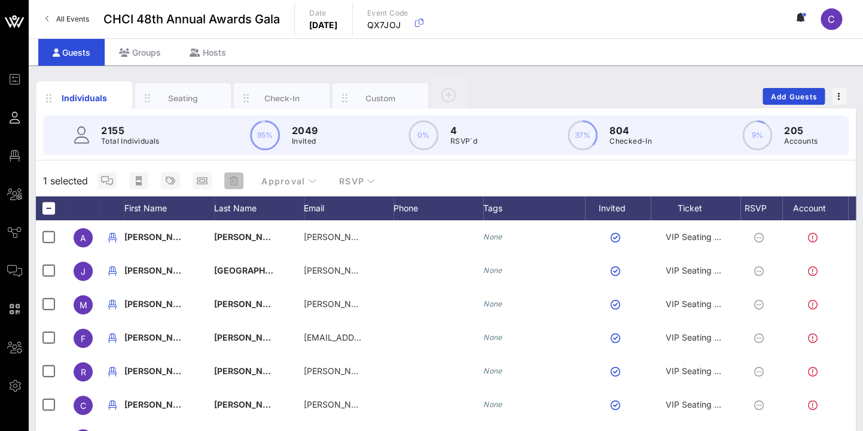
click at [232, 180] on icon "button" at bounding box center [234, 181] width 8 height 10
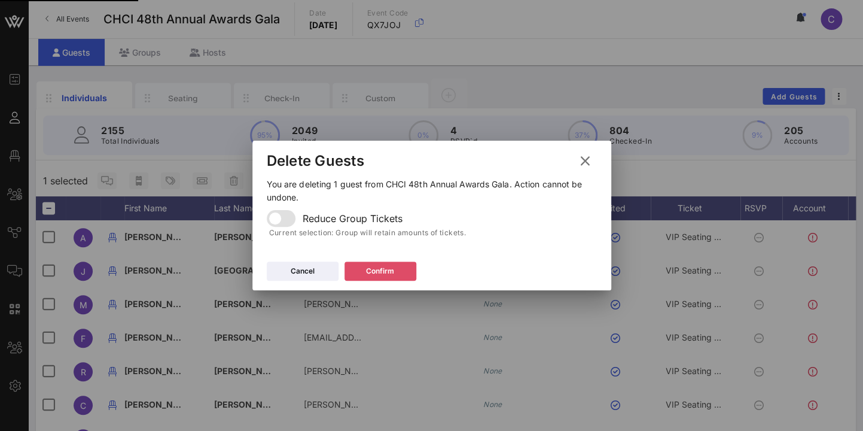
click at [371, 263] on button "Confirm" at bounding box center [381, 270] width 72 height 19
click at [389, 270] on div "[PERSON_NAME][EMAIL_ADDRESS][PERSON_NAME][DOMAIN_NAME]" at bounding box center [349, 271] width 90 height 34
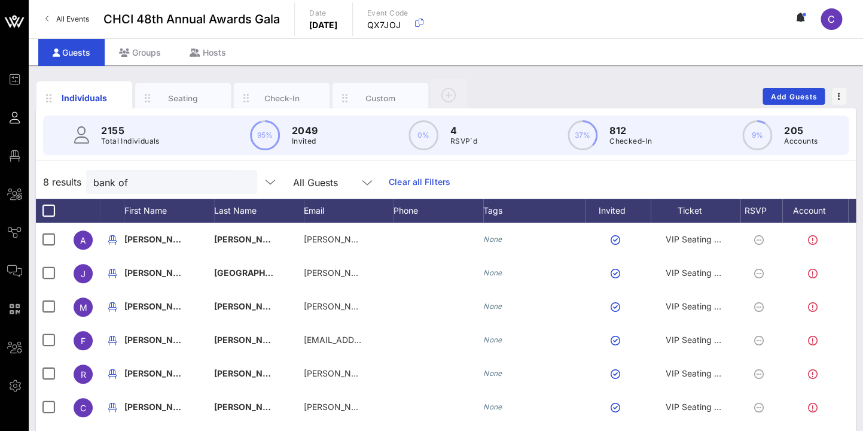
drag, startPoint x: 183, startPoint y: 99, endPoint x: 366, endPoint y: 198, distance: 208.3
click at [183, 99] on div "Seating" at bounding box center [183, 97] width 53 height 11
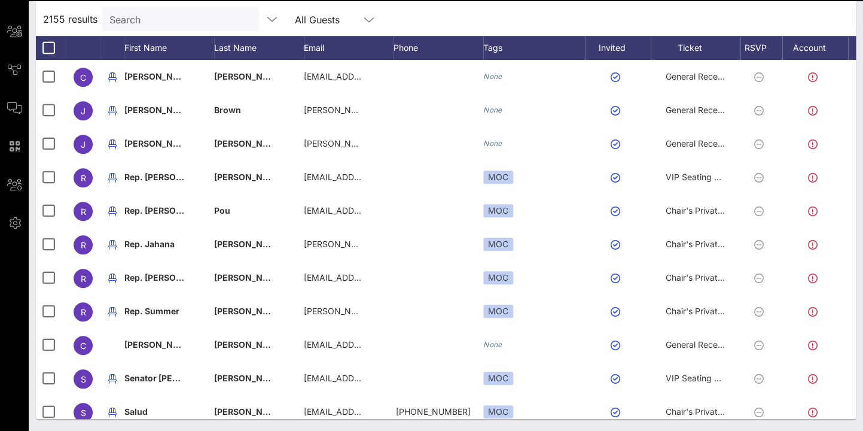
click at [180, 30] on div "Search" at bounding box center [179, 19] width 140 height 24
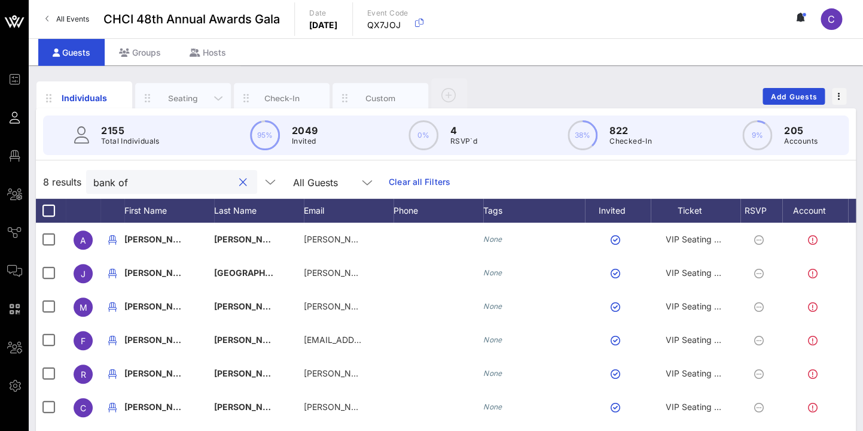
type input "bank of"
click at [181, 96] on div "Seating" at bounding box center [183, 97] width 53 height 11
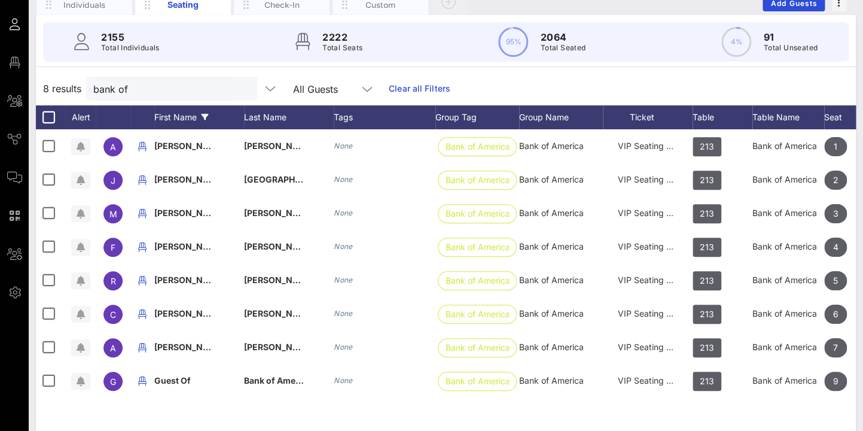
scroll to position [163, 0]
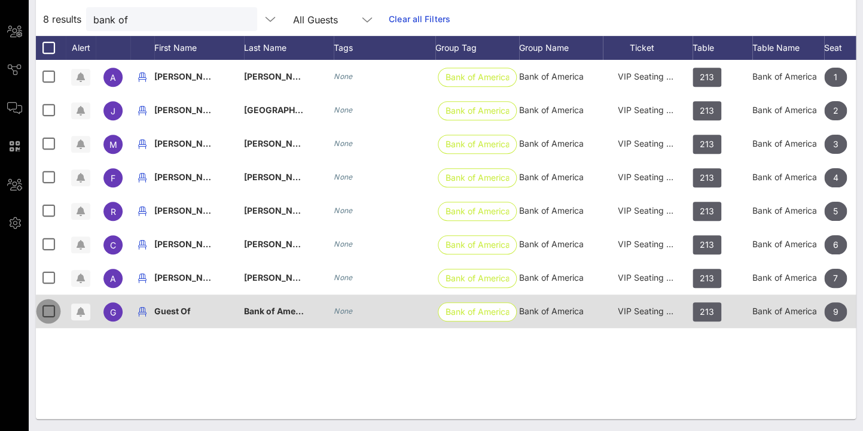
click at [47, 309] on div at bounding box center [48, 311] width 20 height 20
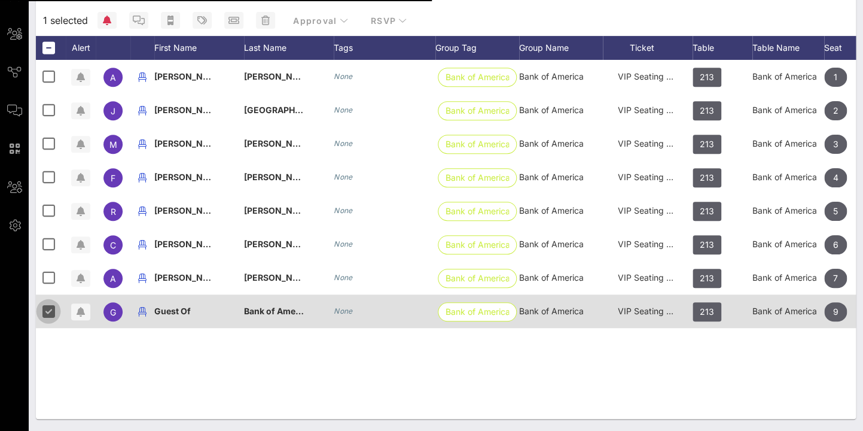
click at [47, 309] on div at bounding box center [48, 311] width 20 height 20
click at [145, 308] on icon "button" at bounding box center [142, 311] width 14 height 14
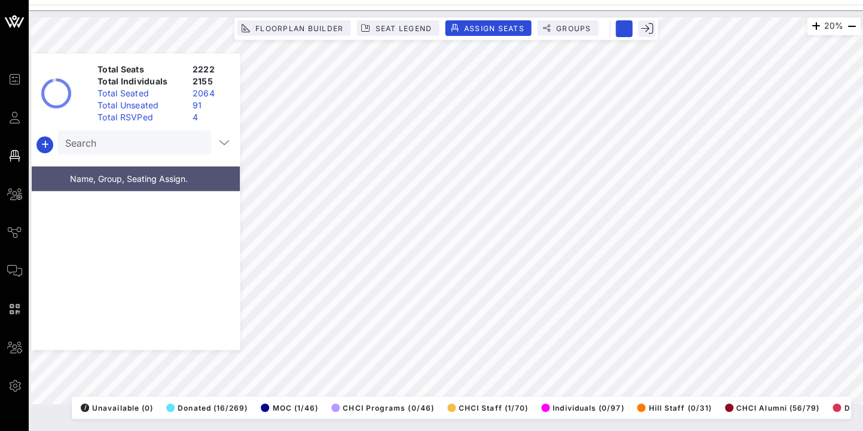
scroll to position [66331, 0]
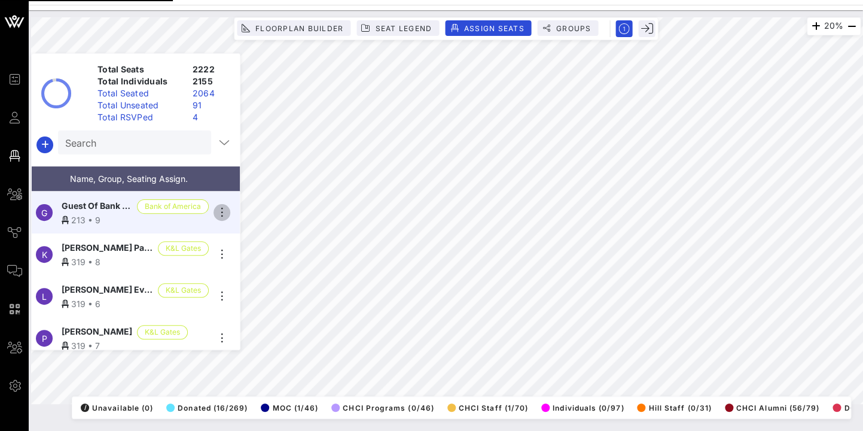
click at [222, 205] on icon "button" at bounding box center [222, 212] width 14 height 14
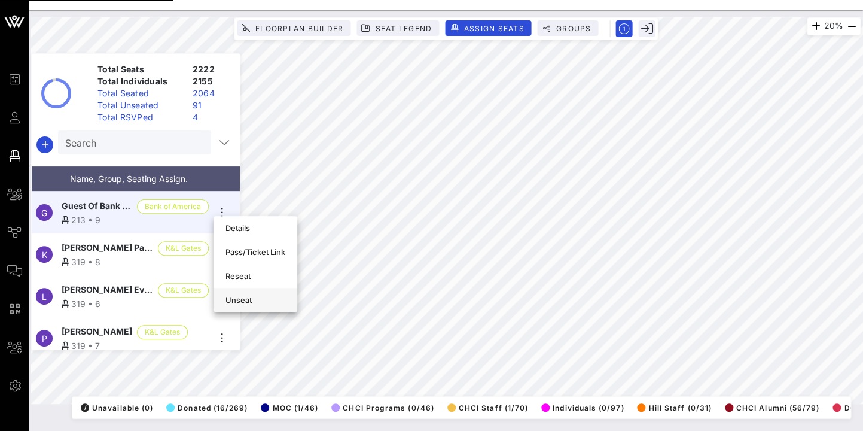
click at [247, 297] on div "Unseat" at bounding box center [256, 300] width 60 height 10
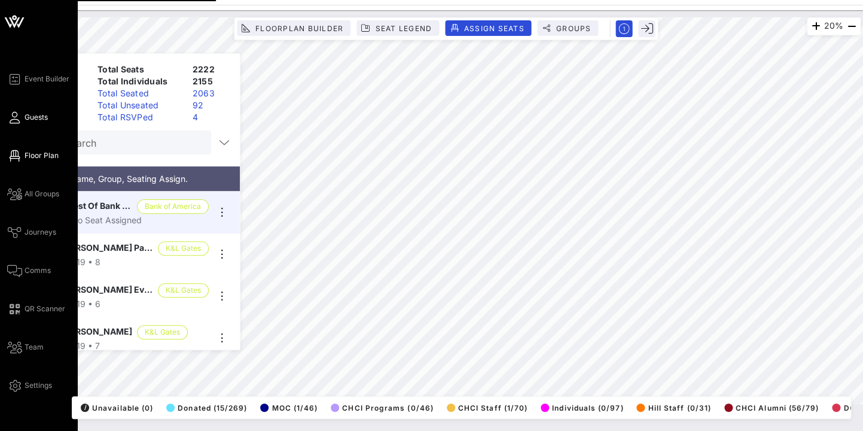
click at [16, 118] on icon at bounding box center [14, 118] width 15 height 2
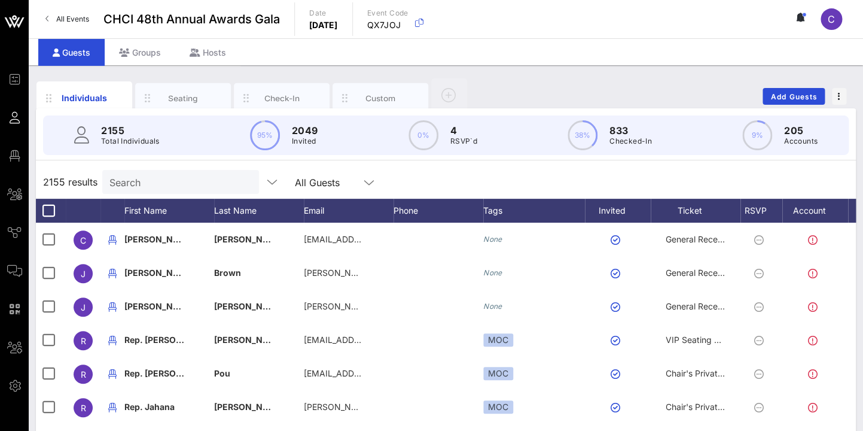
click at [141, 182] on input "Search" at bounding box center [179, 182] width 140 height 16
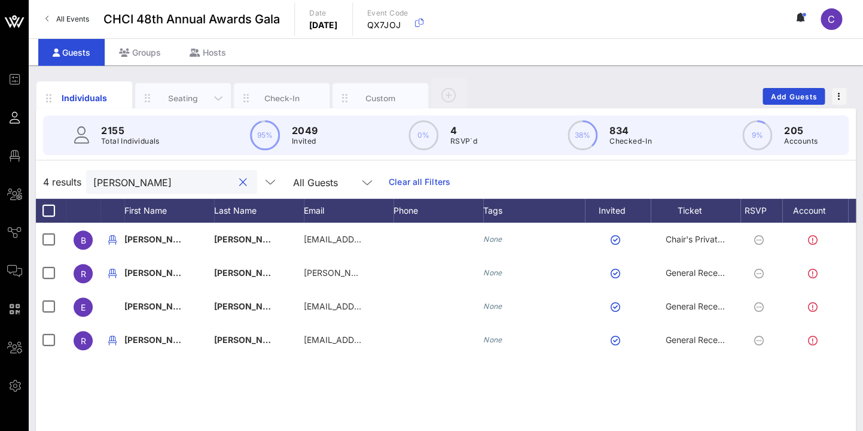
type input "[PERSON_NAME]"
click at [176, 102] on div "Seating" at bounding box center [183, 97] width 53 height 11
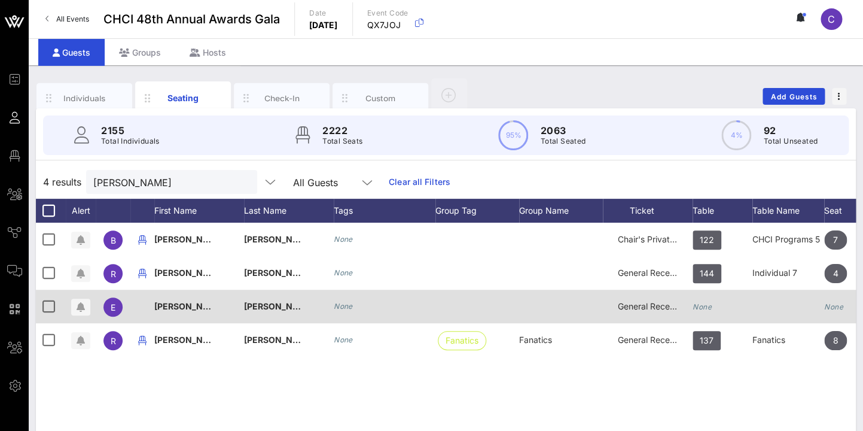
click at [709, 310] on icon "None" at bounding box center [702, 306] width 19 height 9
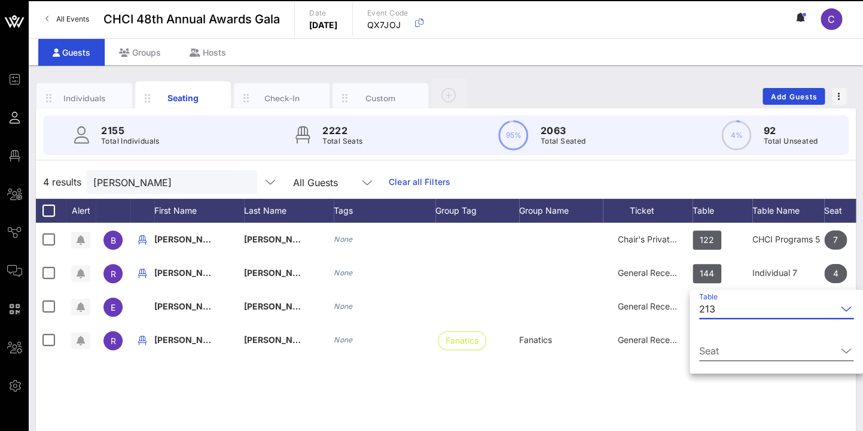
click at [733, 343] on input "Seat" at bounding box center [768, 350] width 138 height 19
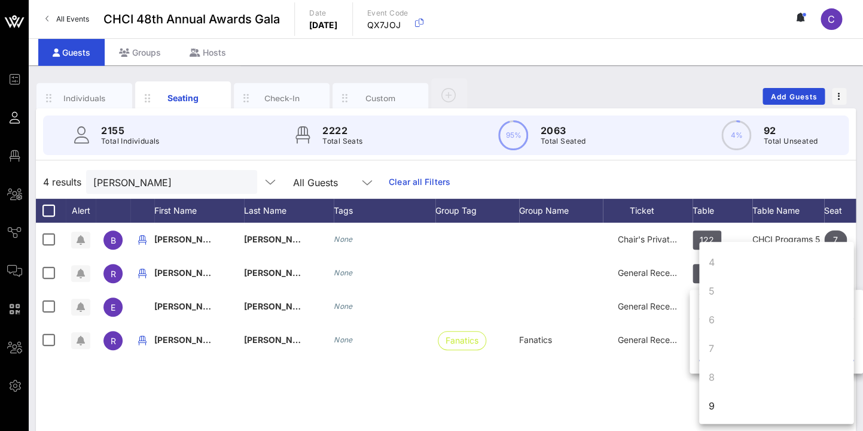
scroll to position [115, 0]
click at [720, 372] on div "9" at bounding box center [776, 375] width 154 height 29
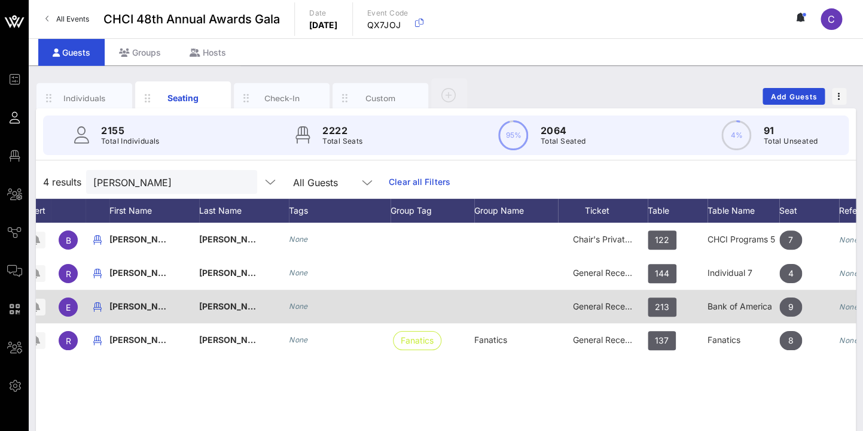
scroll to position [0, 130]
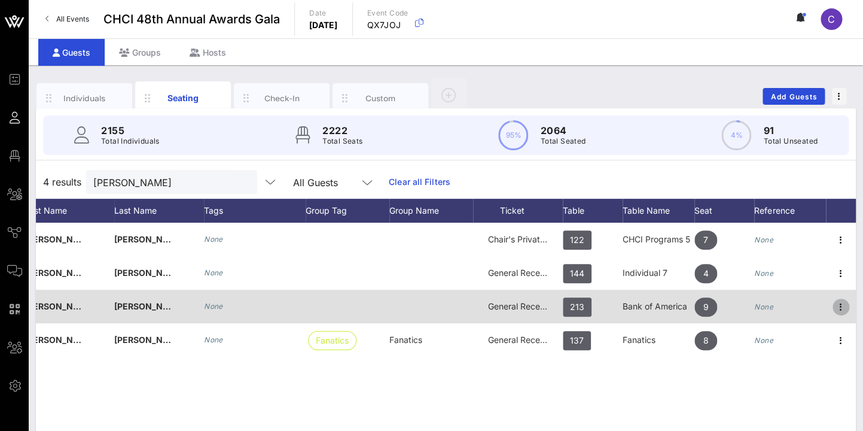
click at [841, 305] on icon "button" at bounding box center [841, 307] width 14 height 14
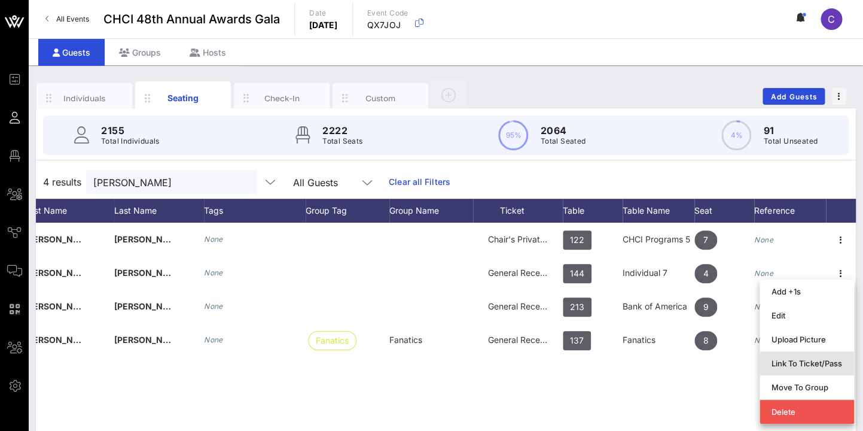
click at [808, 362] on div "Link To Ticket/Pass" at bounding box center [807, 363] width 71 height 10
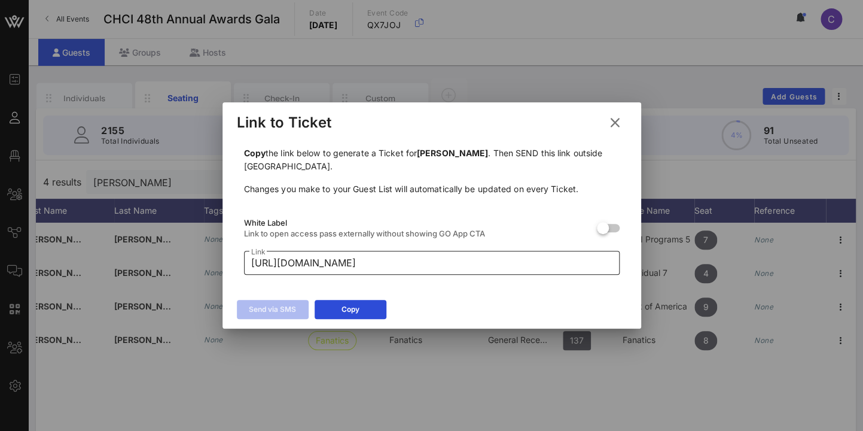
click at [371, 264] on input "[URL][DOMAIN_NAME]" at bounding box center [431, 262] width 361 height 19
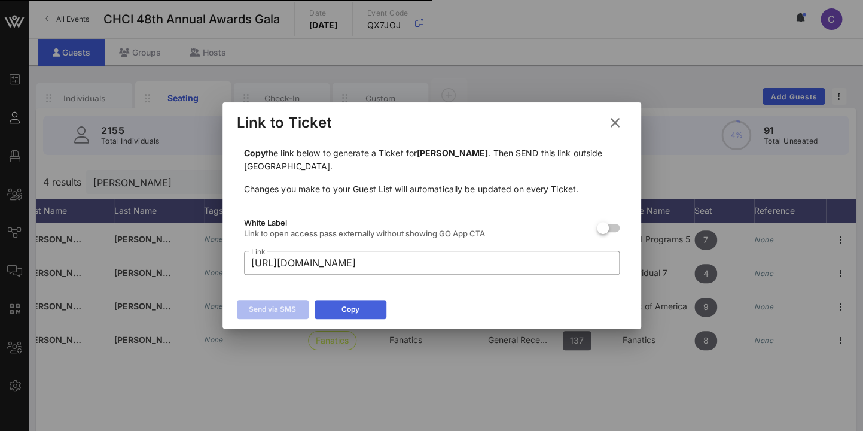
click at [351, 306] on icon at bounding box center [350, 309] width 8 height 7
click at [616, 121] on icon at bounding box center [615, 122] width 16 height 14
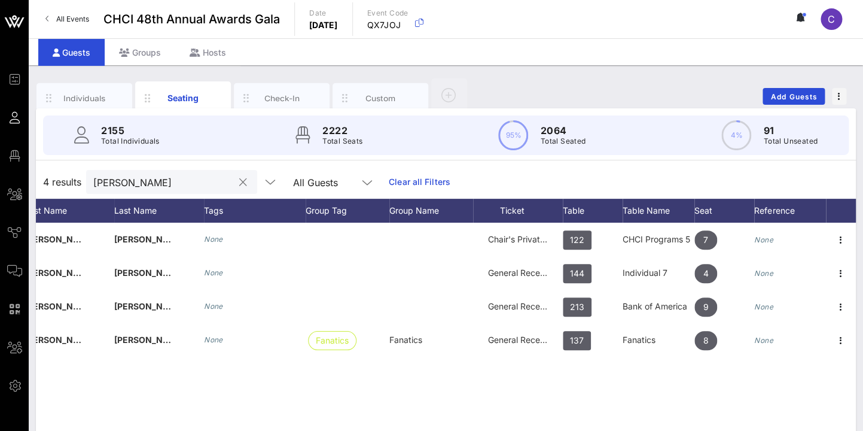
click at [159, 184] on input "[PERSON_NAME]" at bounding box center [163, 182] width 140 height 16
drag, startPoint x: 159, startPoint y: 184, endPoint x: 78, endPoint y: 183, distance: 80.8
click at [93, 183] on input "[PERSON_NAME]" at bounding box center [163, 182] width 140 height 16
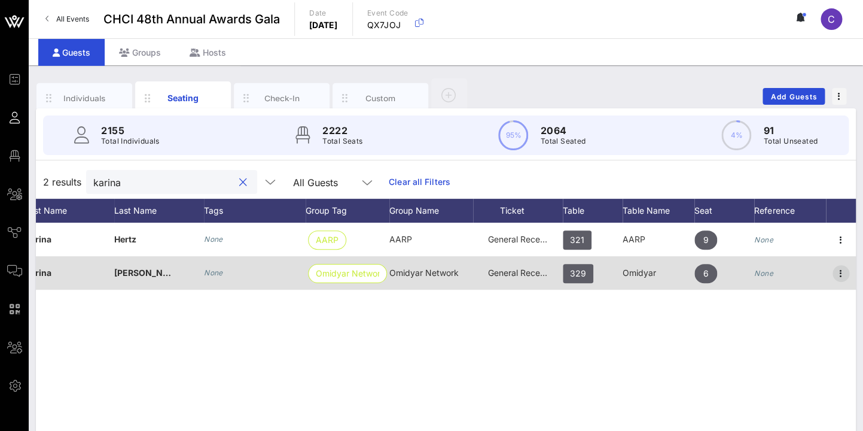
type input "karina"
click at [841, 270] on icon "button" at bounding box center [841, 273] width 14 height 14
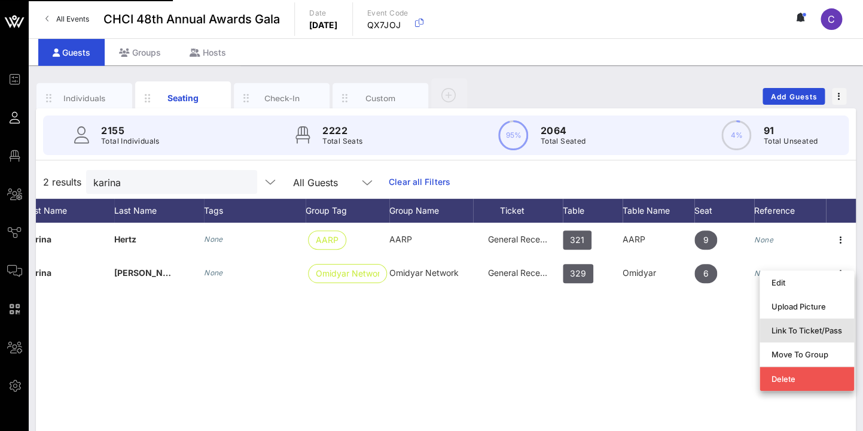
click at [827, 325] on div "Link To Ticket/Pass" at bounding box center [807, 330] width 71 height 19
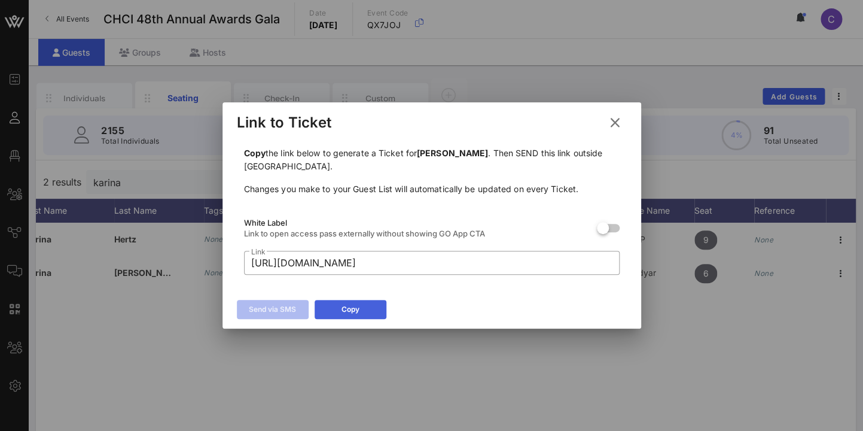
click at [355, 309] on div "Copy" at bounding box center [351, 309] width 18 height 12
click at [618, 121] on icon at bounding box center [615, 122] width 16 height 14
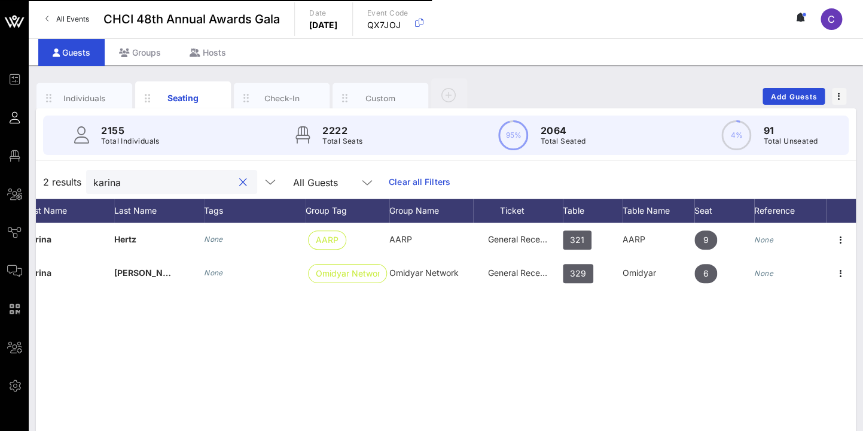
drag, startPoint x: 152, startPoint y: 175, endPoint x: 86, endPoint y: 185, distance: 67.3
click at [93, 185] on input "karina" at bounding box center [163, 182] width 140 height 16
drag, startPoint x: 142, startPoint y: 178, endPoint x: 80, endPoint y: 184, distance: 63.0
click at [93, 184] on input "karina" at bounding box center [163, 182] width 140 height 16
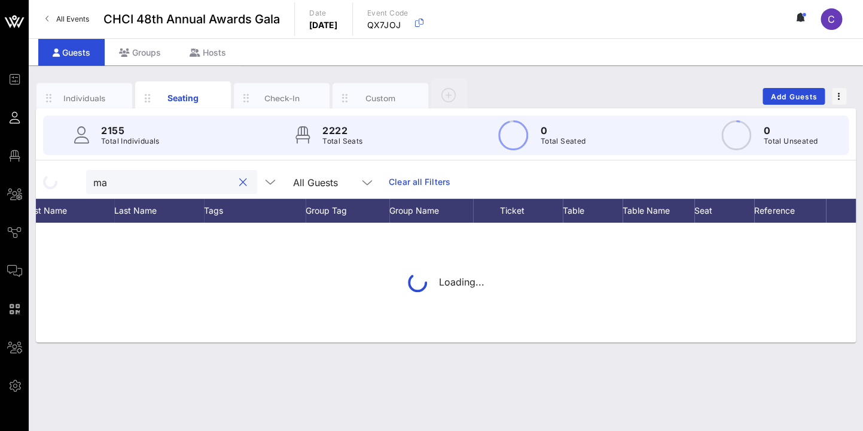
type input "m"
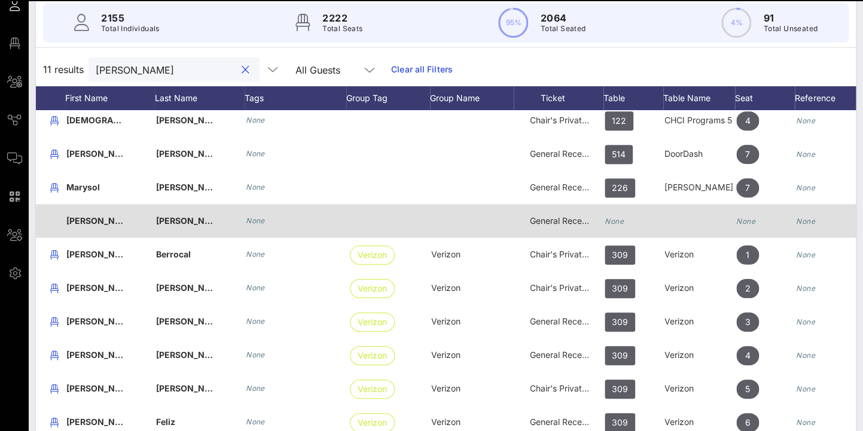
scroll to position [8, 114]
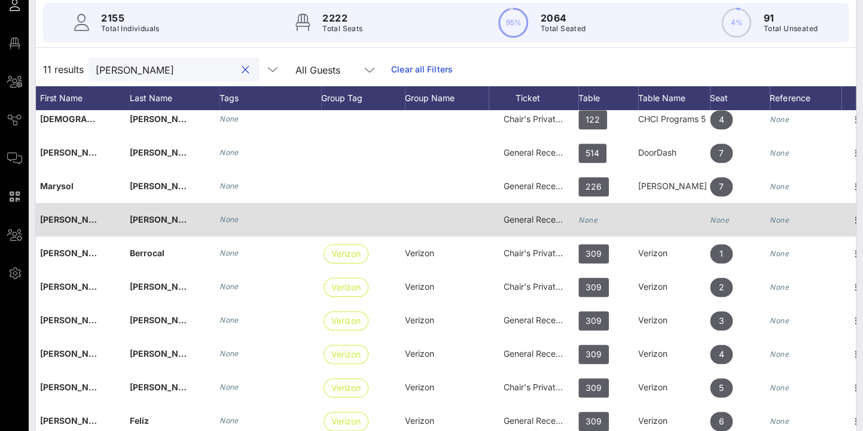
type input "[PERSON_NAME]"
click at [605, 217] on div "None" at bounding box center [608, 226] width 60 height 47
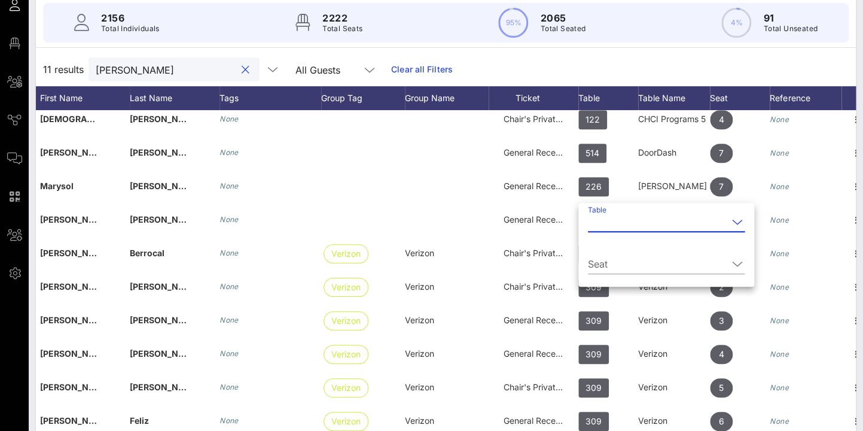
drag, startPoint x: 106, startPoint y: 69, endPoint x: 75, endPoint y: 68, distance: 31.2
click at [96, 68] on input "[PERSON_NAME]" at bounding box center [166, 70] width 140 height 16
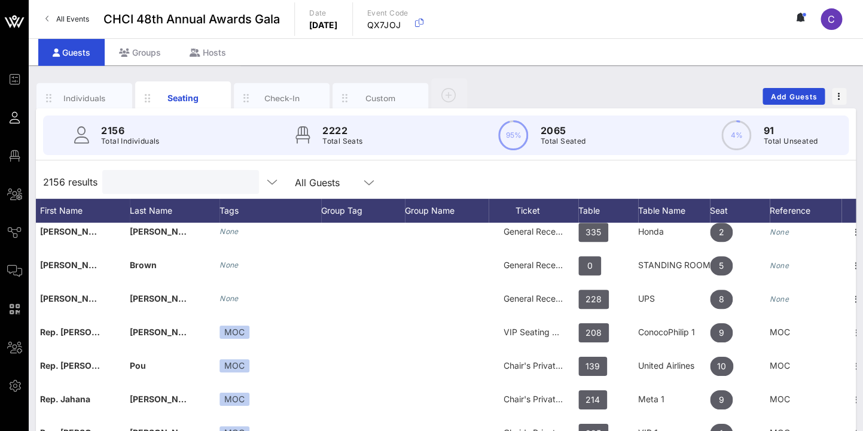
click at [124, 184] on input "text" at bounding box center [179, 182] width 140 height 16
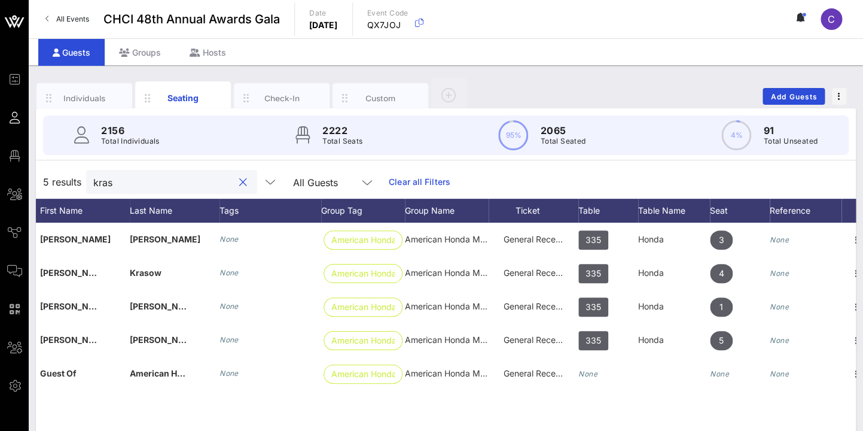
scroll to position [0, 114]
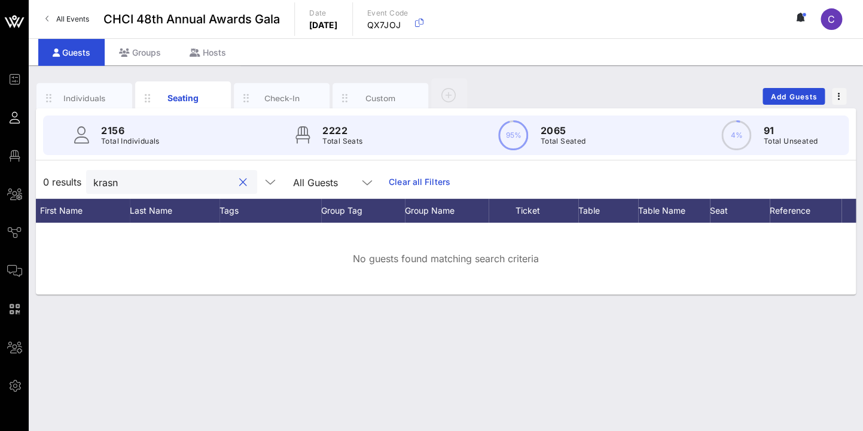
type input "kras"
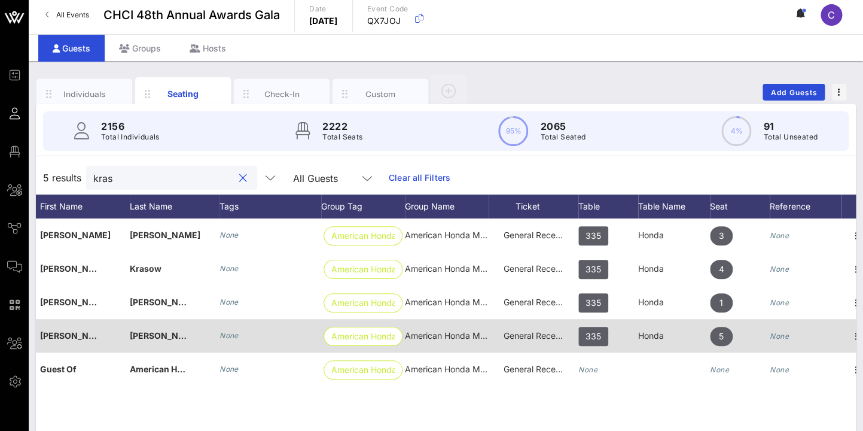
scroll to position [0, 0]
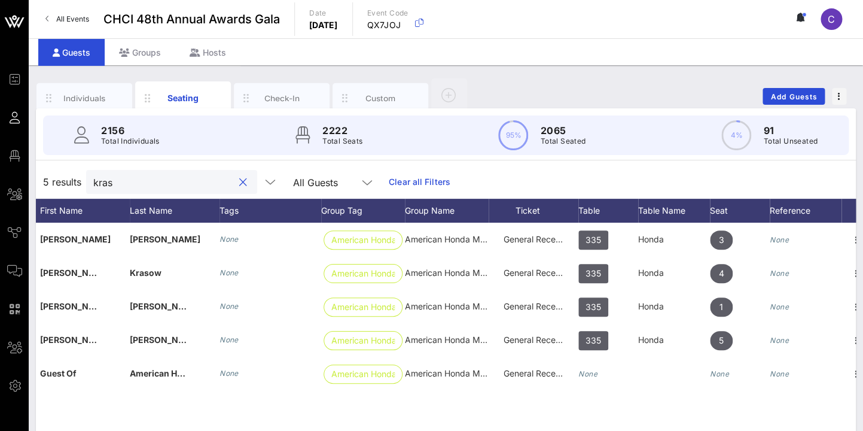
drag, startPoint x: 121, startPoint y: 183, endPoint x: 83, endPoint y: 183, distance: 37.7
click at [93, 183] on input "kras" at bounding box center [163, 182] width 140 height 16
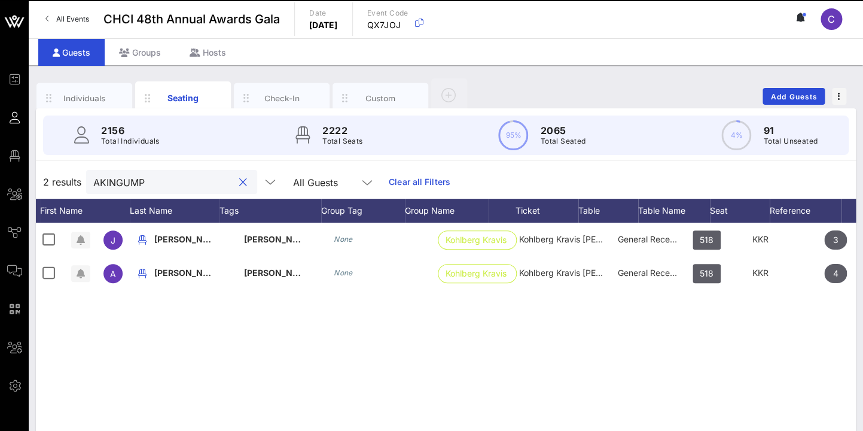
scroll to position [0, 114]
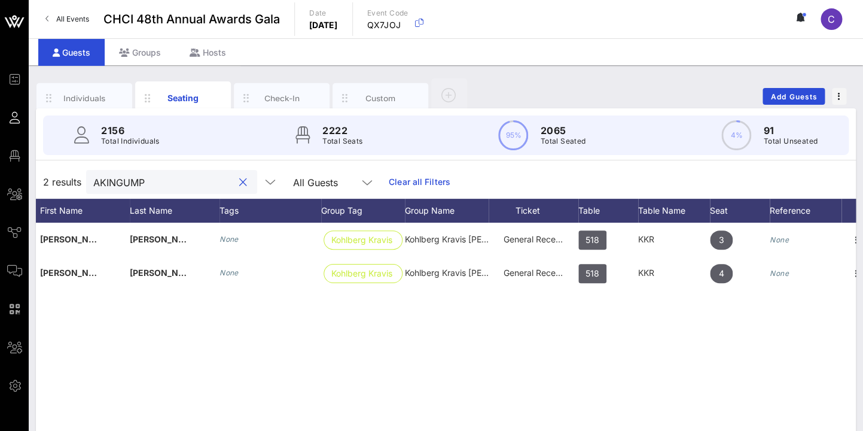
type input "AKIN GUMP"
drag, startPoint x: 162, startPoint y: 180, endPoint x: 74, endPoint y: 177, distance: 88.0
click at [93, 178] on input "AKIN GUMP" at bounding box center [163, 182] width 140 height 16
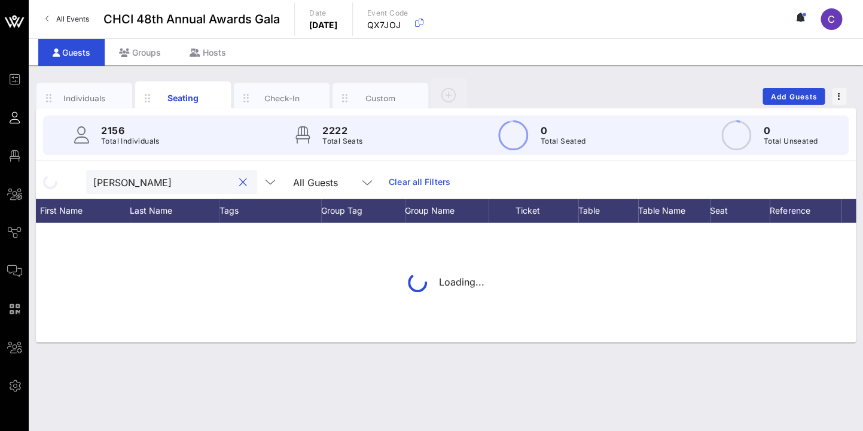
type input "J"
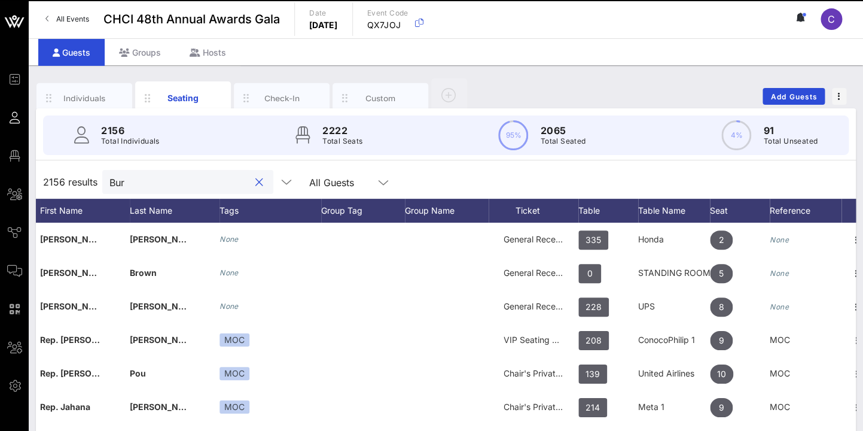
scroll to position [0, 0]
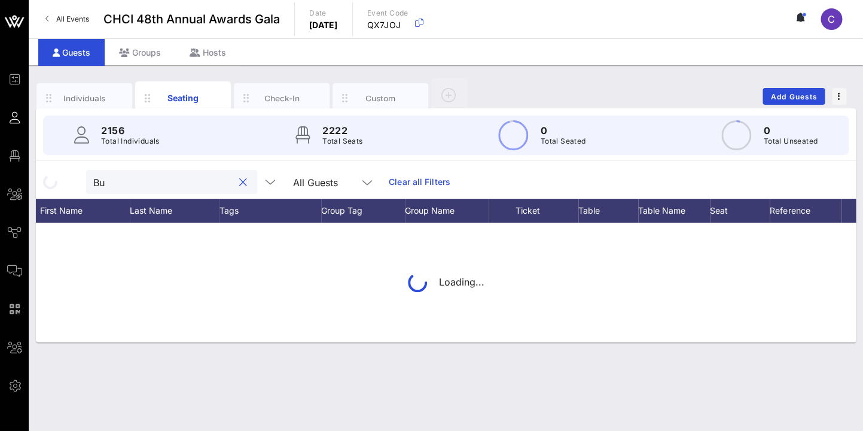
type input "B"
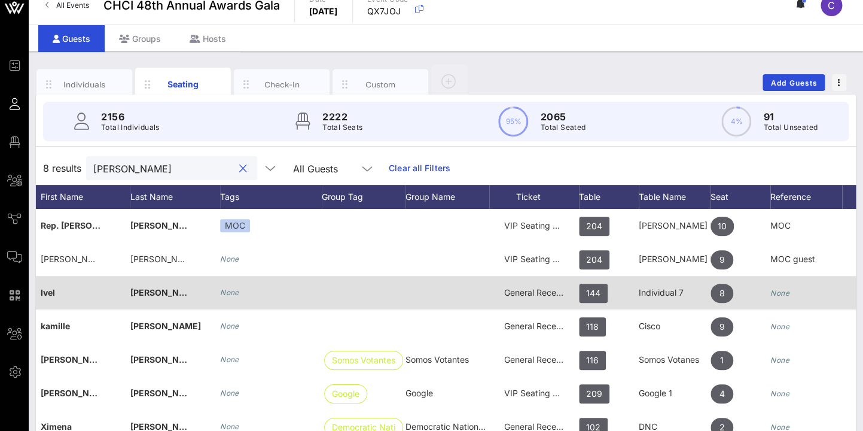
scroll to position [13, 0]
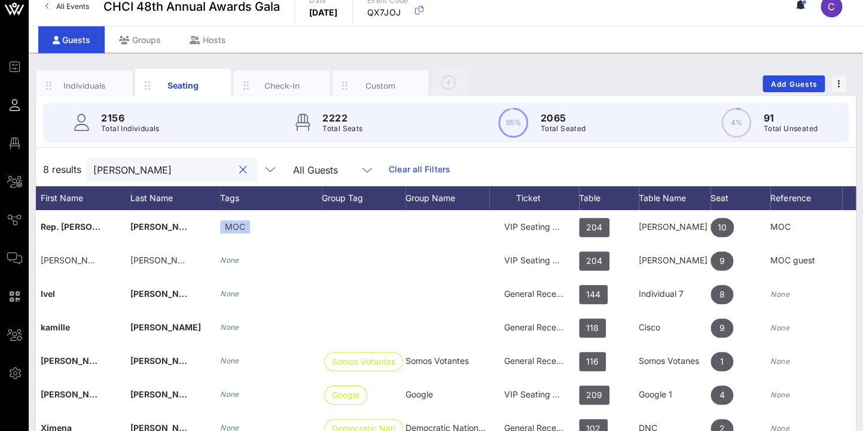
drag, startPoint x: 160, startPoint y: 169, endPoint x: 69, endPoint y: 167, distance: 90.9
click at [93, 167] on input "[PERSON_NAME]" at bounding box center [163, 170] width 140 height 16
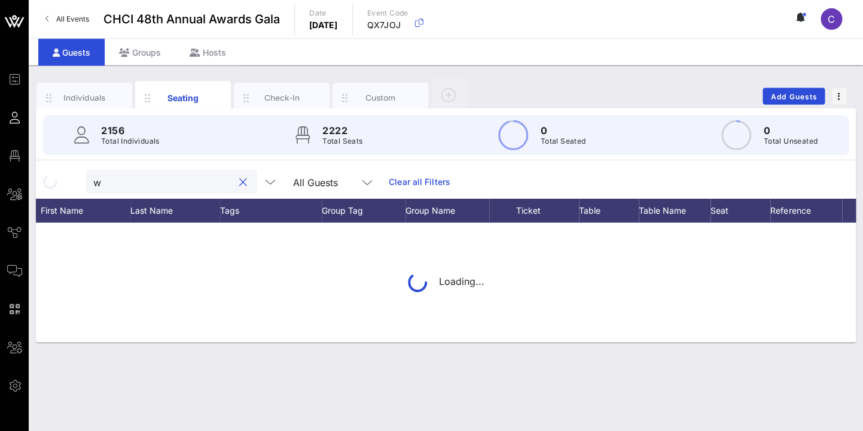
scroll to position [0, 0]
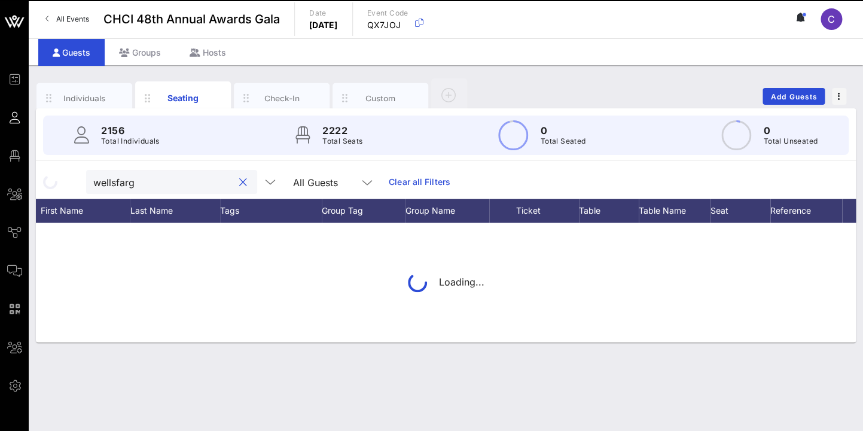
type input "wellsfargo"
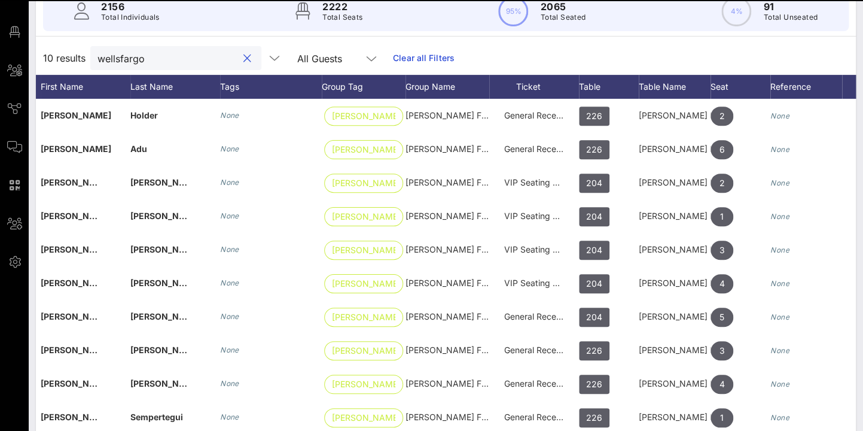
scroll to position [52, 0]
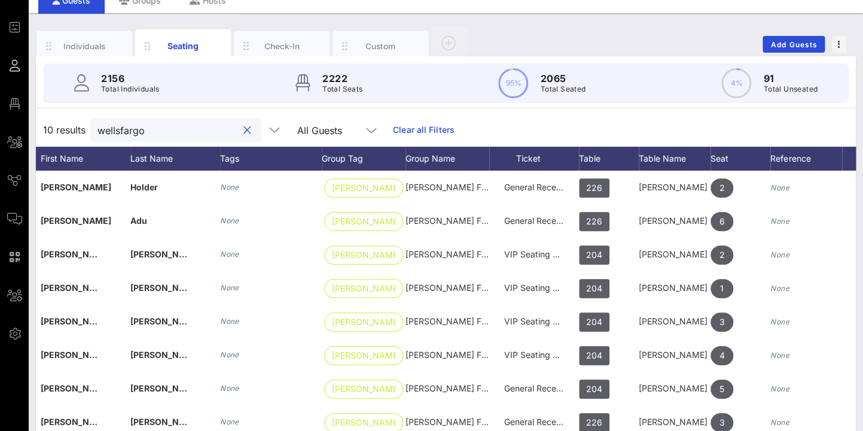
click at [243, 132] on button "clear icon" at bounding box center [247, 130] width 8 height 12
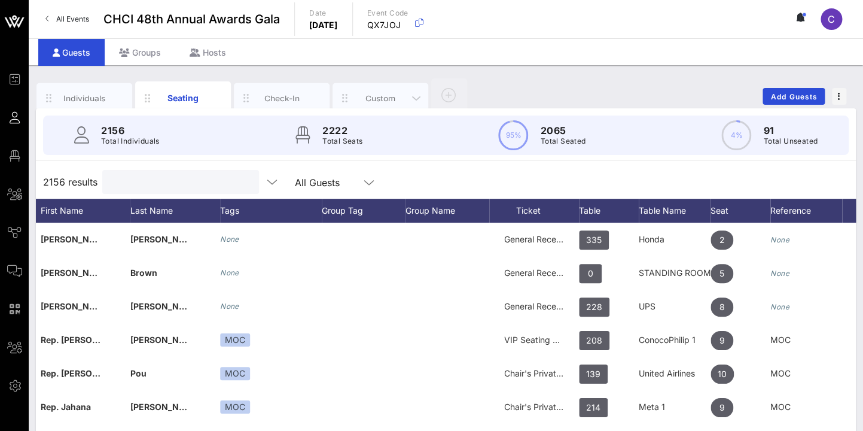
scroll to position [0, 114]
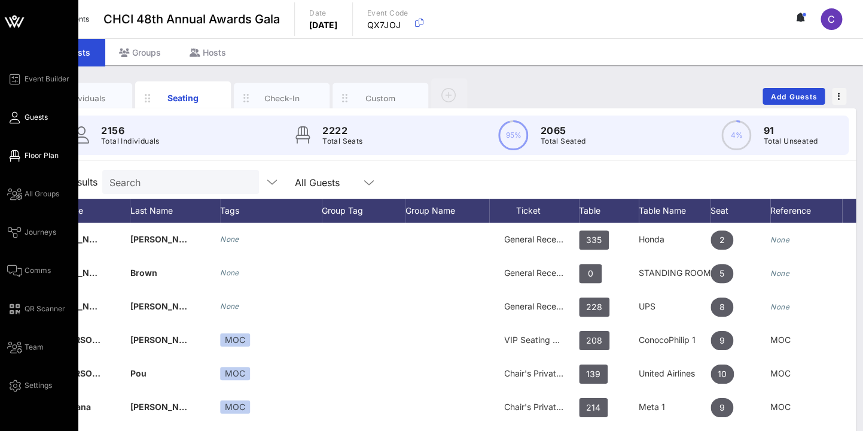
click at [23, 154] on link "Floor Plan" at bounding box center [32, 155] width 51 height 14
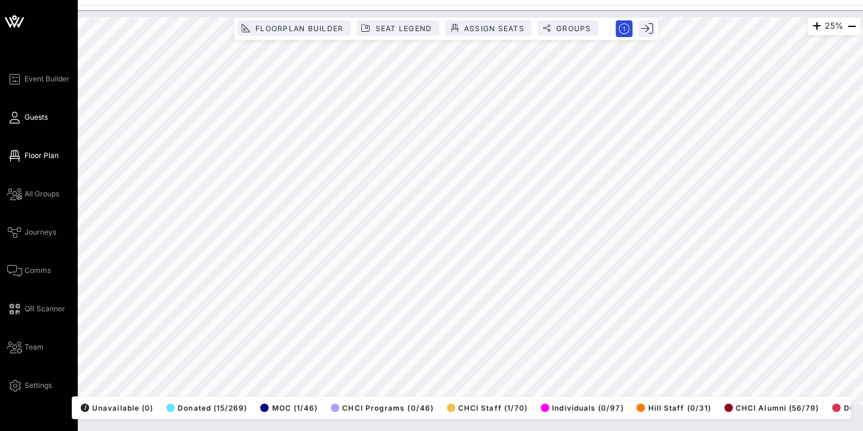
click at [17, 118] on icon at bounding box center [14, 118] width 15 height 2
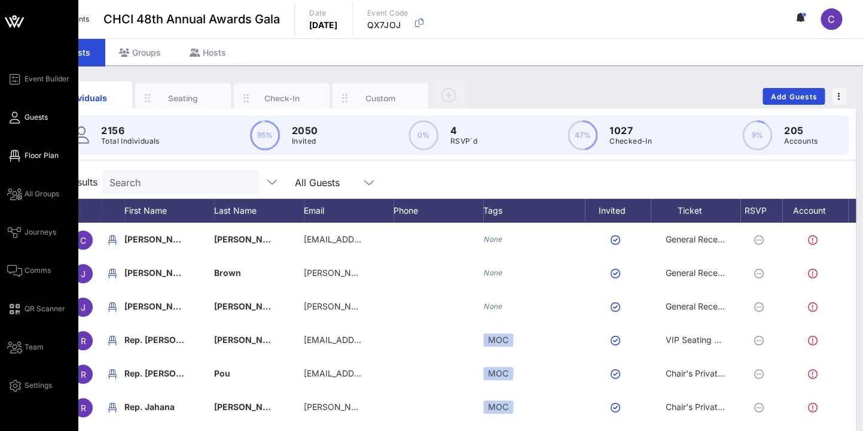
click at [12, 155] on icon at bounding box center [14, 156] width 15 height 2
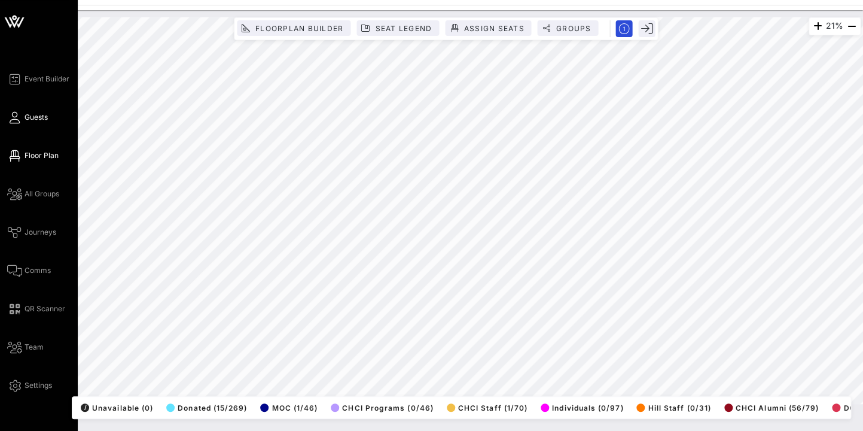
click at [14, 117] on icon at bounding box center [14, 118] width 15 height 2
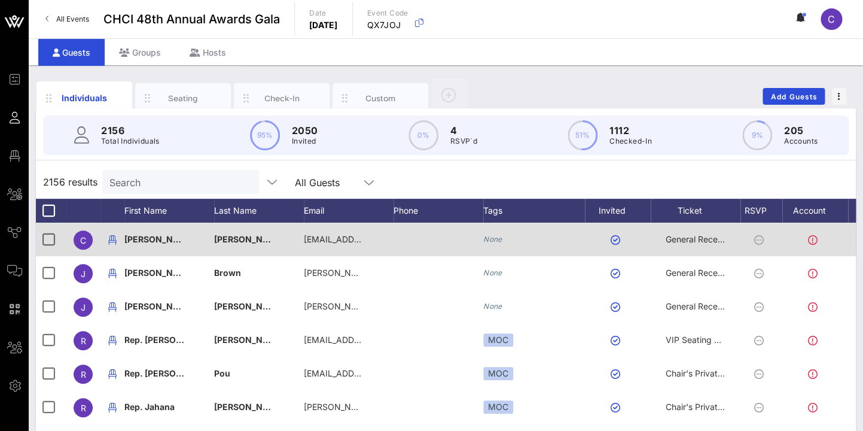
scroll to position [4, 0]
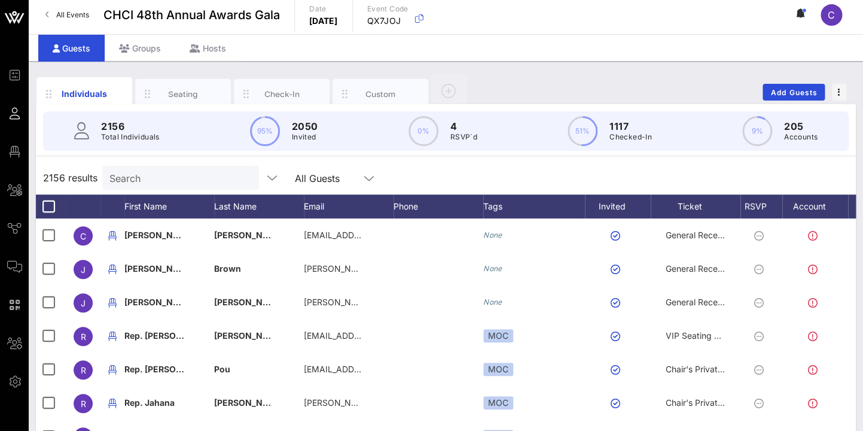
click at [153, 175] on input "Search" at bounding box center [179, 178] width 140 height 16
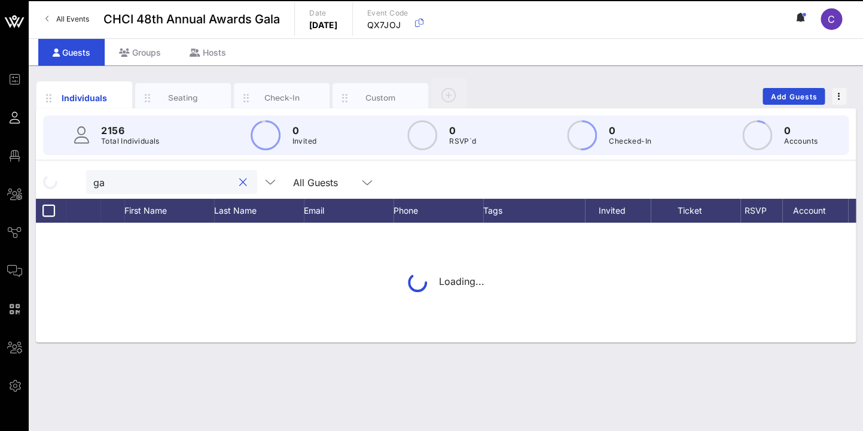
scroll to position [0, 0]
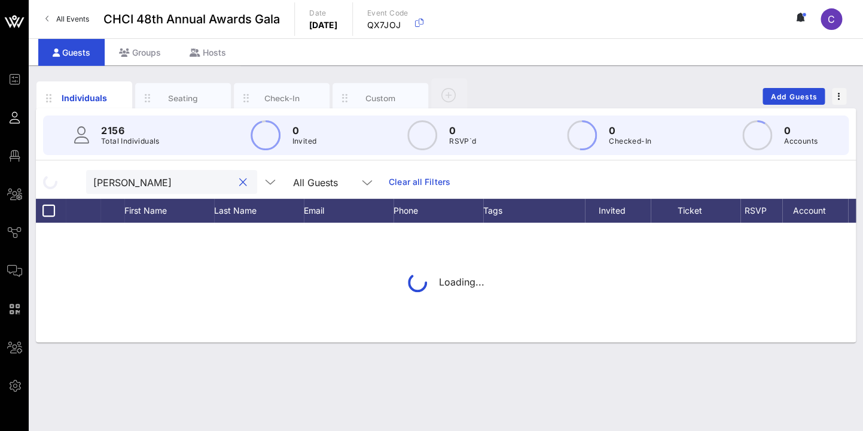
type input "garza"
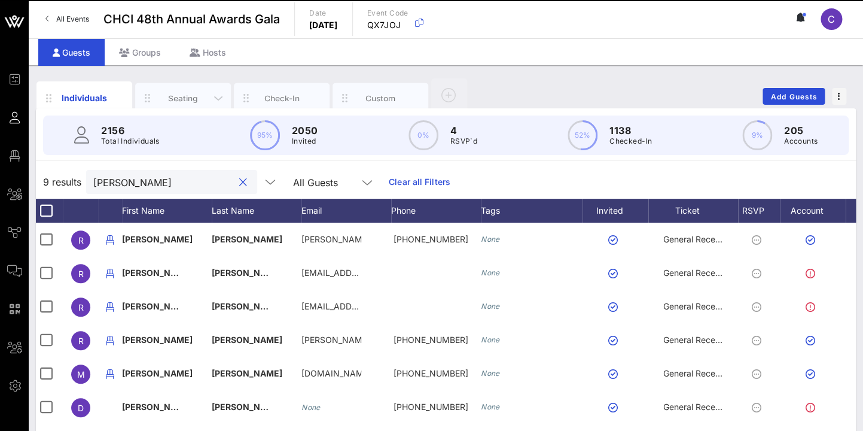
click at [185, 97] on div "Seating" at bounding box center [183, 97] width 53 height 11
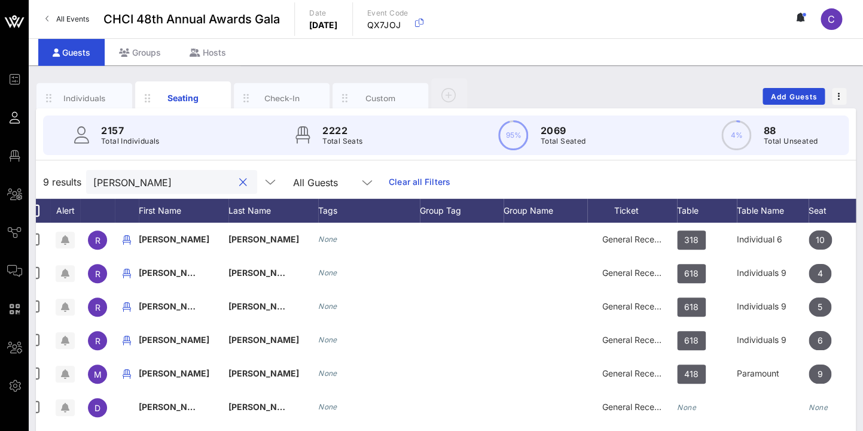
drag, startPoint x: 138, startPoint y: 184, endPoint x: 80, endPoint y: 181, distance: 58.7
click at [93, 181] on input "garza" at bounding box center [163, 182] width 140 height 16
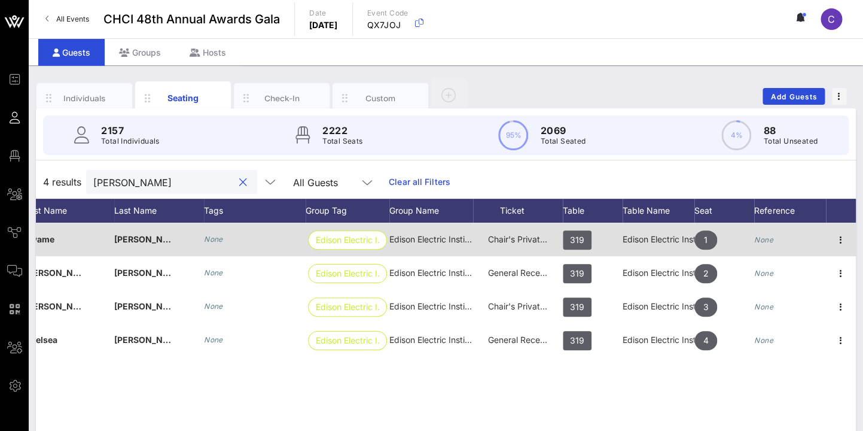
scroll to position [1, 0]
type input "canty"
click at [841, 234] on icon "button" at bounding box center [841, 239] width 14 height 14
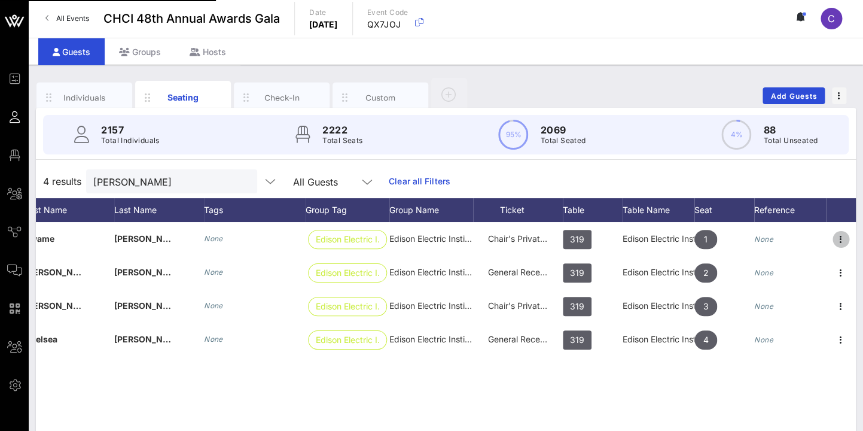
click at [842, 240] on div "Edit Upload Picture Link To Ticket/Pass Move To Group Delete" at bounding box center [807, 294] width 95 height 120
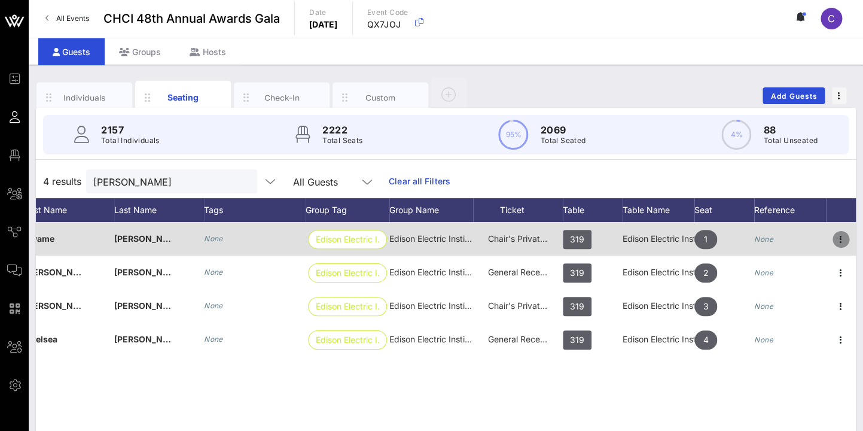
click at [841, 236] on icon "button" at bounding box center [841, 239] width 14 height 14
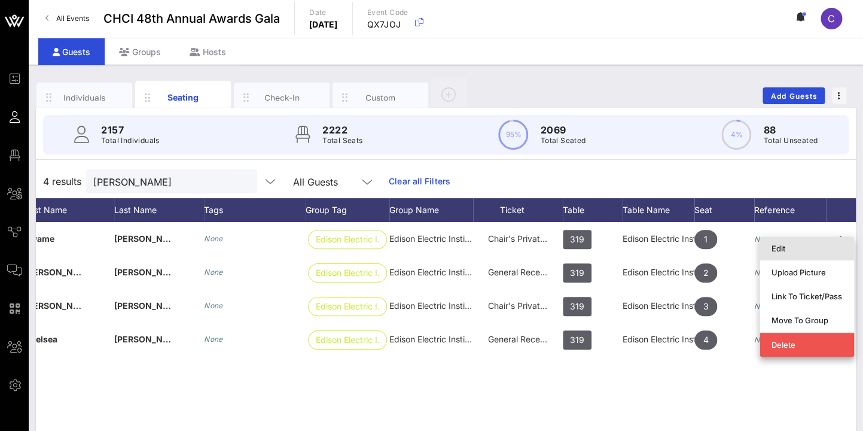
click at [782, 245] on div "Edit" at bounding box center [807, 248] width 71 height 10
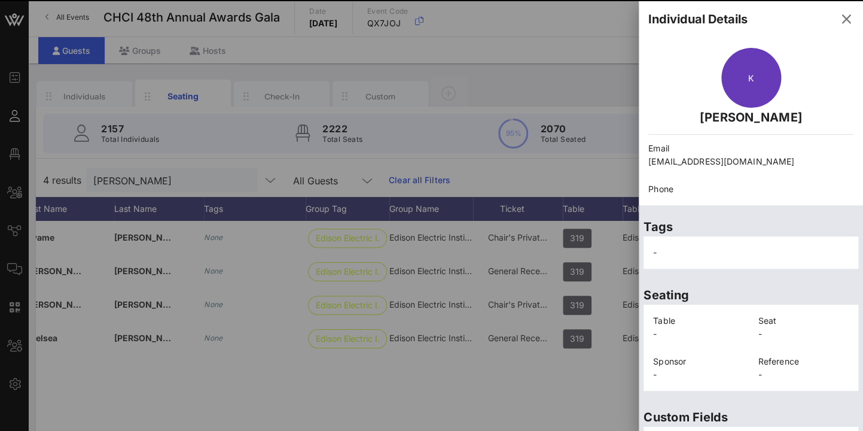
scroll to position [0, 0]
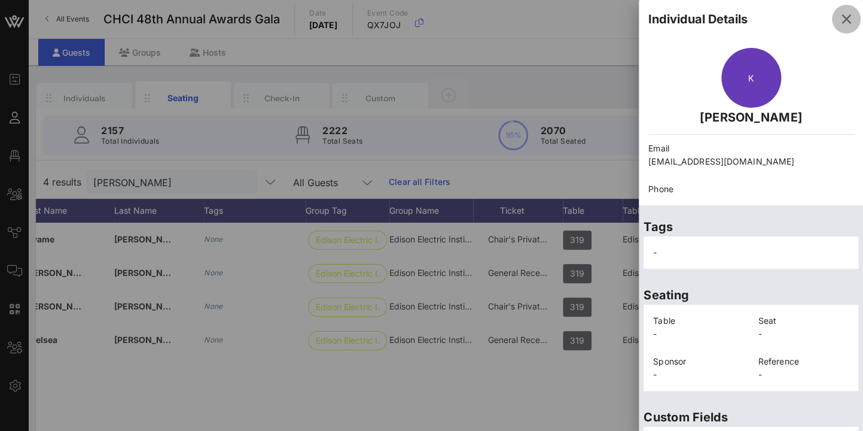
click at [846, 16] on icon "button" at bounding box center [846, 19] width 14 height 14
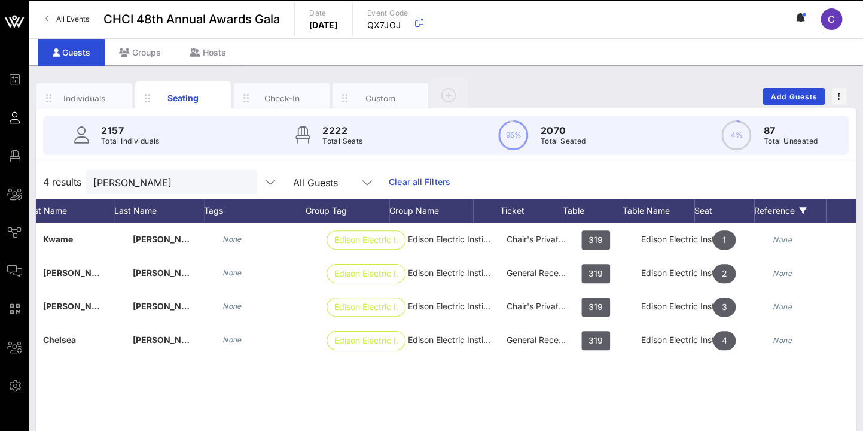
scroll to position [0, 130]
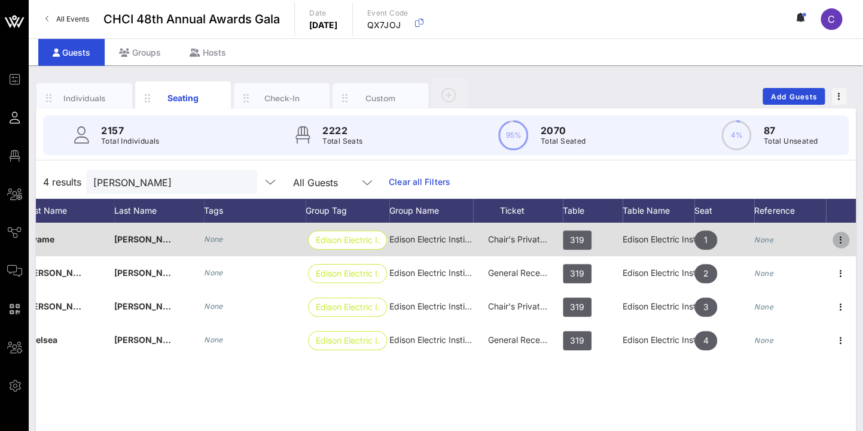
click at [841, 239] on icon "button" at bounding box center [841, 240] width 14 height 14
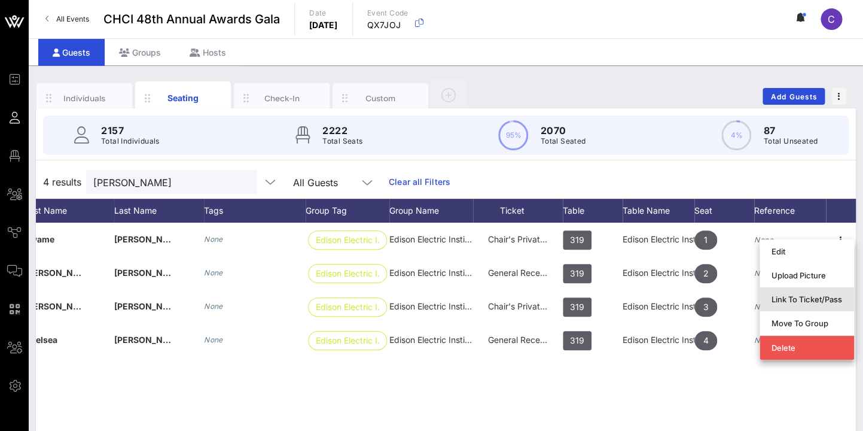
click at [805, 297] on div "Link To Ticket/Pass" at bounding box center [807, 299] width 71 height 10
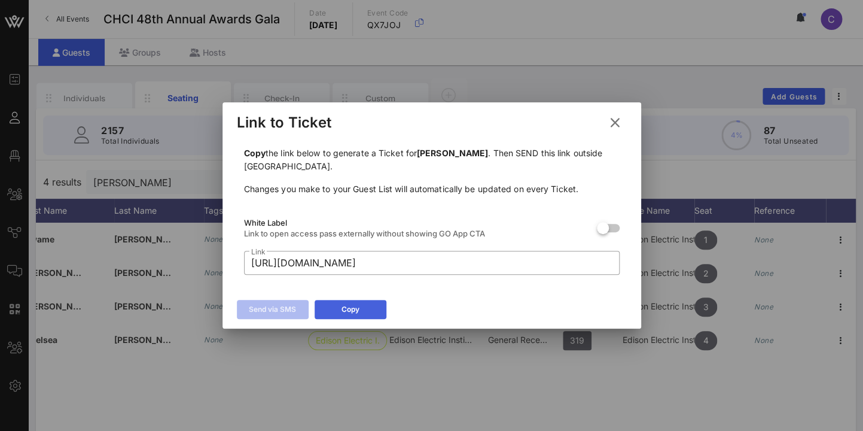
click at [353, 309] on icon at bounding box center [351, 309] width 10 height 8
click at [617, 124] on icon at bounding box center [615, 122] width 17 height 15
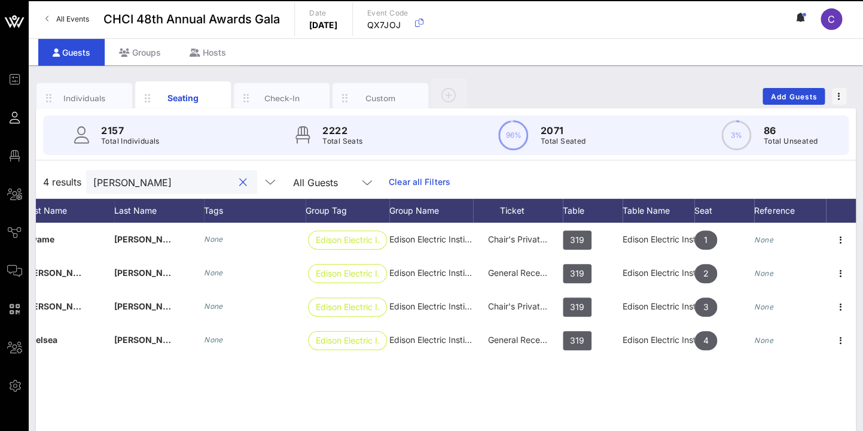
click at [93, 175] on input "canty" at bounding box center [163, 182] width 140 height 16
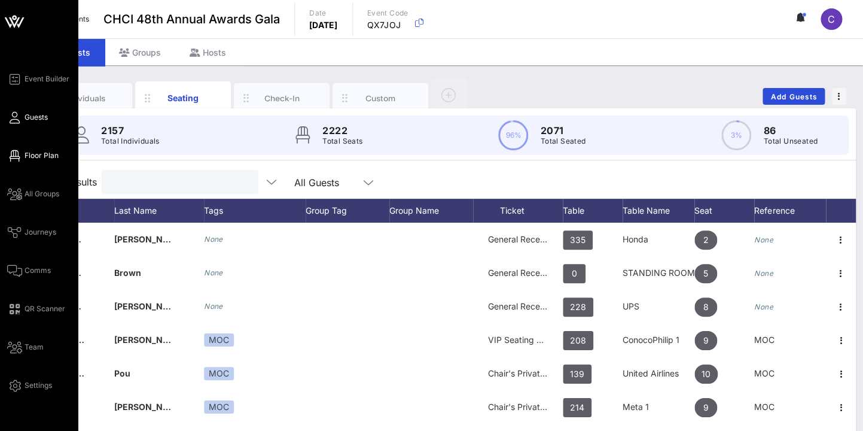
click at [15, 155] on icon at bounding box center [14, 156] width 15 height 2
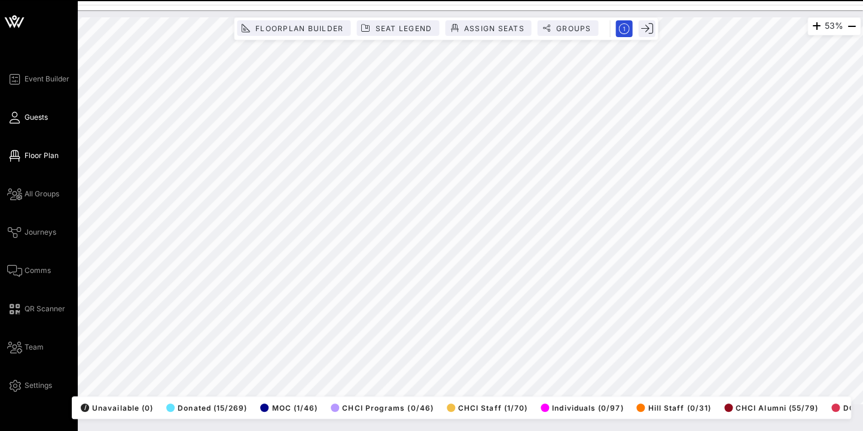
click at [34, 117] on span "Guests" at bounding box center [36, 117] width 23 height 11
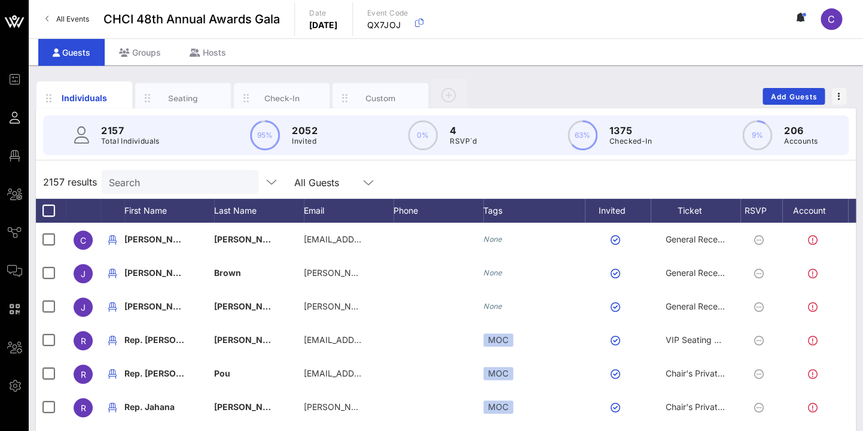
click at [153, 178] on input "Search" at bounding box center [179, 182] width 140 height 16
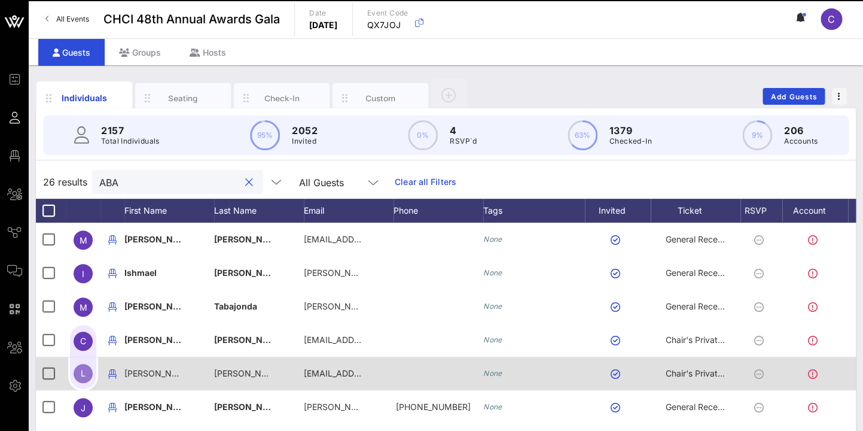
scroll to position [156, 0]
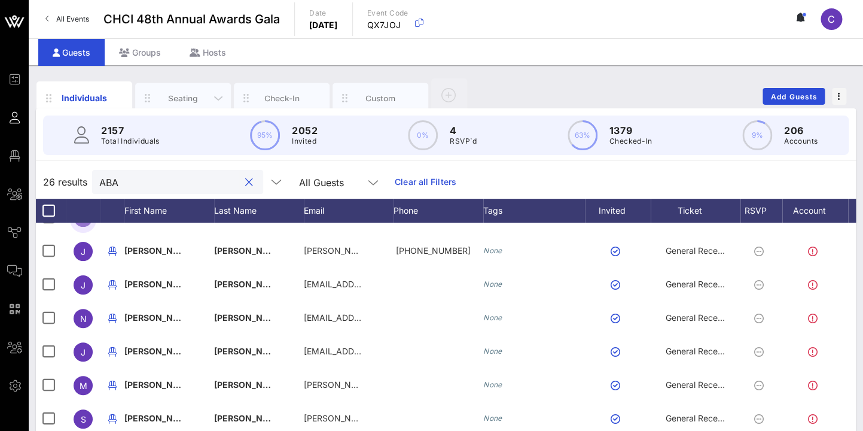
type input "ABA"
click at [189, 96] on div "Seating" at bounding box center [183, 97] width 53 height 11
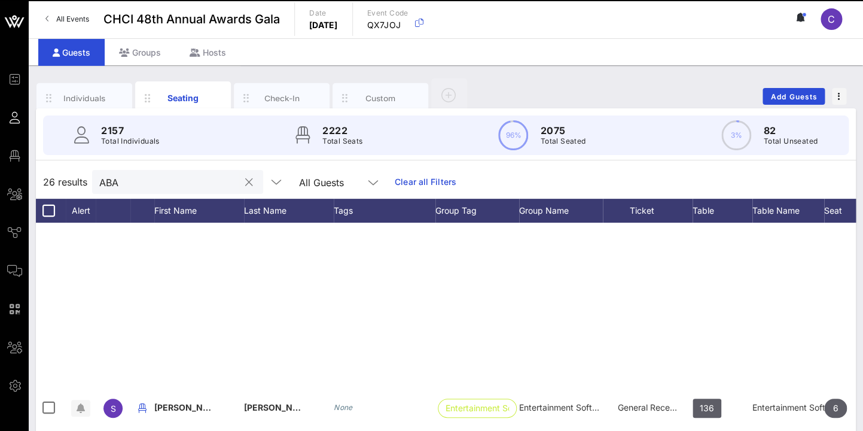
scroll to position [512, 0]
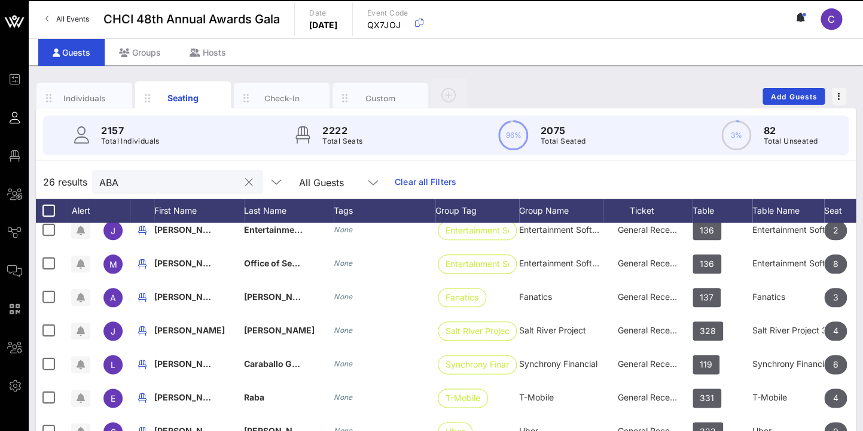
click at [154, 180] on input "ABA" at bounding box center [169, 182] width 140 height 16
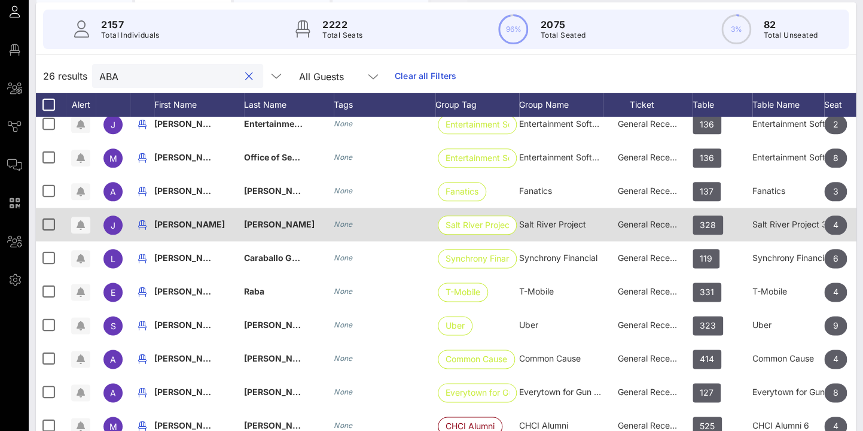
scroll to position [0, 0]
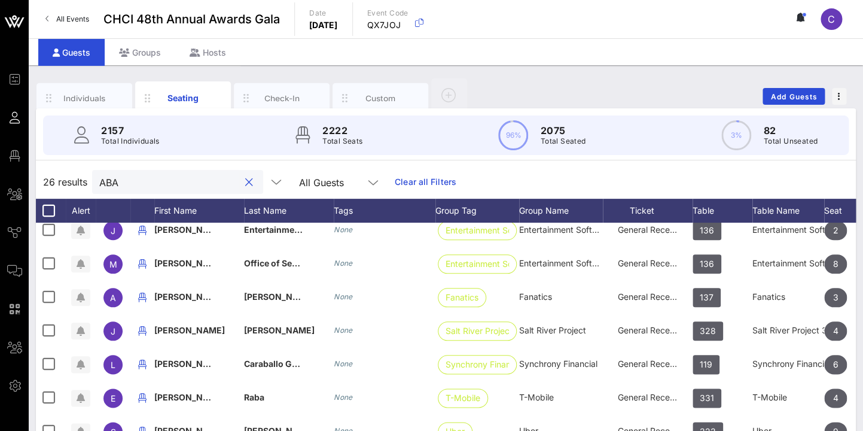
click at [368, 178] on icon at bounding box center [373, 182] width 11 height 14
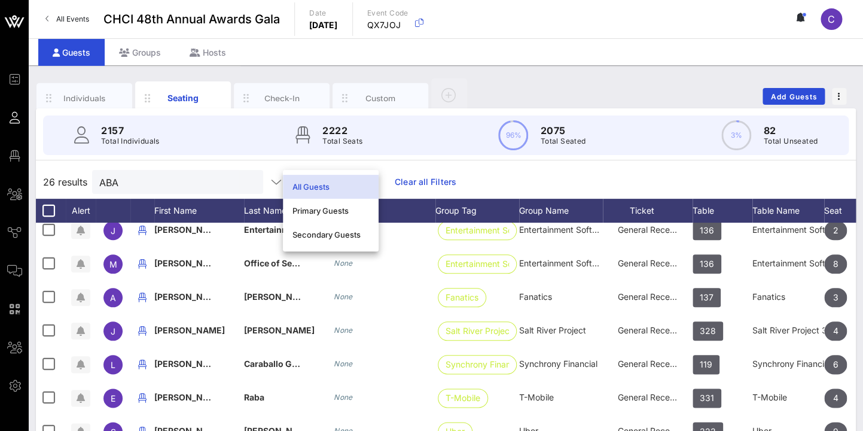
click at [364, 178] on div "All Guests" at bounding box center [331, 186] width 77 height 19
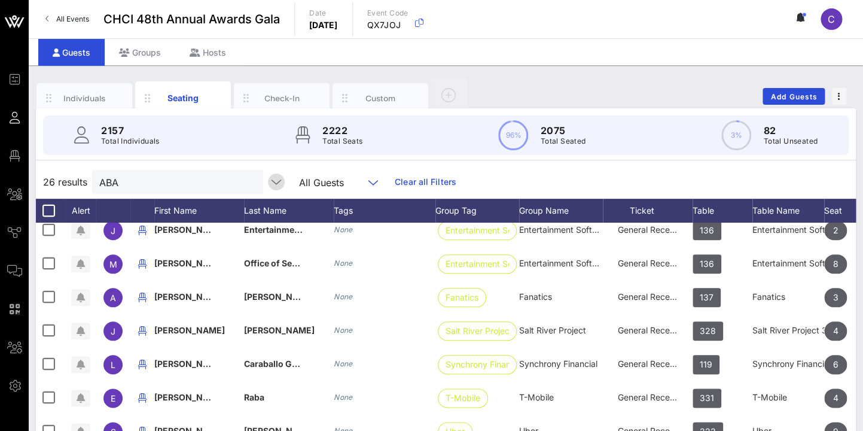
click at [269, 180] on icon "button" at bounding box center [276, 182] width 14 height 14
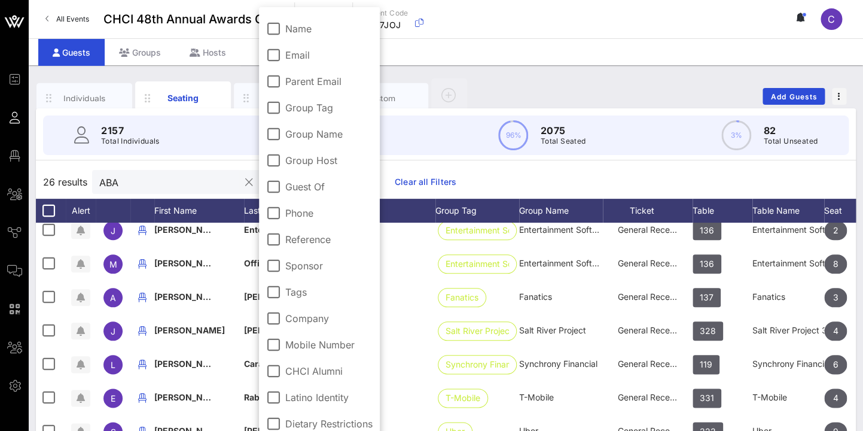
click at [163, 179] on input "ABA" at bounding box center [169, 182] width 140 height 16
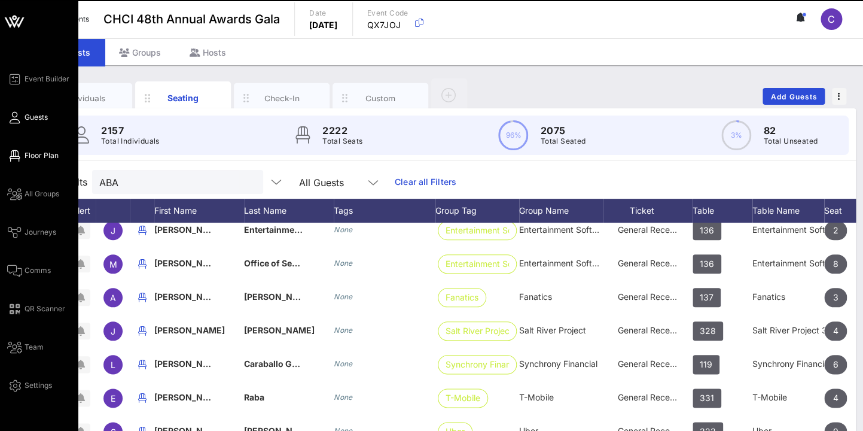
click at [39, 156] on span "Floor Plan" at bounding box center [42, 155] width 34 height 11
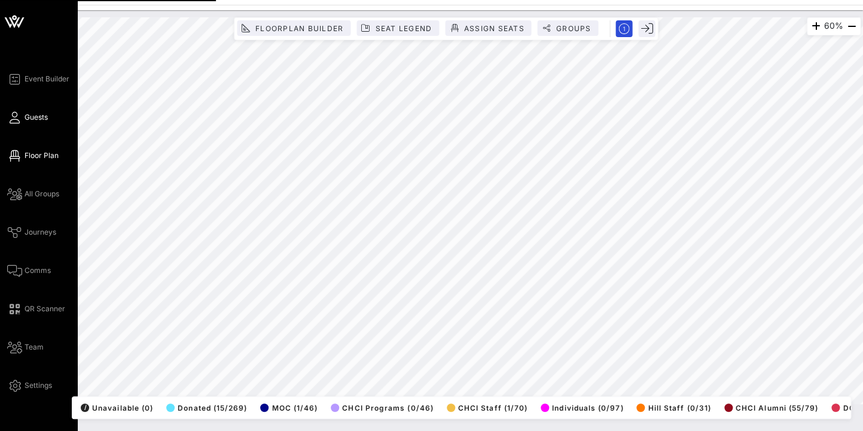
click at [35, 111] on link "Guests" at bounding box center [27, 117] width 41 height 14
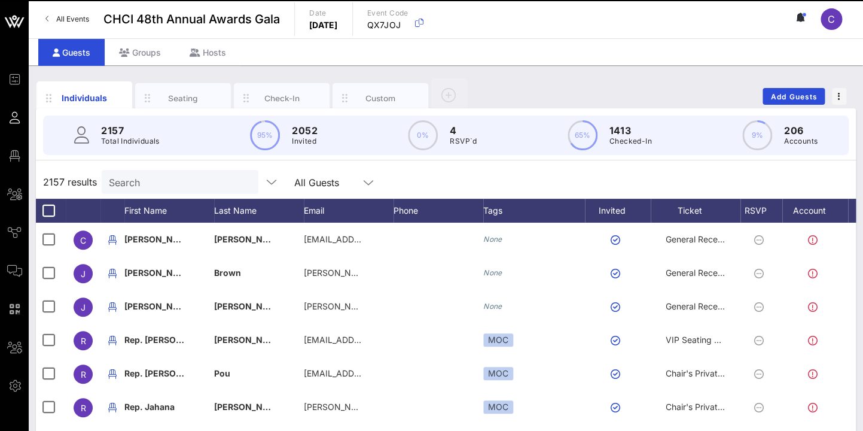
click at [163, 179] on input "Search" at bounding box center [179, 182] width 140 height 16
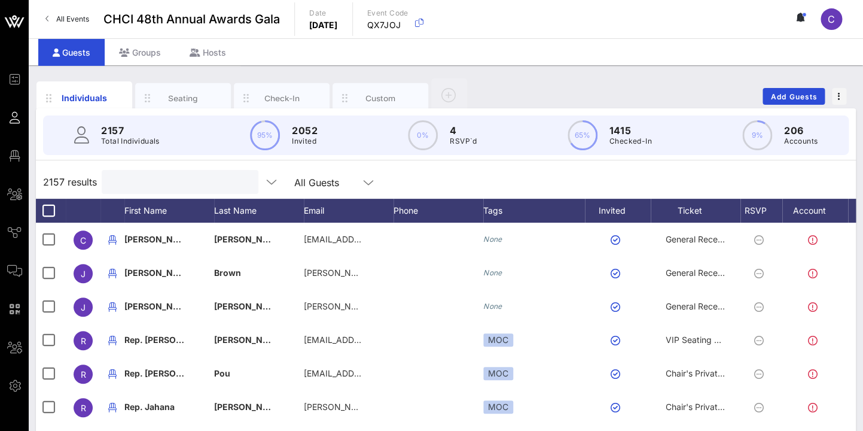
click at [163, 179] on input "text" at bounding box center [179, 182] width 140 height 16
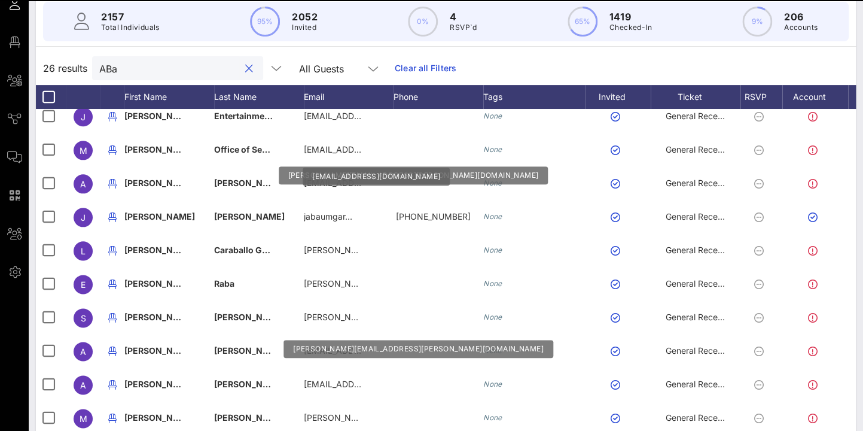
scroll to position [163, 0]
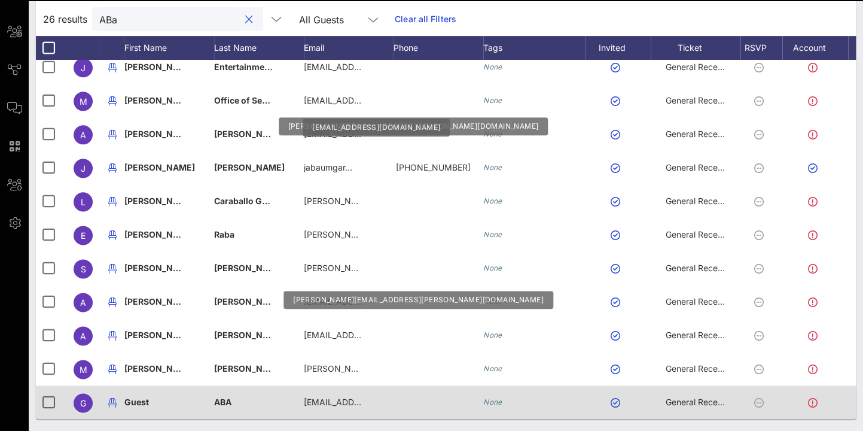
type input "ABa"
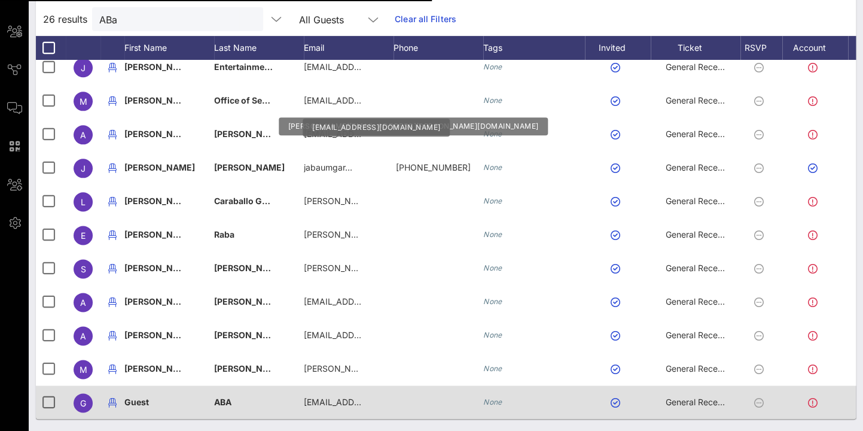
click at [141, 398] on span "Guest" at bounding box center [136, 402] width 25 height 10
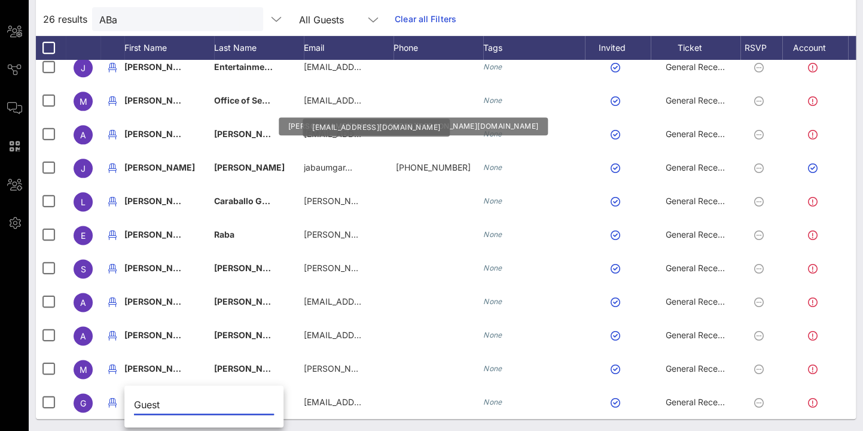
click at [150, 401] on input "Guest" at bounding box center [204, 404] width 140 height 19
drag, startPoint x: 178, startPoint y: 403, endPoint x: 127, endPoint y: 406, distance: 50.3
click at [134, 406] on input "Guest" at bounding box center [204, 404] width 140 height 19
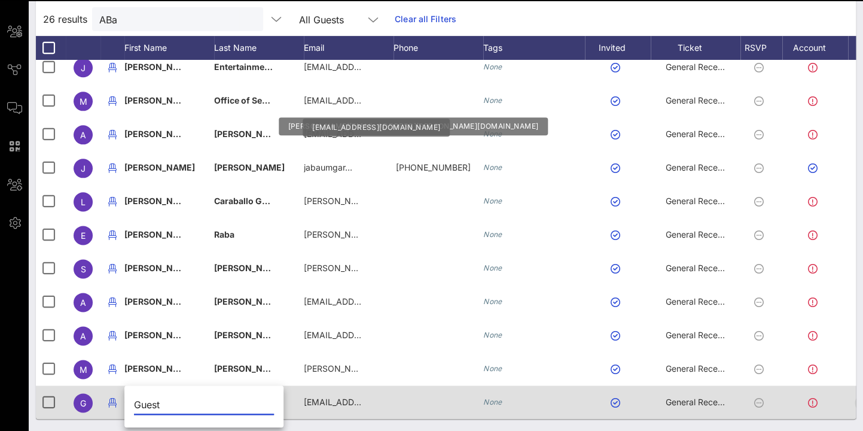
scroll to position [0, 22]
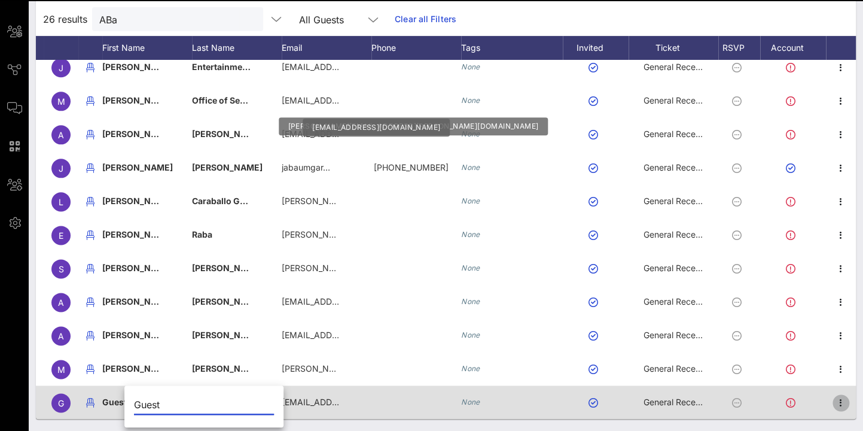
click at [842, 399] on icon "button" at bounding box center [841, 402] width 14 height 14
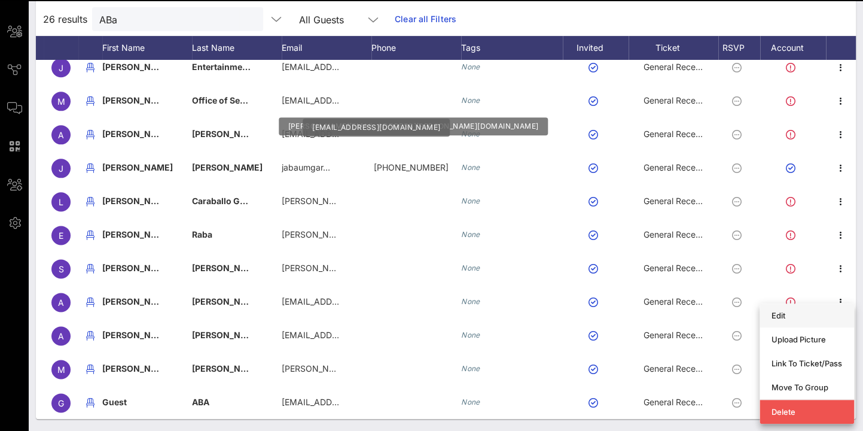
click at [784, 314] on div "Edit" at bounding box center [807, 315] width 71 height 10
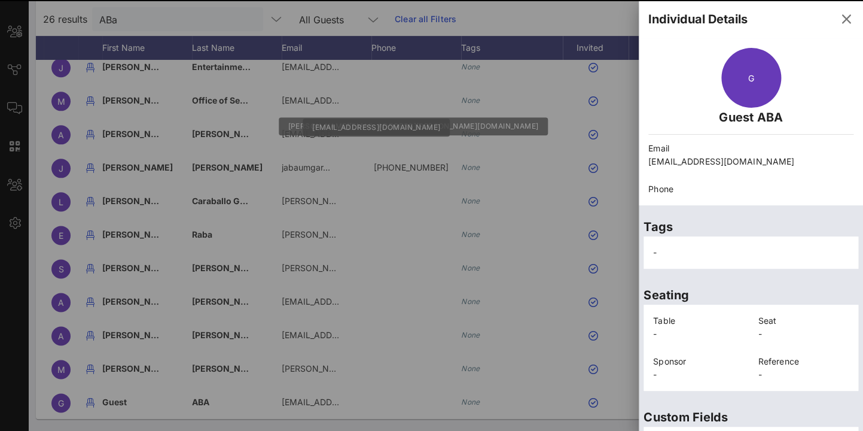
scroll to position [283, 0]
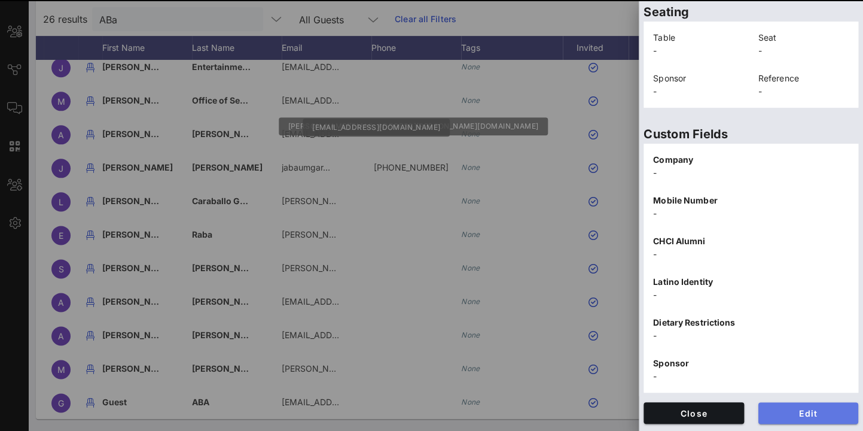
click at [807, 409] on span "Edit" at bounding box center [808, 413] width 81 height 10
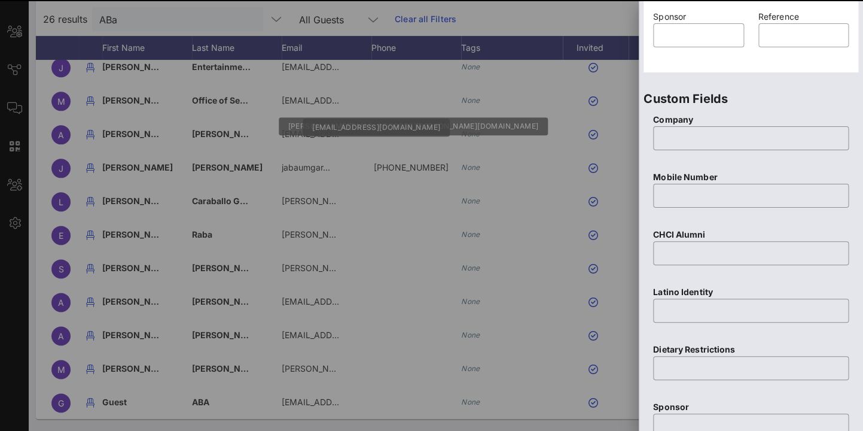
scroll to position [0, 0]
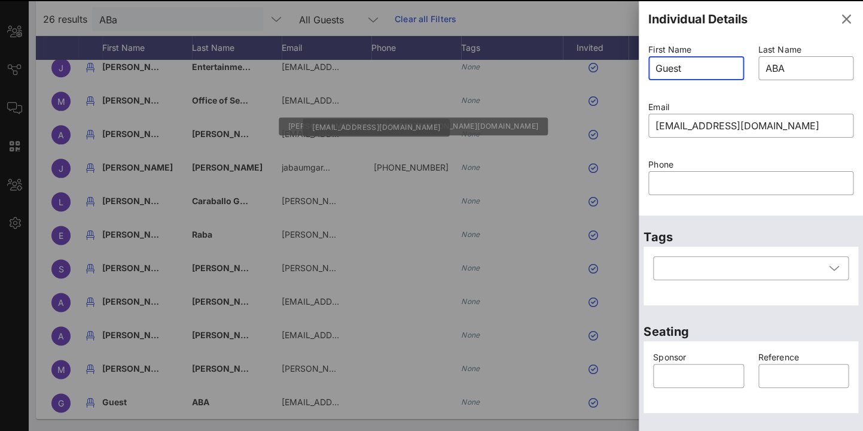
drag, startPoint x: 692, startPoint y: 73, endPoint x: 637, endPoint y: 68, distance: 55.2
click at [656, 68] on input "Guest" at bounding box center [696, 68] width 81 height 19
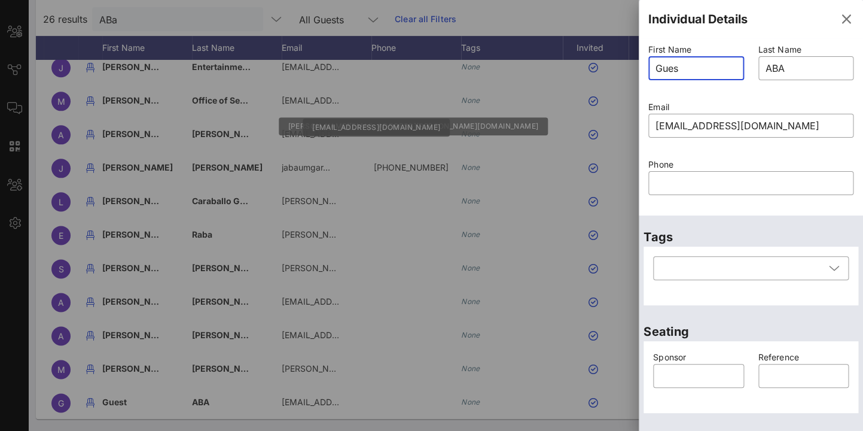
type input "Gue"
click at [846, 20] on icon "button" at bounding box center [846, 19] width 14 height 14
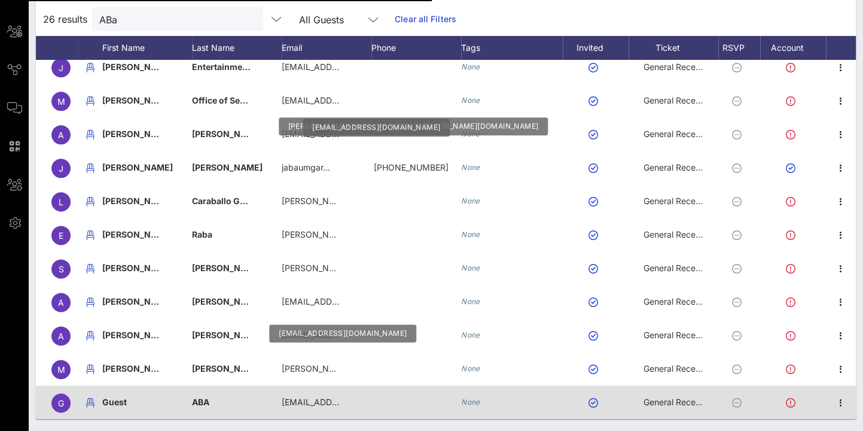
click at [119, 400] on span "Guest" at bounding box center [114, 402] width 25 height 10
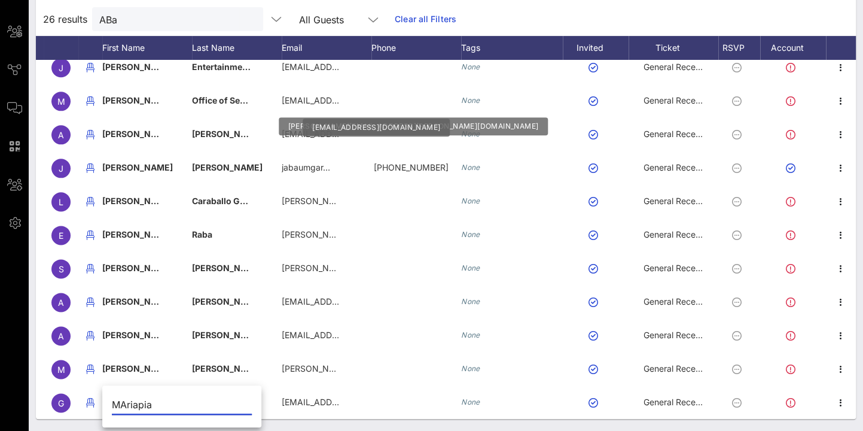
click at [124, 400] on input "MAriapia" at bounding box center [182, 404] width 140 height 19
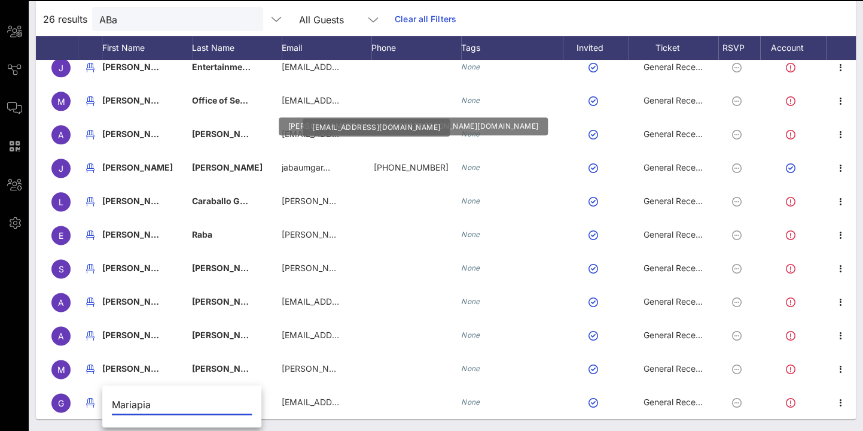
click at [165, 403] on input "Mariapia" at bounding box center [182, 404] width 140 height 19
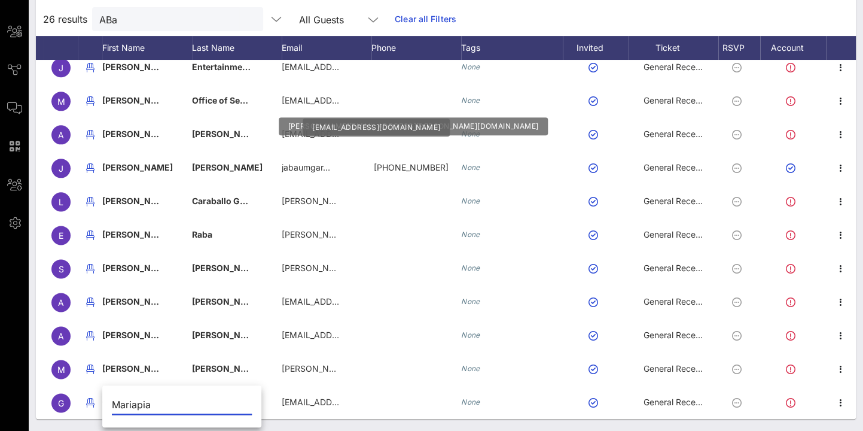
type input "Mariapia"
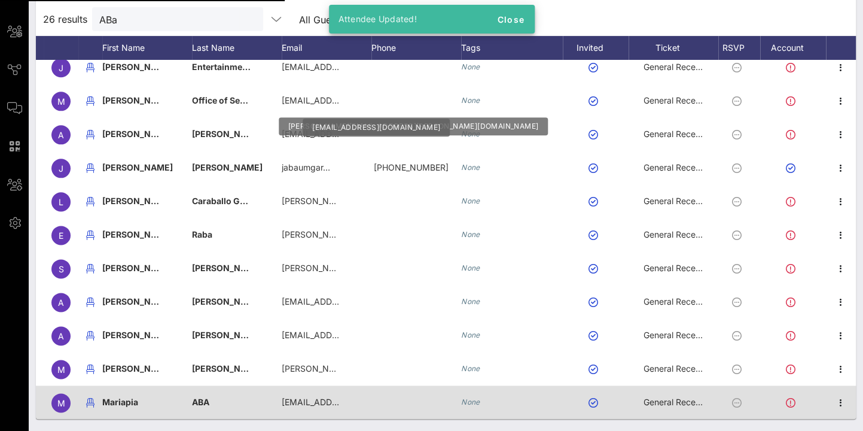
click at [202, 399] on span "ABA" at bounding box center [200, 402] width 17 height 10
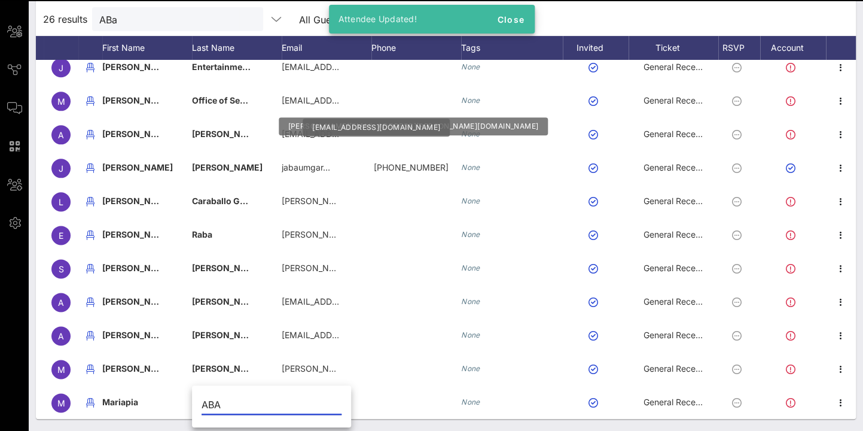
click at [202, 400] on input "ABA" at bounding box center [272, 404] width 140 height 19
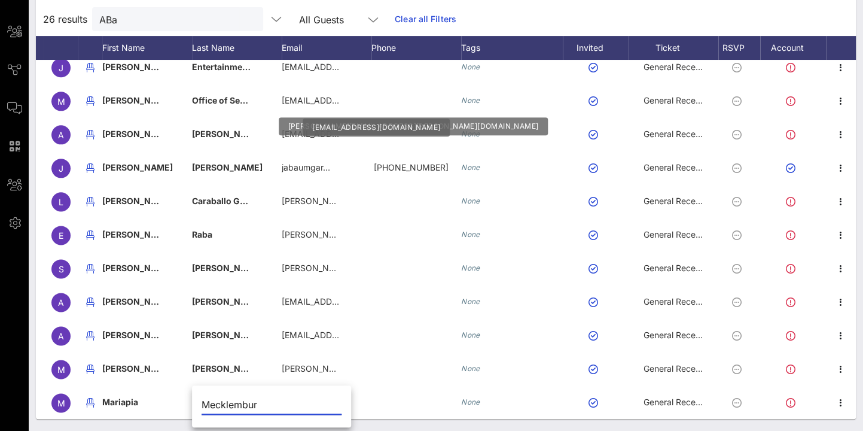
type input "Mecklemburg"
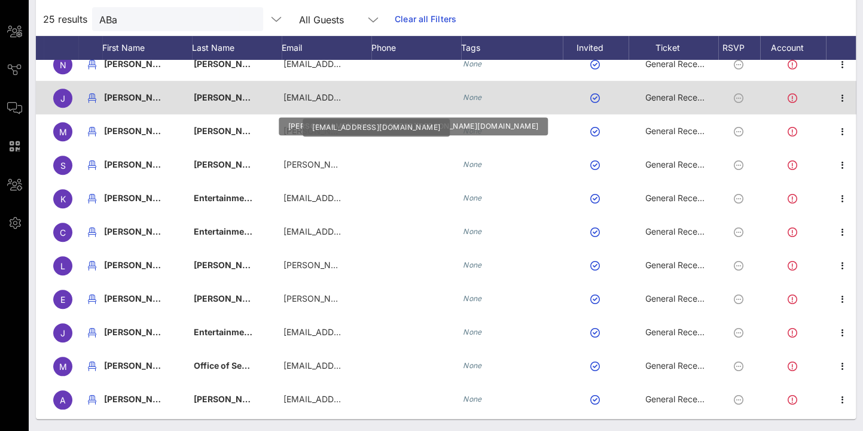
scroll to position [0, 20]
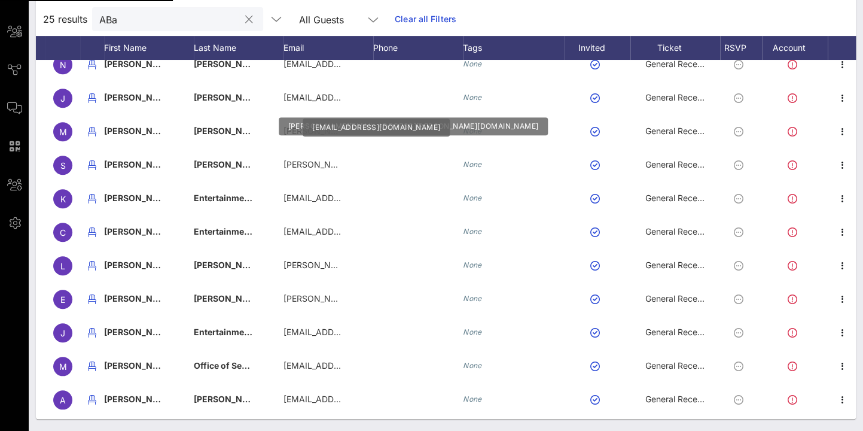
click at [130, 16] on input "ABa" at bounding box center [169, 19] width 140 height 16
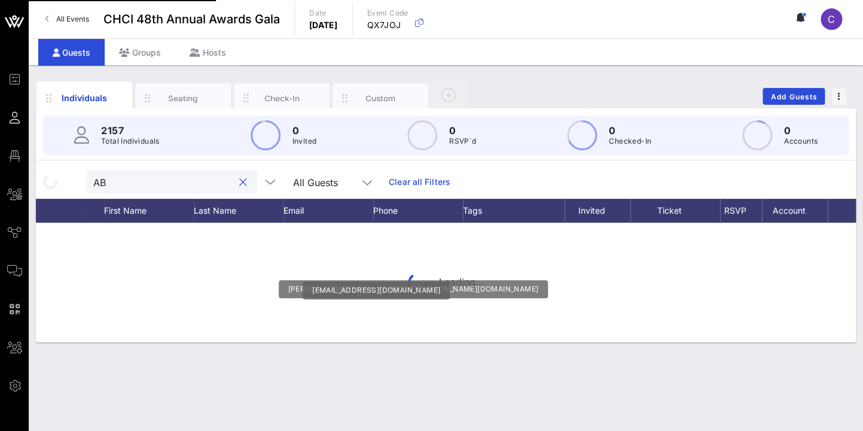
type input "A"
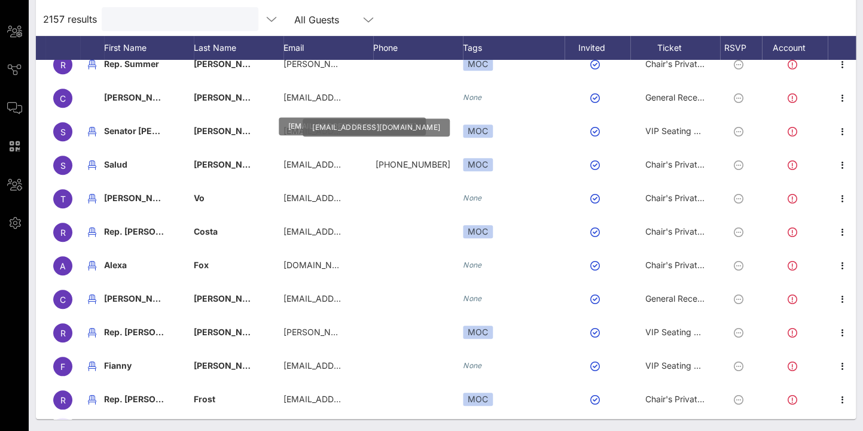
scroll to position [247, 20]
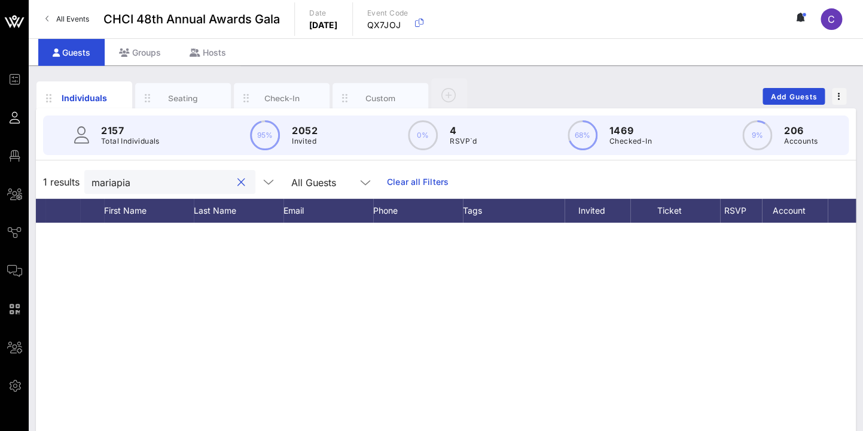
type input "mariapia"
click at [185, 108] on div "Seating" at bounding box center [183, 98] width 96 height 30
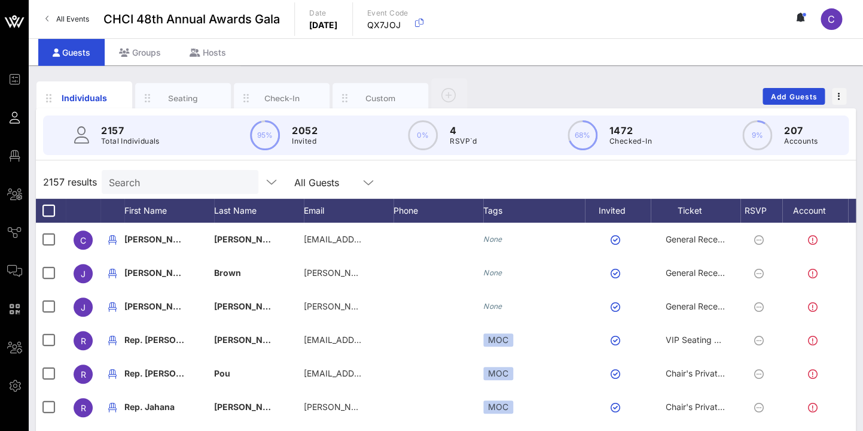
click at [122, 173] on div "Search" at bounding box center [179, 182] width 140 height 24
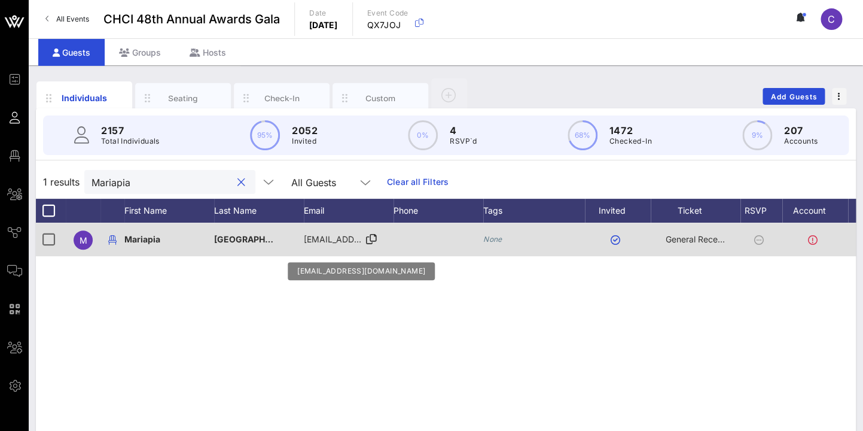
type input "Mariapia"
click at [342, 242] on span "[EMAIL_ADDRESS][DOMAIN_NAME]" at bounding box center [376, 239] width 144 height 10
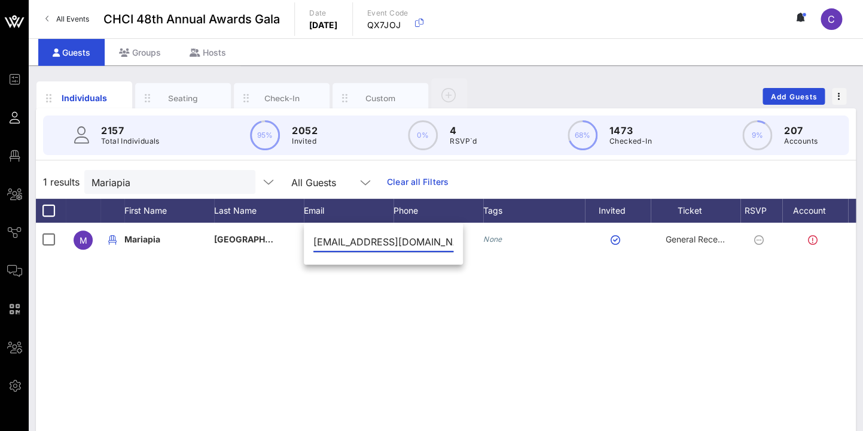
drag, startPoint x: 443, startPoint y: 242, endPoint x: 287, endPoint y: 243, distance: 156.1
click at [313, 243] on input "[EMAIL_ADDRESS][DOMAIN_NAME]" at bounding box center [383, 241] width 140 height 19
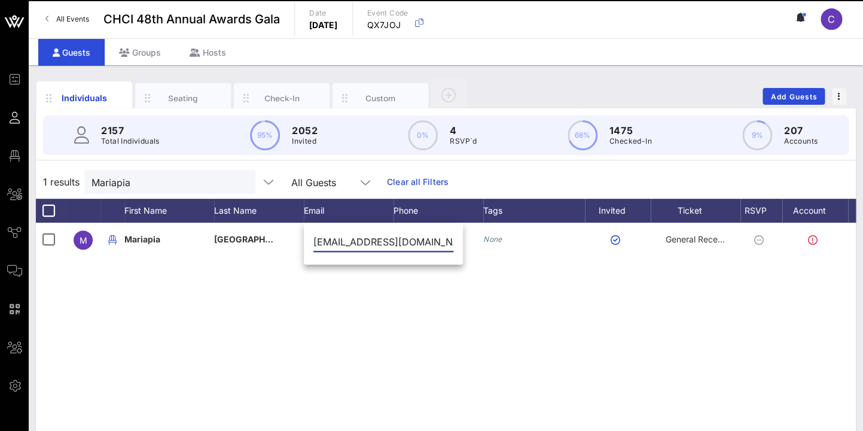
scroll to position [0, 9]
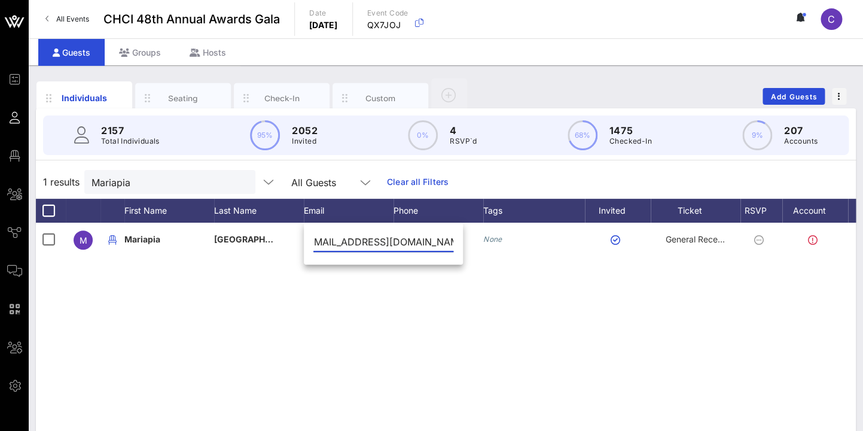
type input "[EMAIL_ADDRESS][DOMAIN_NAME]"
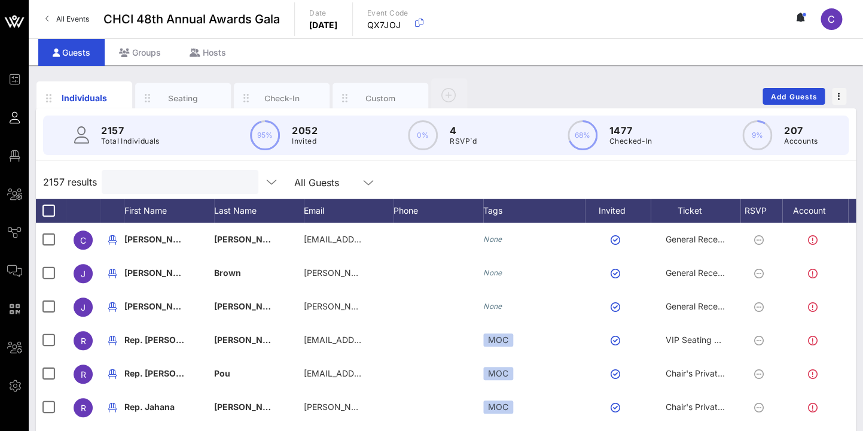
click at [159, 176] on input "text" at bounding box center [179, 182] width 140 height 16
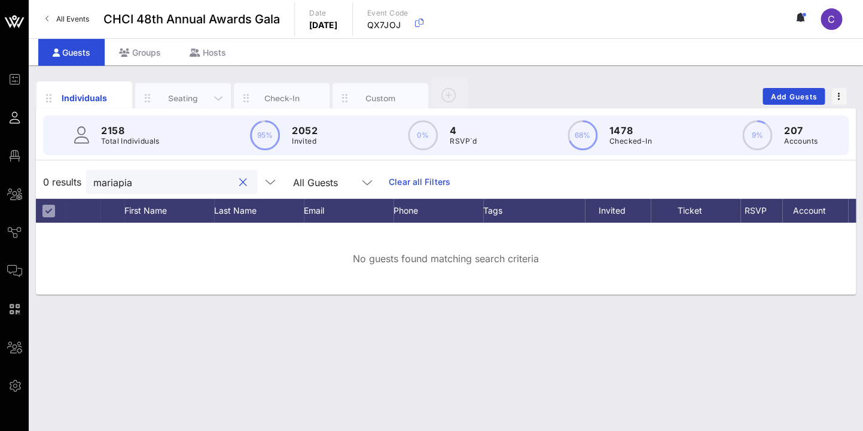
type input "mariapia"
click at [182, 99] on div "Seating" at bounding box center [183, 97] width 53 height 11
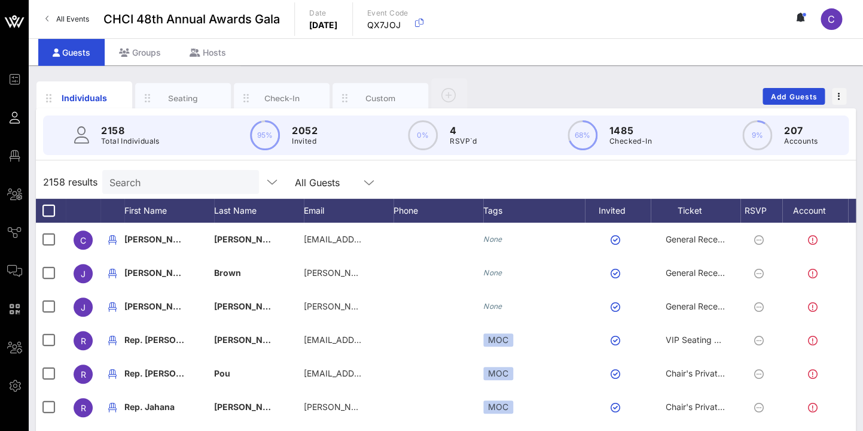
click at [148, 184] on input "Search" at bounding box center [179, 182] width 140 height 16
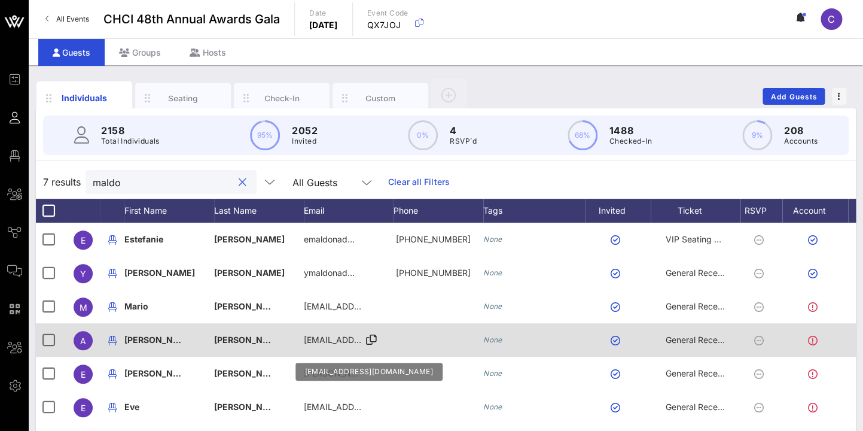
type input "maldo"
click at [357, 341] on span "[EMAIL_ADDRESS][DOMAIN_NAME]" at bounding box center [376, 339] width 144 height 10
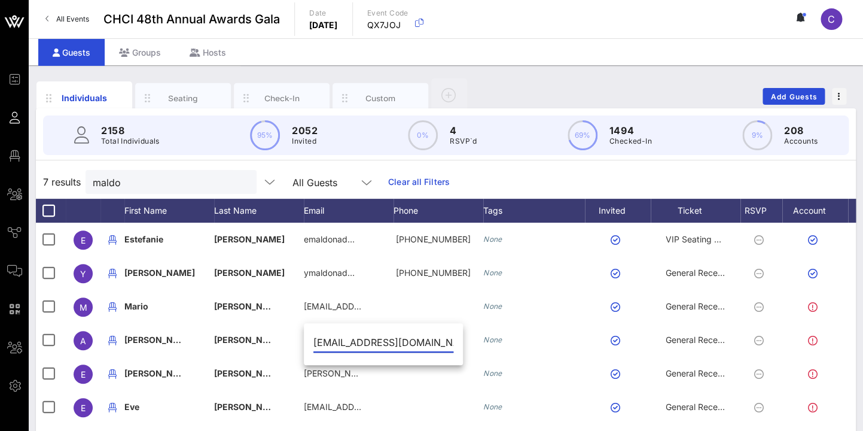
drag, startPoint x: 431, startPoint y: 342, endPoint x: 284, endPoint y: 342, distance: 147.8
click at [313, 342] on input "[EMAIL_ADDRESS][DOMAIN_NAME]" at bounding box center [383, 342] width 140 height 19
type input "[EMAIL_ADDRESS][DOMAIN_NAME]"
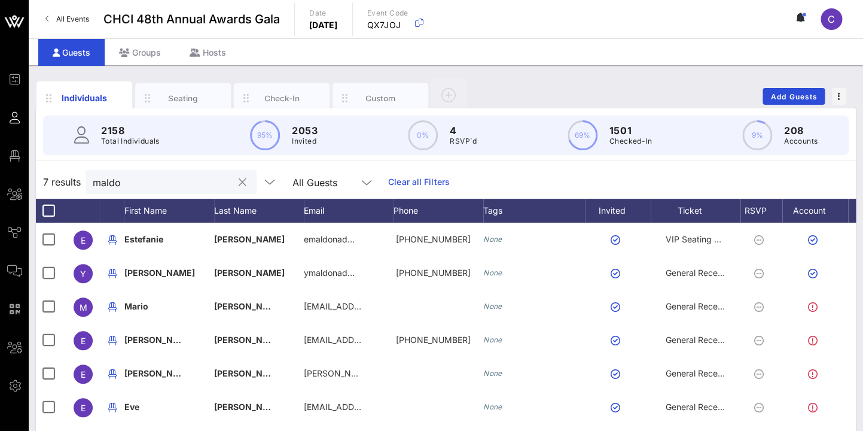
click at [239, 180] on button "clear icon" at bounding box center [243, 182] width 8 height 12
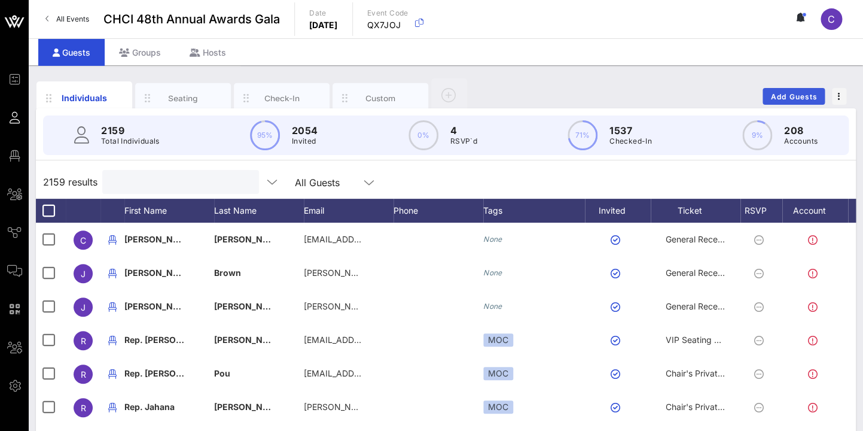
click at [799, 97] on span "Add Guests" at bounding box center [794, 96] width 47 height 9
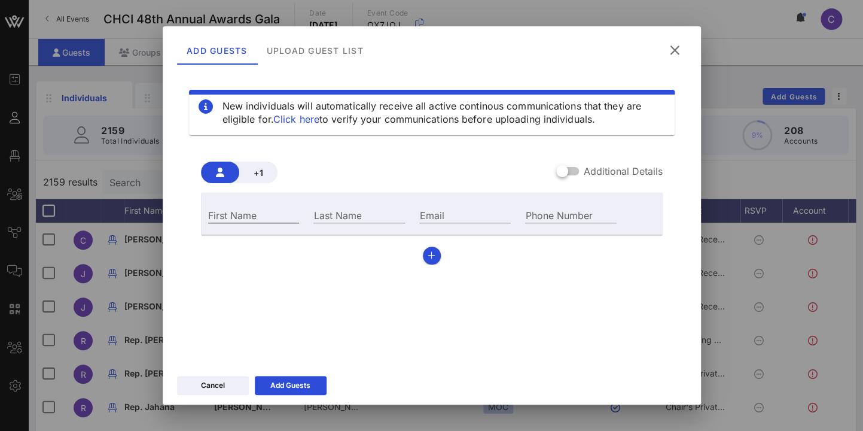
click at [257, 219] on input "First Name" at bounding box center [254, 215] width 92 height 16
type input "[PERSON_NAME]"
click at [438, 215] on input "Email" at bounding box center [465, 215] width 92 height 16
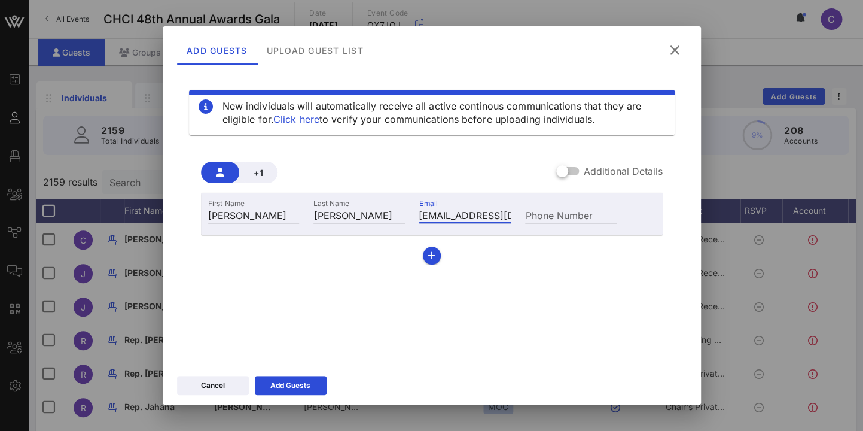
type input "[EMAIL_ADDRESS][DOMAIN_NAME]"
click at [628, 170] on label "Additional Details" at bounding box center [623, 171] width 79 height 12
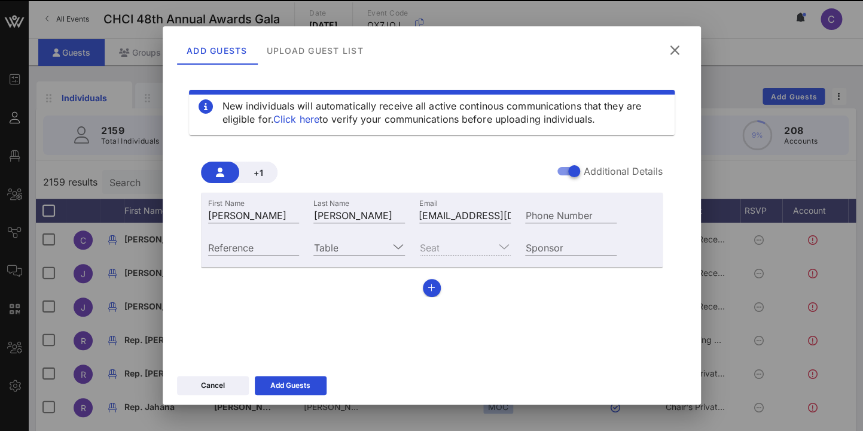
click at [502, 246] on div "Seat" at bounding box center [465, 247] width 92 height 16
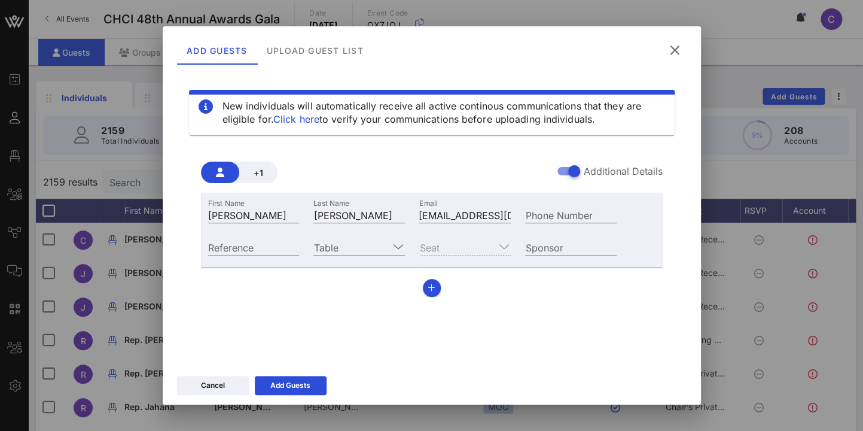
click at [504, 246] on div "Seat" at bounding box center [465, 247] width 92 height 16
click at [364, 251] on input "Table" at bounding box center [350, 247] width 75 height 16
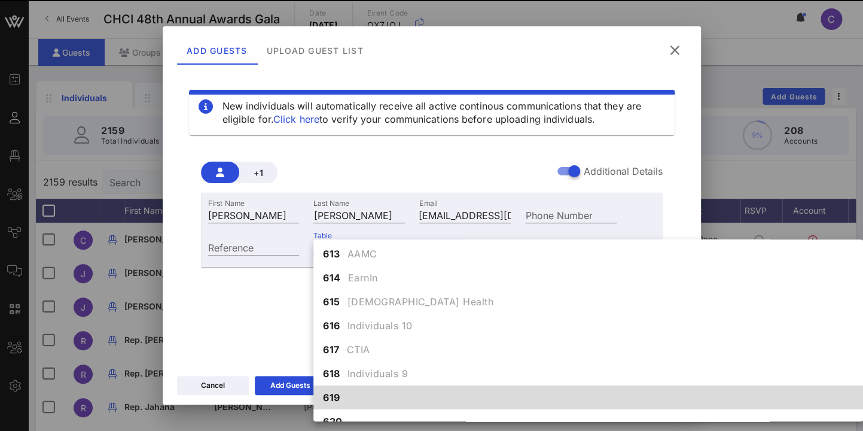
scroll to position [4944, 0]
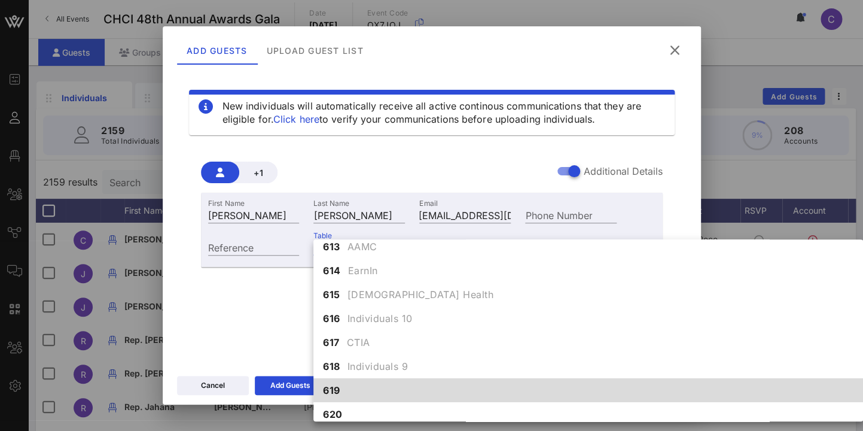
click at [343, 385] on div "619" at bounding box center [588, 390] width 550 height 24
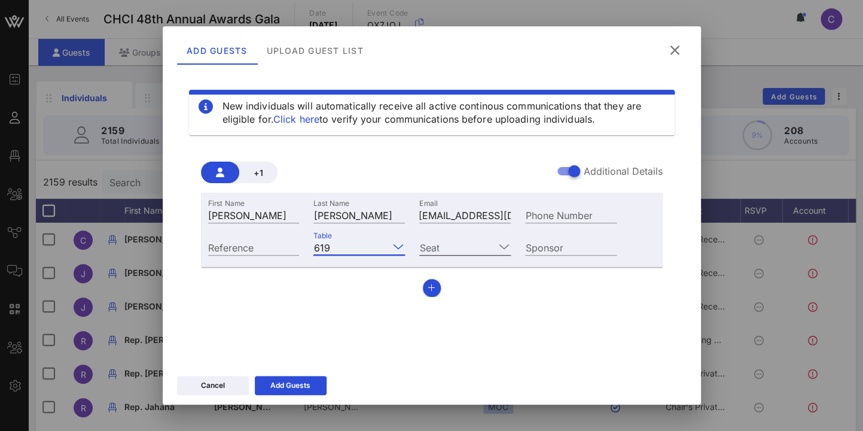
click at [507, 243] on icon at bounding box center [503, 246] width 11 height 14
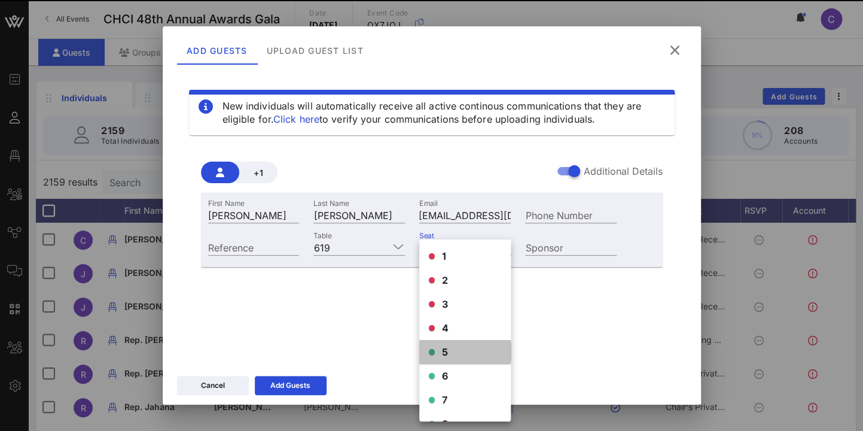
click at [447, 349] on span "5" at bounding box center [445, 352] width 7 height 14
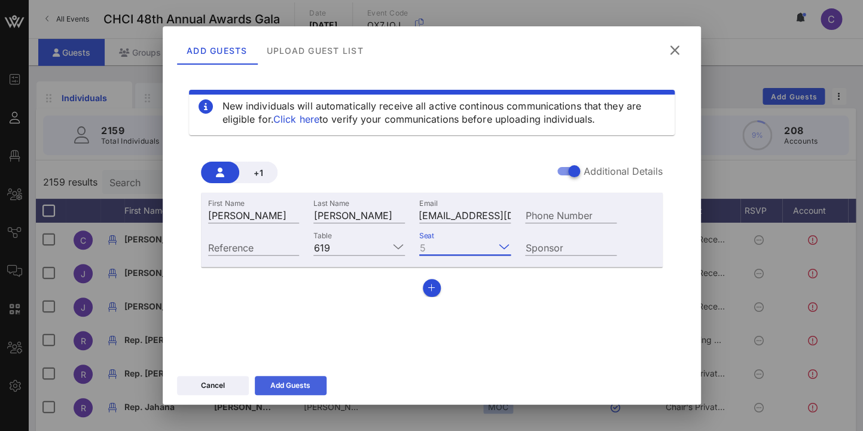
click at [291, 386] on icon at bounding box center [291, 385] width 8 height 7
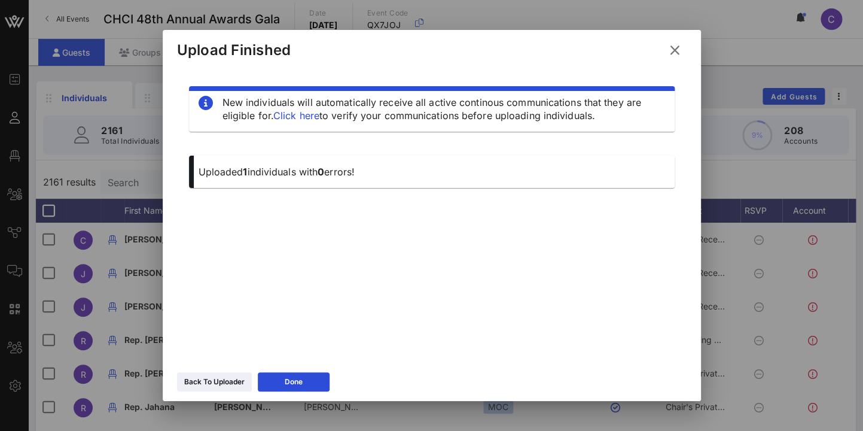
click at [674, 51] on icon at bounding box center [674, 49] width 17 height 15
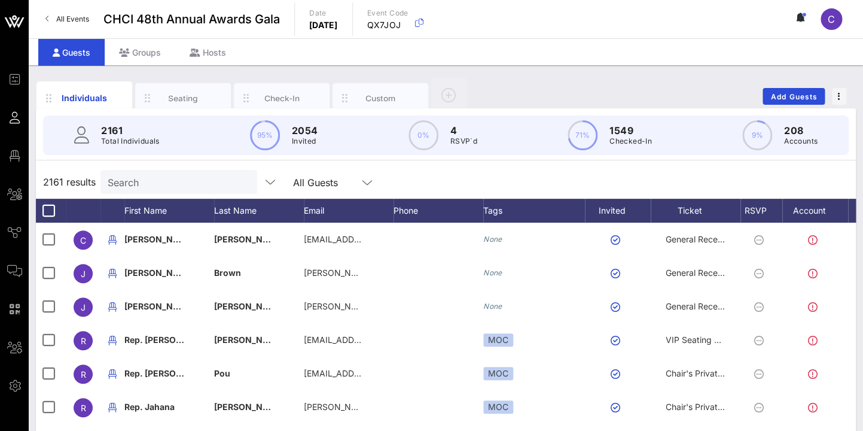
click at [195, 174] on div "Search" at bounding box center [178, 182] width 140 height 24
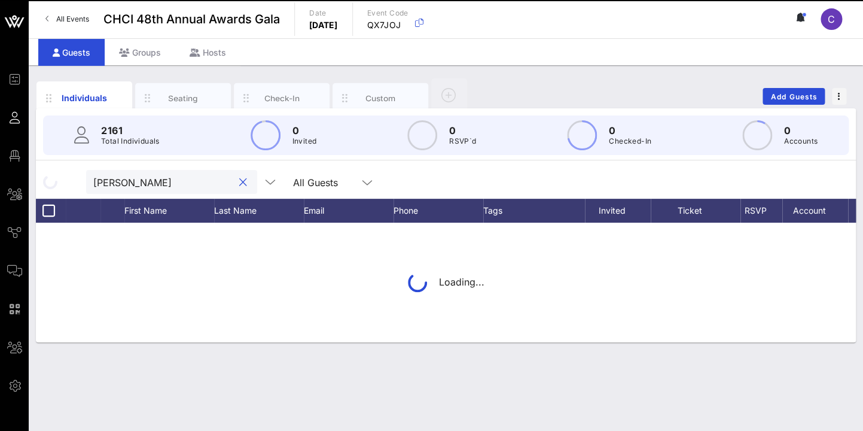
type input "[PERSON_NAME]"
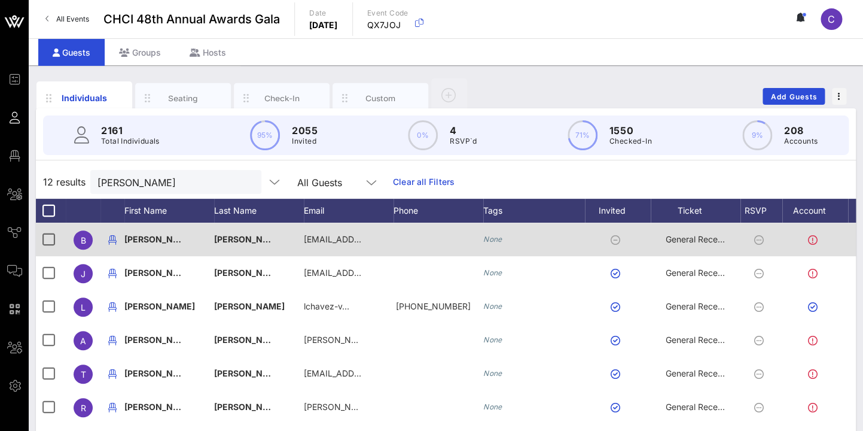
click at [418, 236] on div at bounding box center [439, 240] width 90 height 34
click at [413, 242] on div at bounding box center [439, 240] width 90 height 34
click at [419, 236] on div at bounding box center [439, 240] width 90 height 34
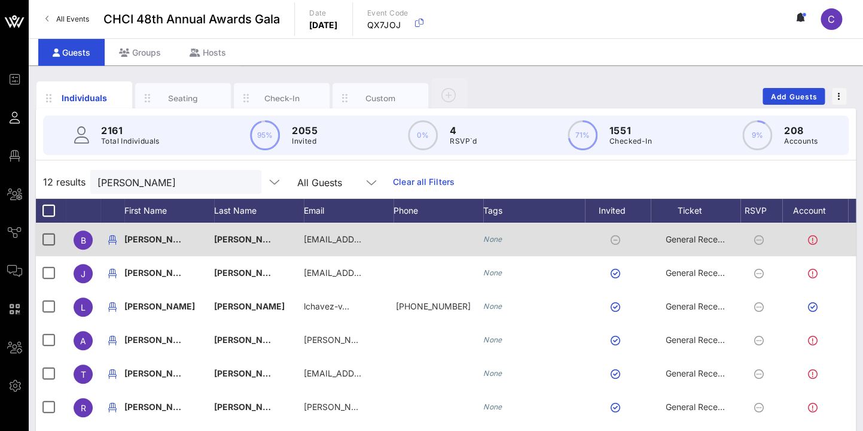
click at [410, 235] on div at bounding box center [439, 240] width 90 height 34
click at [421, 237] on div at bounding box center [439, 240] width 90 height 34
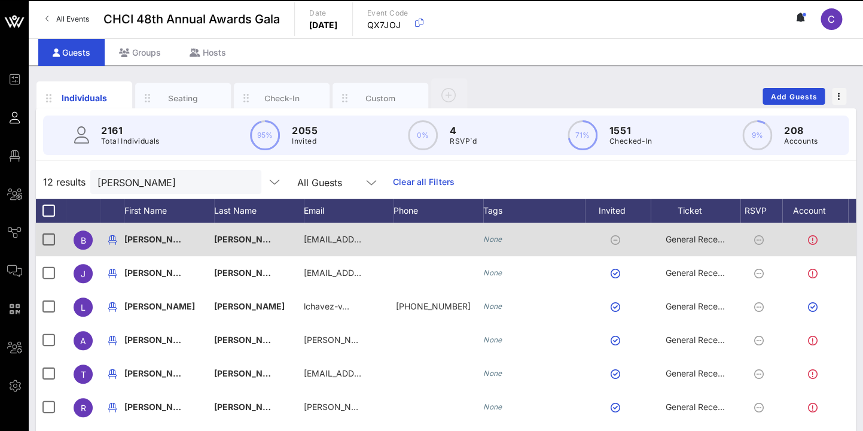
click at [421, 237] on div at bounding box center [439, 240] width 90 height 34
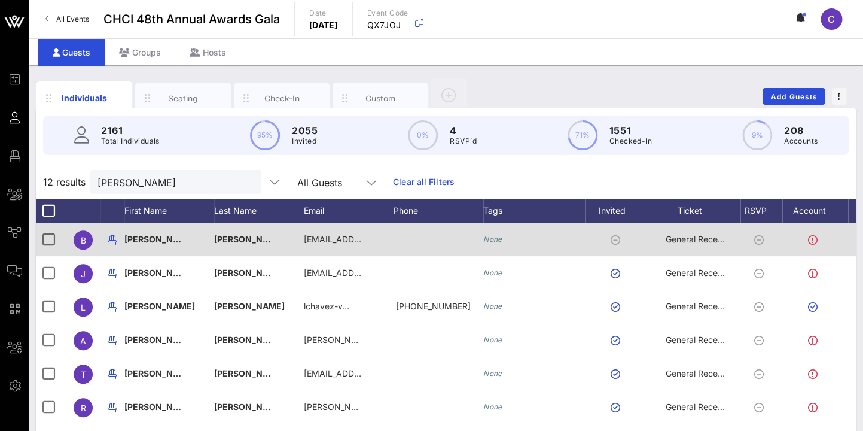
click at [421, 237] on div at bounding box center [439, 240] width 90 height 34
click at [410, 236] on div at bounding box center [439, 240] width 90 height 34
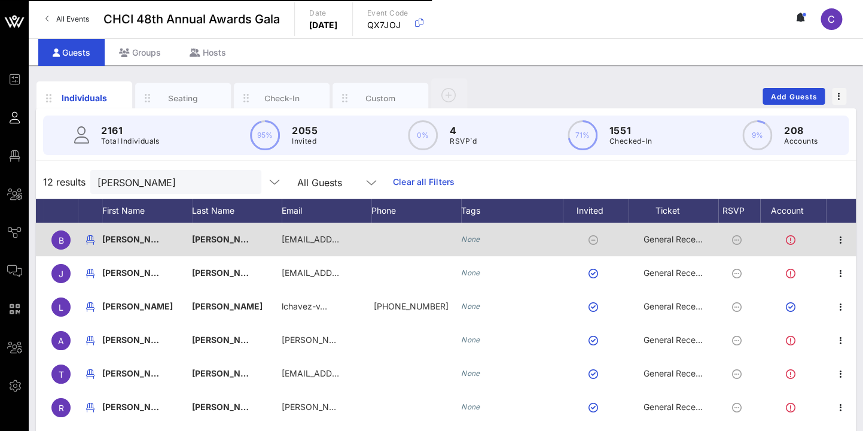
click at [389, 242] on div at bounding box center [416, 240] width 90 height 34
click at [843, 238] on icon "button" at bounding box center [841, 240] width 14 height 14
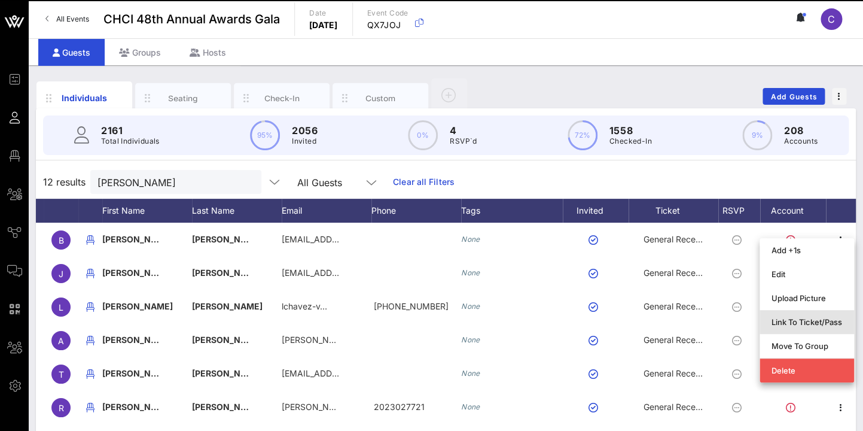
click at [822, 319] on div "Link To Ticket/Pass" at bounding box center [807, 322] width 71 height 10
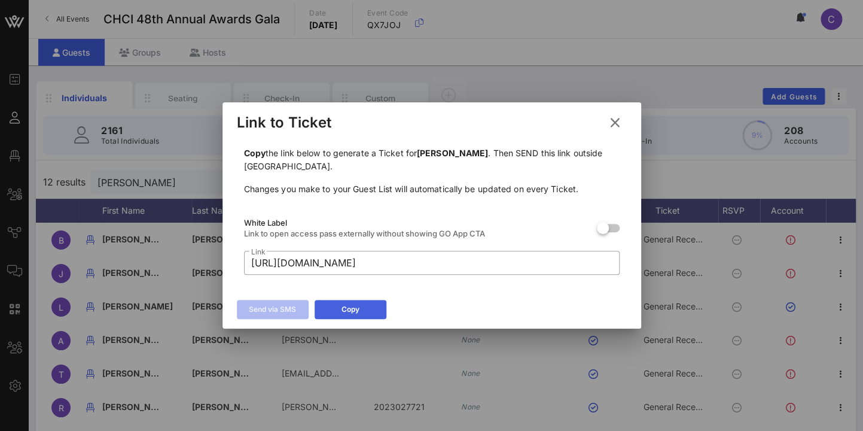
click at [353, 310] on icon at bounding box center [350, 309] width 8 height 7
click at [616, 118] on icon at bounding box center [615, 122] width 16 height 14
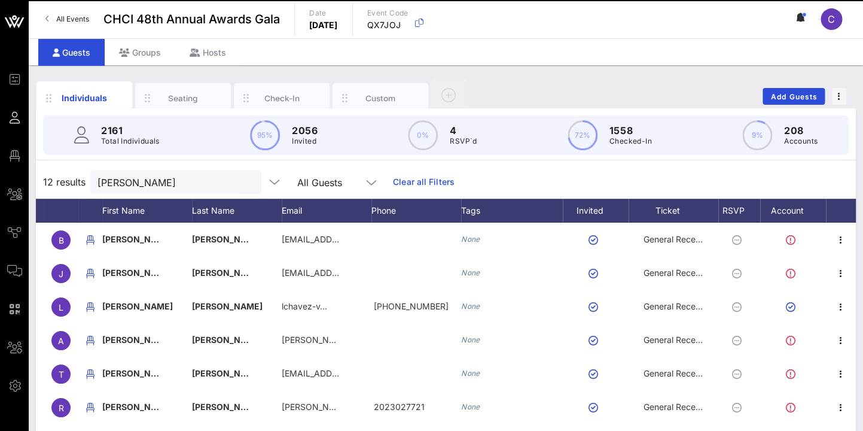
click at [515, 188] on div "12 results [PERSON_NAME] All Guests Clear all Filters" at bounding box center [446, 182] width 820 height 34
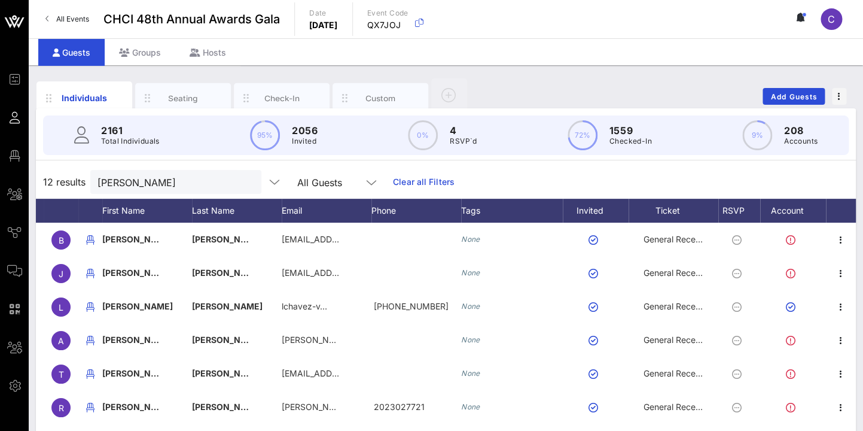
click at [243, 181] on button "clear icon" at bounding box center [247, 182] width 8 height 12
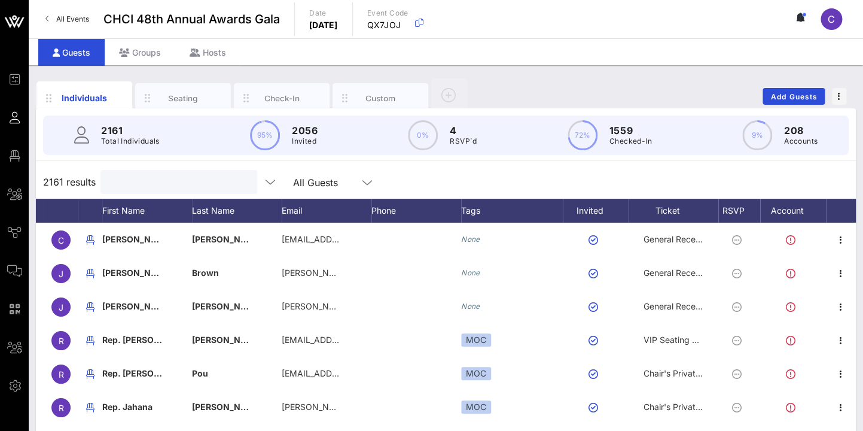
click at [157, 182] on input "text" at bounding box center [178, 182] width 140 height 16
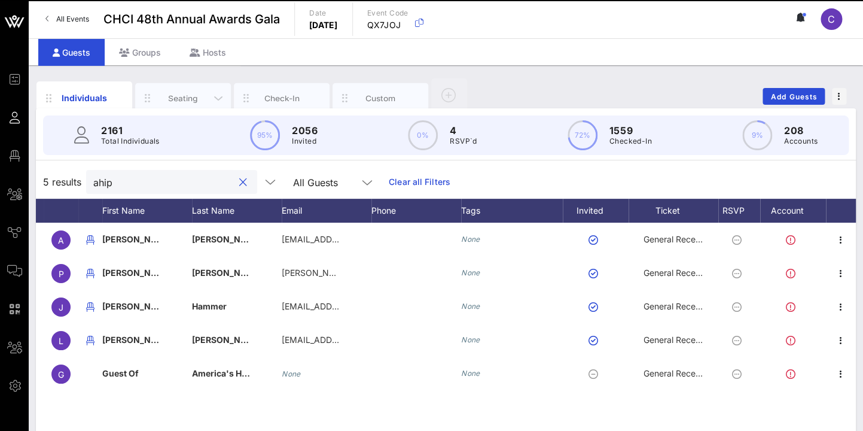
type input "ahip"
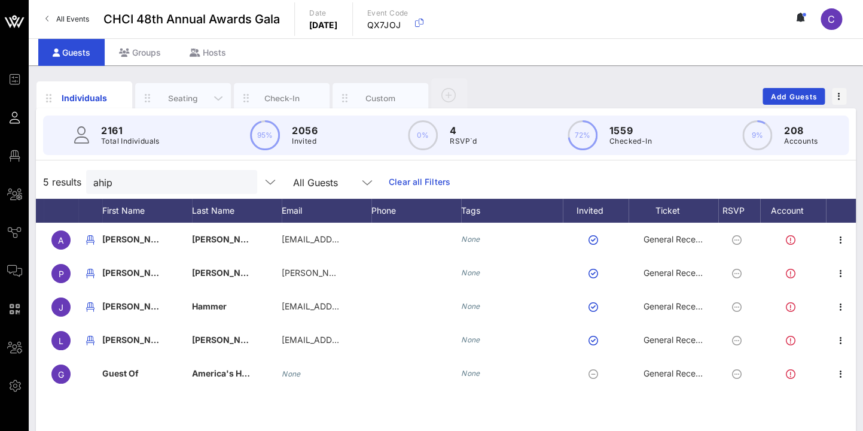
click at [182, 99] on div "Seating" at bounding box center [183, 97] width 53 height 11
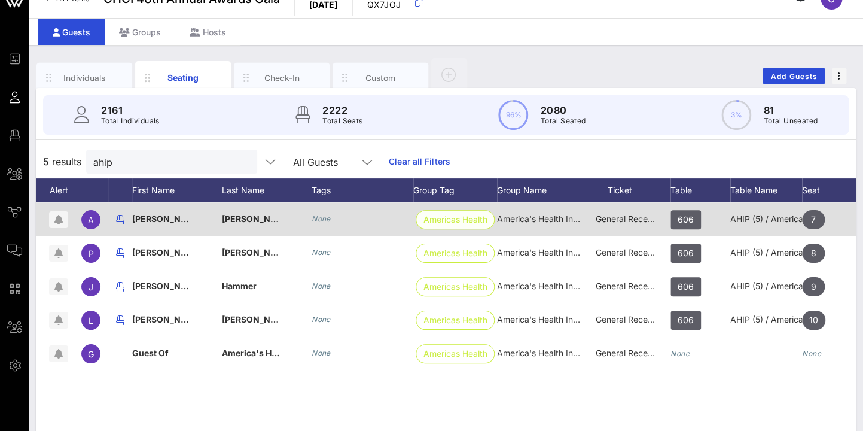
scroll to position [21, 0]
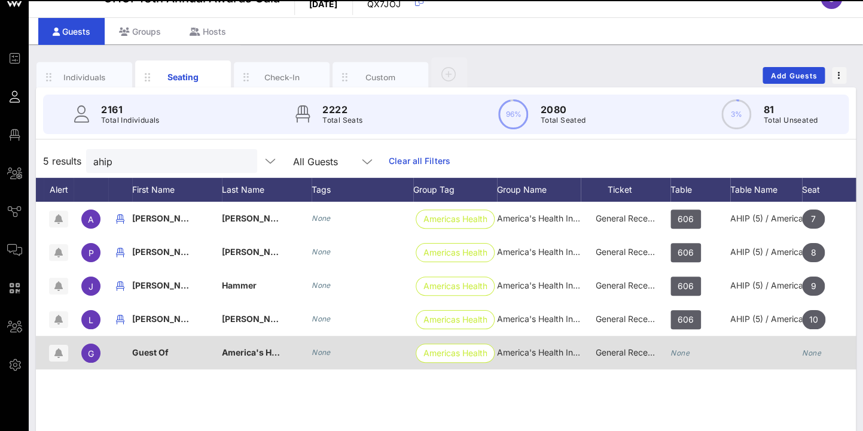
click at [179, 354] on div "Guest Of" at bounding box center [177, 359] width 90 height 47
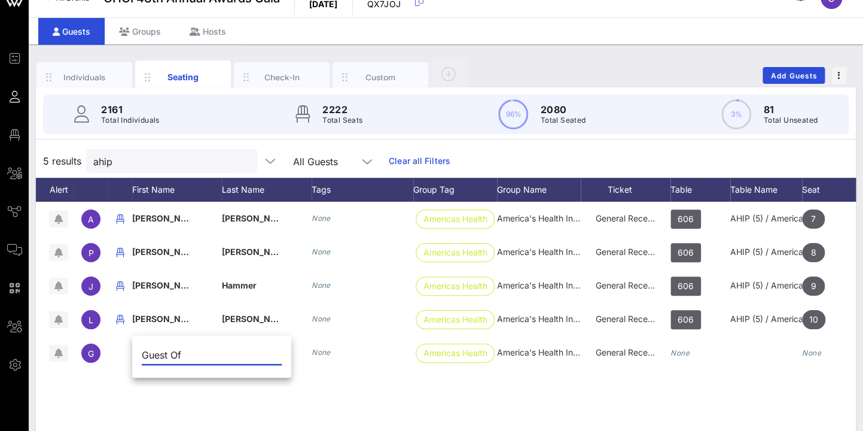
drag, startPoint x: 191, startPoint y: 354, endPoint x: 126, endPoint y: 354, distance: 64.6
click at [142, 354] on input "Guest Of" at bounding box center [212, 354] width 140 height 19
type input "[PERSON_NAME]"
click at [219, 354] on input "[PERSON_NAME]" at bounding box center [212, 354] width 140 height 19
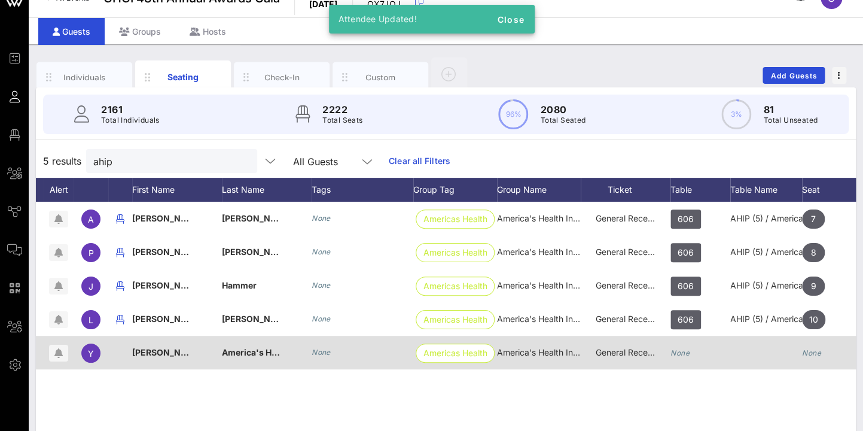
click at [243, 355] on span "America's Health Insurance Plan (AHIP)" at bounding box center [302, 352] width 160 height 10
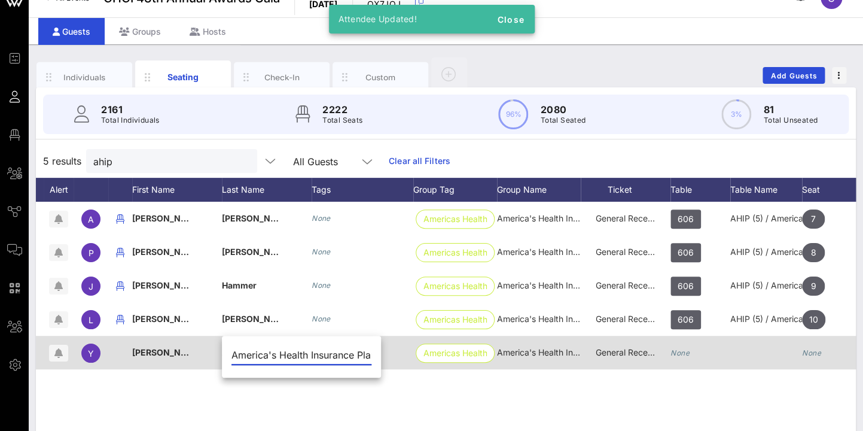
scroll to position [0, 48]
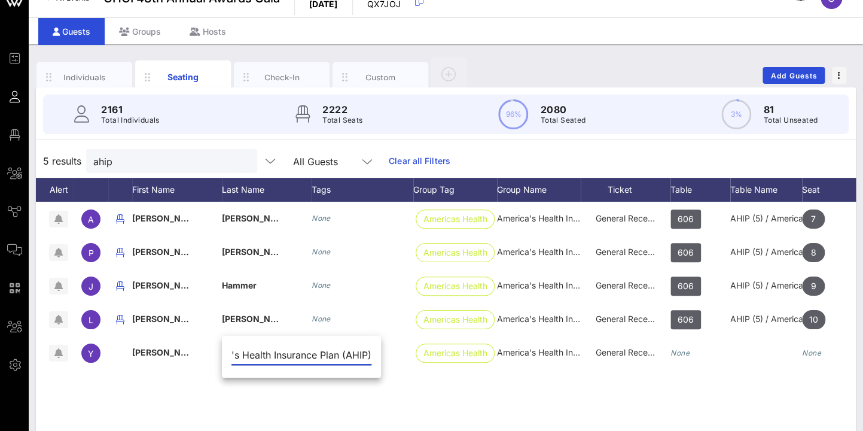
drag, startPoint x: 233, startPoint y: 354, endPoint x: 391, endPoint y: 355, distance: 157.9
click at [371, 355] on input "America's Health Insurance Plan (AHIP)" at bounding box center [302, 354] width 140 height 19
type input "A"
type input "Cherry"
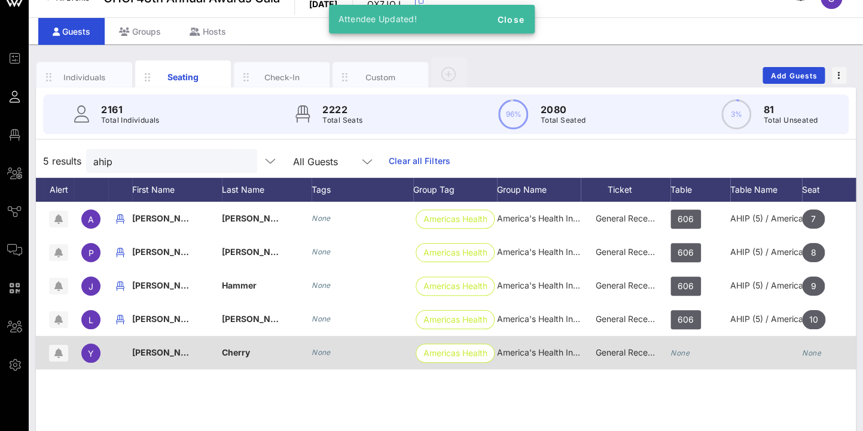
click at [324, 347] on div "None" at bounding box center [321, 352] width 19 height 12
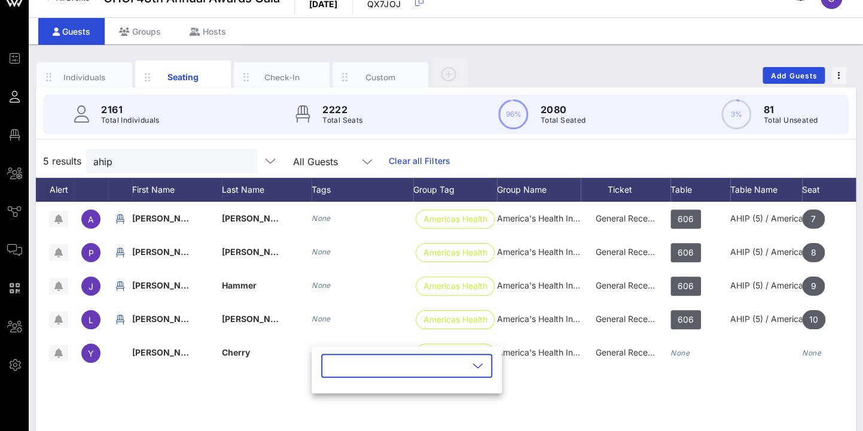
click at [637, 374] on div "A [PERSON_NAME] None Americas Health I… America's Health Insurance Plan (AHIP) …" at bounding box center [446, 381] width 820 height 359
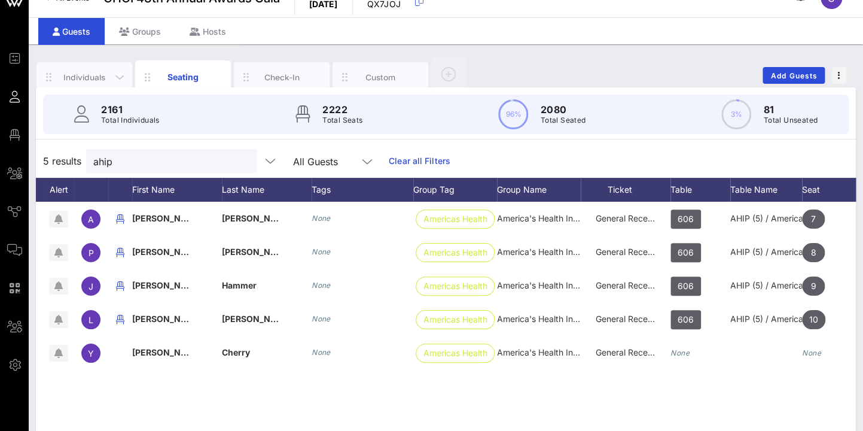
click at [89, 77] on div "Individuals" at bounding box center [84, 76] width 53 height 11
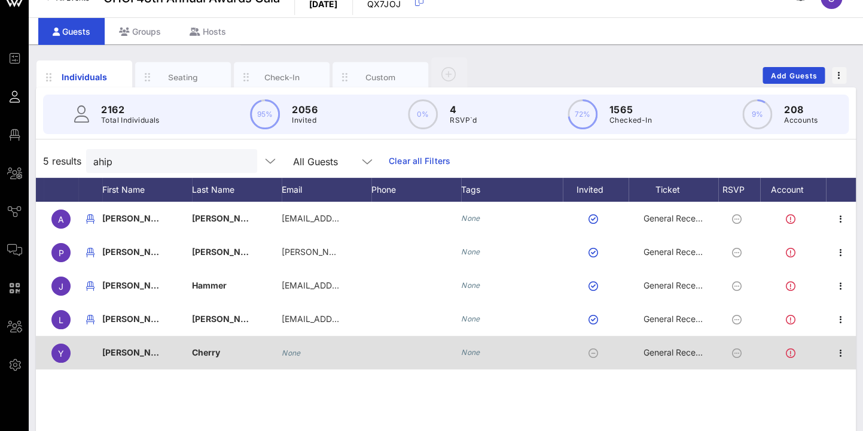
click at [294, 351] on icon "None" at bounding box center [291, 352] width 19 height 9
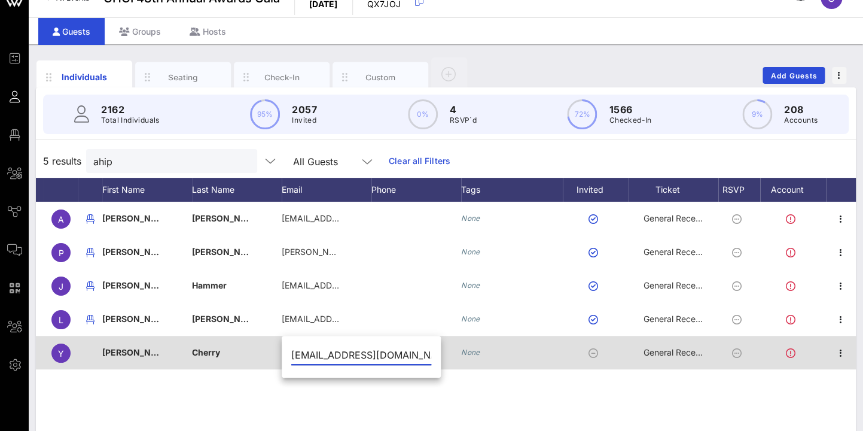
type input "[EMAIL_ADDRESS][DOMAIN_NAME]"
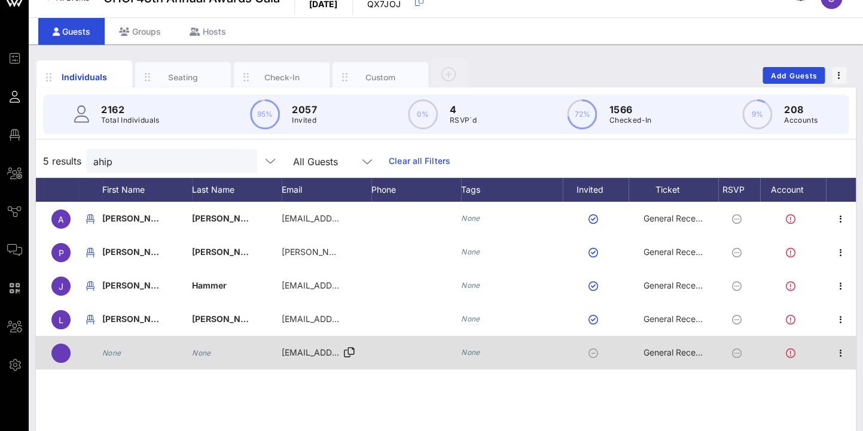
scroll to position [20, 0]
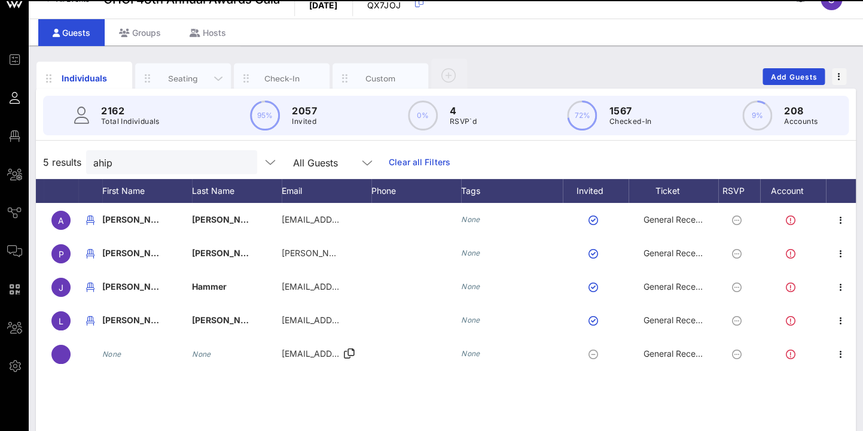
click at [177, 82] on div "Seating" at bounding box center [183, 77] width 53 height 11
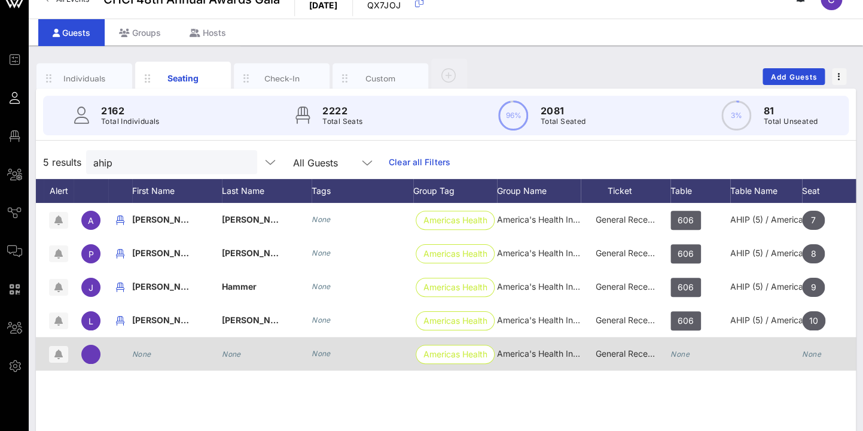
click at [685, 351] on icon "None" at bounding box center [680, 353] width 19 height 9
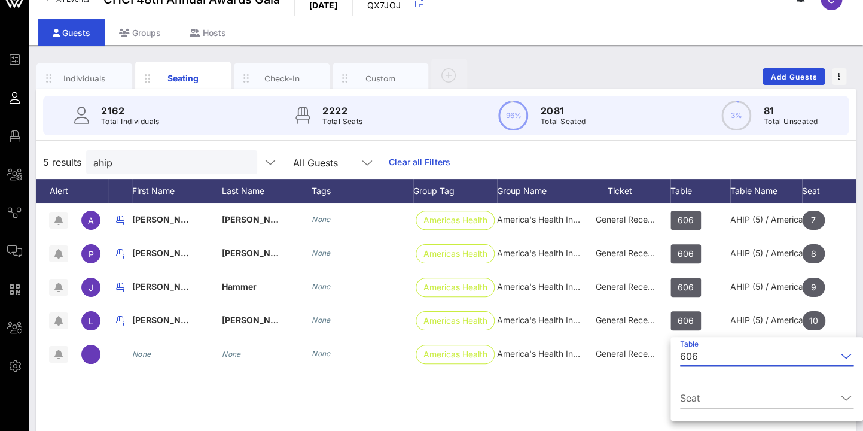
click at [707, 401] on input "Seat" at bounding box center [758, 397] width 157 height 19
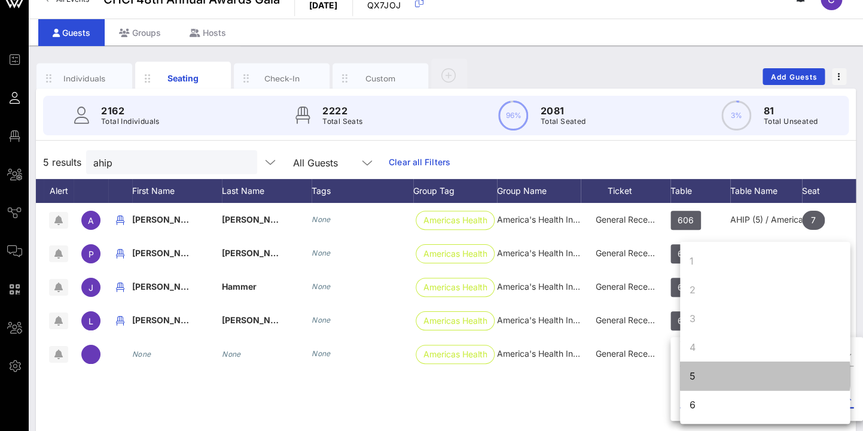
click at [717, 375] on div "5" at bounding box center [765, 375] width 170 height 29
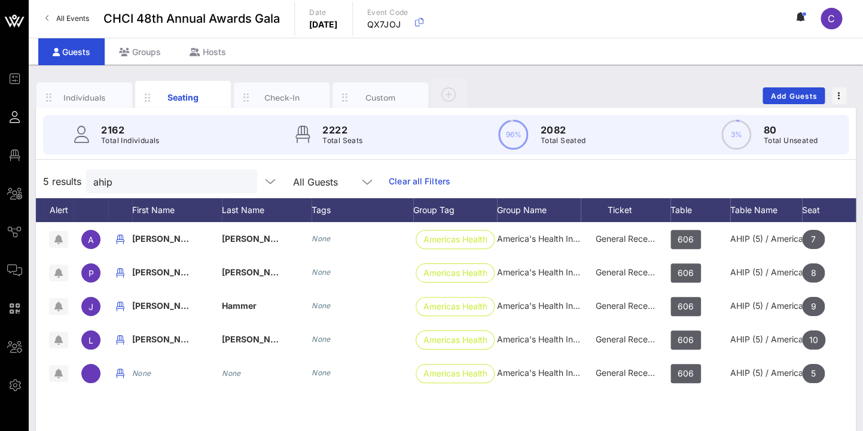
scroll to position [0, 0]
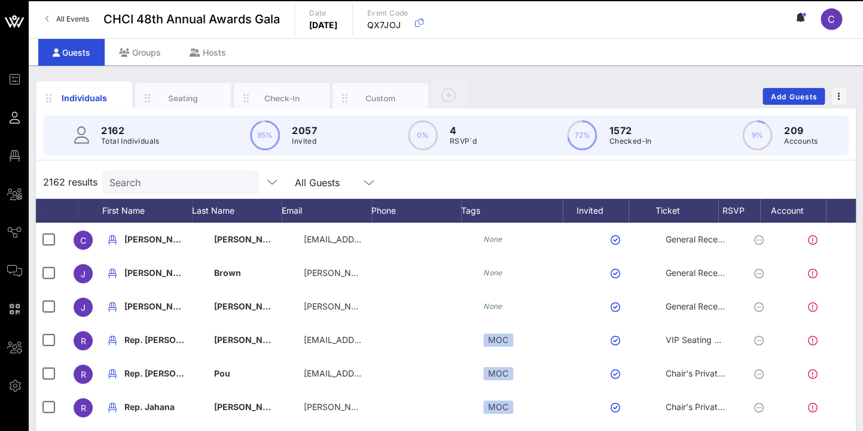
scroll to position [0, 22]
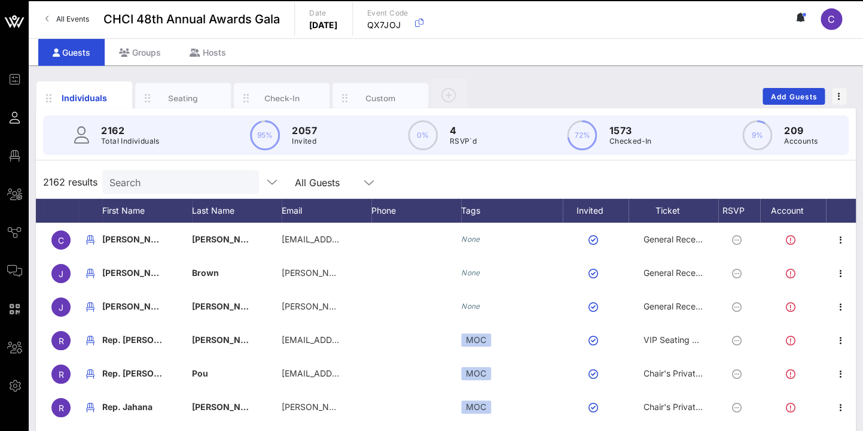
click at [158, 181] on input "Search" at bounding box center [179, 182] width 140 height 16
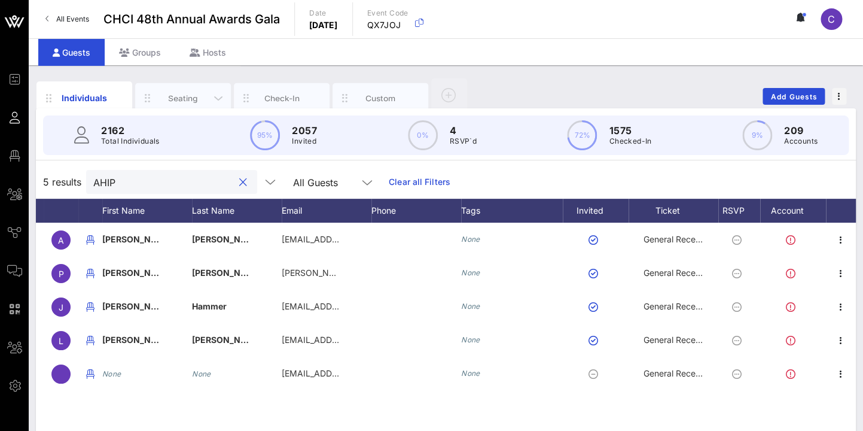
type input "AHIP"
click at [185, 98] on div "Seating" at bounding box center [183, 97] width 53 height 11
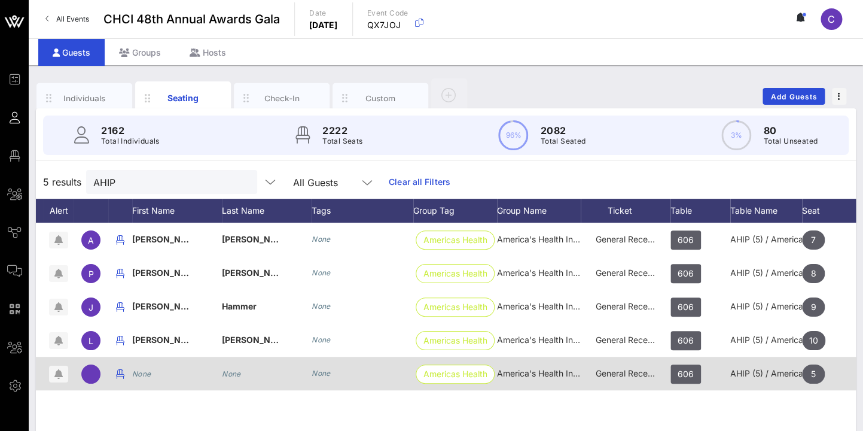
click at [144, 372] on icon "None" at bounding box center [141, 373] width 19 height 9
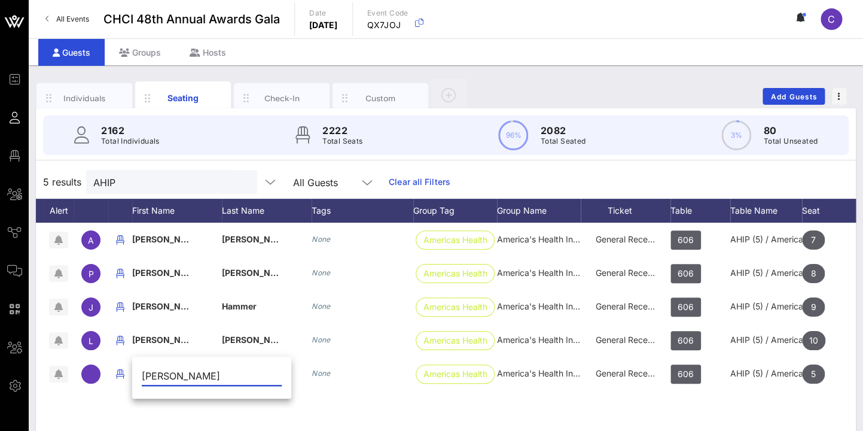
type input "[PERSON_NAME]"
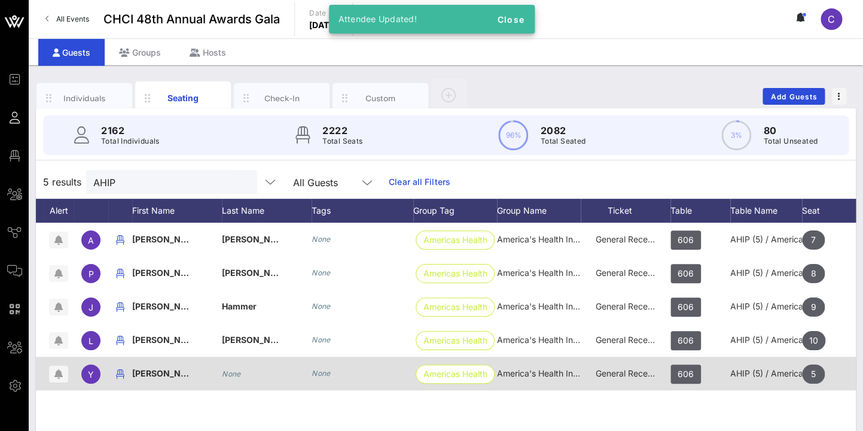
click at [227, 374] on icon "None" at bounding box center [231, 373] width 19 height 9
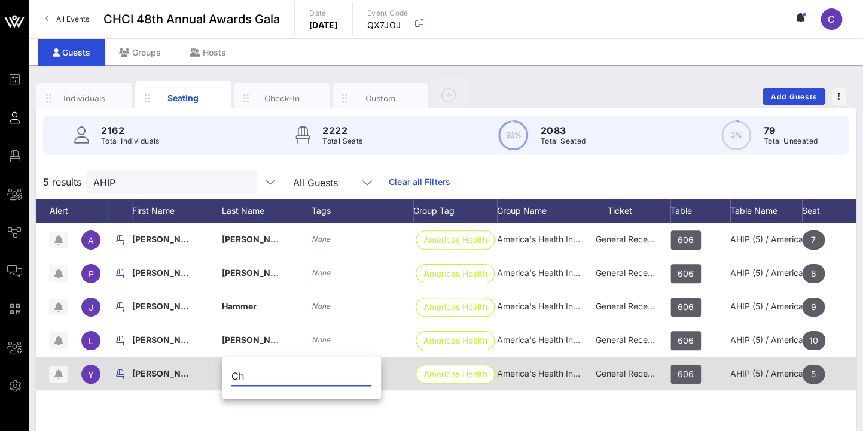
type input "C"
type input "Zamar"
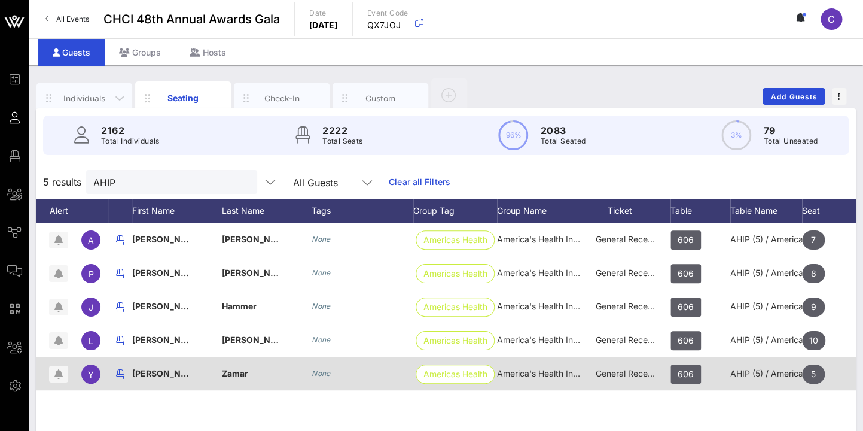
click at [85, 92] on div "Individuals" at bounding box center [84, 98] width 96 height 30
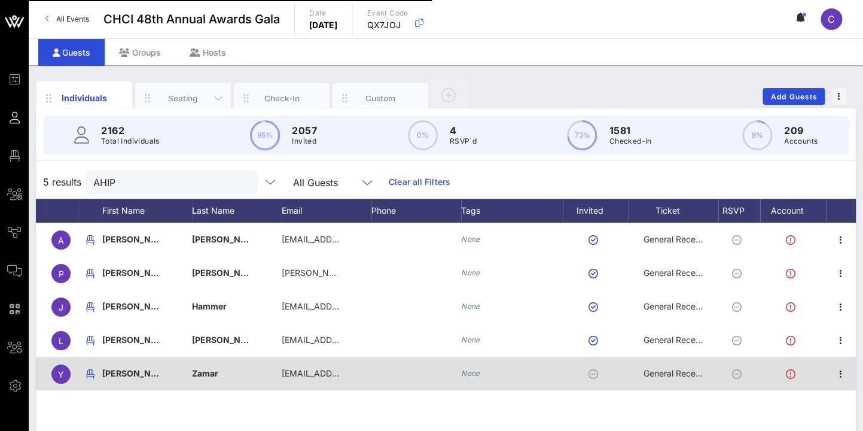
click at [184, 105] on div "Seating" at bounding box center [183, 98] width 96 height 30
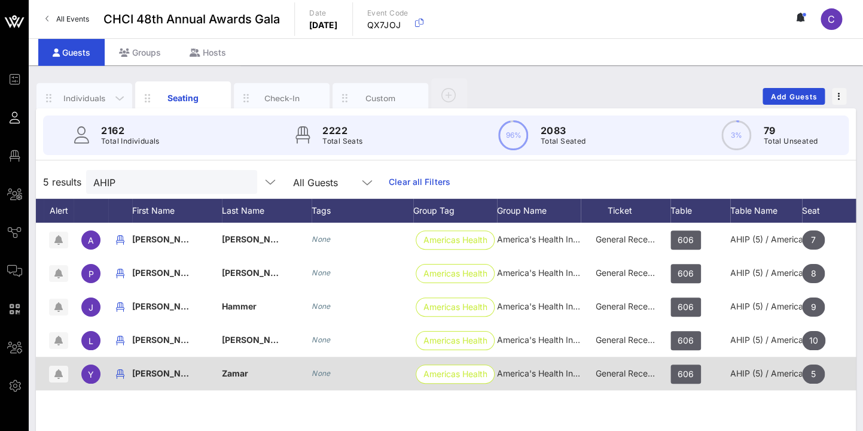
click at [87, 95] on div "Individuals" at bounding box center [84, 97] width 53 height 11
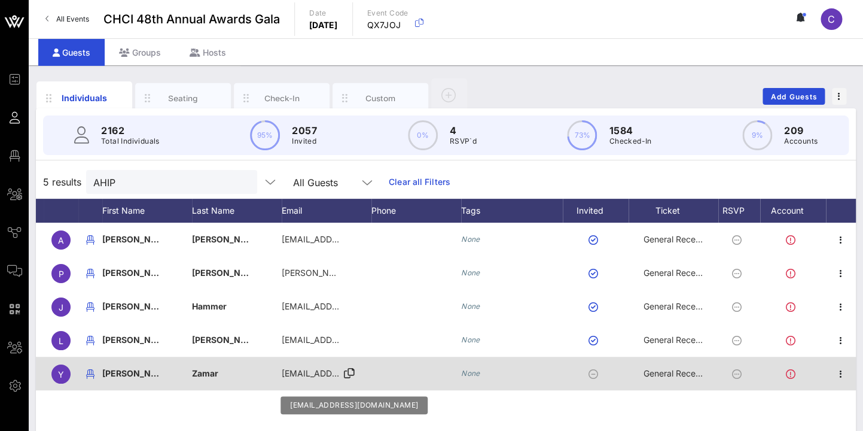
click at [342, 377] on div "[EMAIL_ADDRESS][DOMAIN_NAME]" at bounding box center [327, 374] width 90 height 34
click at [352, 373] on icon at bounding box center [349, 373] width 11 height 1
click at [316, 377] on span "[EMAIL_ADDRESS][DOMAIN_NAME]" at bounding box center [354, 373] width 144 height 10
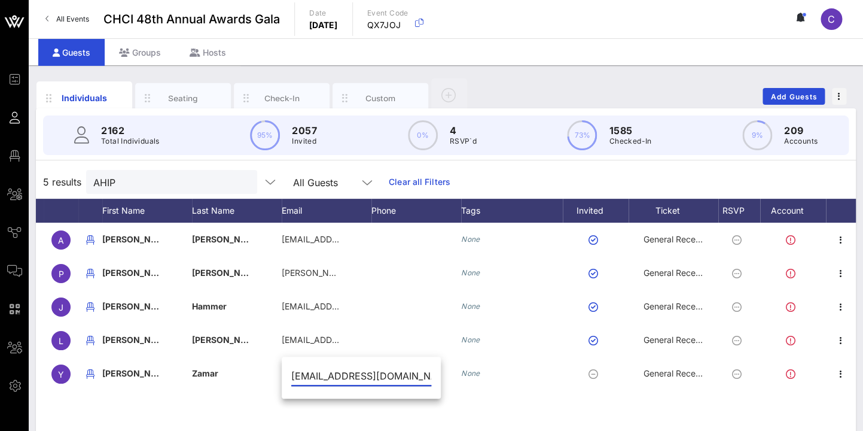
click at [404, 373] on input "[EMAIL_ADDRESS][DOMAIN_NAME]" at bounding box center [361, 375] width 140 height 19
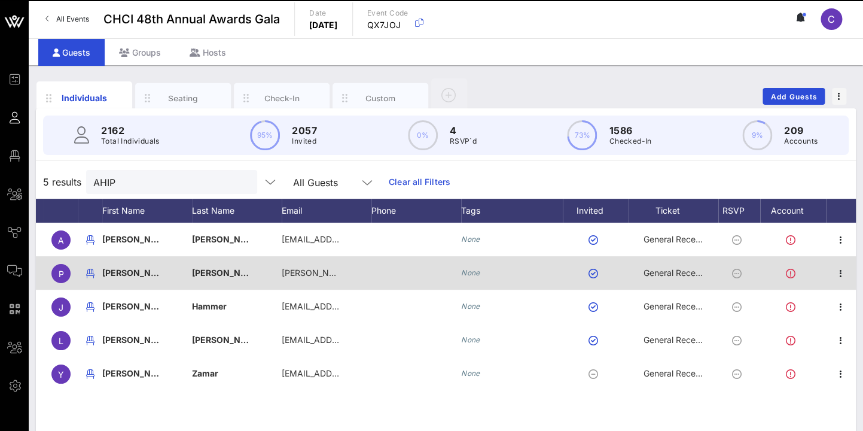
click at [124, 276] on div "[PERSON_NAME]" at bounding box center [147, 279] width 90 height 47
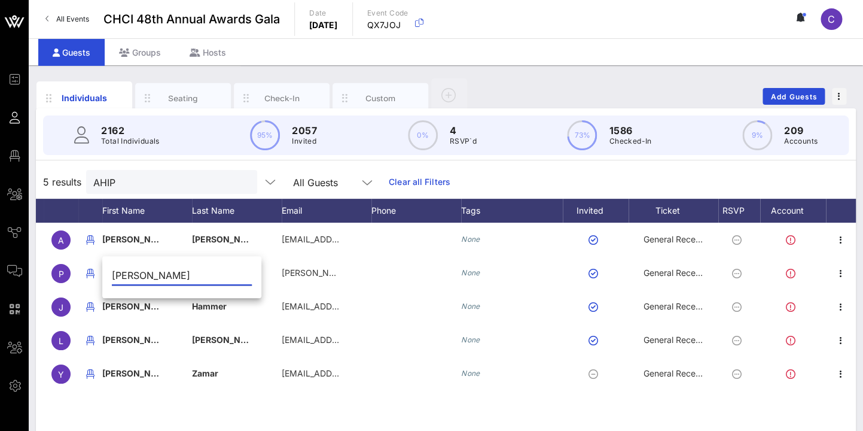
drag, startPoint x: 147, startPoint y: 273, endPoint x: 100, endPoint y: 273, distance: 46.7
click at [112, 273] on input "[PERSON_NAME]" at bounding box center [182, 275] width 140 height 19
type input "[PERSON_NAME]"
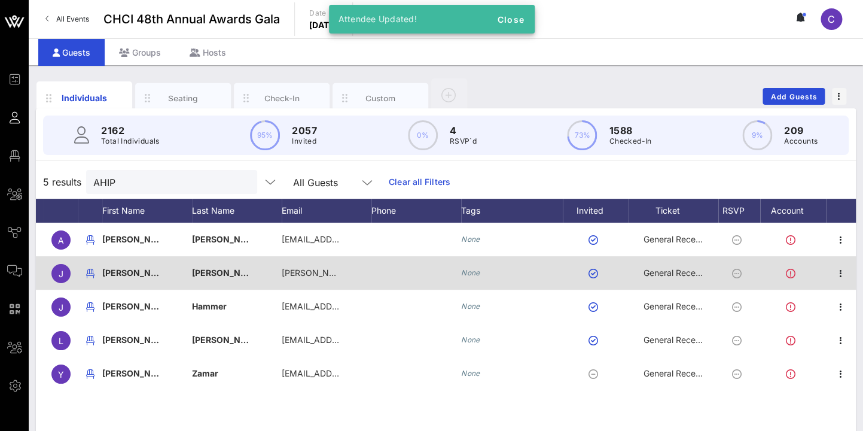
click at [214, 269] on span "[PERSON_NAME]" at bounding box center [227, 272] width 71 height 10
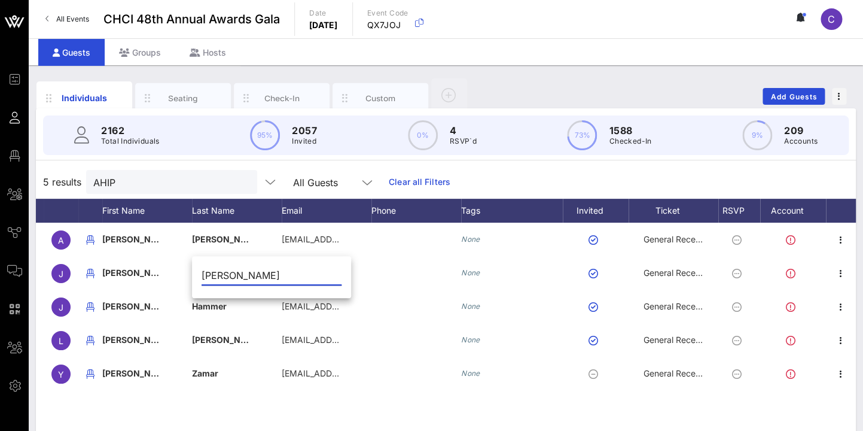
drag, startPoint x: 247, startPoint y: 276, endPoint x: 162, endPoint y: 266, distance: 86.1
click at [202, 266] on input "[PERSON_NAME]" at bounding box center [272, 275] width 140 height 19
type input "P"
type input "[PERSON_NAME]"
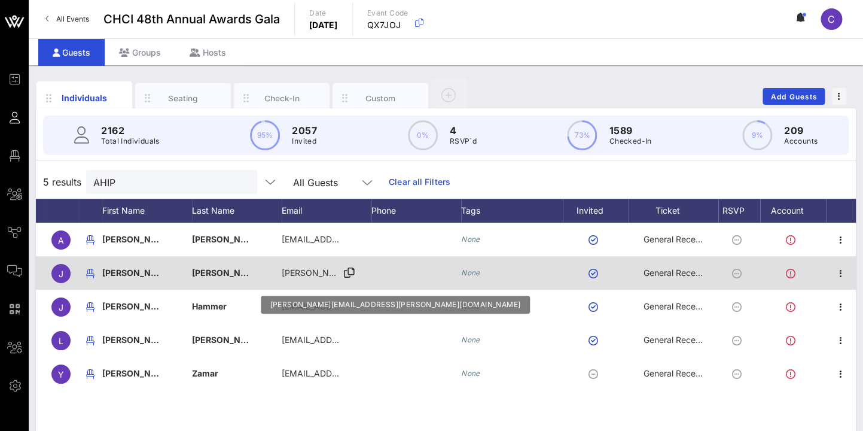
click at [330, 272] on span "[PERSON_NAME][EMAIL_ADDRESS][PERSON_NAME][DOMAIN_NAME]" at bounding box center [423, 272] width 282 height 10
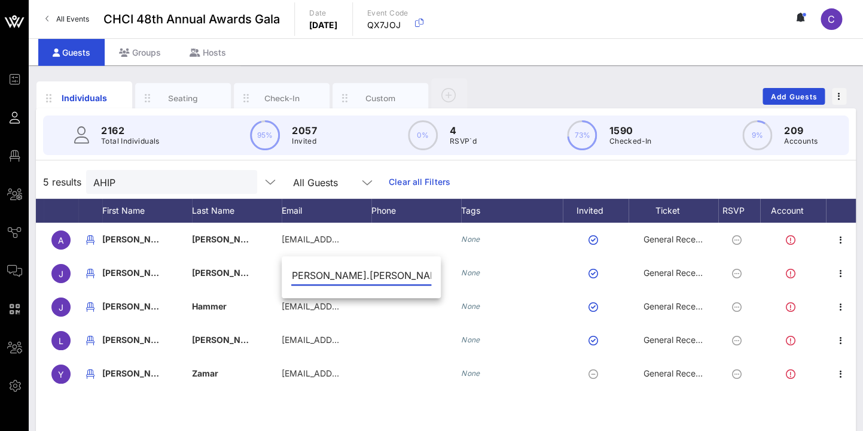
scroll to position [0, 0]
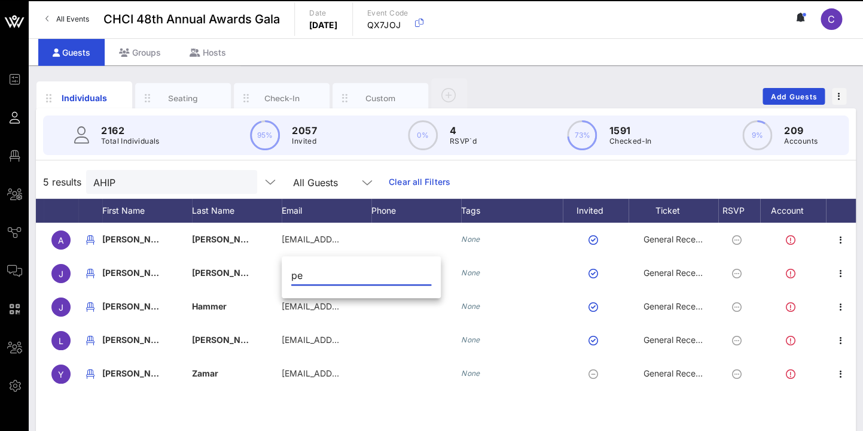
type input "p"
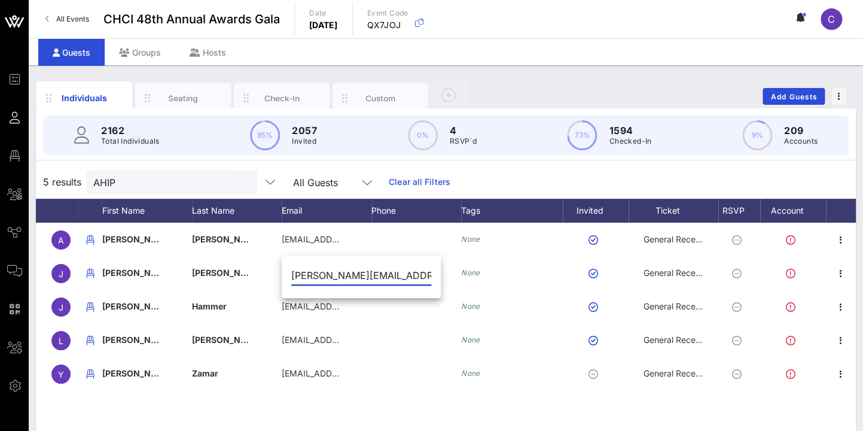
type input "[PERSON_NAME][EMAIL_ADDRESS][PERSON_NAME][DOMAIN_NAME]"
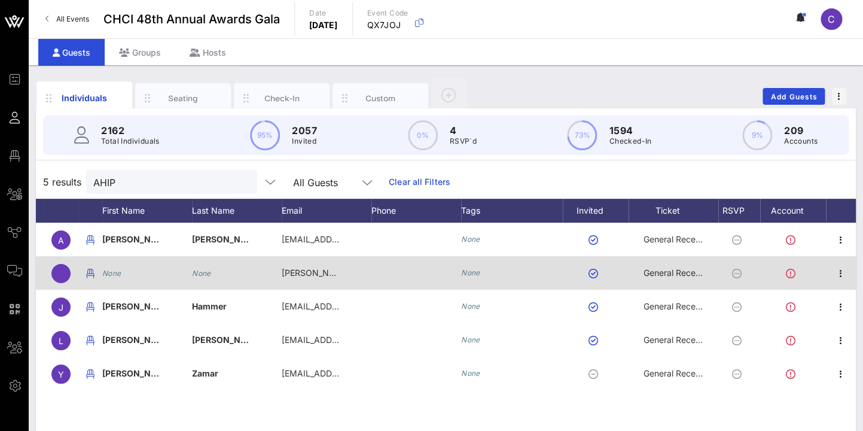
click at [118, 276] on icon "None" at bounding box center [111, 273] width 19 height 9
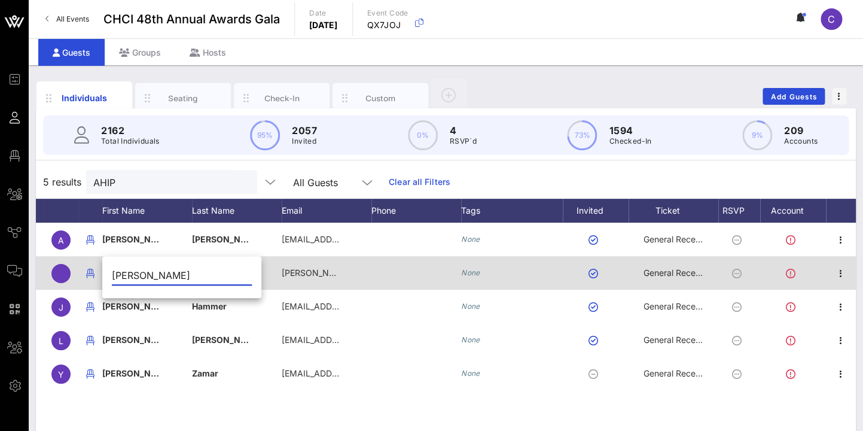
type input "[PERSON_NAME]"
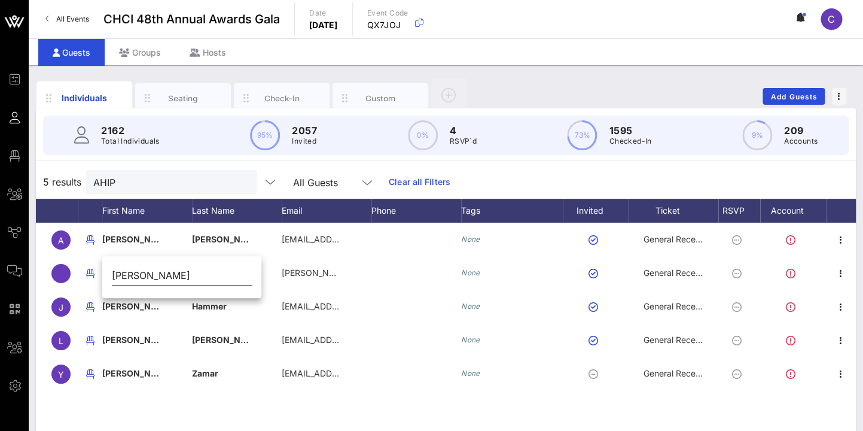
click at [179, 276] on input "[PERSON_NAME]" at bounding box center [182, 275] width 140 height 19
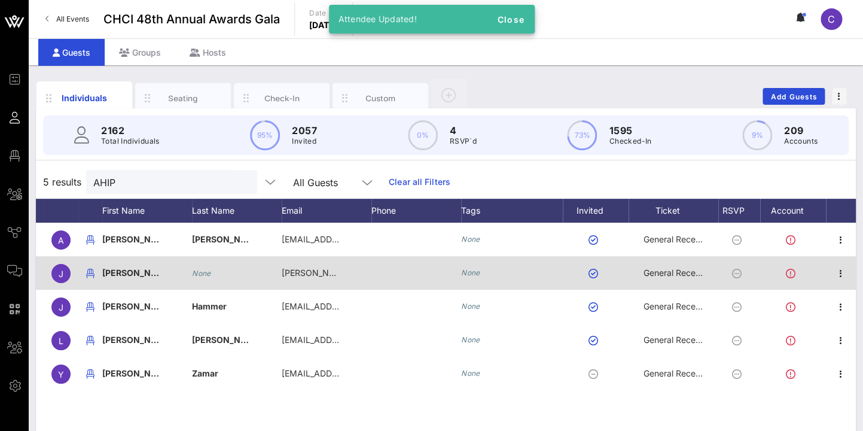
click at [202, 272] on icon "None" at bounding box center [201, 273] width 19 height 9
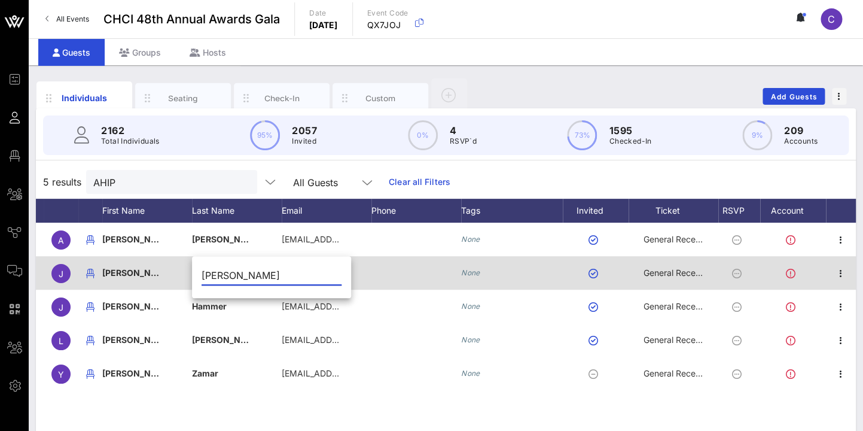
type input "[PERSON_NAME]"
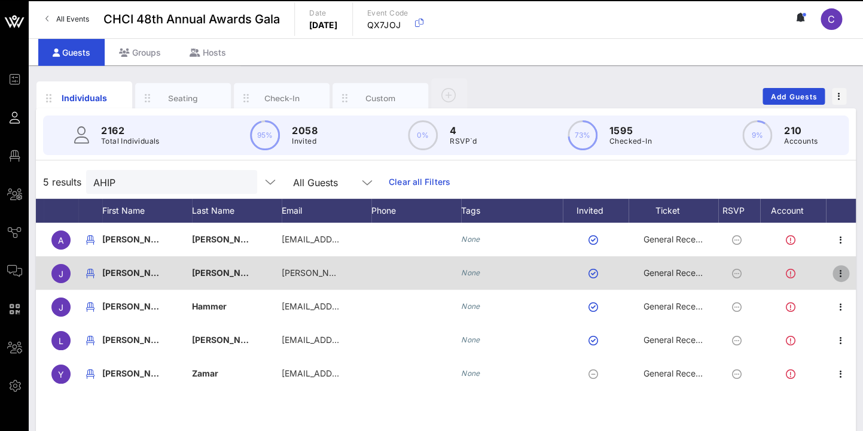
click at [843, 273] on icon "button" at bounding box center [841, 273] width 14 height 14
click at [0, 0] on div "Edit" at bounding box center [0, 0] width 0 height 0
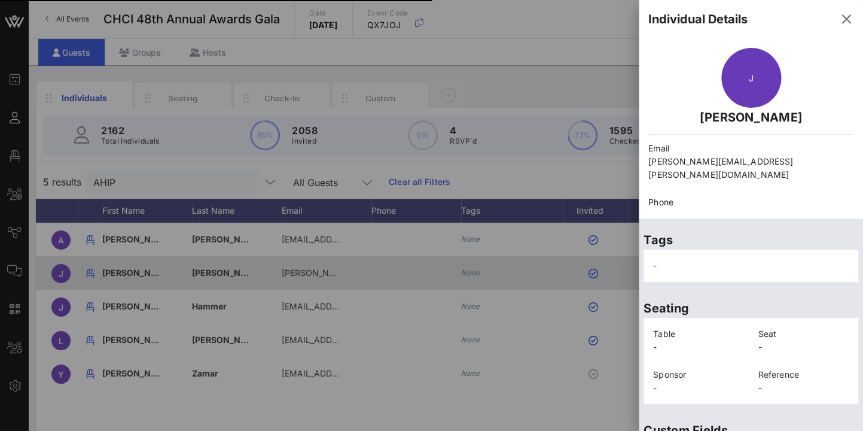
click at [843, 287] on div "Seating Table - Seat - Sponsor - Reference -" at bounding box center [751, 348] width 224 height 122
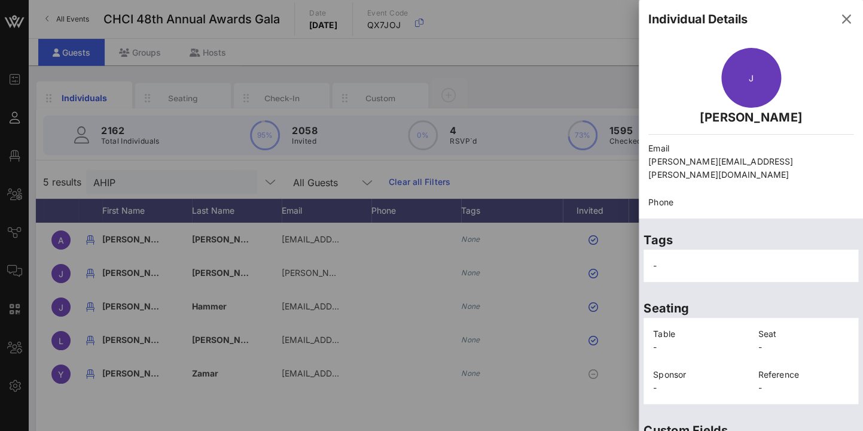
click at [380, 238] on div at bounding box center [431, 215] width 863 height 431
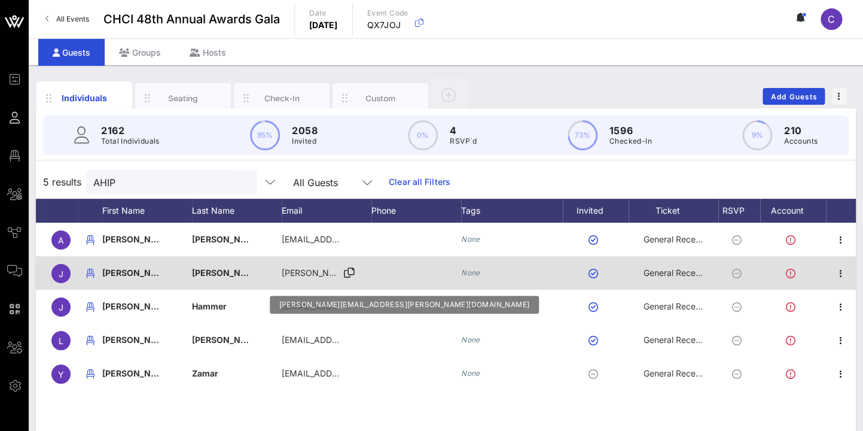
click at [318, 275] on span "[PERSON_NAME][EMAIL_ADDRESS][PERSON_NAME][DOMAIN_NAME]" at bounding box center [423, 272] width 282 height 10
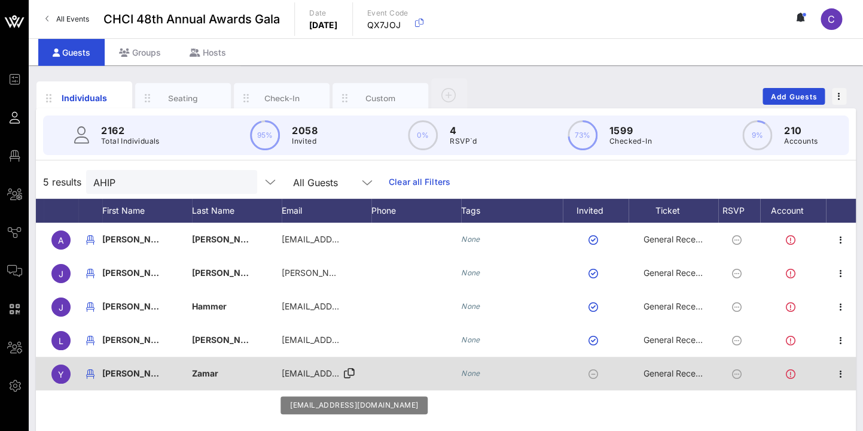
click at [351, 373] on icon at bounding box center [349, 373] width 11 height 1
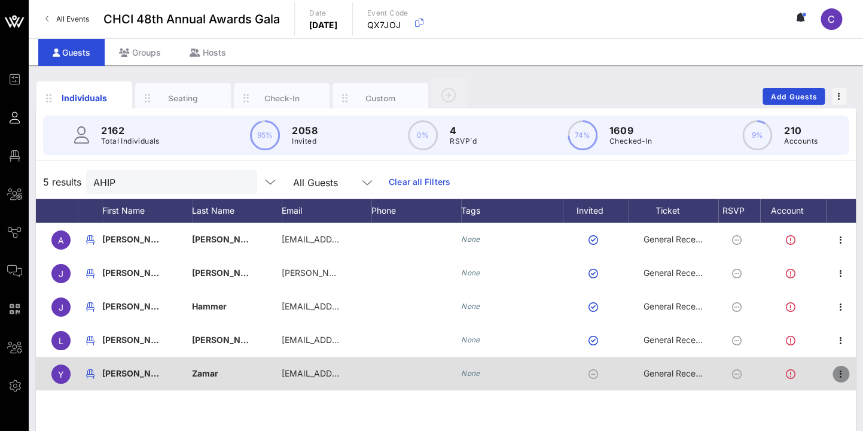
click at [841, 374] on icon "button" at bounding box center [841, 374] width 14 height 14
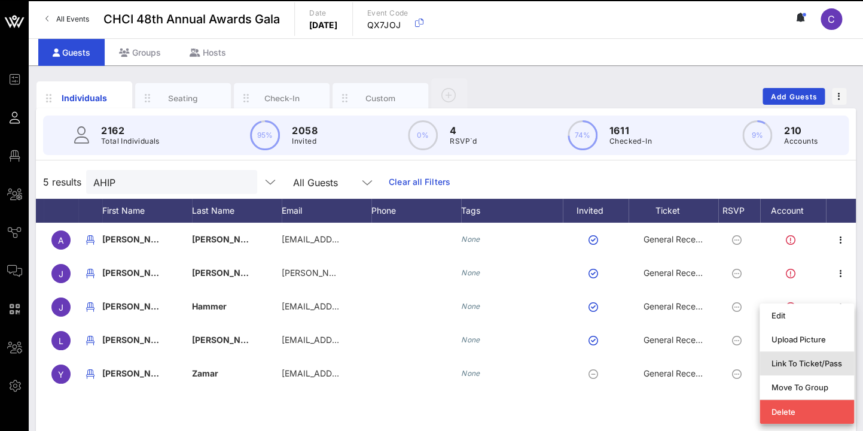
click at [806, 361] on div "Link To Ticket/Pass" at bounding box center [807, 363] width 71 height 10
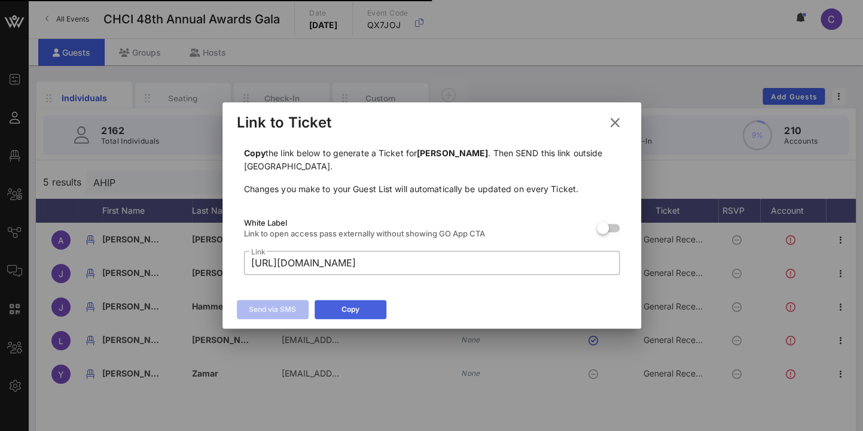
click at [360, 306] on button "Copy" at bounding box center [351, 309] width 72 height 19
click at [619, 122] on icon at bounding box center [615, 122] width 16 height 14
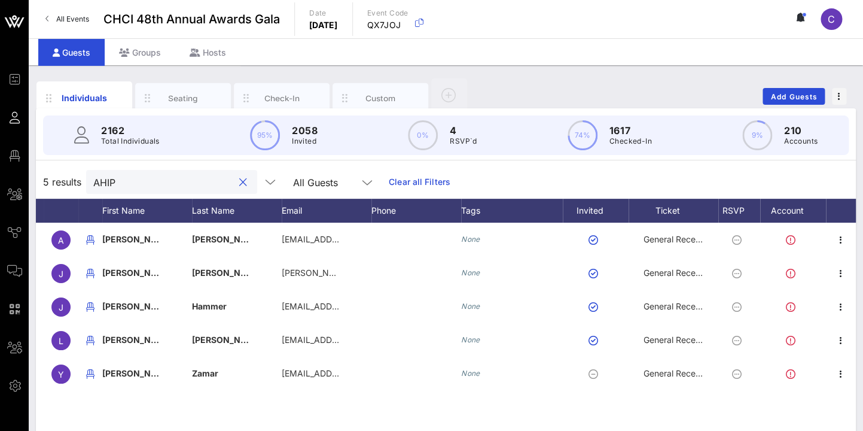
drag, startPoint x: 139, startPoint y: 185, endPoint x: 69, endPoint y: 184, distance: 70.0
click at [93, 184] on input "AHIP" at bounding box center [163, 182] width 140 height 16
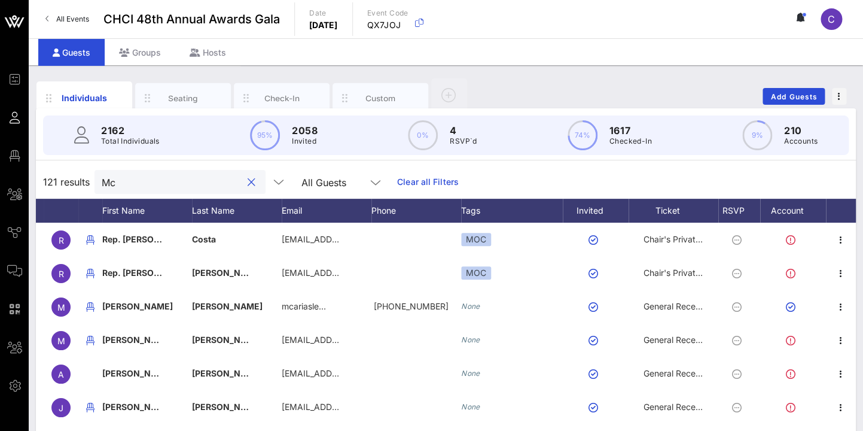
scroll to position [0, 22]
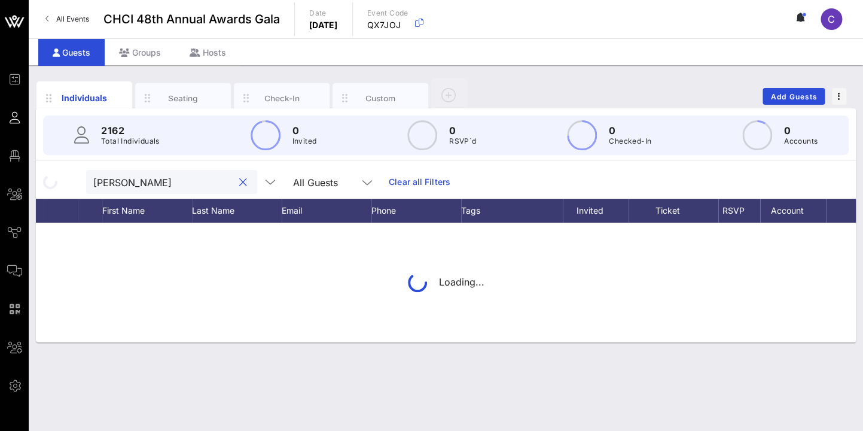
type input "[PERSON_NAME]"
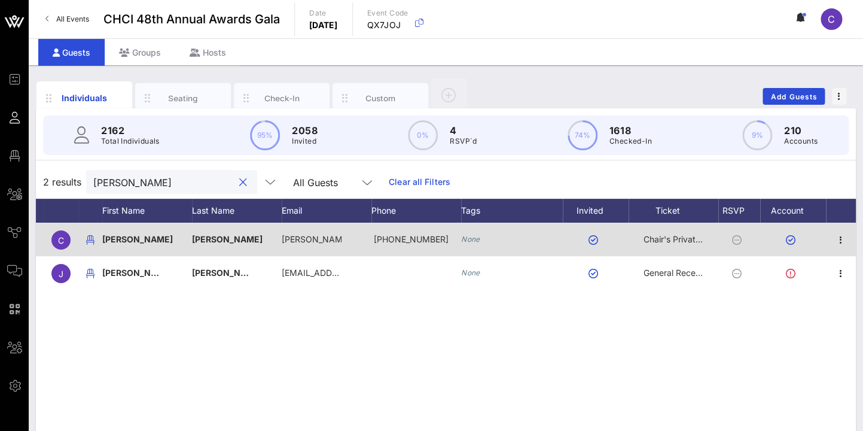
click at [119, 237] on span "[PERSON_NAME]" at bounding box center [137, 239] width 71 height 10
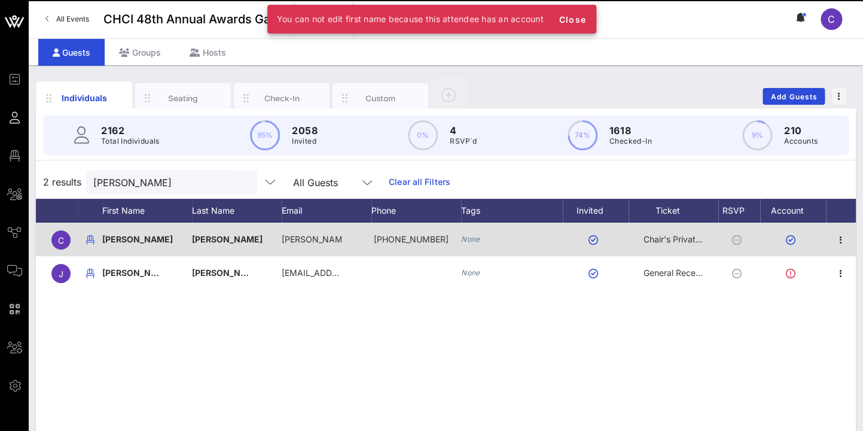
click at [119, 237] on span "[PERSON_NAME]" at bounding box center [137, 239] width 71 height 10
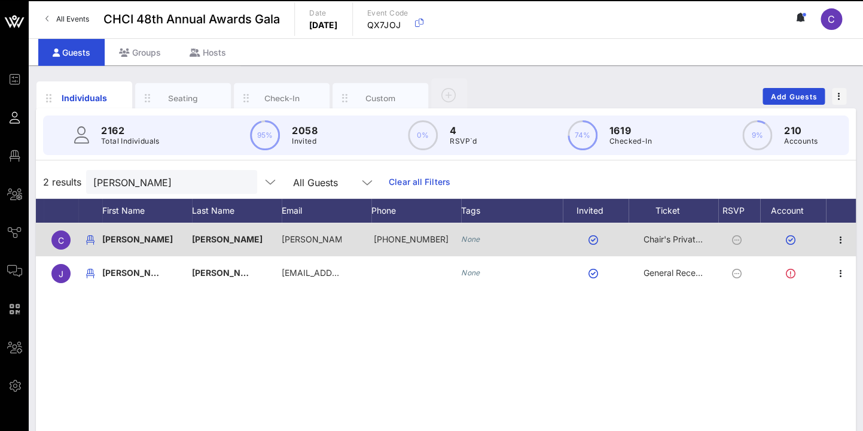
click at [122, 241] on span "[PERSON_NAME]" at bounding box center [137, 239] width 71 height 10
click at [843, 241] on icon "button" at bounding box center [841, 240] width 14 height 14
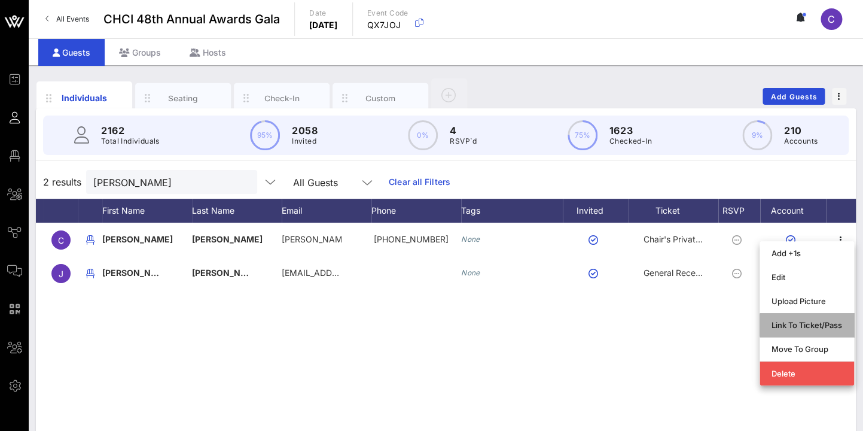
click at [813, 327] on div "Link To Ticket/Pass" at bounding box center [807, 325] width 71 height 10
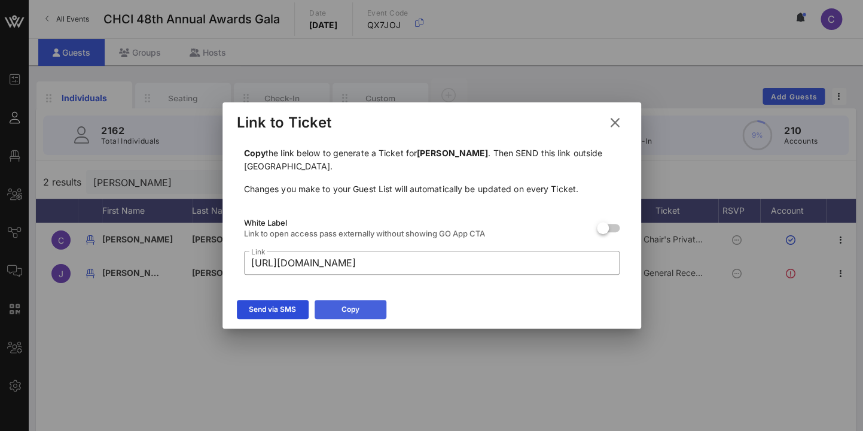
click at [343, 310] on div "Copy" at bounding box center [351, 309] width 18 height 12
click at [617, 120] on icon at bounding box center [615, 122] width 16 height 14
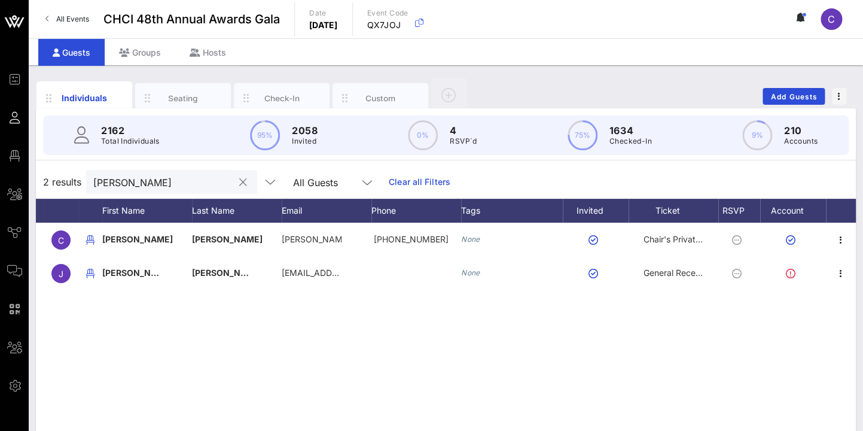
click at [239, 184] on button "clear icon" at bounding box center [243, 182] width 8 height 12
type input "[PERSON_NAME]"
click at [185, 101] on div "Seating" at bounding box center [183, 97] width 53 height 11
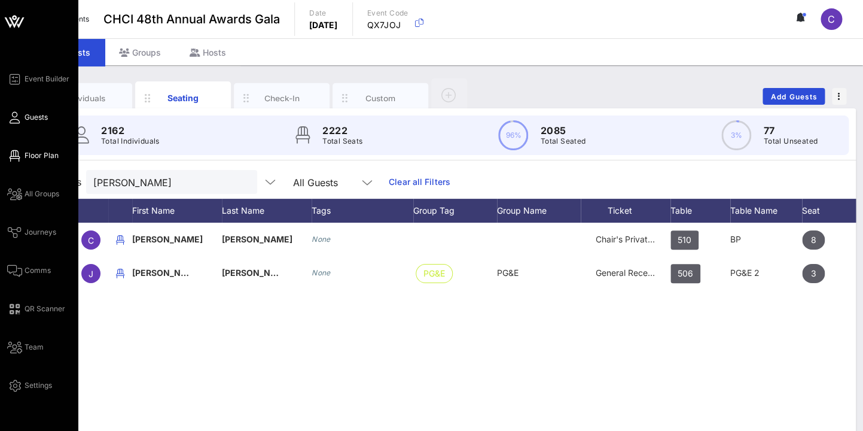
click at [39, 156] on span "Floor Plan" at bounding box center [42, 155] width 34 height 11
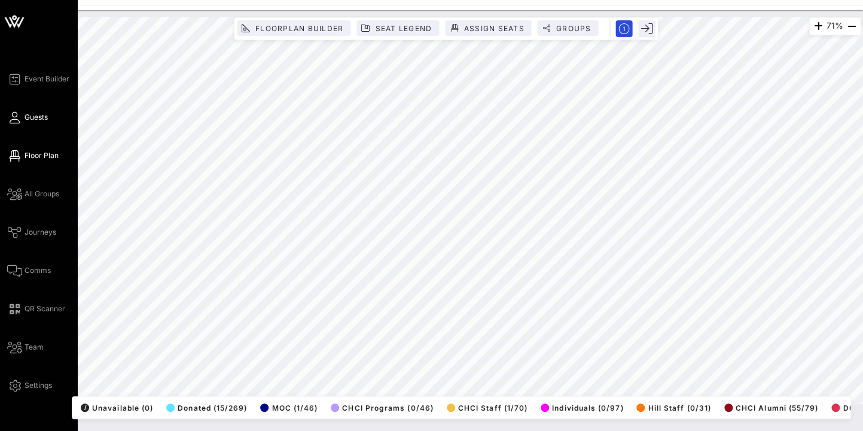
click at [30, 117] on span "Guests" at bounding box center [36, 117] width 23 height 11
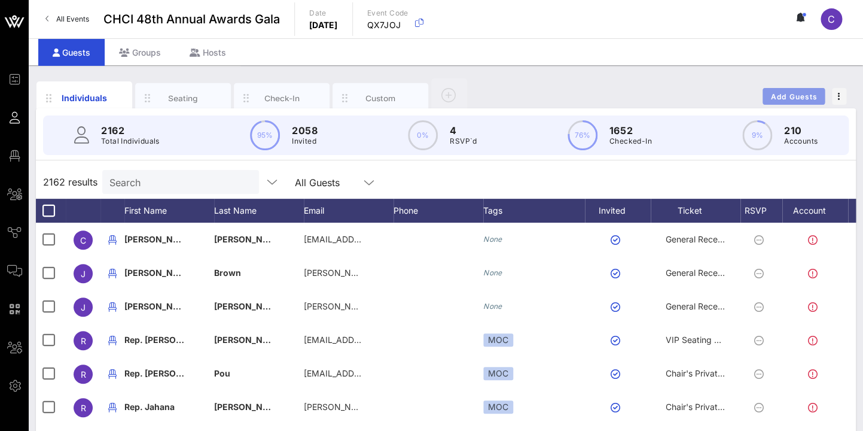
click at [798, 98] on span "Add Guests" at bounding box center [794, 96] width 47 height 9
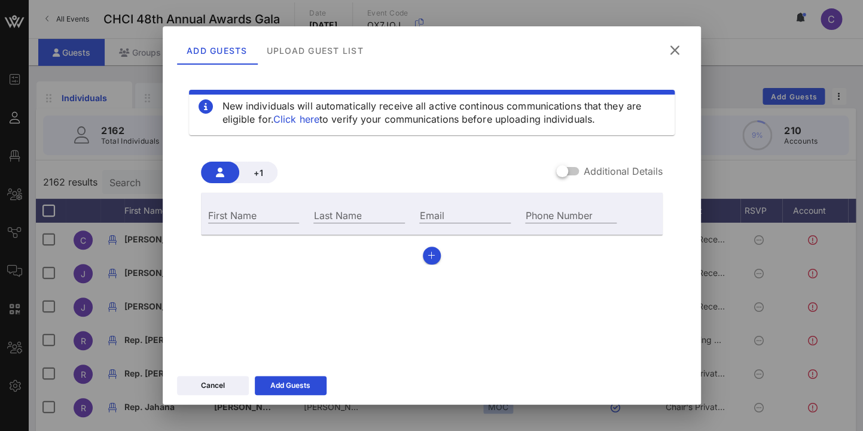
click at [248, 201] on div "First Name" at bounding box center [254, 213] width 106 height 32
click at [241, 211] on input "First Name" at bounding box center [254, 215] width 92 height 16
type input "[PERSON_NAME]"
click at [454, 213] on input "Email" at bounding box center [465, 215] width 92 height 16
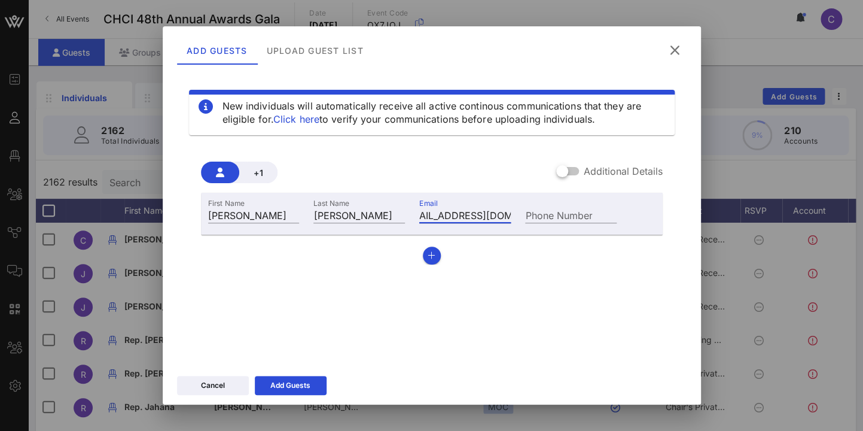
scroll to position [0, 32]
type input "[EMAIL_ADDRESS][DOMAIN_NAME]"
click at [589, 170] on label "Additional Details" at bounding box center [623, 171] width 79 height 12
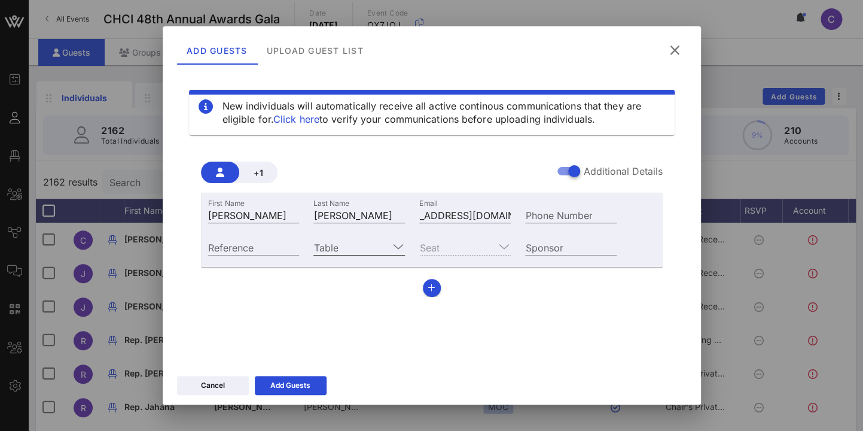
click at [395, 249] on icon at bounding box center [397, 246] width 11 height 14
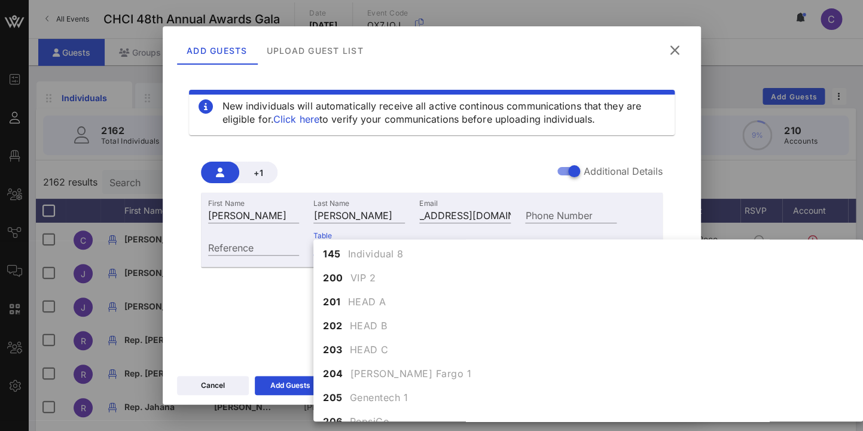
scroll to position [3819, 0]
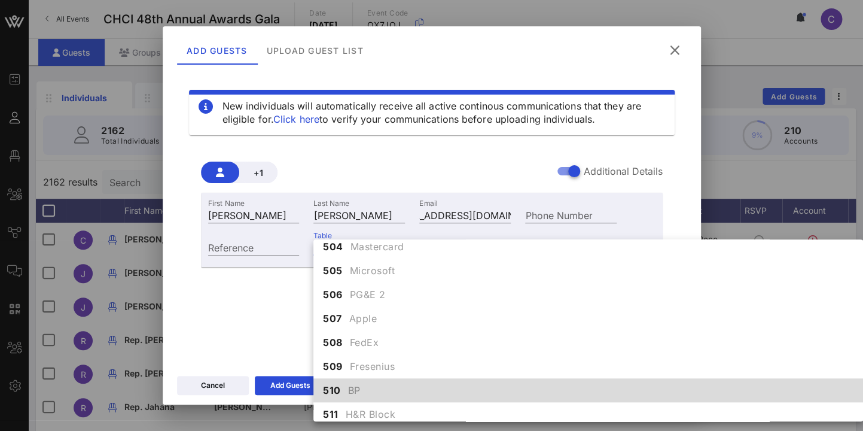
click at [349, 383] on span "BP" at bounding box center [354, 390] width 13 height 14
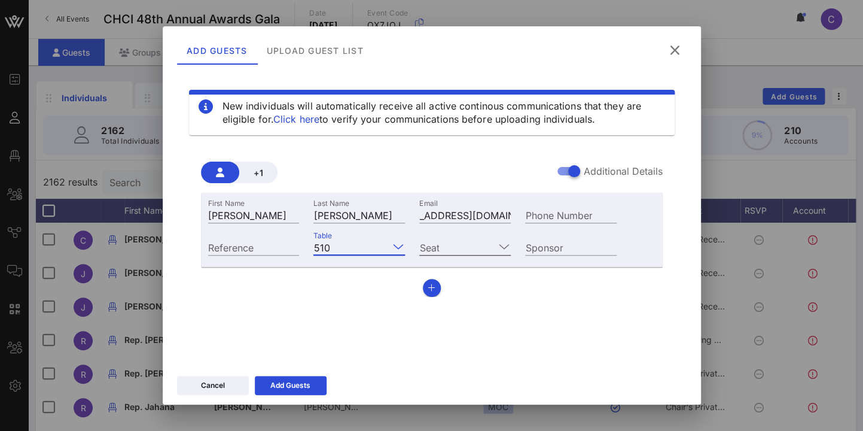
click at [498, 245] on icon at bounding box center [503, 246] width 11 height 14
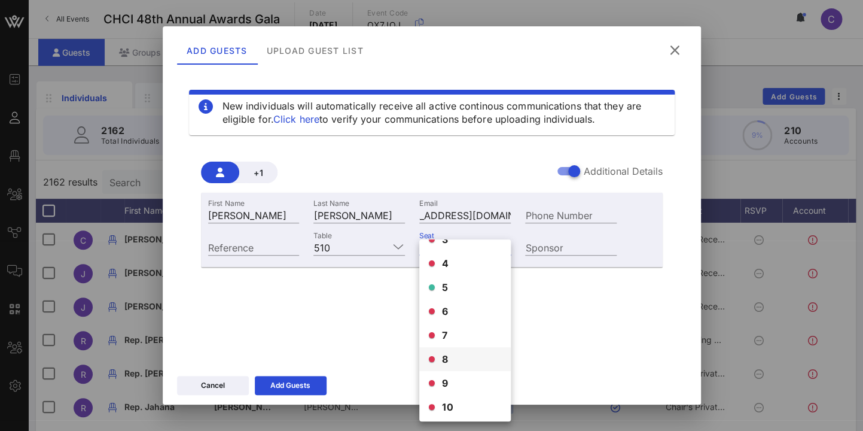
scroll to position [67, 0]
click at [449, 285] on div "5" at bounding box center [465, 285] width 92 height 24
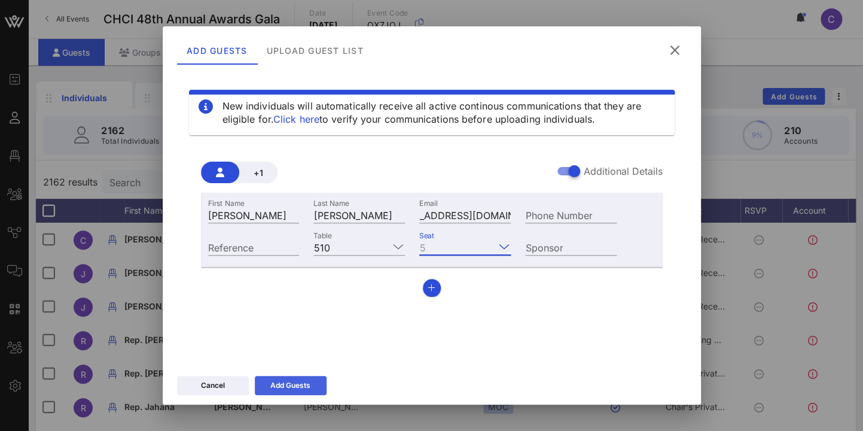
click at [297, 382] on div "Add Guests" at bounding box center [290, 385] width 40 height 12
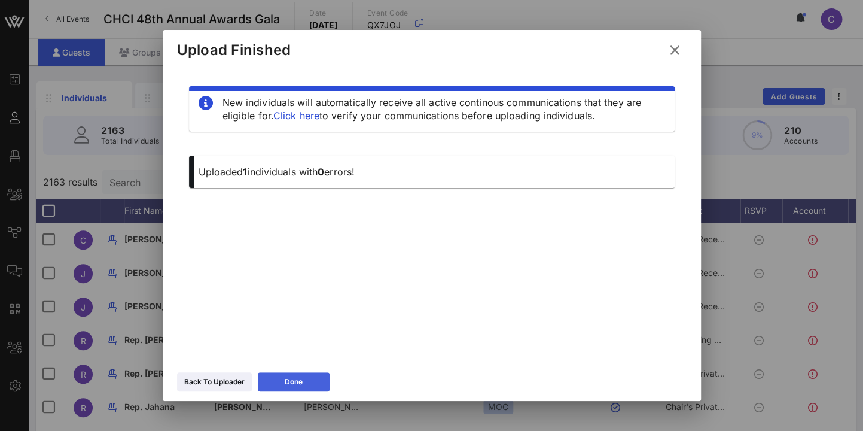
click at [288, 377] on div "Done" at bounding box center [294, 382] width 18 height 12
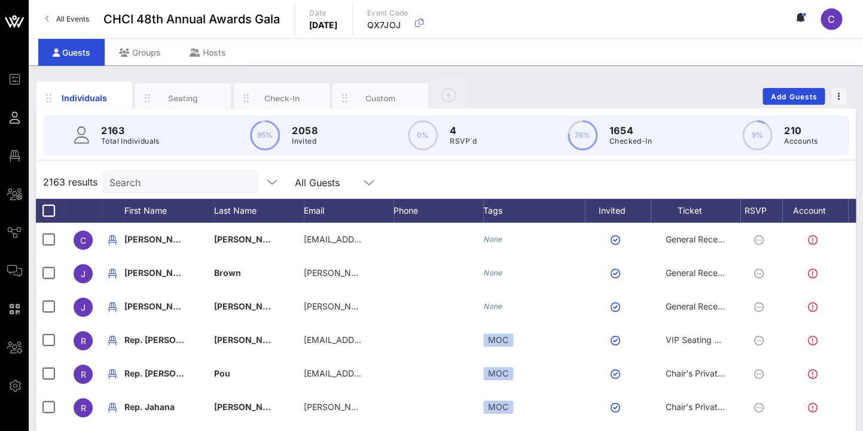
click at [526, 176] on div "2163 results Search All Guests" at bounding box center [446, 182] width 820 height 34
click at [141, 183] on input "Search" at bounding box center [179, 182] width 140 height 16
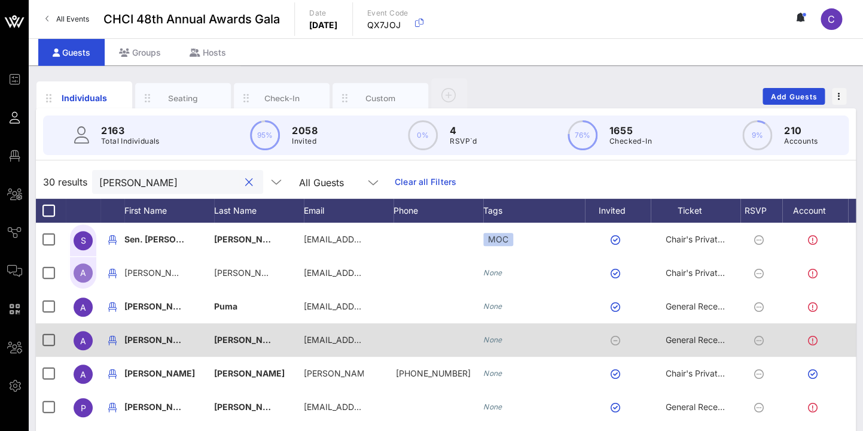
click at [242, 337] on span "[PERSON_NAME]" at bounding box center [249, 339] width 71 height 10
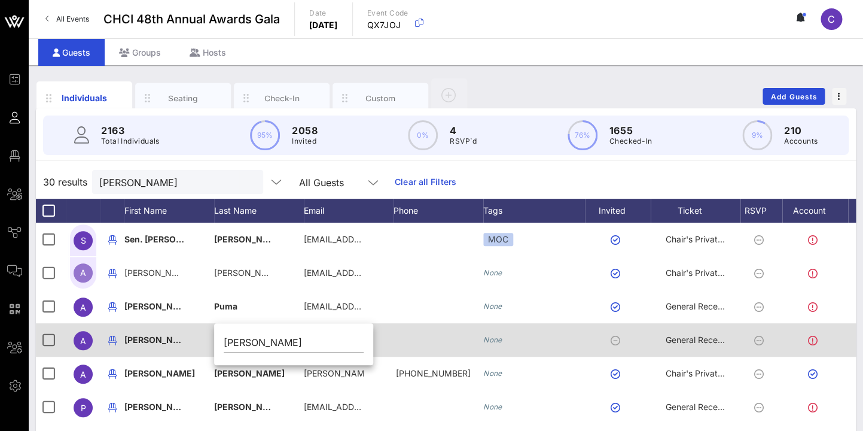
click at [448, 340] on div at bounding box center [439, 340] width 90 height 34
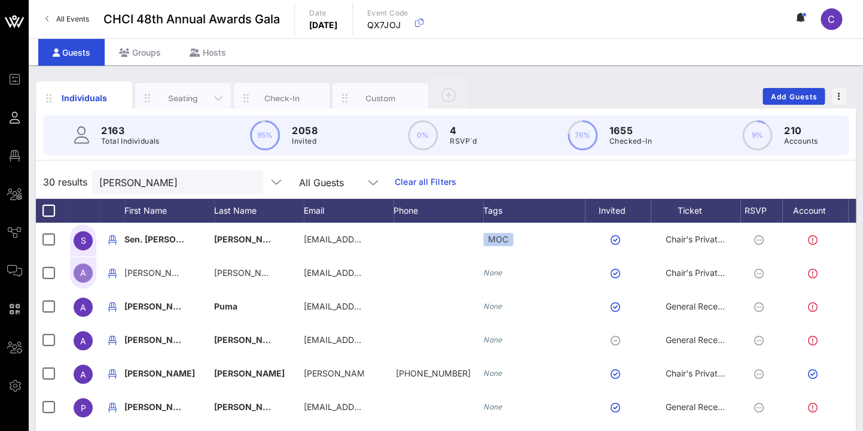
click at [188, 94] on div "Seating" at bounding box center [183, 97] width 53 height 11
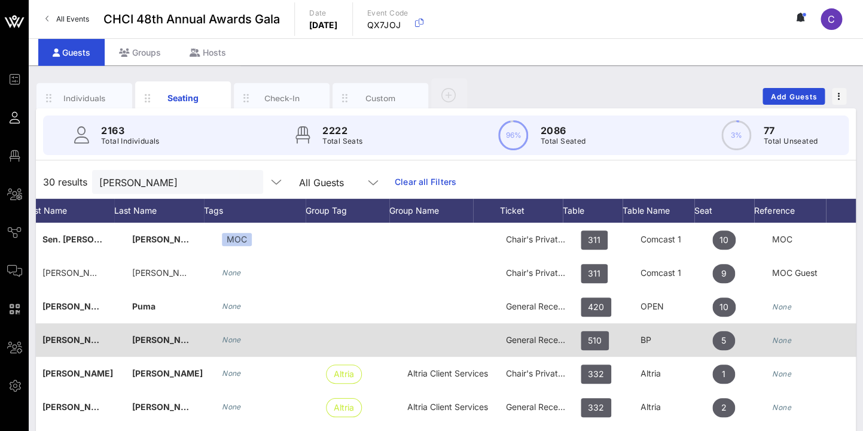
scroll to position [0, 130]
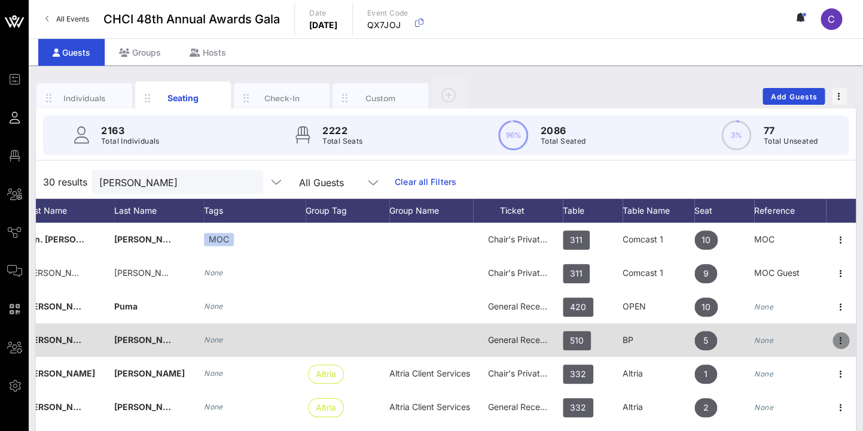
click at [838, 339] on icon "button" at bounding box center [841, 340] width 14 height 14
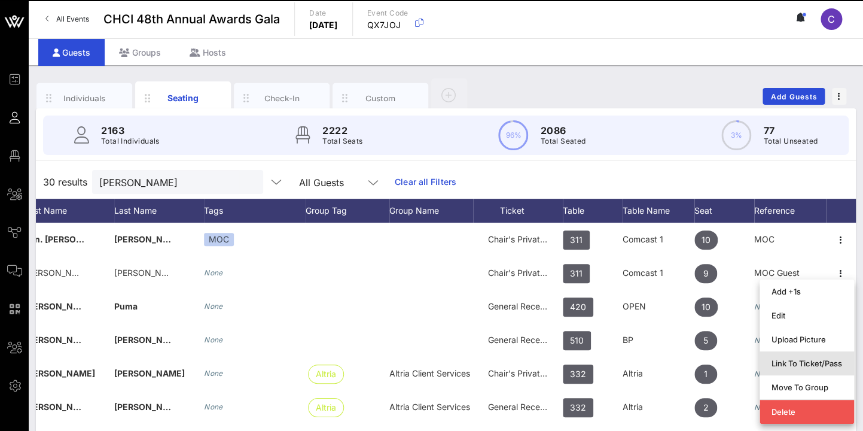
click at [816, 363] on div "Link To Ticket/Pass" at bounding box center [807, 363] width 71 height 10
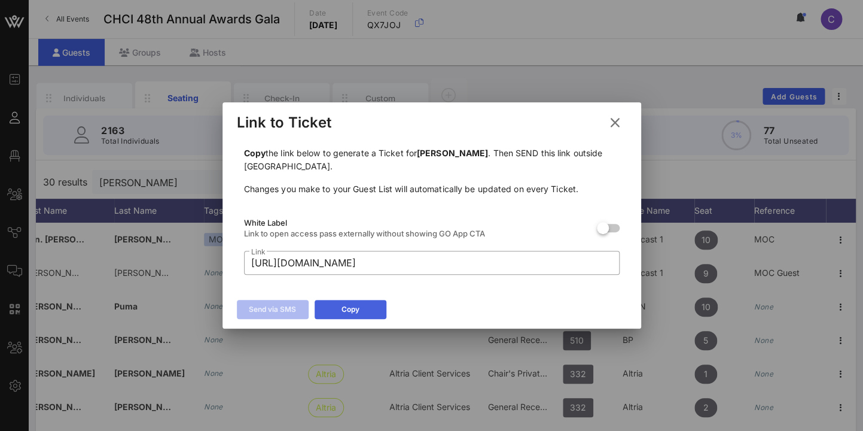
click at [361, 307] on button "Copy" at bounding box center [351, 309] width 72 height 19
click at [528, 264] on input "[URL][DOMAIN_NAME]" at bounding box center [431, 262] width 361 height 19
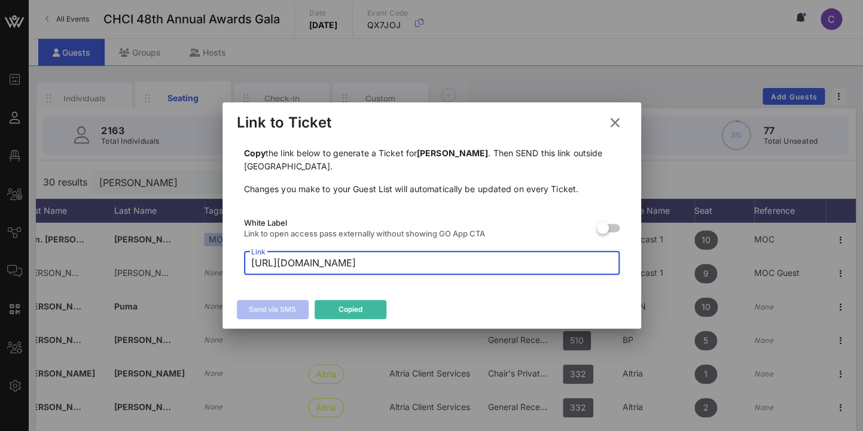
click at [528, 264] on input "[URL][DOMAIN_NAME]" at bounding box center [431, 262] width 361 height 19
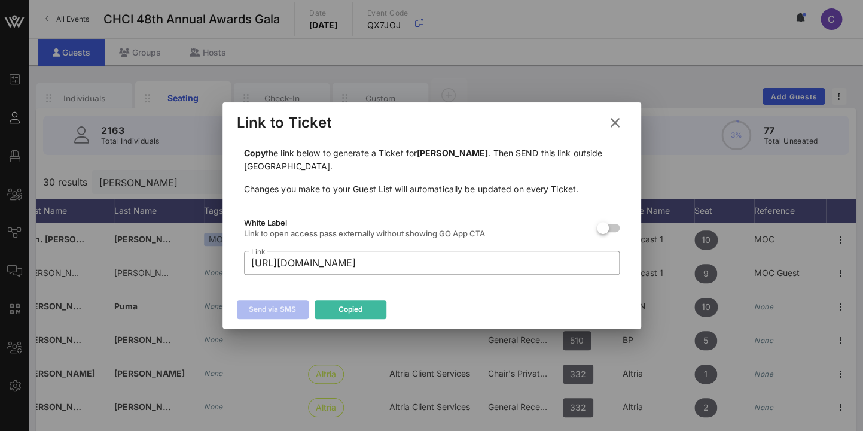
click at [452, 294] on div "Send via SMS Copied" at bounding box center [432, 311] width 419 height 35
click at [617, 121] on icon at bounding box center [615, 122] width 16 height 14
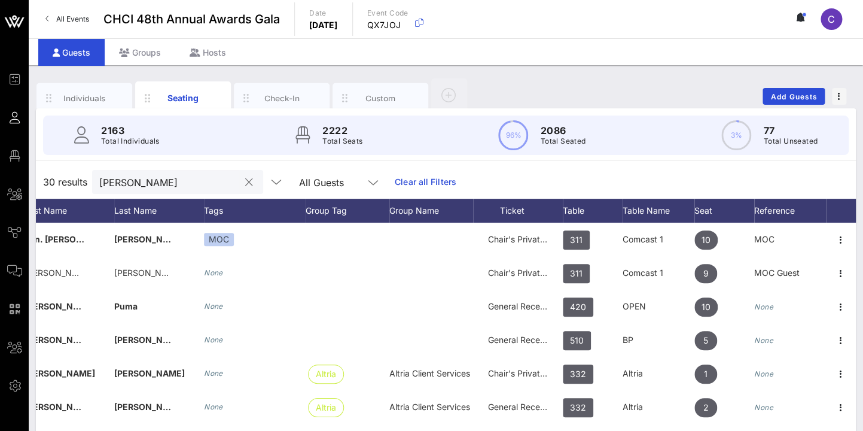
click at [188, 181] on input "[PERSON_NAME]" at bounding box center [169, 182] width 140 height 16
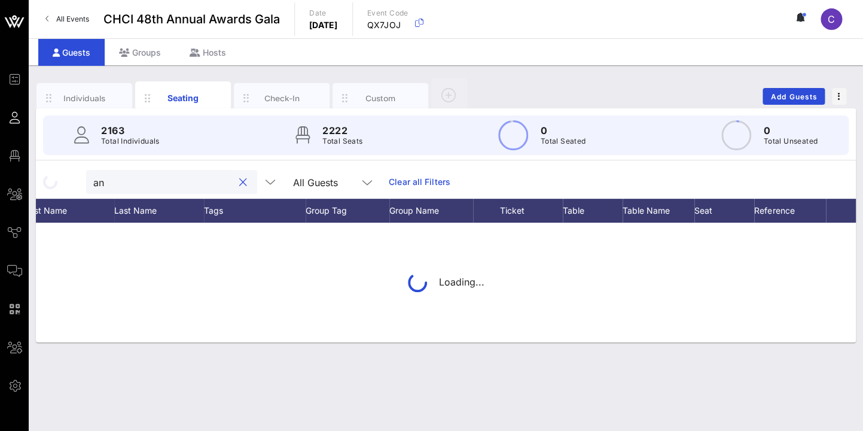
type input "a"
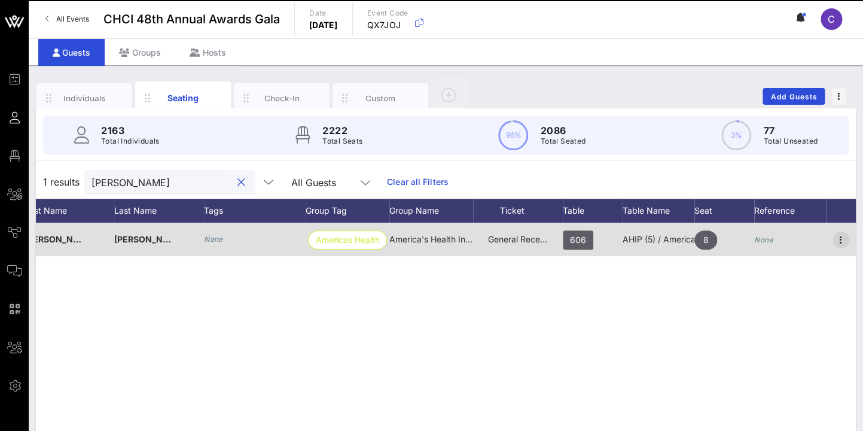
type input "[PERSON_NAME]"
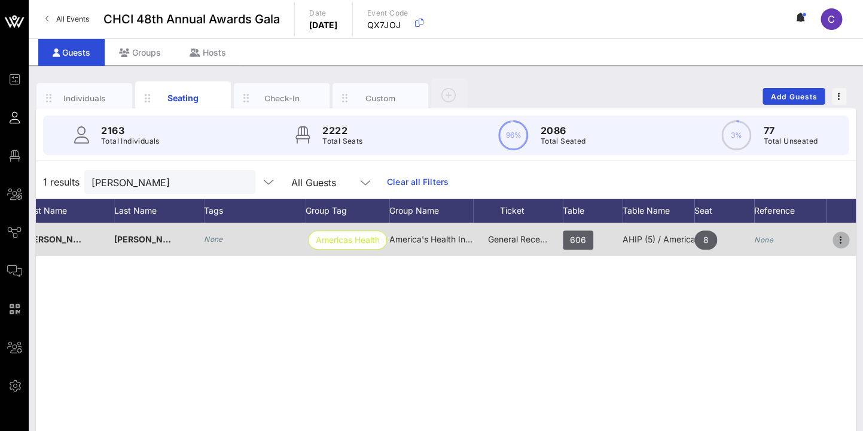
click at [841, 239] on icon "button" at bounding box center [841, 240] width 14 height 14
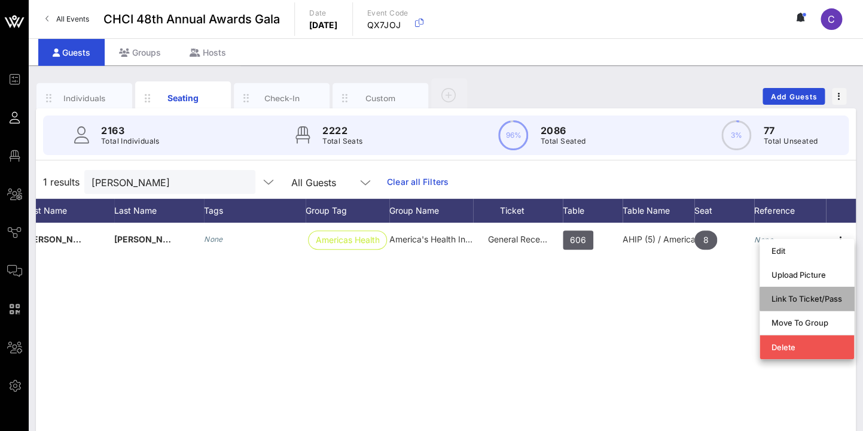
click at [820, 300] on div "Link To Ticket/Pass" at bounding box center [807, 299] width 71 height 10
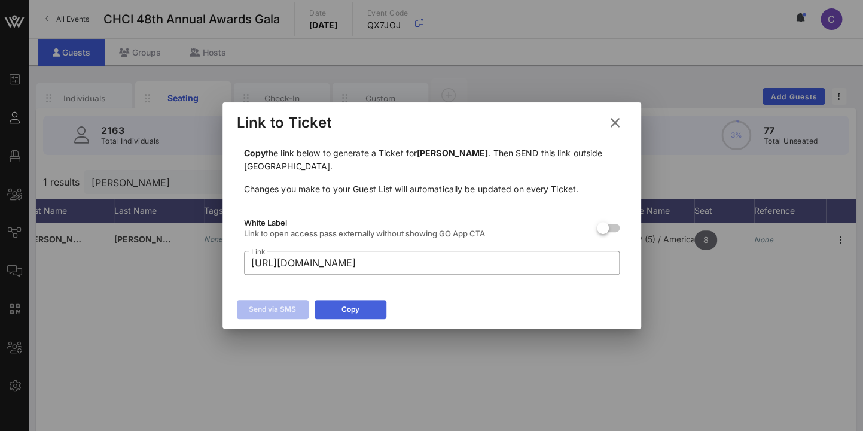
click at [357, 303] on button "Copy" at bounding box center [351, 309] width 72 height 19
click at [474, 263] on input "[URL][DOMAIN_NAME]" at bounding box center [431, 262] width 361 height 19
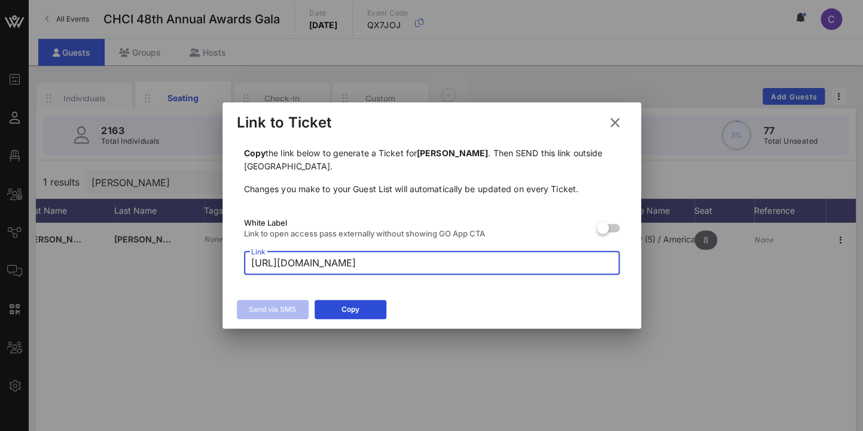
click at [474, 263] on input "[URL][DOMAIN_NAME]" at bounding box center [431, 262] width 361 height 19
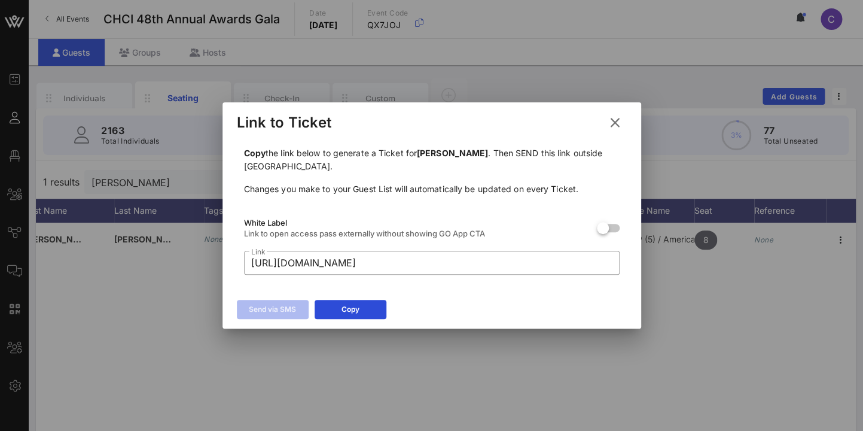
click at [617, 121] on icon at bounding box center [615, 122] width 16 height 14
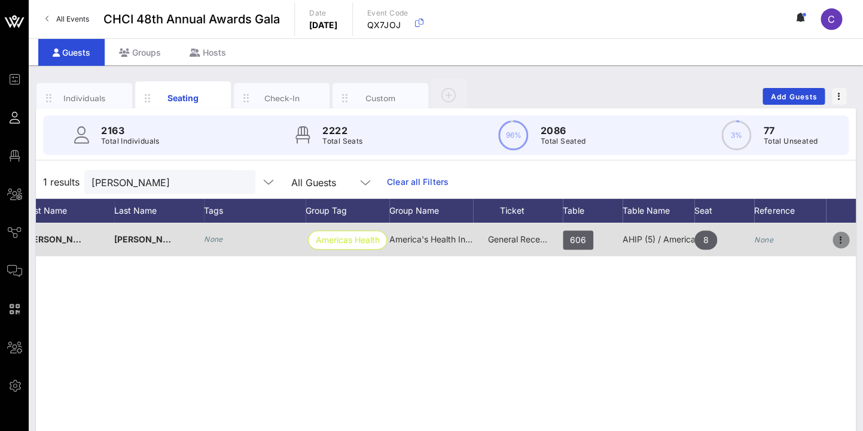
click at [845, 240] on icon "button" at bounding box center [841, 240] width 14 height 14
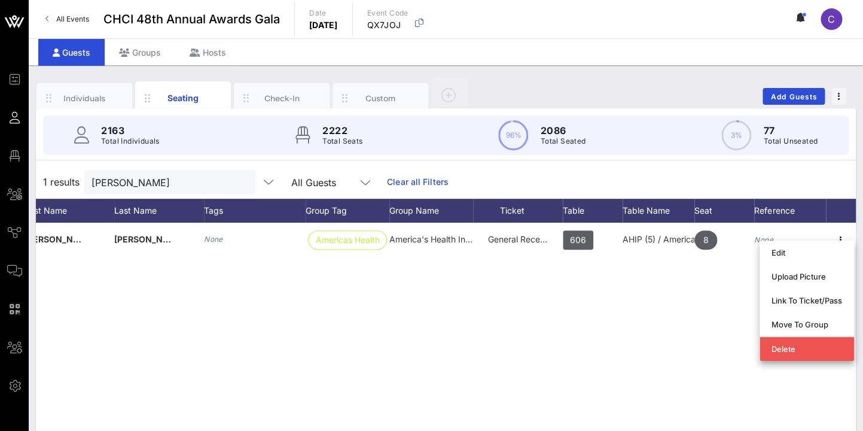
click at [460, 302] on div "J [PERSON_NAME] None Americas Health I… America's Health Insurance Plan (AHIP) …" at bounding box center [446, 402] width 820 height 359
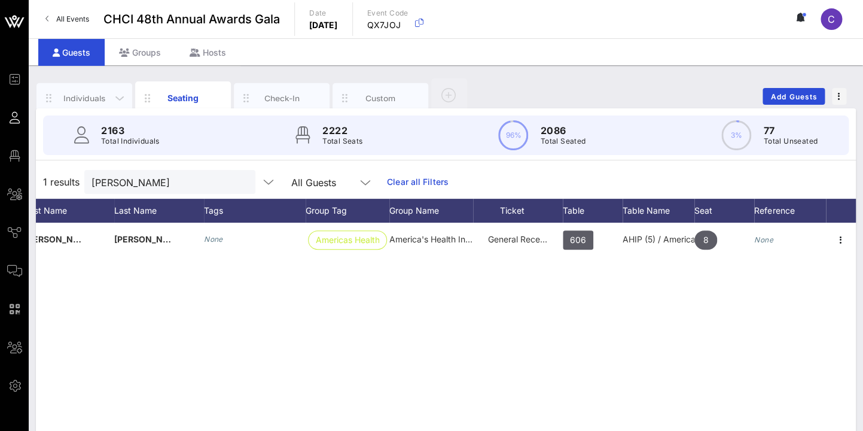
click at [82, 93] on div "Individuals" at bounding box center [84, 97] width 53 height 11
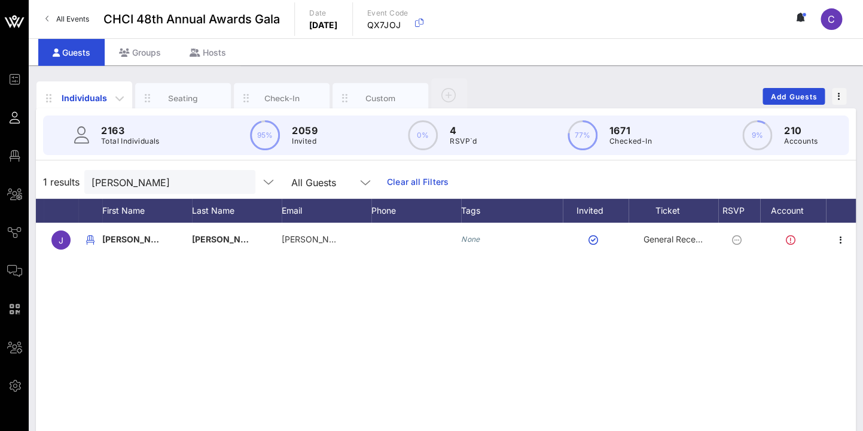
scroll to position [0, 22]
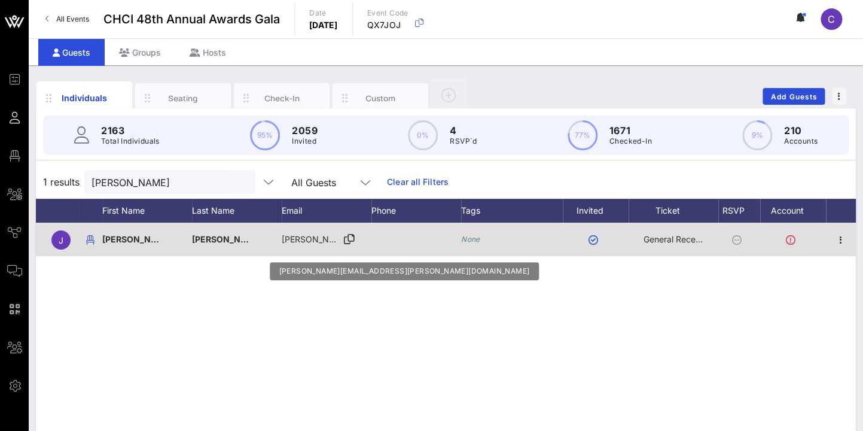
click at [349, 239] on icon at bounding box center [349, 239] width 11 height 1
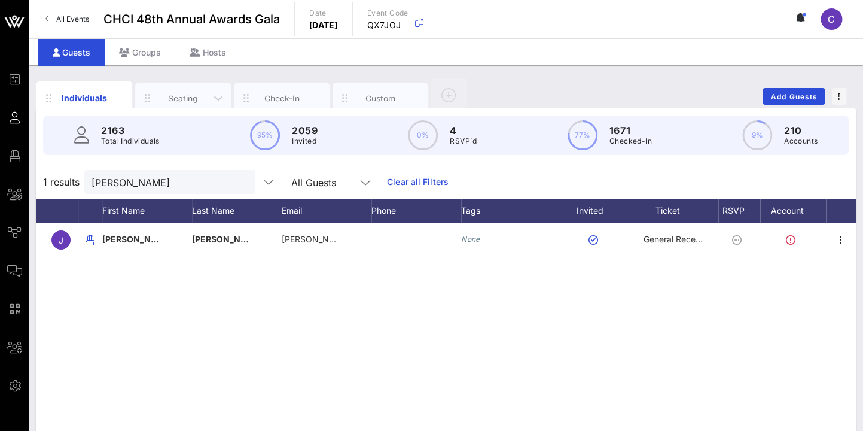
click at [184, 96] on div "Seating" at bounding box center [183, 97] width 53 height 11
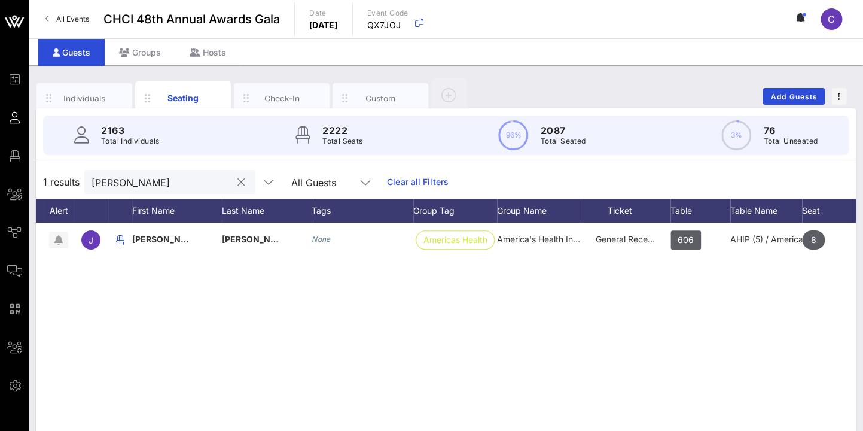
click at [237, 182] on button "clear icon" at bounding box center [241, 182] width 8 height 12
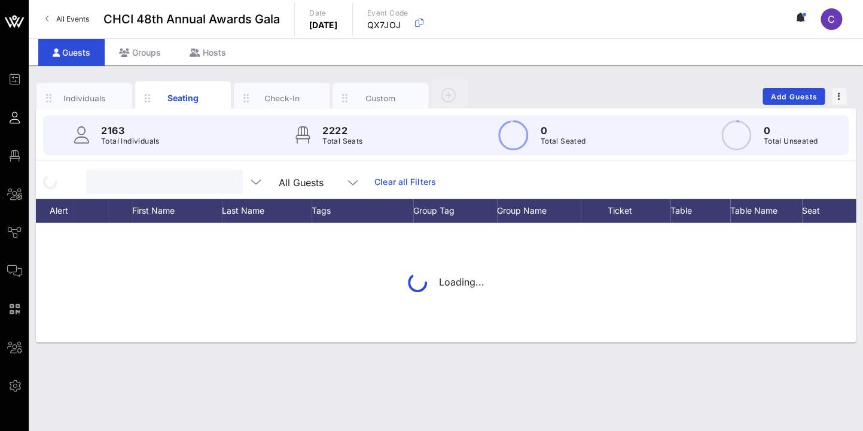
click at [163, 173] on div at bounding box center [163, 182] width 140 height 24
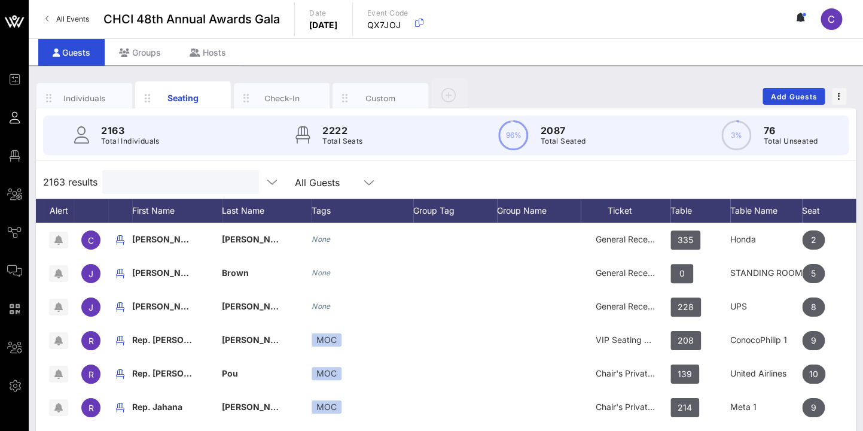
click at [145, 182] on input "text" at bounding box center [179, 182] width 140 height 16
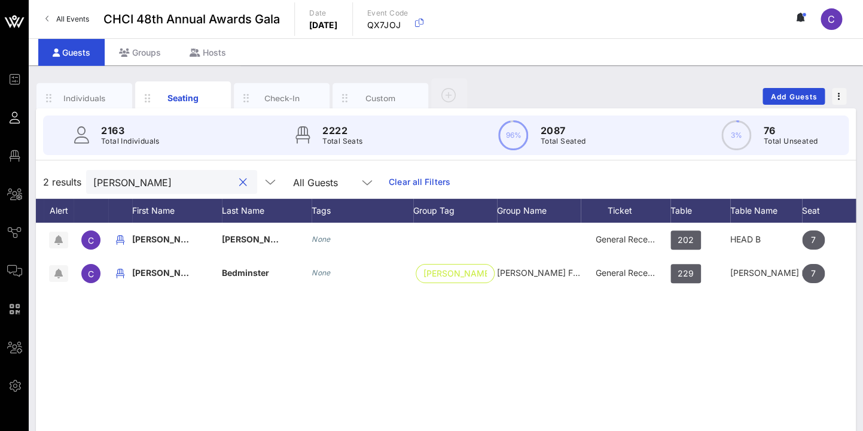
drag, startPoint x: 150, startPoint y: 181, endPoint x: 93, endPoint y: 181, distance: 57.4
click at [93, 181] on input "[PERSON_NAME]" at bounding box center [163, 182] width 140 height 16
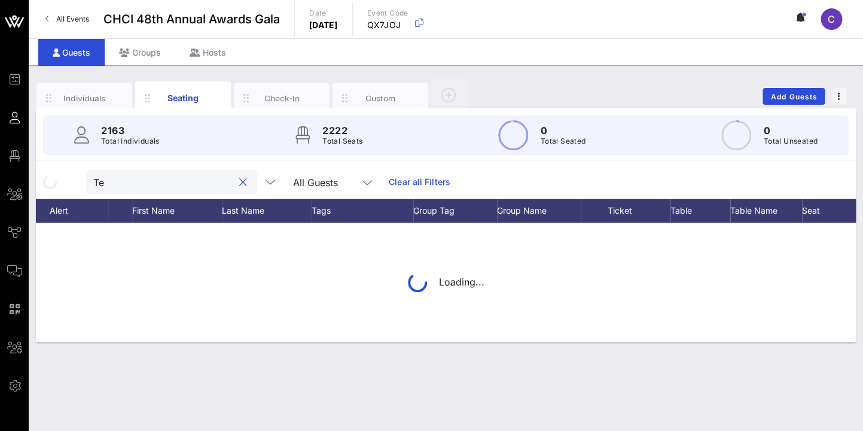
type input "T"
type input "Google"
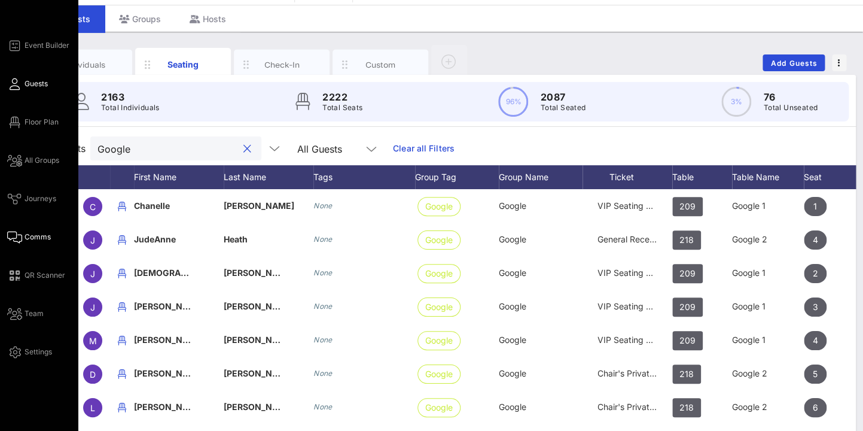
scroll to position [0, 0]
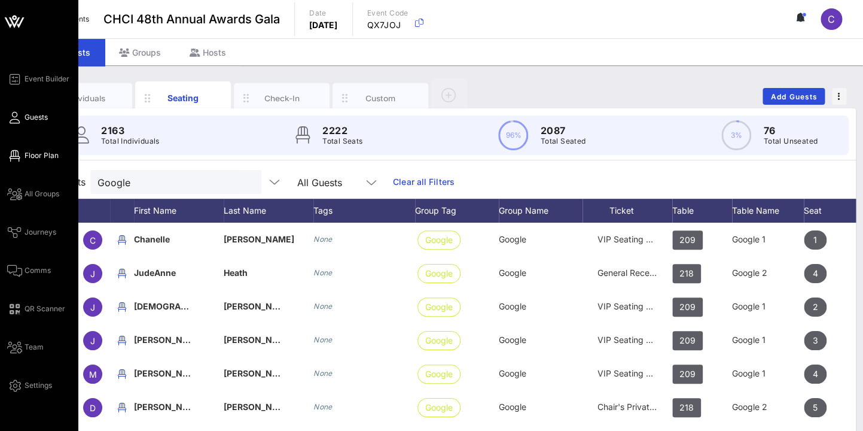
click at [35, 155] on span "Floor Plan" at bounding box center [42, 155] width 34 height 11
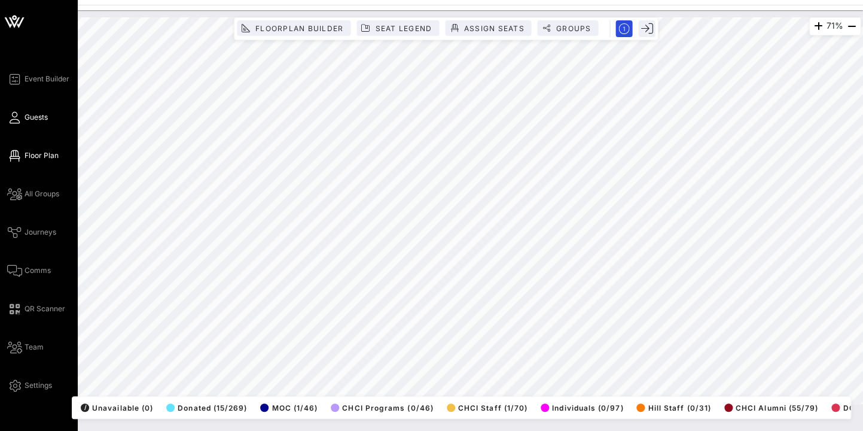
click at [42, 118] on span "Guests" at bounding box center [36, 117] width 23 height 11
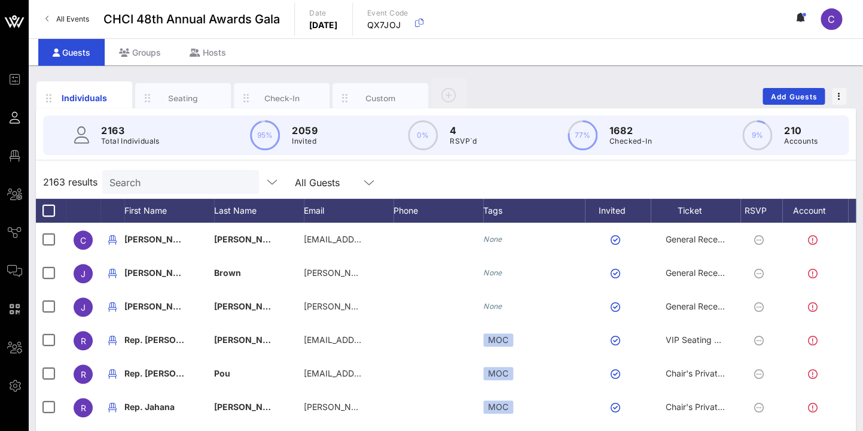
click at [140, 182] on input "Search" at bounding box center [179, 182] width 140 height 16
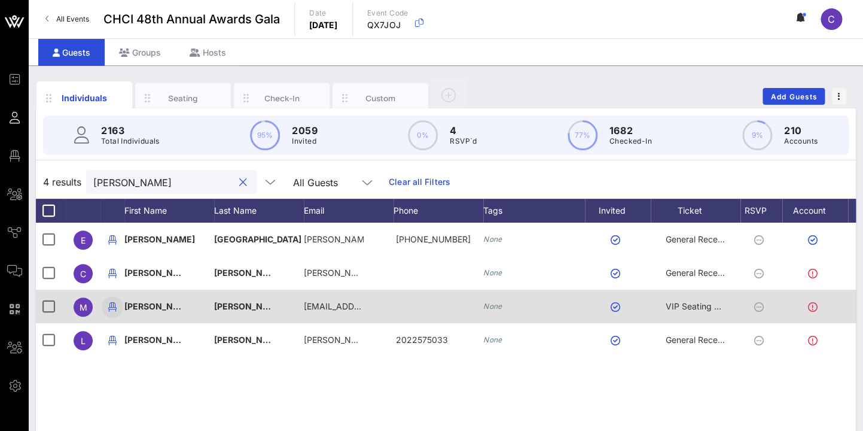
type input "[PERSON_NAME]"
click at [114, 304] on icon "button" at bounding box center [112, 307] width 14 height 14
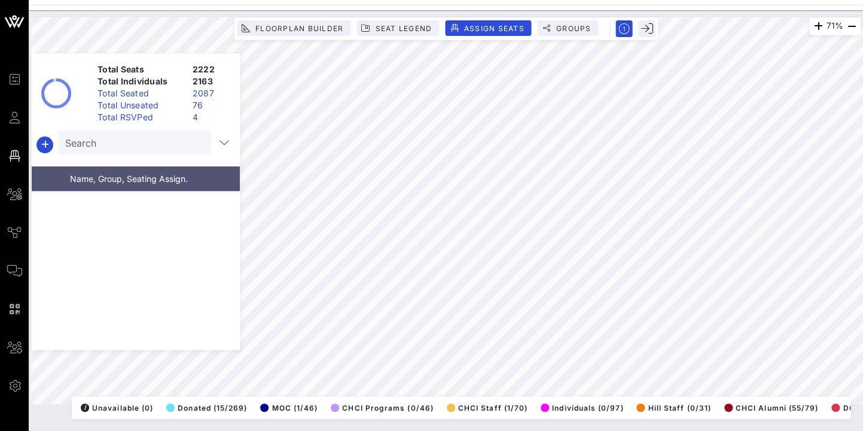
scroll to position [80945, 0]
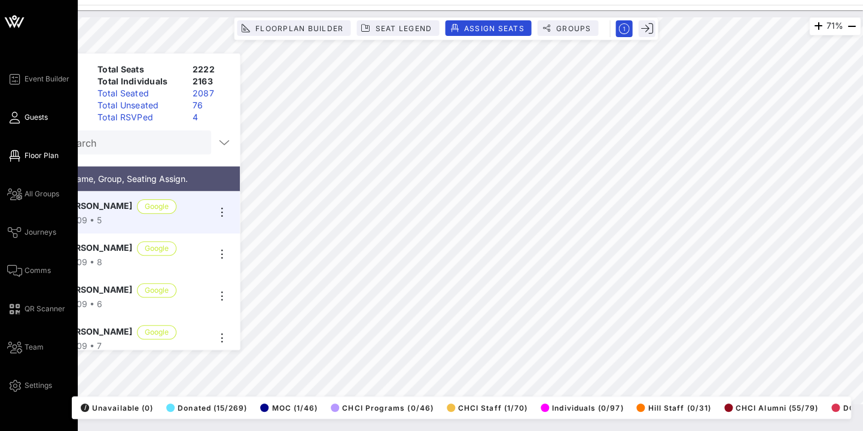
click at [29, 112] on span "Guests" at bounding box center [36, 117] width 23 height 11
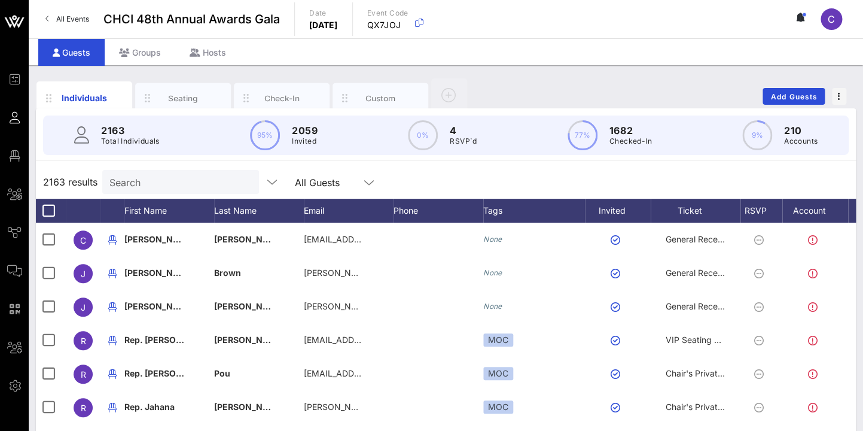
click at [131, 189] on input "Search" at bounding box center [179, 182] width 140 height 16
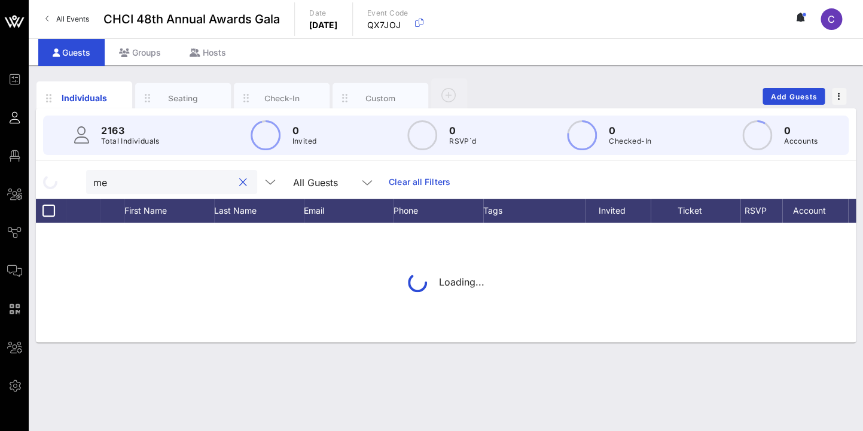
type input "m"
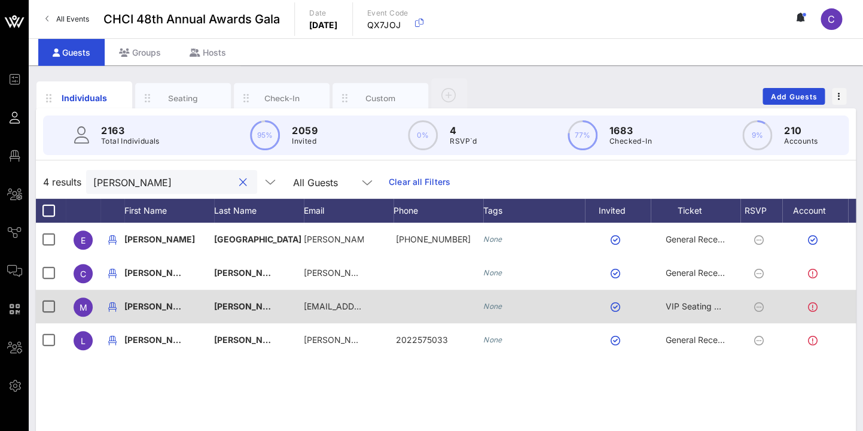
type input "[PERSON_NAME]"
click at [145, 309] on span "[PERSON_NAME]" at bounding box center [159, 306] width 71 height 10
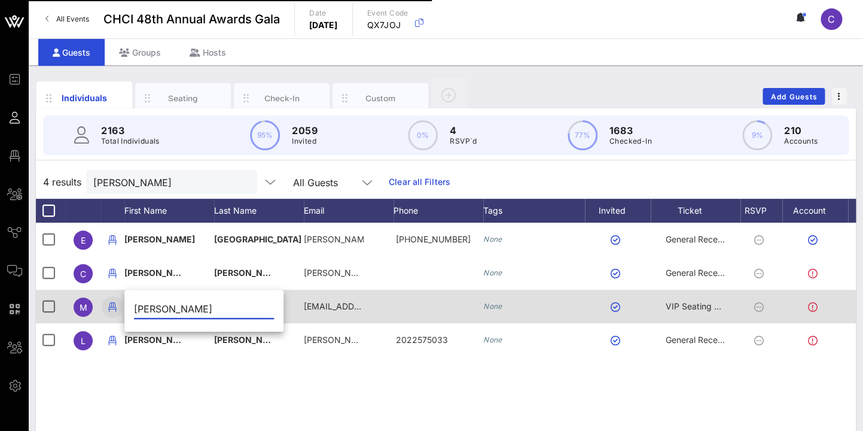
drag, startPoint x: 124, startPoint y: 312, endPoint x: 119, endPoint y: 303, distance: 10.2
click at [134, 310] on input "[PERSON_NAME]" at bounding box center [204, 308] width 140 height 19
type input "[PERSON_NAME]"
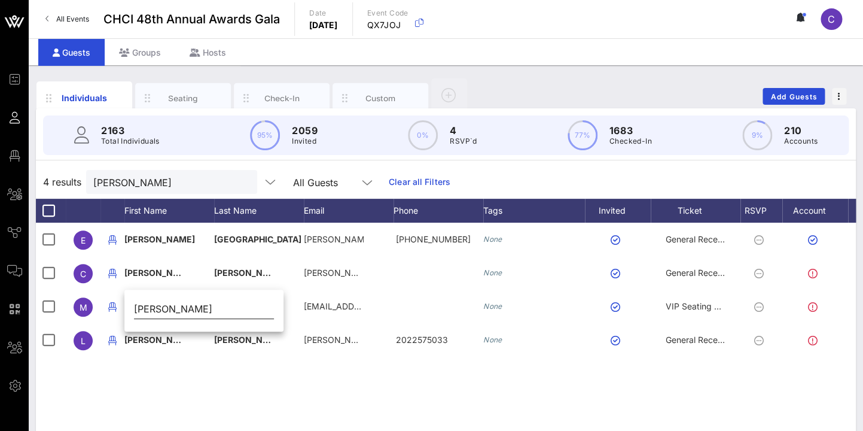
click at [189, 310] on input "[PERSON_NAME]" at bounding box center [204, 308] width 140 height 19
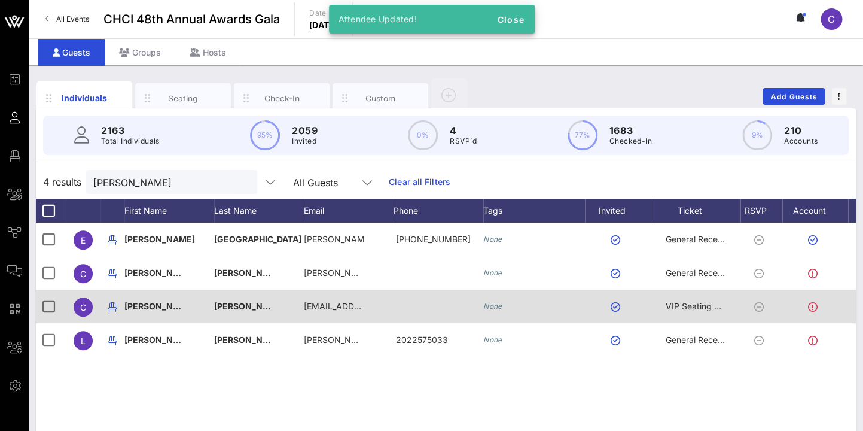
click at [237, 304] on span "[PERSON_NAME]" at bounding box center [249, 306] width 71 height 10
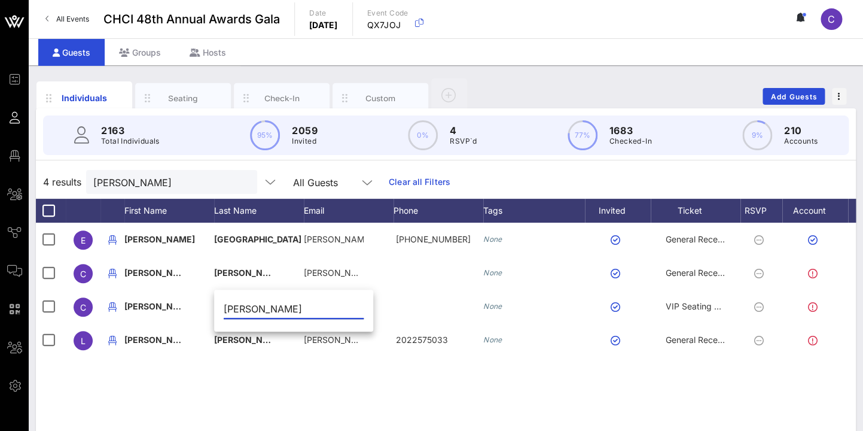
drag, startPoint x: 262, startPoint y: 307, endPoint x: 205, endPoint y: 307, distance: 56.8
click at [224, 307] on input "[PERSON_NAME]" at bounding box center [294, 308] width 140 height 19
click at [205, 307] on div "[PERSON_NAME]" at bounding box center [169, 313] width 90 height 47
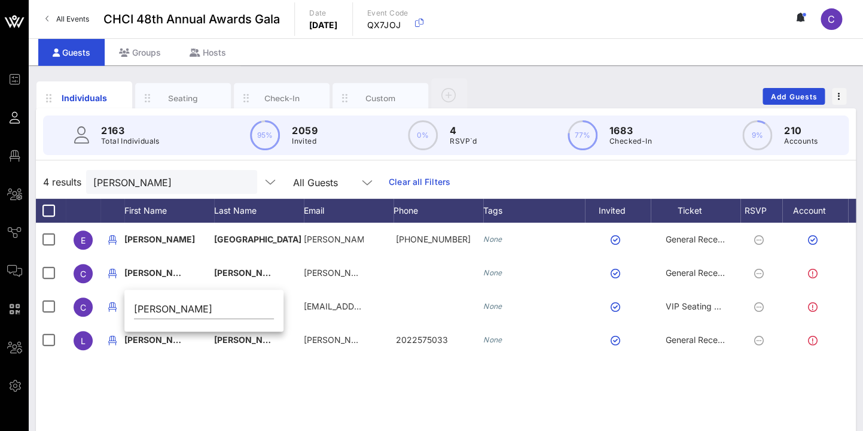
click at [212, 390] on div "E [PERSON_NAME][GEOGRAPHIC_DATA] [PERSON_NAME]… [PHONE_NUMBER] None General Rec…" at bounding box center [446, 402] width 820 height 359
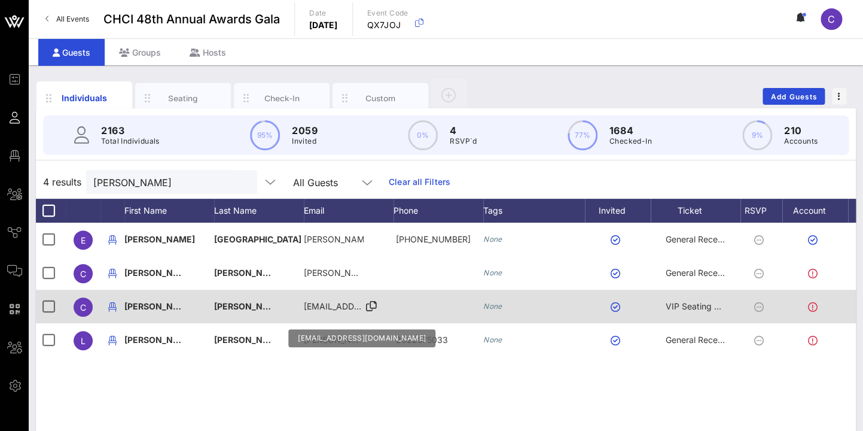
click at [328, 302] on span "[EMAIL_ADDRESS][DOMAIN_NAME]" at bounding box center [376, 306] width 144 height 10
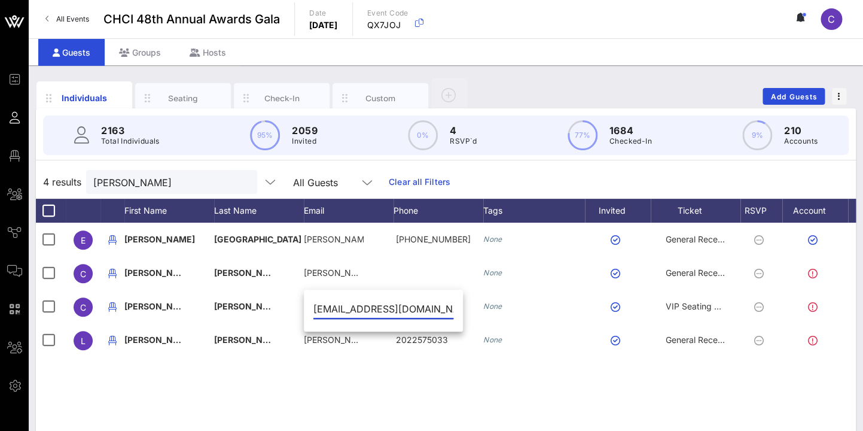
drag, startPoint x: 439, startPoint y: 306, endPoint x: 300, endPoint y: 307, distance: 138.8
click at [313, 307] on input "[EMAIL_ADDRESS][DOMAIN_NAME]" at bounding box center [383, 308] width 140 height 19
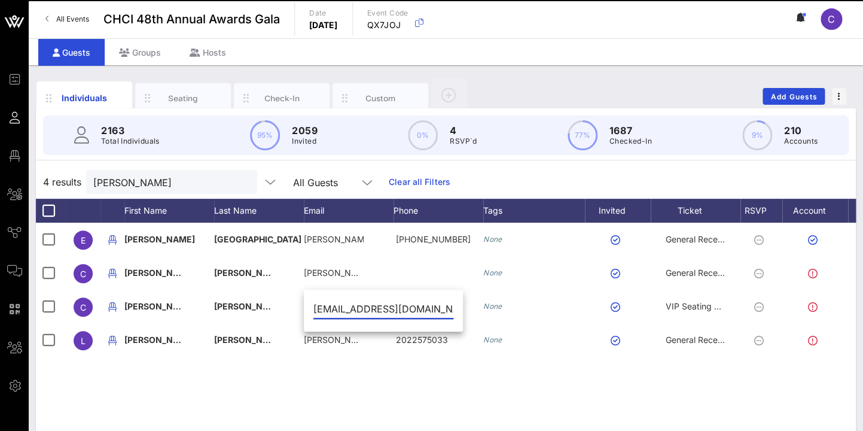
type input "[EMAIL_ADDRESS][DOMAIN_NAME]"
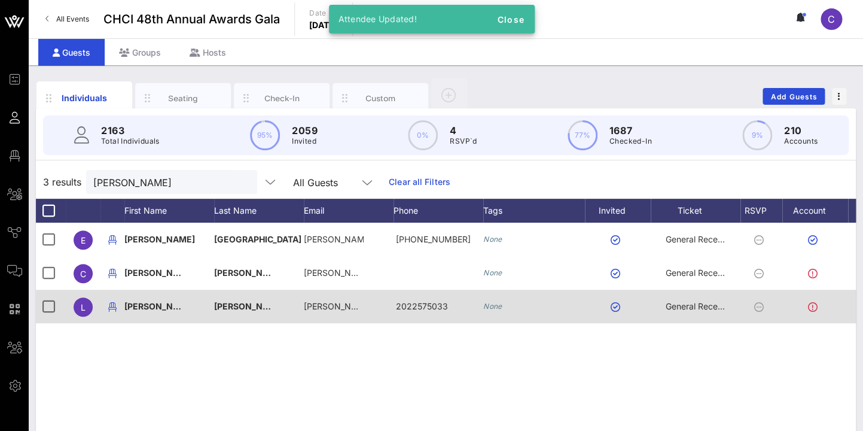
click at [229, 304] on span "[PERSON_NAME]" at bounding box center [249, 306] width 71 height 10
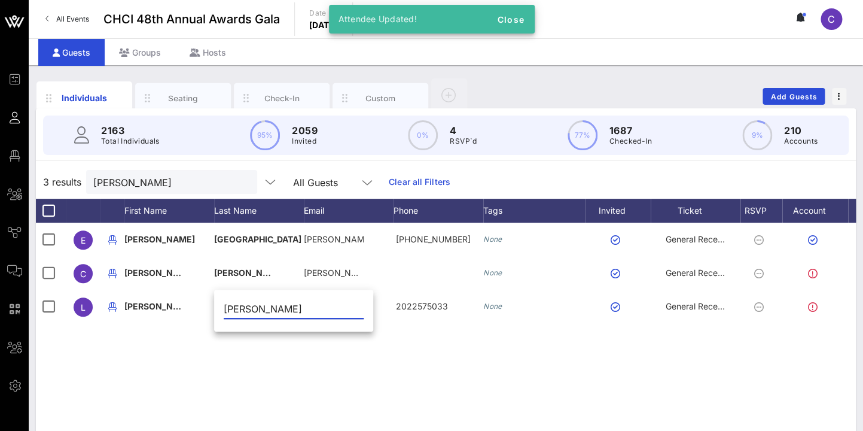
click at [174, 343] on div "E [PERSON_NAME][GEOGRAPHIC_DATA] [PERSON_NAME]… [PHONE_NUMBER] None General Rec…" at bounding box center [446, 402] width 820 height 359
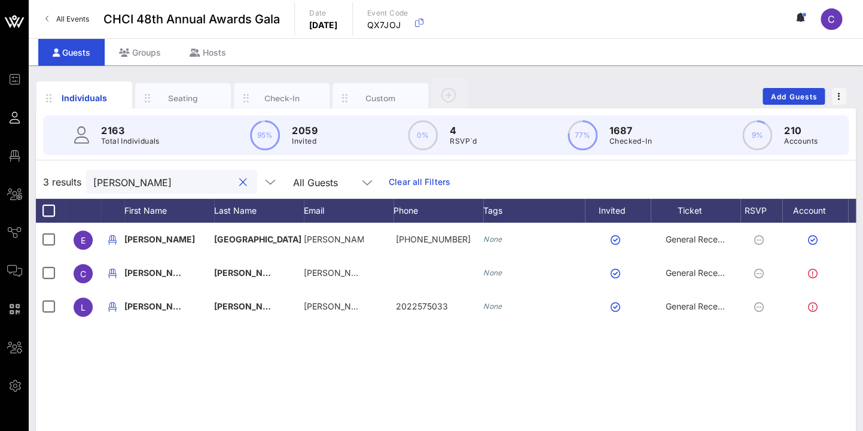
click at [168, 182] on input "[PERSON_NAME]" at bounding box center [163, 182] width 140 height 16
drag, startPoint x: 168, startPoint y: 182, endPoint x: 86, endPoint y: 182, distance: 82.6
click at [93, 182] on input "[PERSON_NAME]" at bounding box center [163, 182] width 140 height 16
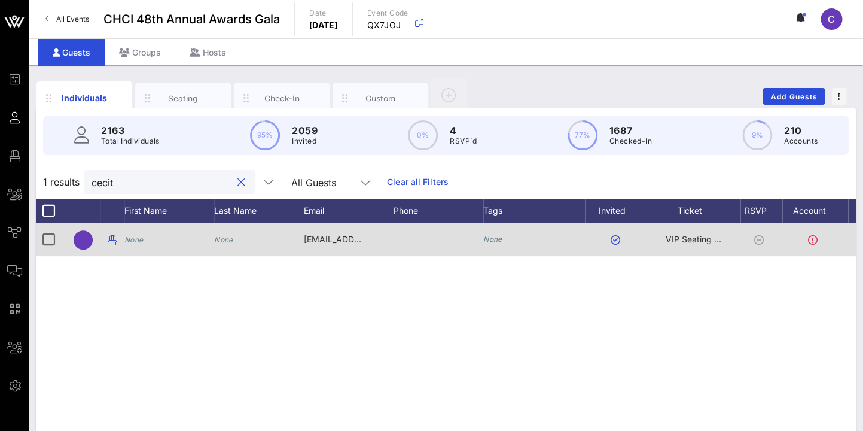
type input "cecit"
click at [135, 239] on icon "None" at bounding box center [133, 239] width 19 height 9
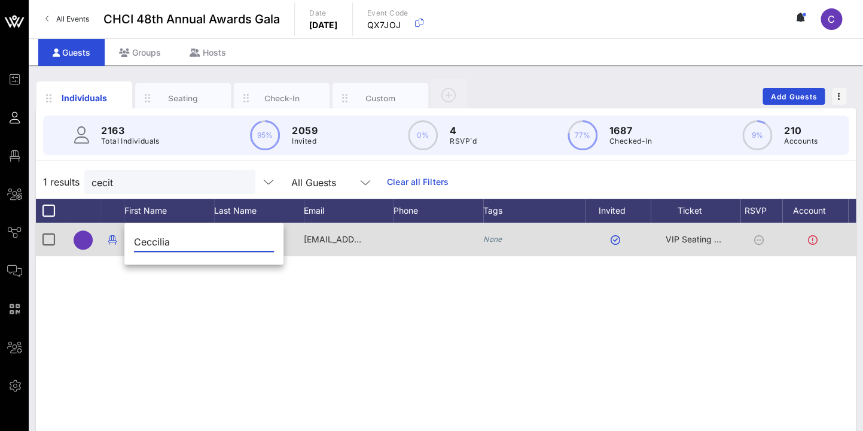
type input "Ceccilia"
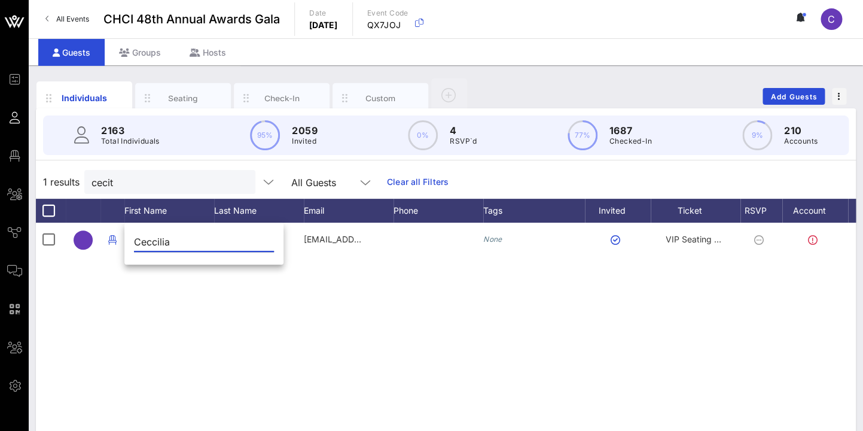
click at [173, 239] on input "Ceccilia" at bounding box center [204, 241] width 140 height 19
click at [167, 299] on div "None None [EMAIL_ADDRESS][DOMAIN_NAME] None VIP Seating & Chair's Private Recep…" at bounding box center [446, 402] width 820 height 359
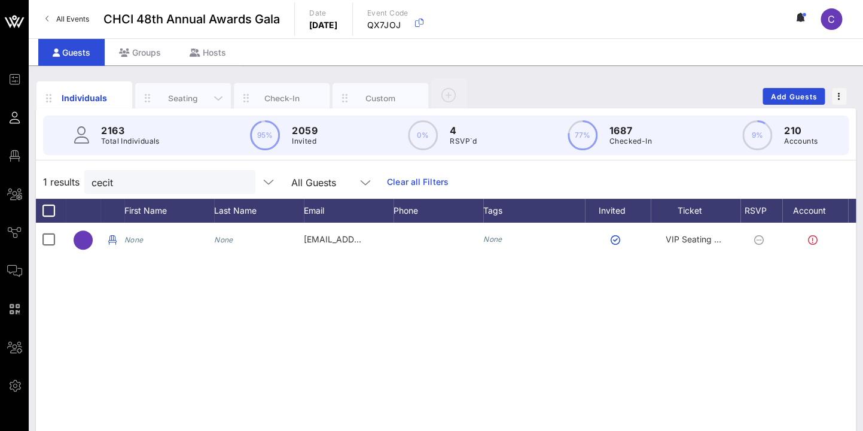
click at [181, 99] on div "Seating" at bounding box center [183, 97] width 53 height 11
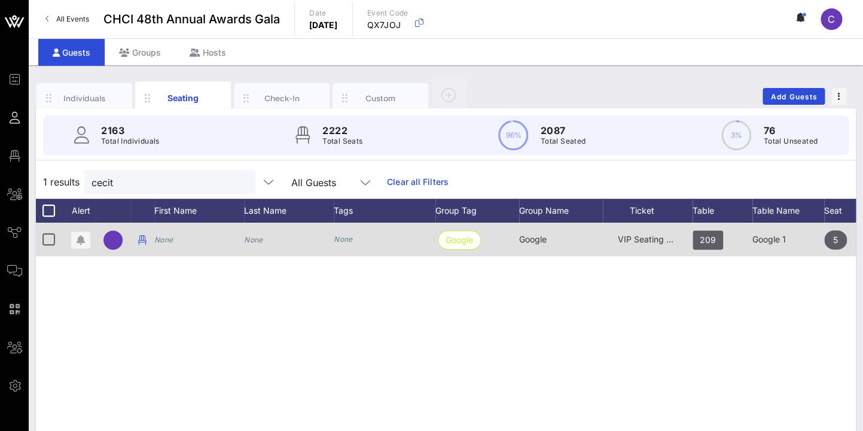
click at [156, 239] on icon "None" at bounding box center [163, 239] width 19 height 9
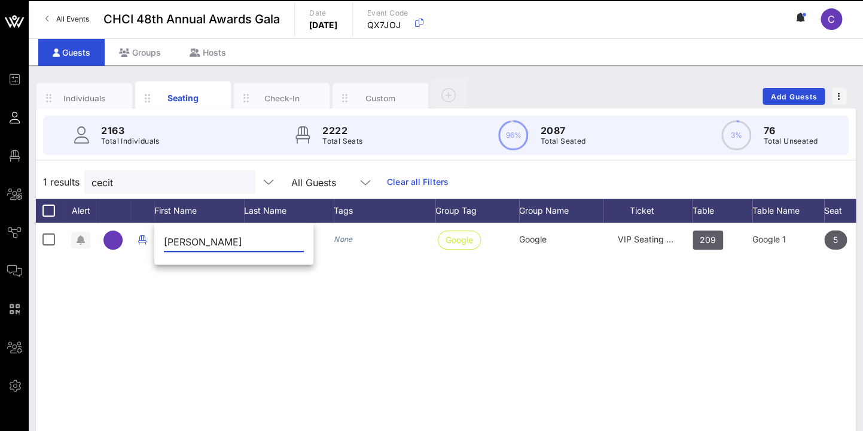
type input "[PERSON_NAME]"
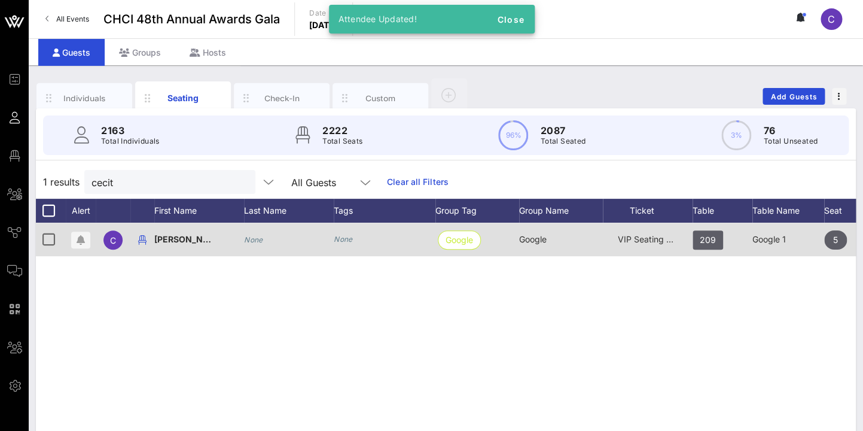
click at [255, 242] on icon "None" at bounding box center [253, 239] width 19 height 9
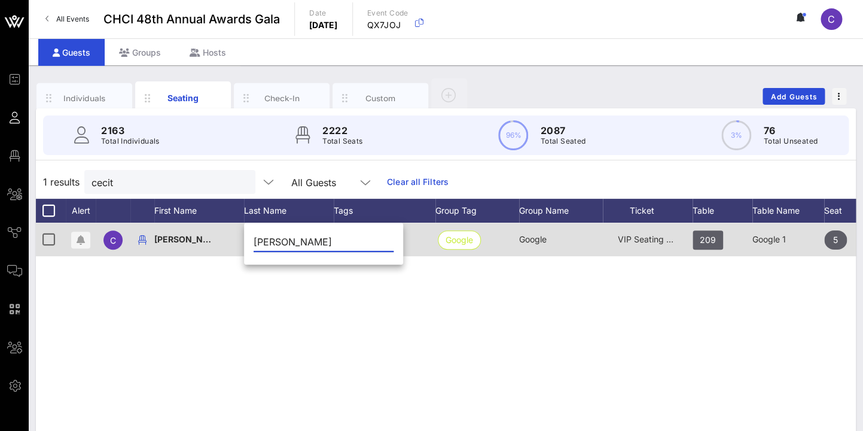
type input "[PERSON_NAME]"
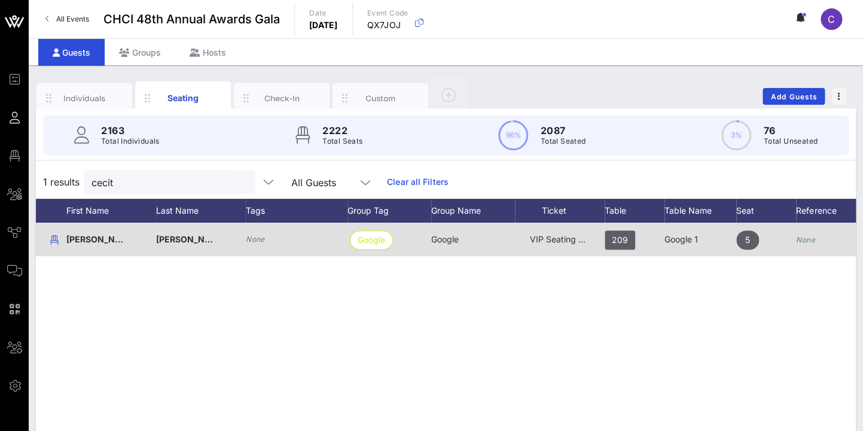
scroll to position [0, 130]
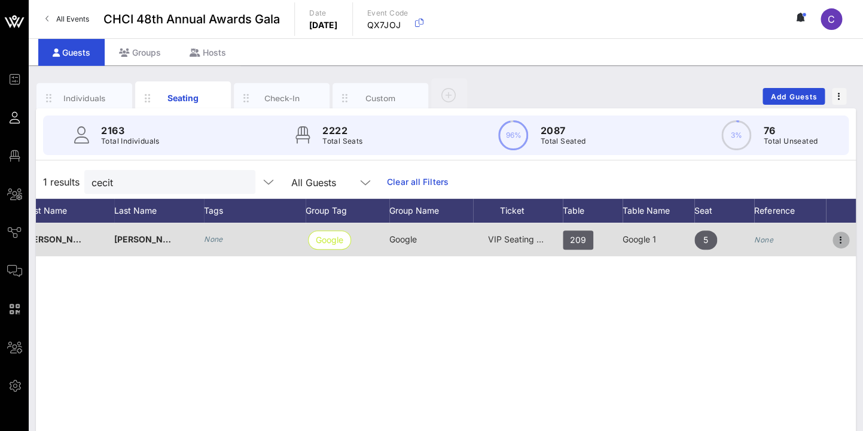
click at [841, 240] on icon "button" at bounding box center [841, 240] width 14 height 14
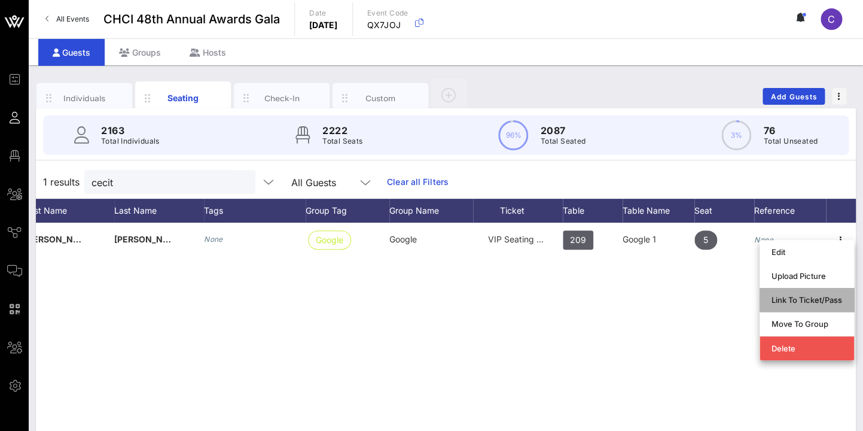
click at [813, 300] on div "Link To Ticket/Pass" at bounding box center [807, 300] width 71 height 10
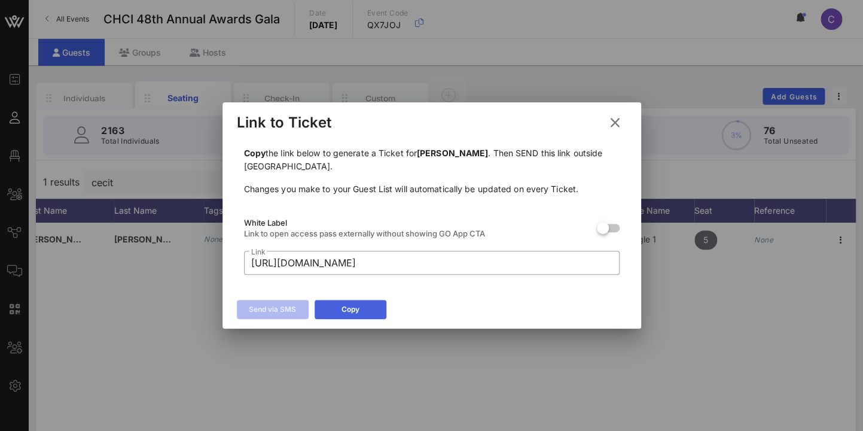
click at [361, 308] on button "Copy" at bounding box center [351, 309] width 72 height 19
click at [149, 332] on div at bounding box center [431, 215] width 863 height 431
click at [160, 325] on div at bounding box center [431, 215] width 863 height 431
click at [618, 121] on icon at bounding box center [615, 122] width 16 height 14
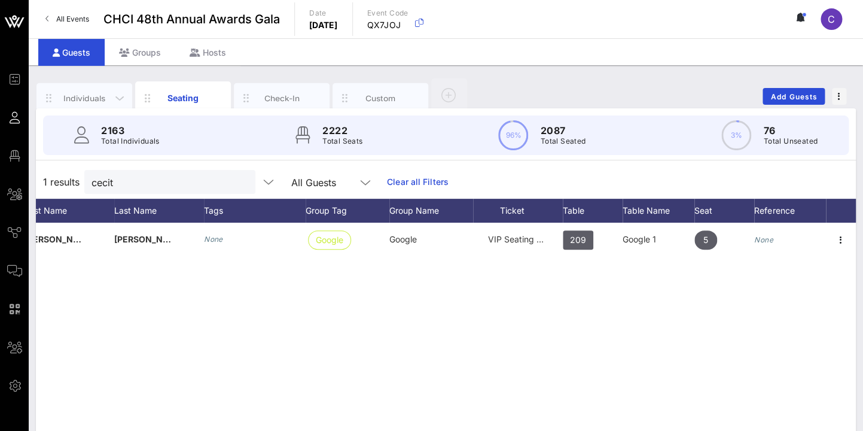
click at [89, 95] on div "Individuals" at bounding box center [84, 97] width 53 height 11
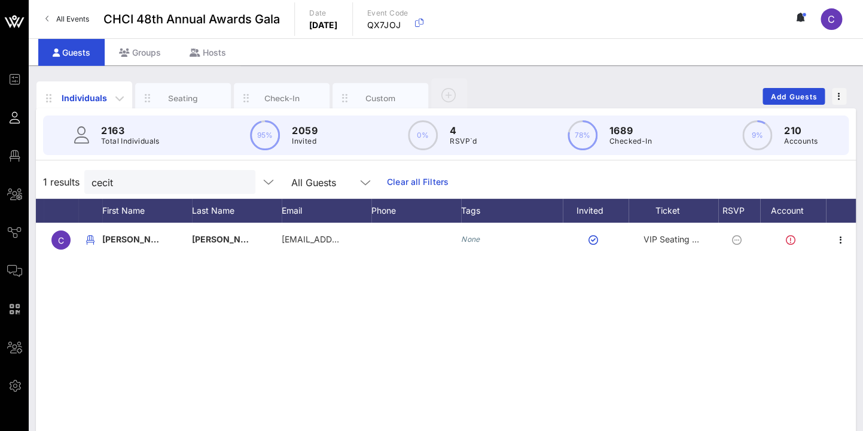
scroll to position [0, 22]
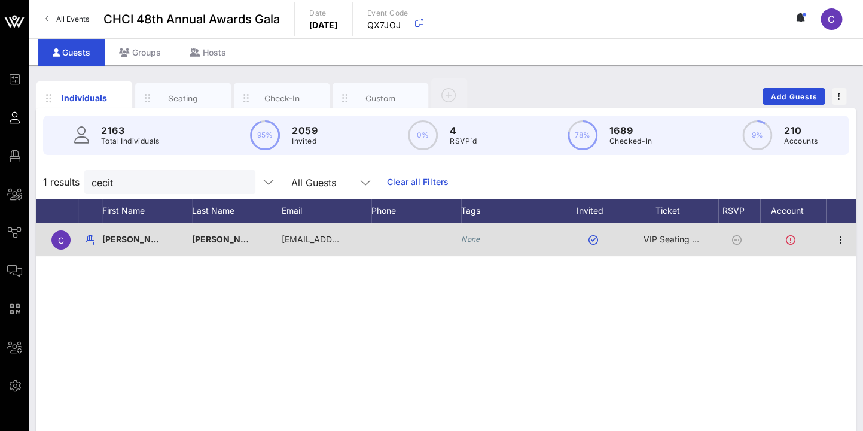
click at [395, 241] on div at bounding box center [416, 240] width 90 height 34
click at [380, 237] on div at bounding box center [416, 240] width 90 height 34
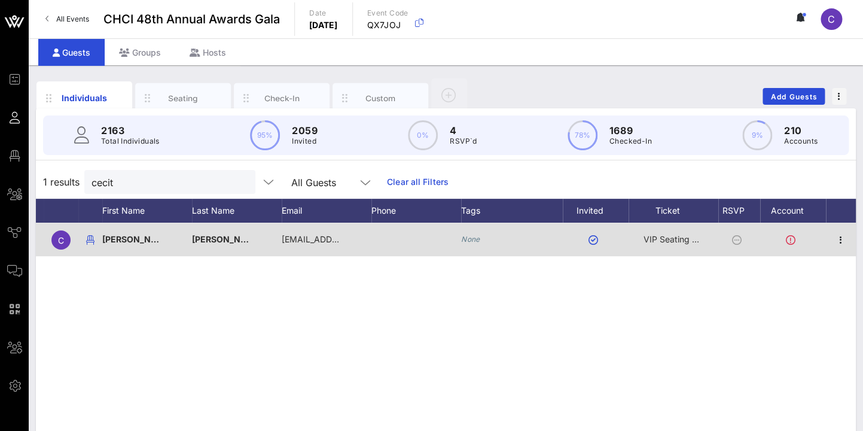
click at [407, 240] on div at bounding box center [416, 240] width 90 height 34
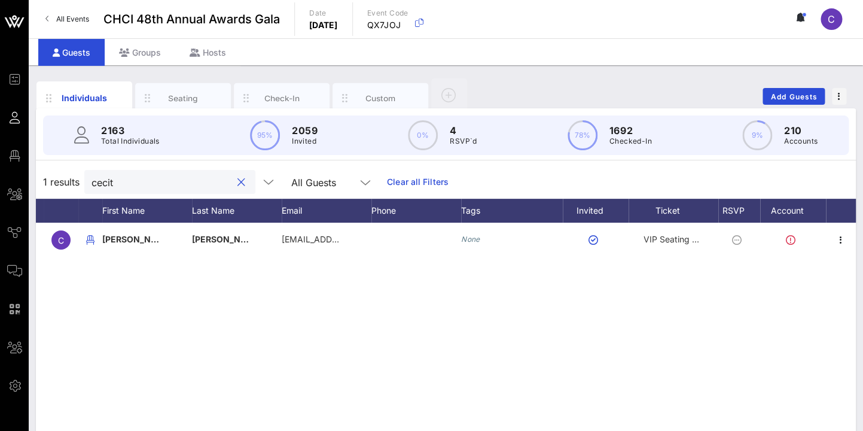
drag, startPoint x: 137, startPoint y: 183, endPoint x: 79, endPoint y: 182, distance: 58.0
click at [92, 182] on input "cecit" at bounding box center [162, 182] width 140 height 16
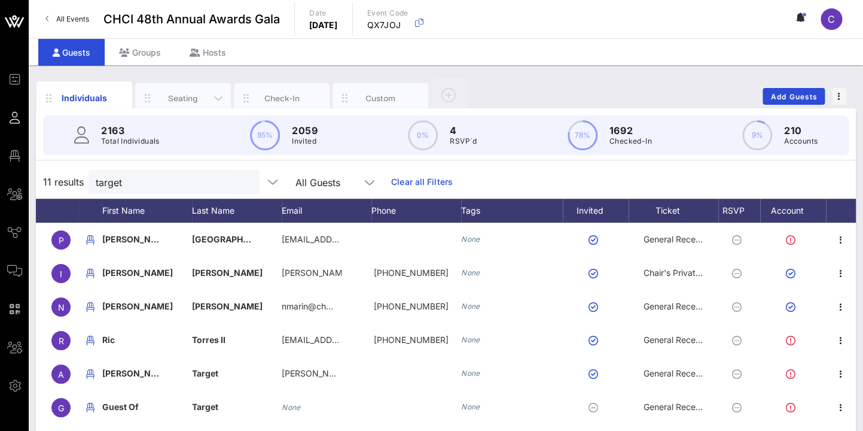
click at [176, 95] on div "Seating" at bounding box center [183, 97] width 53 height 11
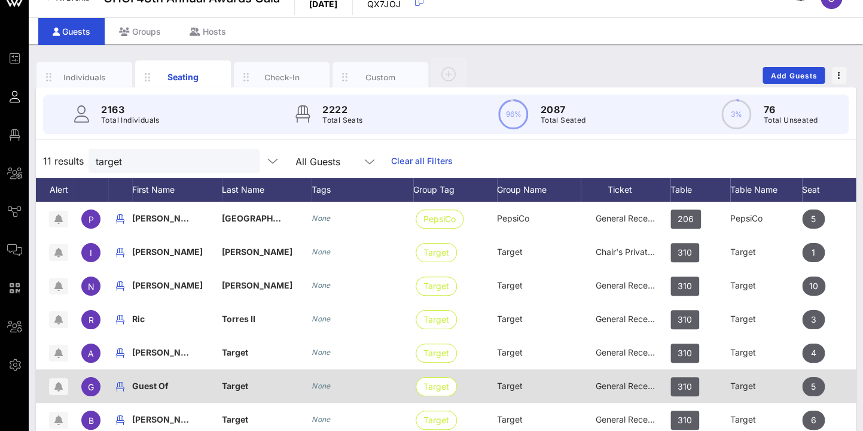
scroll to position [0, 0]
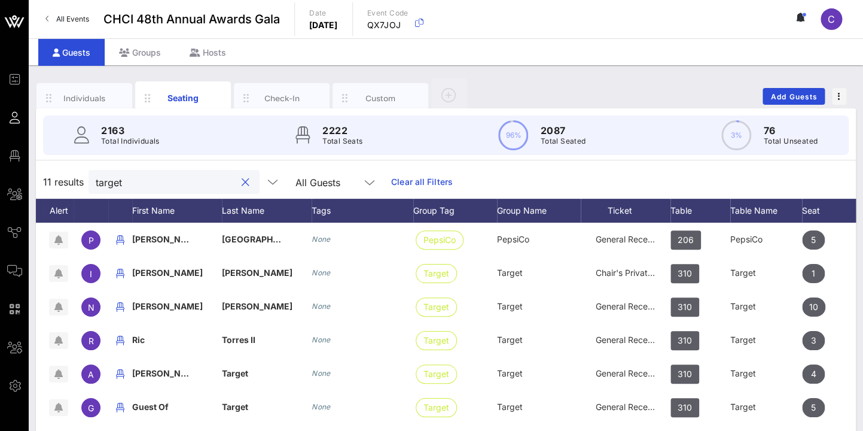
drag, startPoint x: 135, startPoint y: 186, endPoint x: 84, endPoint y: 178, distance: 50.9
click at [96, 179] on input "target" at bounding box center [166, 182] width 140 height 16
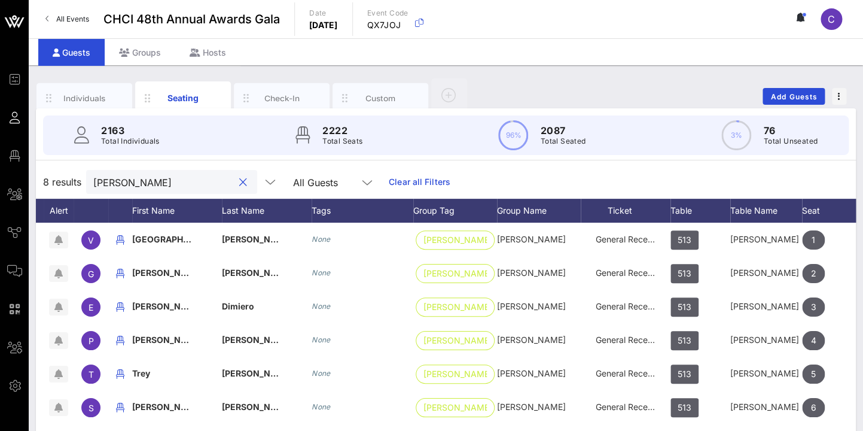
type input "[PERSON_NAME]"
click at [625, 179] on div "8 results [PERSON_NAME] All Guests Clear all Filters" at bounding box center [446, 182] width 820 height 34
click at [629, 175] on div "8 results [PERSON_NAME] All Guests Clear all Filters" at bounding box center [446, 182] width 820 height 34
